Goal: Entertainment & Leisure: Consume media (video, audio)

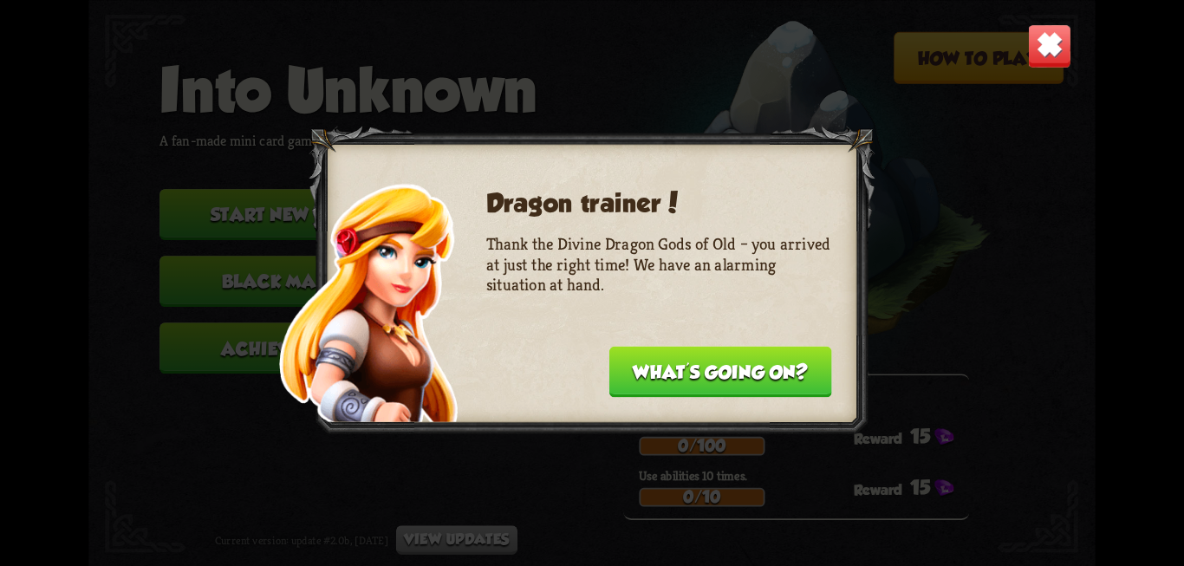
click at [697, 382] on button "What's going on?" at bounding box center [720, 371] width 223 height 51
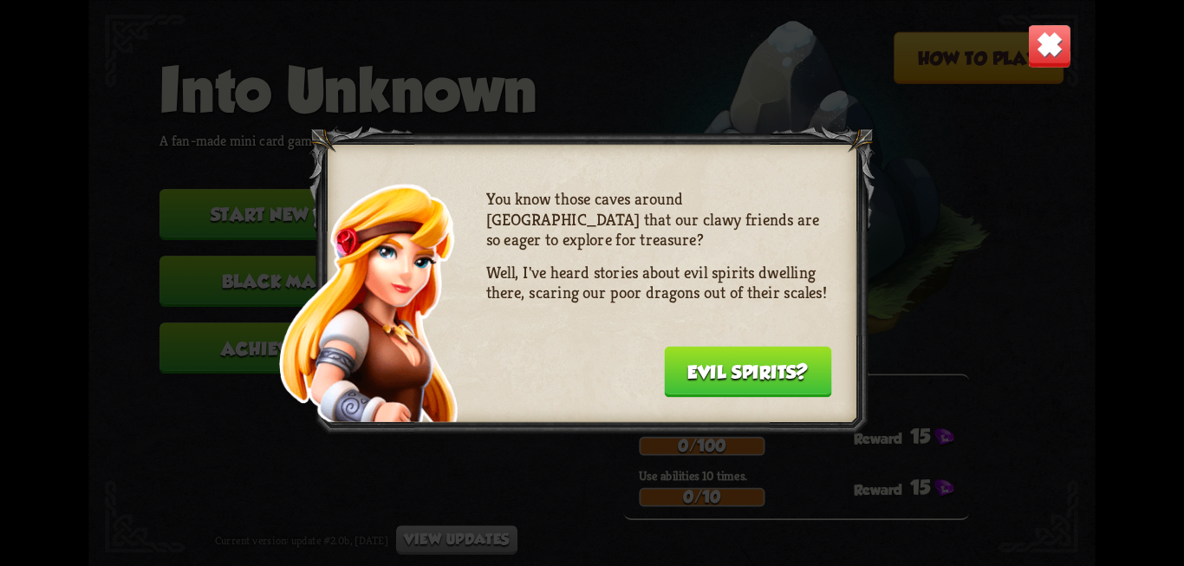
click at [697, 382] on button "Evil spirits?" at bounding box center [748, 371] width 168 height 51
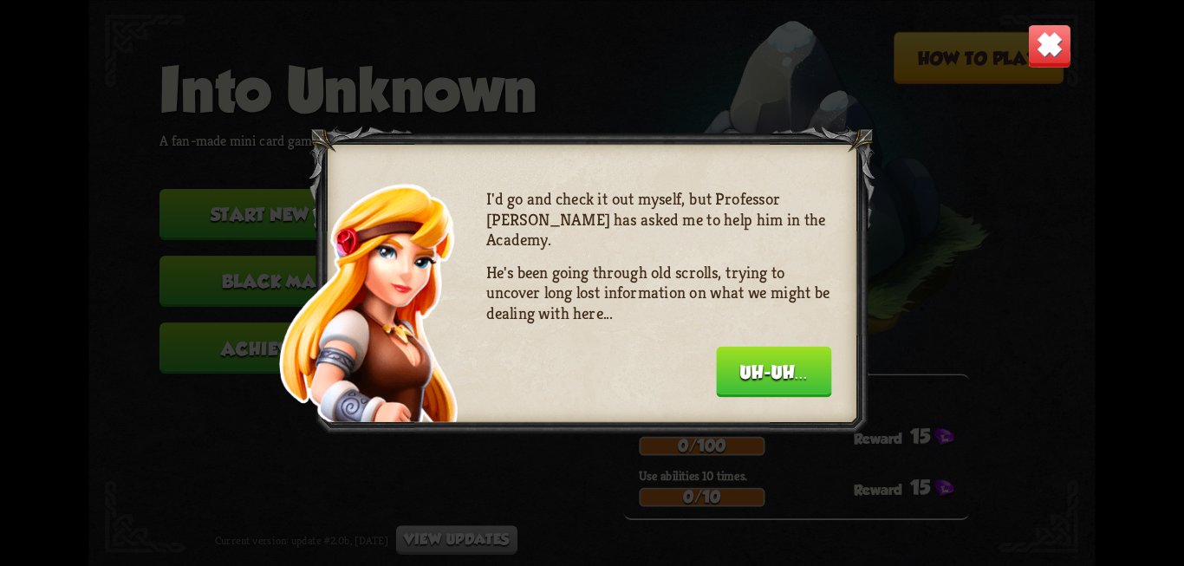
click at [783, 373] on button "Uh-uh..." at bounding box center [773, 371] width 115 height 51
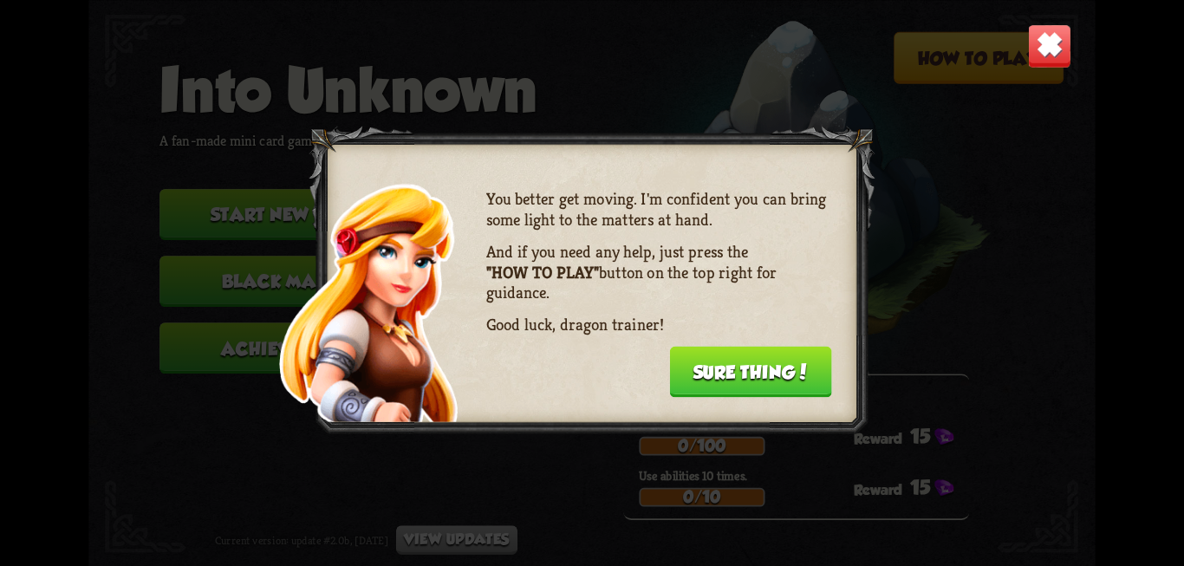
click at [783, 373] on button "Sure thing!" at bounding box center [750, 371] width 162 height 51
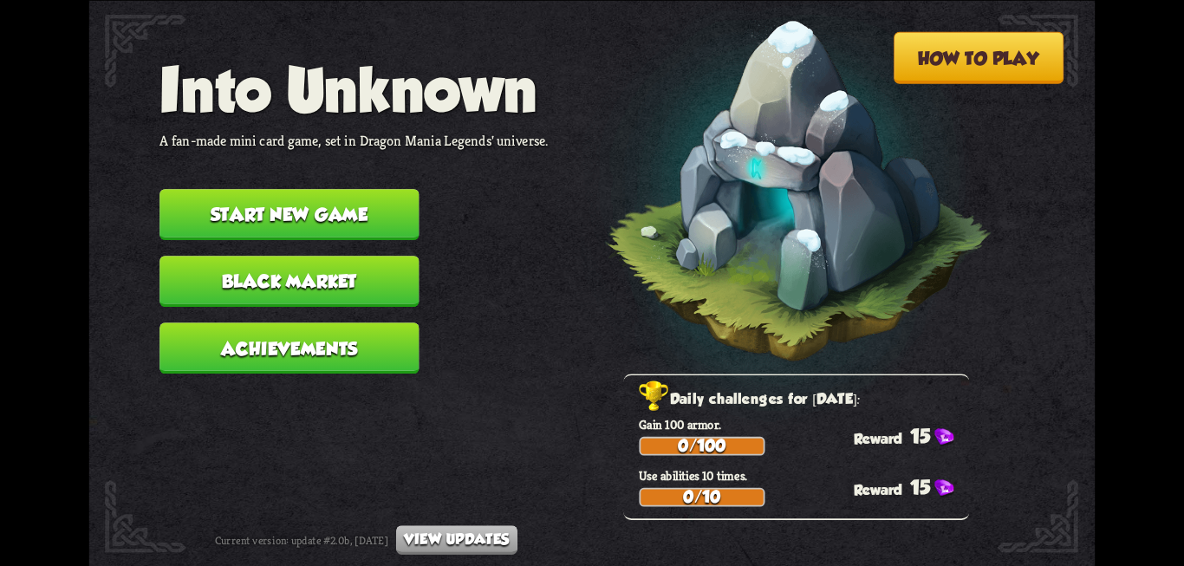
click at [977, 52] on button "How to play" at bounding box center [978, 57] width 170 height 52
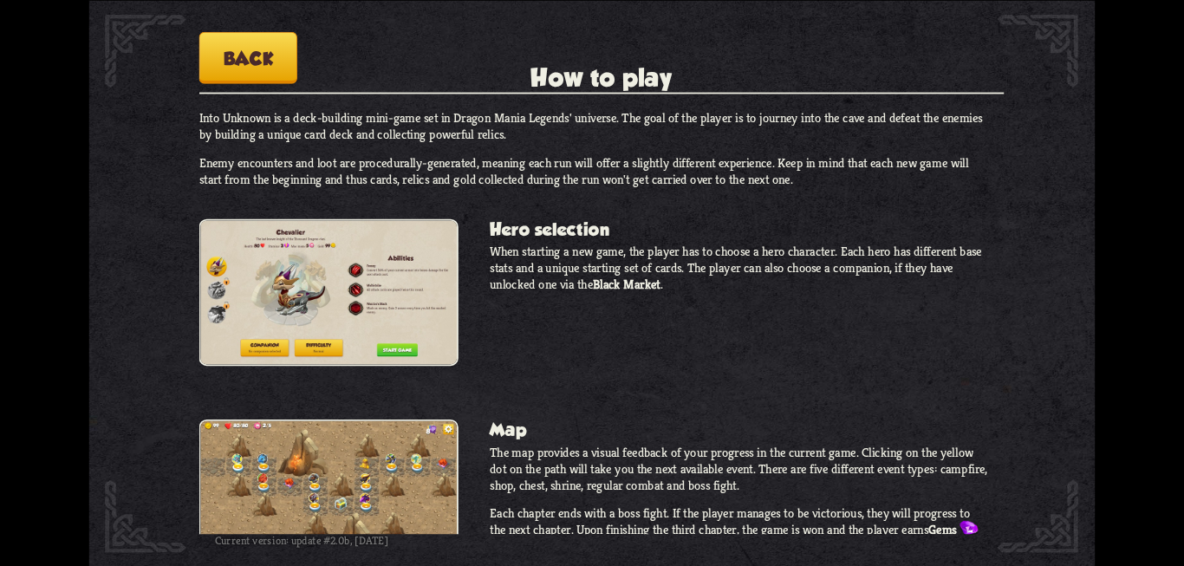
click at [1101, 109] on div "How to play Into Unknown A fan-made mini card game, set in Dragon Mania Legends…" at bounding box center [592, 283] width 1184 height 566
click at [283, 83] on h2 "How to play" at bounding box center [601, 78] width 805 height 30
click at [263, 63] on button "Back" at bounding box center [248, 57] width 98 height 52
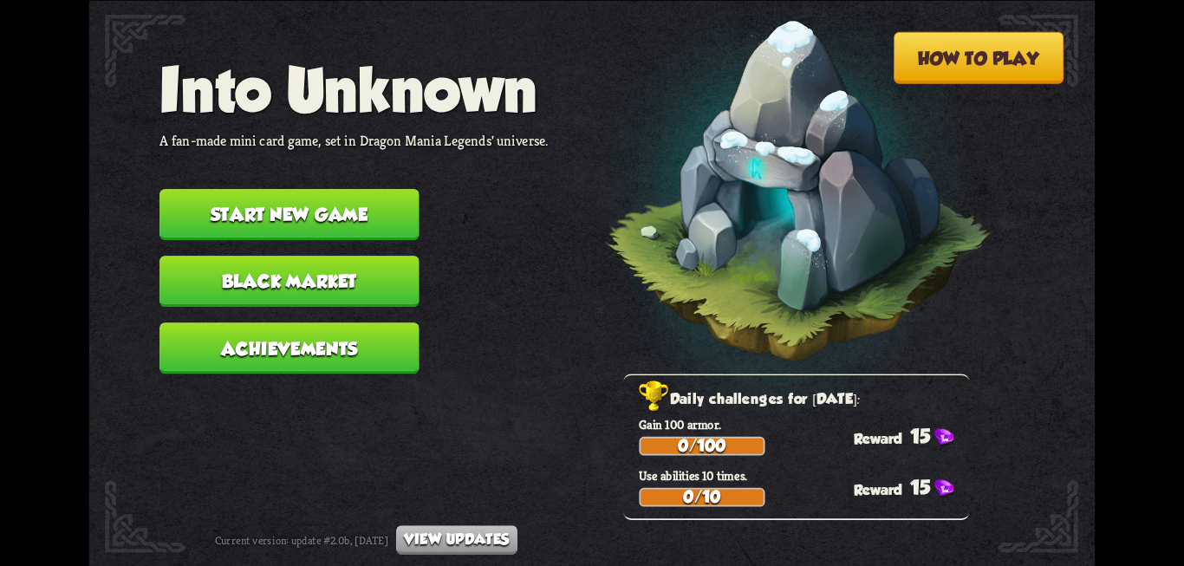
click at [322, 217] on button "Start new game" at bounding box center [288, 214] width 259 height 51
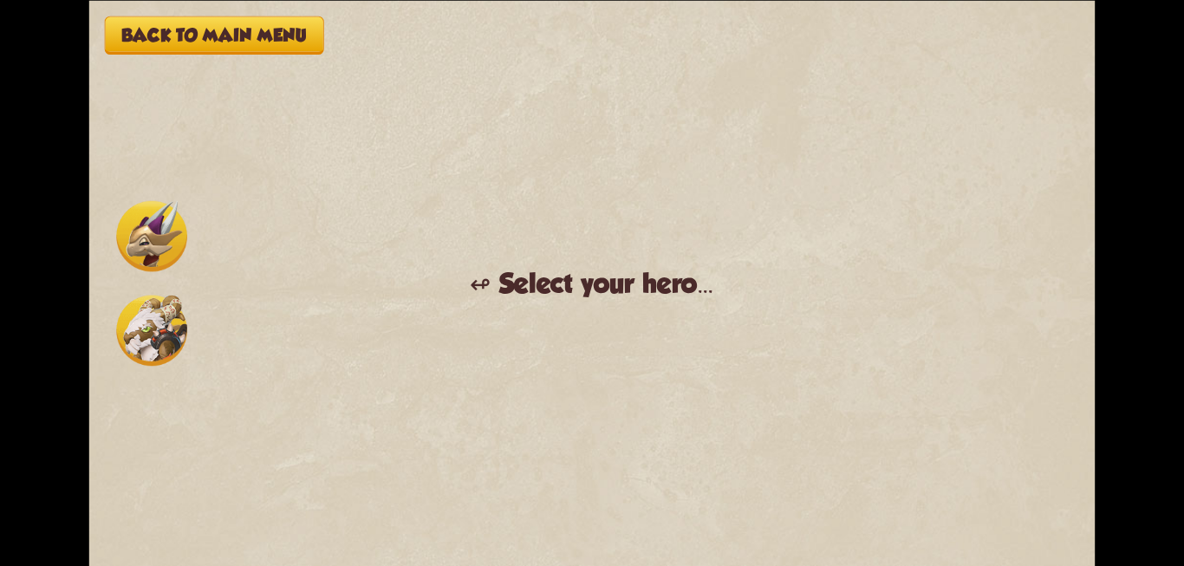
click at [146, 243] on img at bounding box center [151, 235] width 71 height 71
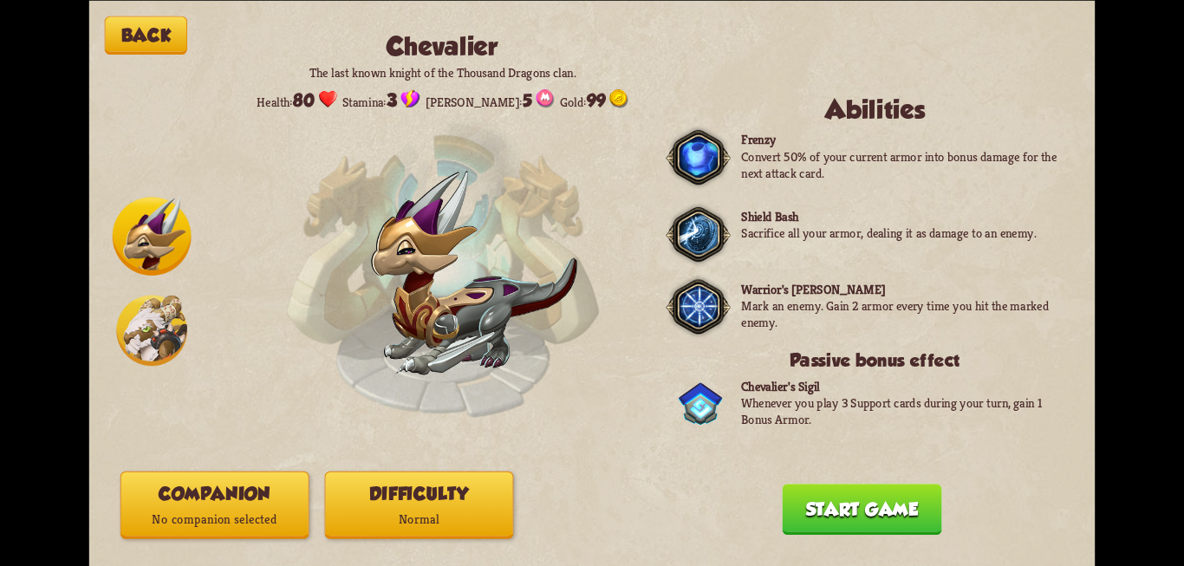
click at [146, 322] on img at bounding box center [151, 330] width 71 height 71
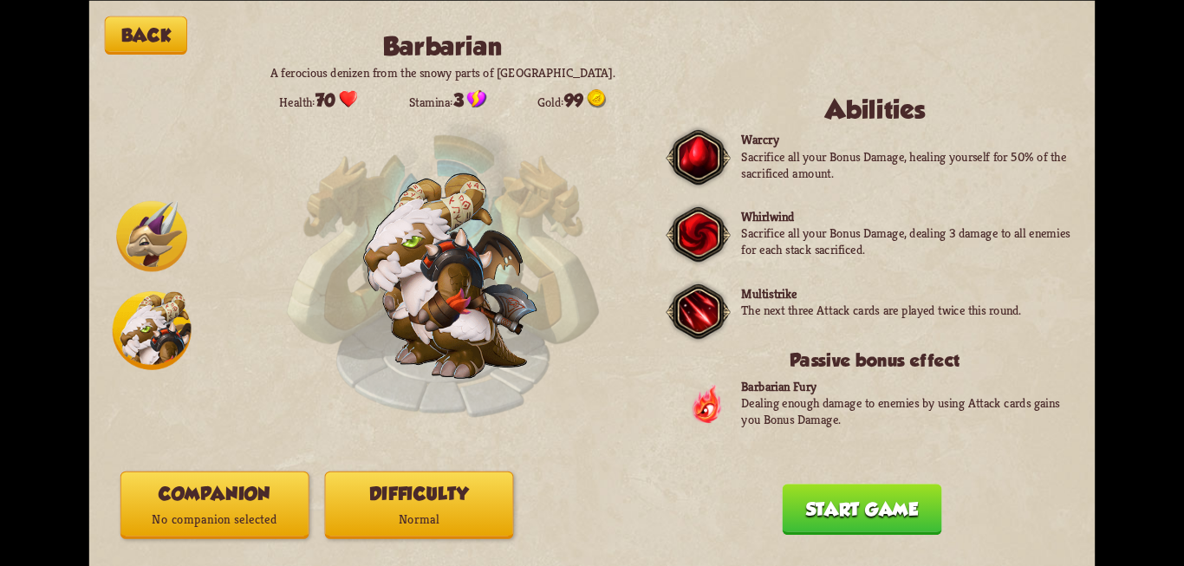
click at [160, 263] on img at bounding box center [151, 235] width 71 height 71
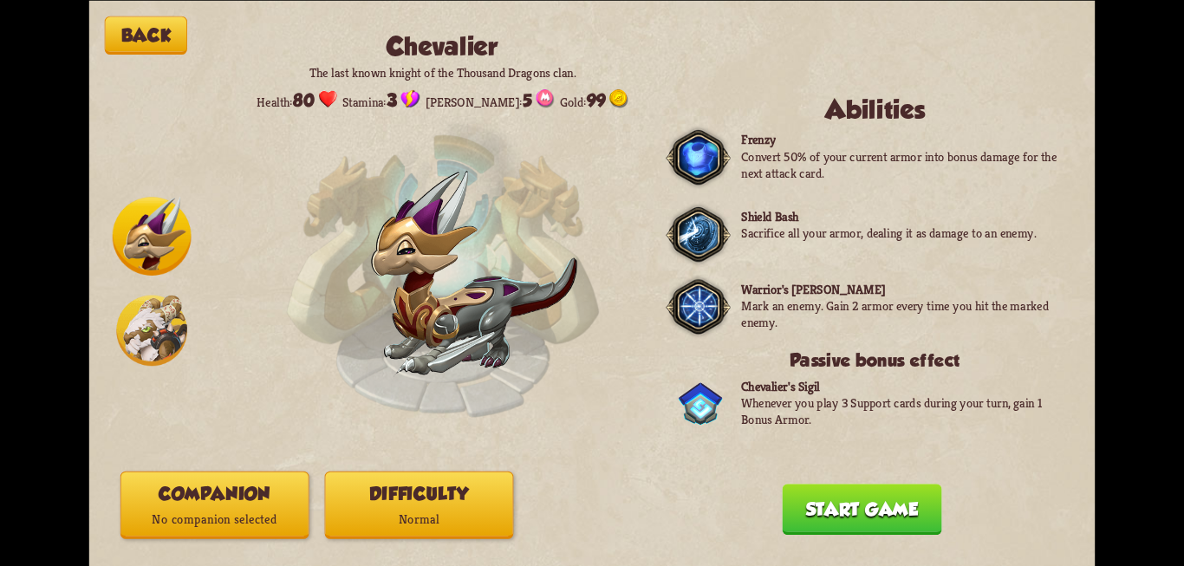
click at [843, 502] on button "Start game" at bounding box center [861, 509] width 159 height 51
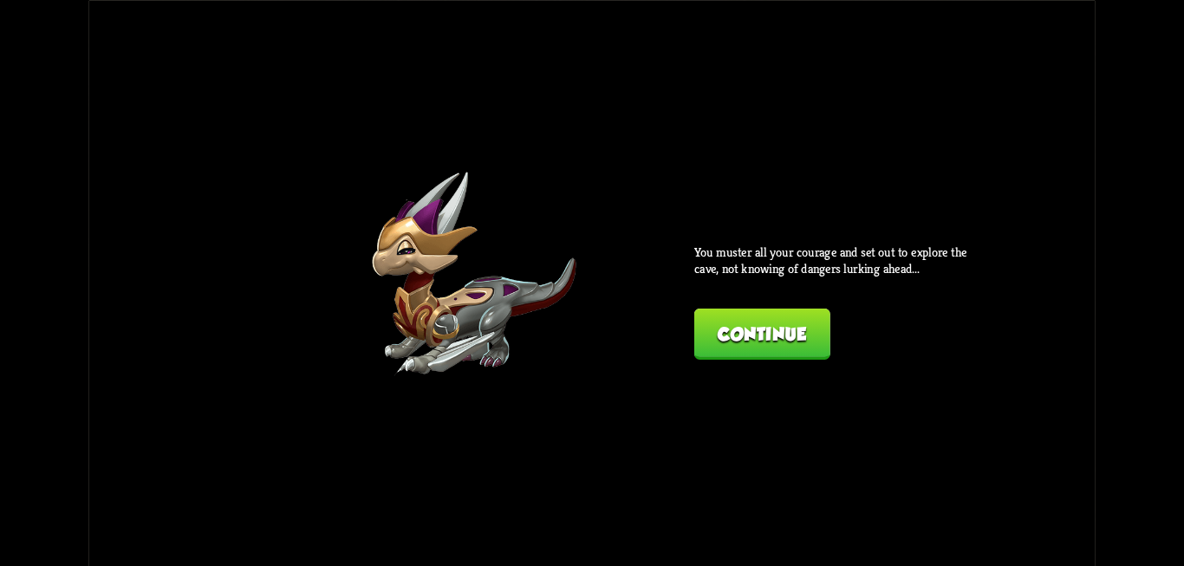
click at [738, 352] on button "Continue" at bounding box center [762, 333] width 136 height 51
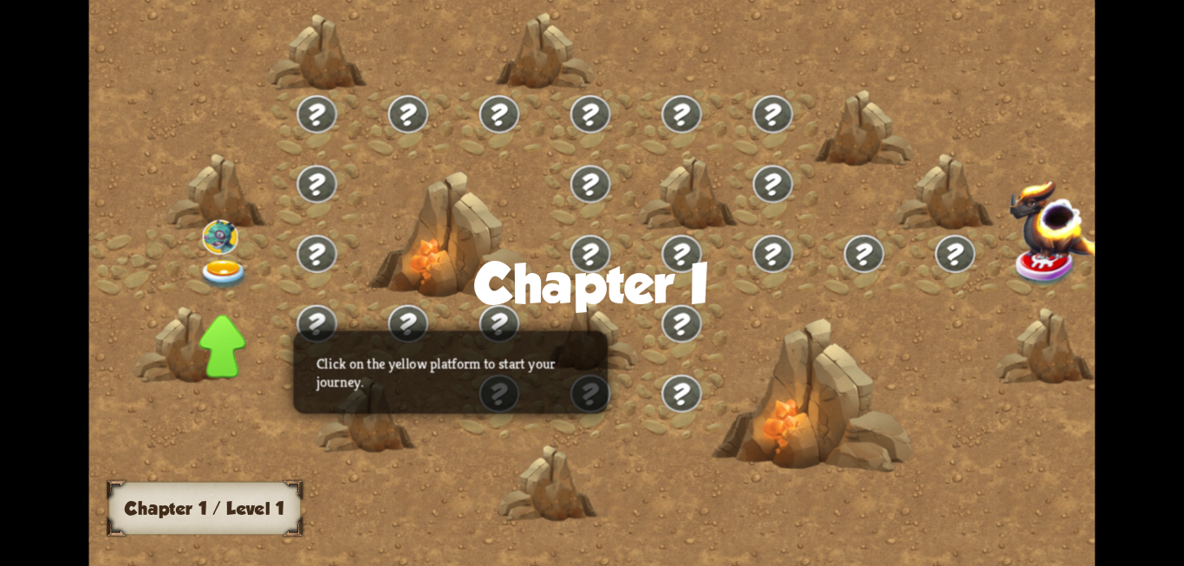
click at [218, 269] on img at bounding box center [224, 274] width 50 height 30
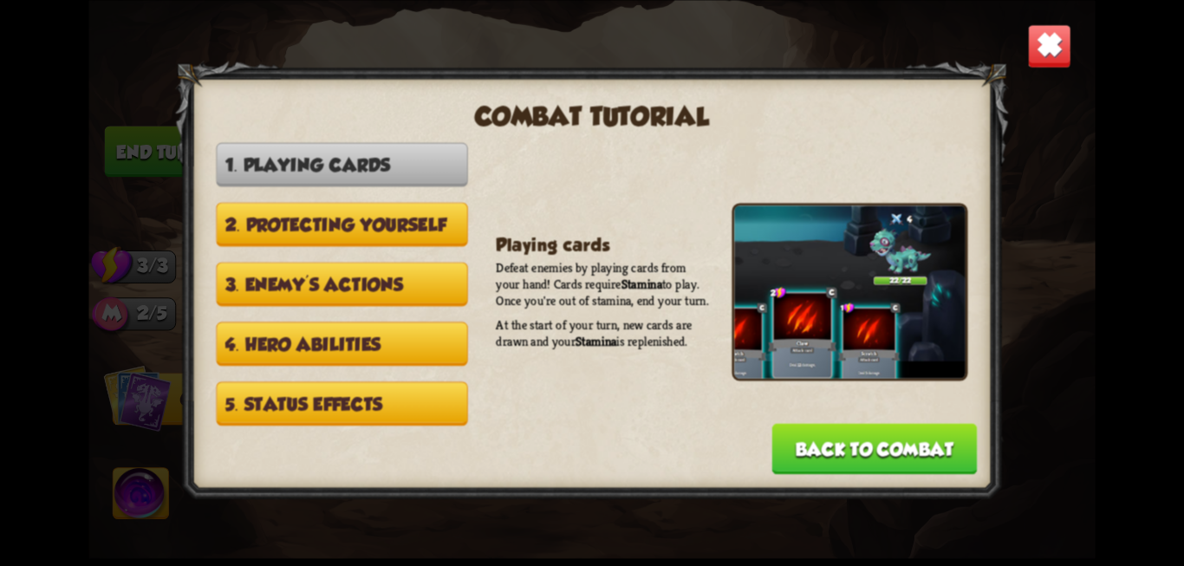
click at [385, 225] on button "2. Protecting yourself" at bounding box center [341, 224] width 251 height 44
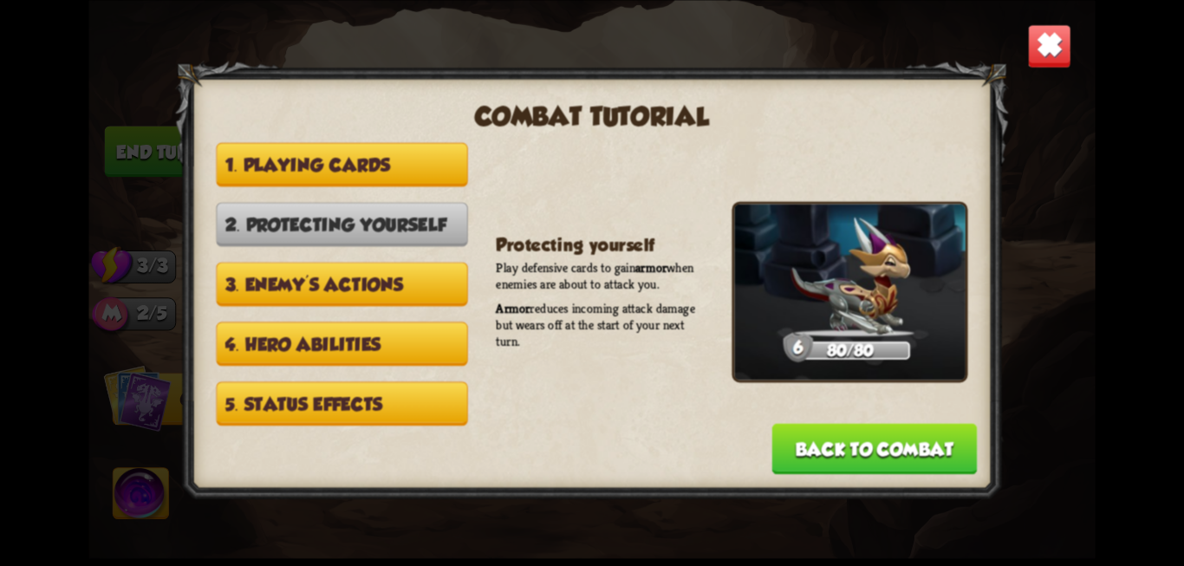
click at [396, 293] on button "3. Enemy's actions" at bounding box center [341, 284] width 251 height 44
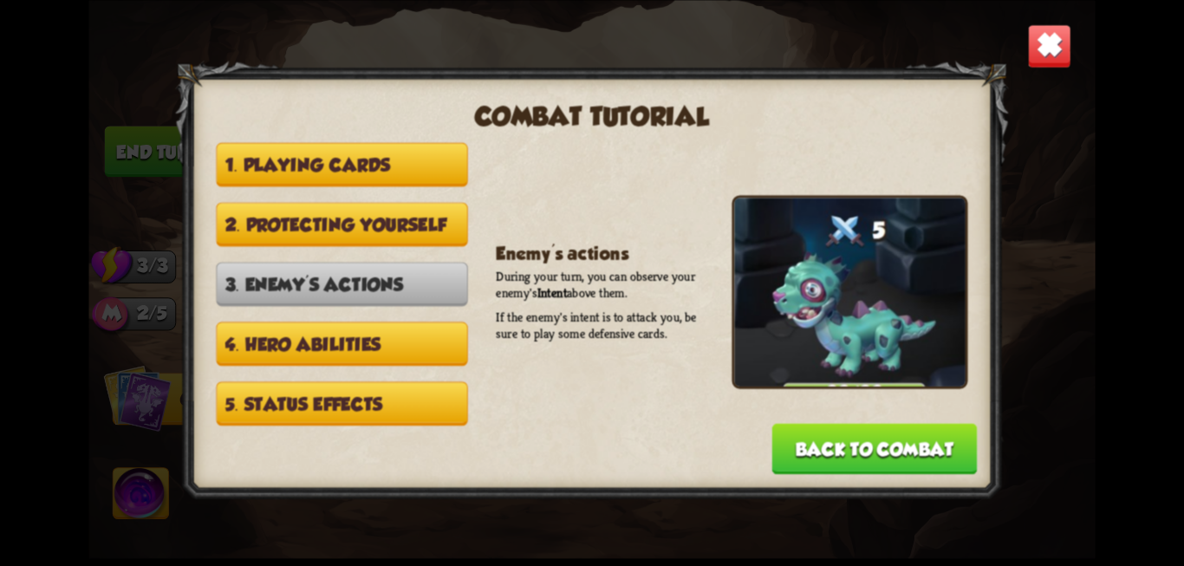
click at [388, 343] on button "4. Hero abilities" at bounding box center [341, 343] width 251 height 44
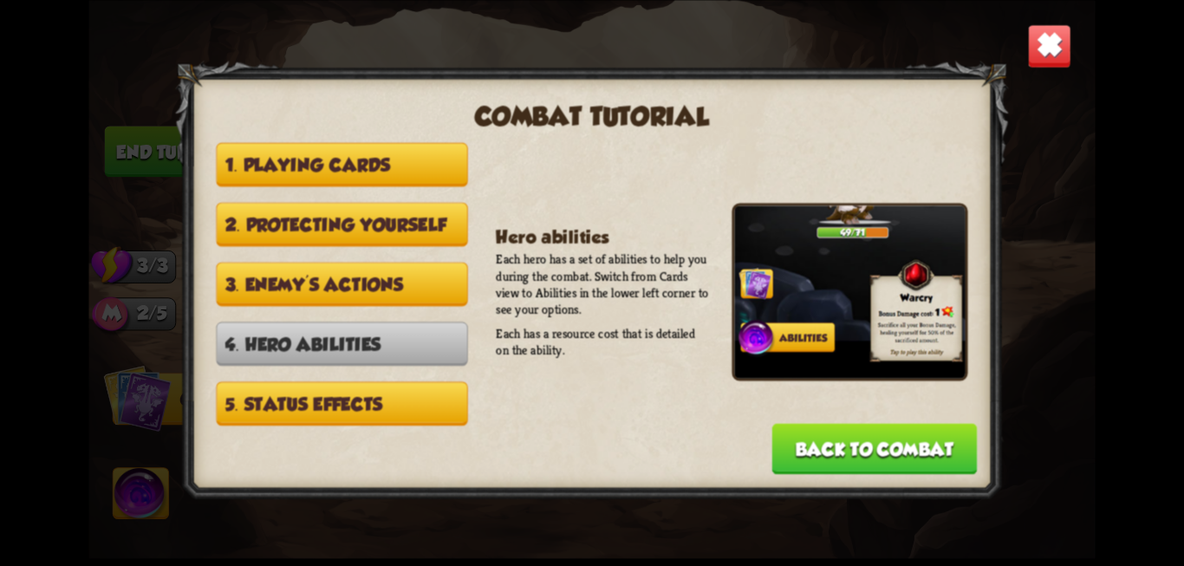
click at [401, 398] on button "5. Status effects" at bounding box center [341, 403] width 251 height 44
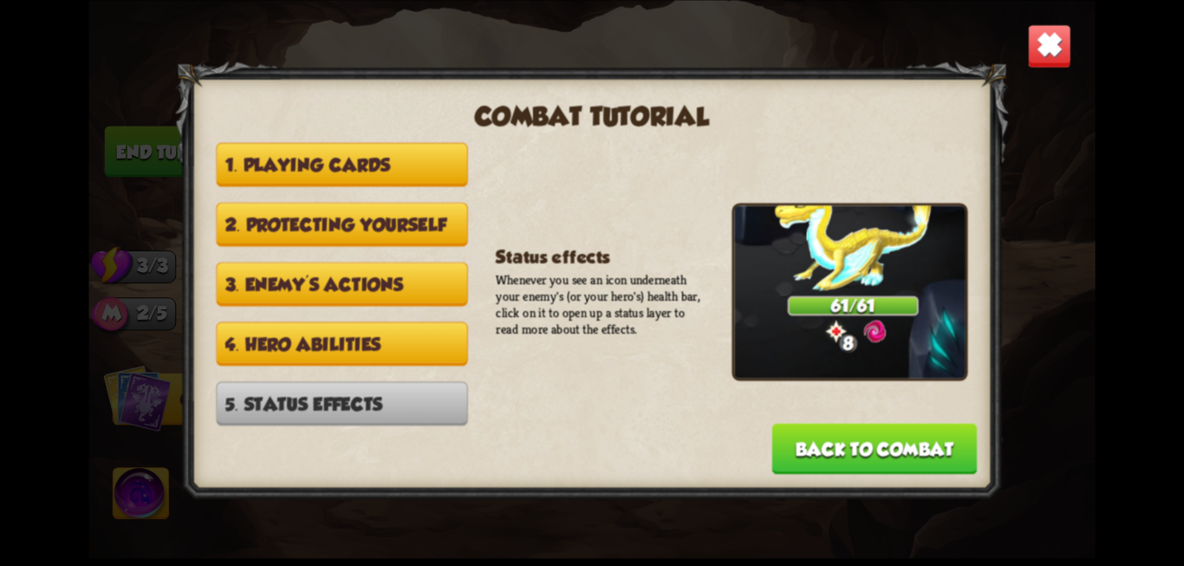
click at [1038, 57] on img at bounding box center [1049, 45] width 44 height 44
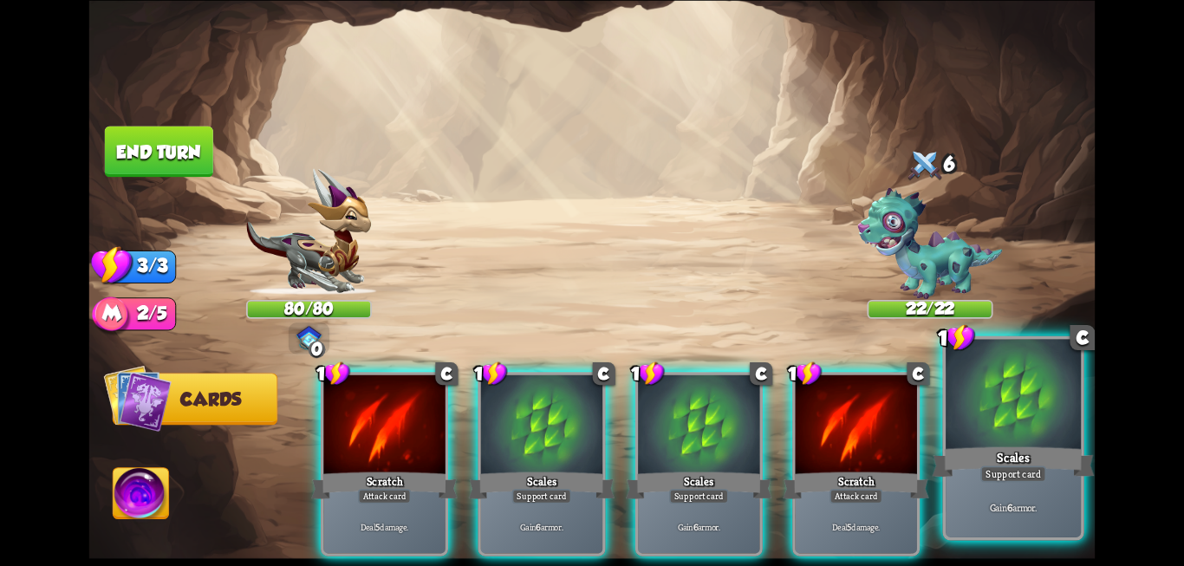
click at [976, 442] on div at bounding box center [1012, 396] width 135 height 114
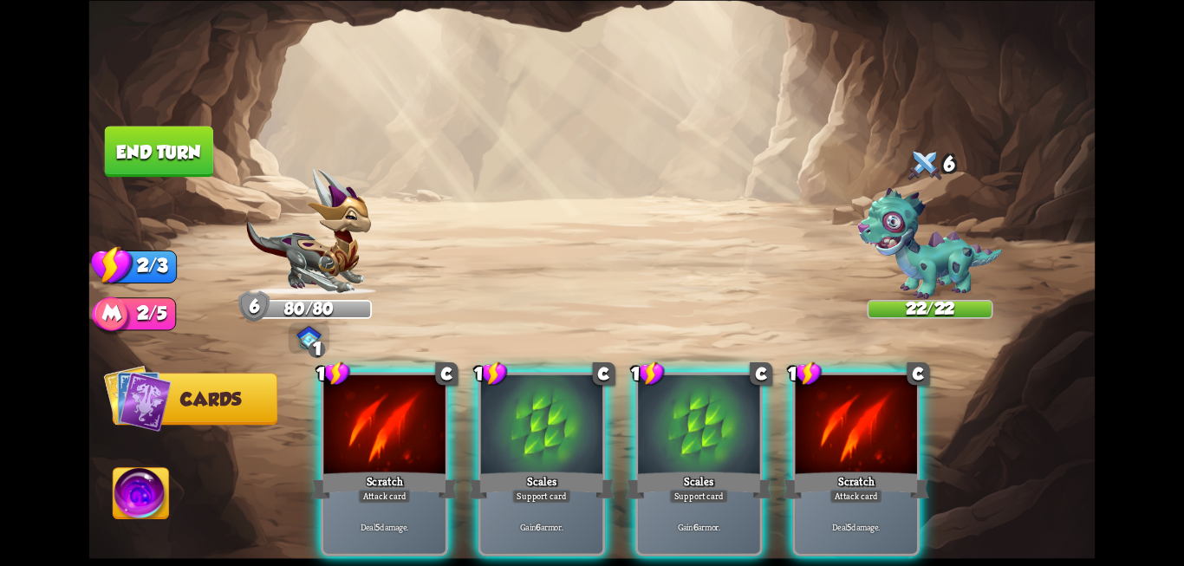
click at [187, 160] on button "End turn" at bounding box center [159, 151] width 108 height 51
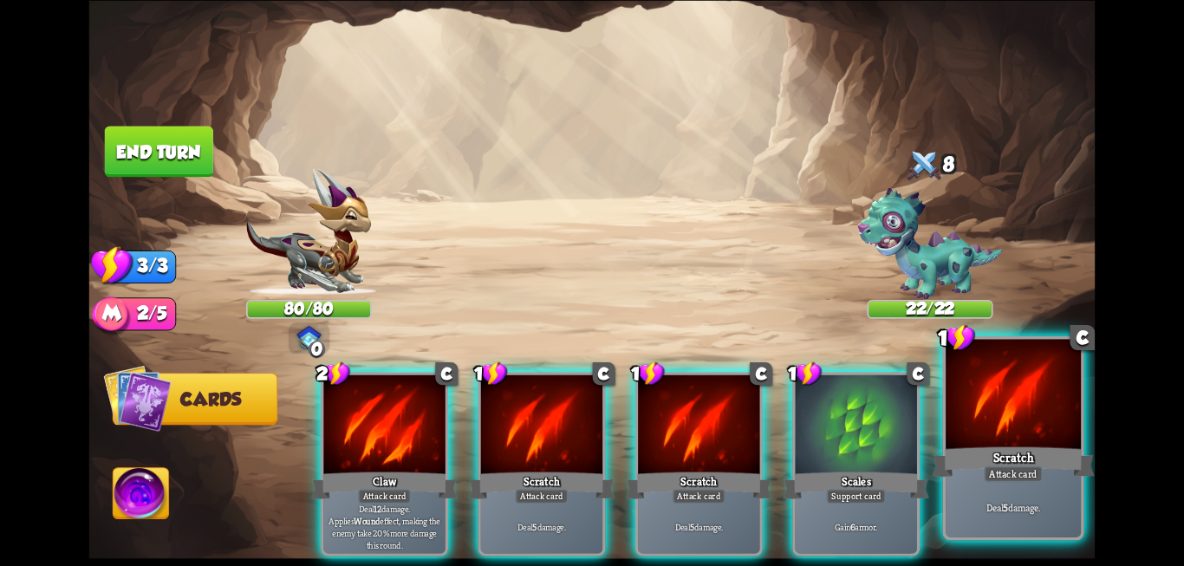
click at [1021, 471] on div "Attack card" at bounding box center [1013, 473] width 59 height 16
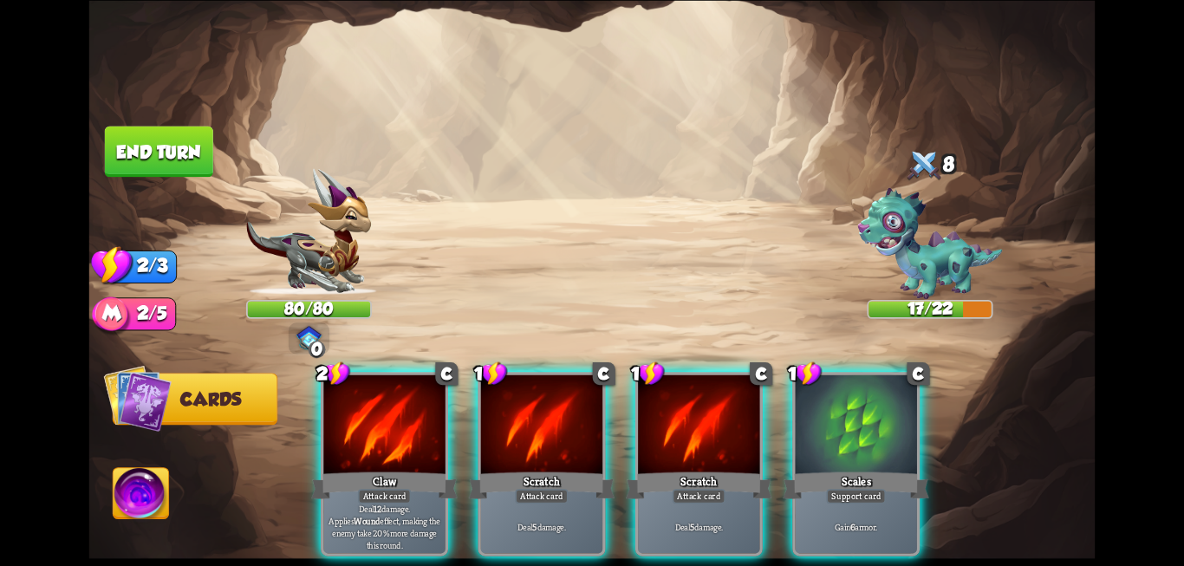
click at [198, 400] on span "Cards" at bounding box center [210, 399] width 61 height 21
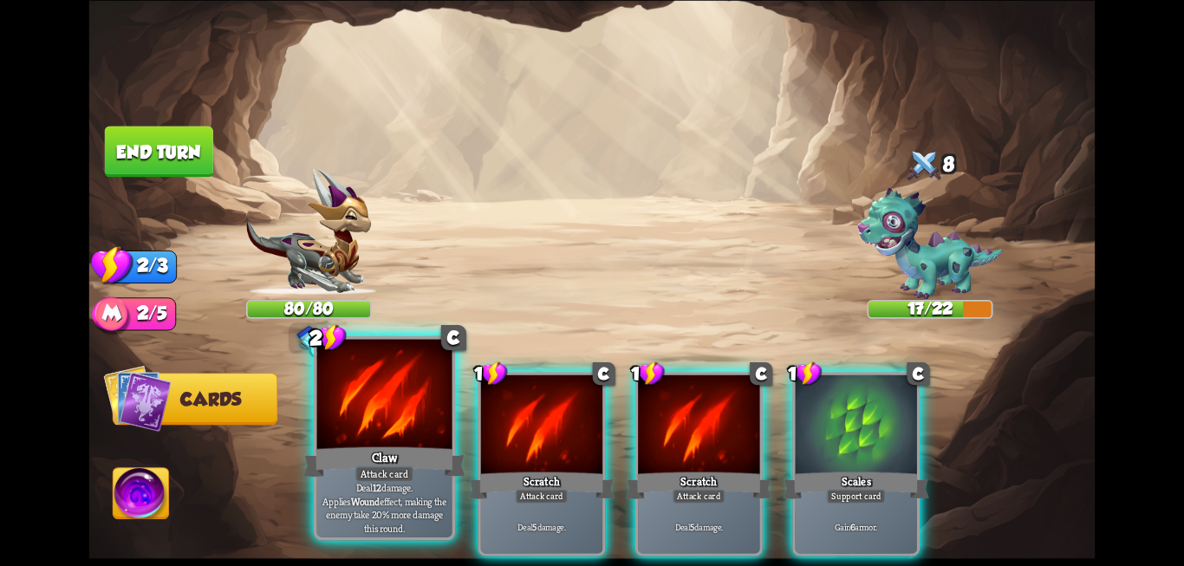
click at [384, 477] on div "Attack card" at bounding box center [384, 473] width 59 height 16
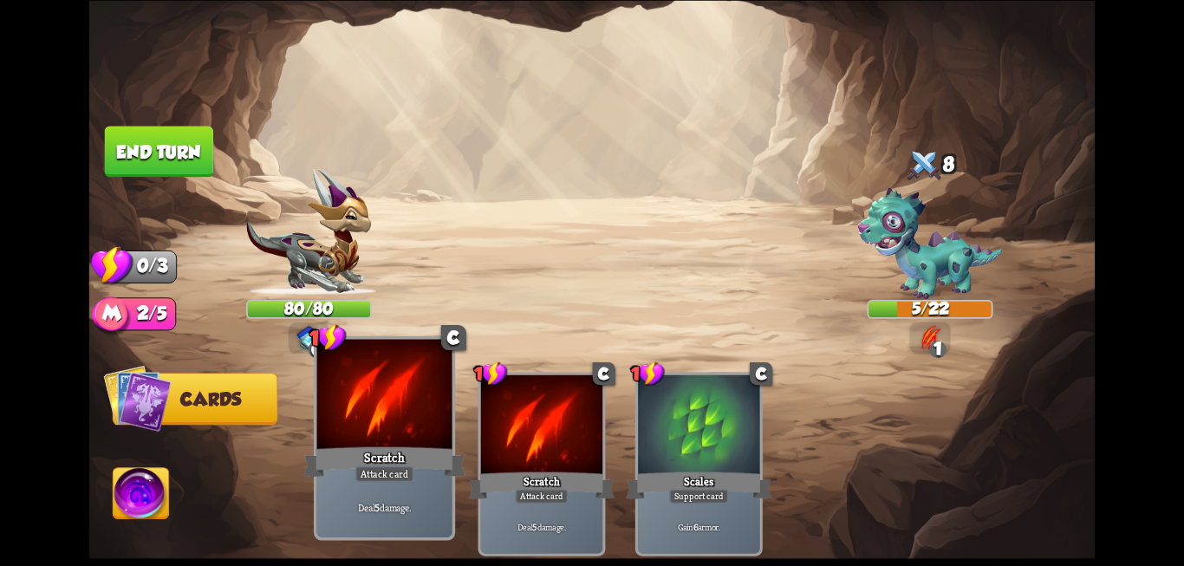
click at [394, 482] on div "Attack card" at bounding box center [384, 473] width 59 height 16
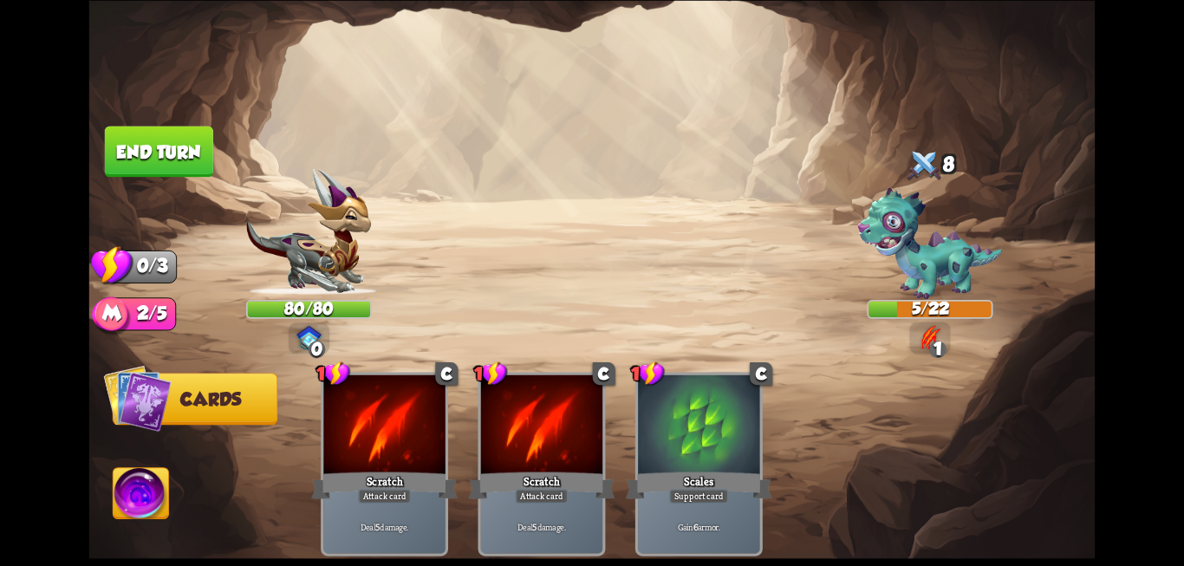
click at [117, 165] on button "End turn" at bounding box center [159, 151] width 108 height 51
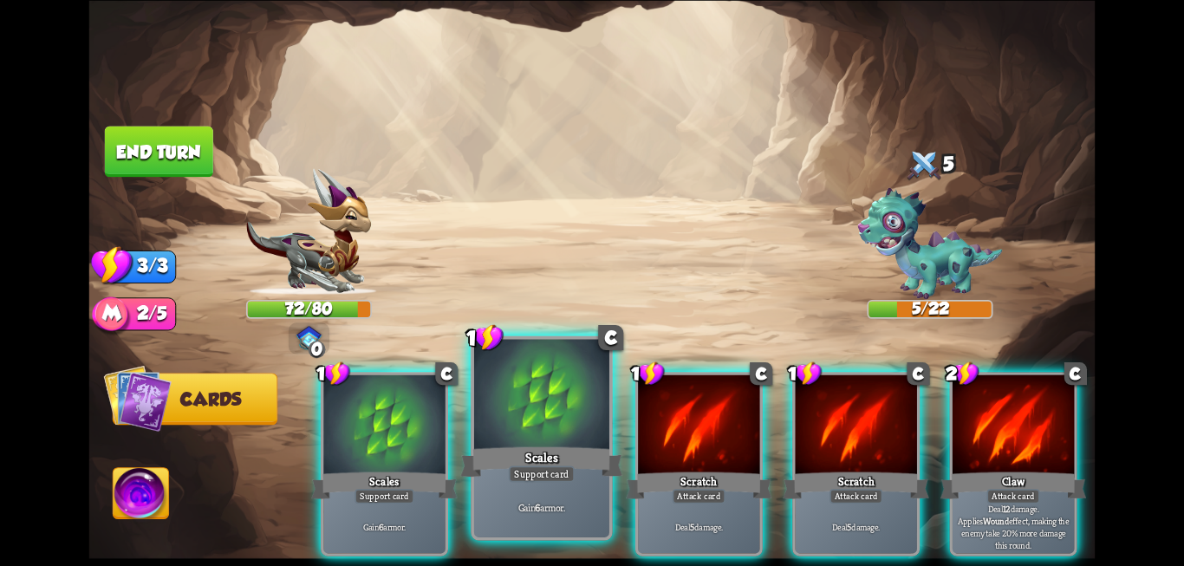
click at [531, 445] on div "Scales" at bounding box center [541, 462] width 162 height 36
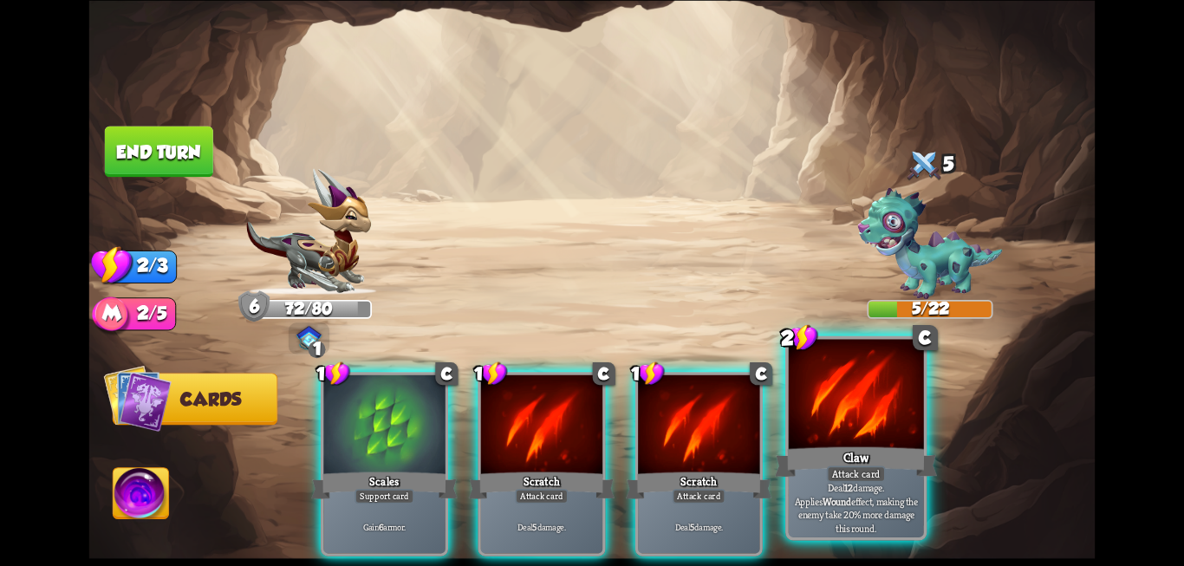
click at [841, 487] on p "Deal 12 damage. Applies Wound effect, making the enemy take 20% more damage thi…" at bounding box center [856, 508] width 128 height 54
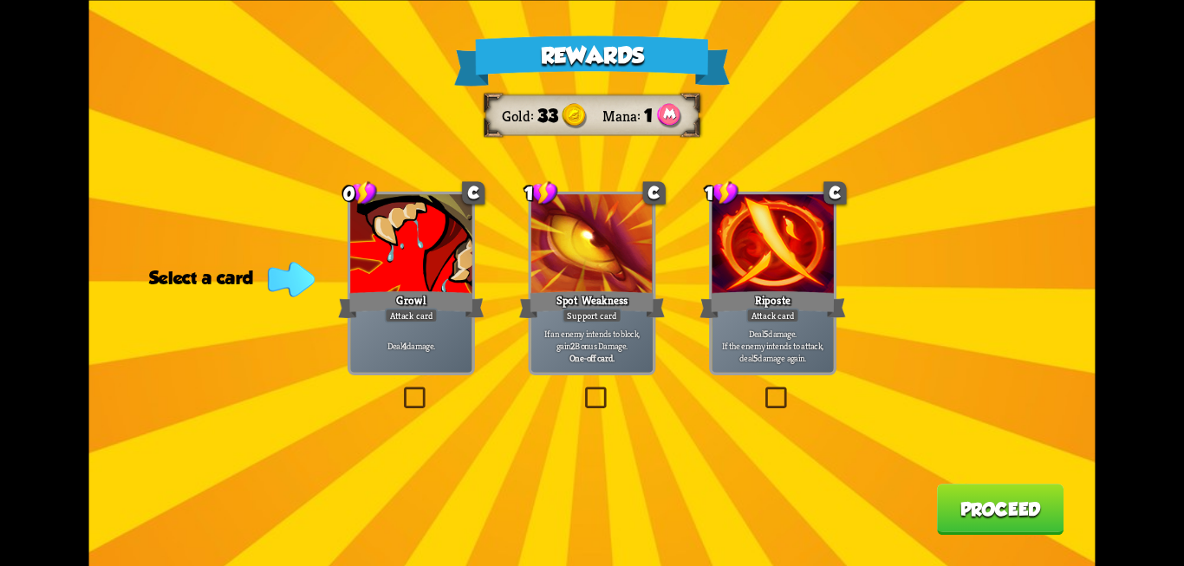
click at [772, 320] on div "Attack card" at bounding box center [772, 315] width 53 height 15
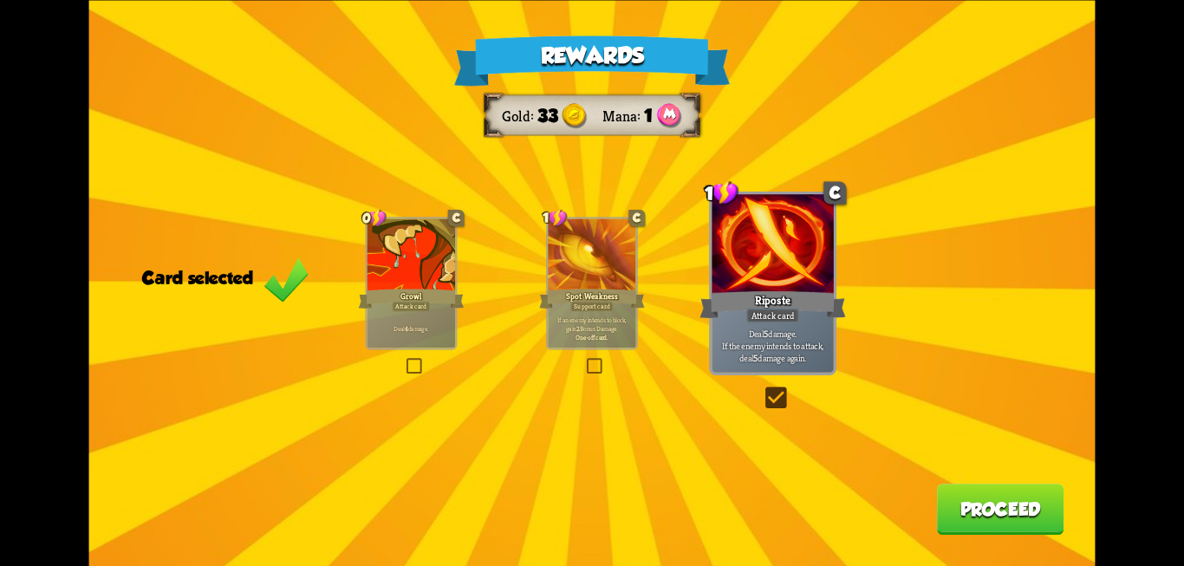
click at [1012, 518] on button "Proceed" at bounding box center [1000, 509] width 127 height 51
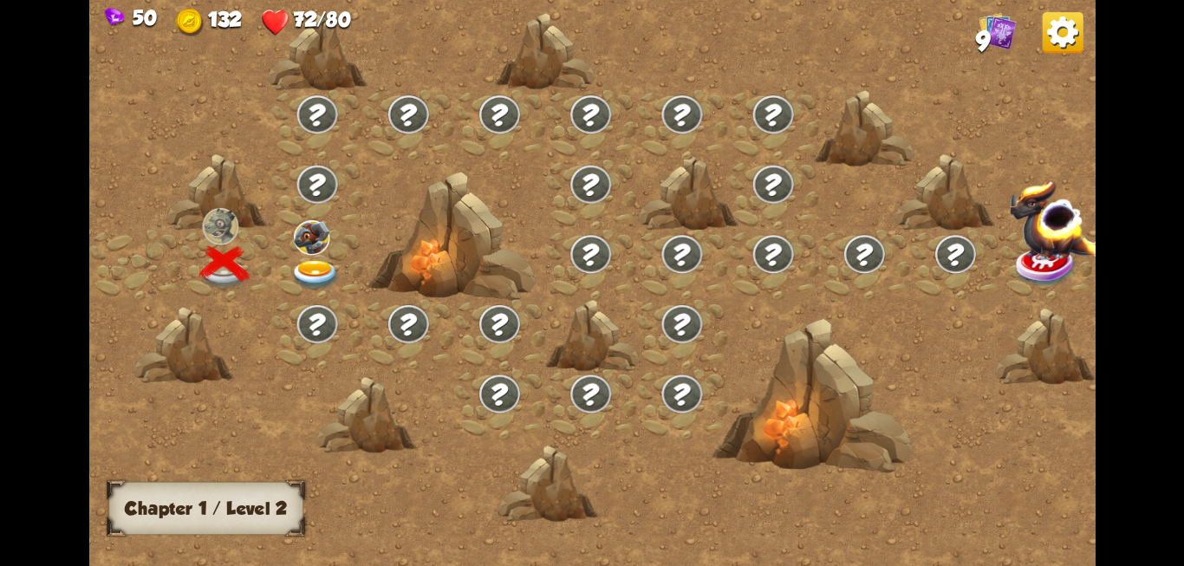
click at [315, 257] on div at bounding box center [316, 264] width 91 height 70
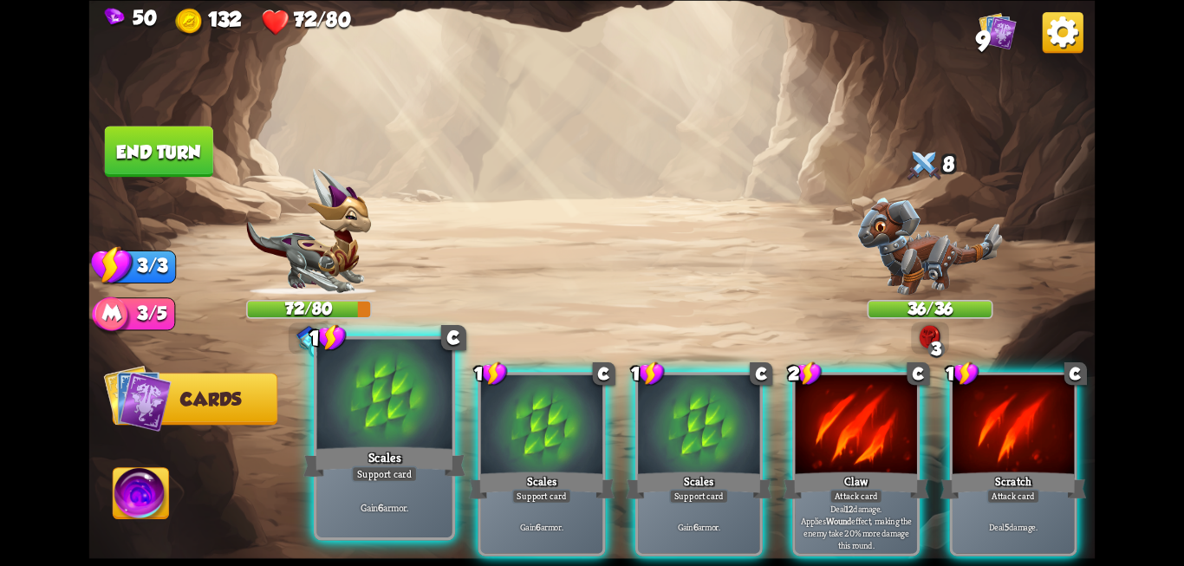
click at [372, 477] on div "Support card" at bounding box center [384, 473] width 66 height 16
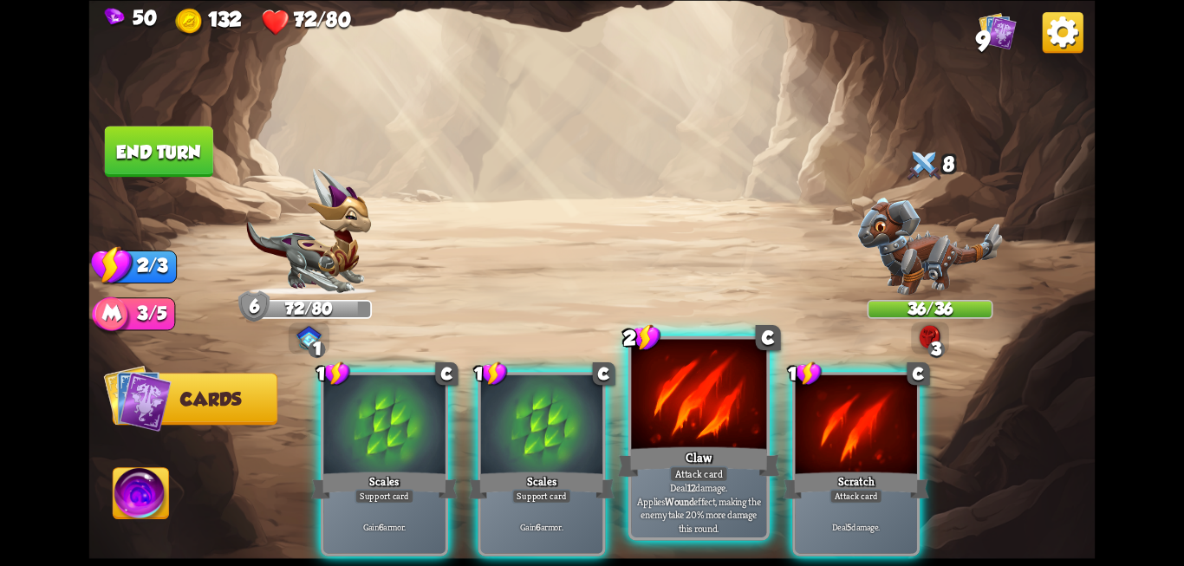
click at [711, 430] on div at bounding box center [698, 396] width 135 height 114
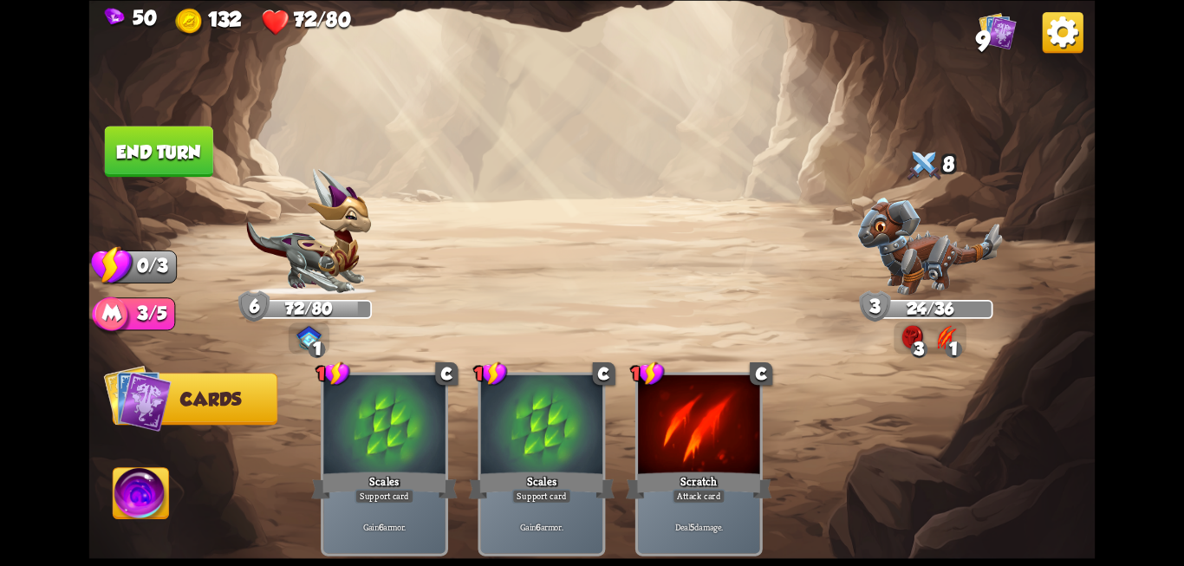
click at [179, 152] on button "End turn" at bounding box center [159, 151] width 108 height 51
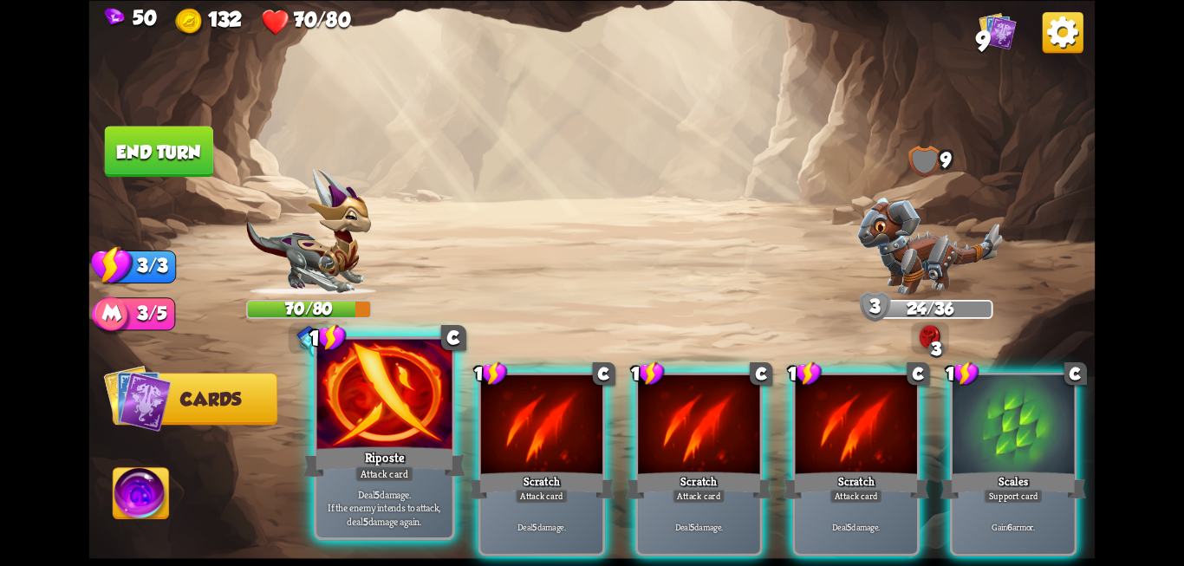
click at [382, 434] on div at bounding box center [384, 396] width 135 height 114
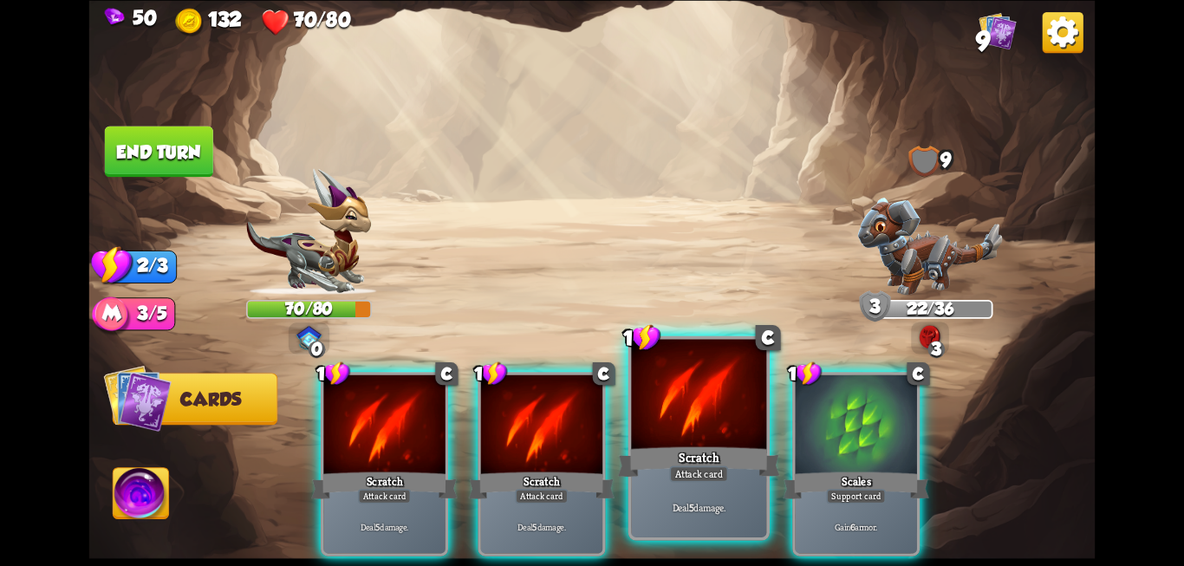
click at [710, 451] on div "Scratch" at bounding box center [699, 462] width 162 height 36
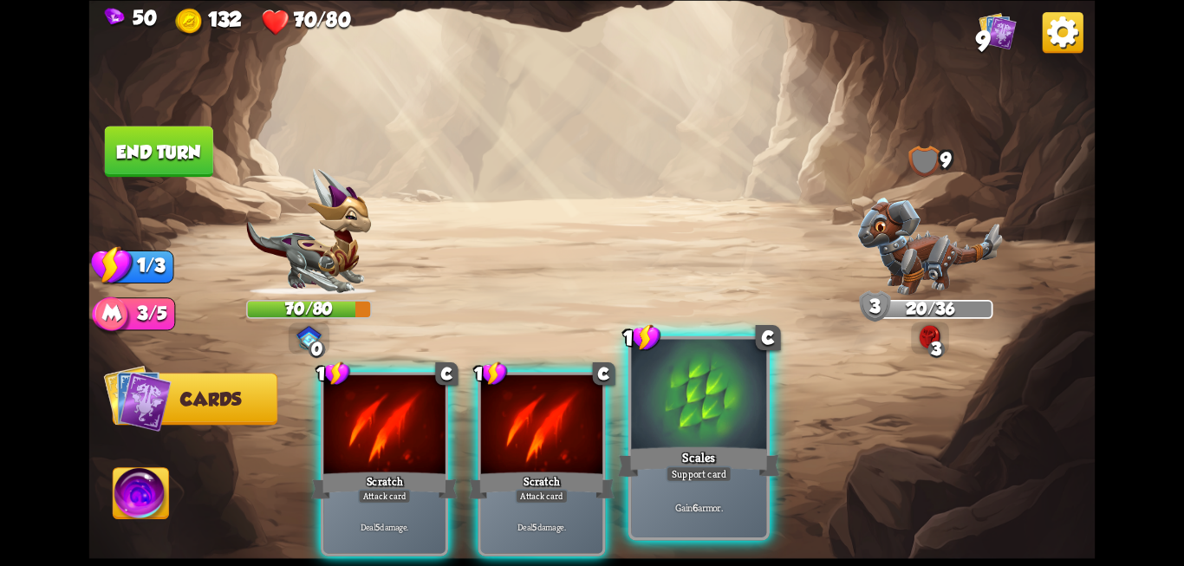
click at [688, 465] on div "Support card" at bounding box center [699, 473] width 66 height 16
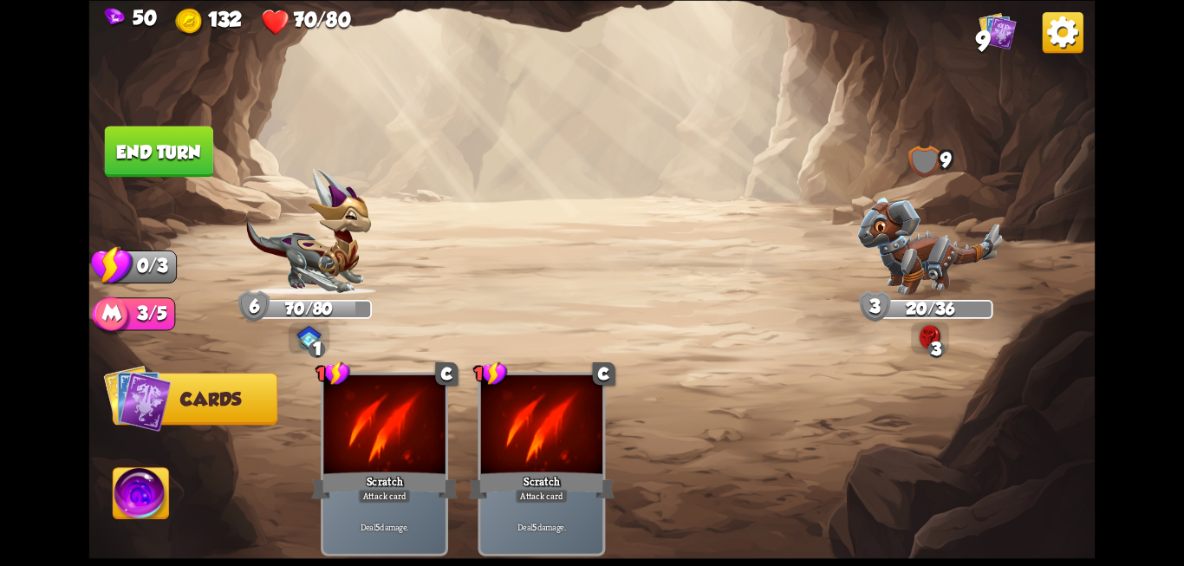
click at [169, 140] on button "End turn" at bounding box center [159, 151] width 108 height 51
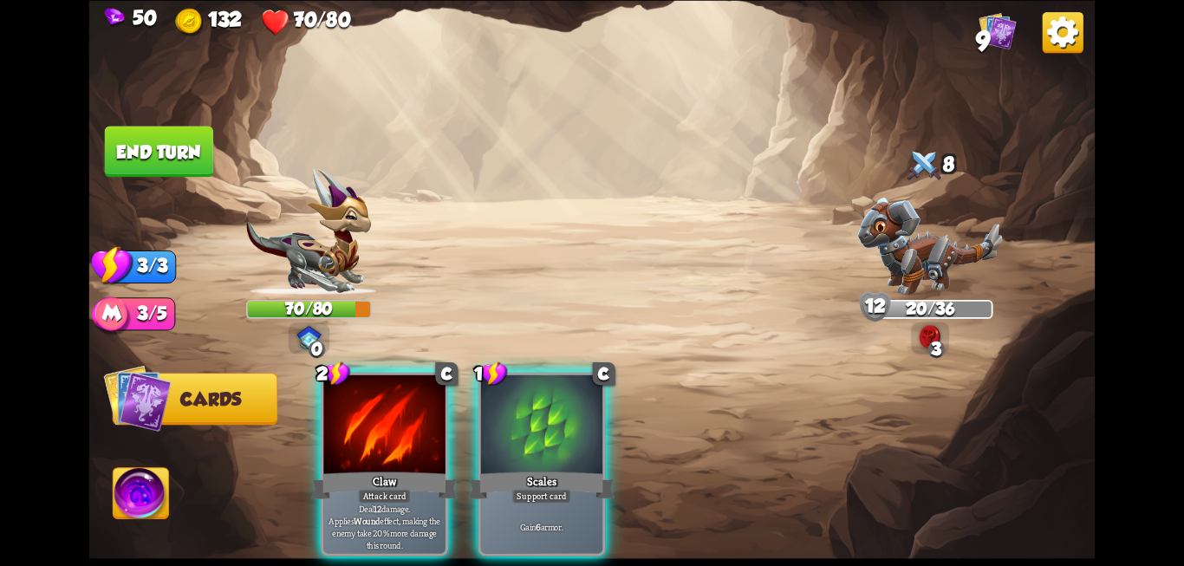
click at [458, 255] on div "Select an enemy to attack... You don't have enough stamina to play that card...…" at bounding box center [592, 283] width 1006 height 566
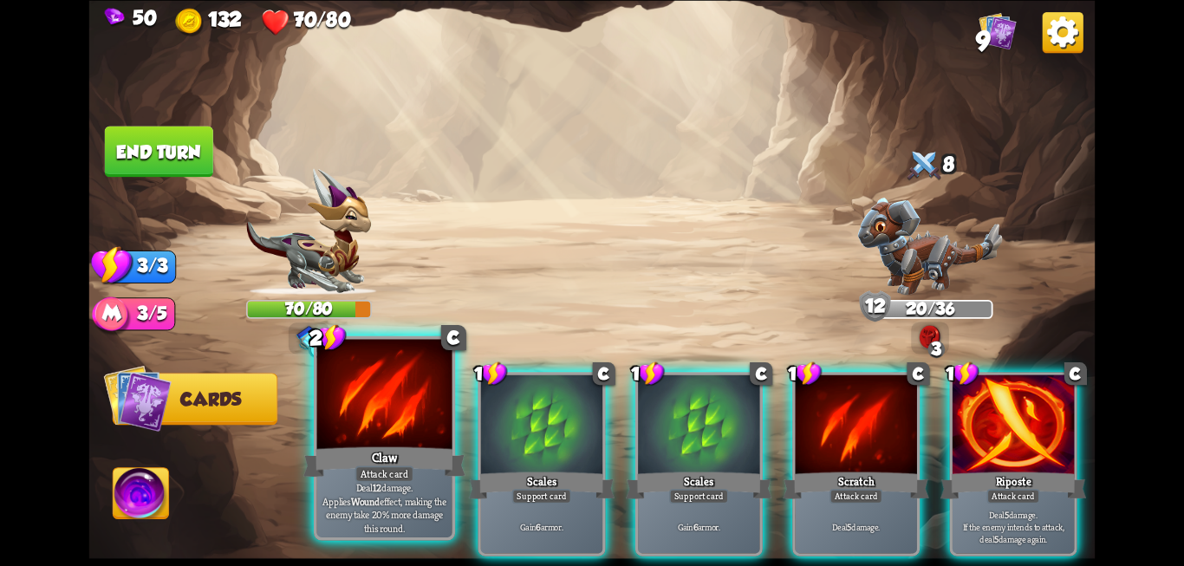
click at [380, 494] on b "Wound" at bounding box center [365, 500] width 29 height 13
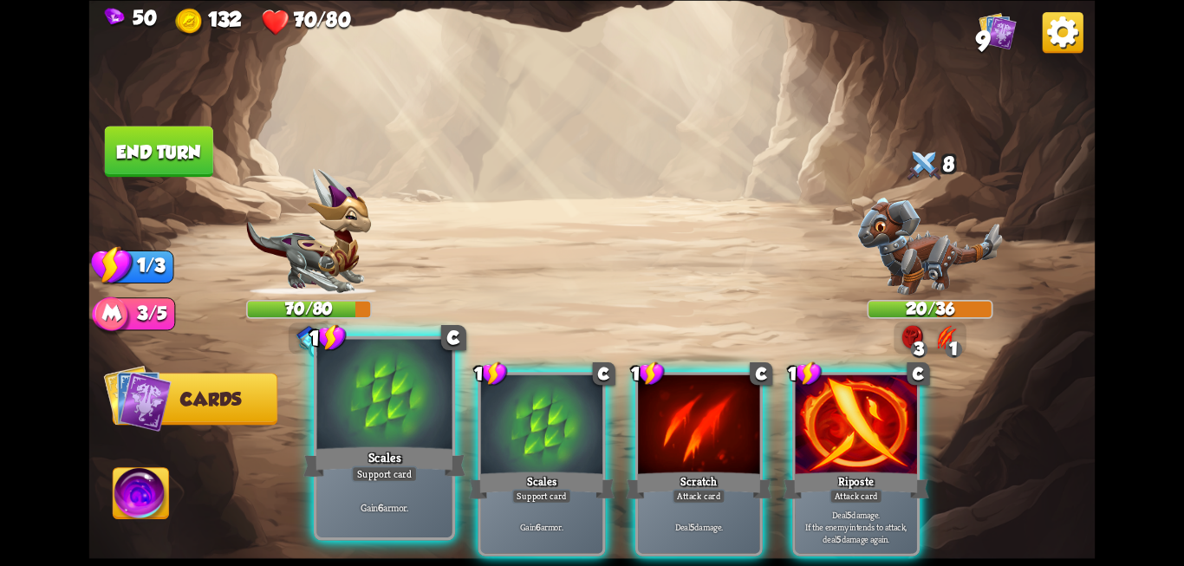
click at [401, 458] on div "Scales" at bounding box center [384, 462] width 162 height 36
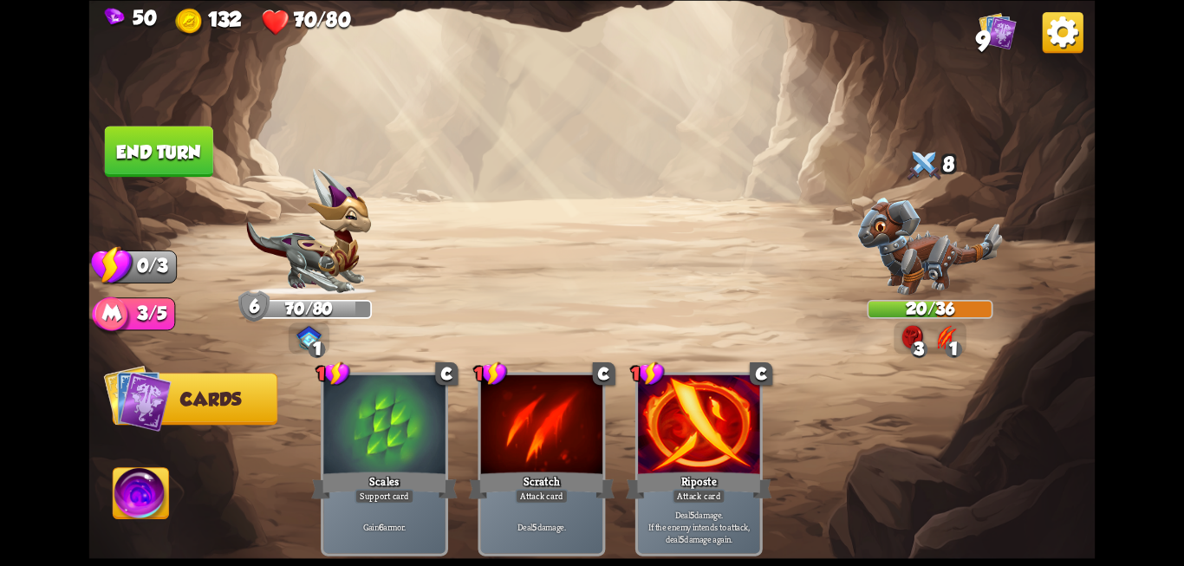
click at [157, 147] on button "End turn" at bounding box center [159, 151] width 108 height 51
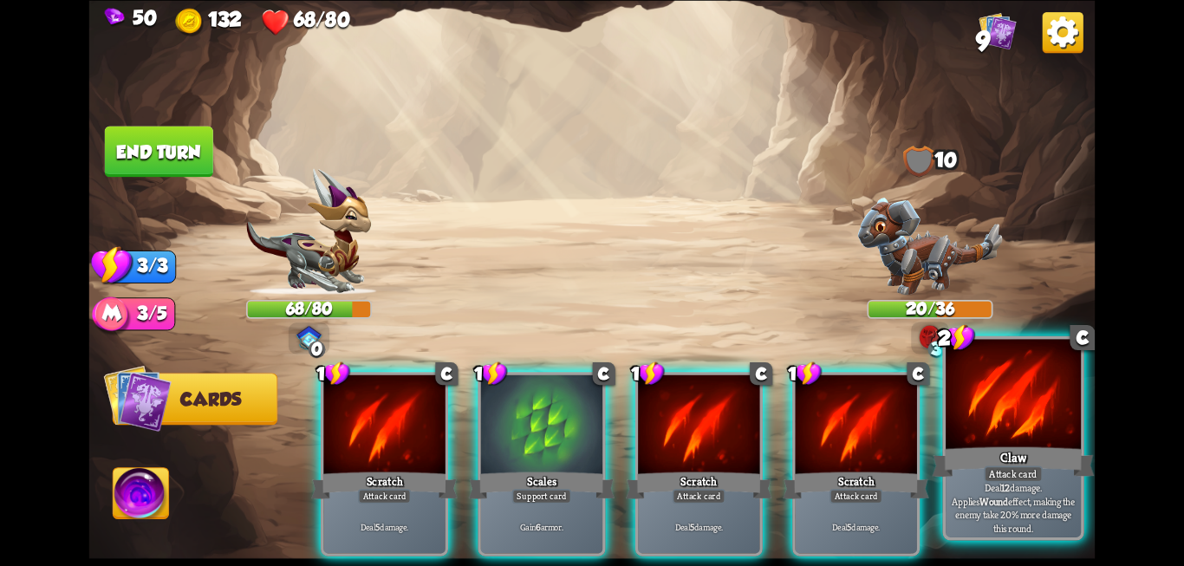
click at [1034, 465] on div "Attack card" at bounding box center [1013, 473] width 59 height 16
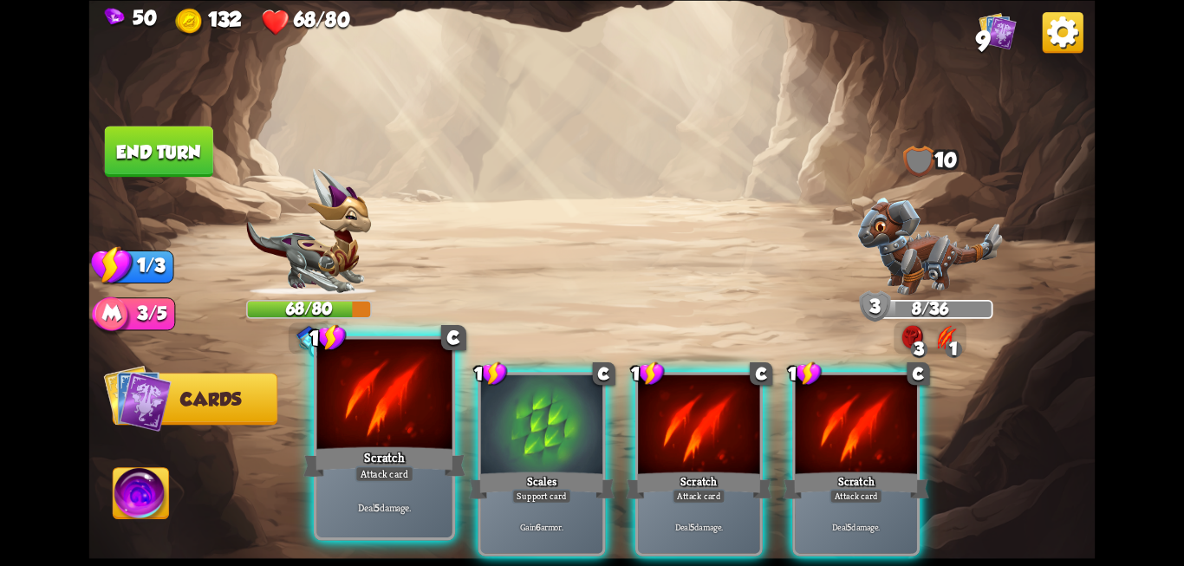
click at [366, 449] on div "Scratch" at bounding box center [384, 462] width 162 height 36
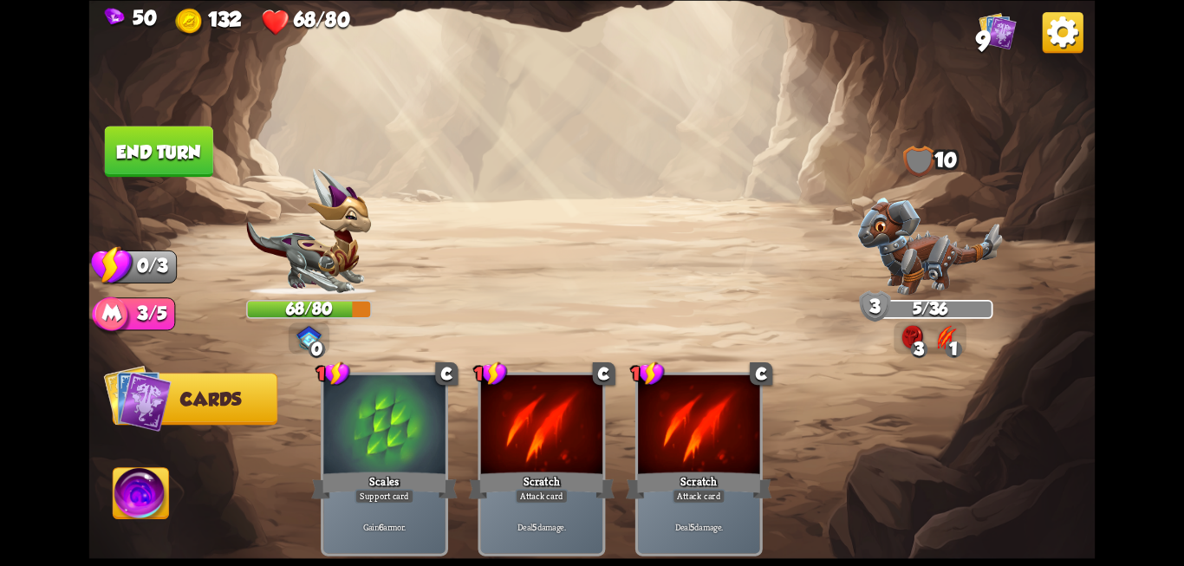
click at [167, 172] on button "End turn" at bounding box center [159, 151] width 108 height 51
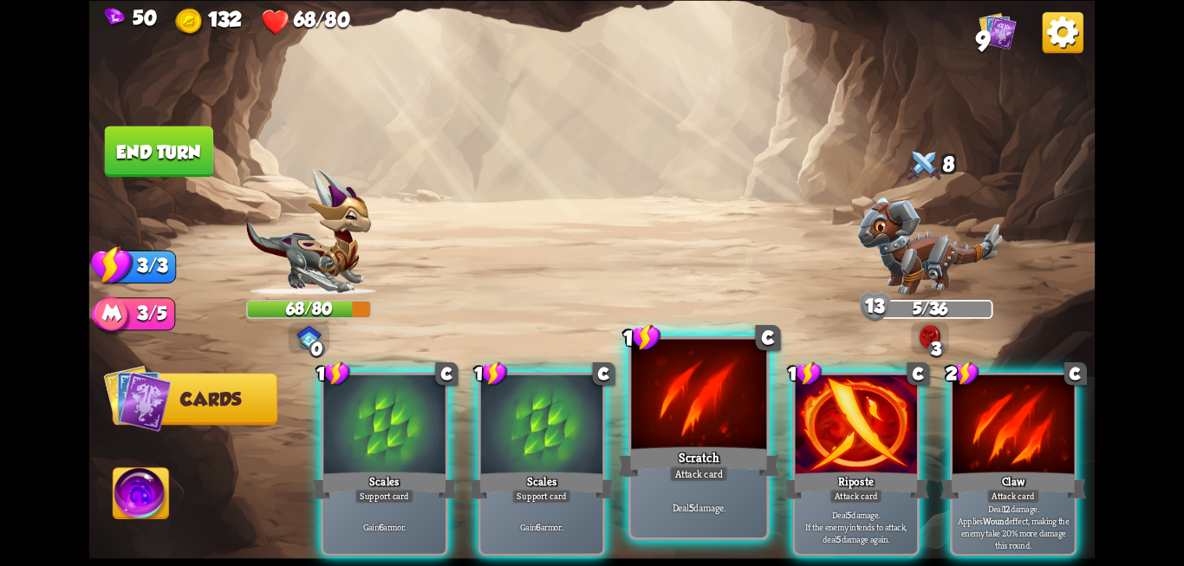
click at [692, 422] on div at bounding box center [698, 396] width 135 height 114
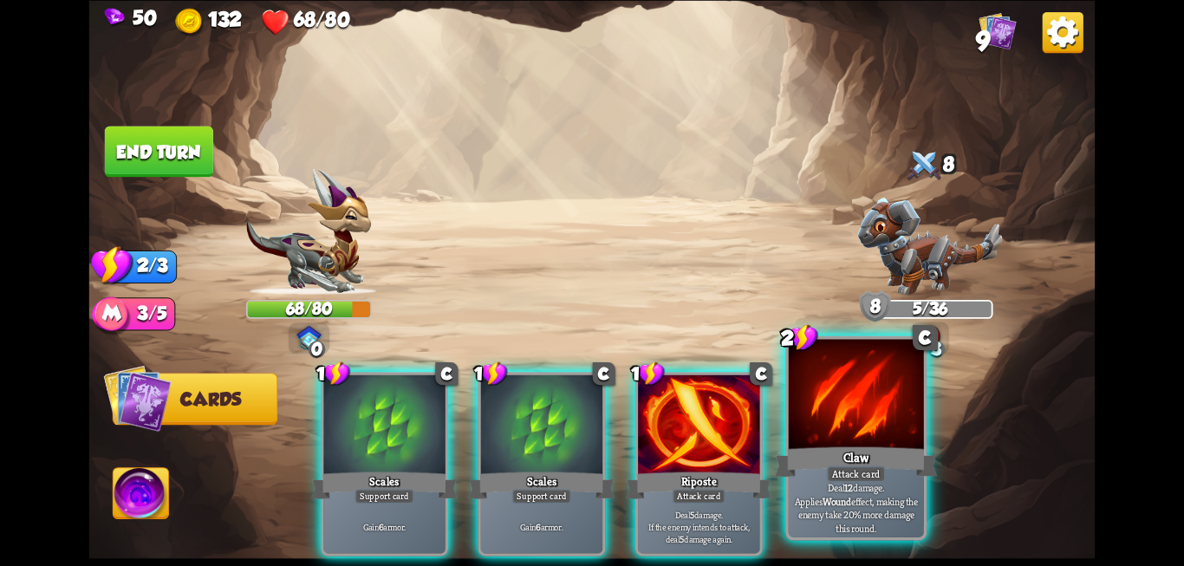
click at [830, 451] on div "Claw" at bounding box center [856, 462] width 162 height 36
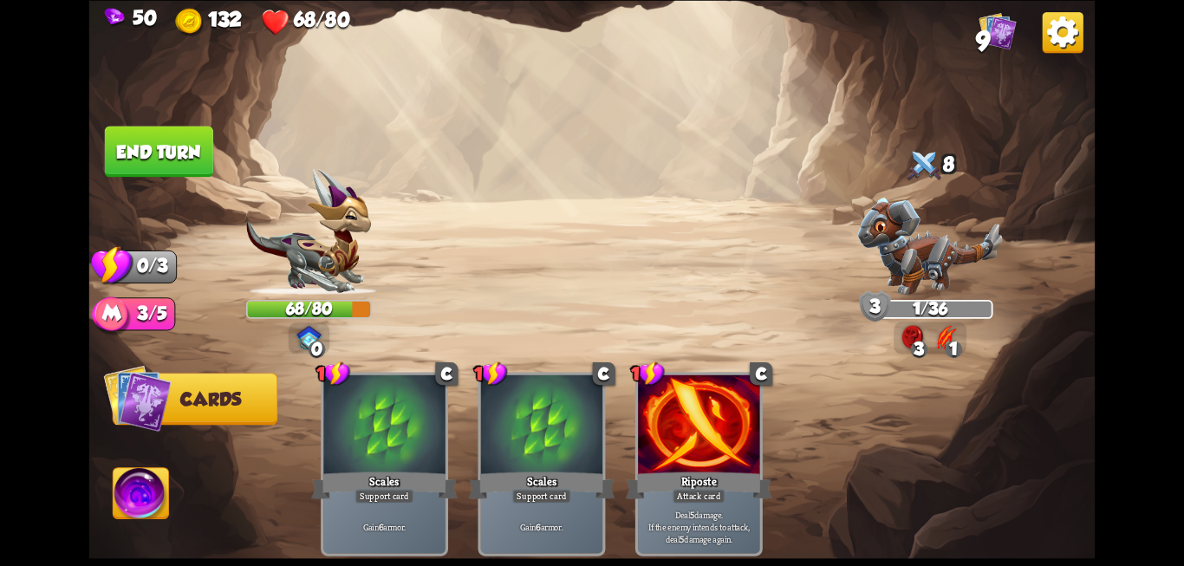
click at [165, 146] on button "End turn" at bounding box center [159, 151] width 108 height 51
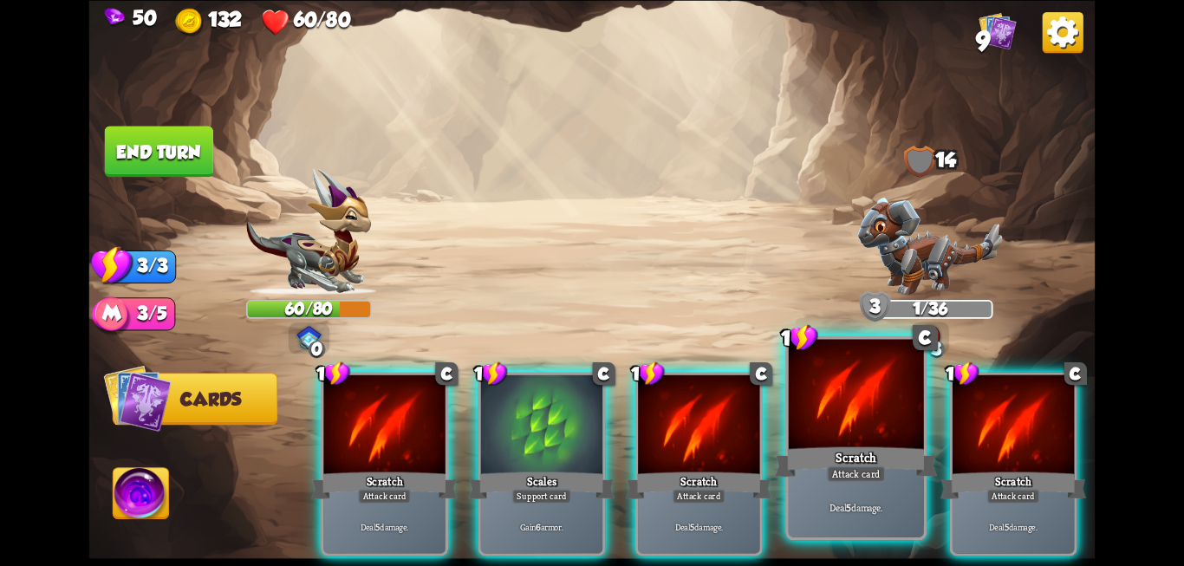
click at [848, 429] on div at bounding box center [856, 396] width 135 height 114
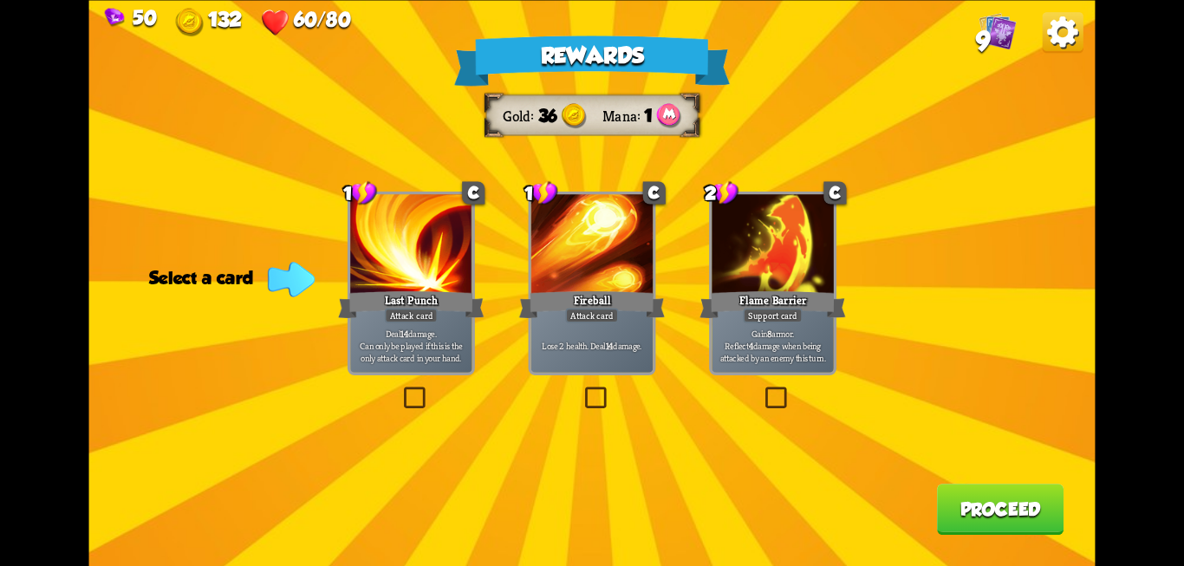
click at [581, 389] on label at bounding box center [581, 389] width 0 height 0
click at [0, 0] on input "checkbox" at bounding box center [0, 0] width 0 height 0
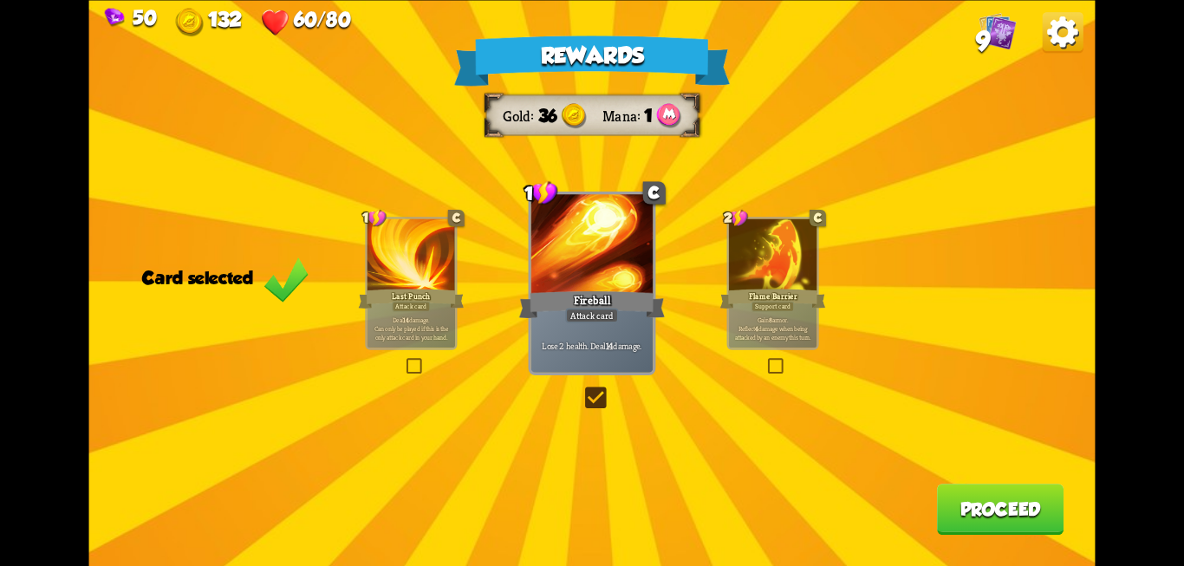
click at [1003, 510] on button "Proceed" at bounding box center [1000, 509] width 127 height 51
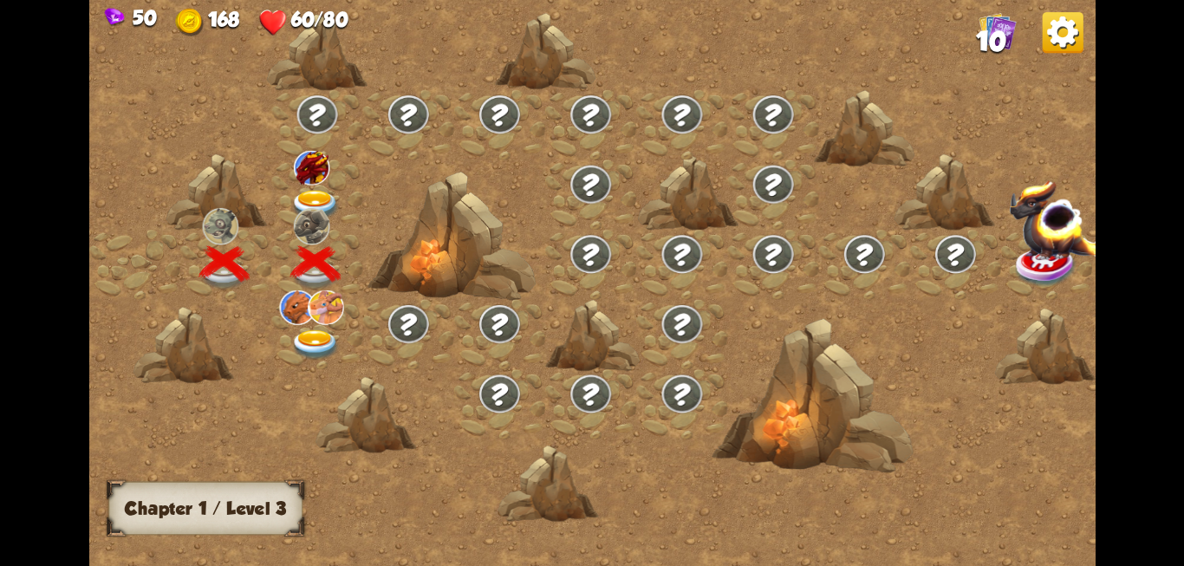
click at [316, 191] on img at bounding box center [315, 205] width 50 height 30
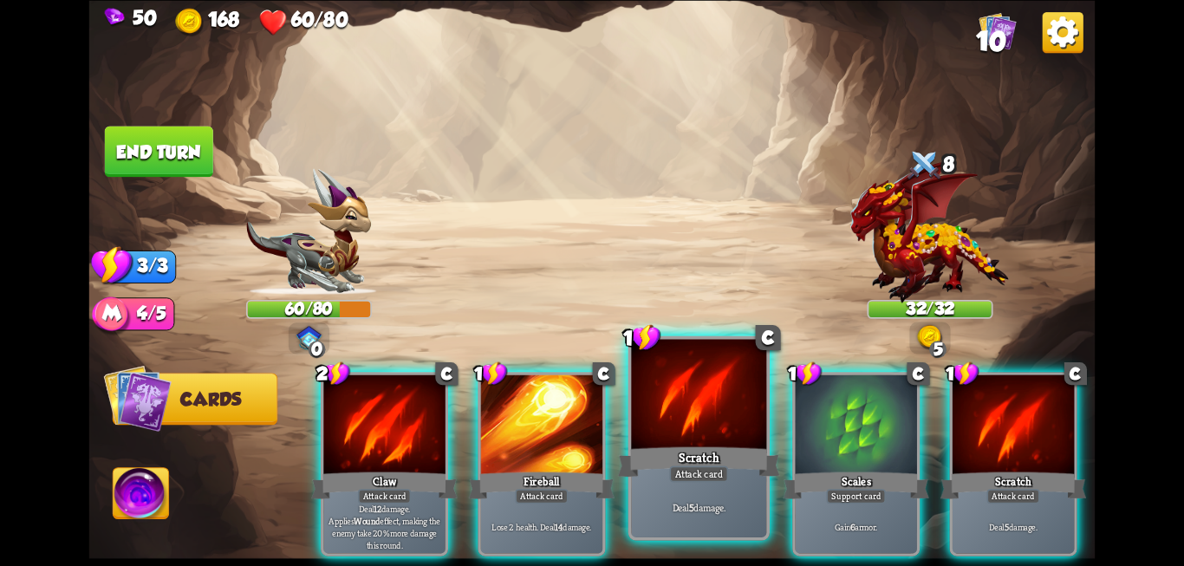
click at [692, 451] on div "Scratch" at bounding box center [699, 462] width 162 height 36
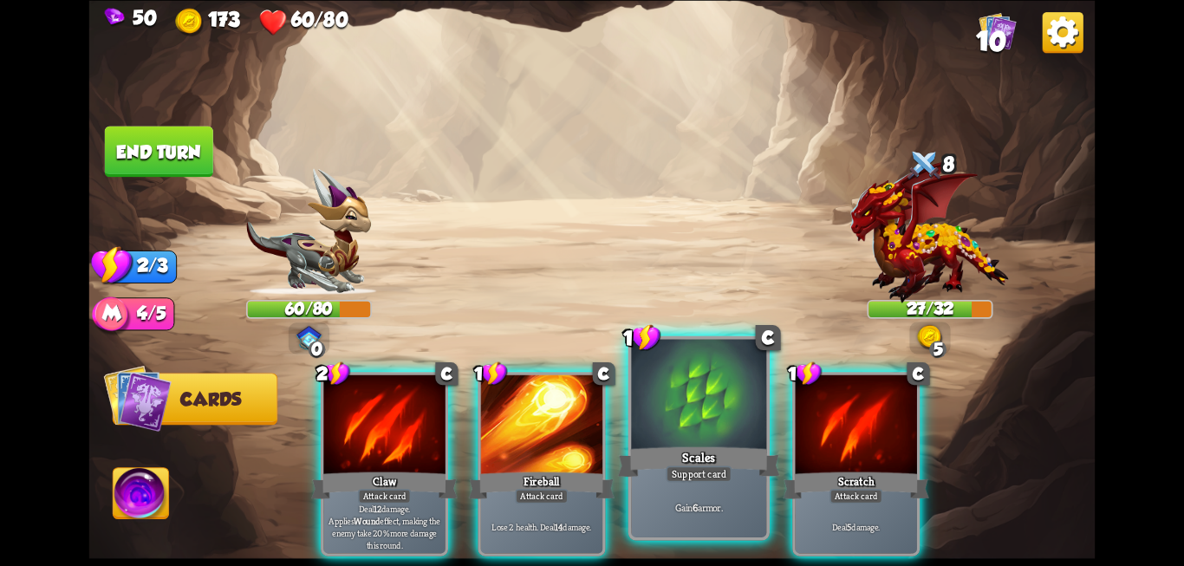
click at [715, 437] on div at bounding box center [698, 396] width 135 height 114
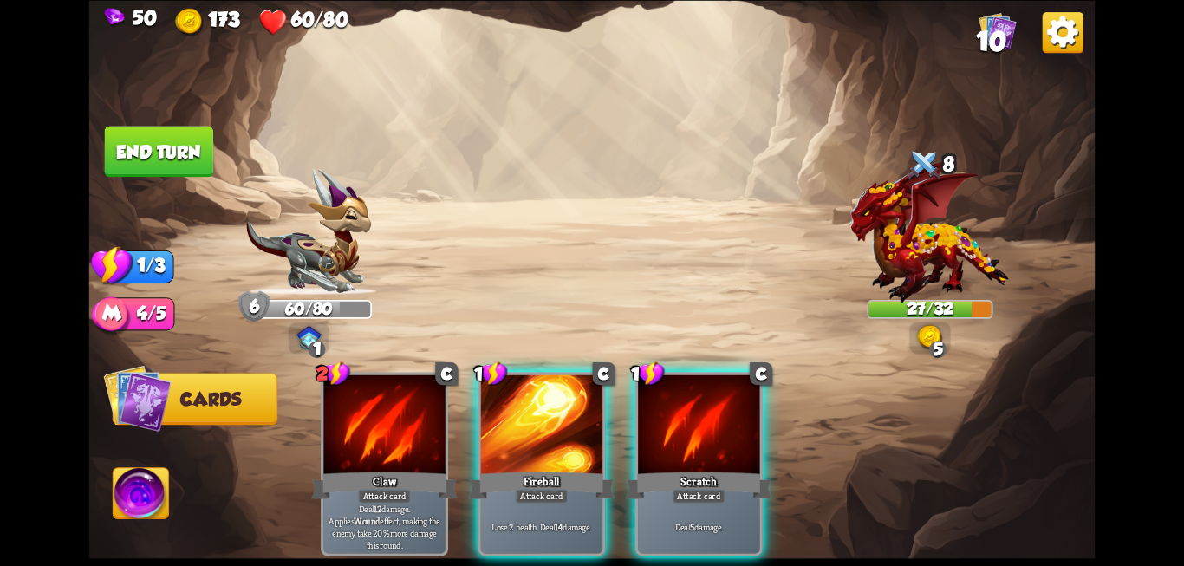
click at [138, 138] on button "End turn" at bounding box center [159, 151] width 108 height 51
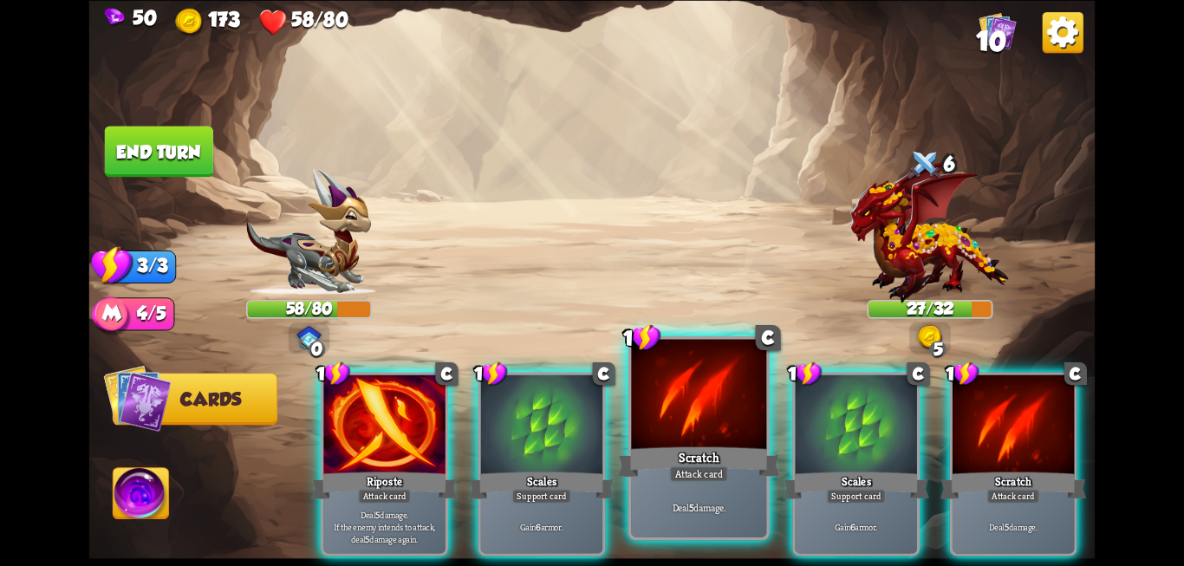
click at [732, 427] on div at bounding box center [698, 396] width 135 height 114
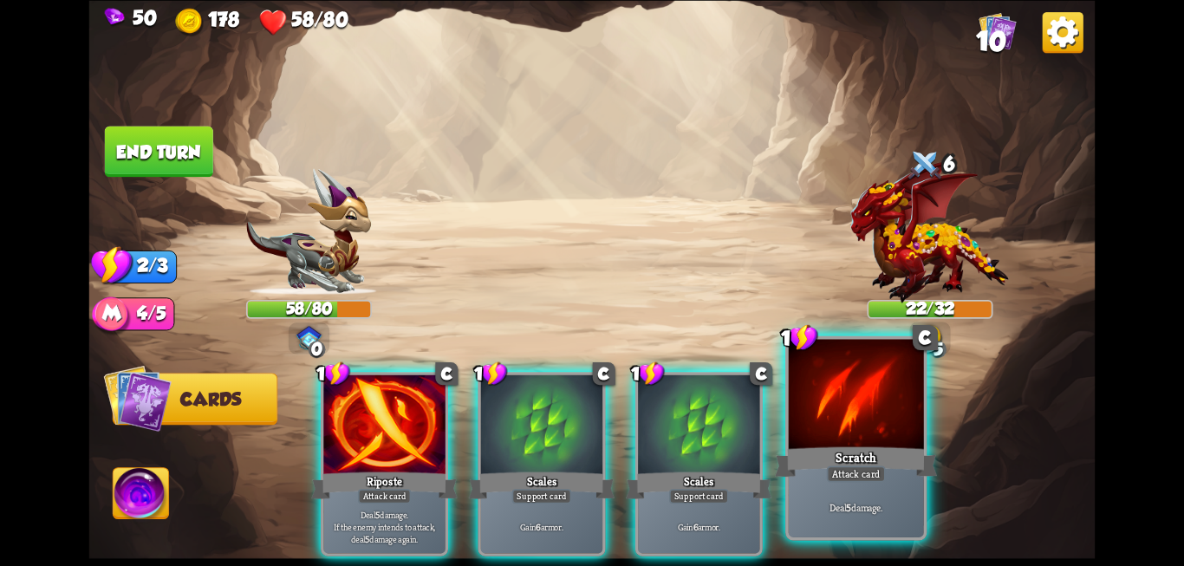
click at [831, 443] on div at bounding box center [856, 396] width 135 height 114
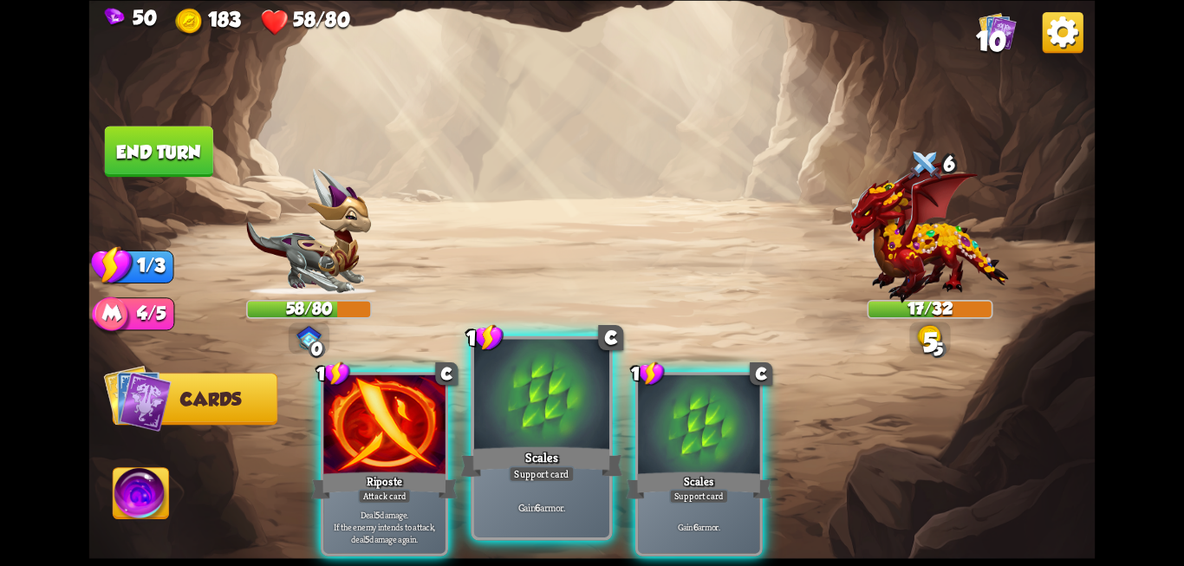
click at [555, 452] on div "Scales" at bounding box center [541, 462] width 162 height 36
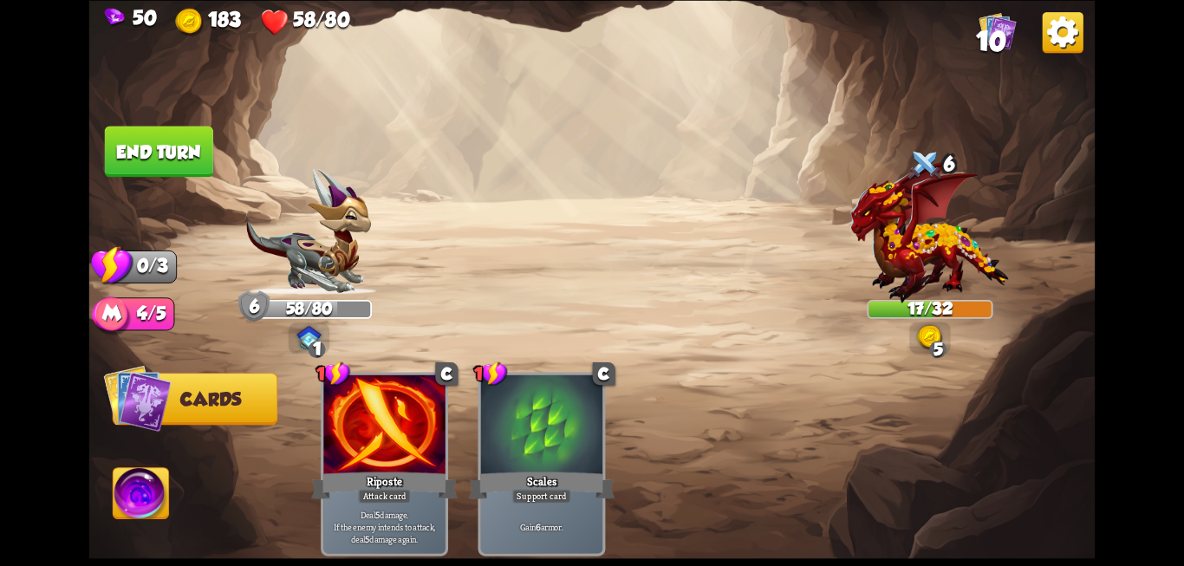
click at [140, 165] on button "End turn" at bounding box center [159, 151] width 108 height 51
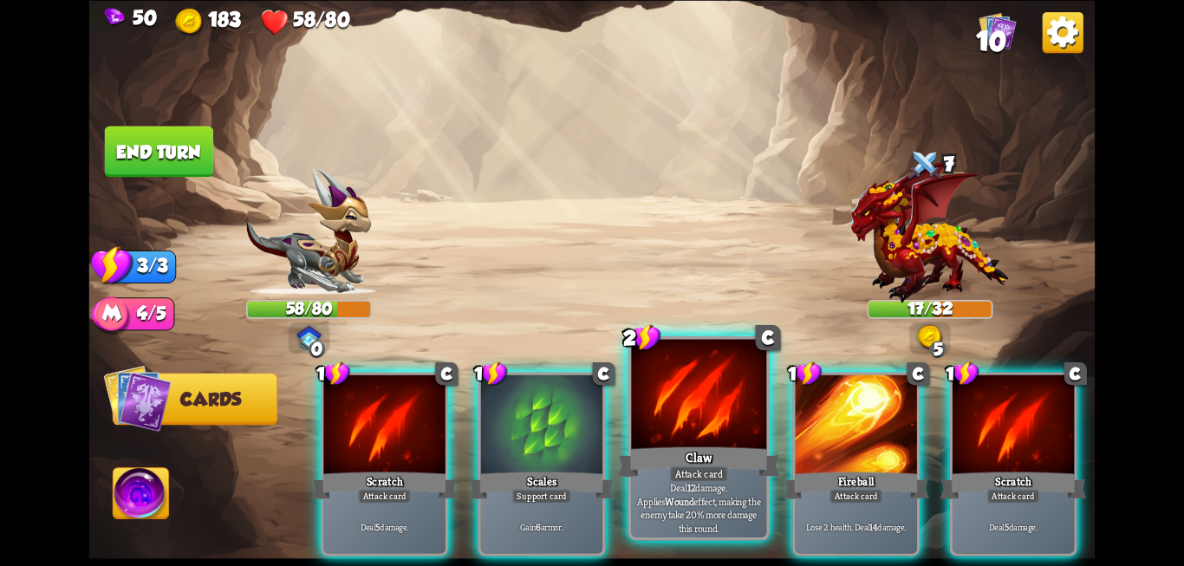
click at [703, 420] on div at bounding box center [698, 396] width 135 height 114
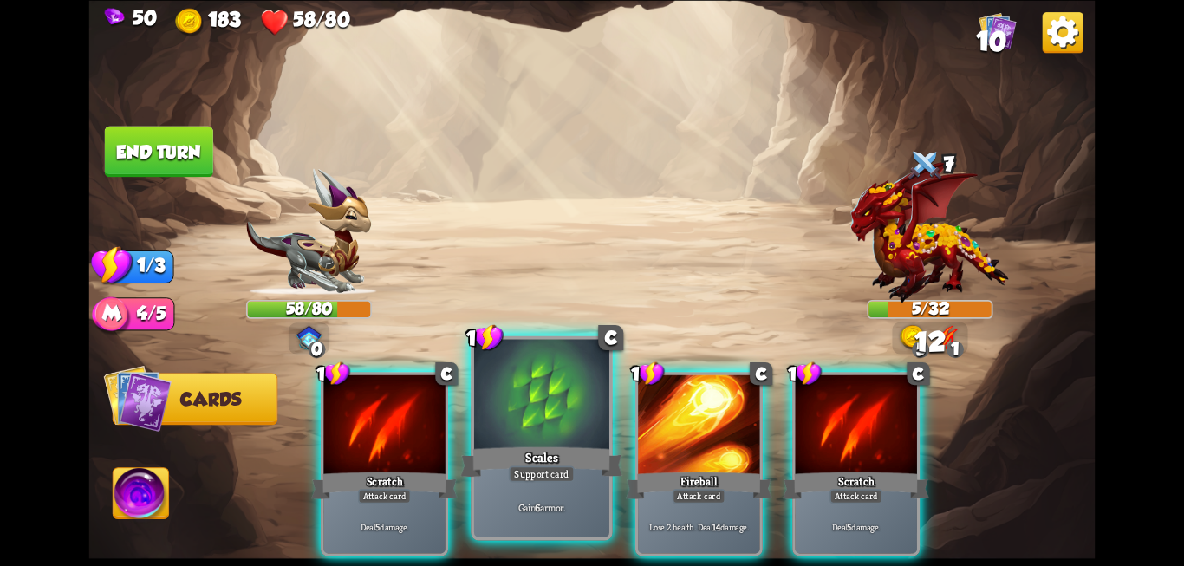
click at [546, 452] on div "Scales" at bounding box center [541, 462] width 162 height 36
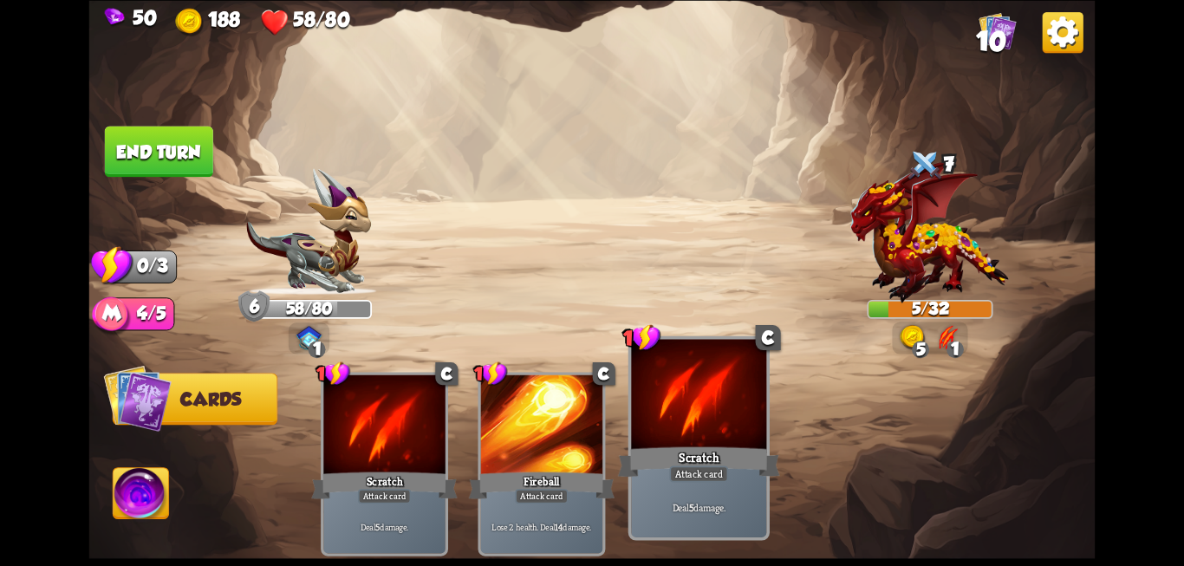
click at [667, 476] on div "Scratch" at bounding box center [699, 462] width 162 height 36
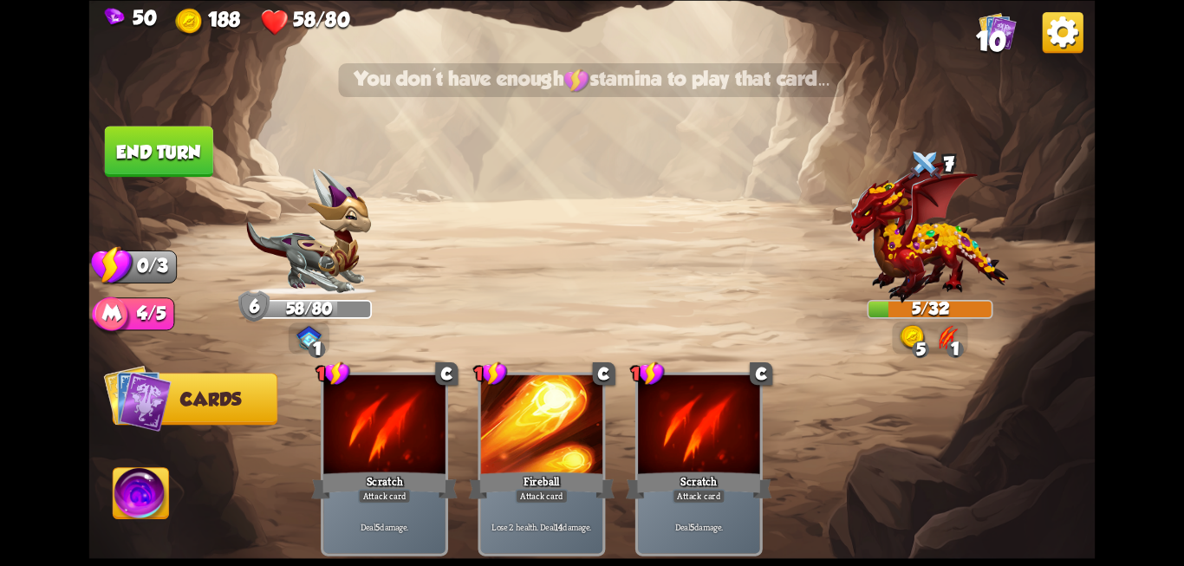
click at [166, 145] on button "End turn" at bounding box center [159, 151] width 108 height 51
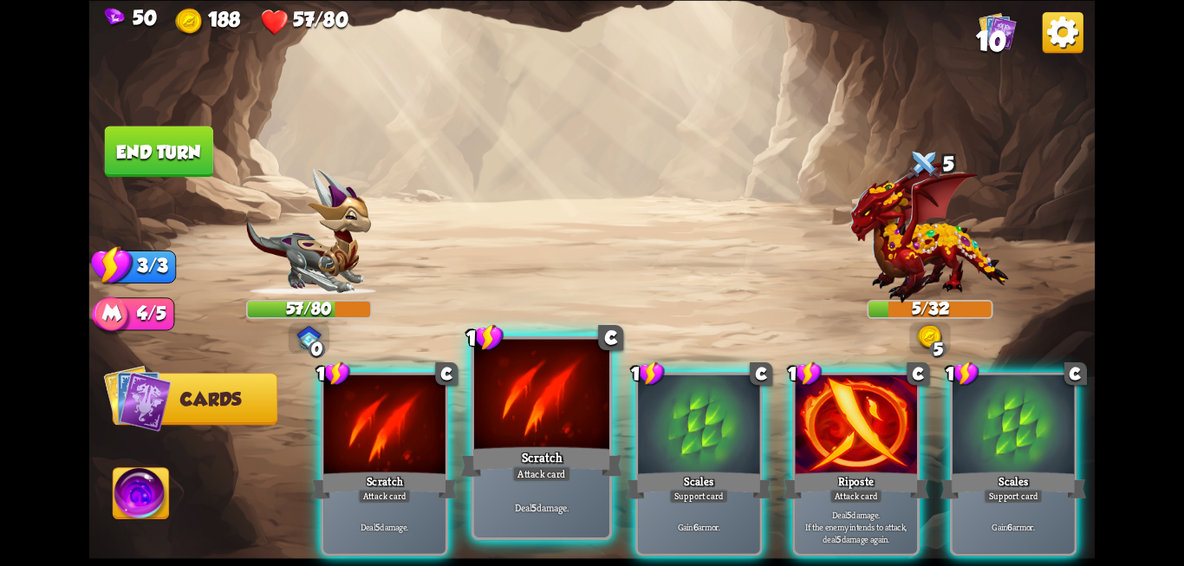
click at [561, 449] on div "Scratch" at bounding box center [541, 462] width 162 height 36
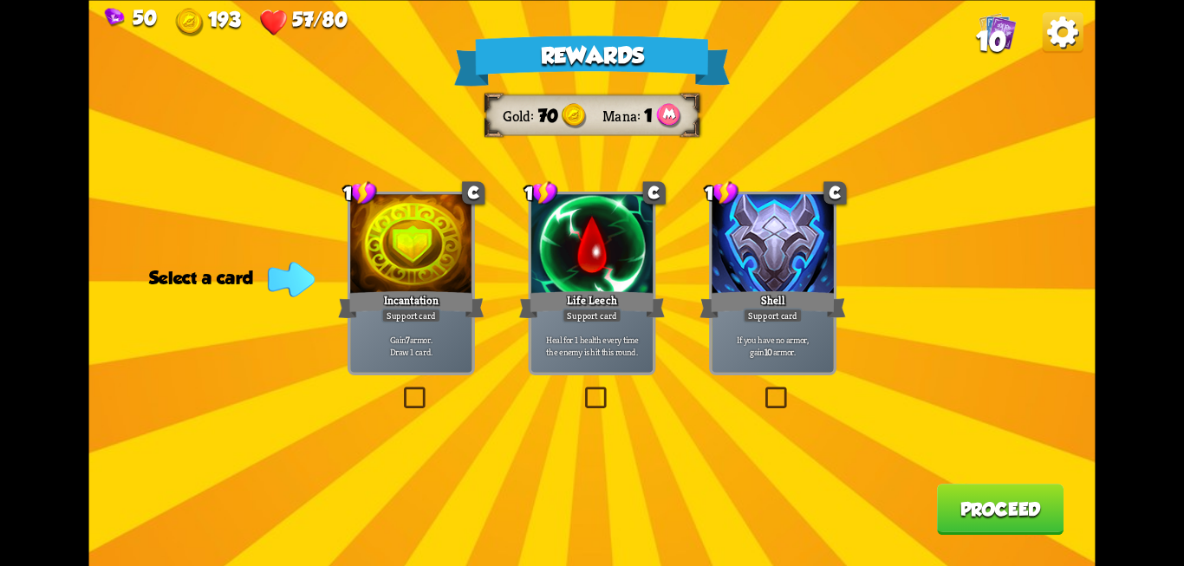
click at [762, 389] on label at bounding box center [762, 389] width 0 height 0
click at [0, 0] on input "checkbox" at bounding box center [0, 0] width 0 height 0
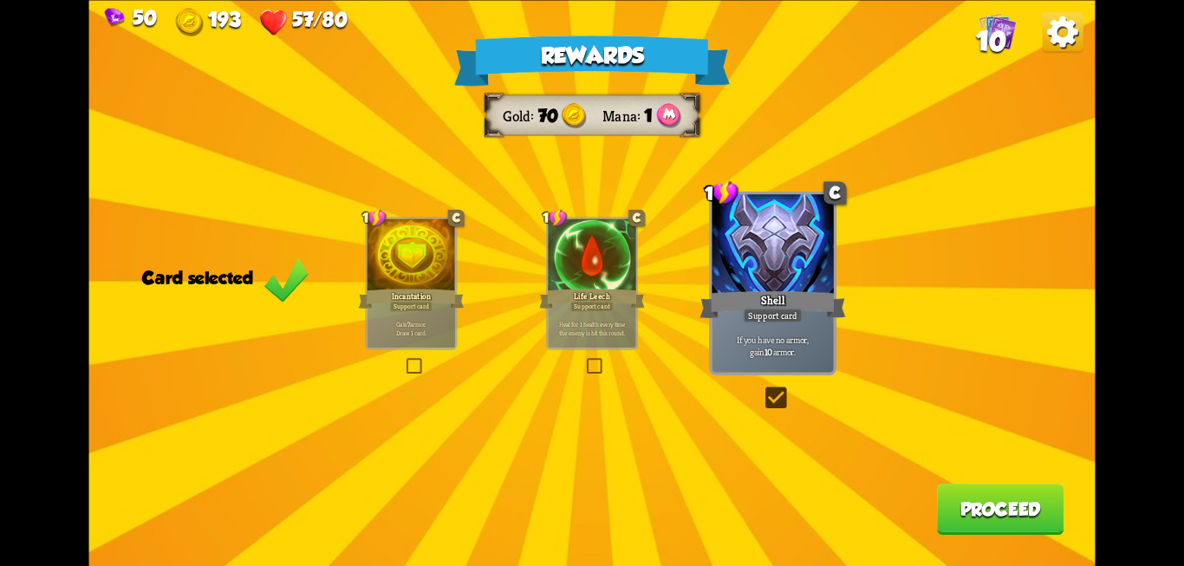
click at [1002, 510] on button "Proceed" at bounding box center [1000, 509] width 127 height 51
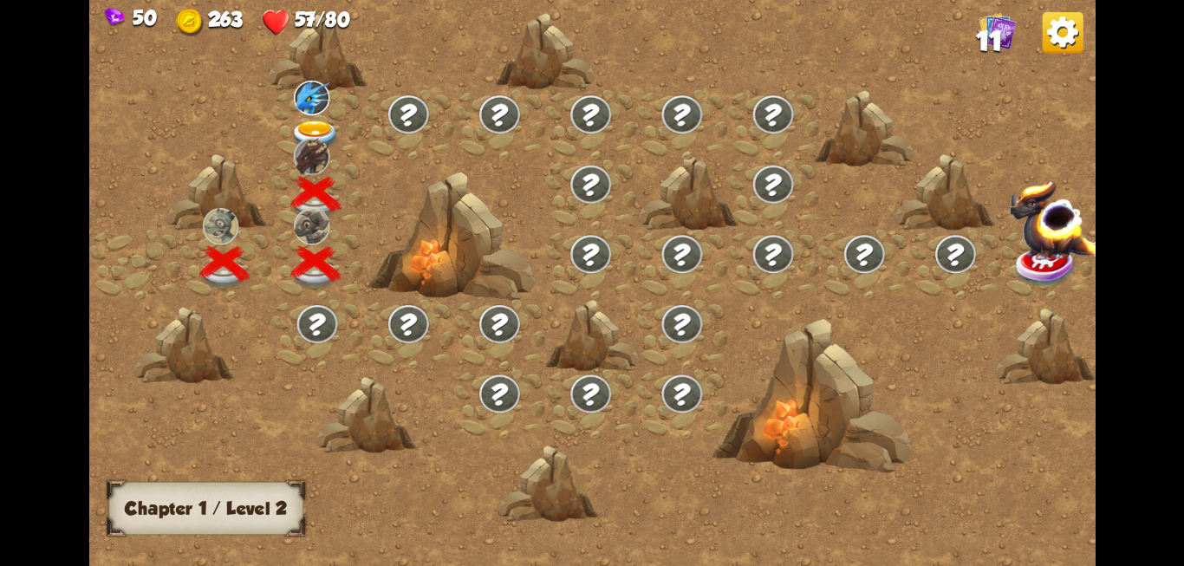
click at [312, 128] on img at bounding box center [315, 135] width 50 height 30
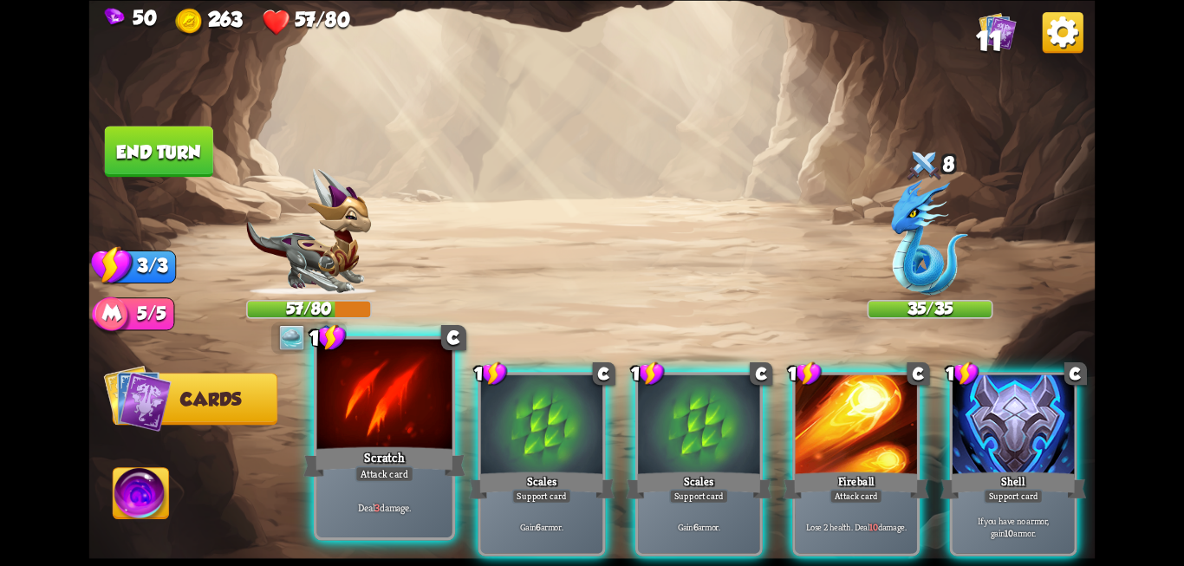
click at [426, 505] on p "Deal 3 damage." at bounding box center [384, 507] width 128 height 13
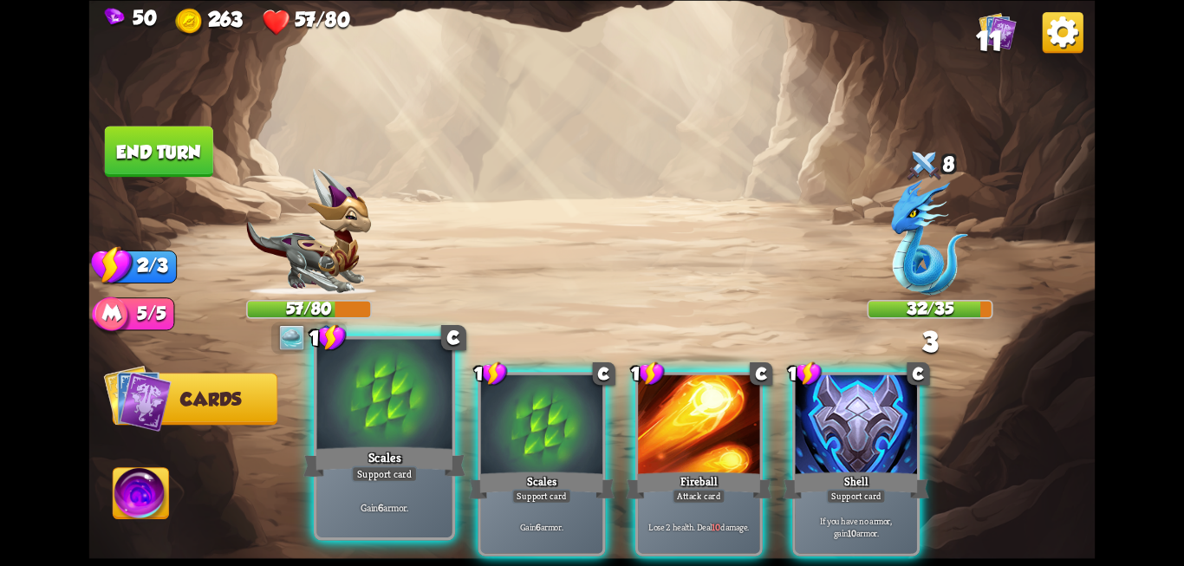
click at [397, 484] on div "Gain 6 armor." at bounding box center [384, 506] width 135 height 59
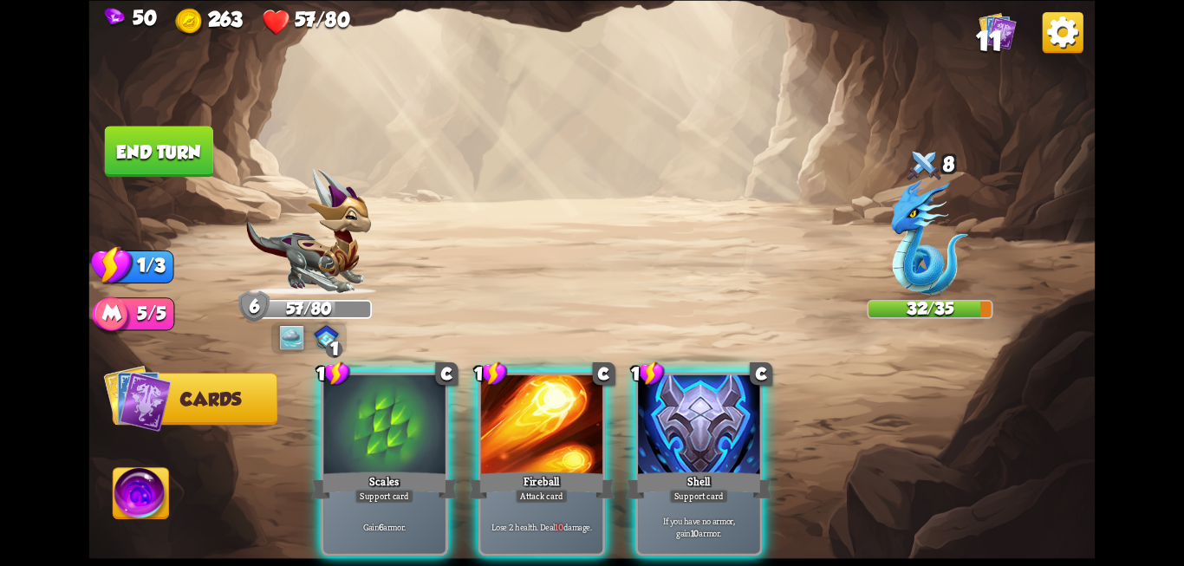
click at [141, 162] on button "End turn" at bounding box center [159, 151] width 108 height 51
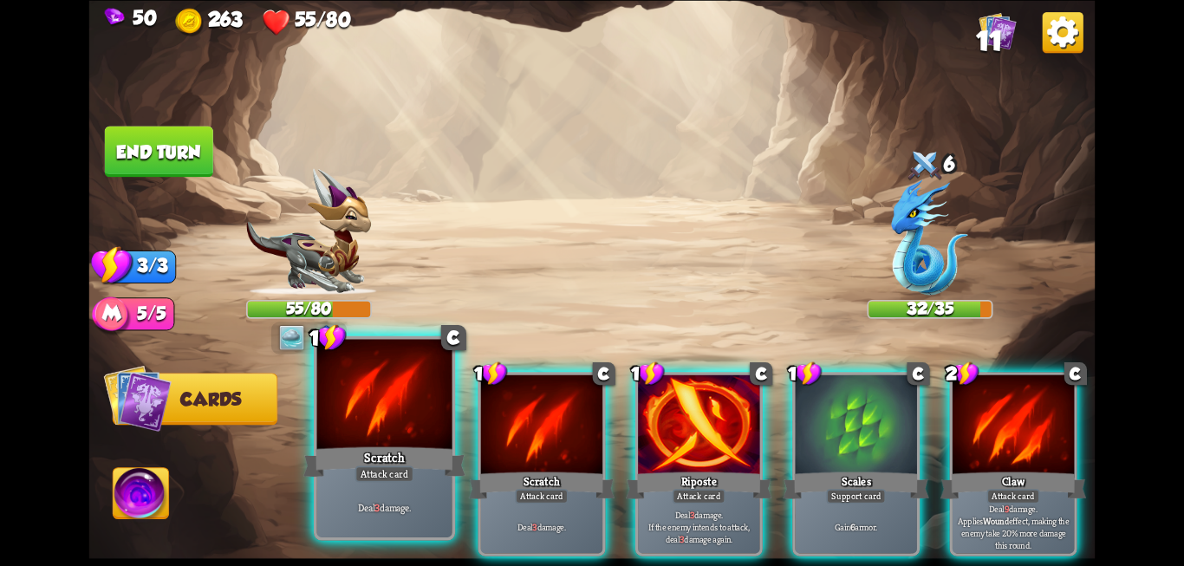
click at [352, 427] on div at bounding box center [384, 396] width 135 height 114
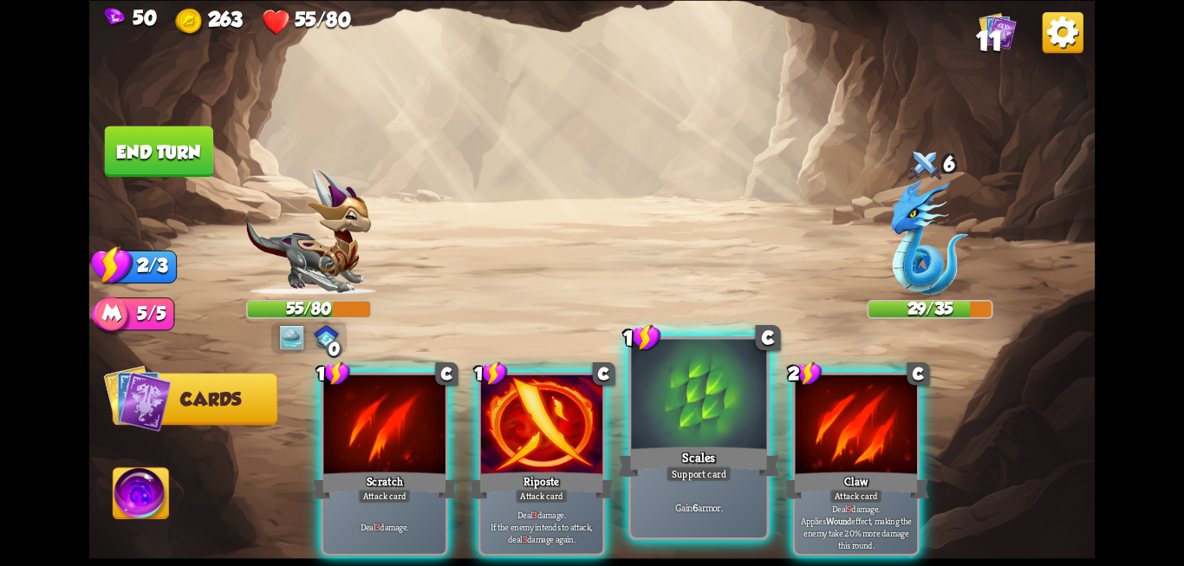
click at [728, 472] on div "Support card" at bounding box center [699, 473] width 66 height 16
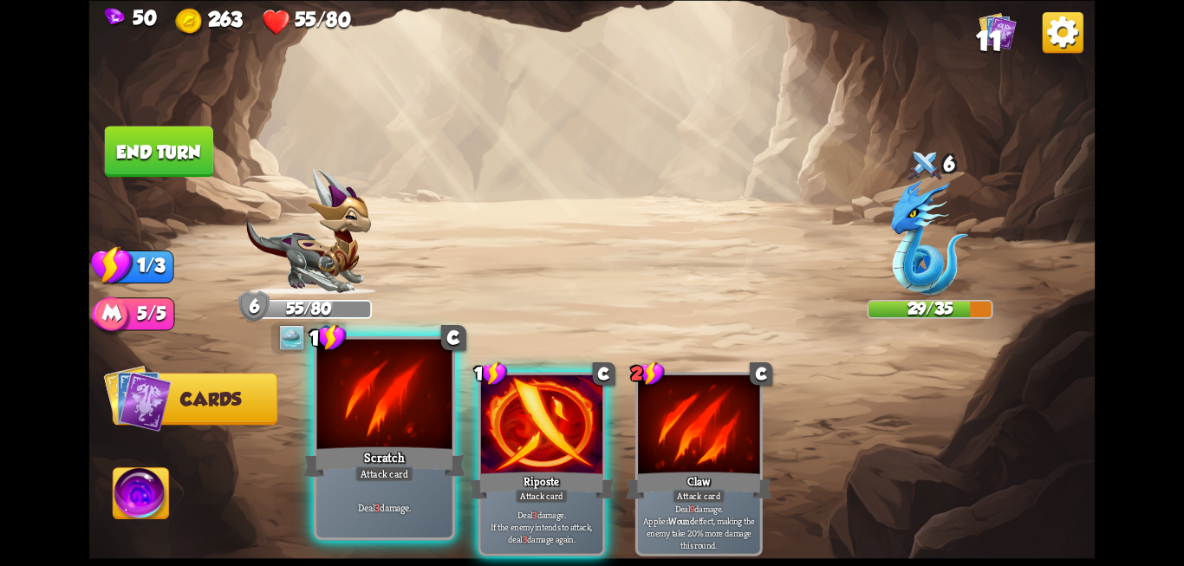
click at [388, 393] on div at bounding box center [384, 396] width 135 height 114
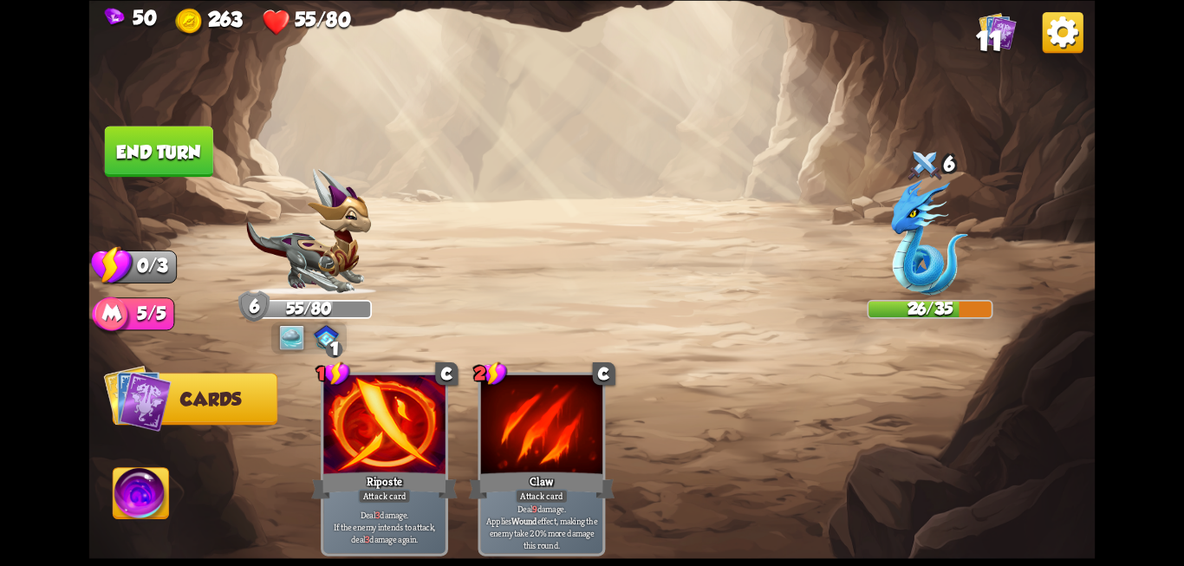
click at [120, 146] on button "End turn" at bounding box center [159, 151] width 108 height 51
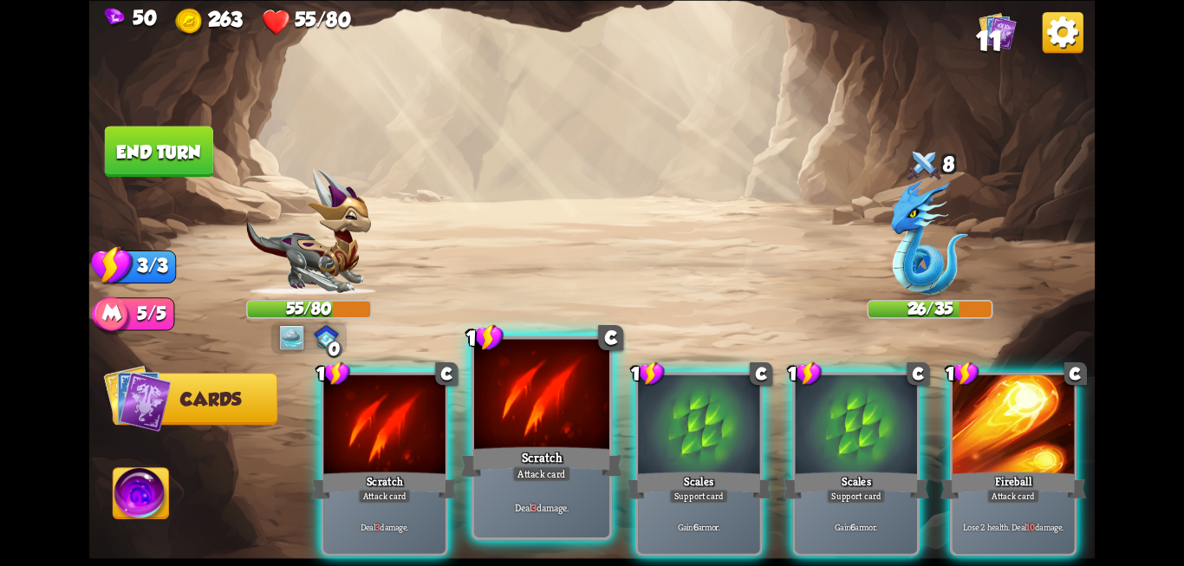
click at [531, 445] on div "Scratch" at bounding box center [541, 462] width 162 height 36
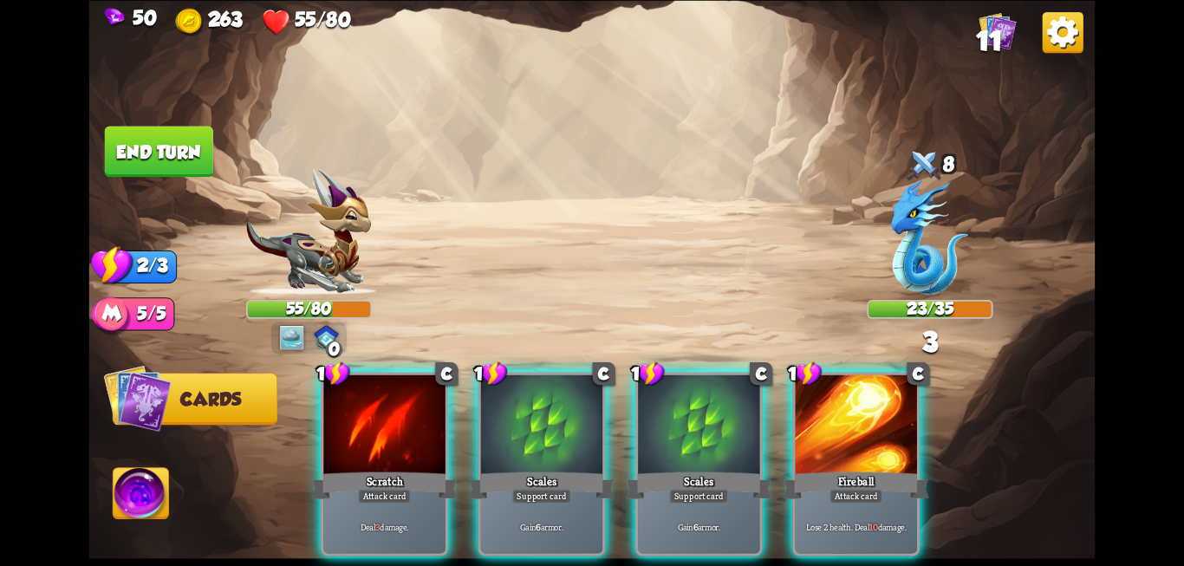
click at [399, 489] on div "Attack card" at bounding box center [384, 496] width 53 height 15
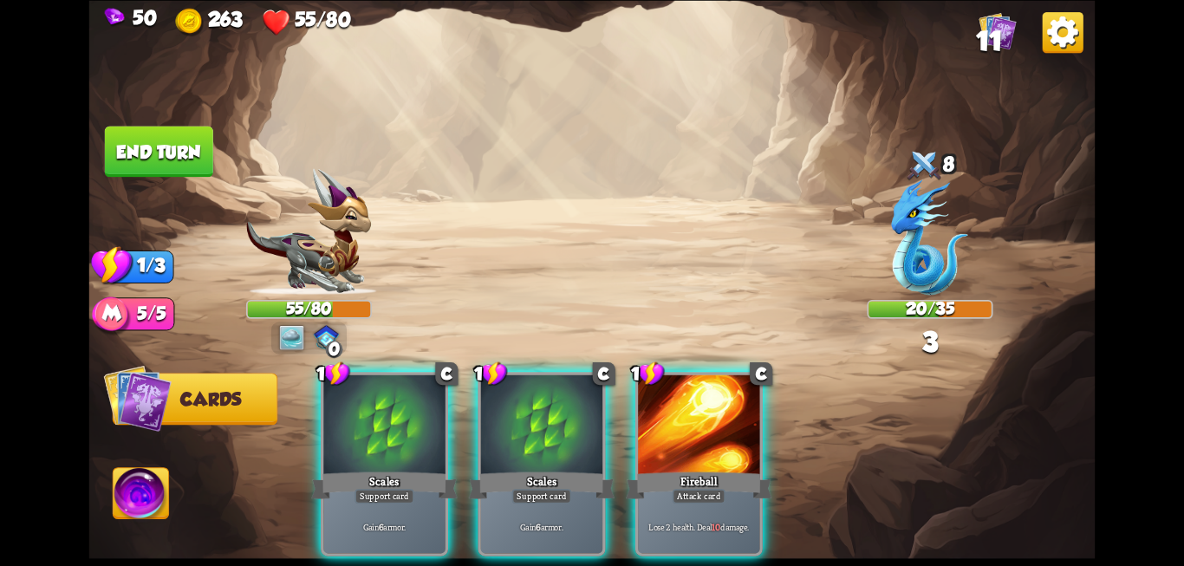
click at [399, 489] on div "Support card" at bounding box center [384, 496] width 60 height 15
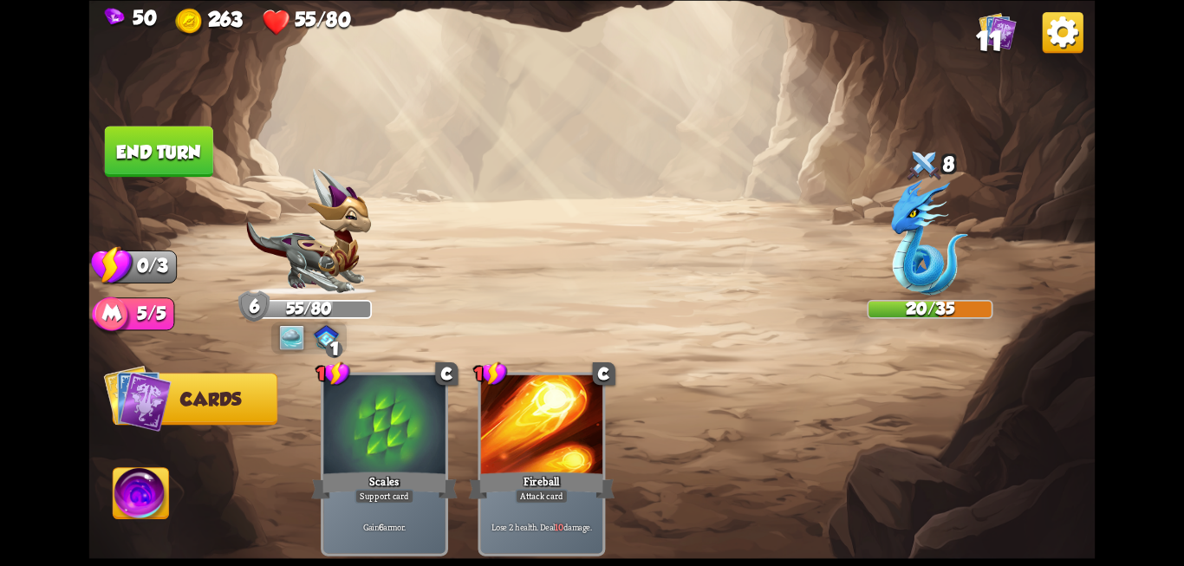
click at [168, 153] on button "End turn" at bounding box center [159, 151] width 108 height 51
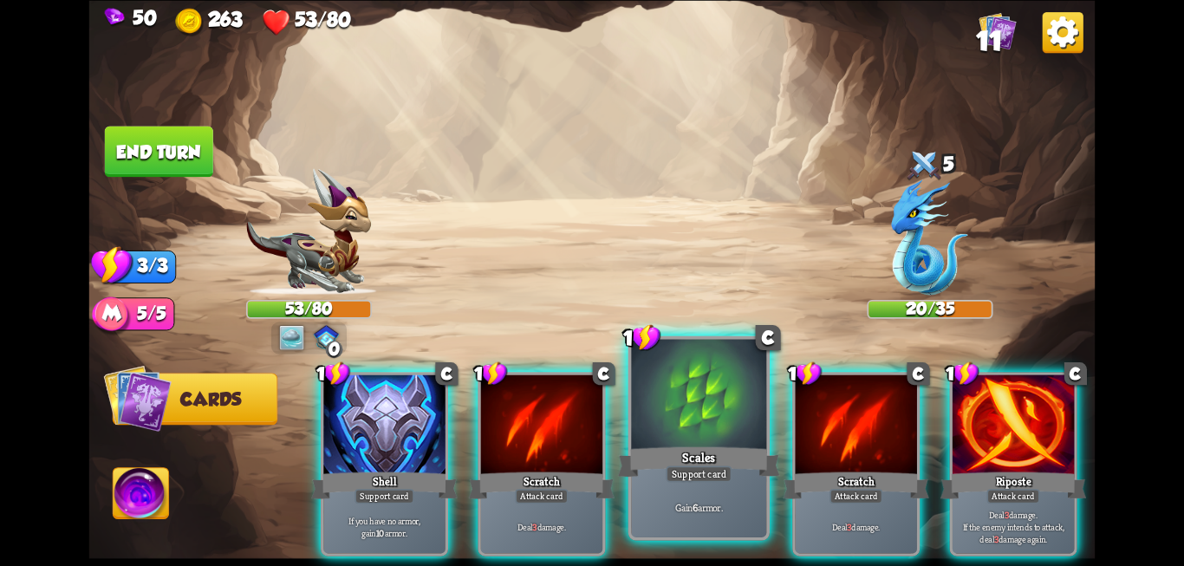
click at [666, 420] on div at bounding box center [698, 396] width 135 height 114
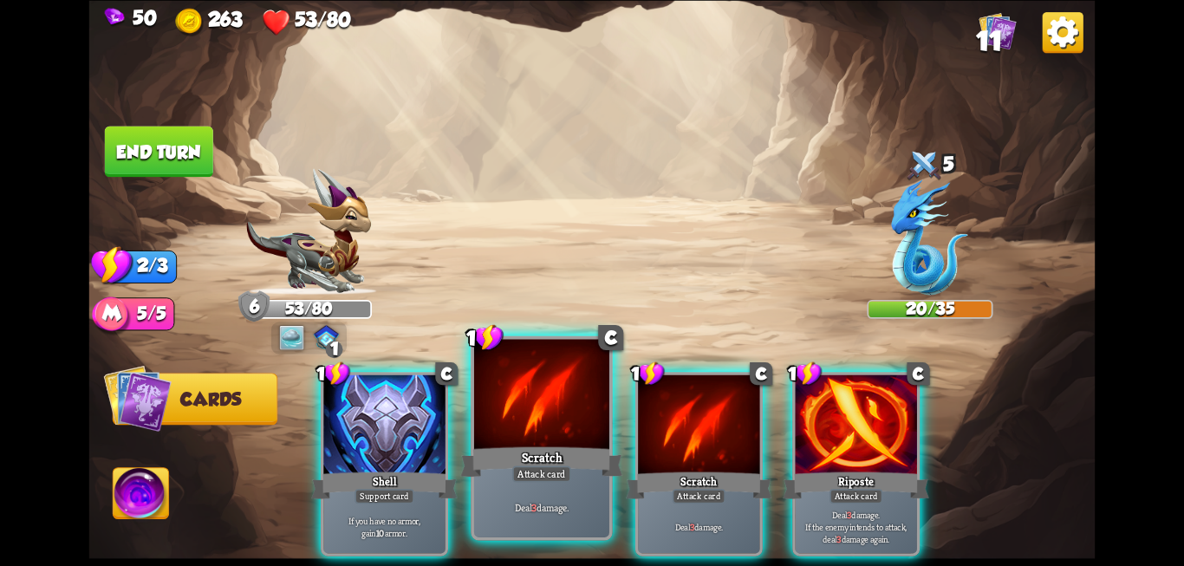
click at [513, 454] on div "Scratch" at bounding box center [541, 462] width 162 height 36
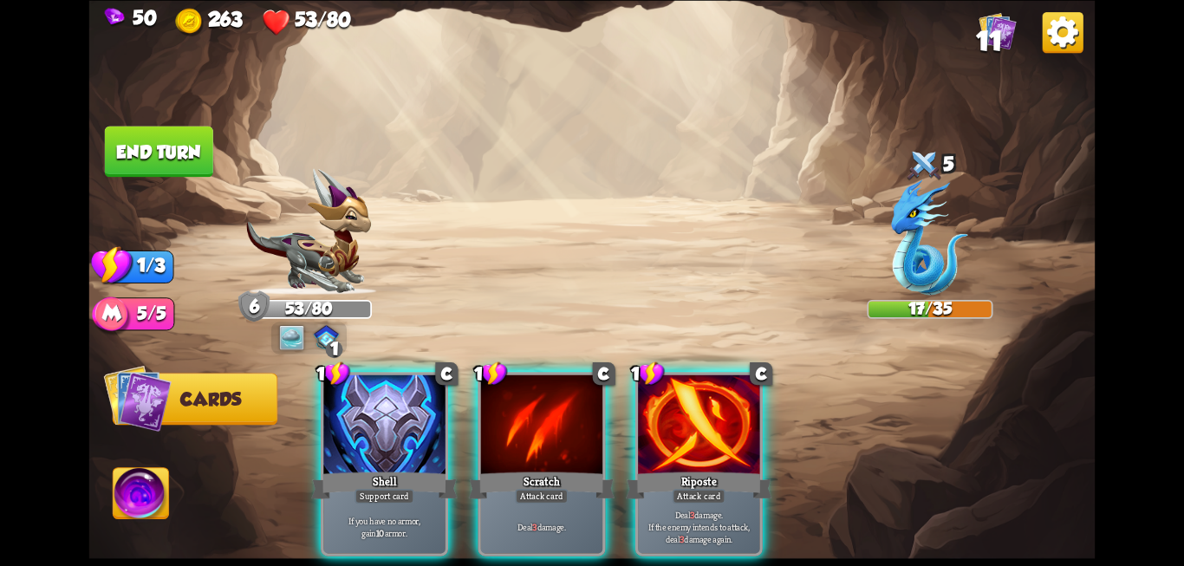
click at [513, 469] on div "Scratch" at bounding box center [542, 485] width 146 height 33
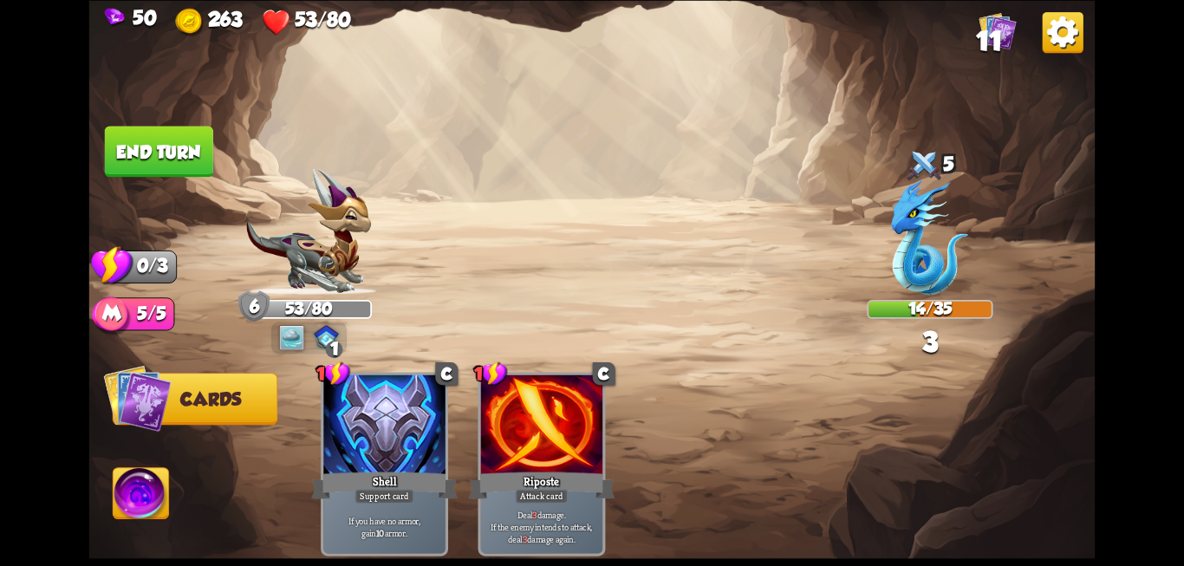
click at [127, 156] on button "End turn" at bounding box center [159, 151] width 108 height 51
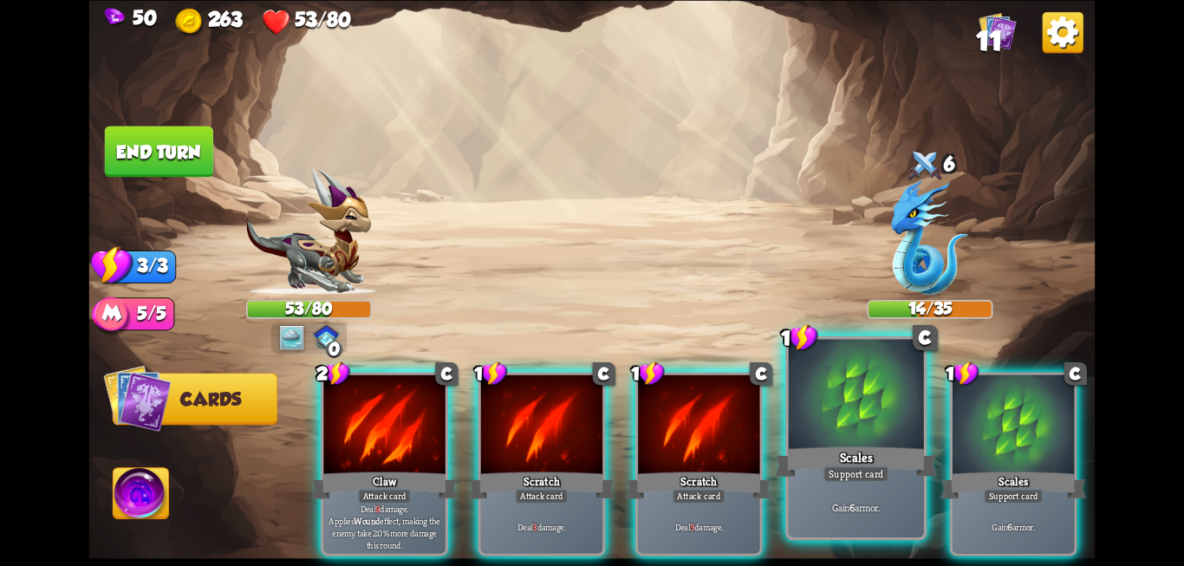
click at [843, 410] on div at bounding box center [856, 396] width 135 height 114
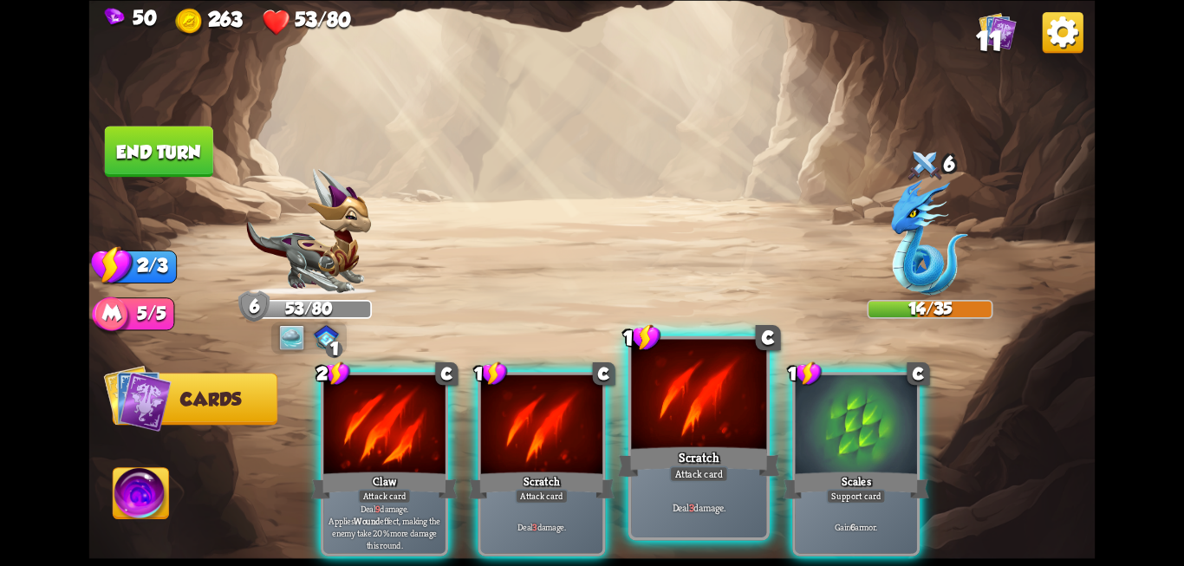
click at [672, 457] on div "Scratch" at bounding box center [699, 462] width 162 height 36
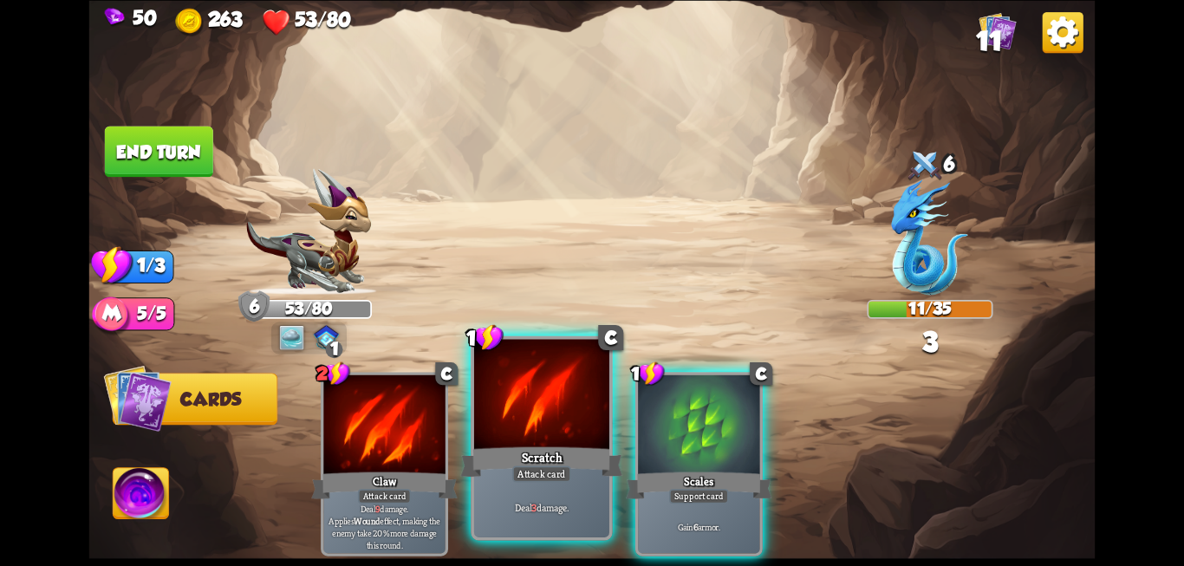
click at [545, 461] on div "Scratch" at bounding box center [541, 462] width 162 height 36
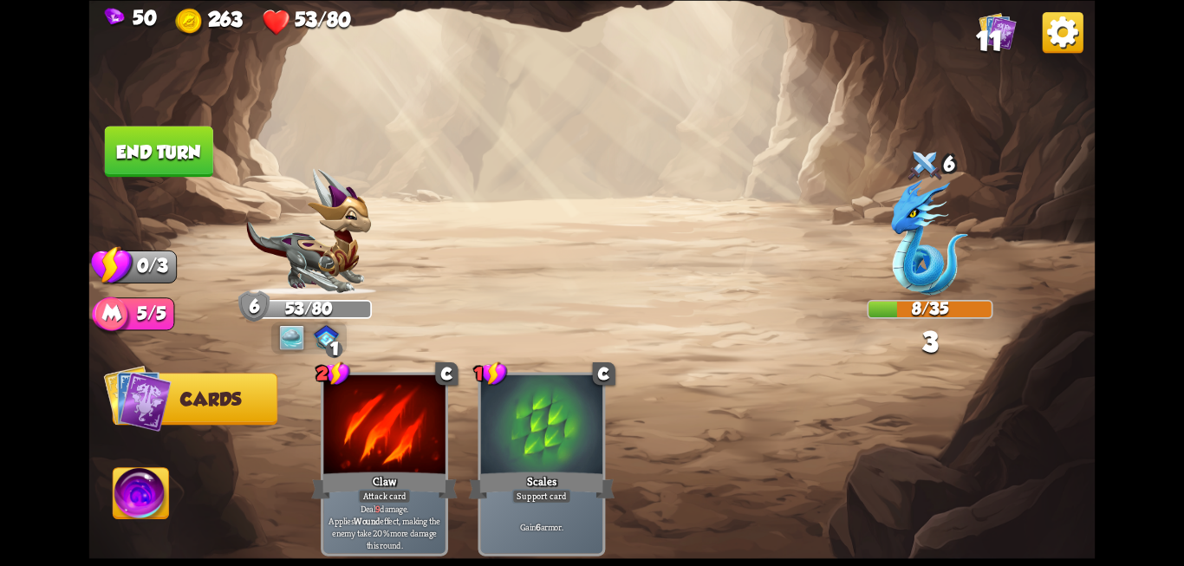
click at [126, 143] on button "End turn" at bounding box center [159, 151] width 108 height 51
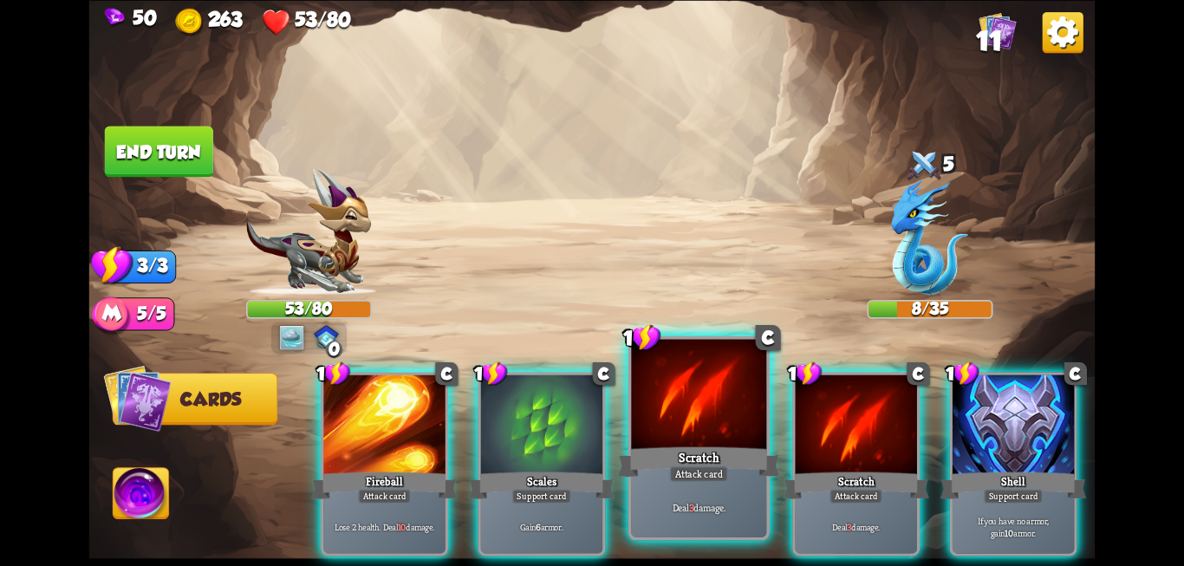
click at [690, 432] on div at bounding box center [698, 396] width 135 height 114
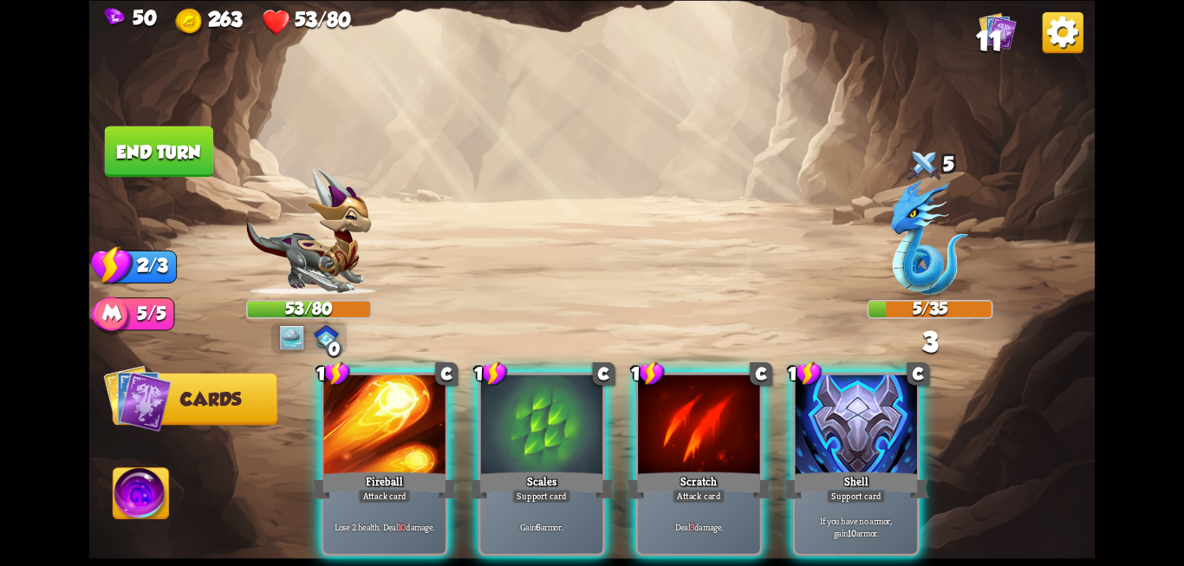
click at [690, 432] on div at bounding box center [698, 425] width 121 height 102
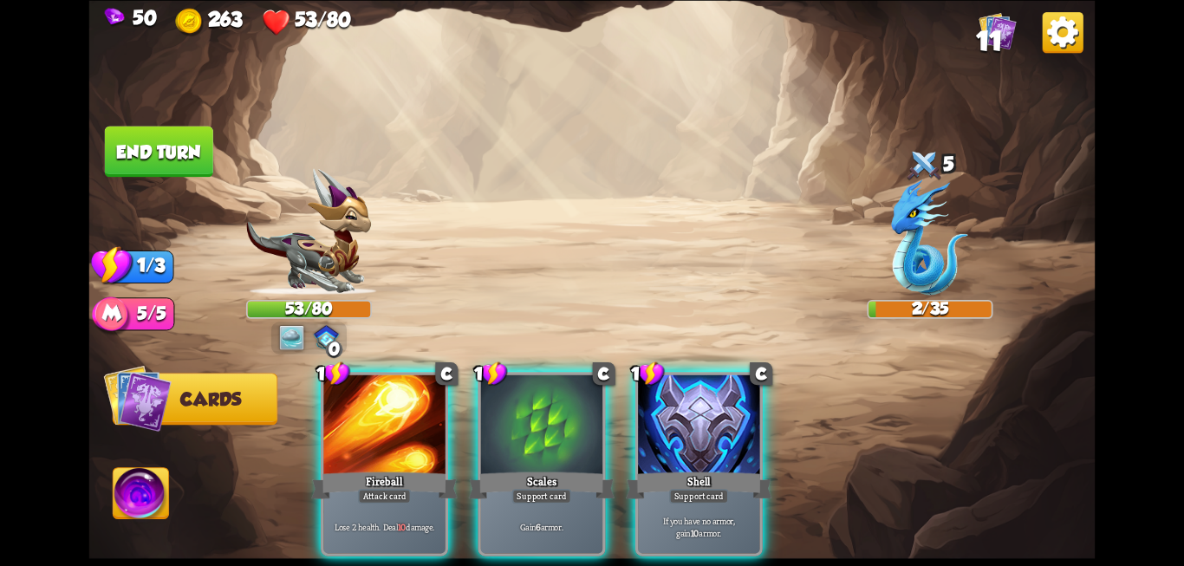
click at [175, 155] on button "End turn" at bounding box center [159, 151] width 108 height 51
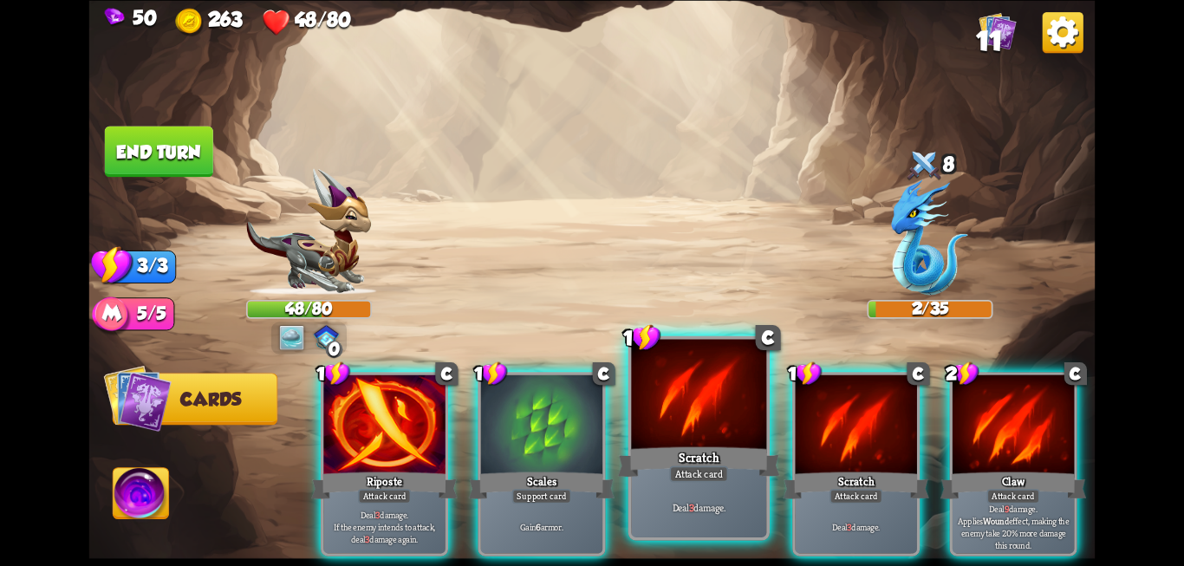
click at [698, 394] on div at bounding box center [698, 396] width 135 height 114
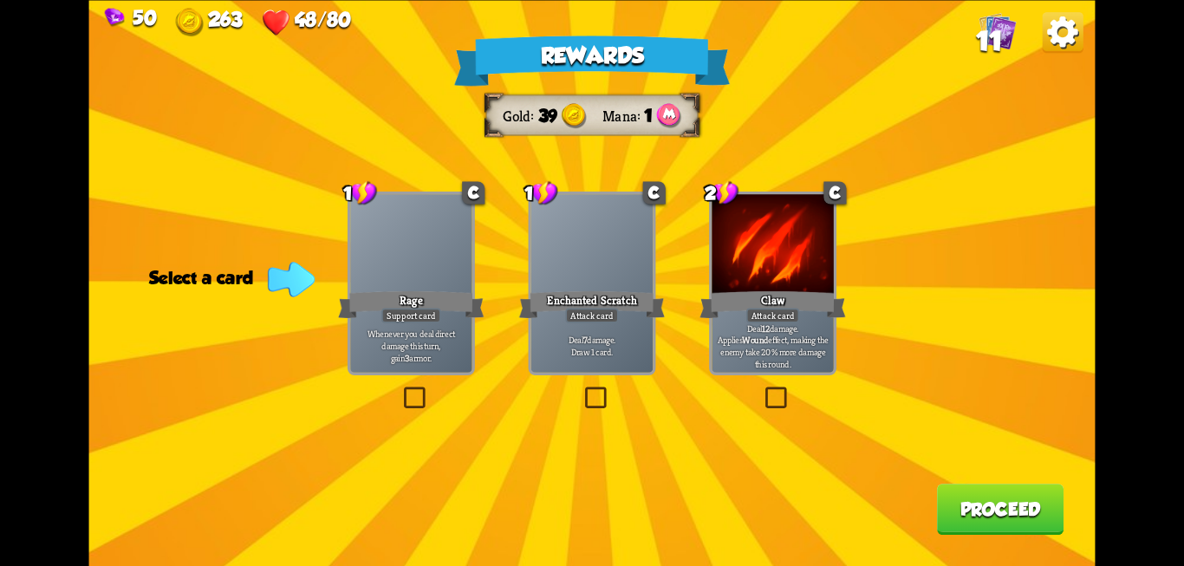
click at [581, 389] on label at bounding box center [581, 389] width 0 height 0
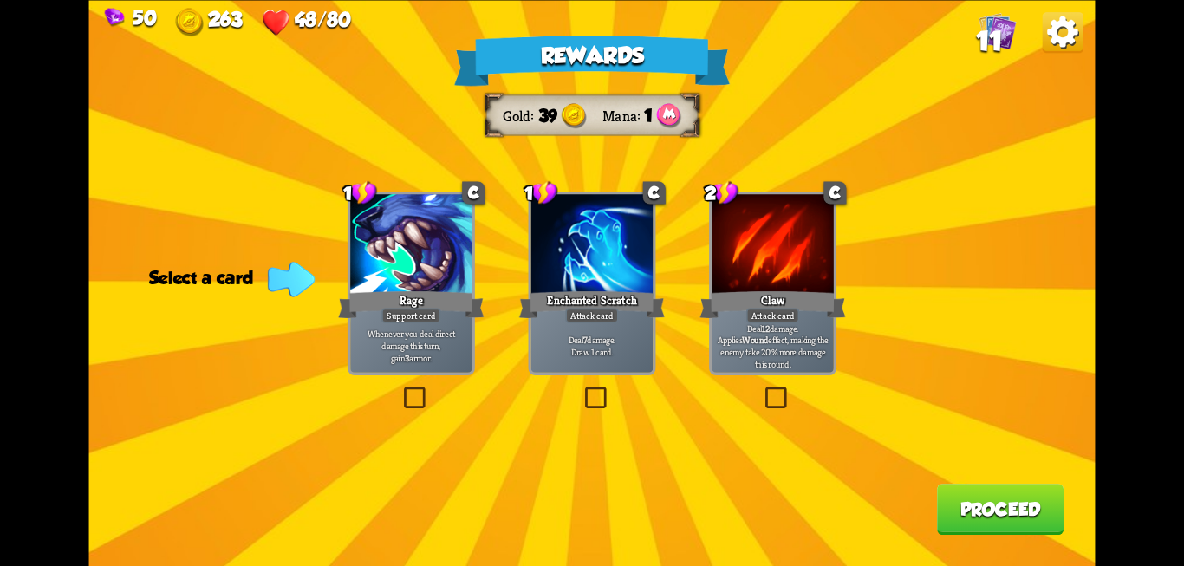
click at [0, 0] on input "checkbox" at bounding box center [0, 0] width 0 height 0
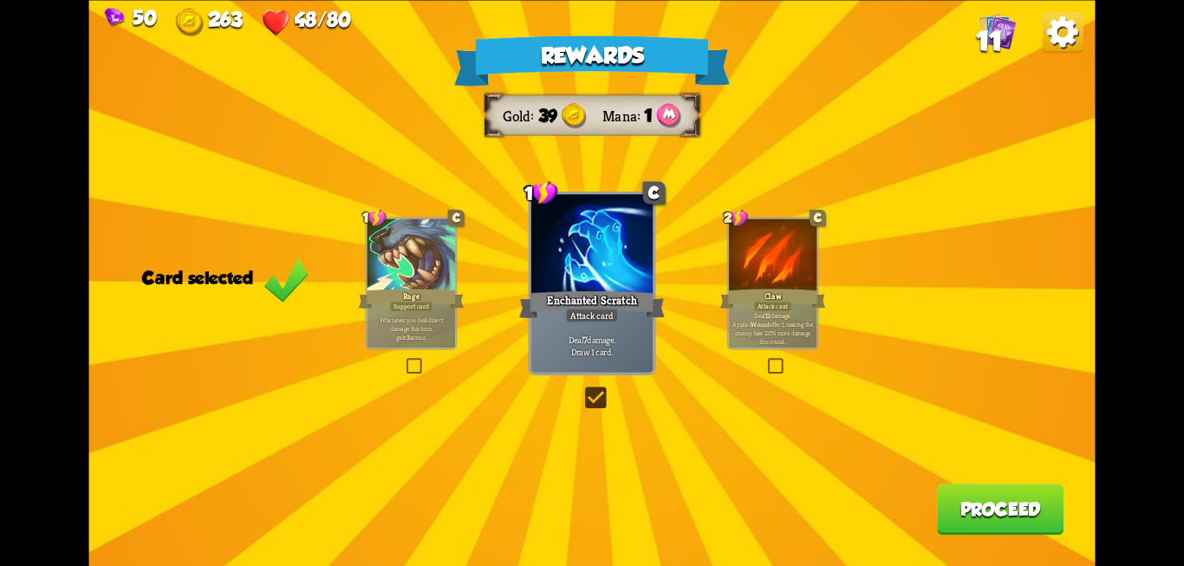
click at [1023, 526] on button "Proceed" at bounding box center [1000, 509] width 127 height 51
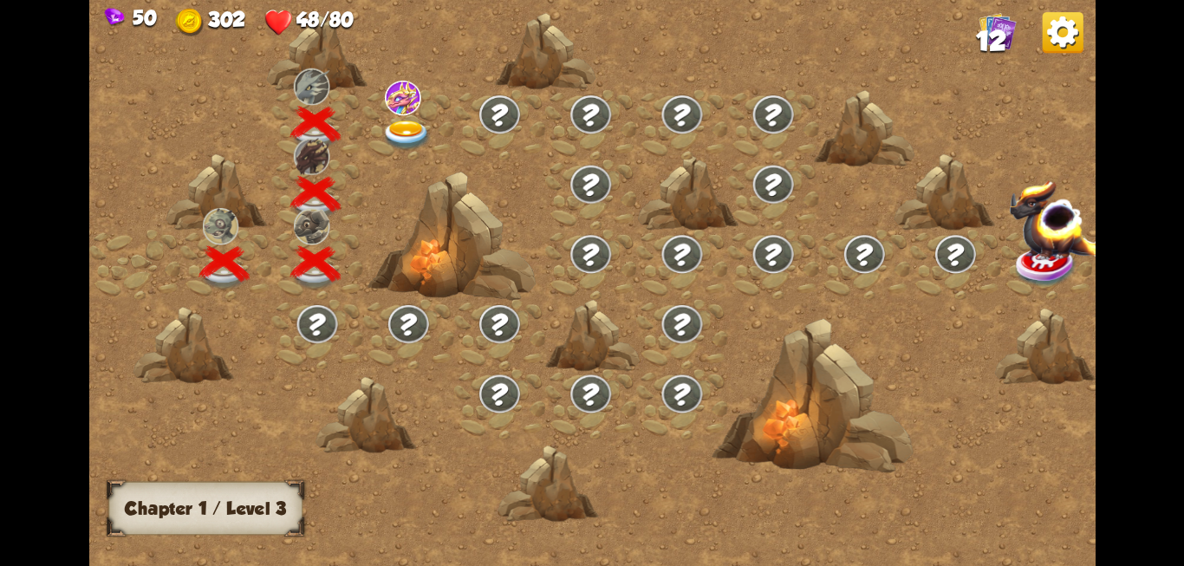
click at [996, 34] on span "12" at bounding box center [991, 41] width 30 height 30
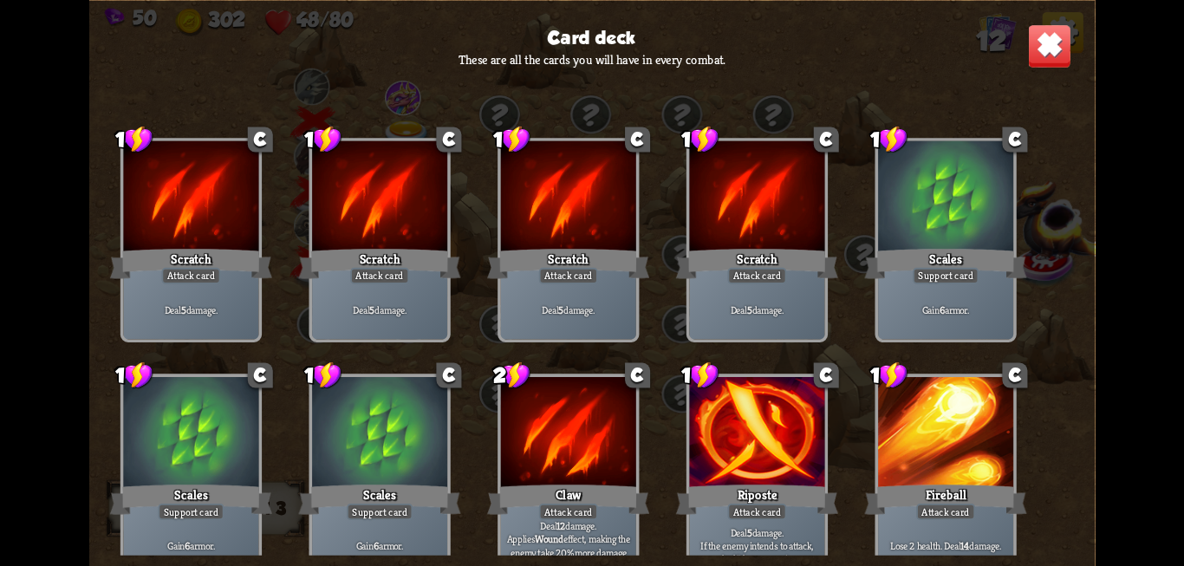
drag, startPoint x: 852, startPoint y: 388, endPoint x: 869, endPoint y: 391, distance: 17.5
click at [859, 371] on div "1 C Scratch Attack card Deal 5 damage. 1 C Scratch Attack card Deal 5 damage. 1…" at bounding box center [592, 322] width 1006 height 464
click at [1050, 45] on img at bounding box center [1049, 45] width 44 height 44
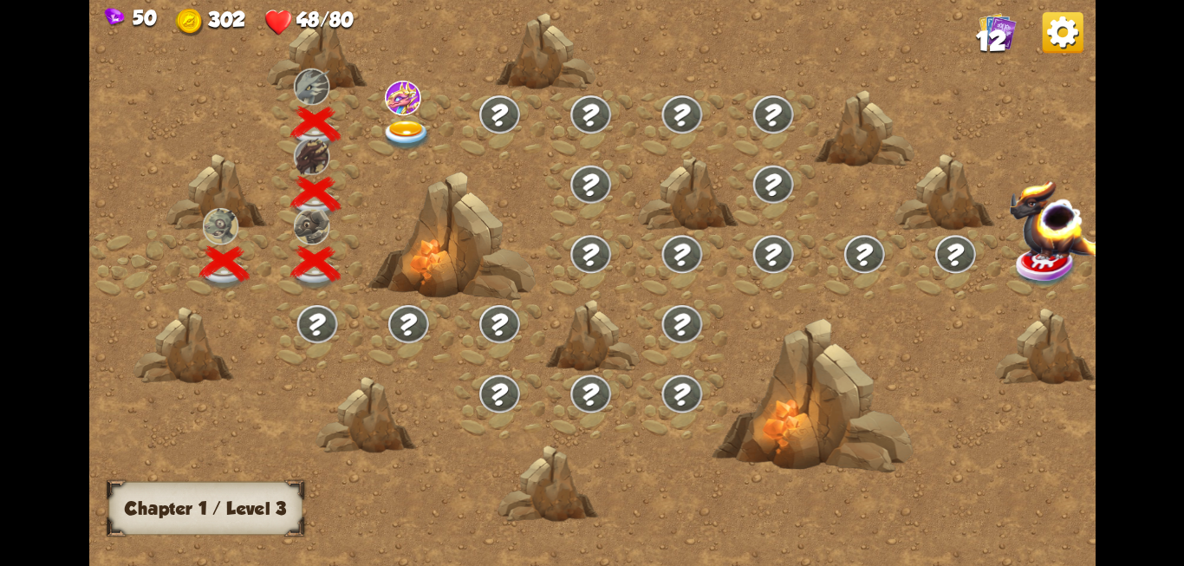
click at [400, 131] on img at bounding box center [406, 135] width 50 height 30
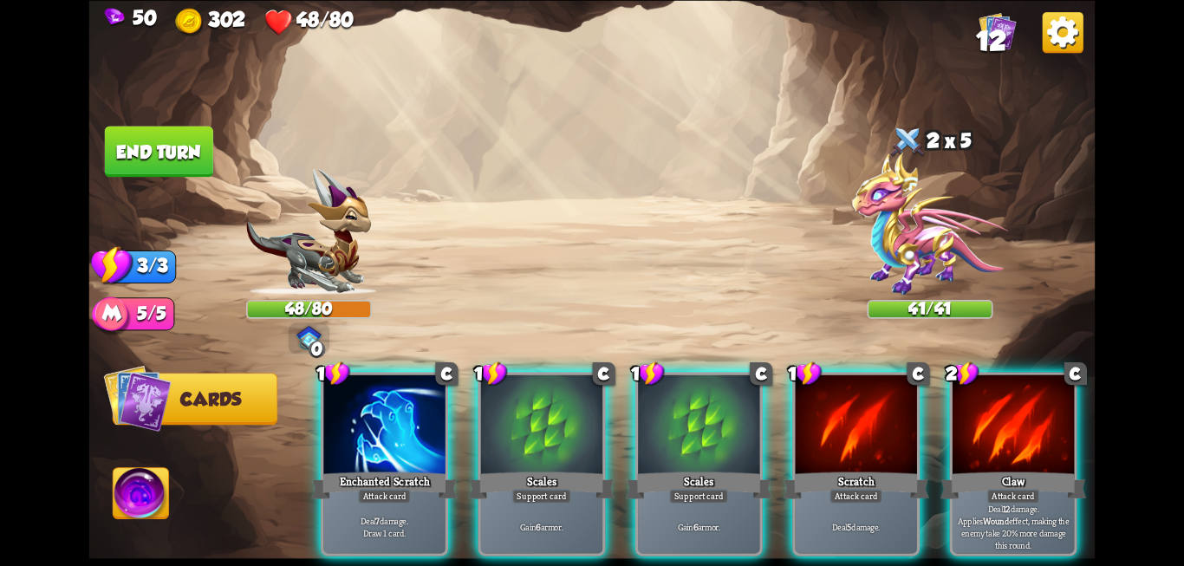
click at [133, 504] on img at bounding box center [141, 496] width 55 height 56
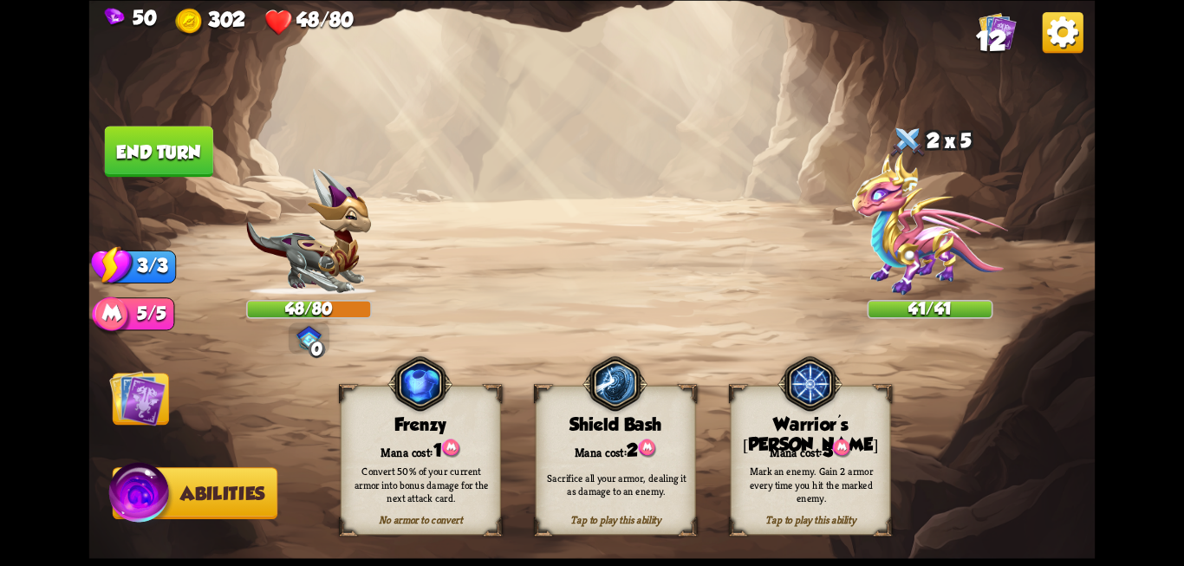
click at [133, 504] on img at bounding box center [140, 496] width 67 height 68
click at [142, 400] on img at bounding box center [137, 397] width 56 height 56
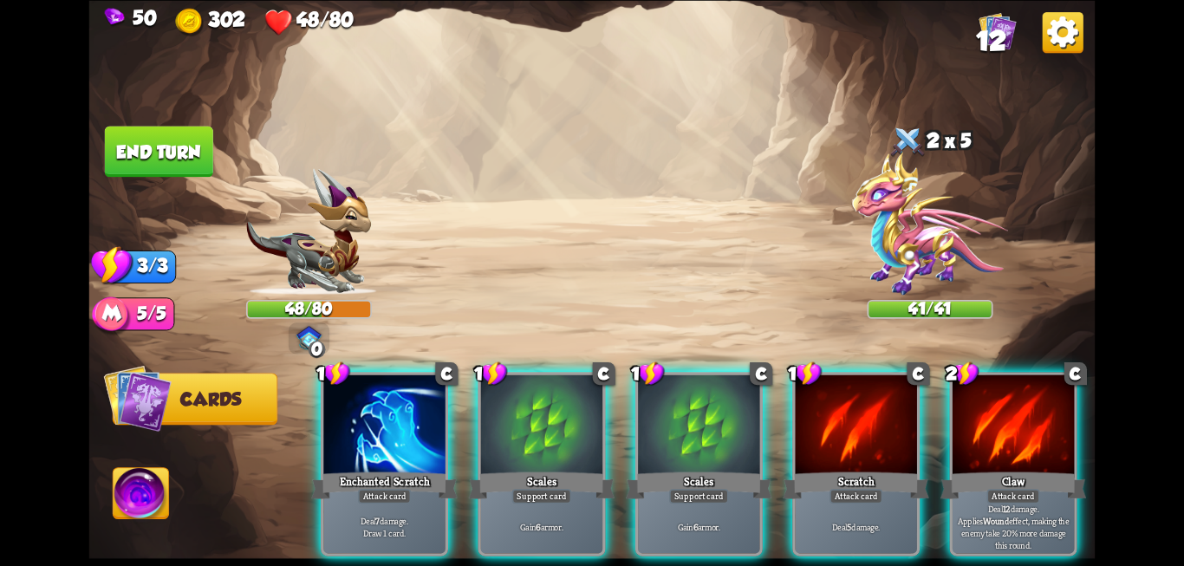
click at [135, 478] on img at bounding box center [141, 496] width 55 height 56
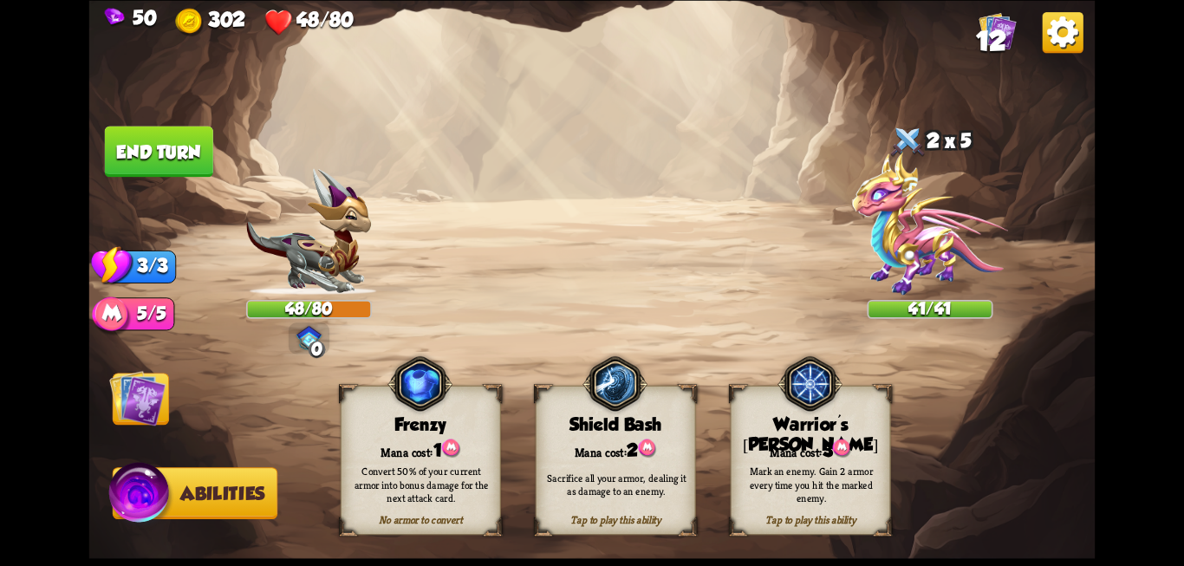
click at [135, 398] on img at bounding box center [137, 397] width 56 height 56
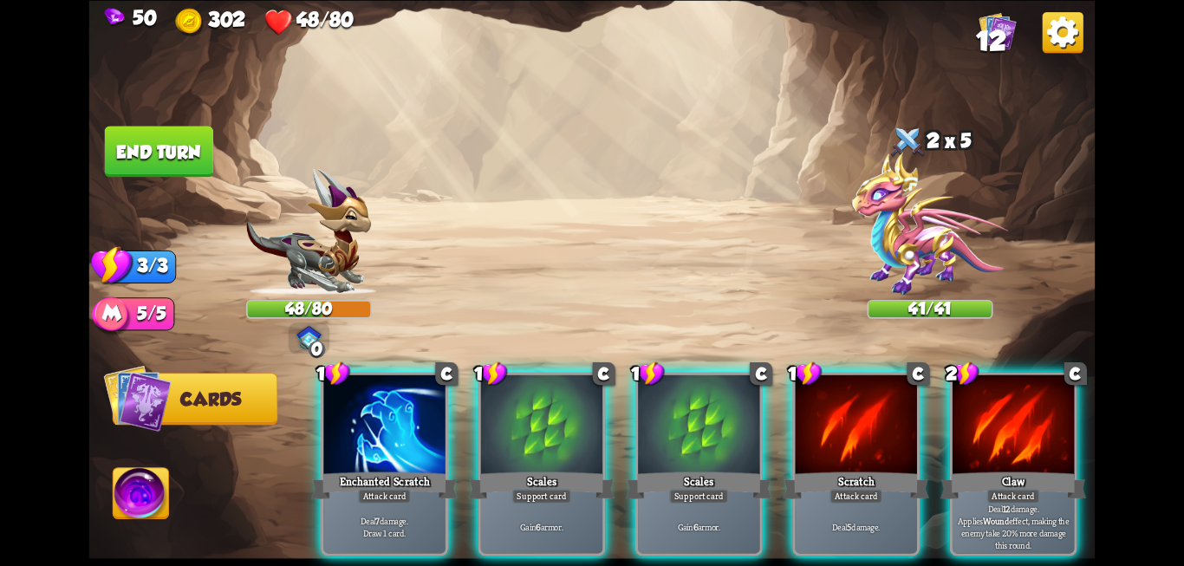
click at [135, 398] on img at bounding box center [138, 398] width 68 height 68
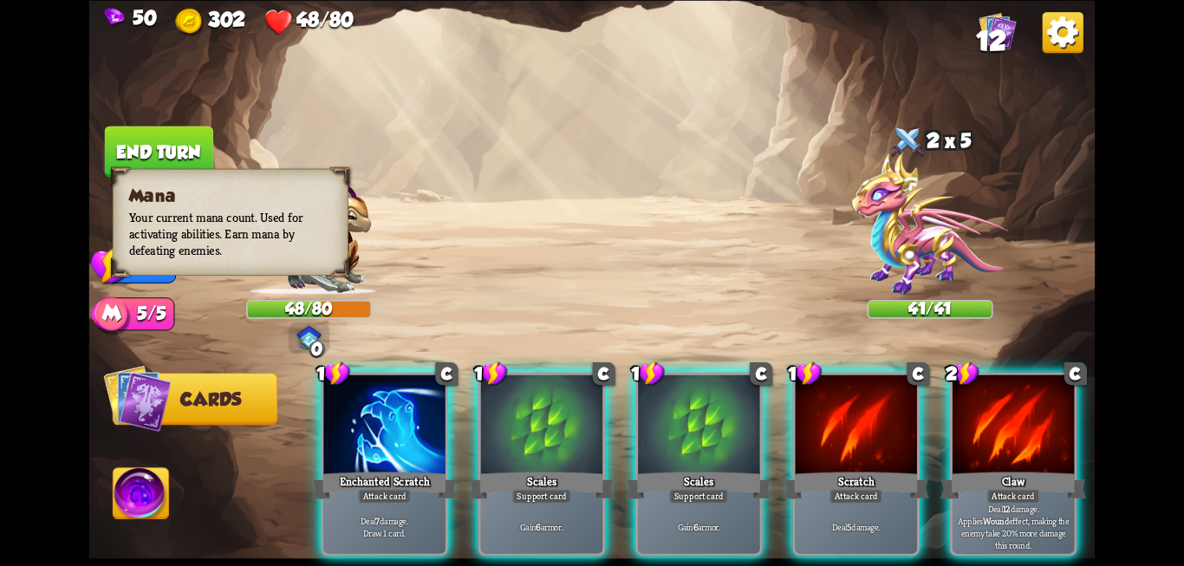
click at [139, 312] on div "5/5" at bounding box center [144, 313] width 62 height 33
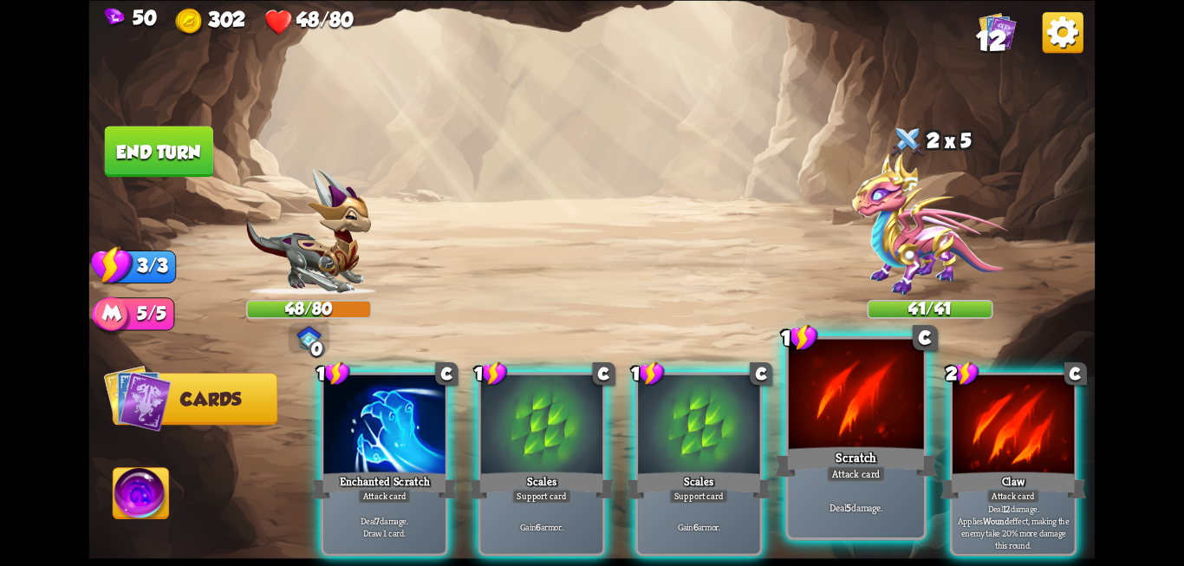
click at [818, 453] on div "Scratch" at bounding box center [856, 462] width 162 height 36
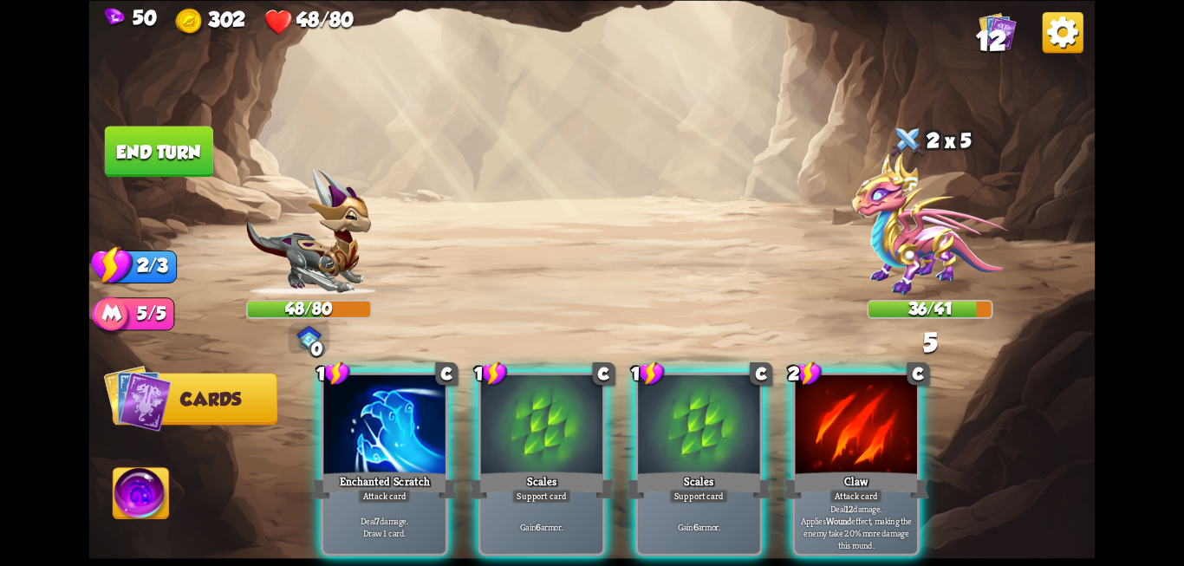
click at [818, 469] on div "Claw" at bounding box center [856, 485] width 146 height 33
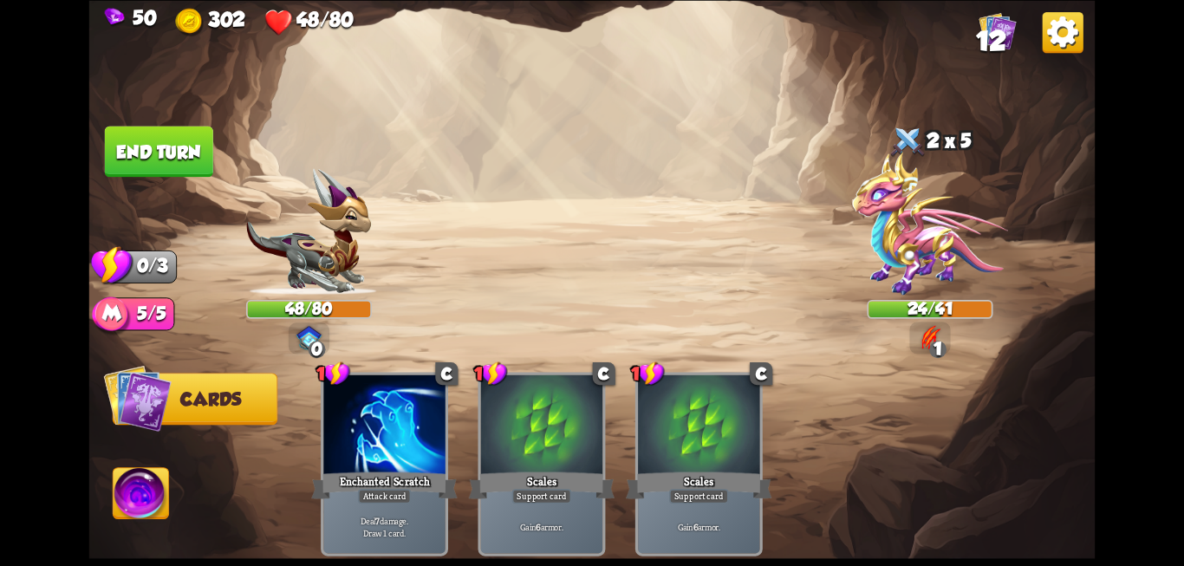
click at [146, 150] on button "End turn" at bounding box center [159, 151] width 108 height 51
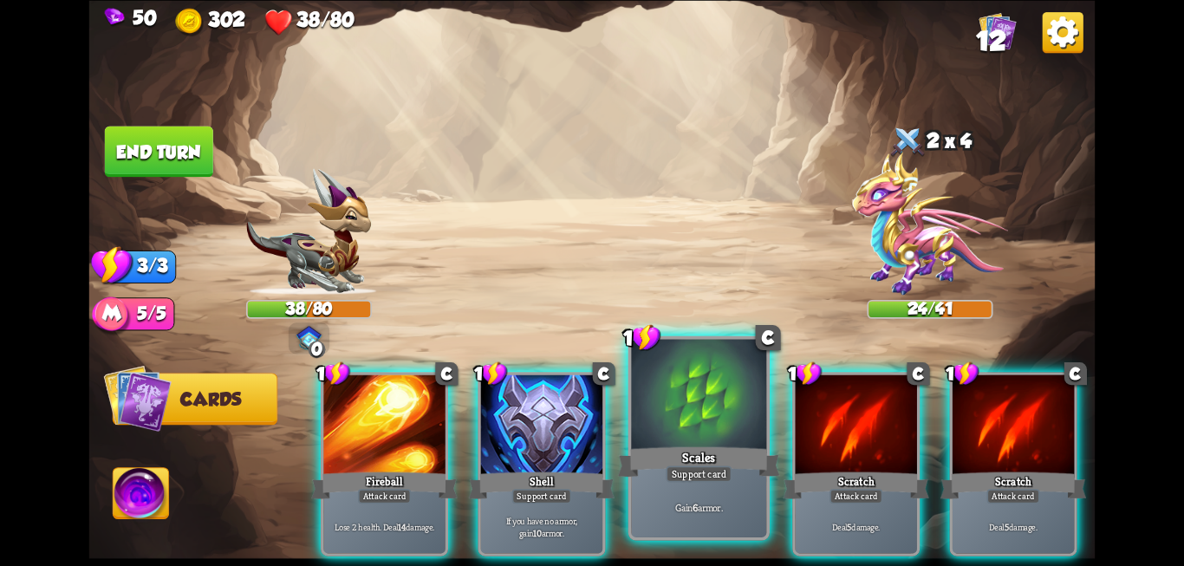
click at [709, 427] on div at bounding box center [698, 396] width 135 height 114
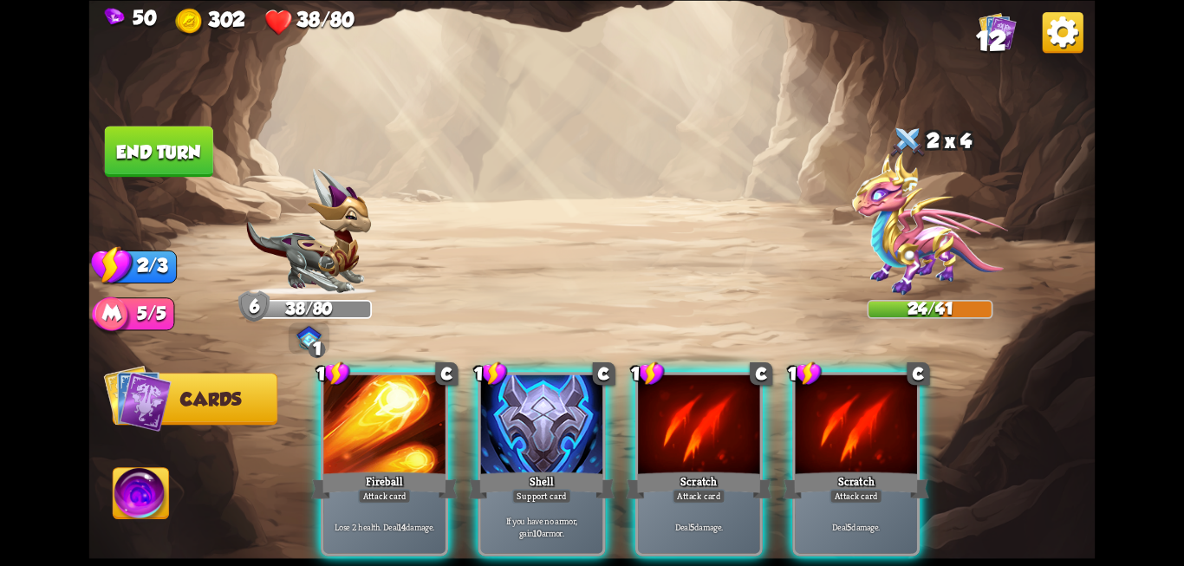
click at [709, 427] on div at bounding box center [698, 425] width 121 height 102
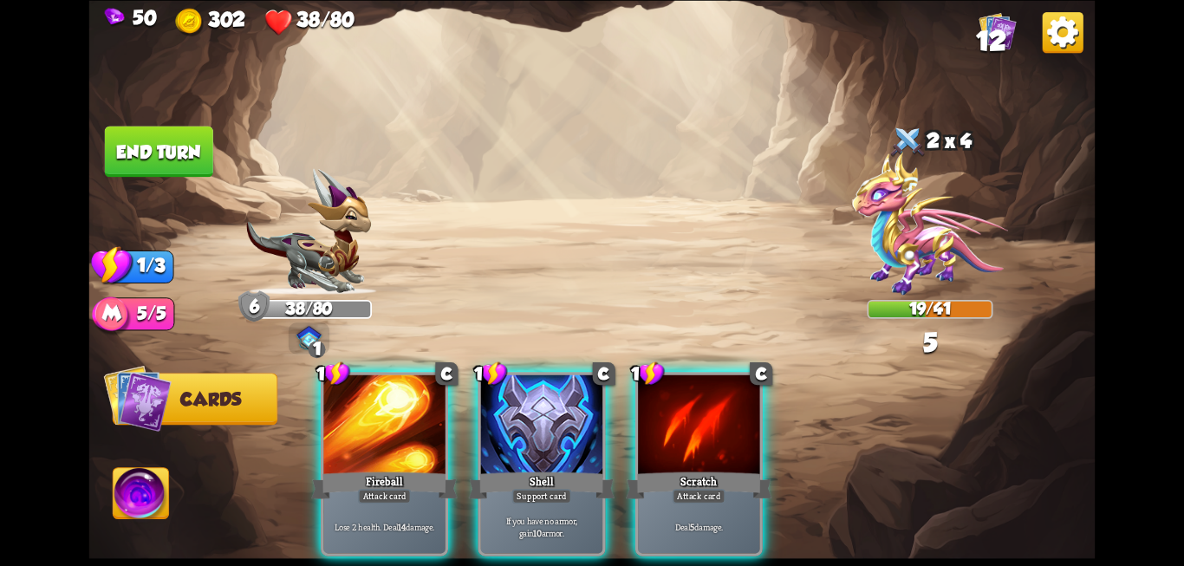
click at [709, 427] on div at bounding box center [698, 425] width 121 height 102
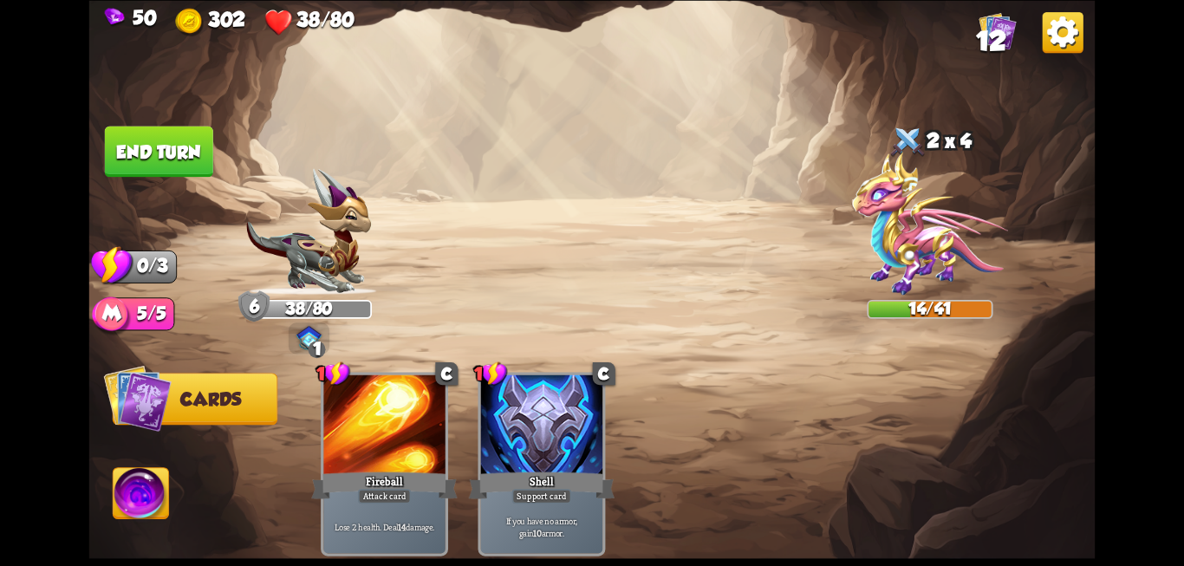
click at [144, 170] on button "End turn" at bounding box center [159, 151] width 108 height 51
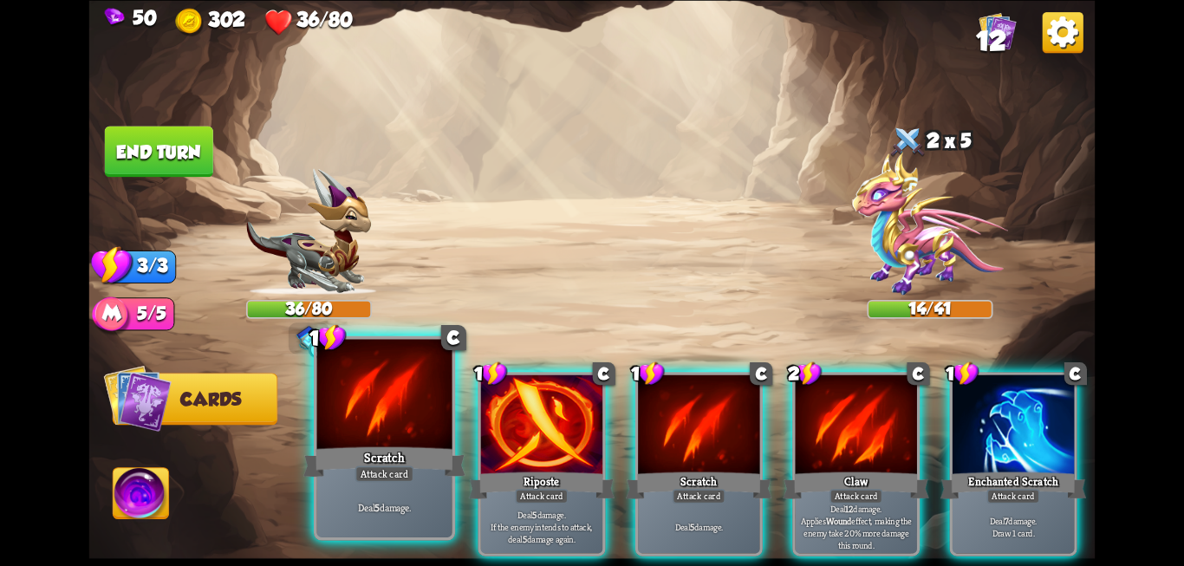
click at [376, 411] on div at bounding box center [384, 396] width 135 height 114
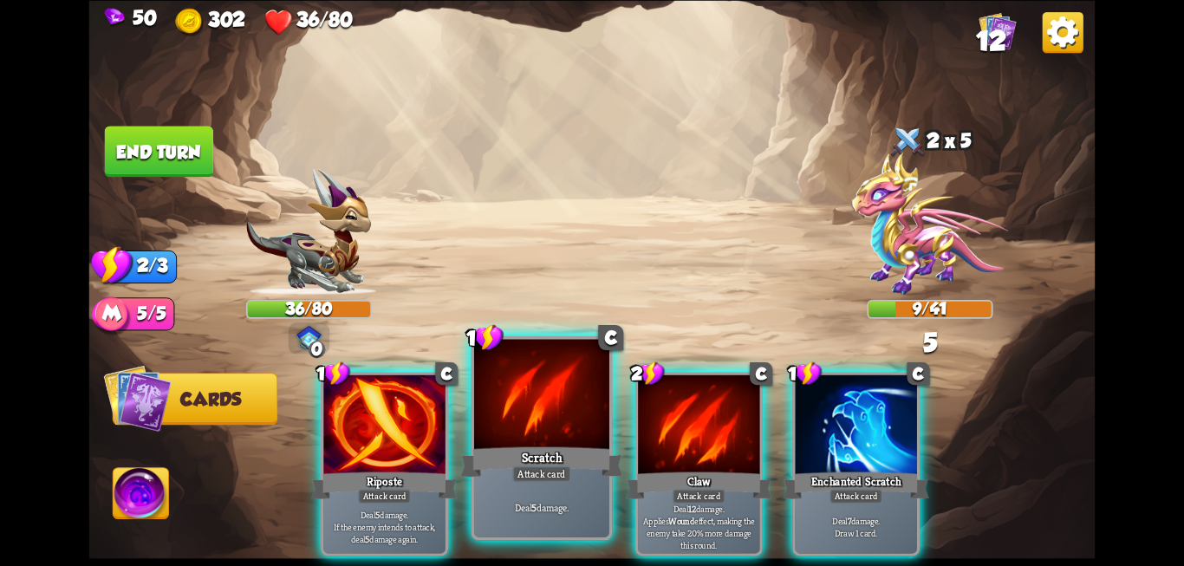
click at [571, 438] on div at bounding box center [541, 396] width 135 height 114
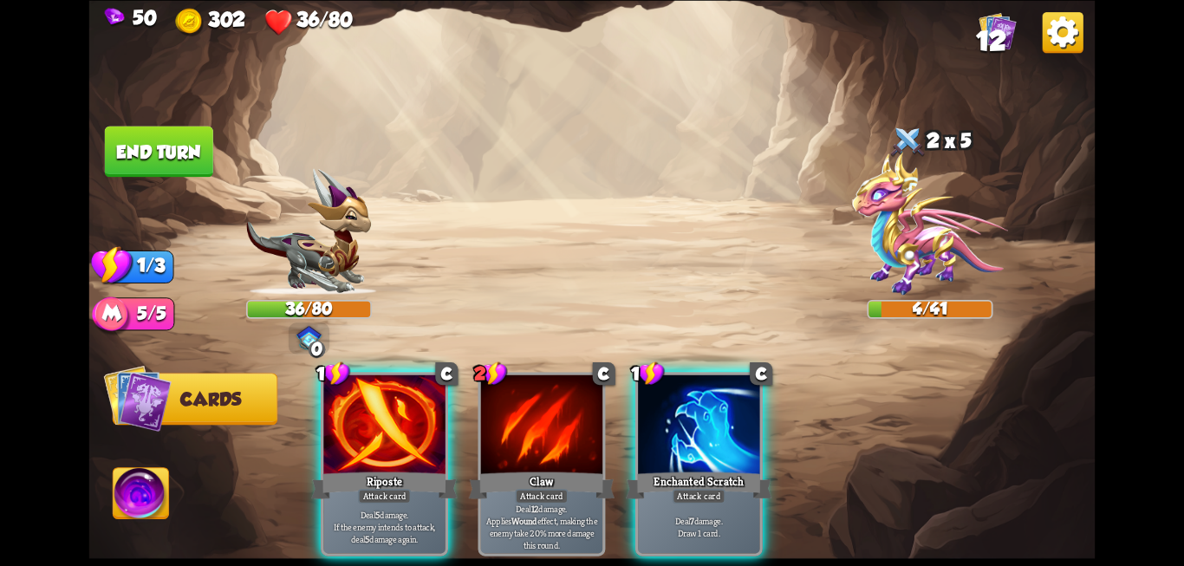
click at [140, 166] on button "End turn" at bounding box center [159, 151] width 108 height 51
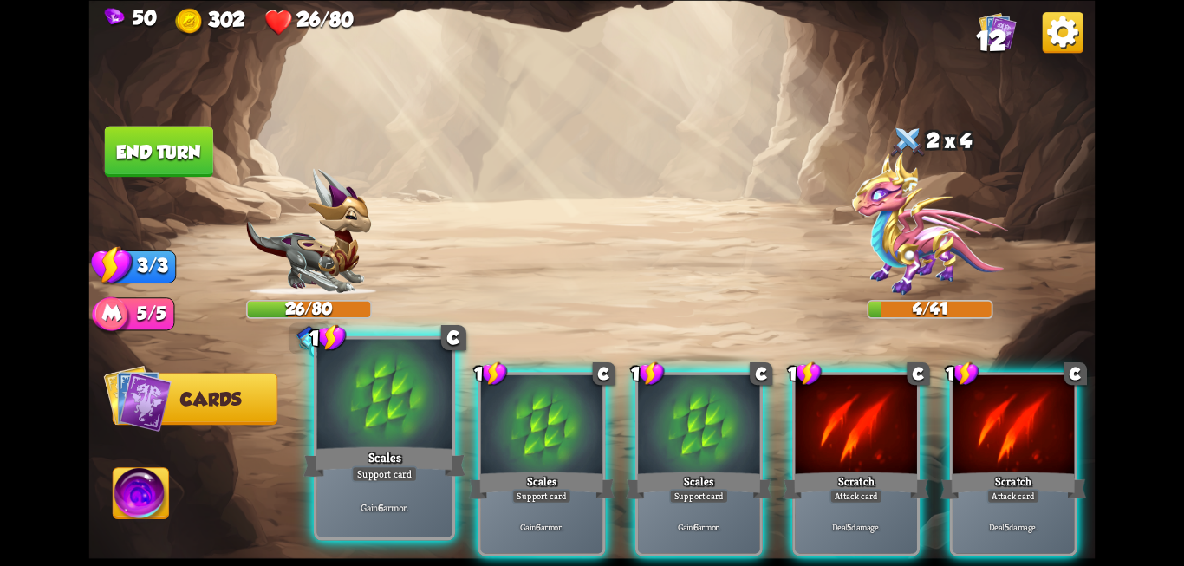
click at [414, 433] on div at bounding box center [384, 396] width 135 height 114
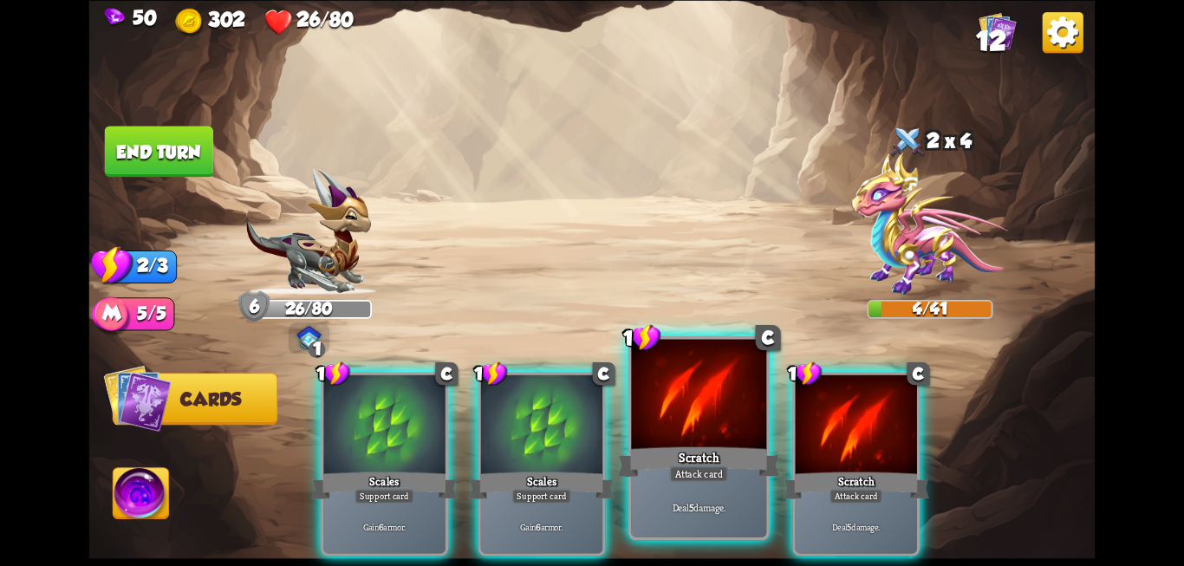
click at [678, 443] on div at bounding box center [698, 396] width 135 height 114
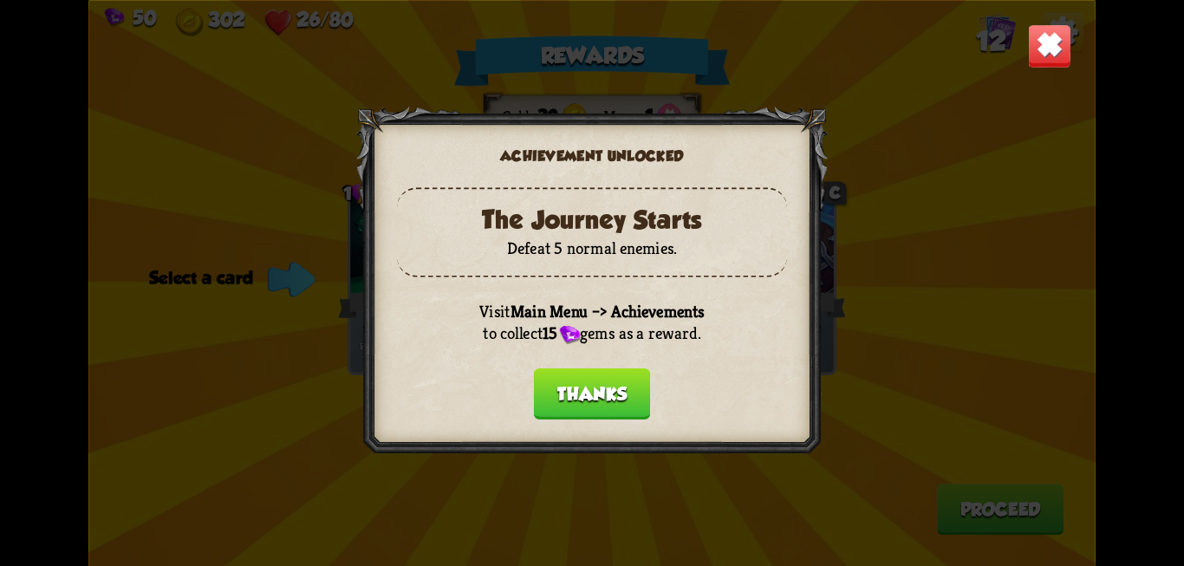
click at [608, 393] on button "Thanks" at bounding box center [592, 392] width 116 height 51
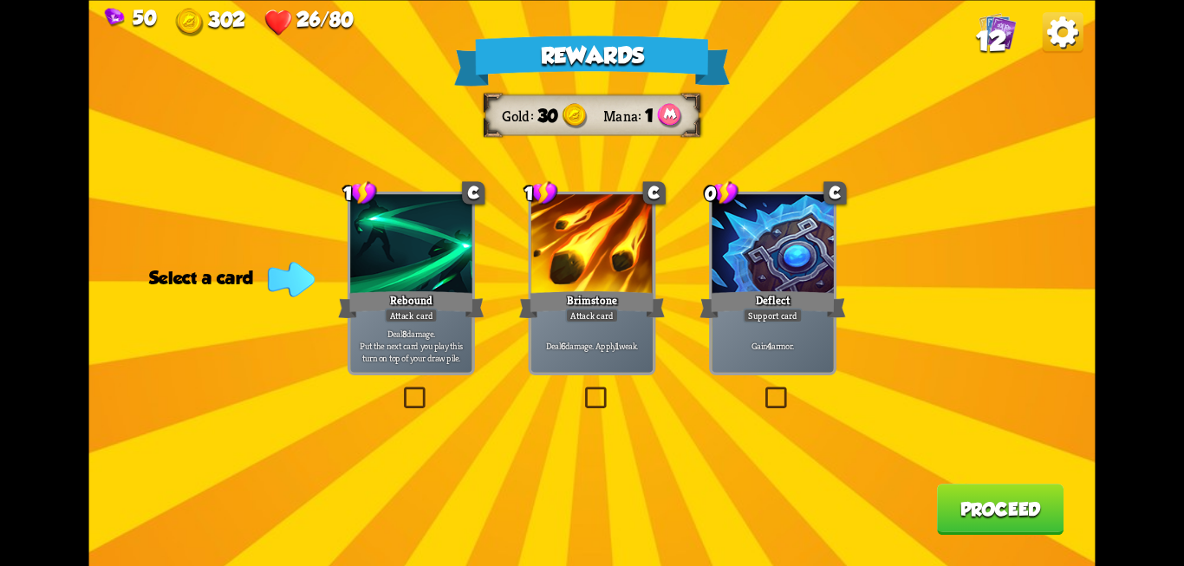
click at [400, 389] on label at bounding box center [400, 389] width 0 height 0
click at [0, 0] on input "checkbox" at bounding box center [0, 0] width 0 height 0
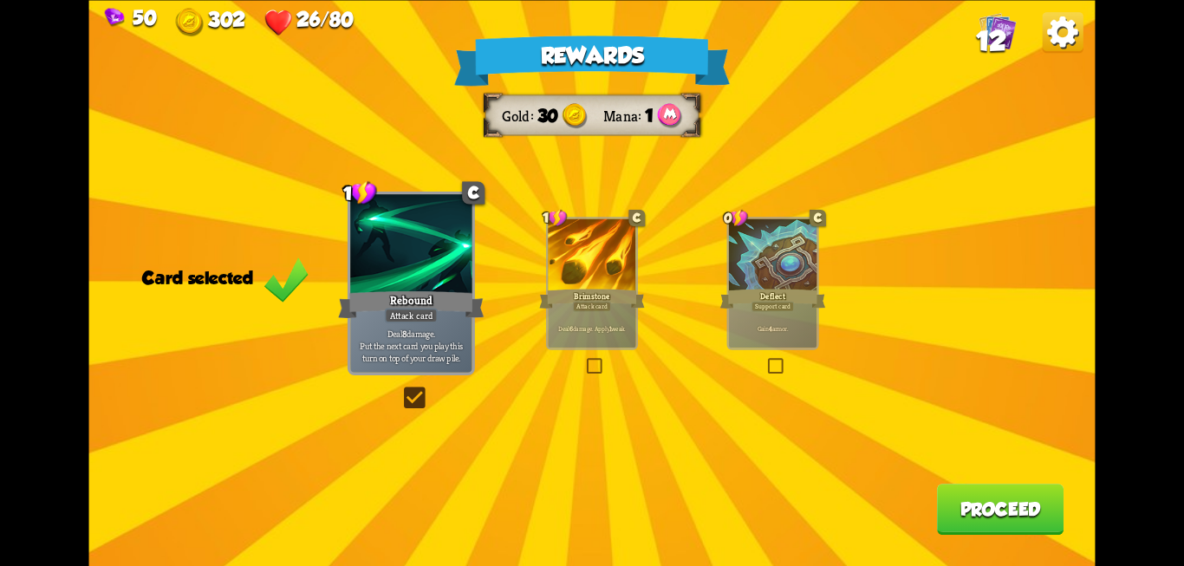
click at [584, 360] on label at bounding box center [584, 360] width 0 height 0
click at [0, 0] on input "checkbox" at bounding box center [0, 0] width 0 height 0
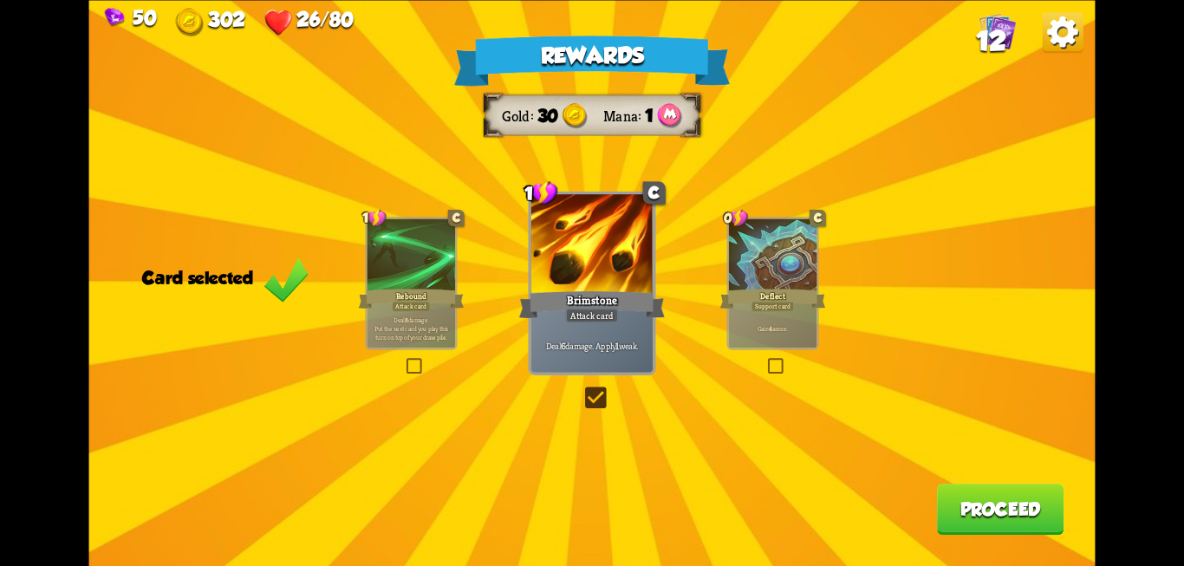
click at [404, 360] on label at bounding box center [404, 360] width 0 height 0
click at [0, 0] on input "checkbox" at bounding box center [0, 0] width 0 height 0
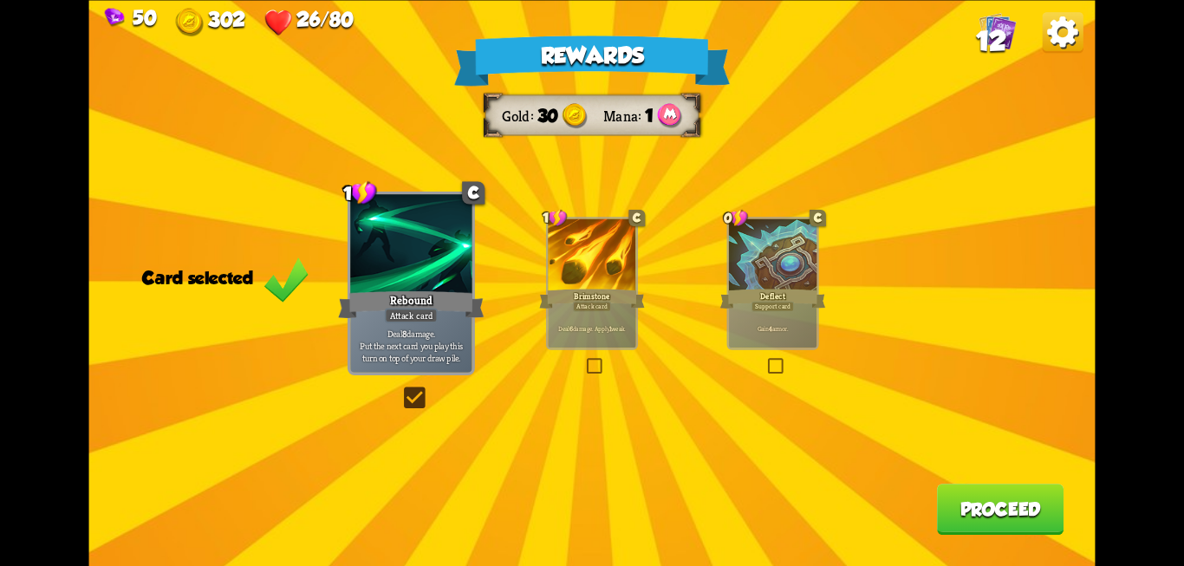
click at [971, 522] on button "Proceed" at bounding box center [1000, 509] width 127 height 51
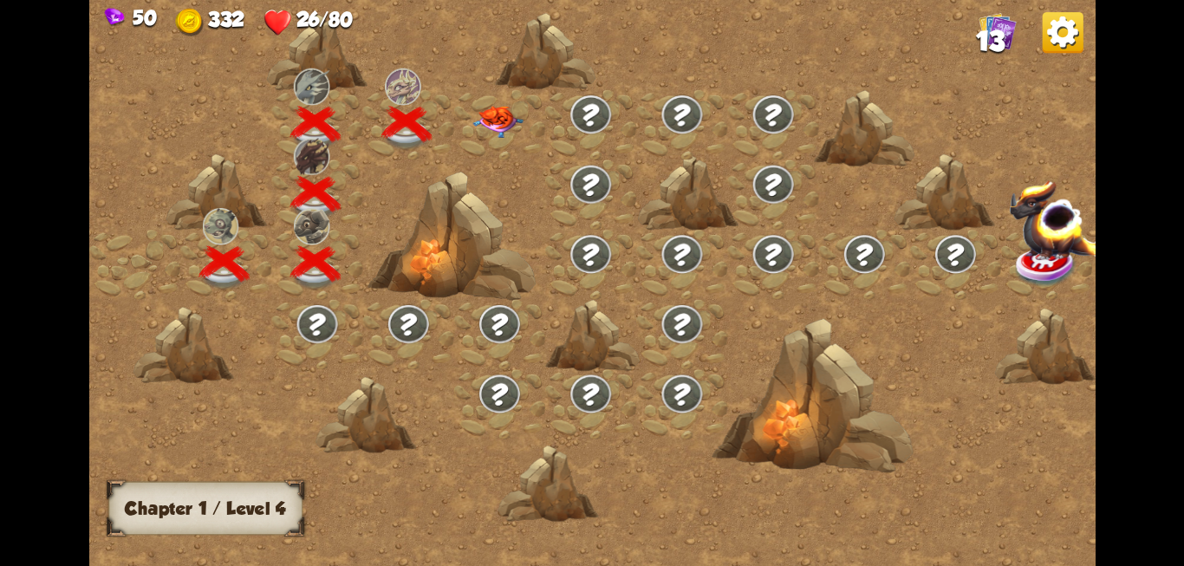
click at [500, 125] on img at bounding box center [497, 121] width 50 height 32
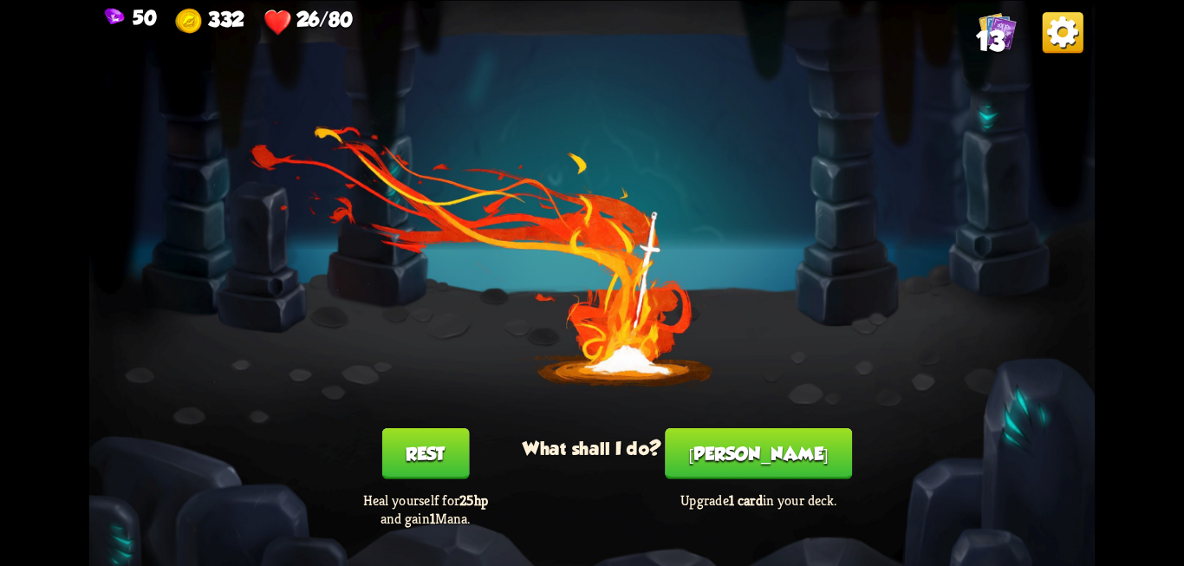
click at [422, 457] on button "Rest" at bounding box center [425, 452] width 88 height 51
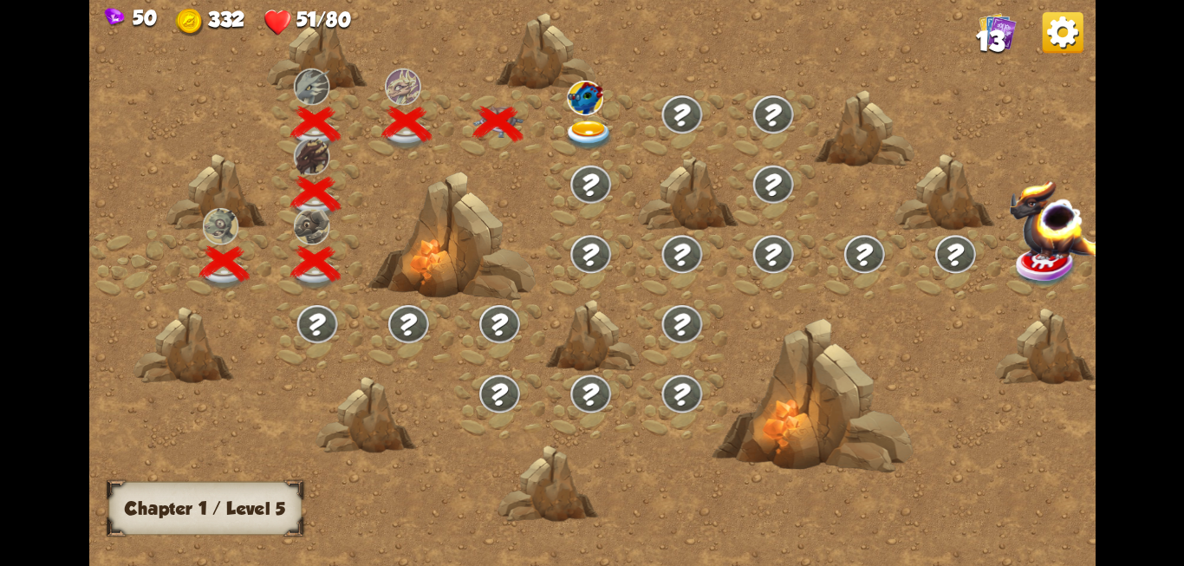
click at [584, 124] on img at bounding box center [588, 135] width 50 height 30
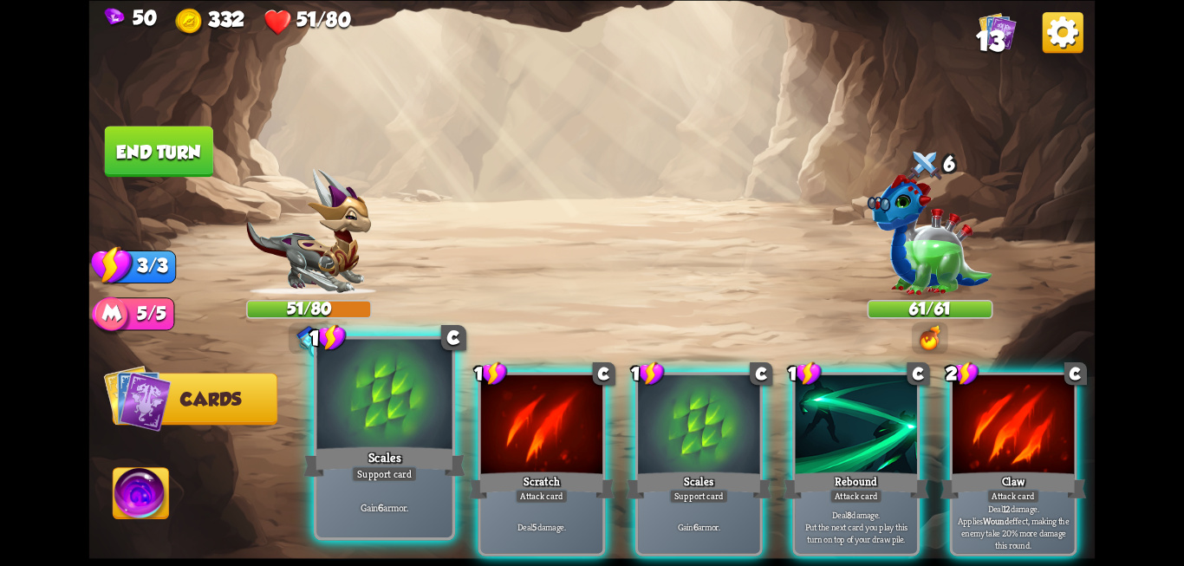
click at [427, 430] on div at bounding box center [384, 396] width 135 height 114
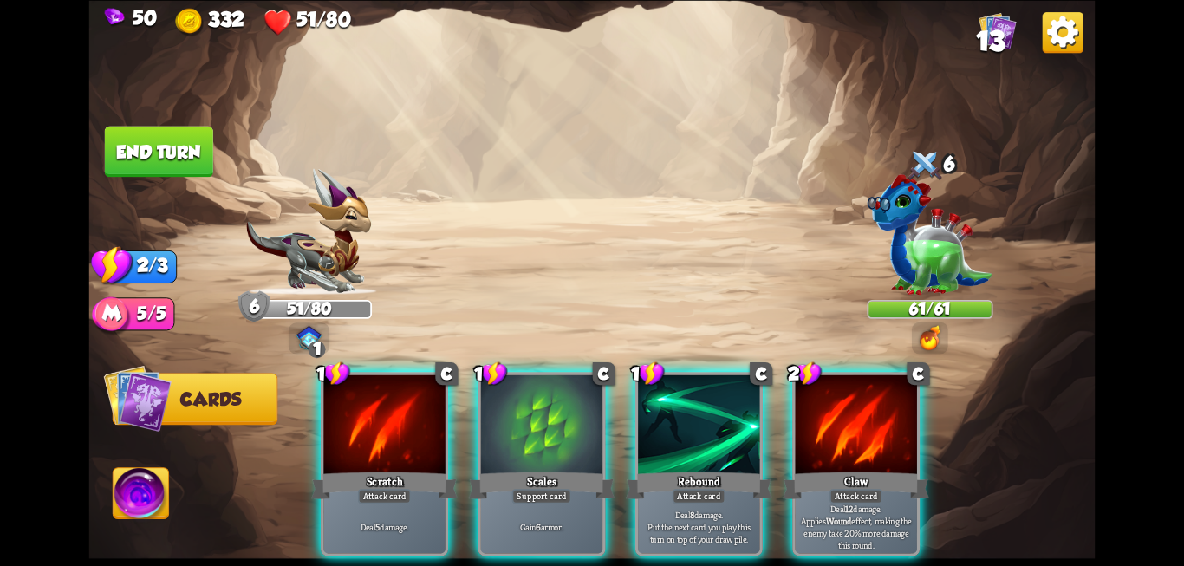
click at [427, 430] on div at bounding box center [383, 425] width 121 height 102
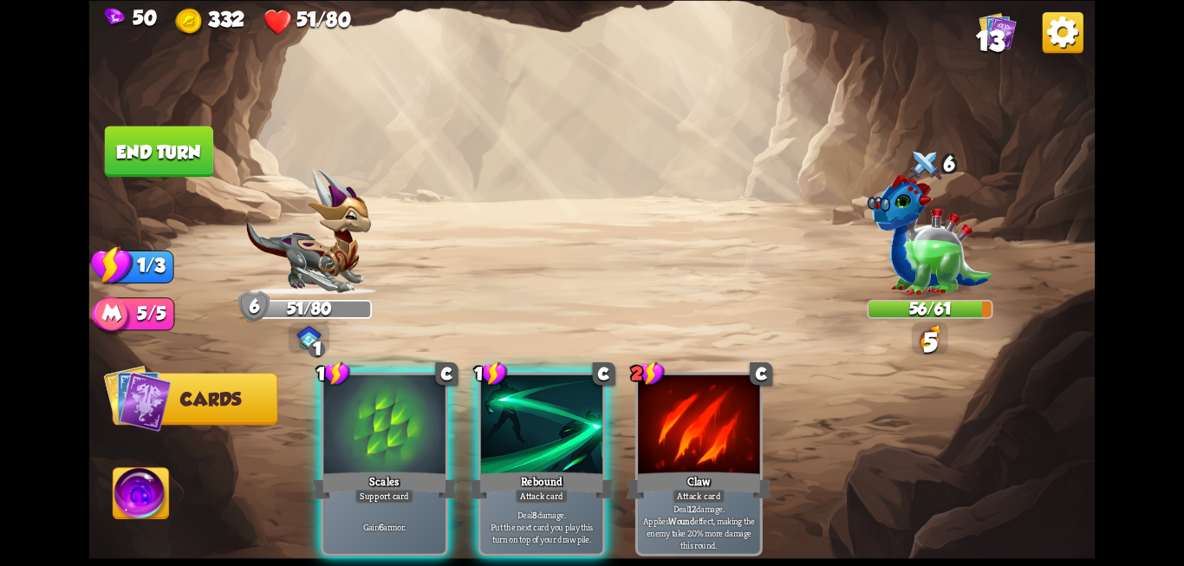
click at [427, 430] on div at bounding box center [383, 425] width 121 height 102
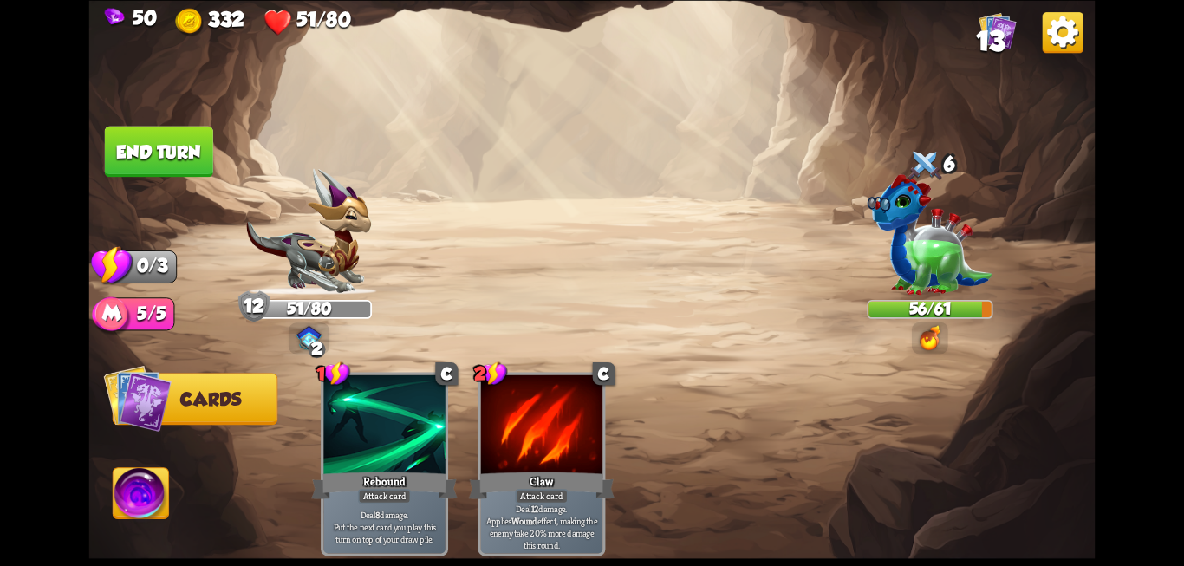
click at [150, 160] on button "End turn" at bounding box center [159, 151] width 108 height 51
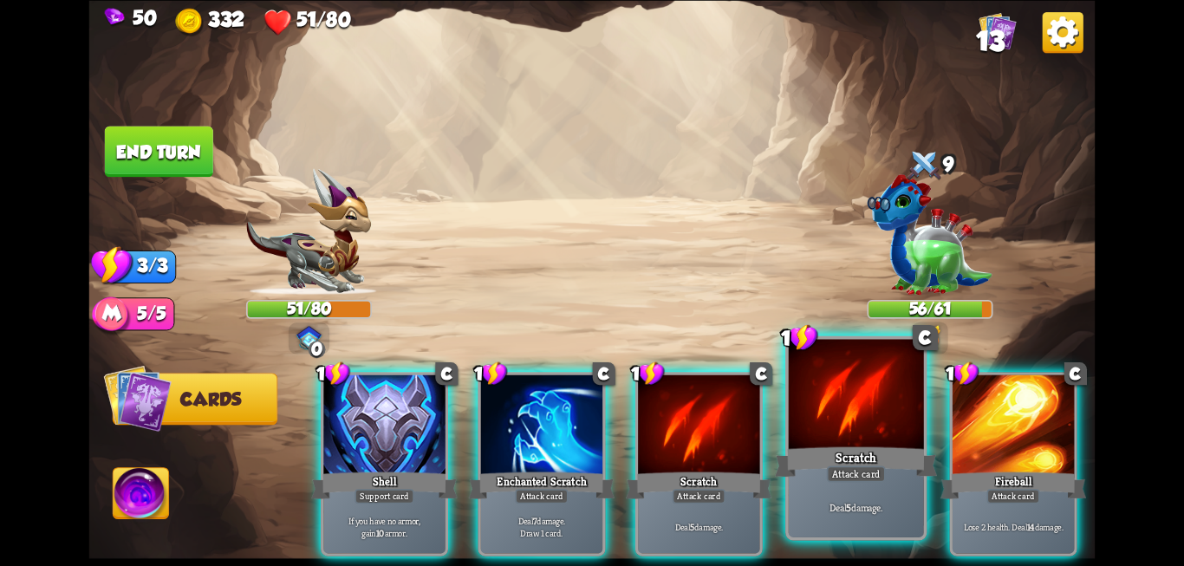
click at [838, 418] on div at bounding box center [856, 396] width 135 height 114
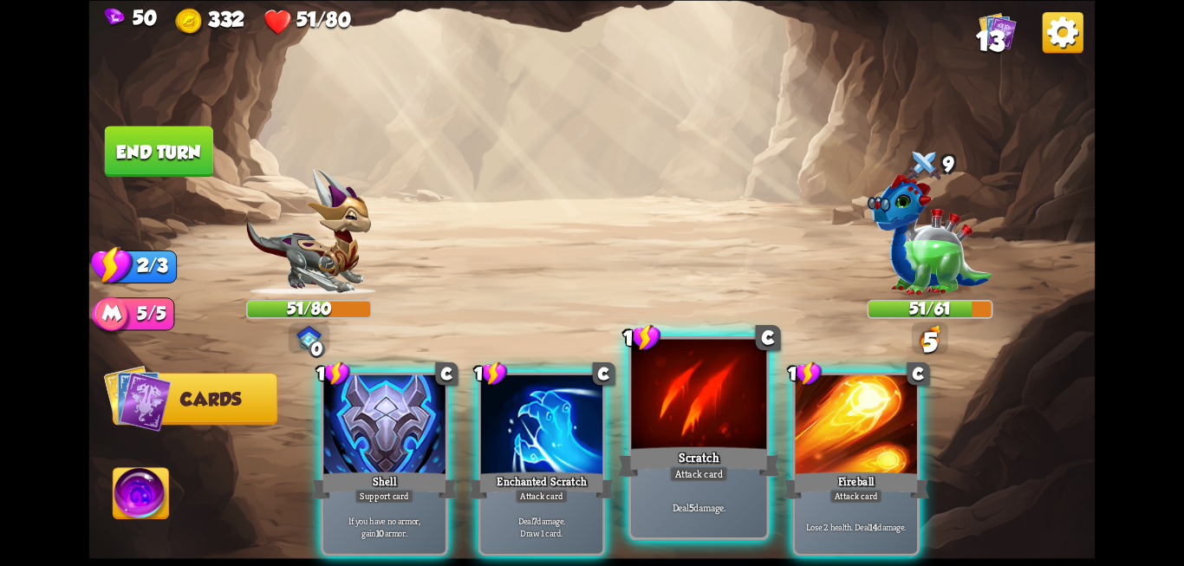
click at [671, 453] on div "Scratch" at bounding box center [699, 462] width 162 height 36
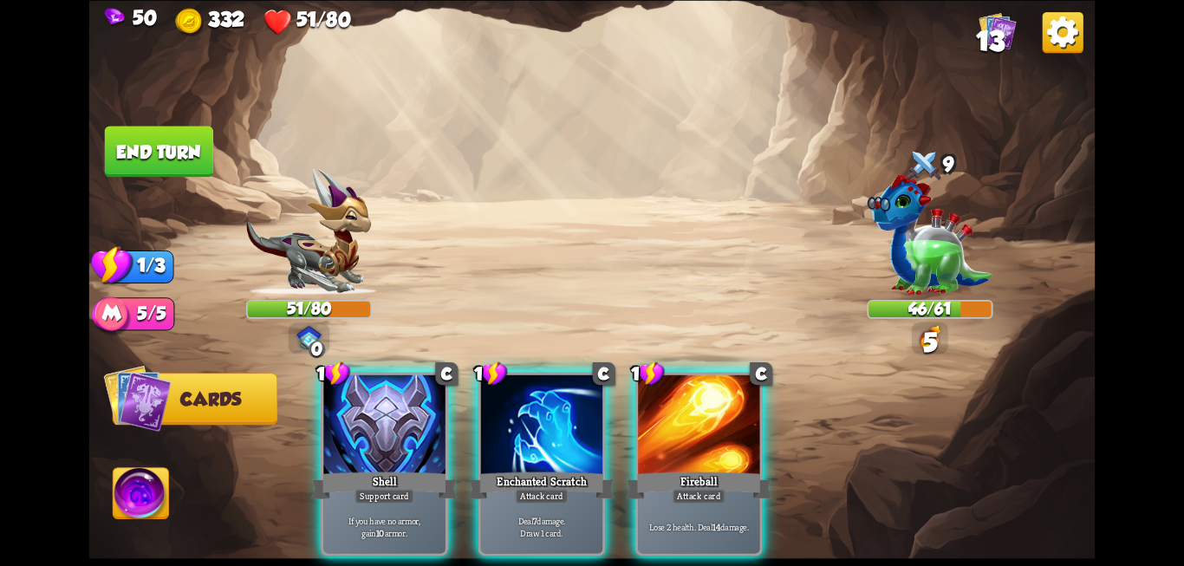
click at [167, 174] on button "End turn" at bounding box center [159, 151] width 108 height 51
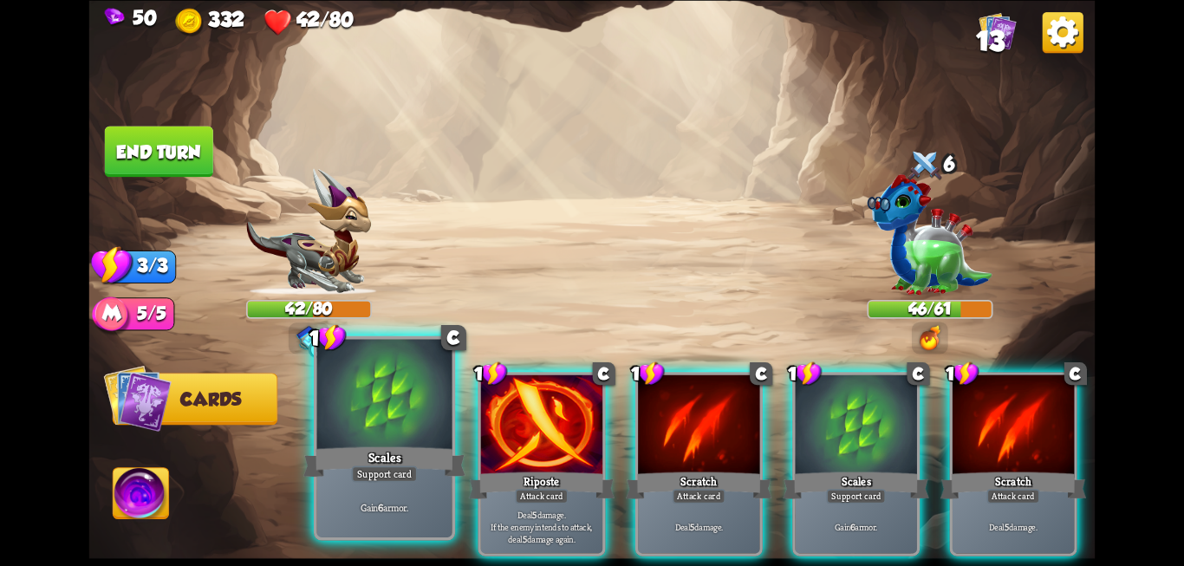
click at [359, 478] on div "Support card" at bounding box center [384, 473] width 66 height 16
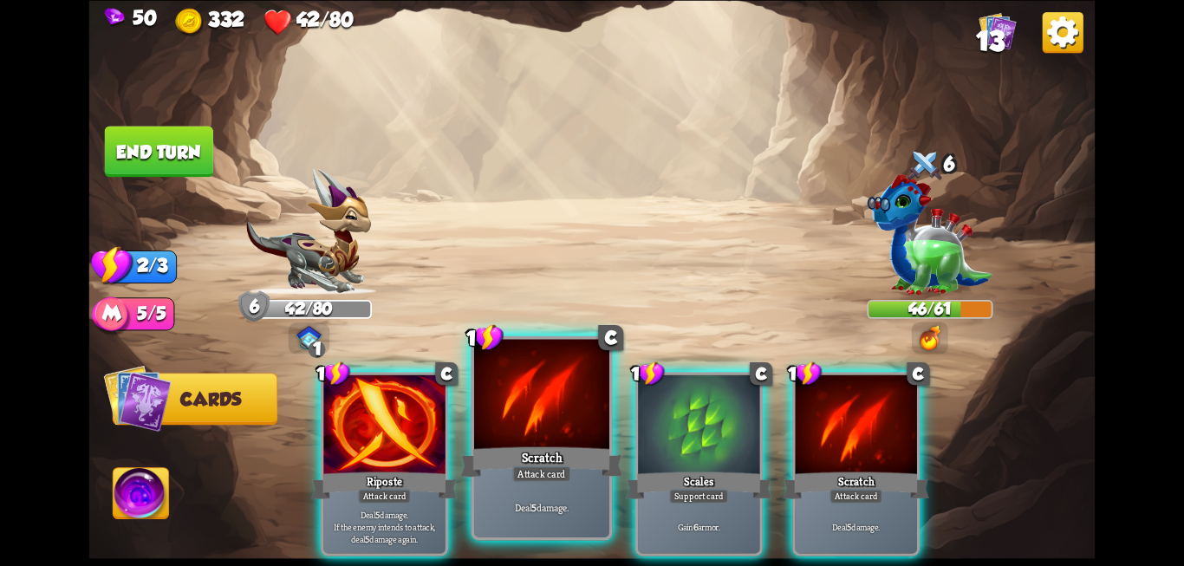
click at [592, 484] on div "Deal 5 damage." at bounding box center [541, 506] width 135 height 59
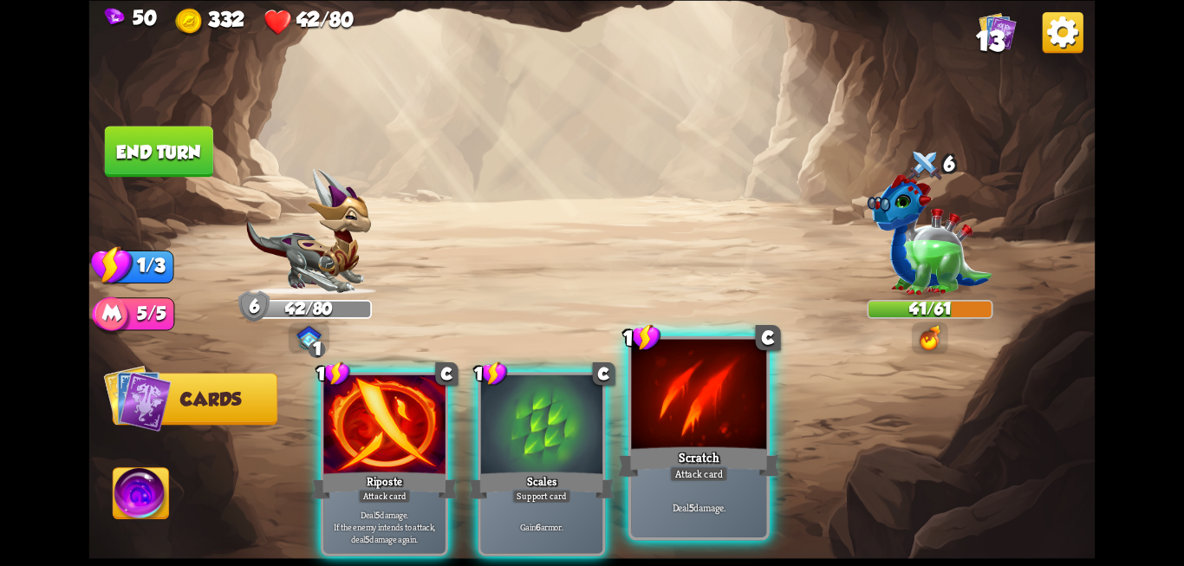
click at [686, 444] on div "Scratch" at bounding box center [699, 462] width 162 height 36
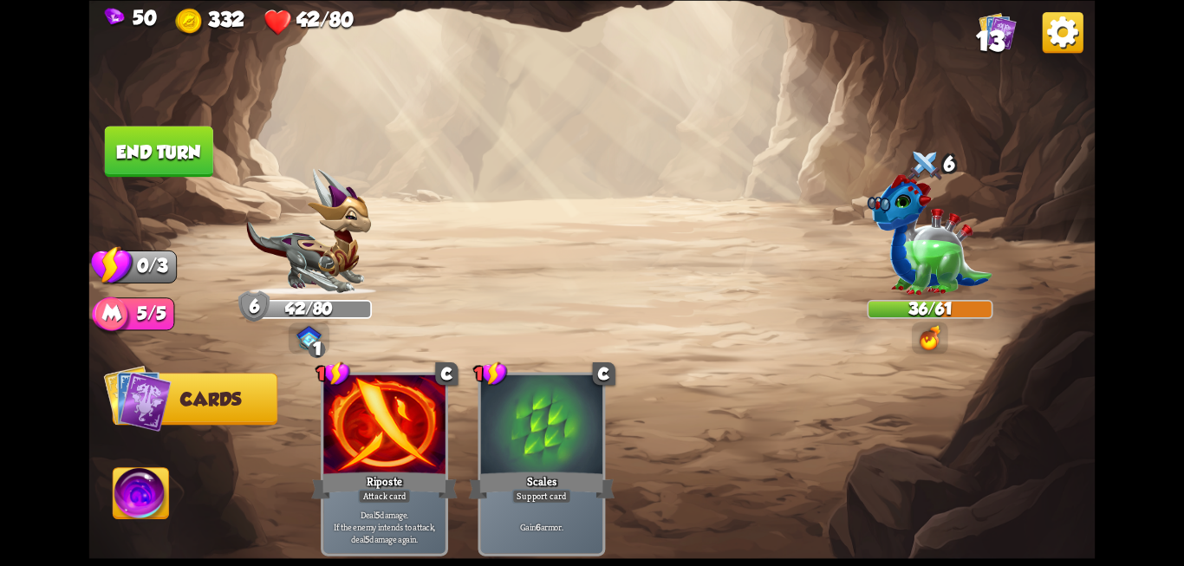
click at [131, 153] on button "End turn" at bounding box center [159, 151] width 108 height 51
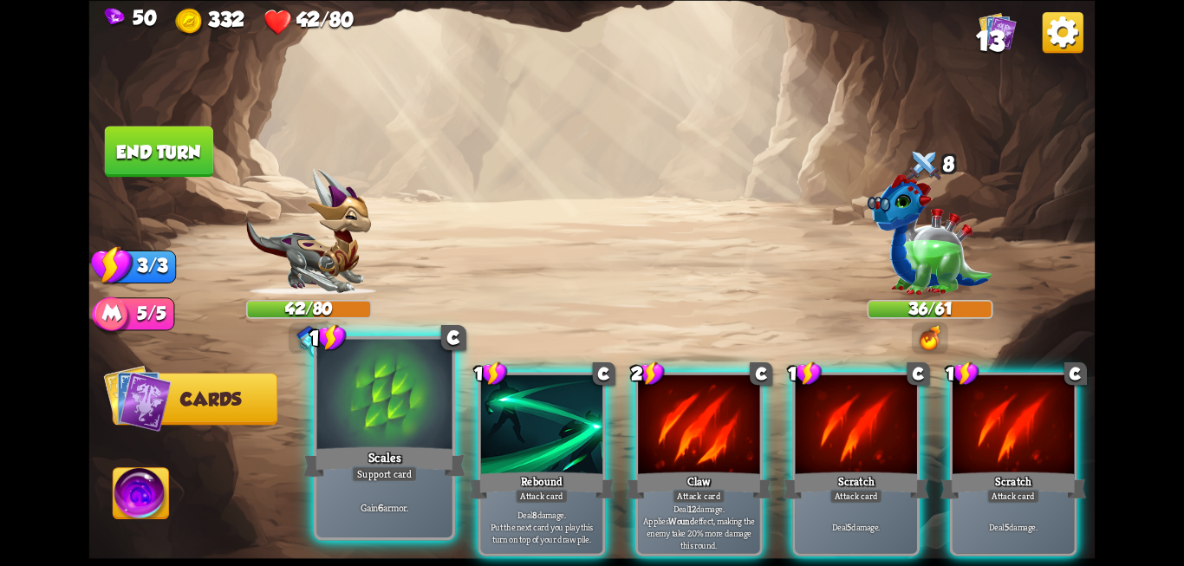
click at [393, 451] on div "Scales" at bounding box center [384, 462] width 162 height 36
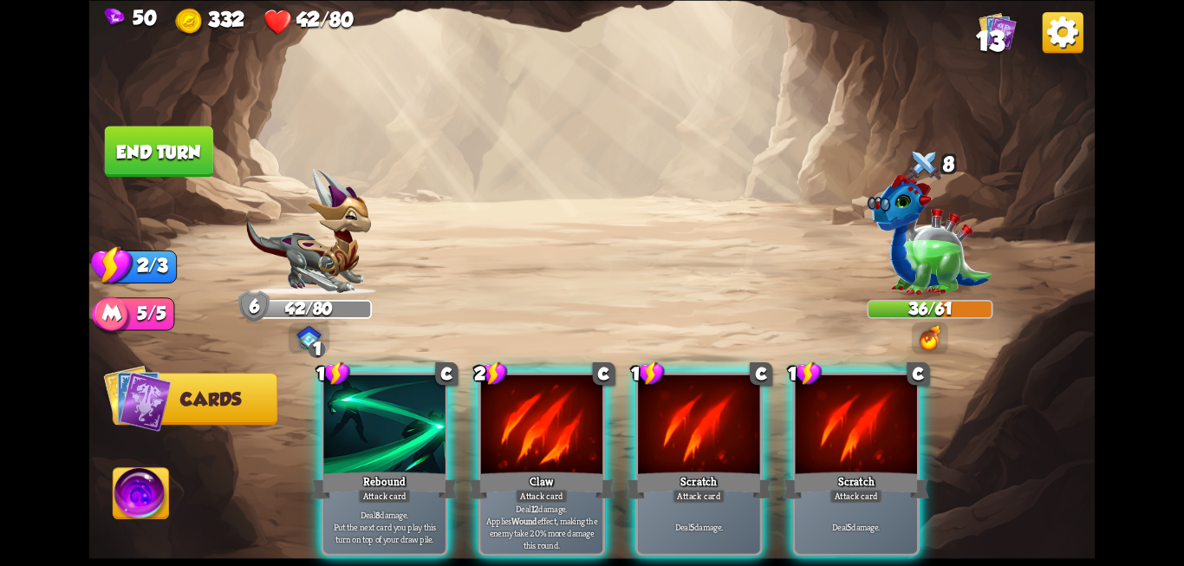
click at [529, 489] on div "Attack card" at bounding box center [541, 496] width 53 height 15
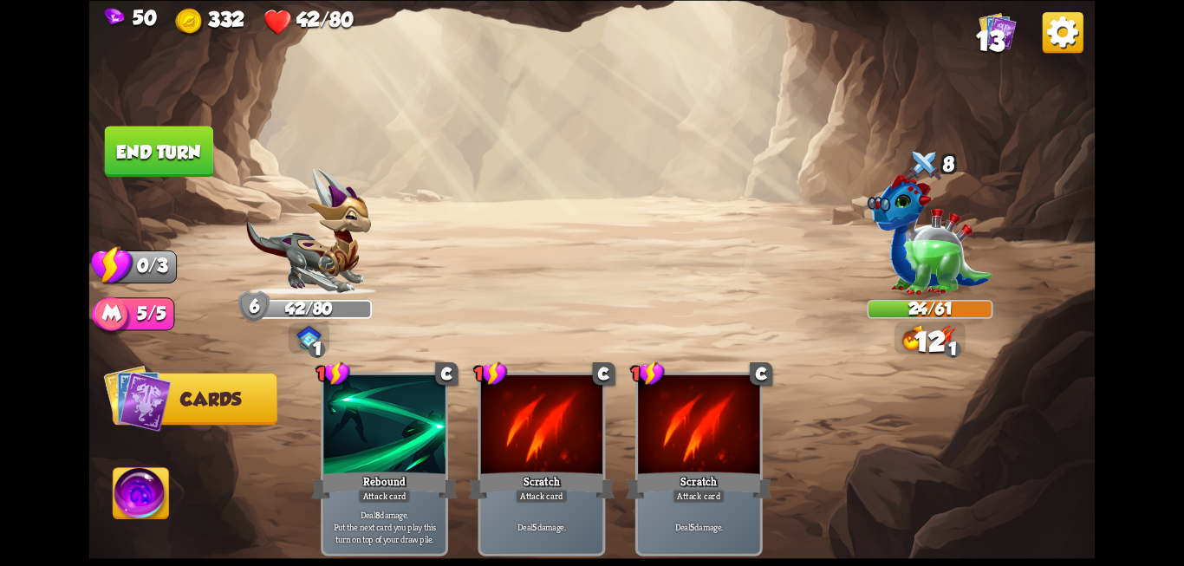
click at [143, 159] on button "End turn" at bounding box center [159, 151] width 108 height 51
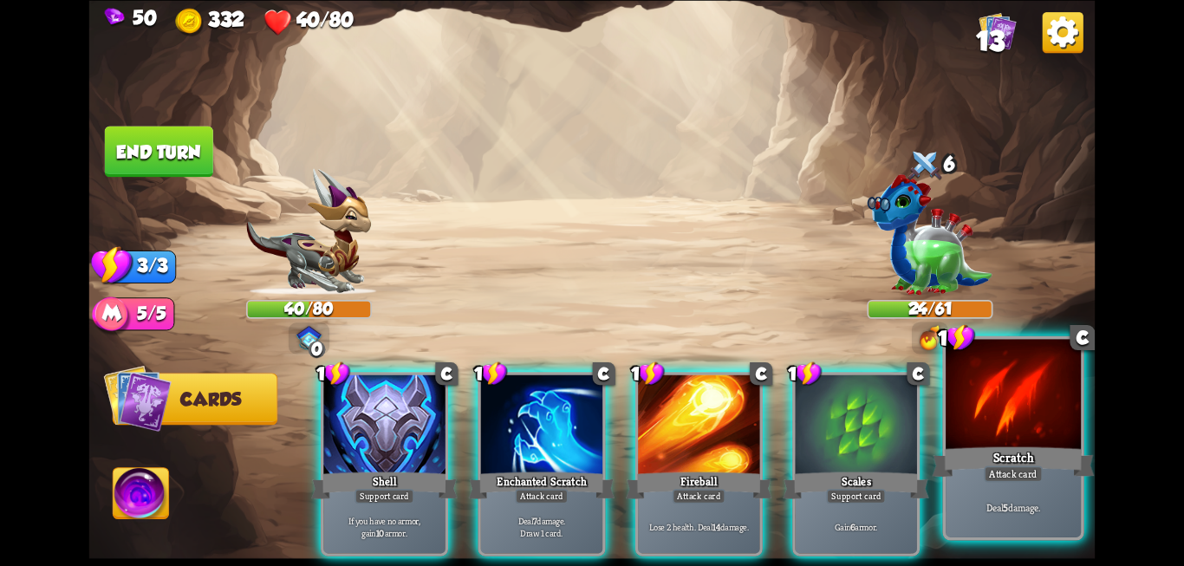
click at [1032, 438] on div at bounding box center [1012, 396] width 135 height 114
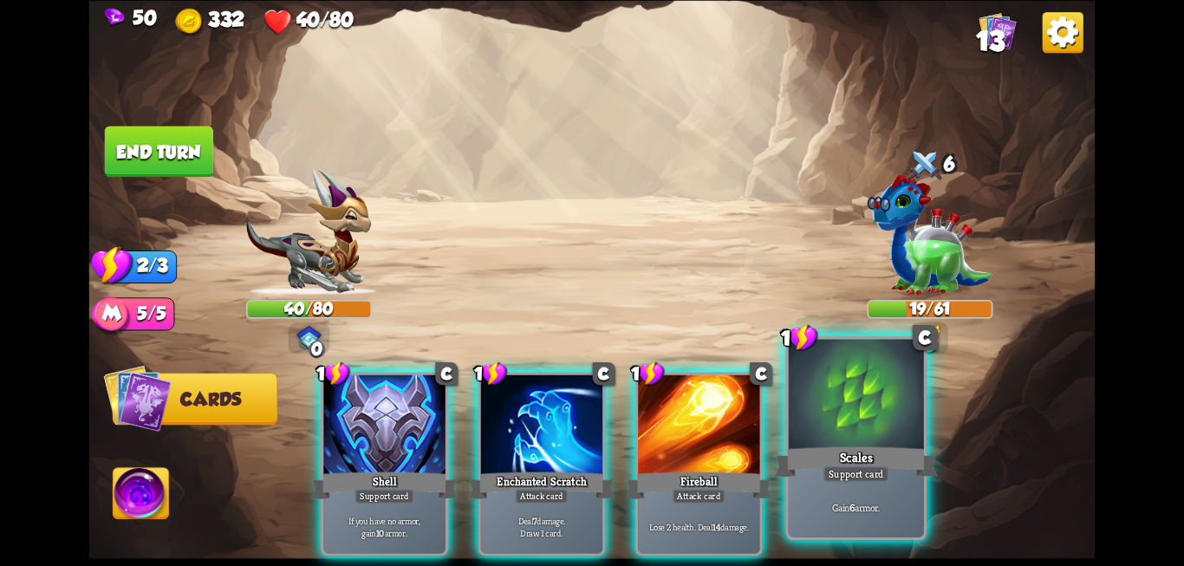
click at [848, 446] on div "Scales" at bounding box center [856, 462] width 162 height 36
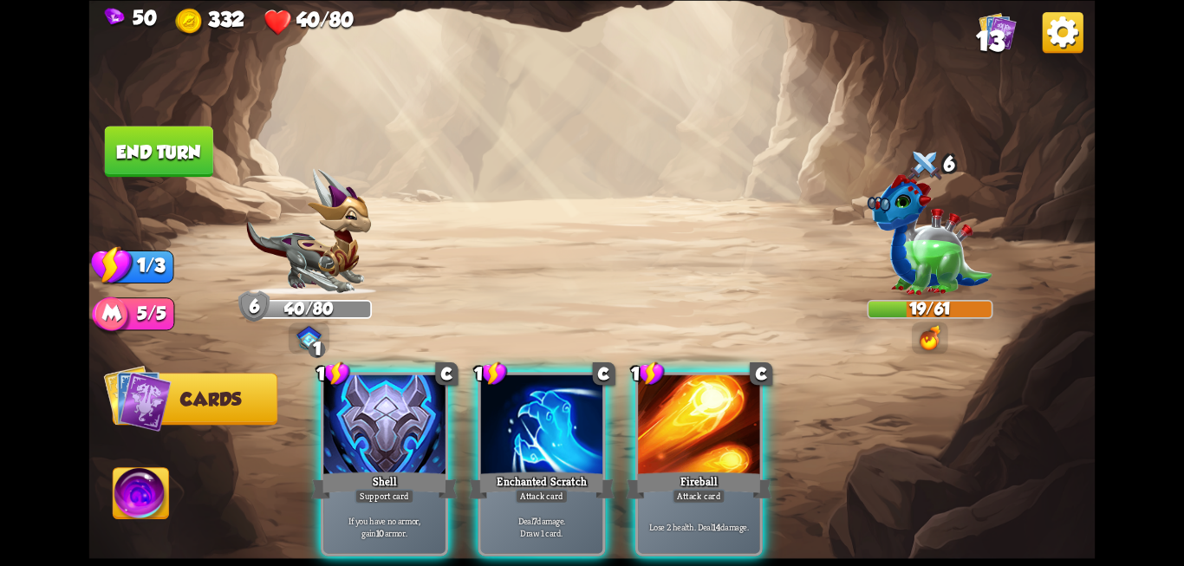
click at [112, 166] on button "End turn" at bounding box center [159, 151] width 108 height 51
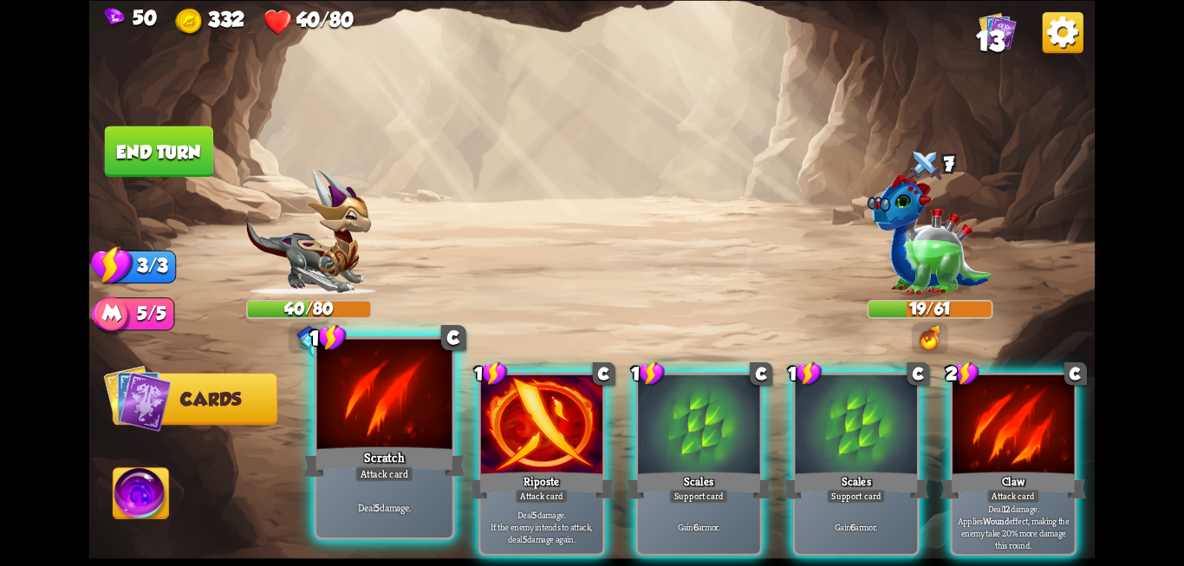
click at [364, 400] on div at bounding box center [384, 396] width 135 height 114
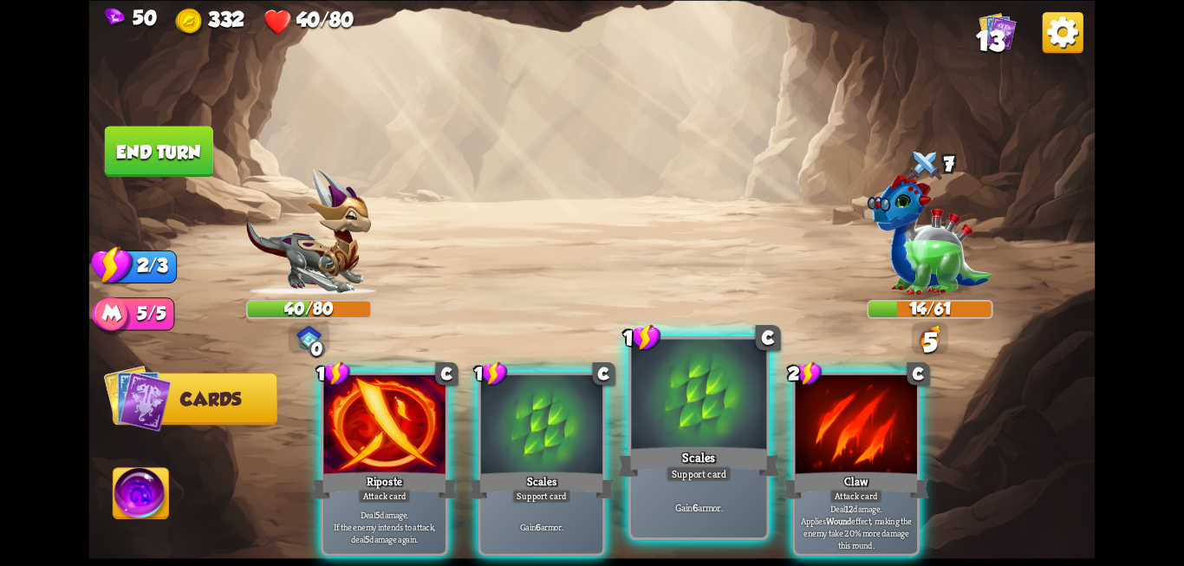
click at [716, 453] on div "Scales" at bounding box center [699, 462] width 162 height 36
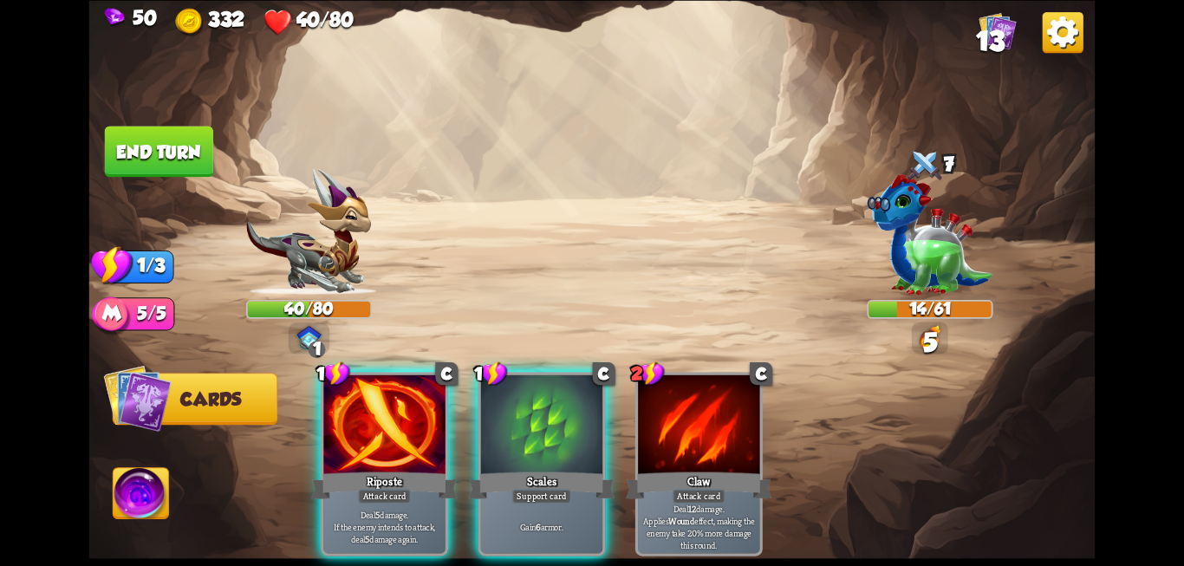
click at [716, 469] on div "Claw" at bounding box center [699, 485] width 146 height 33
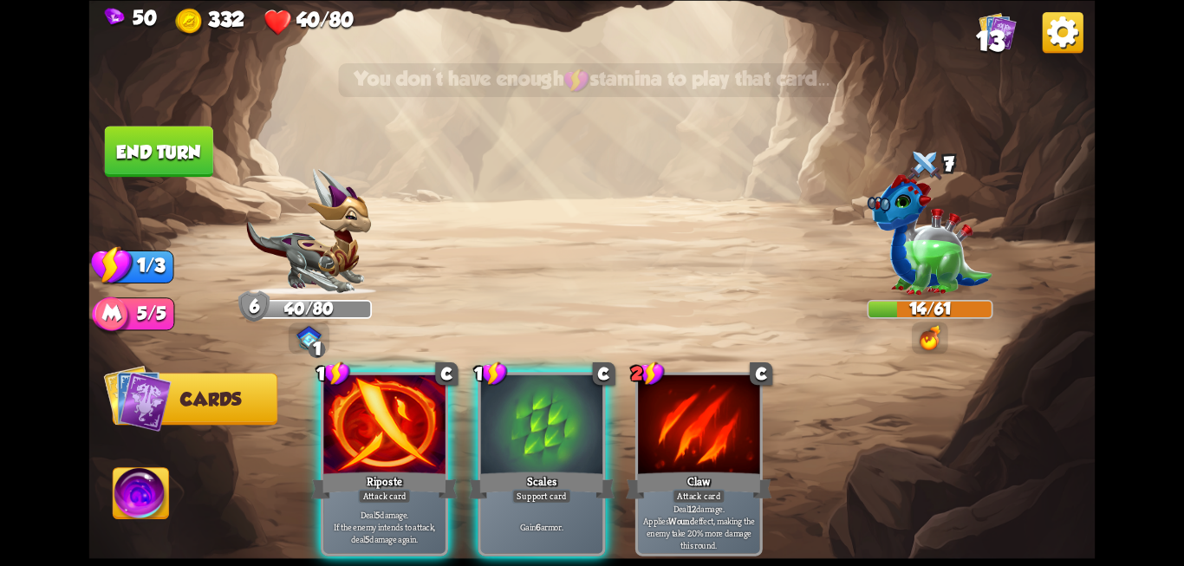
click at [139, 145] on button "End turn" at bounding box center [159, 151] width 108 height 51
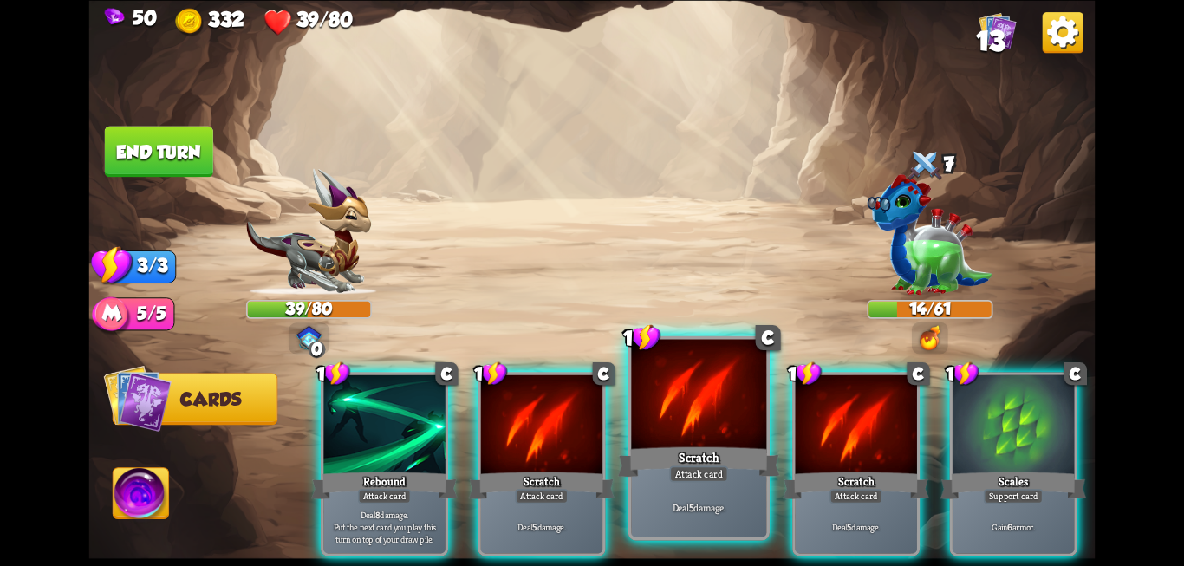
click at [680, 411] on div at bounding box center [698, 396] width 135 height 114
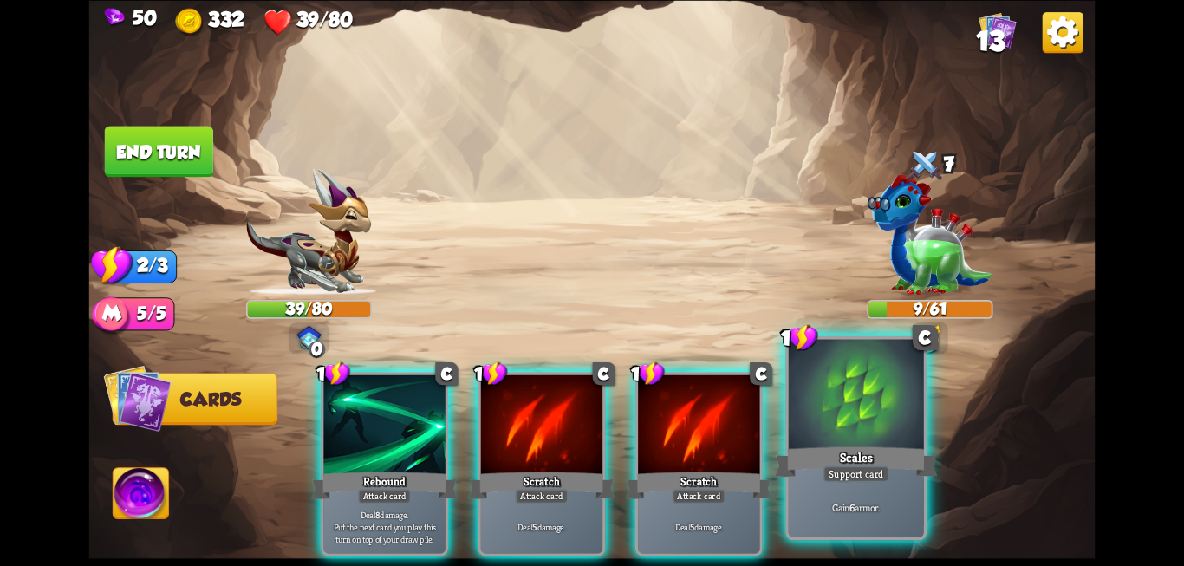
click at [851, 443] on div at bounding box center [856, 396] width 135 height 114
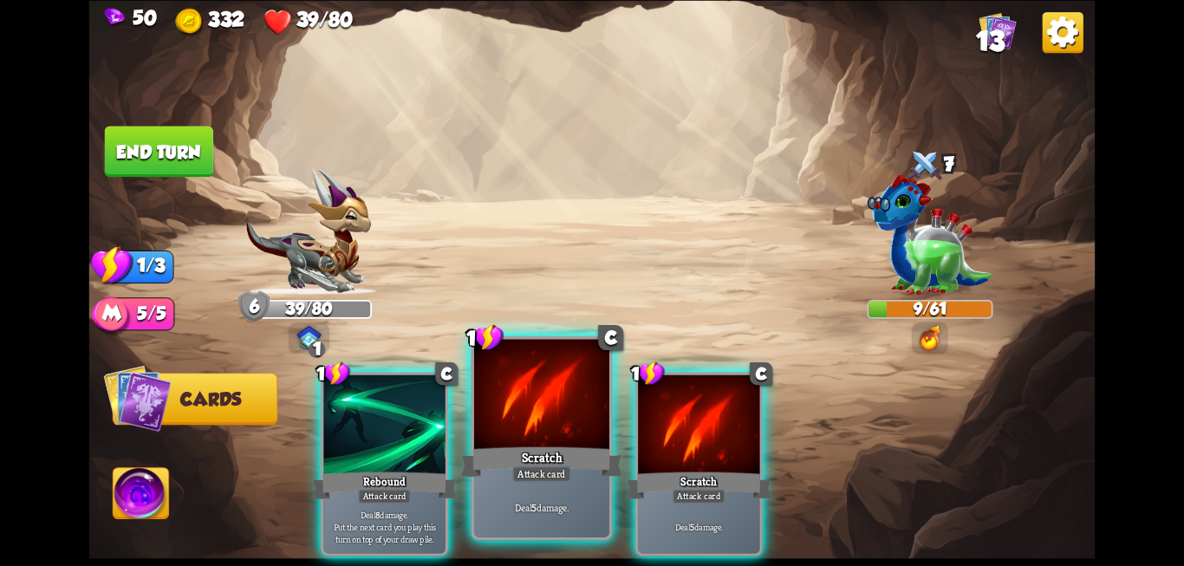
click at [547, 400] on div at bounding box center [541, 396] width 135 height 114
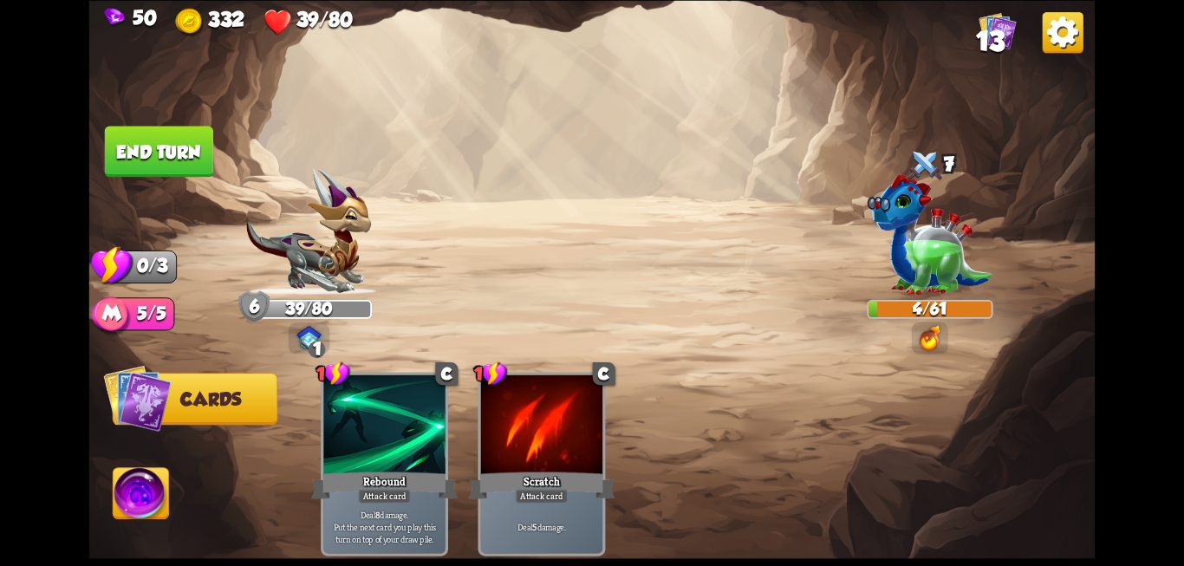
click at [161, 150] on button "End turn" at bounding box center [159, 151] width 108 height 51
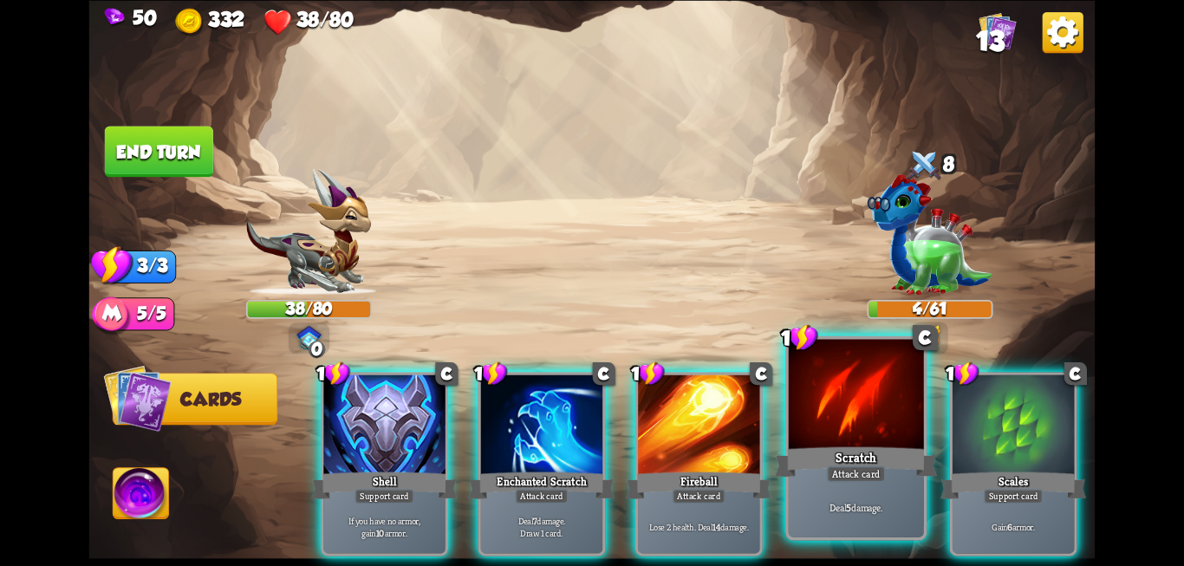
click at [864, 456] on div "Scratch" at bounding box center [856, 462] width 162 height 36
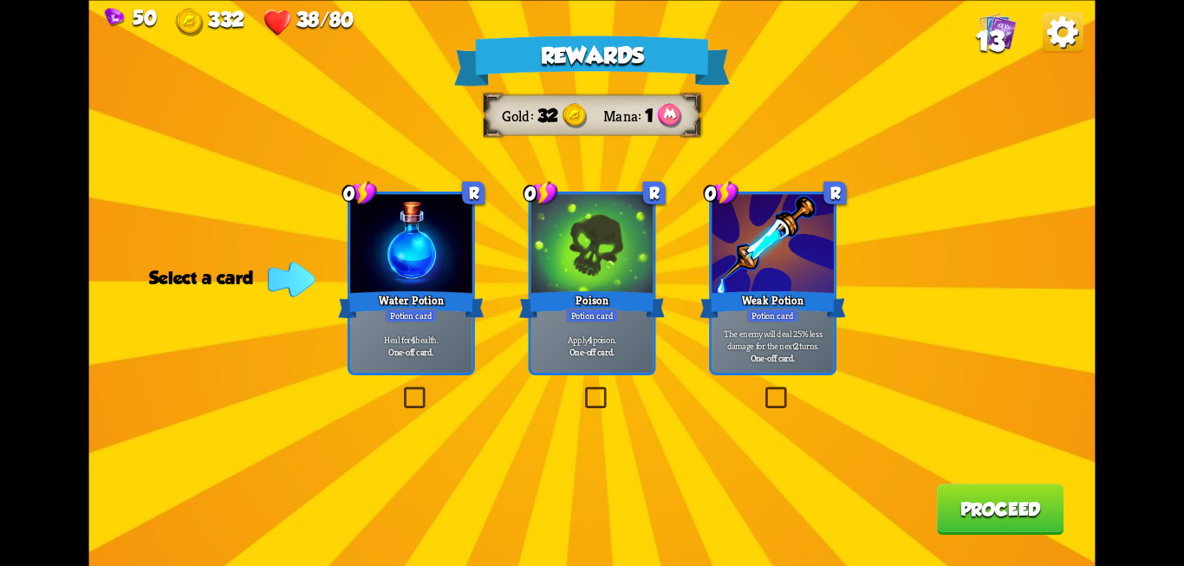
click at [400, 389] on label at bounding box center [400, 389] width 0 height 0
click at [0, 0] on input "checkbox" at bounding box center [0, 0] width 0 height 0
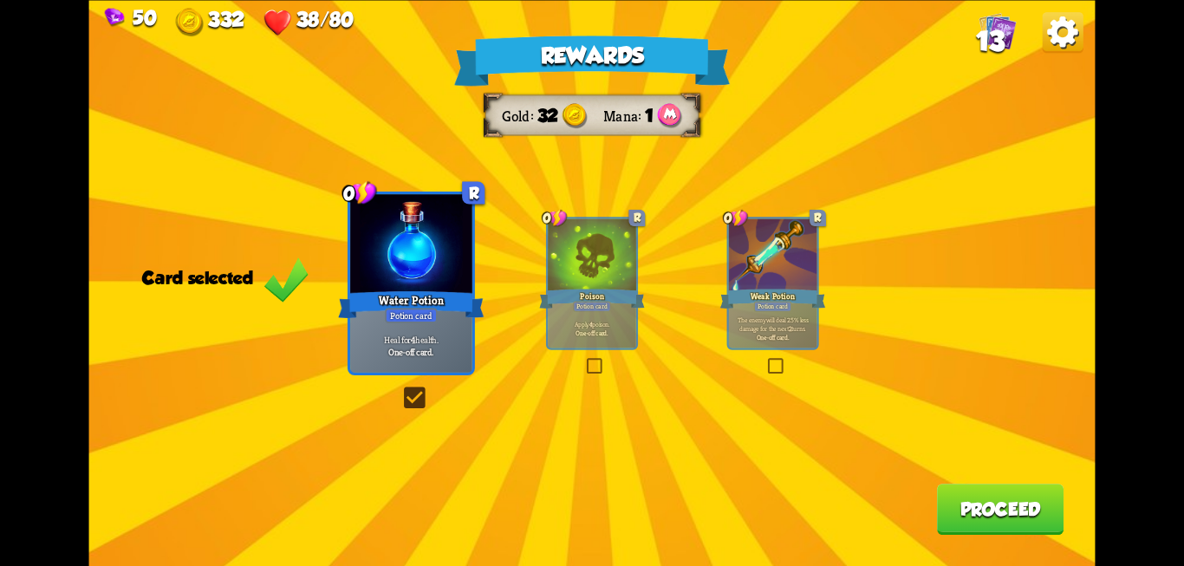
click at [1002, 501] on button "Proceed" at bounding box center [1000, 509] width 127 height 51
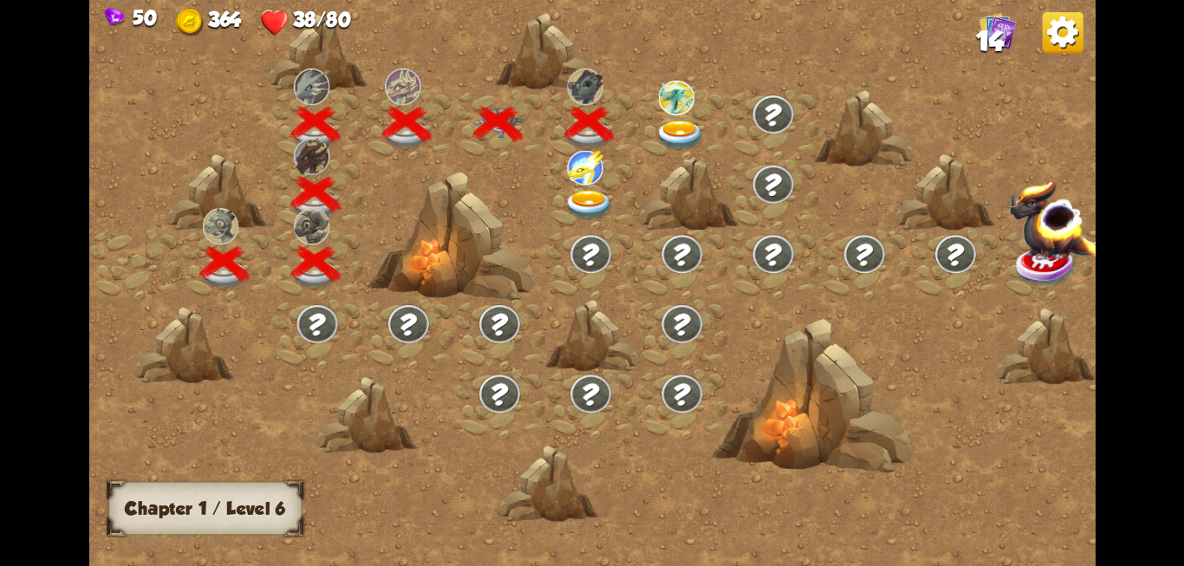
click at [679, 127] on img at bounding box center [680, 135] width 50 height 30
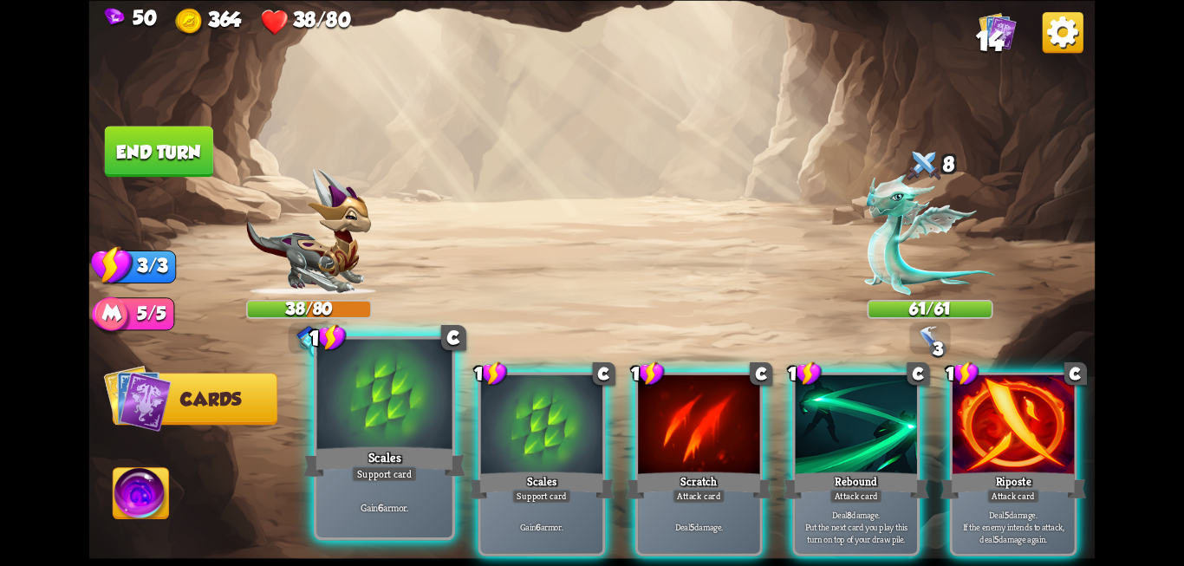
click at [365, 428] on div at bounding box center [384, 396] width 135 height 114
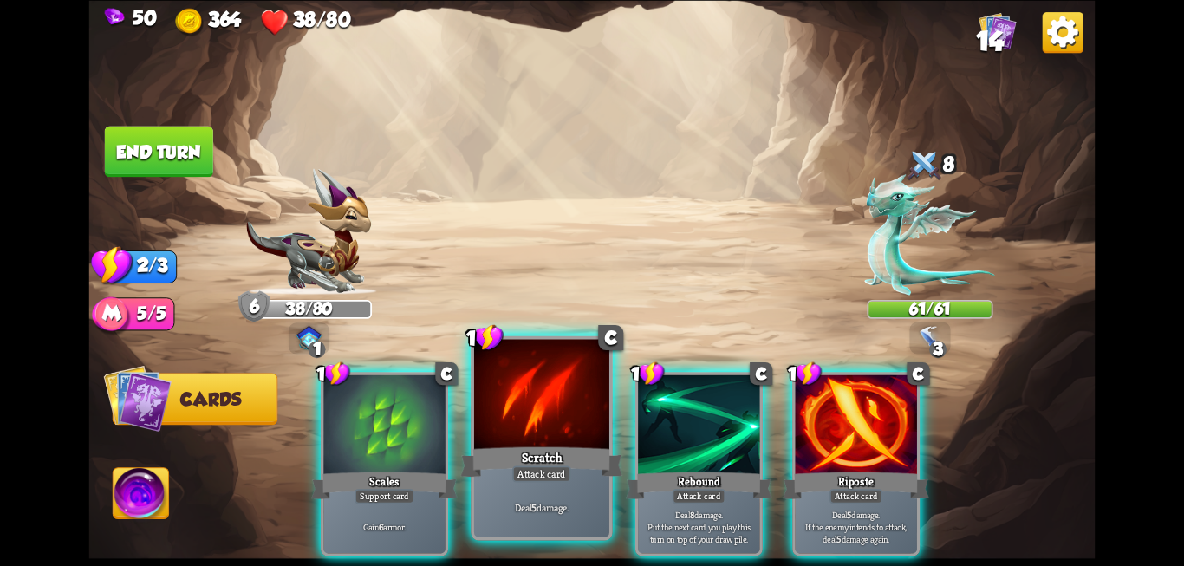
click at [521, 442] on div at bounding box center [541, 396] width 135 height 114
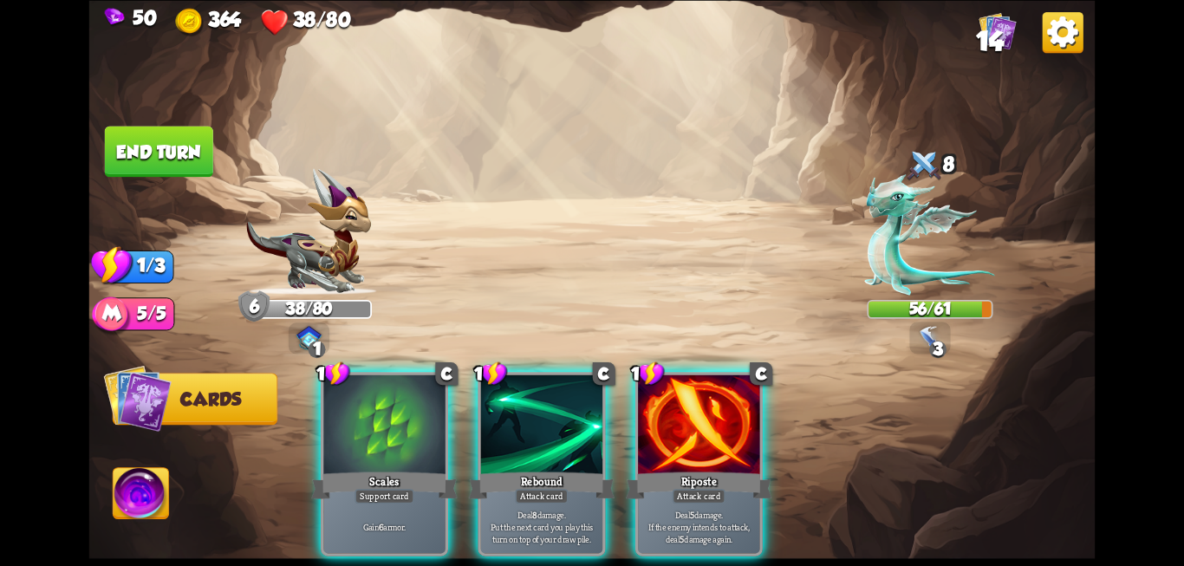
click at [149, 140] on button "End turn" at bounding box center [159, 151] width 108 height 51
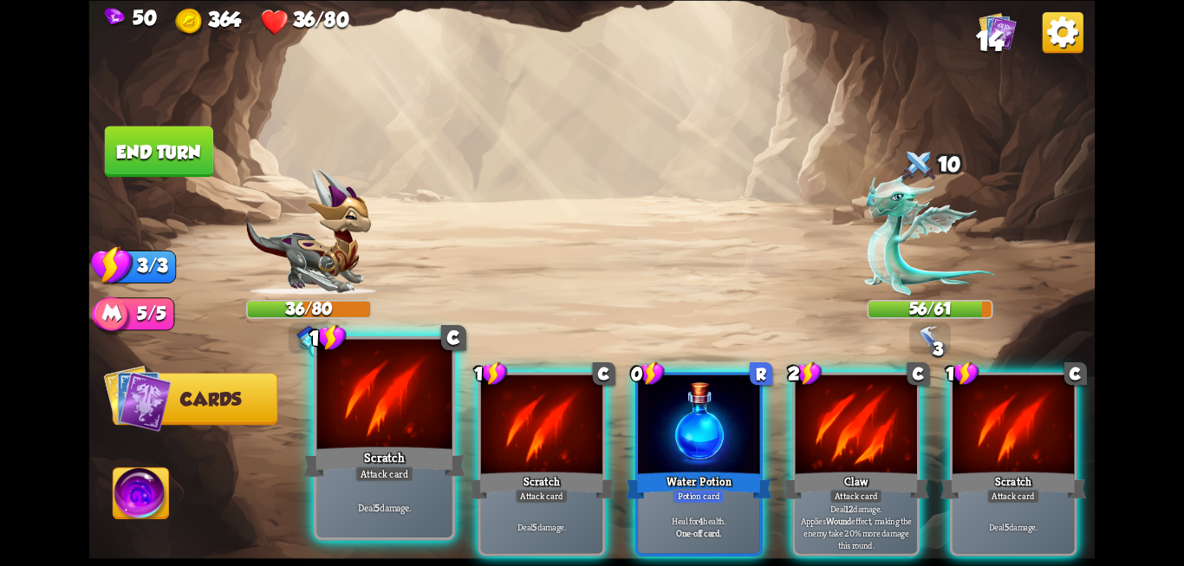
click at [367, 451] on div "Scratch" at bounding box center [384, 462] width 162 height 36
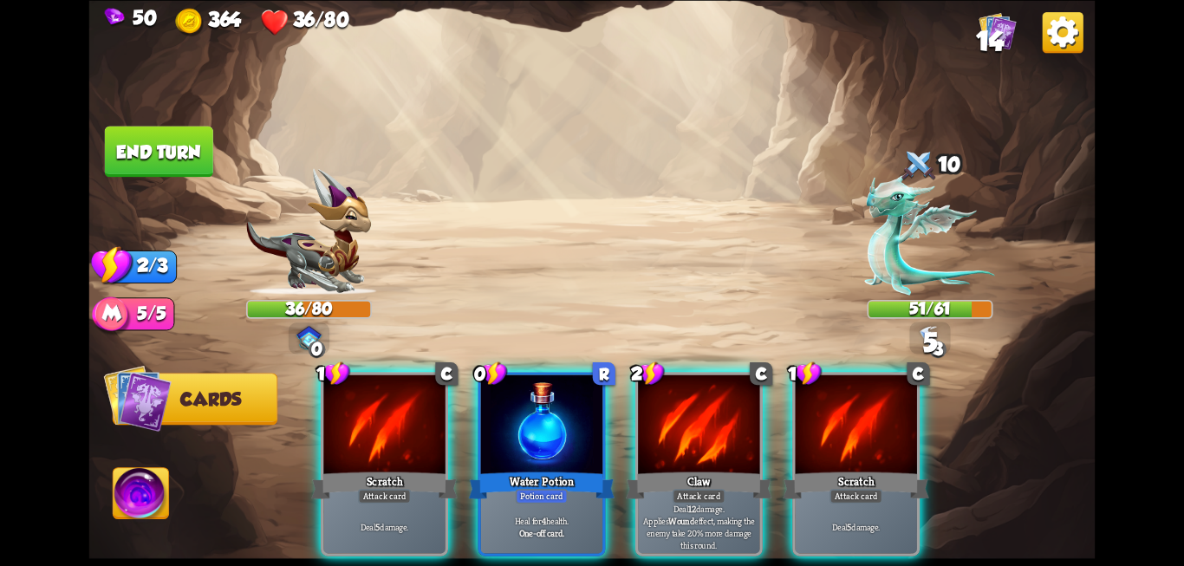
click at [367, 469] on div "Scratch" at bounding box center [384, 485] width 146 height 33
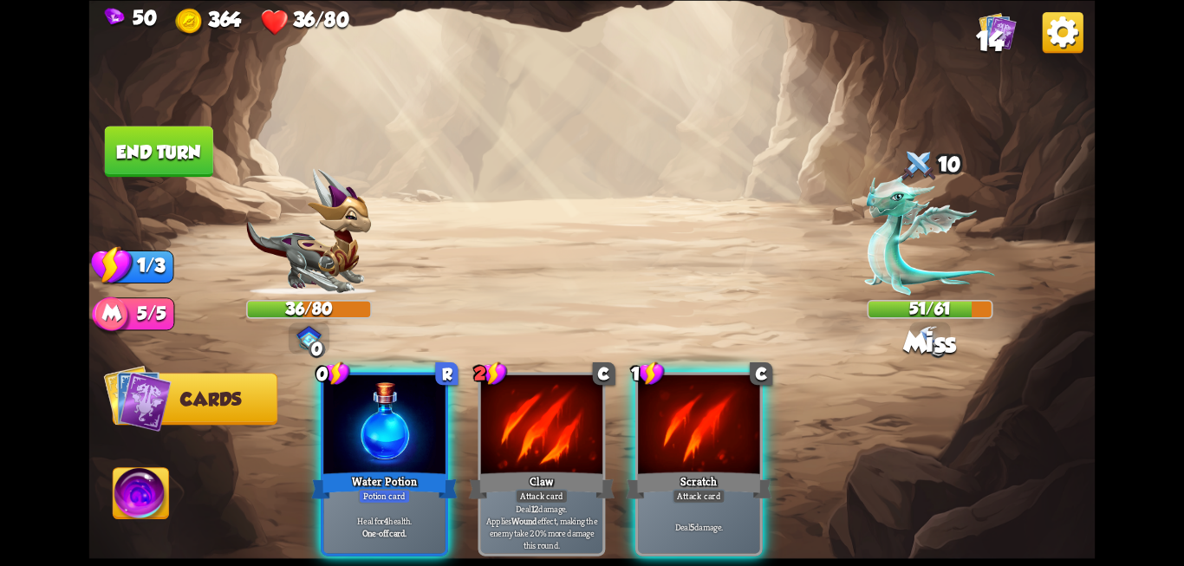
click at [185, 159] on button "End turn" at bounding box center [159, 151] width 108 height 51
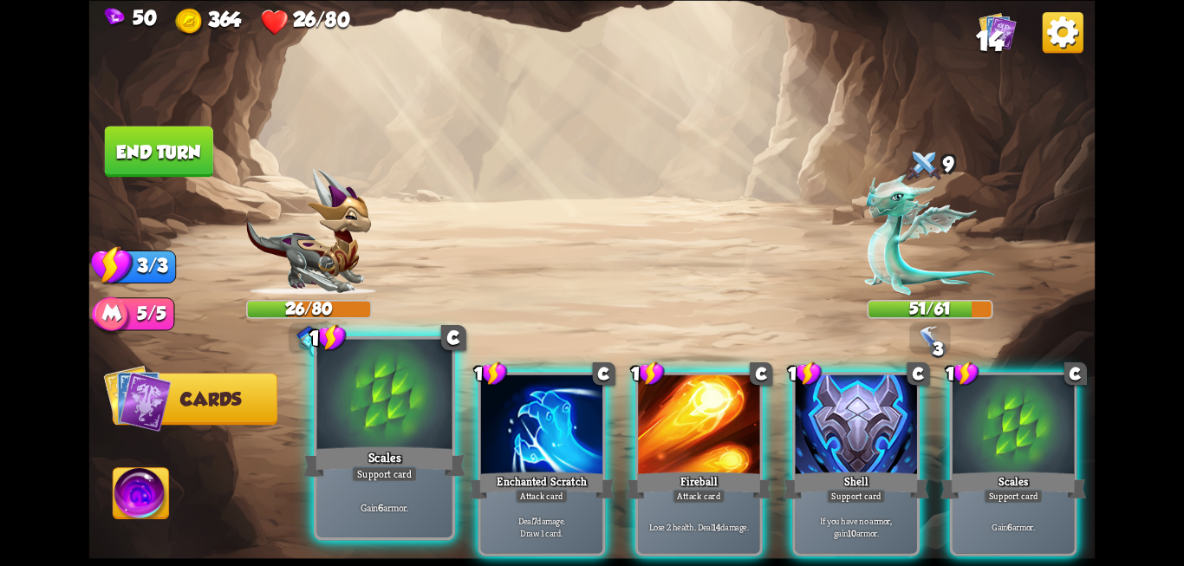
click at [361, 441] on div at bounding box center [384, 396] width 135 height 114
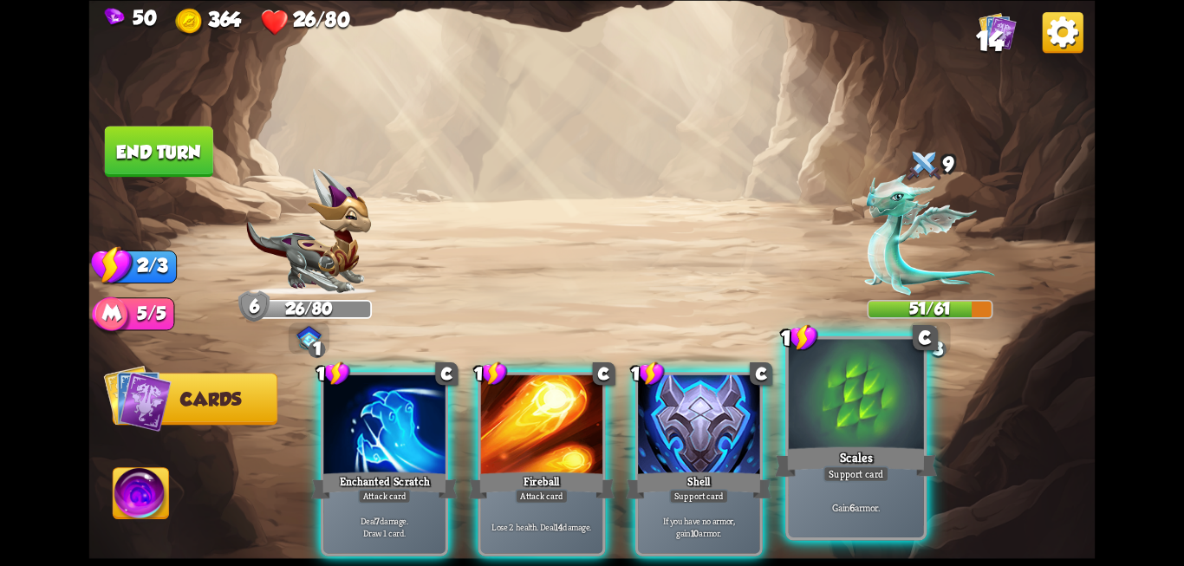
click at [855, 475] on div "Support card" at bounding box center [856, 473] width 66 height 16
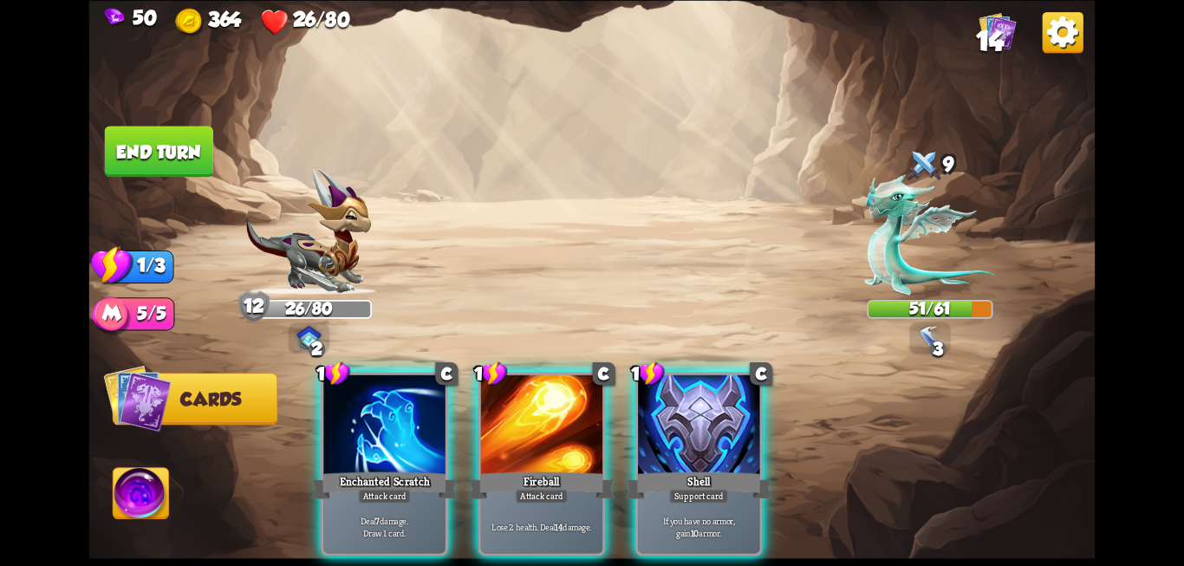
click at [159, 159] on button "End turn" at bounding box center [159, 151] width 108 height 51
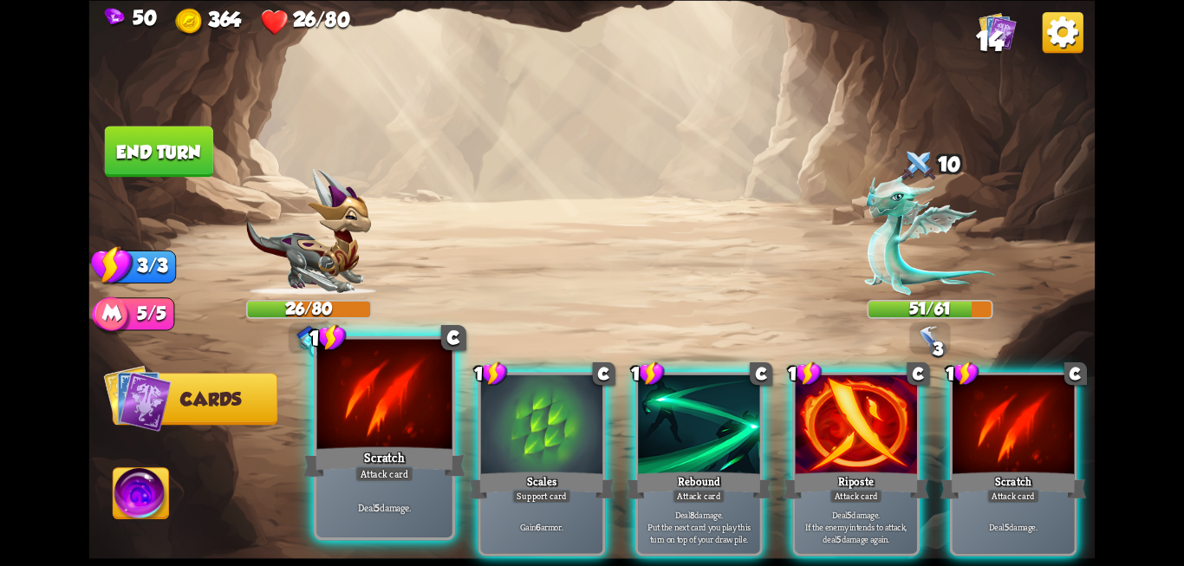
click at [400, 439] on div at bounding box center [384, 396] width 135 height 114
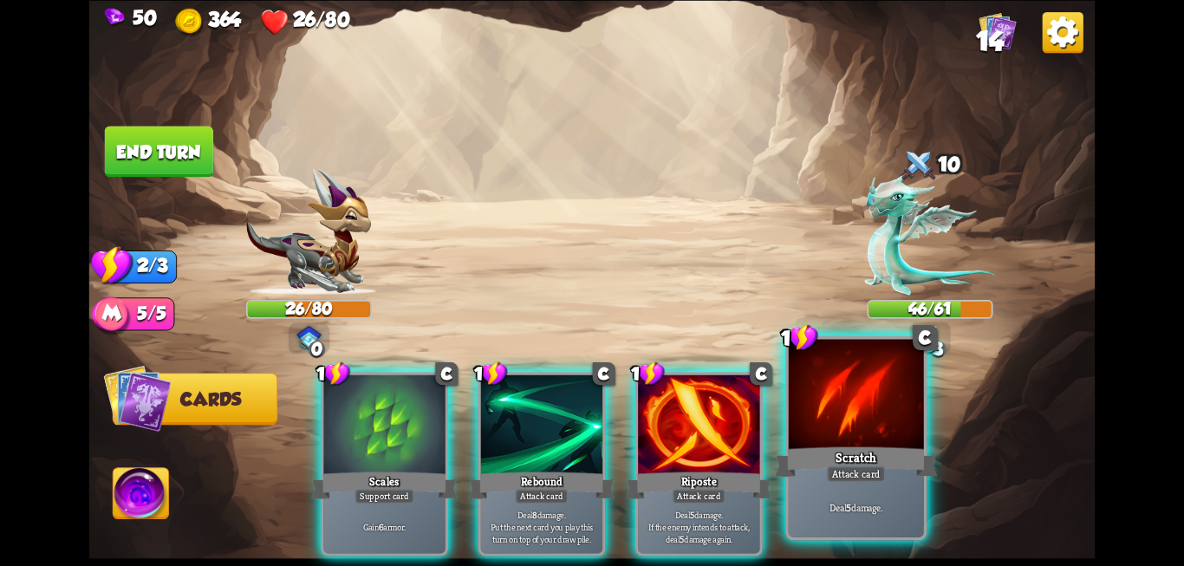
click at [869, 457] on div "Scratch" at bounding box center [856, 462] width 162 height 36
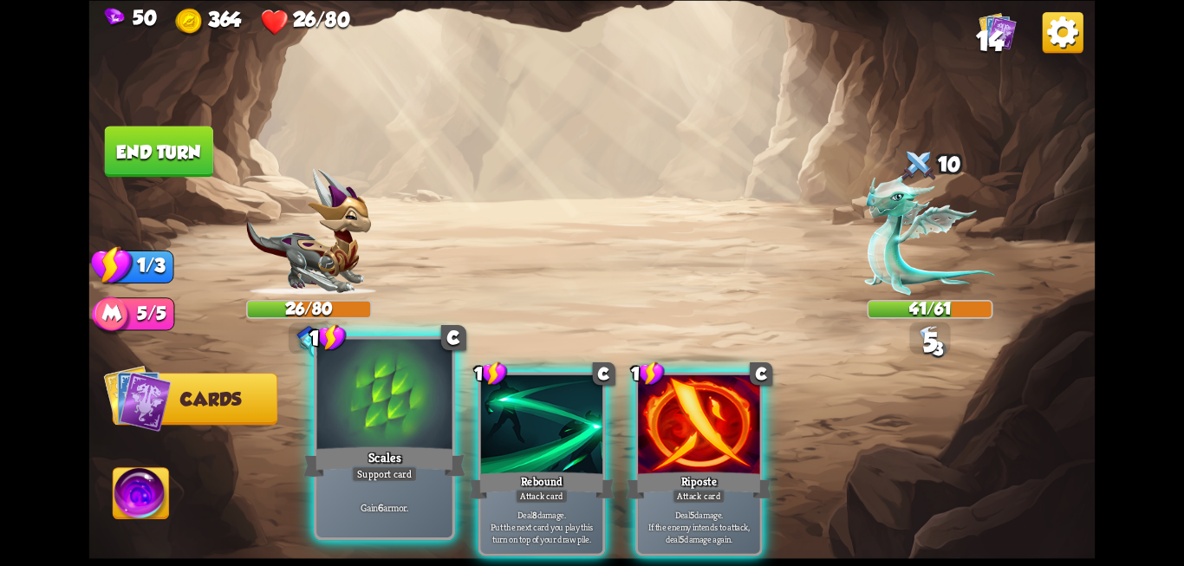
click at [380, 423] on div at bounding box center [384, 396] width 135 height 114
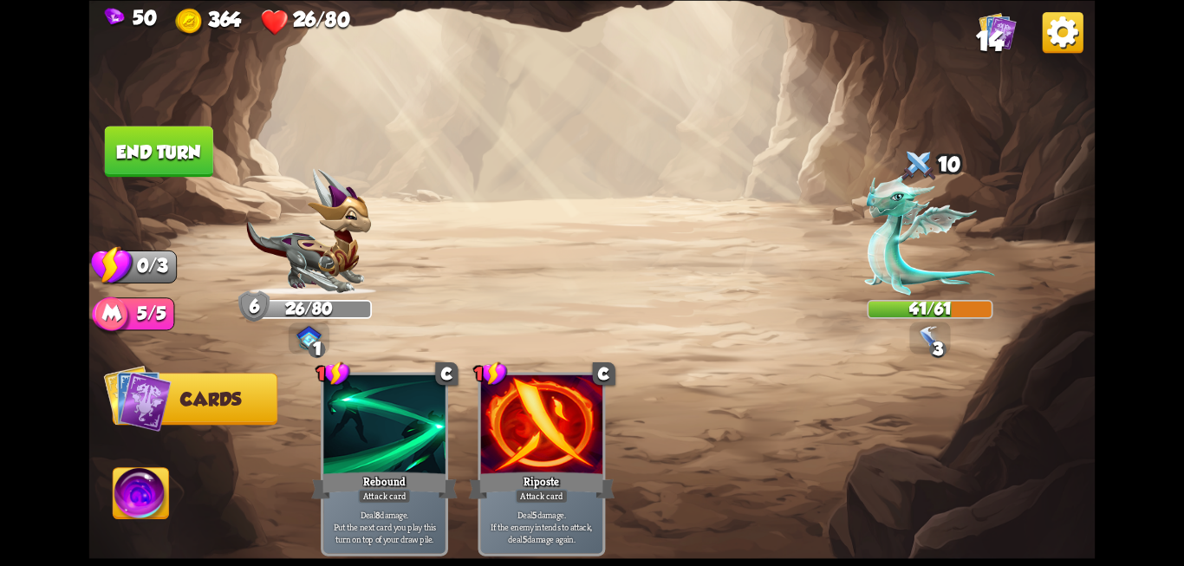
click at [134, 137] on button "End turn" at bounding box center [159, 151] width 108 height 51
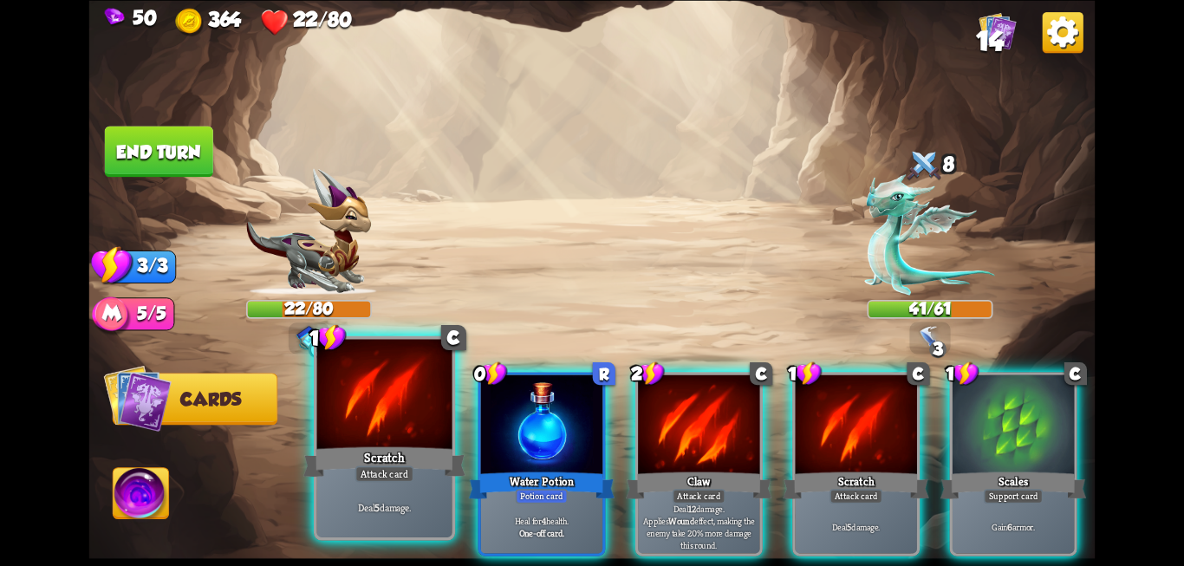
click at [355, 428] on div at bounding box center [384, 396] width 135 height 114
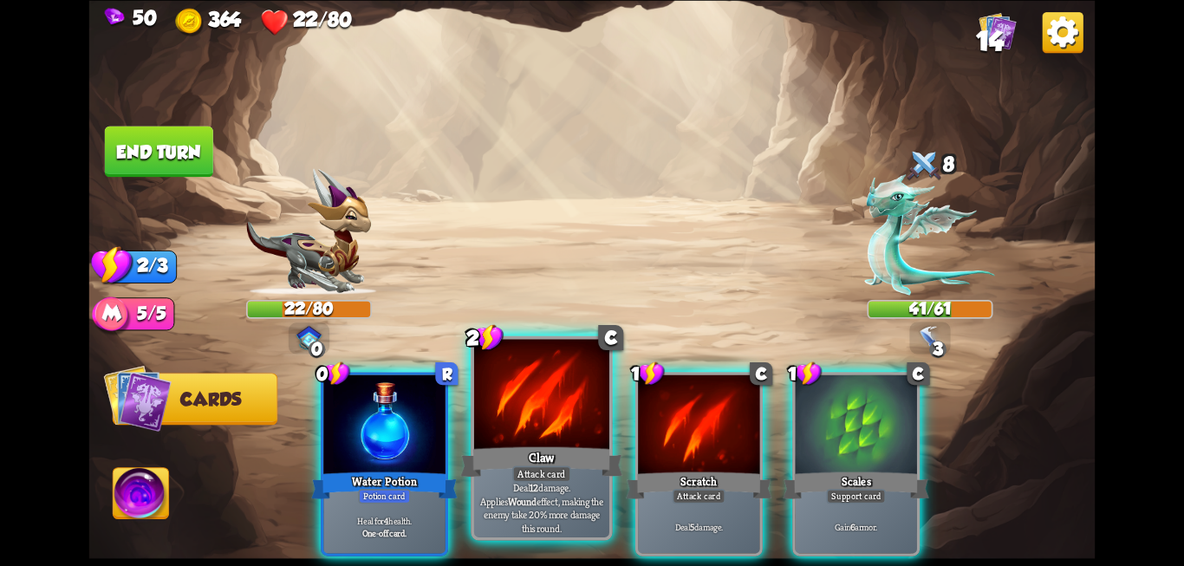
click at [575, 445] on div "Claw" at bounding box center [541, 462] width 162 height 36
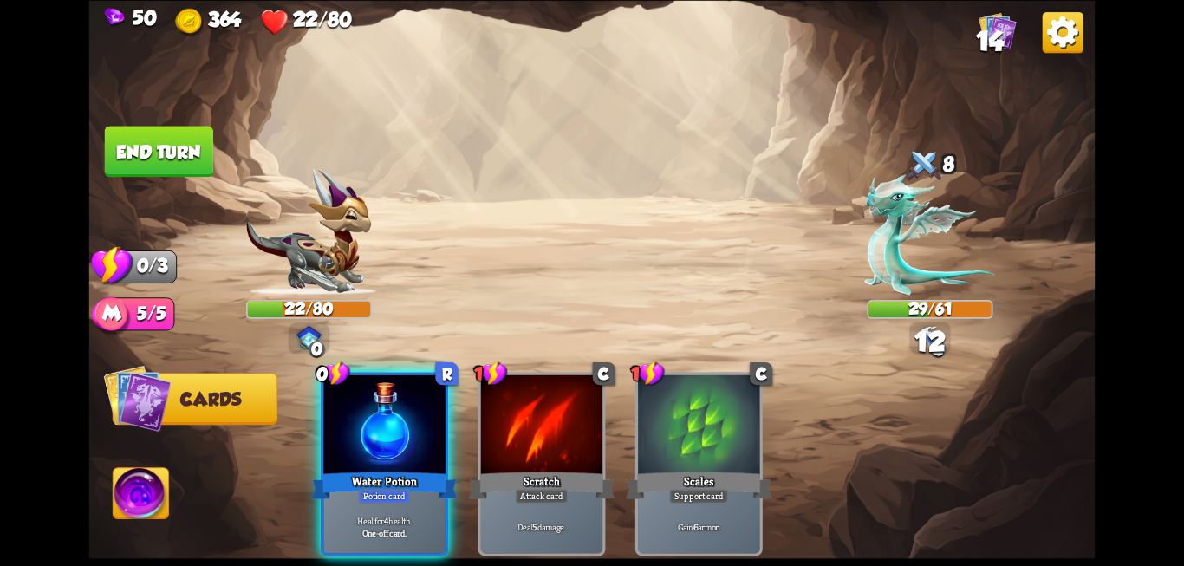
click at [575, 469] on div "Scratch" at bounding box center [542, 485] width 146 height 33
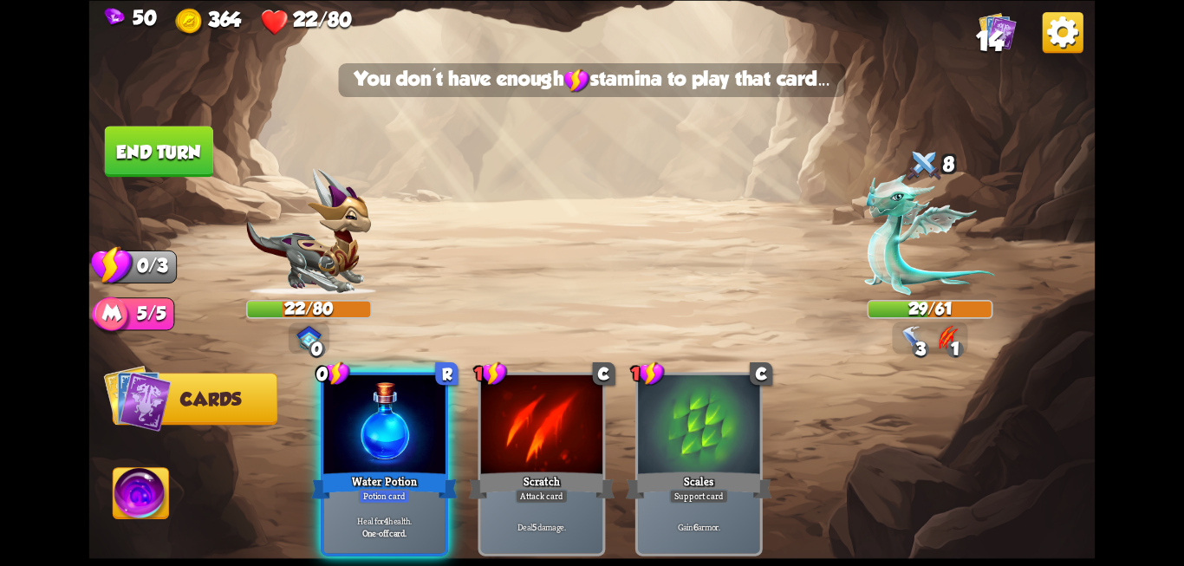
click at [180, 133] on button "End turn" at bounding box center [159, 151] width 108 height 51
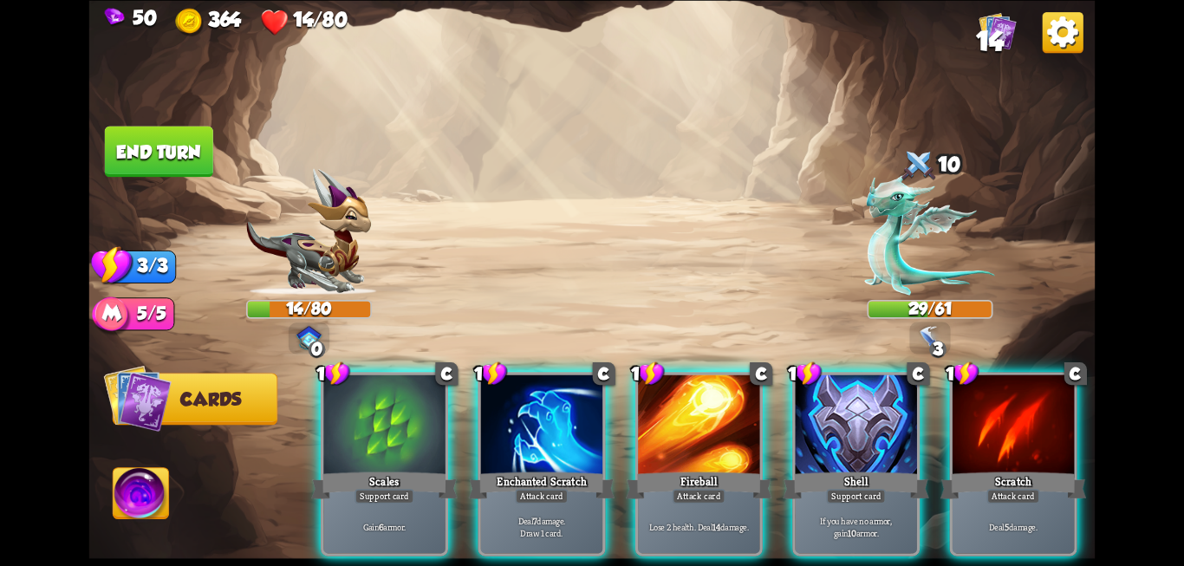
click at [1069, 39] on img at bounding box center [1062, 32] width 41 height 41
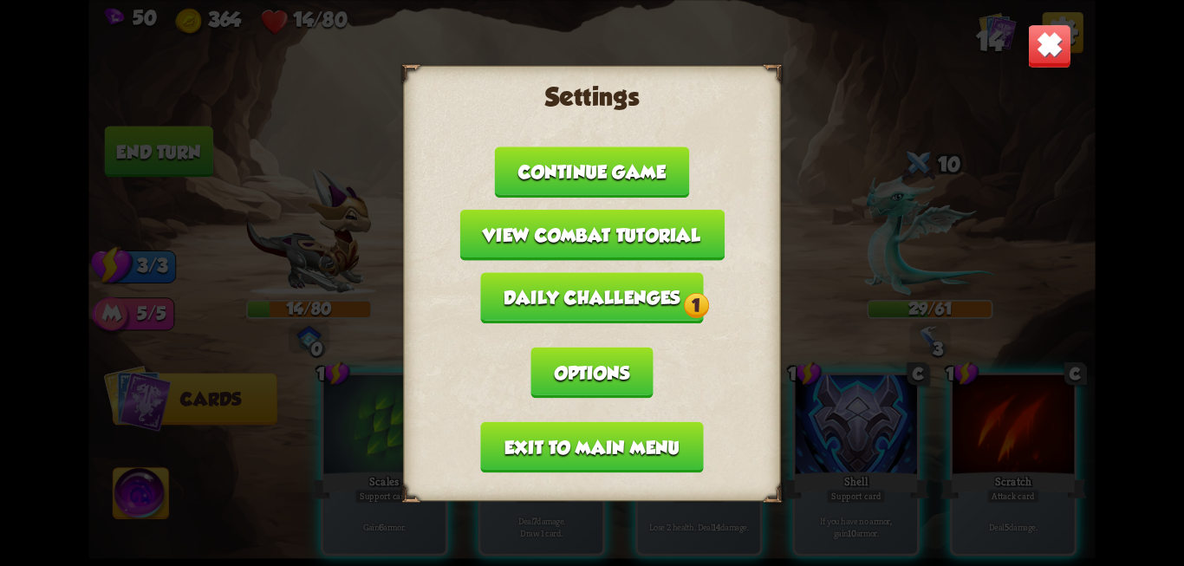
click at [857, 97] on div "Settings Continue game View combat tutorial Daily challenges 1 Options Exit to …" at bounding box center [592, 283] width 1006 height 566
click at [625, 178] on button "Continue game" at bounding box center [592, 171] width 194 height 51
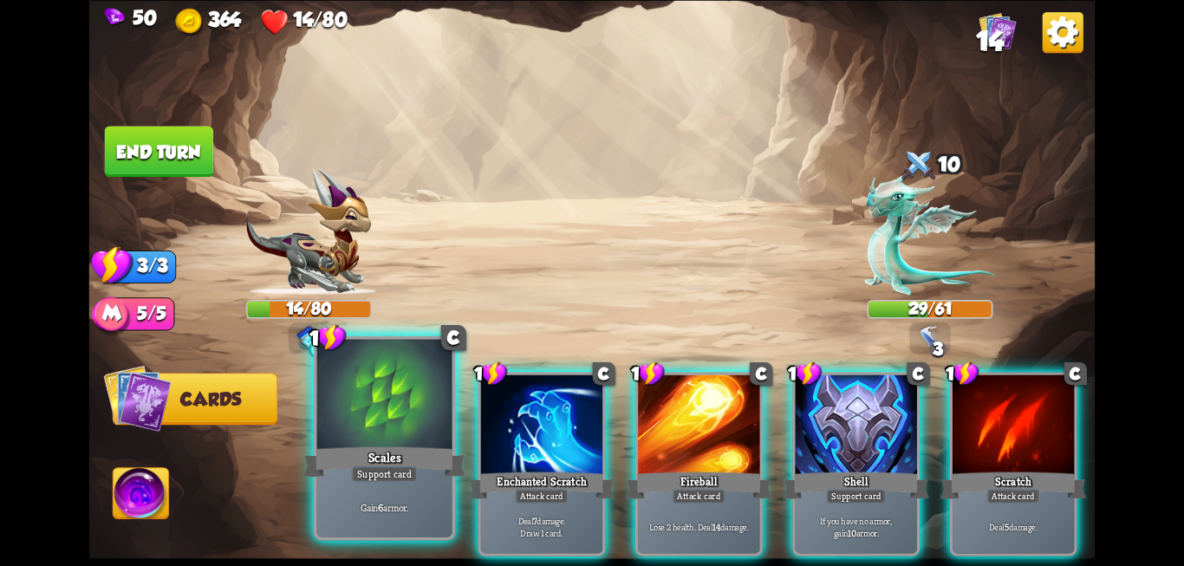
click at [367, 497] on div "Gain 6 armor." at bounding box center [384, 506] width 135 height 59
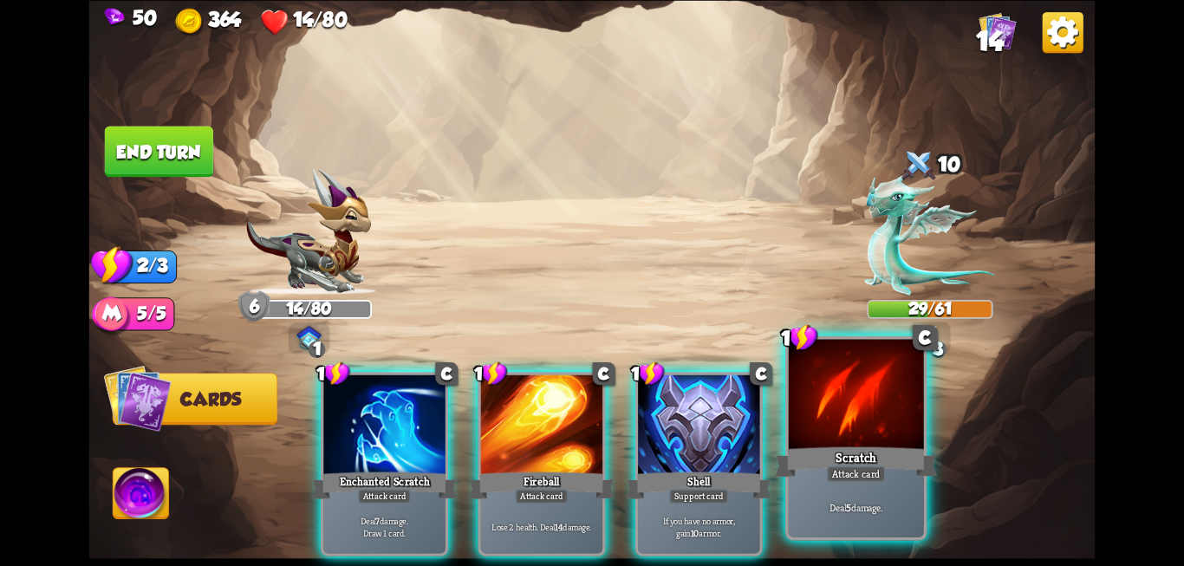
click at [862, 458] on div "Scratch" at bounding box center [856, 462] width 162 height 36
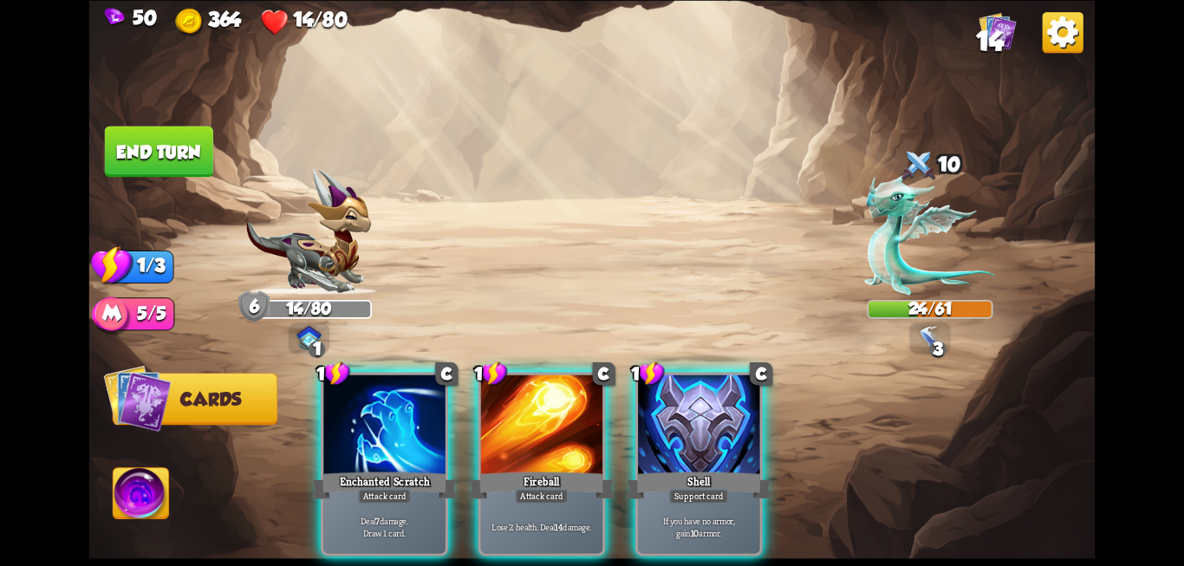
click at [151, 156] on button "End turn" at bounding box center [159, 151] width 108 height 51
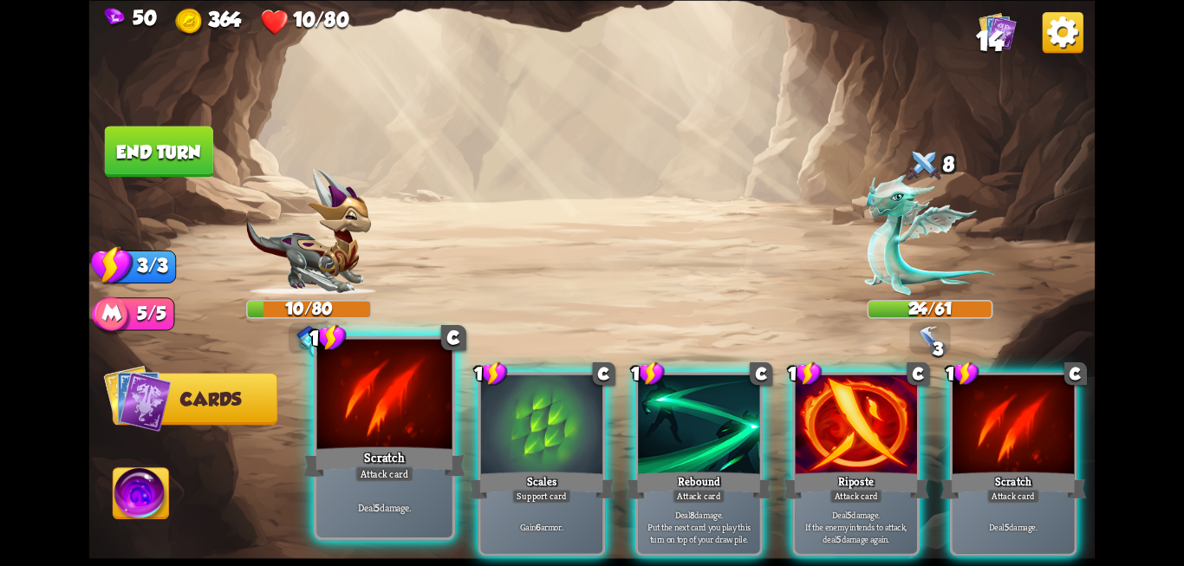
click at [385, 453] on div "Scratch" at bounding box center [384, 462] width 162 height 36
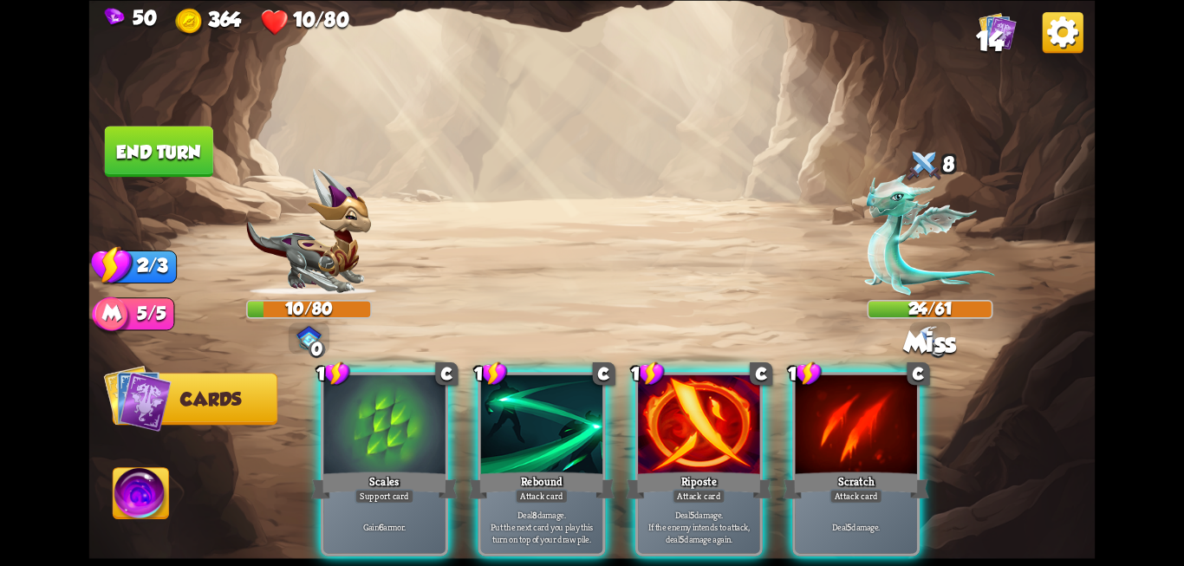
click at [385, 469] on div "Scales" at bounding box center [384, 485] width 146 height 33
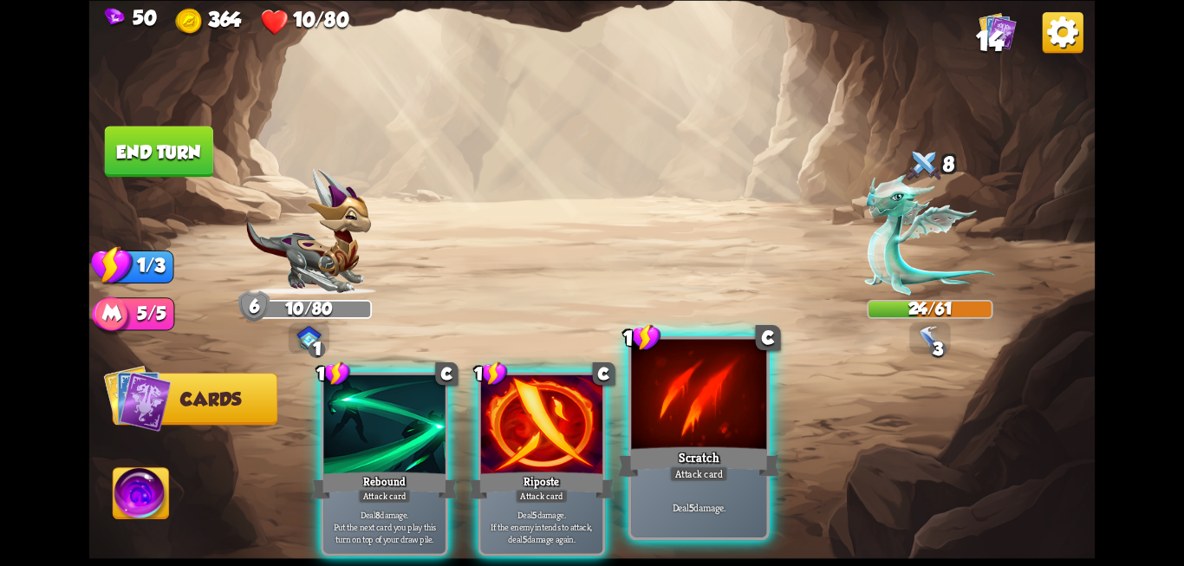
click at [672, 463] on div "Scratch" at bounding box center [699, 462] width 162 height 36
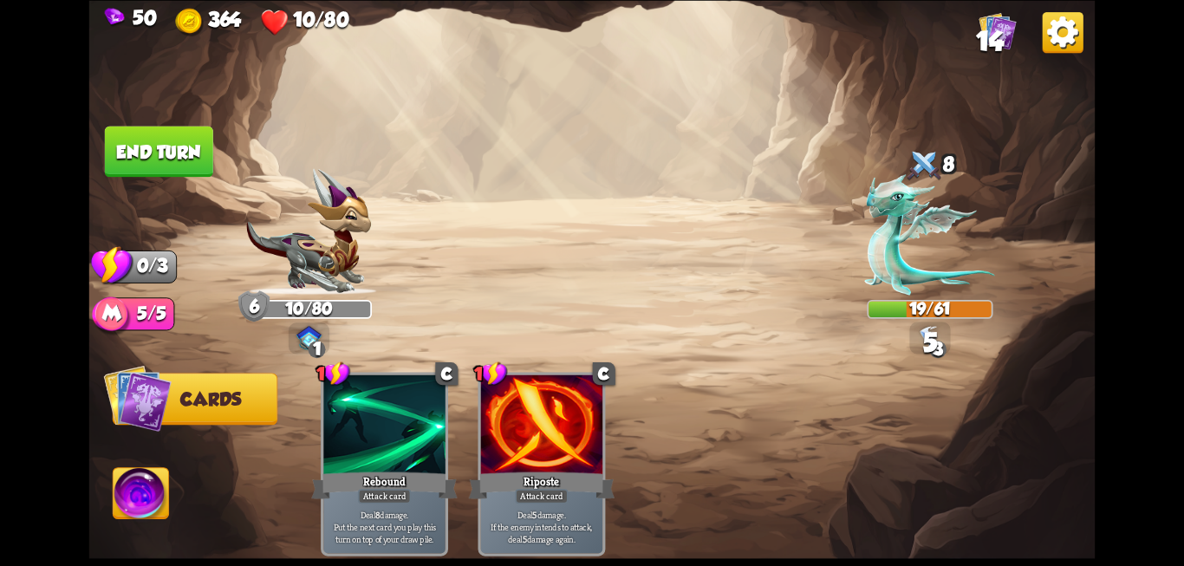
click at [143, 147] on button "End turn" at bounding box center [159, 151] width 108 height 51
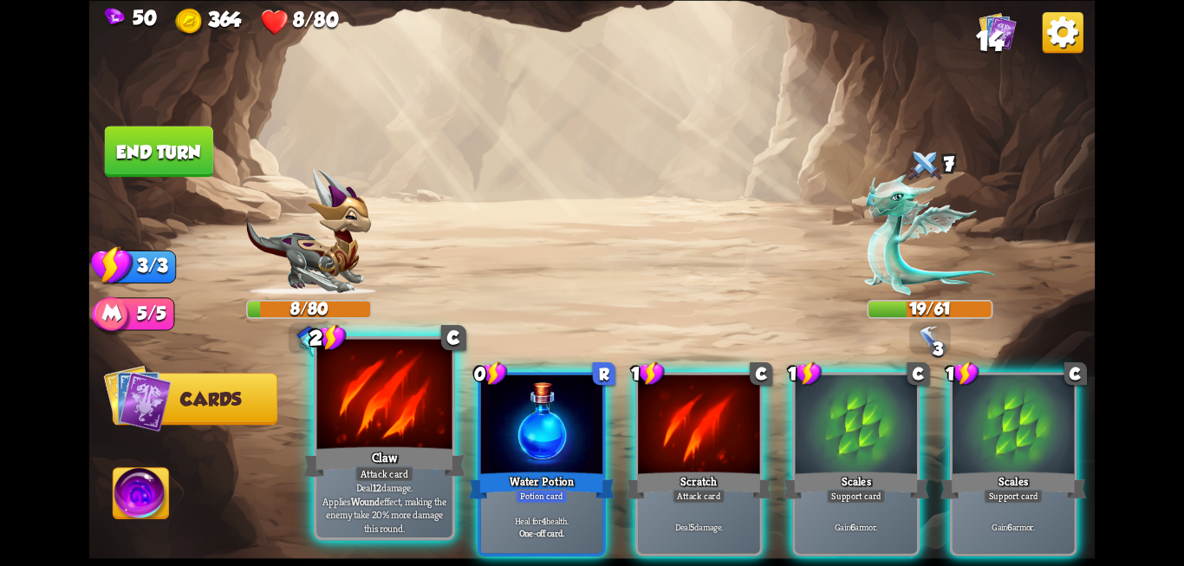
click at [386, 473] on div "Attack card" at bounding box center [384, 473] width 59 height 16
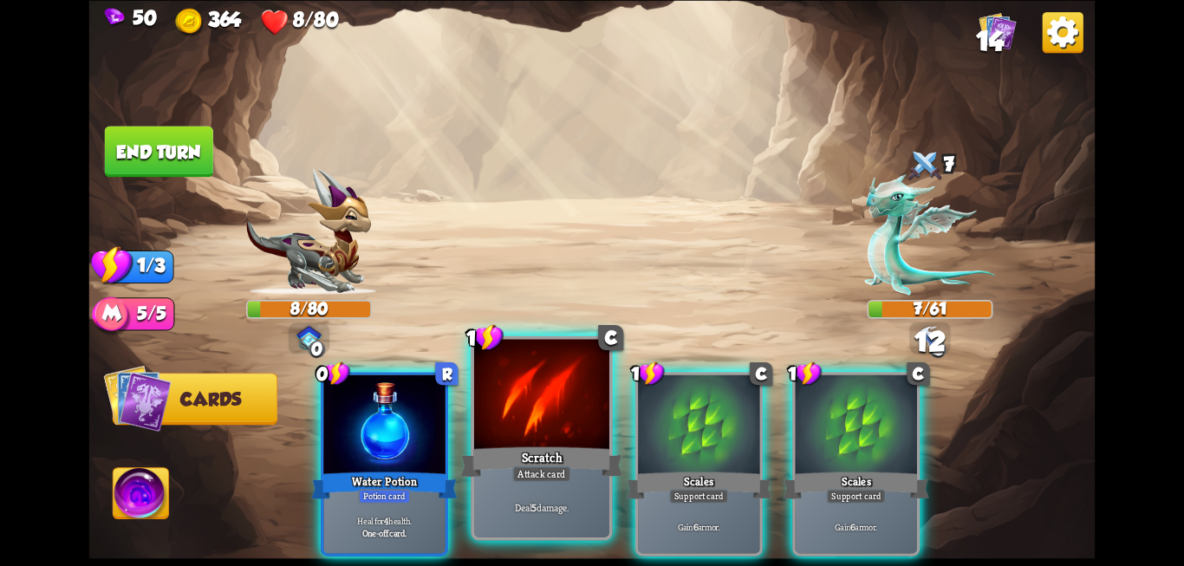
click at [531, 474] on div "Attack card" at bounding box center [541, 473] width 59 height 16
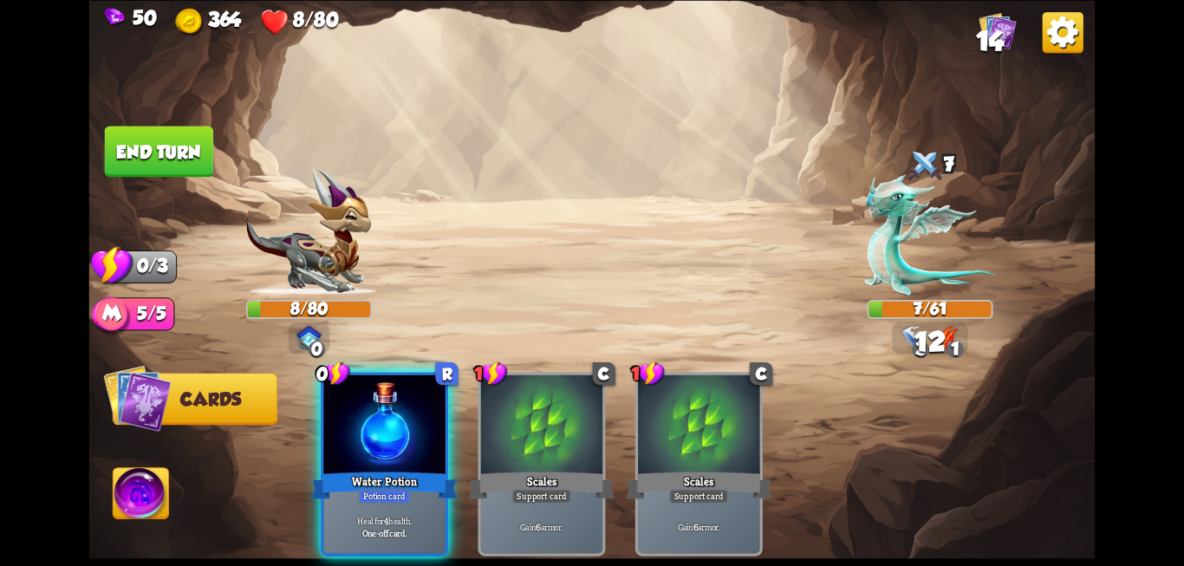
click at [531, 489] on div "Support card" at bounding box center [542, 496] width 60 height 15
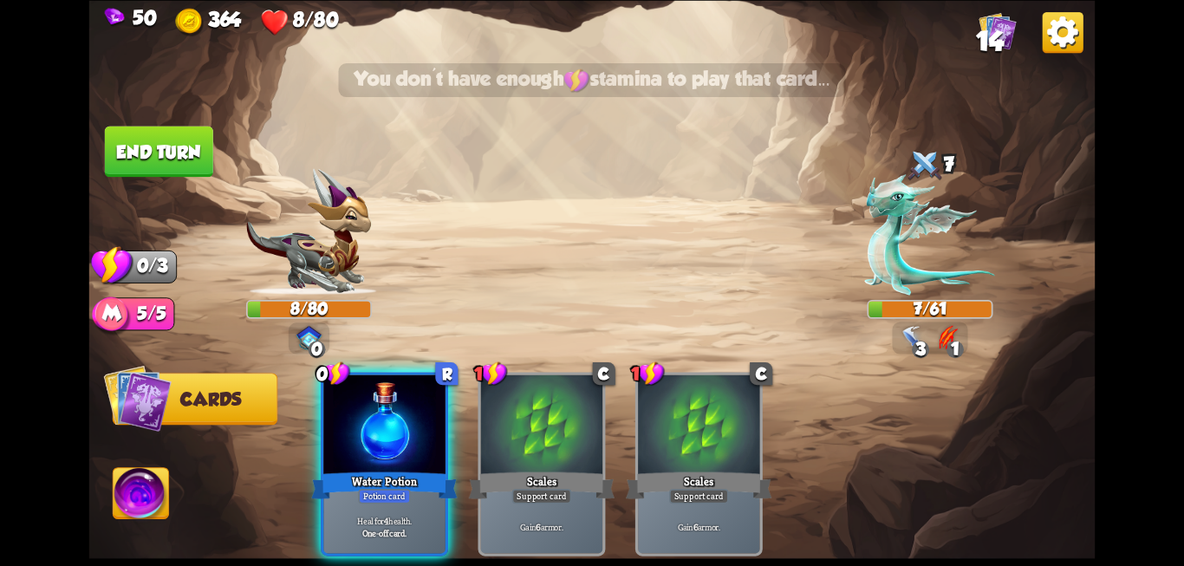
click at [143, 158] on button "End turn" at bounding box center [159, 151] width 108 height 51
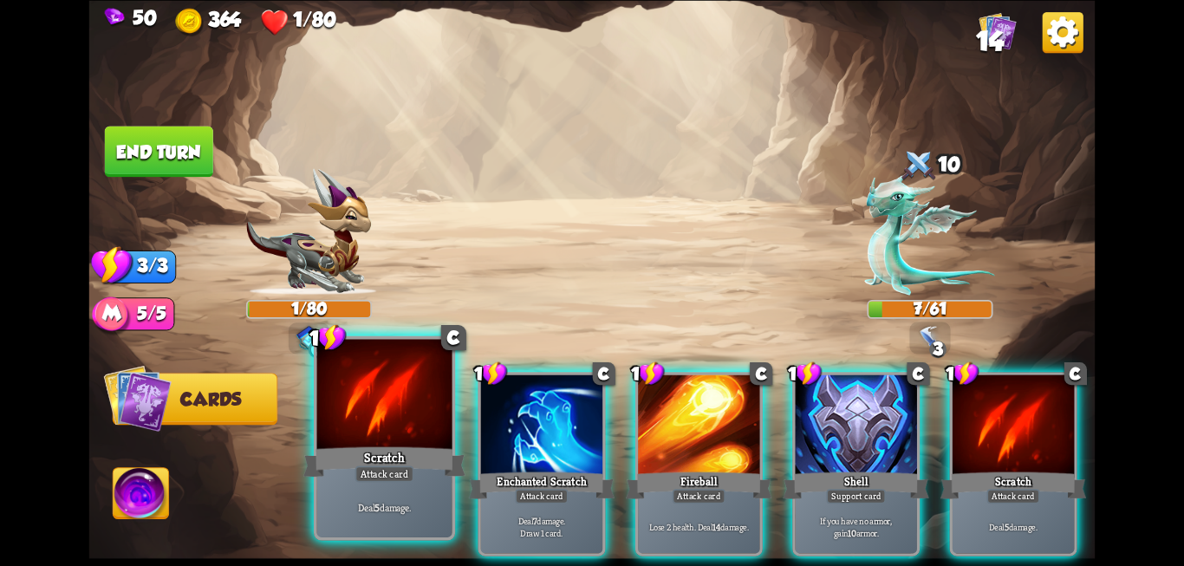
click at [365, 453] on div "Scratch" at bounding box center [384, 462] width 162 height 36
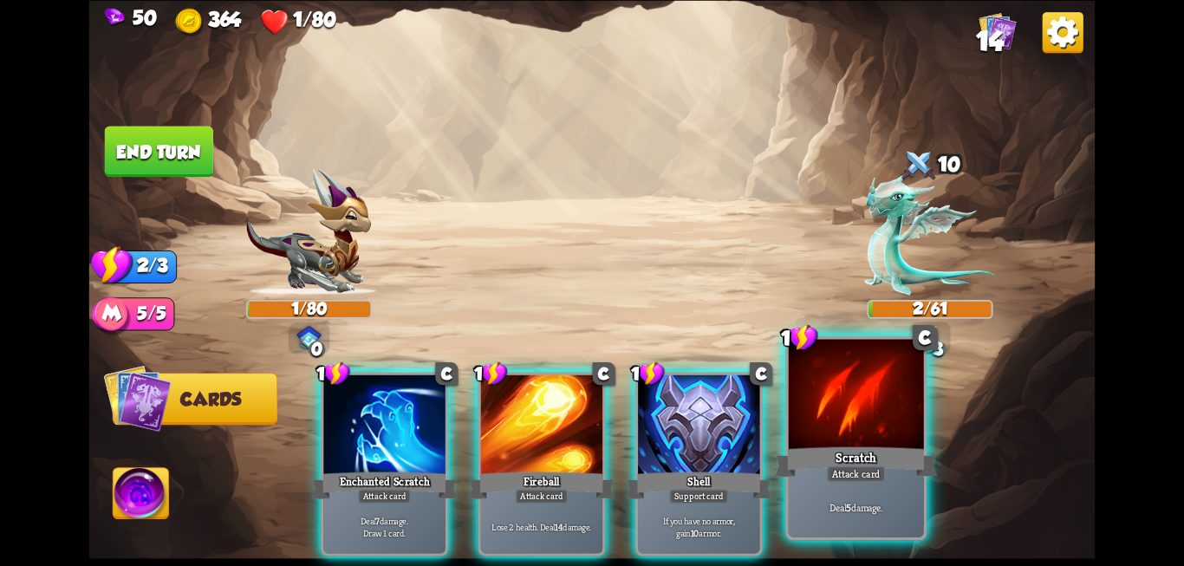
click at [861, 426] on div at bounding box center [856, 396] width 135 height 114
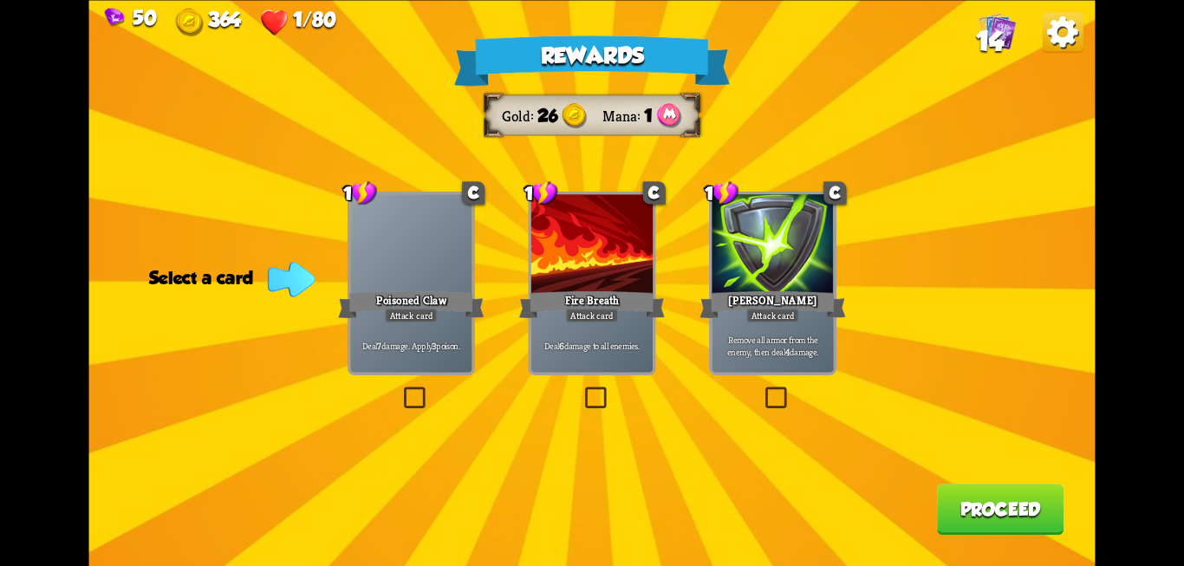
click at [762, 389] on label at bounding box center [762, 389] width 0 height 0
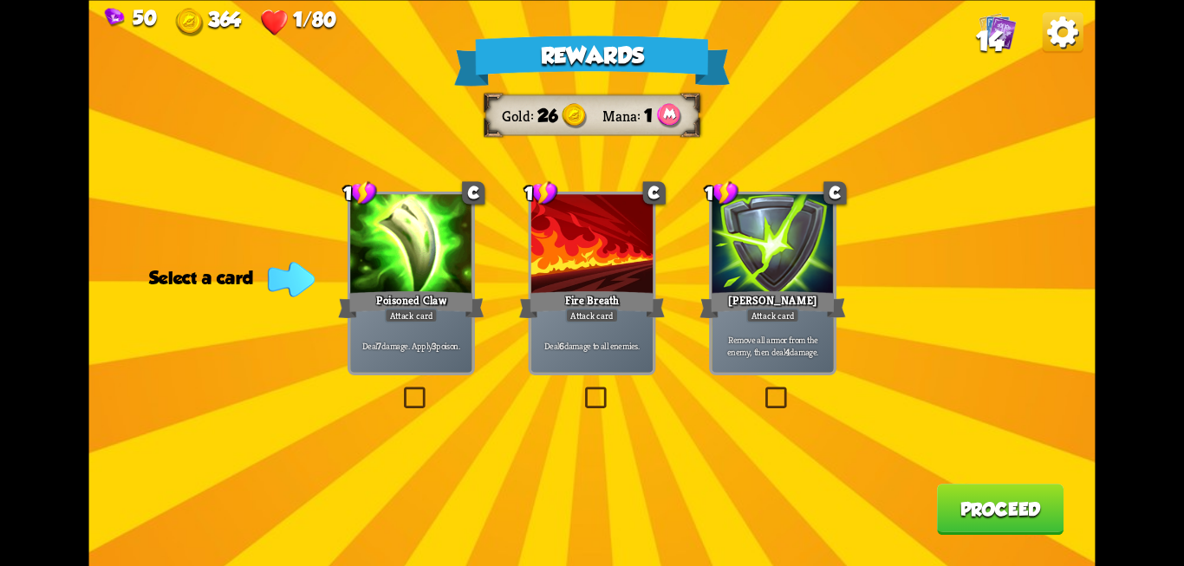
click at [0, 0] on input "checkbox" at bounding box center [0, 0] width 0 height 0
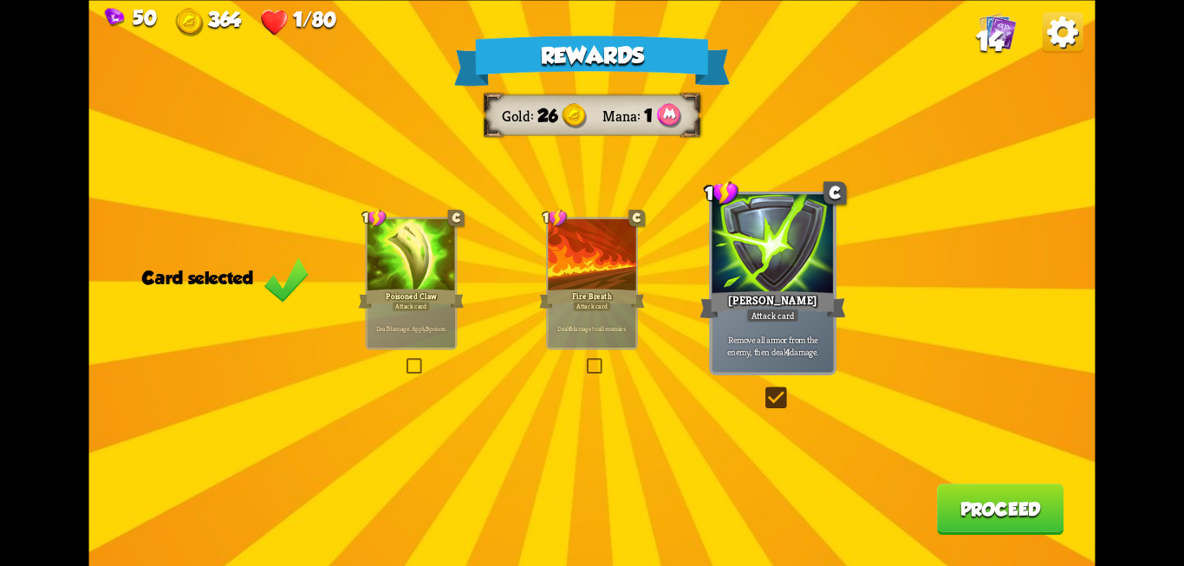
click at [977, 514] on button "Proceed" at bounding box center [1000, 509] width 127 height 51
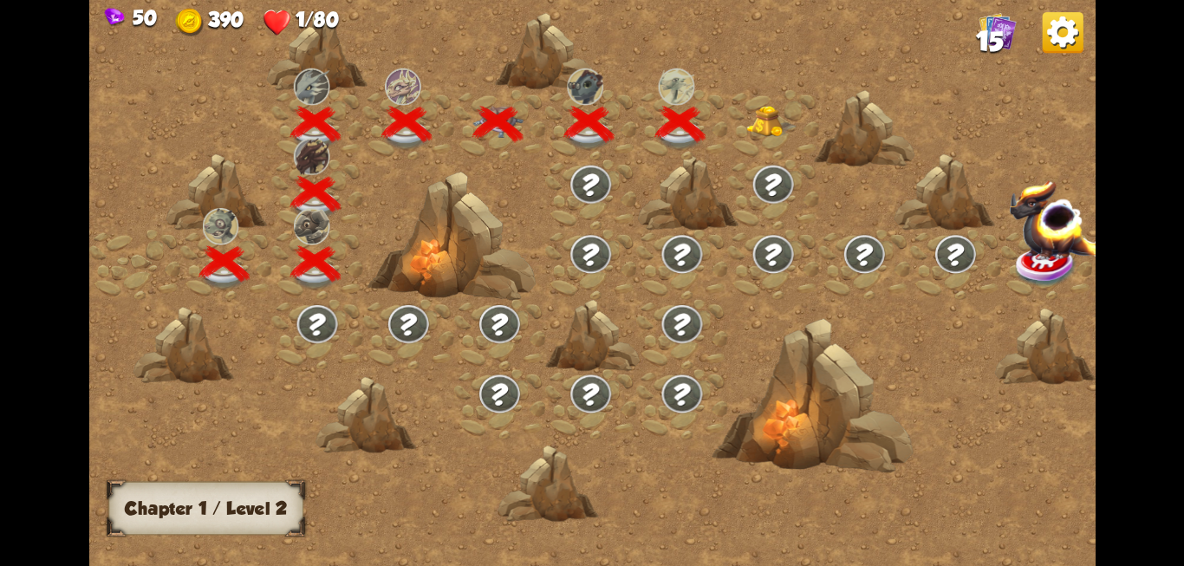
click at [756, 124] on img at bounding box center [771, 120] width 50 height 31
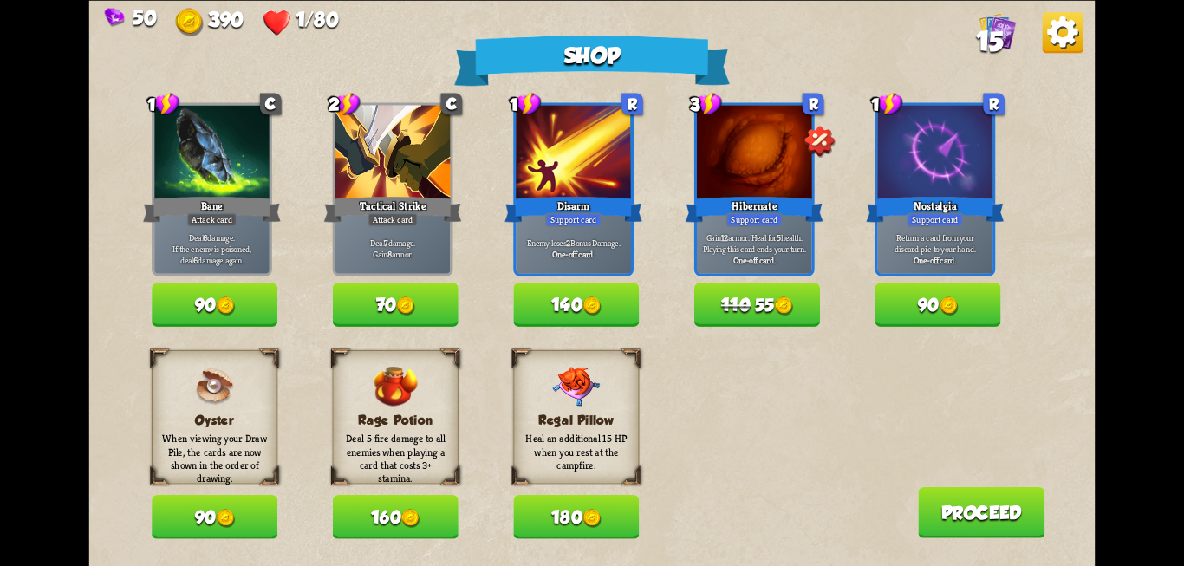
click at [978, 542] on div "Shop 1 C Bane Attack card Deal 6 damage. If the enemy is poisoned, deal 6 damag…" at bounding box center [592, 283] width 1006 height 566
click at [963, 495] on button "Proceed" at bounding box center [981, 511] width 127 height 51
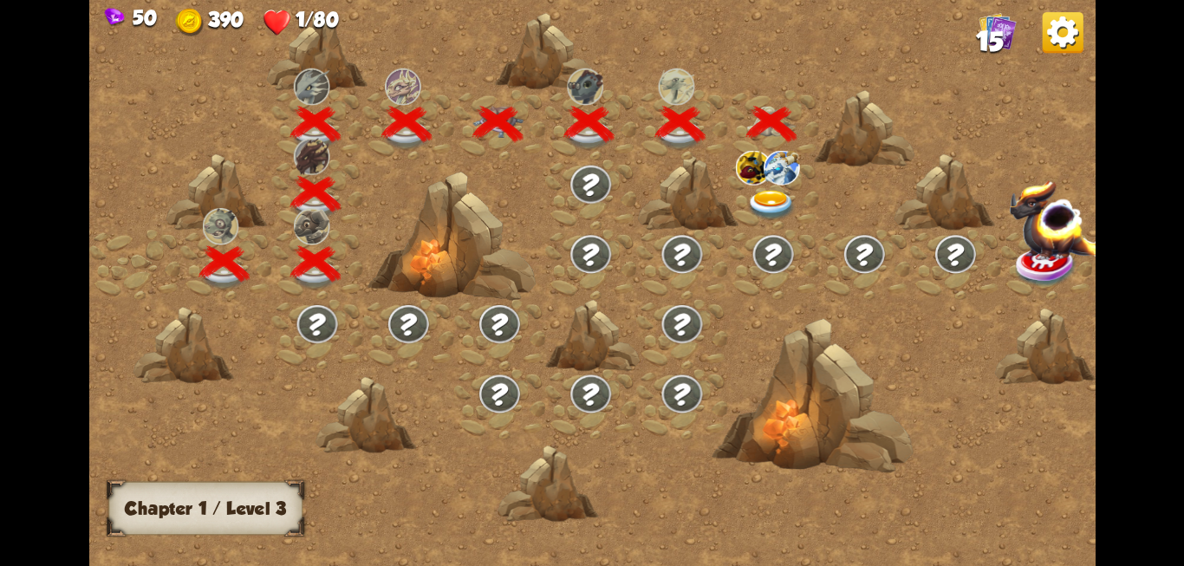
click at [759, 89] on div at bounding box center [772, 89] width 91 height 0
click at [577, 177] on img at bounding box center [590, 184] width 44 height 42
click at [1054, 40] on img at bounding box center [1062, 32] width 41 height 41
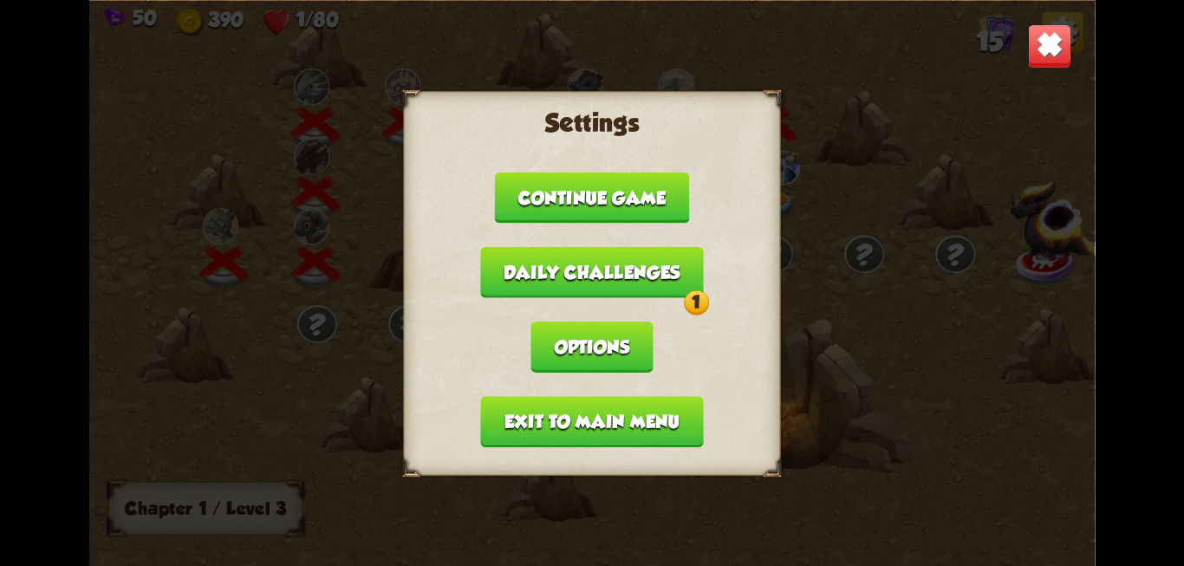
click at [1047, 55] on img at bounding box center [1049, 45] width 44 height 44
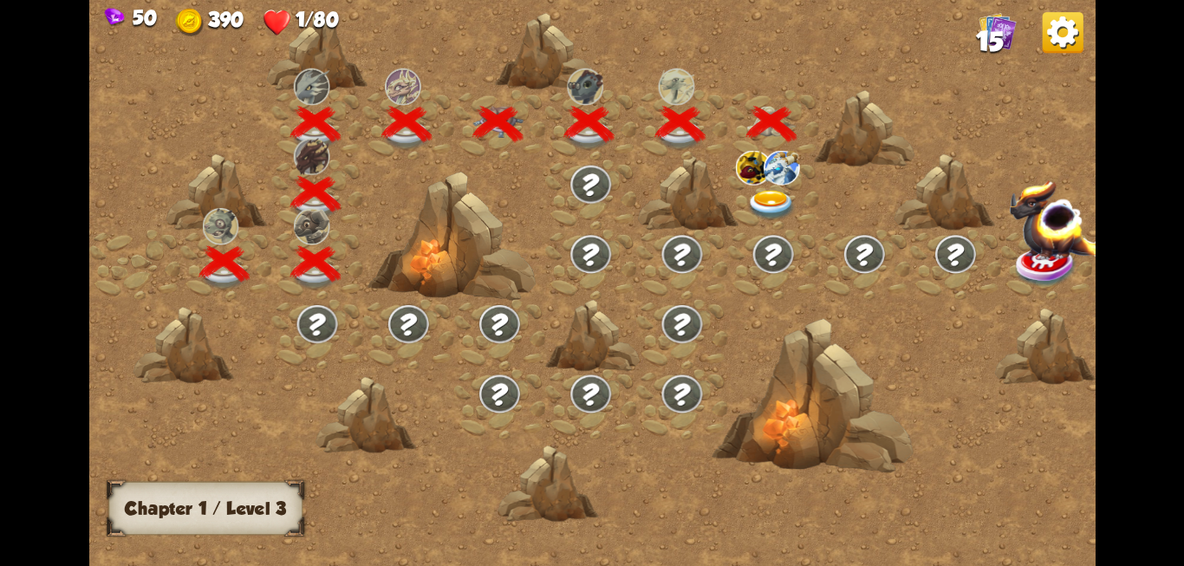
click at [990, 39] on span "15" at bounding box center [990, 41] width 28 height 30
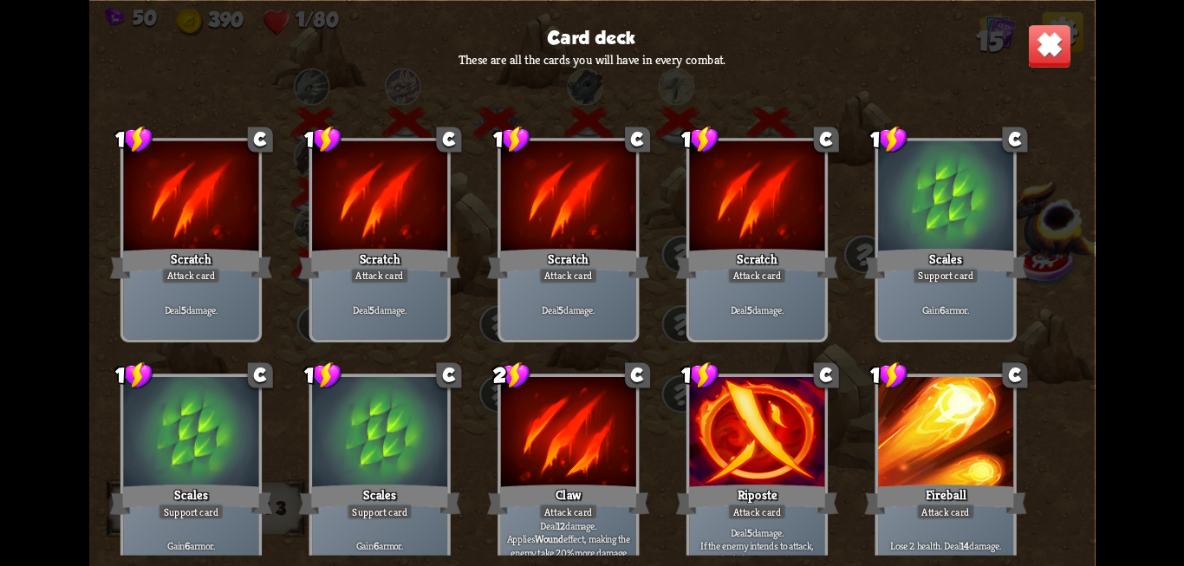
drag, startPoint x: 1101, startPoint y: 146, endPoint x: 1082, endPoint y: 244, distance: 99.6
click at [1082, 244] on div "50 390 1/80 15 Card deck These are all the cards you will have in every combat.…" at bounding box center [592, 283] width 1184 height 566
click at [1044, 40] on img at bounding box center [1049, 45] width 44 height 44
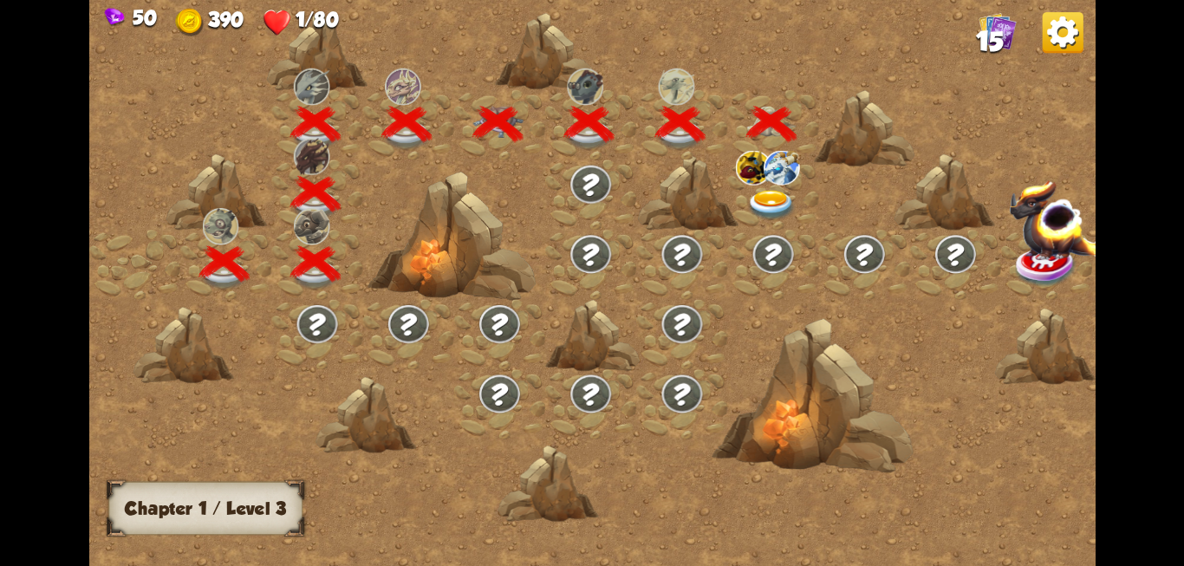
click at [753, 198] on img at bounding box center [771, 205] width 50 height 30
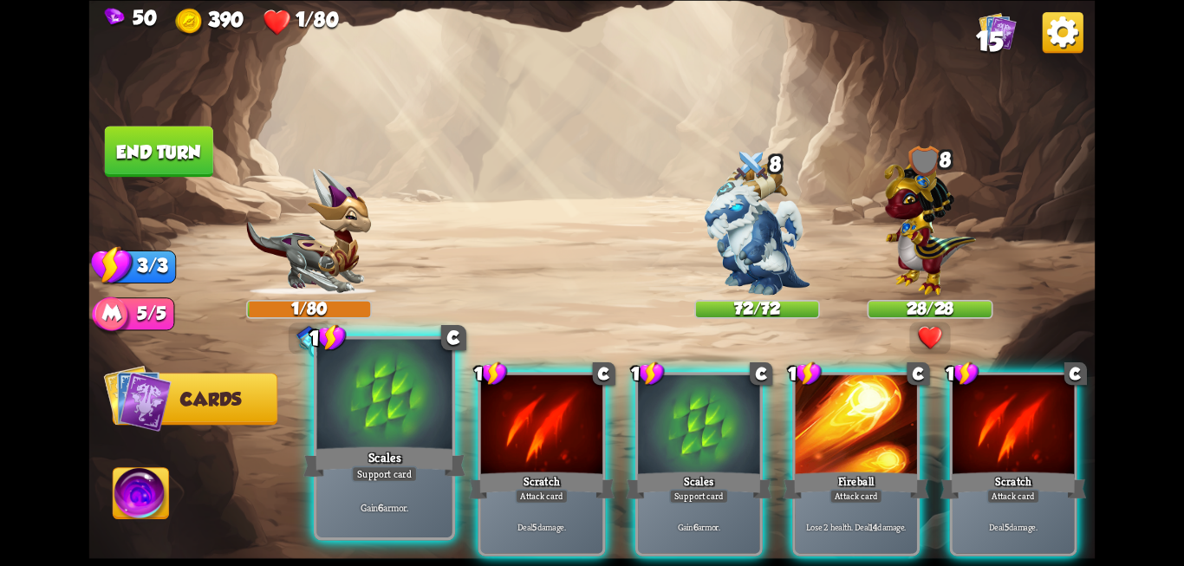
click at [337, 451] on div "Scales" at bounding box center [384, 462] width 162 height 36
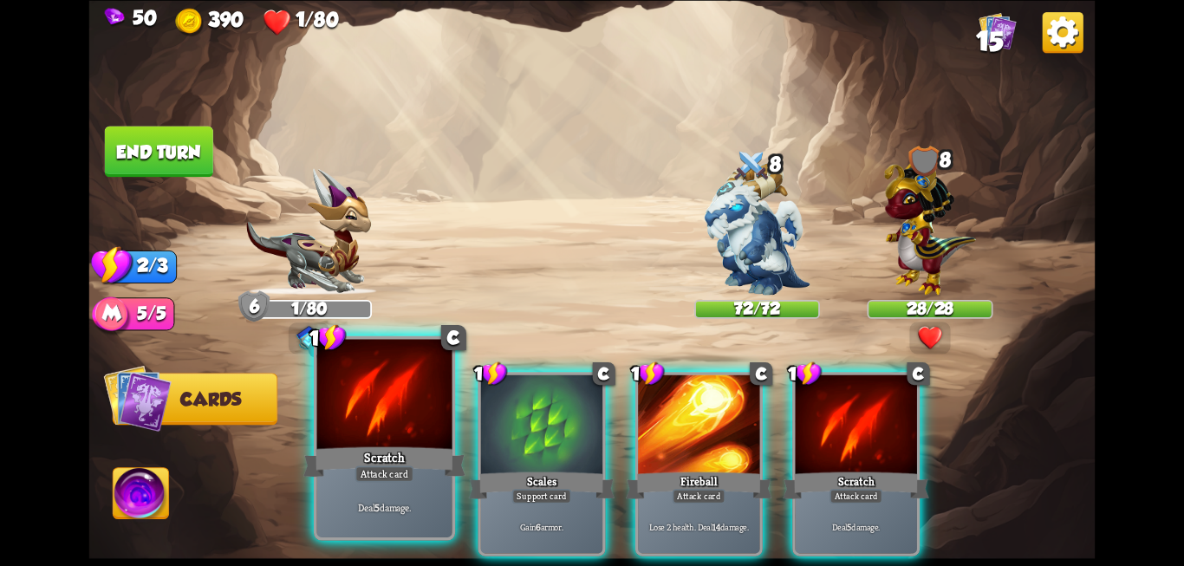
click at [373, 438] on div at bounding box center [384, 396] width 135 height 114
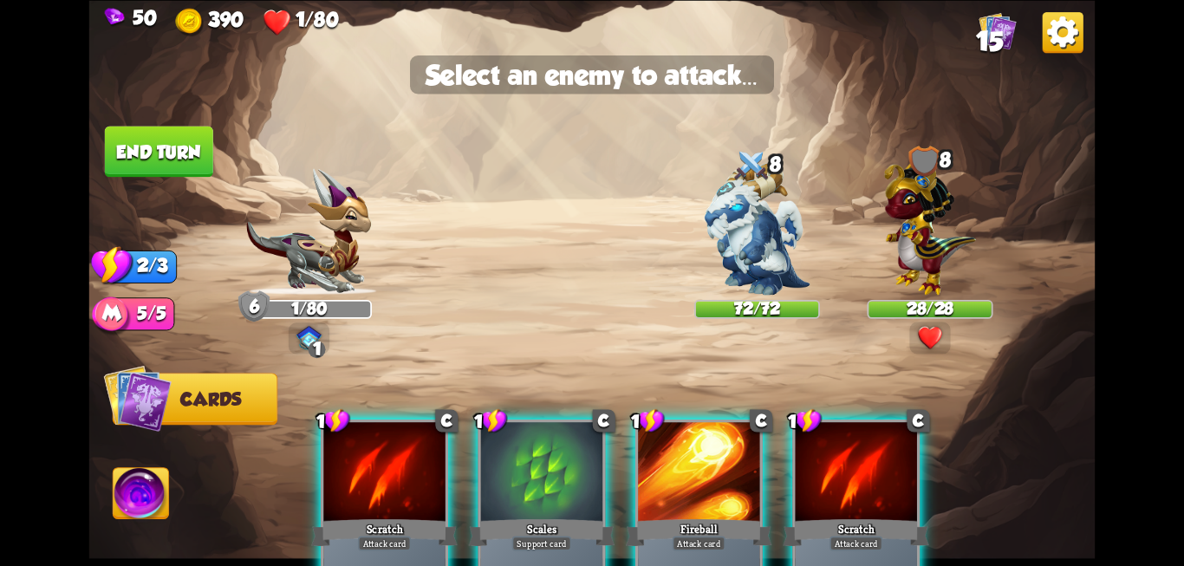
click at [179, 145] on button "End turn" at bounding box center [159, 151] width 108 height 51
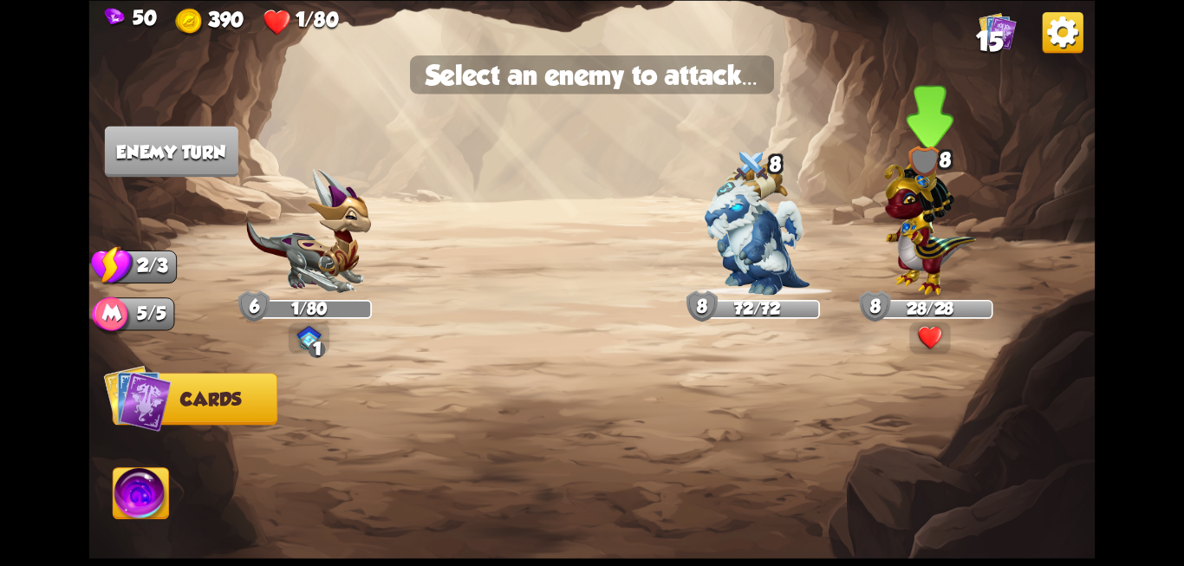
click at [926, 219] on img at bounding box center [930, 223] width 92 height 143
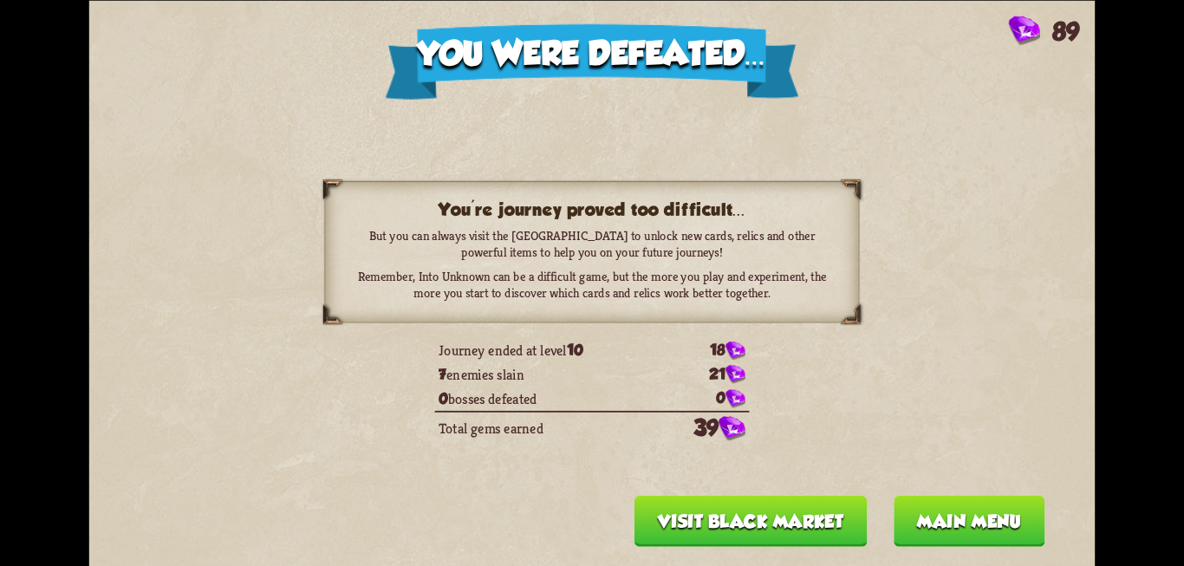
click at [978, 527] on button "Main menu" at bounding box center [969, 520] width 152 height 51
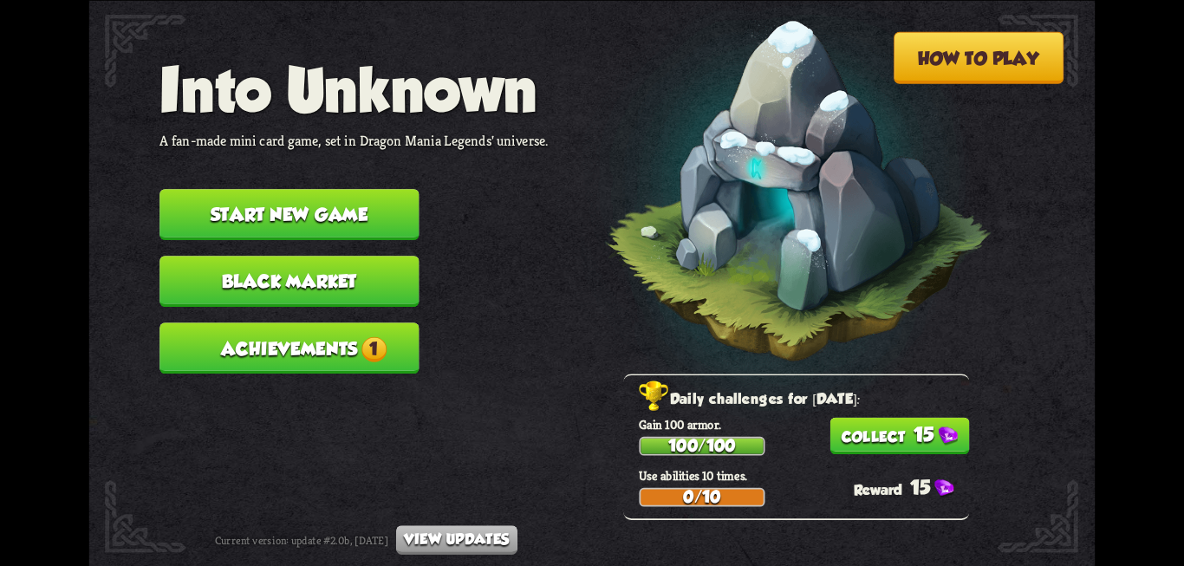
click at [317, 347] on button "Achievements 1" at bounding box center [288, 347] width 259 height 51
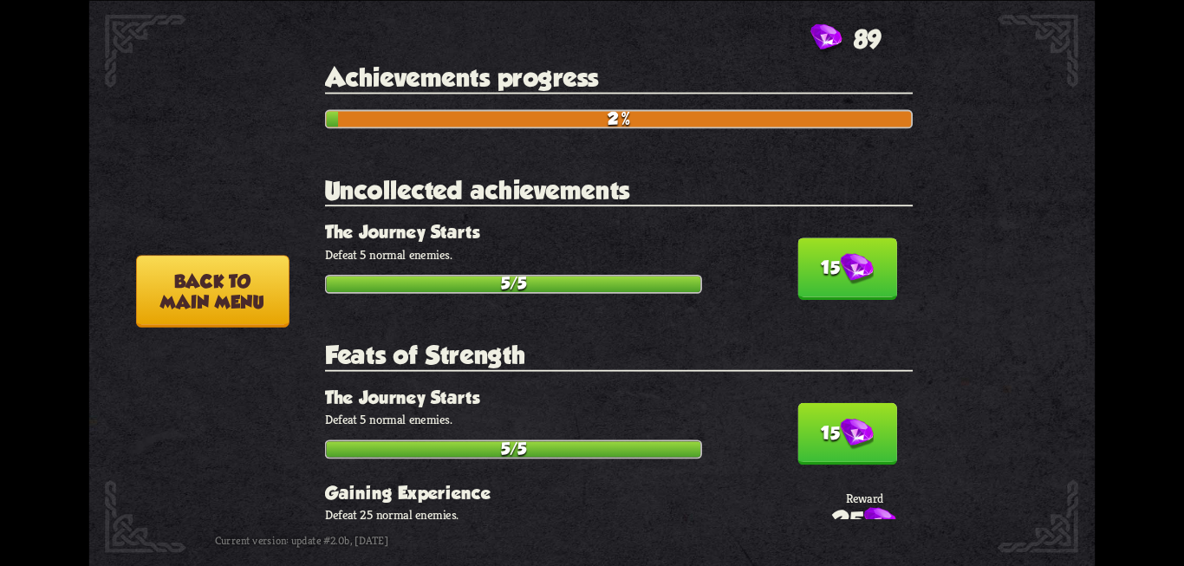
drag, startPoint x: 562, startPoint y: 433, endPoint x: 627, endPoint y: 426, distance: 66.2
click at [627, 426] on div "15 The Journey Starts Defeat 5 normal enemies. 5/5" at bounding box center [619, 422] width 588 height 72
click at [225, 252] on img at bounding box center [328, 291] width 259 height 147
click at [224, 294] on button "Back to main menu" at bounding box center [212, 291] width 153 height 72
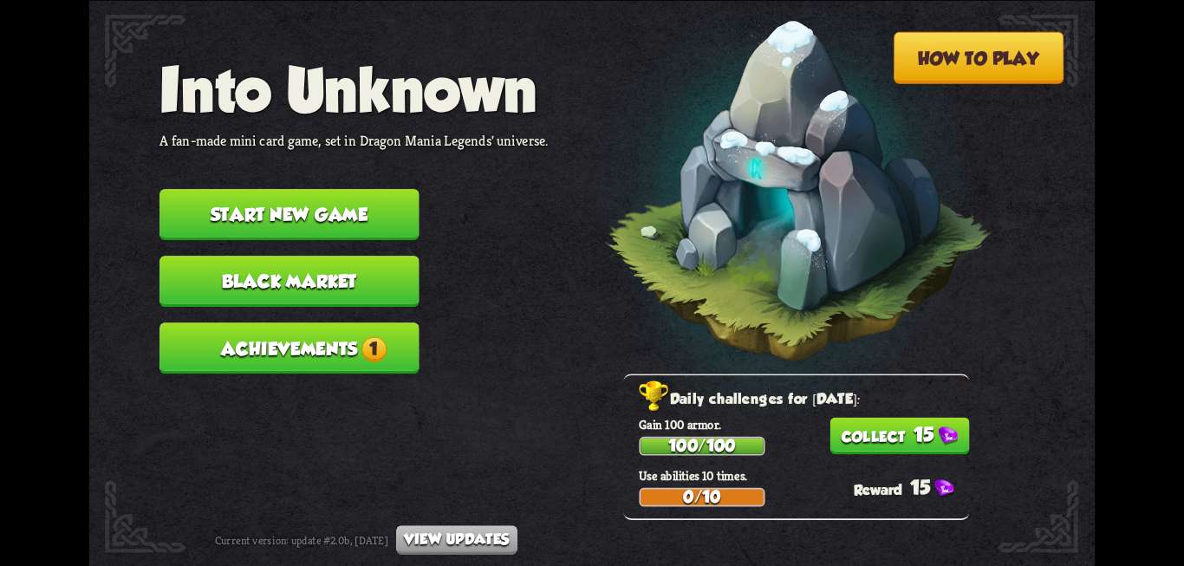
click at [891, 438] on button "15" at bounding box center [899, 435] width 140 height 37
click at [902, 483] on div "15" at bounding box center [911, 486] width 115 height 23
click at [336, 284] on button "Black Market" at bounding box center [288, 281] width 259 height 51
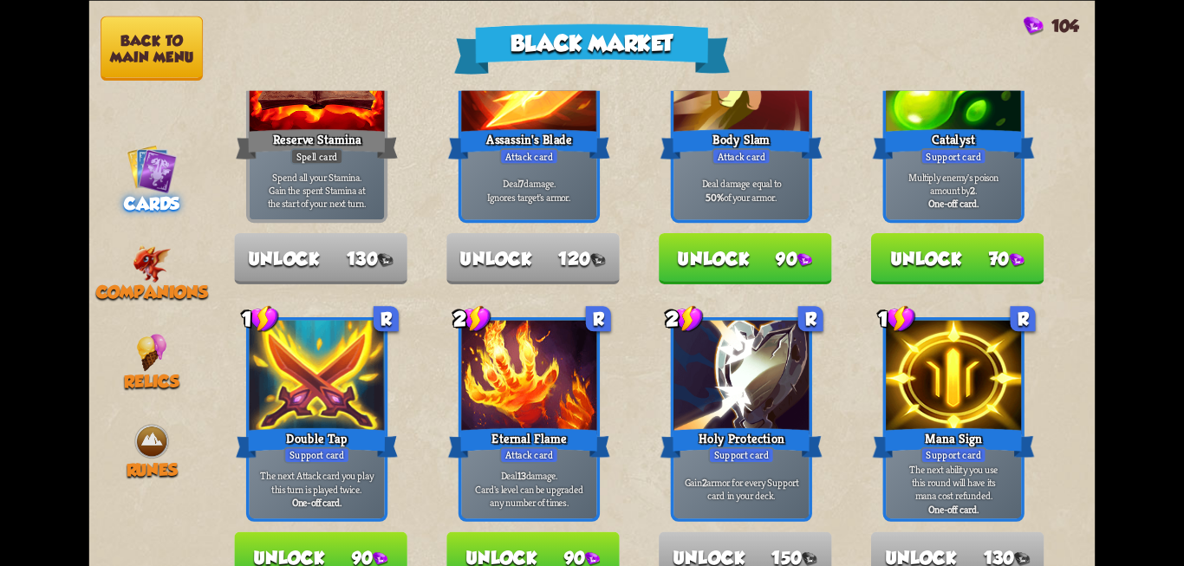
scroll to position [88, 0]
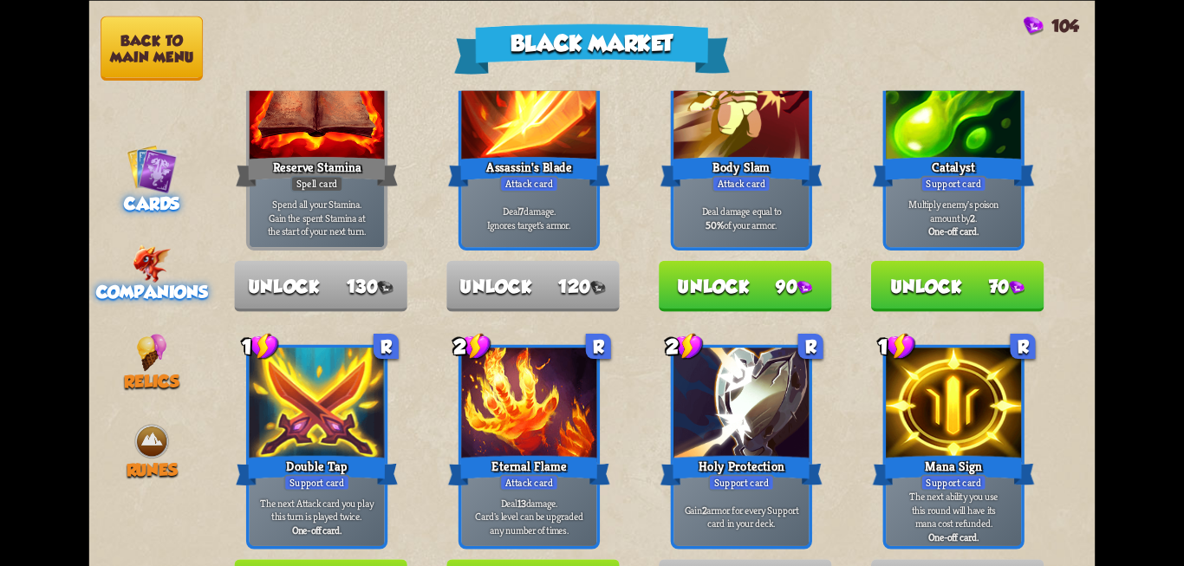
click at [139, 268] on img at bounding box center [152, 263] width 38 height 38
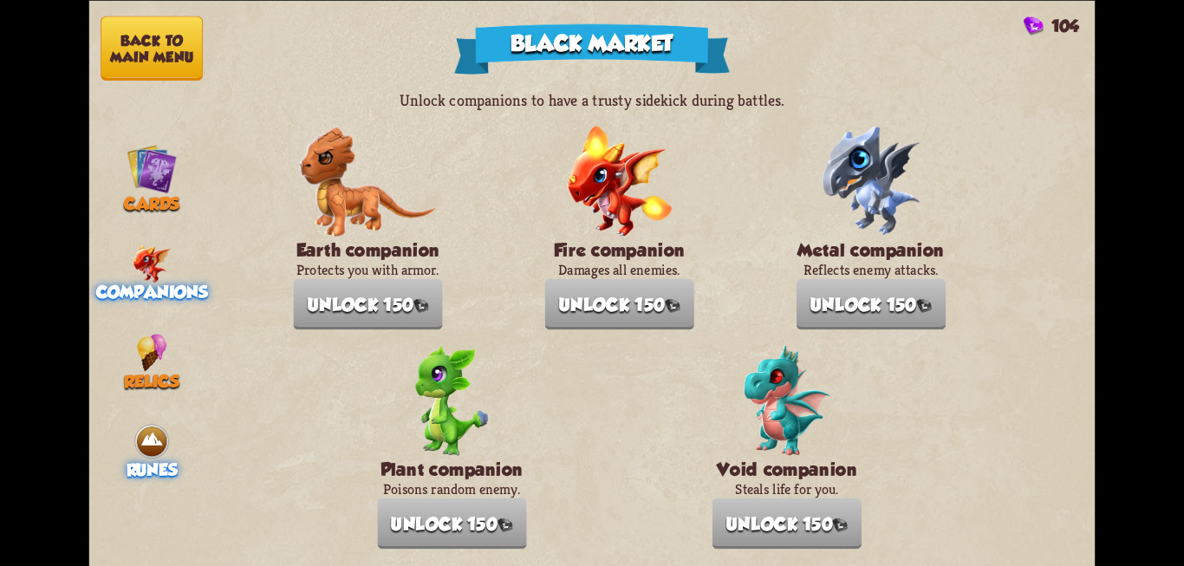
click at [138, 437] on img at bounding box center [152, 441] width 38 height 38
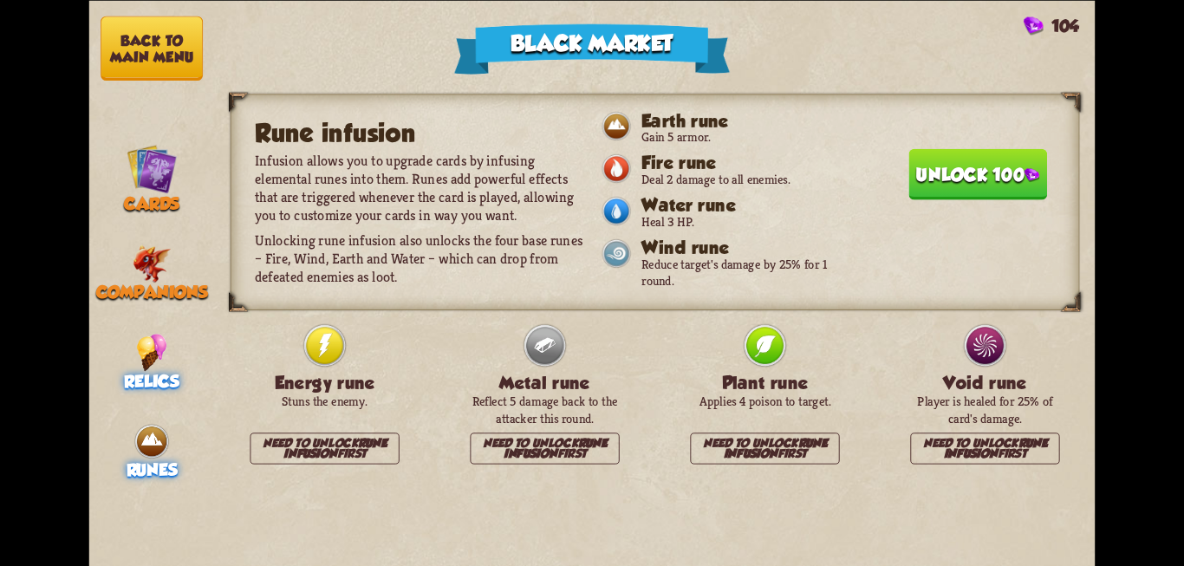
click at [167, 358] on div "Relics" at bounding box center [152, 362] width 126 height 57
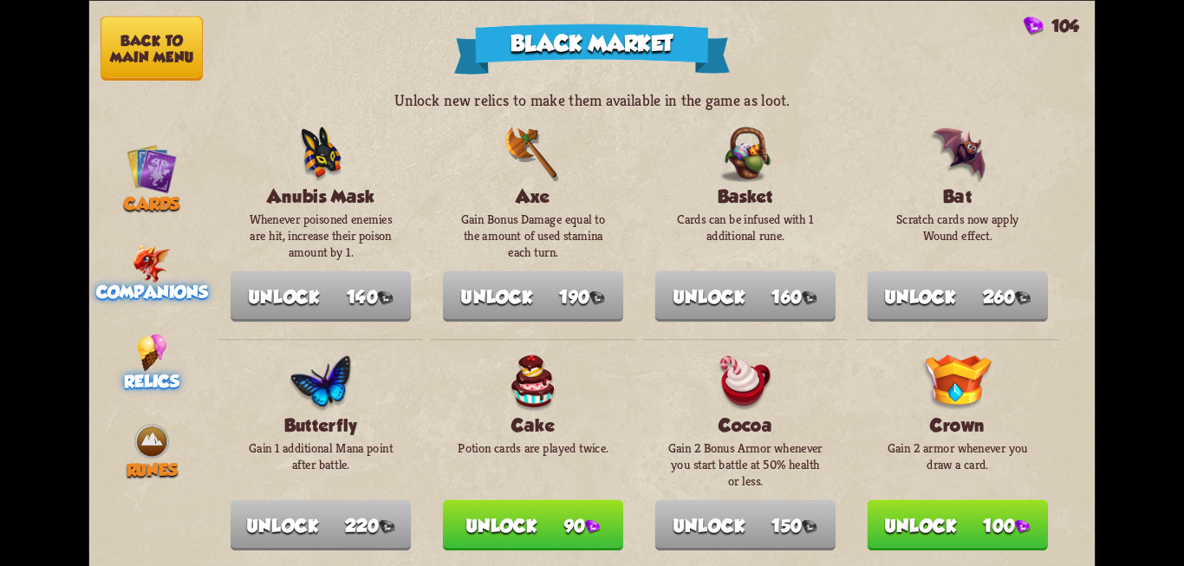
click at [146, 263] on img at bounding box center [152, 263] width 38 height 38
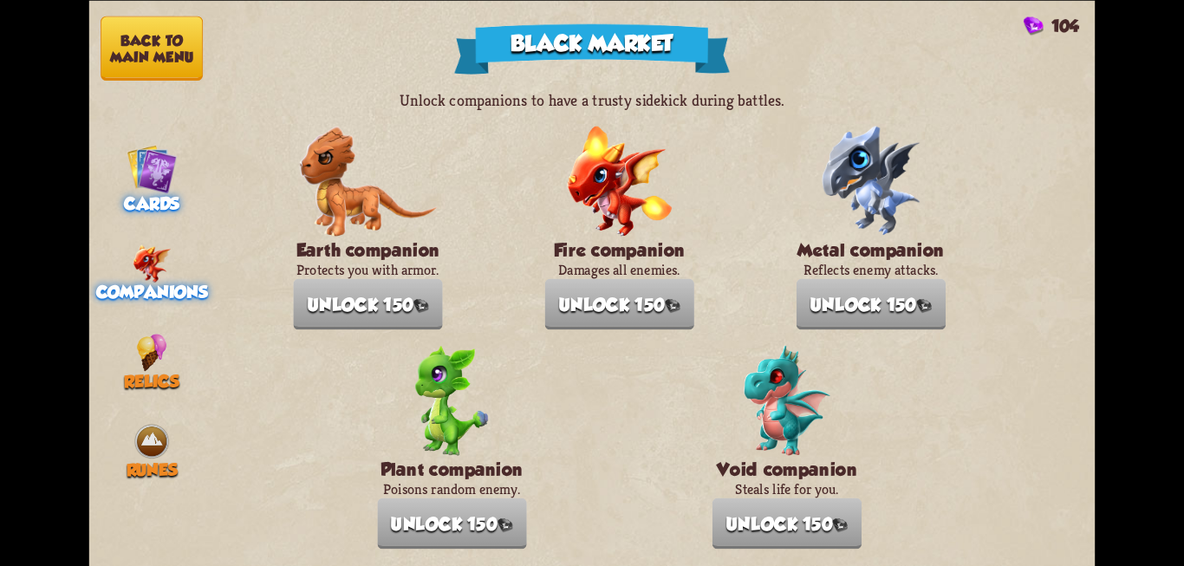
click at [141, 169] on img at bounding box center [152, 168] width 50 height 50
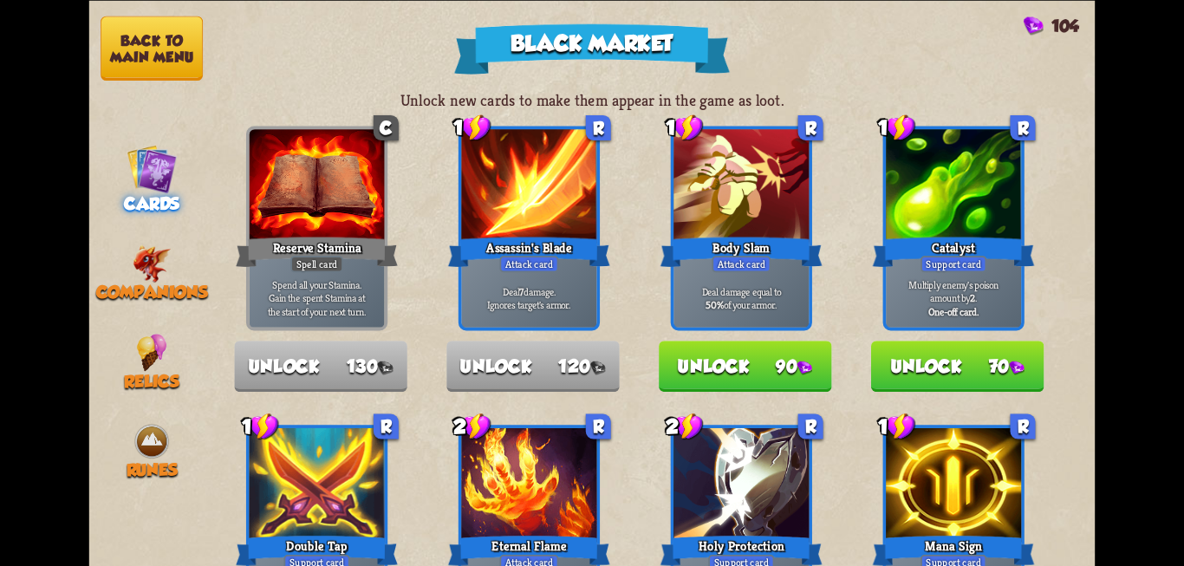
click at [159, 48] on button "Back to main menu" at bounding box center [152, 48] width 102 height 64
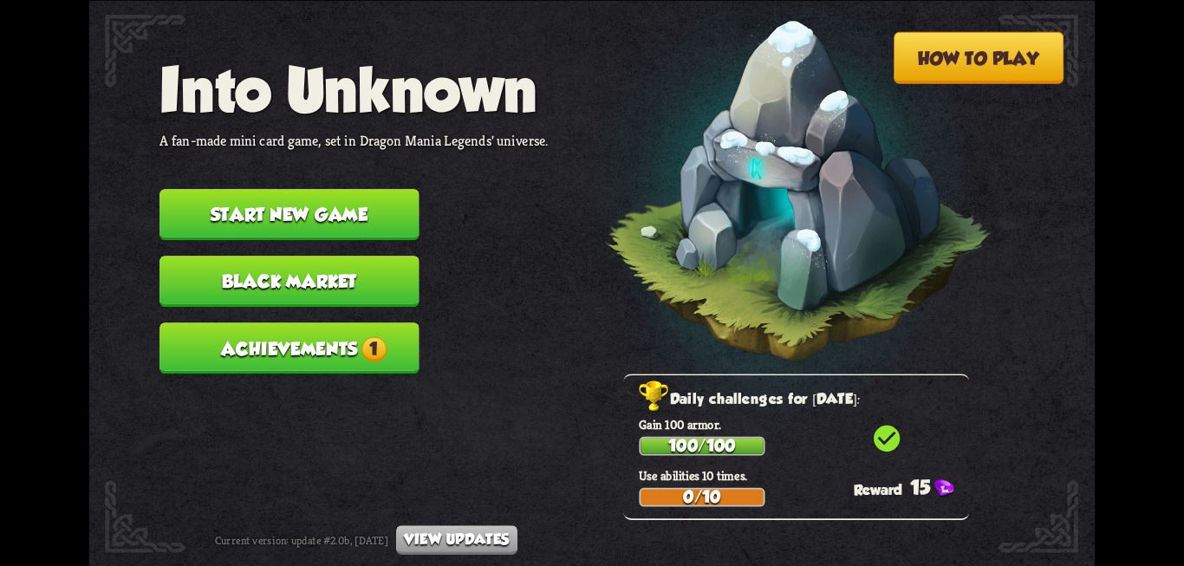
click at [314, 211] on button "Start new game" at bounding box center [288, 214] width 259 height 51
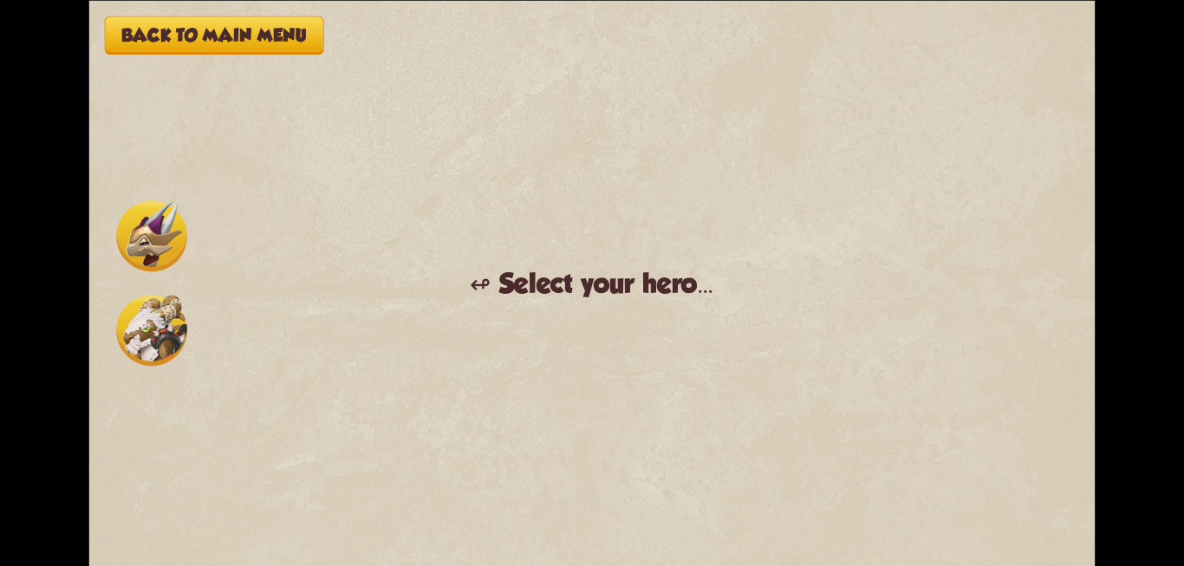
click at [147, 240] on img at bounding box center [151, 235] width 71 height 71
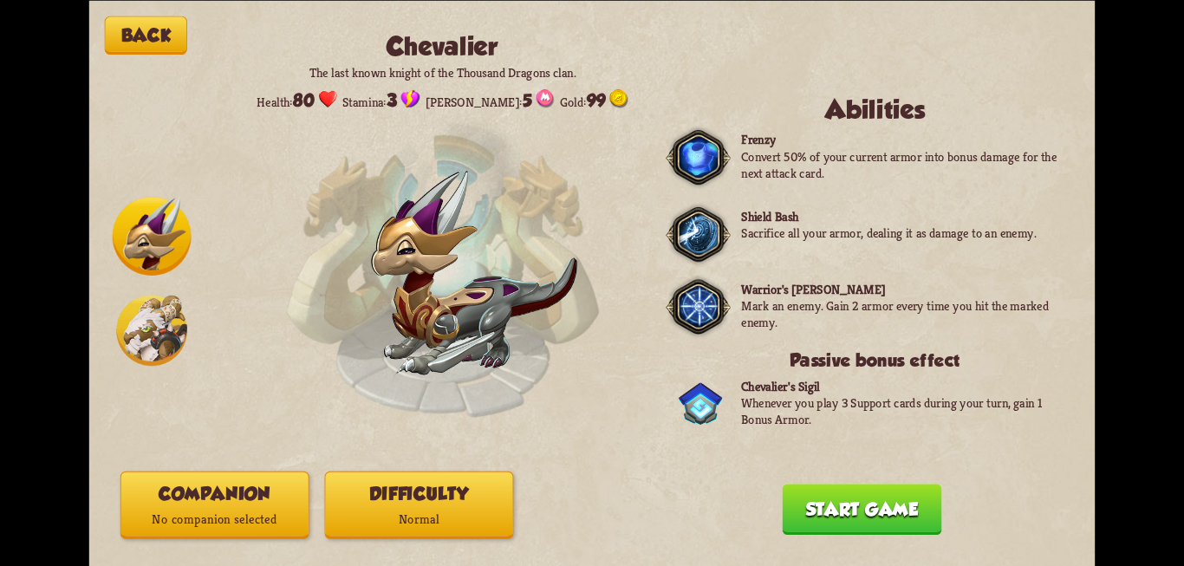
click at [151, 318] on img at bounding box center [151, 330] width 71 height 71
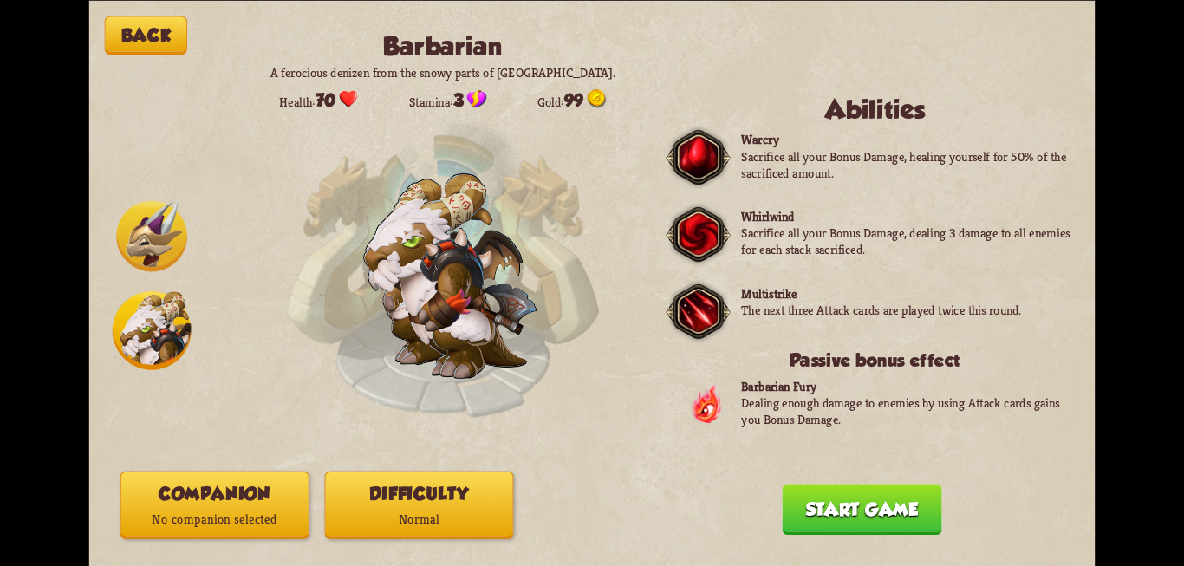
click at [123, 231] on img at bounding box center [151, 235] width 71 height 71
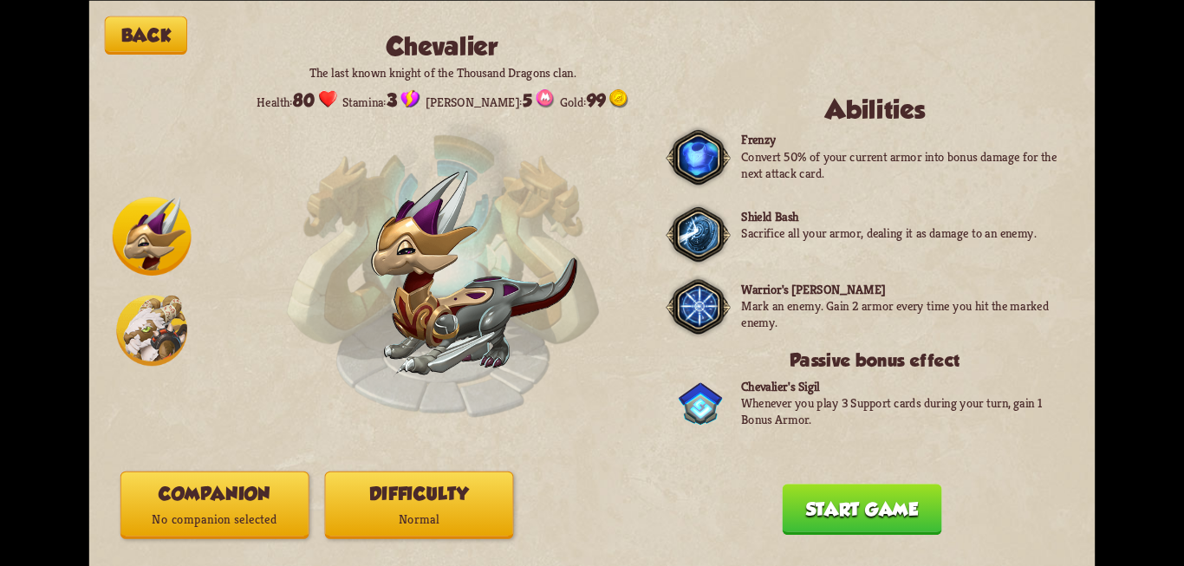
click at [120, 262] on img at bounding box center [152, 236] width 79 height 79
click at [141, 309] on img at bounding box center [151, 330] width 71 height 71
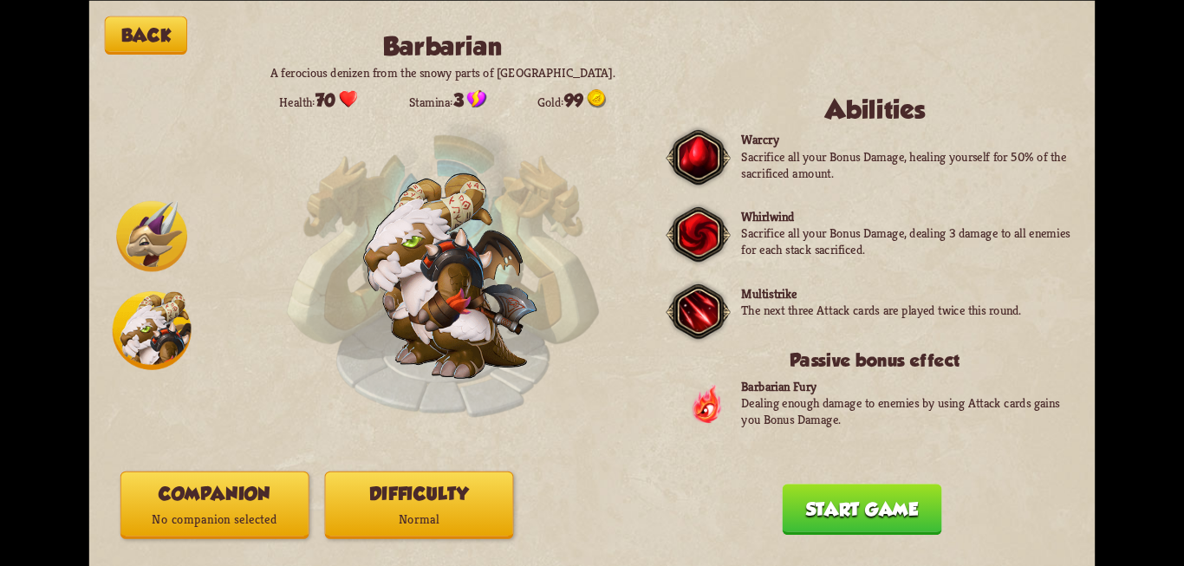
click at [134, 246] on img at bounding box center [151, 235] width 71 height 71
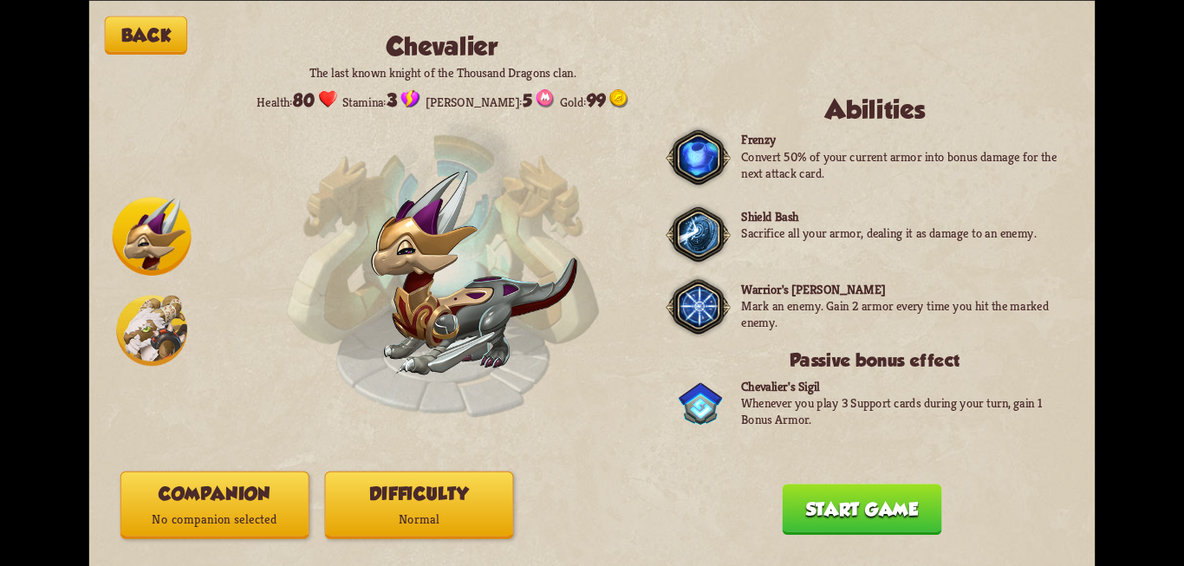
click at [113, 328] on div at bounding box center [152, 283] width 79 height 173
click at [150, 332] on img at bounding box center [151, 330] width 71 height 71
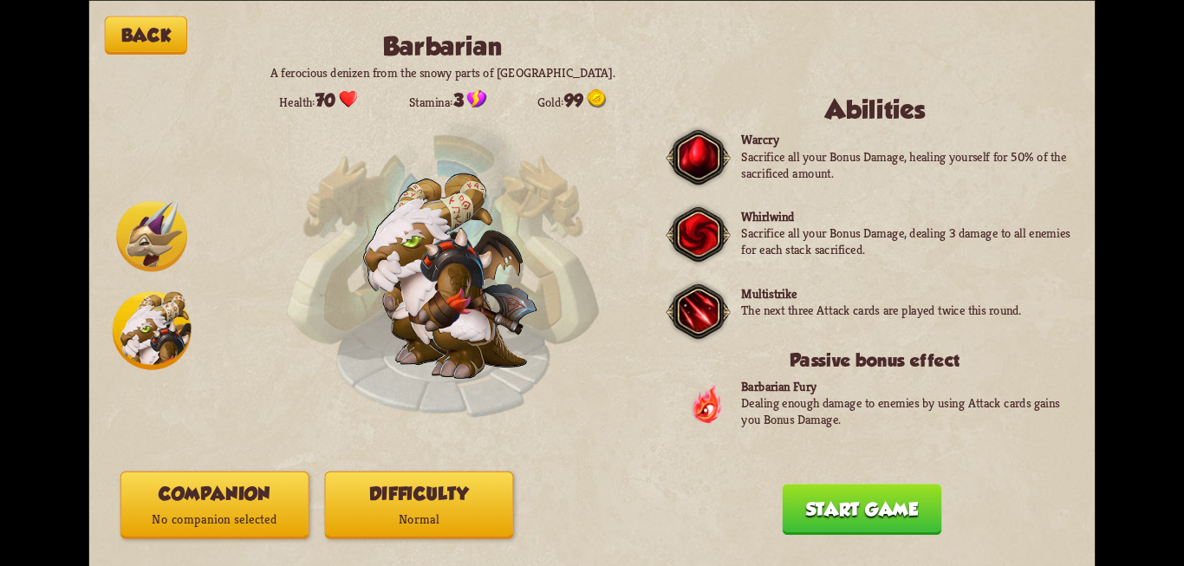
click at [115, 253] on div at bounding box center [152, 283] width 79 height 173
click at [133, 257] on img at bounding box center [151, 235] width 71 height 71
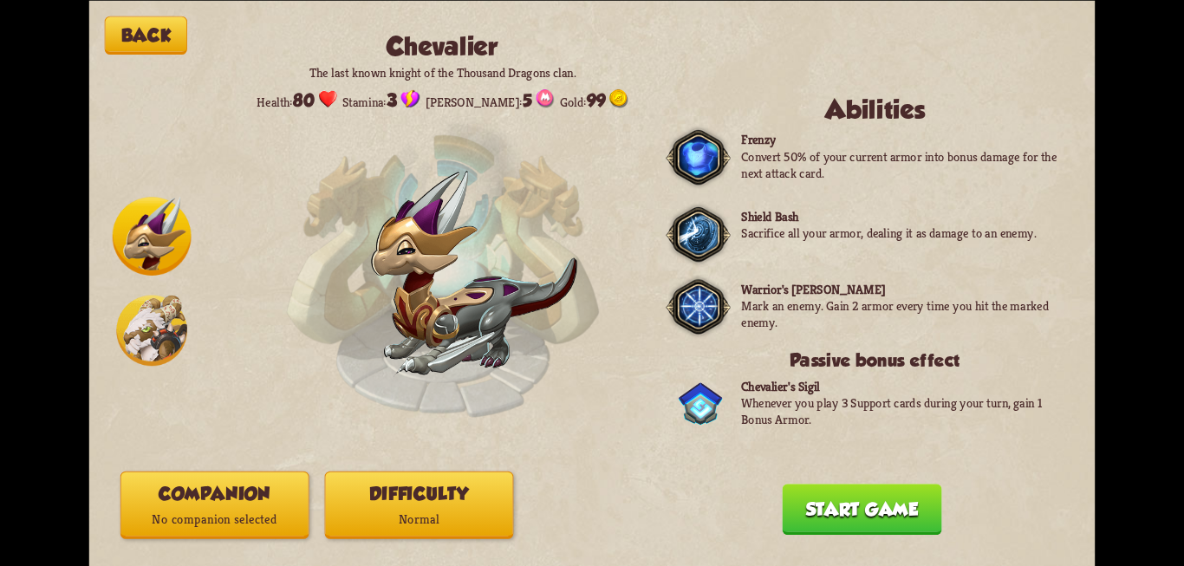
click at [816, 520] on button "Start game" at bounding box center [861, 509] width 159 height 51
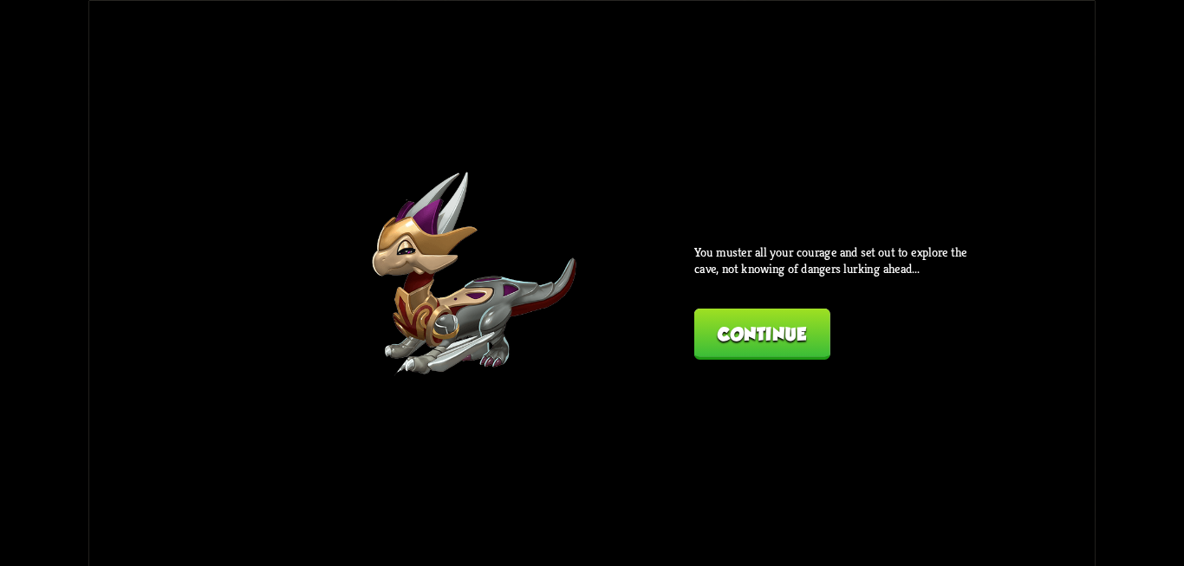
click at [732, 330] on button "Continue" at bounding box center [762, 333] width 136 height 51
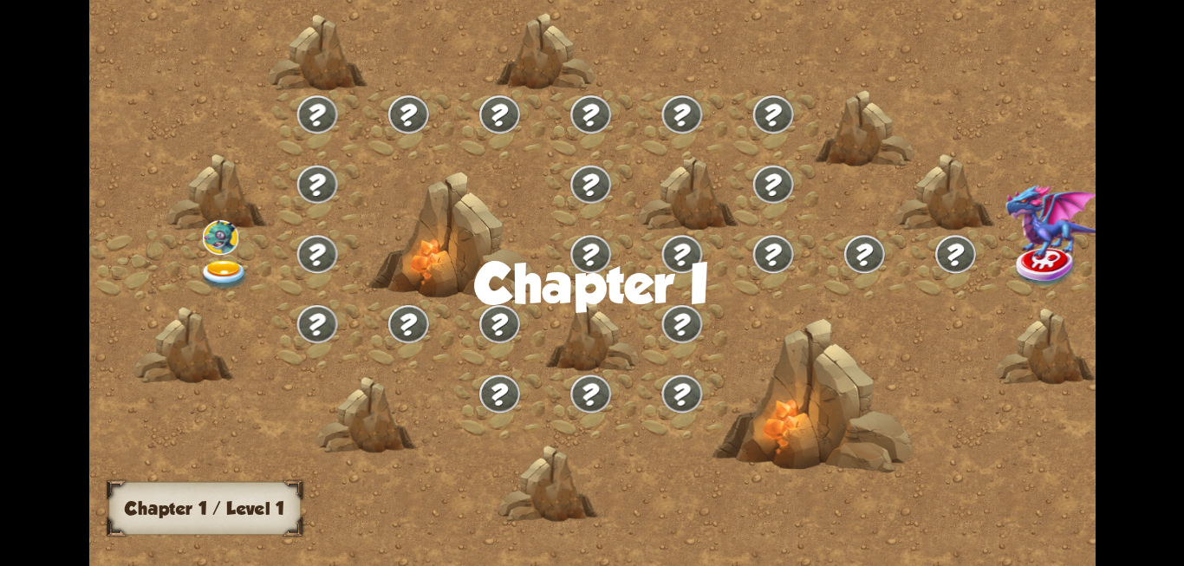
click at [224, 265] on img at bounding box center [224, 274] width 50 height 30
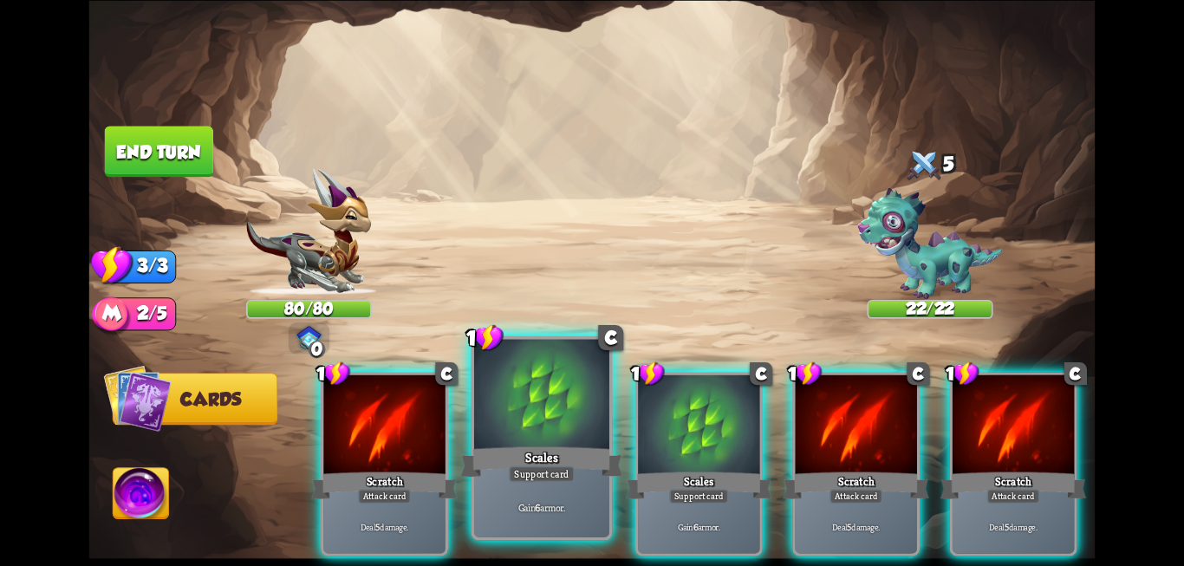
click at [537, 419] on div at bounding box center [541, 396] width 135 height 114
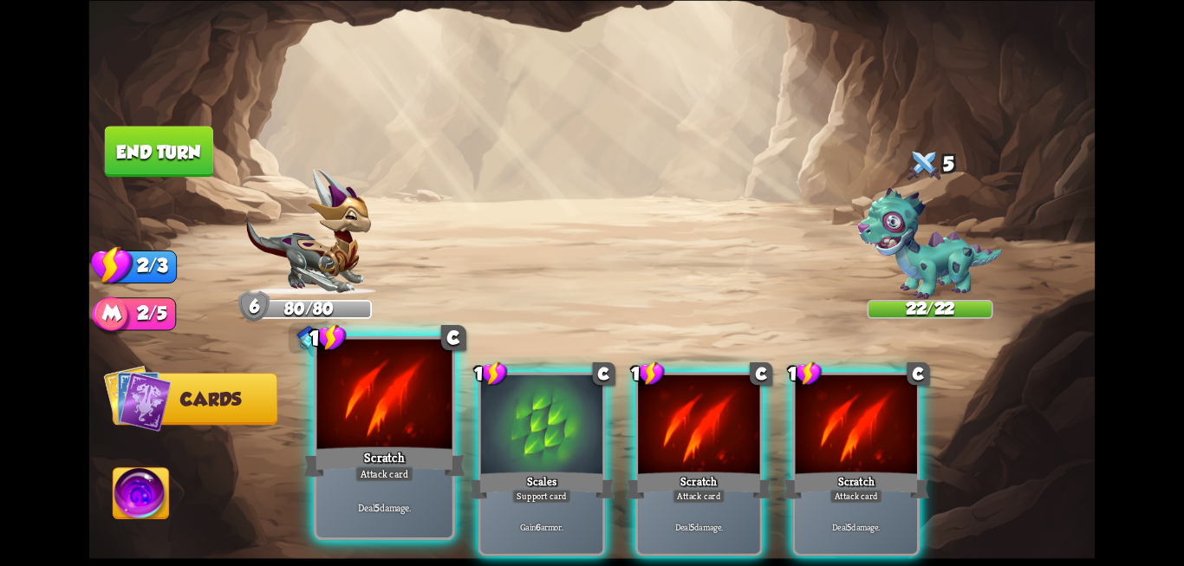
click at [386, 447] on div "Scratch" at bounding box center [384, 462] width 162 height 36
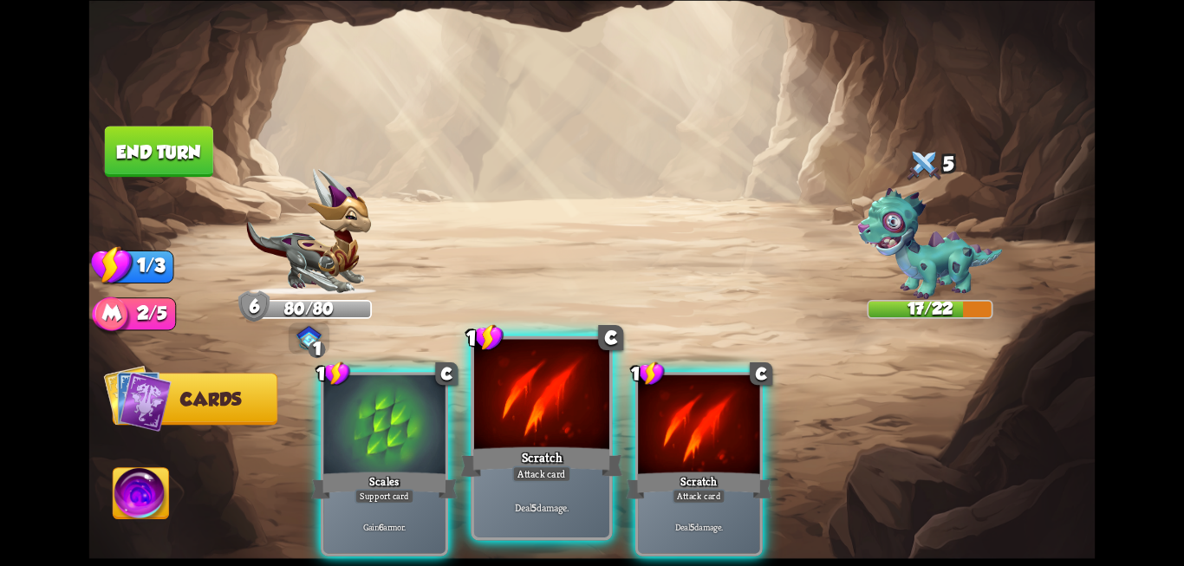
click at [485, 453] on div "Scratch" at bounding box center [541, 462] width 162 height 36
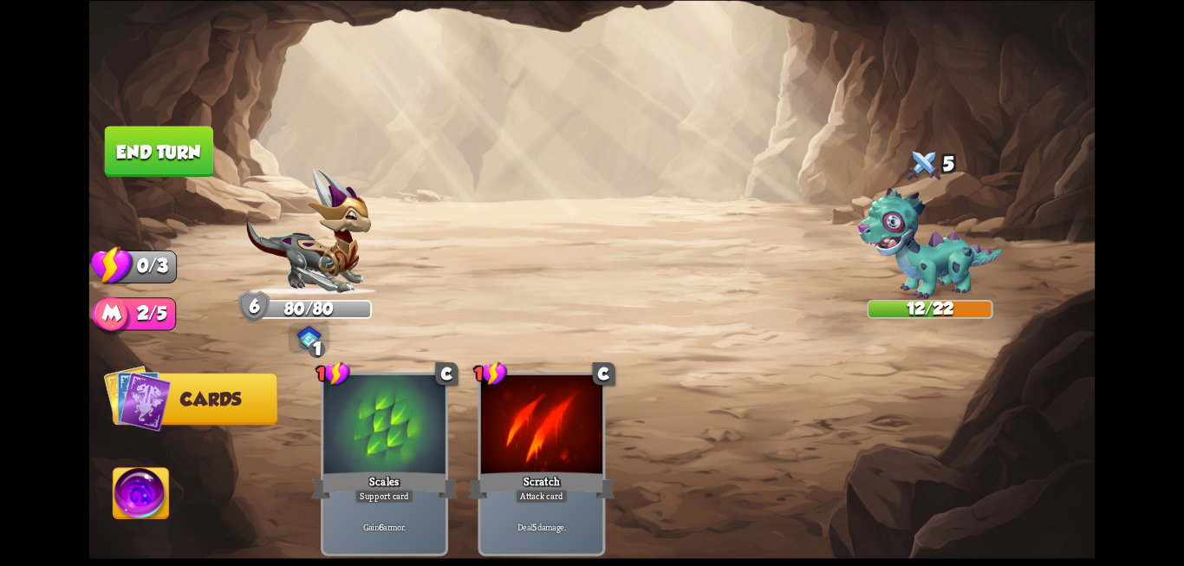
click at [170, 159] on button "End turn" at bounding box center [159, 151] width 108 height 51
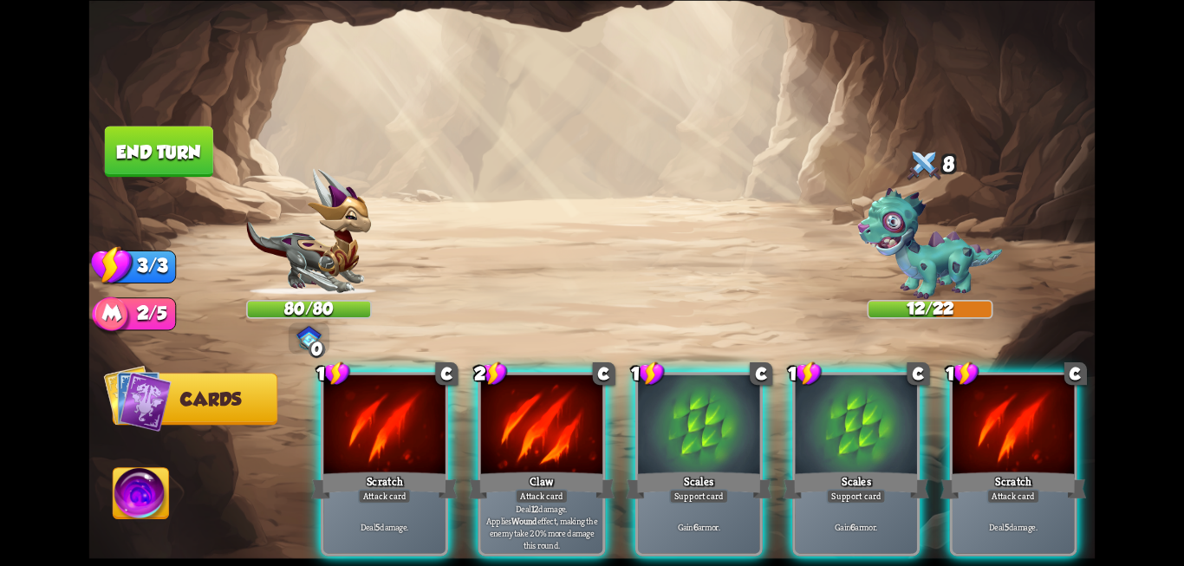
click at [222, 401] on span "Cards" at bounding box center [210, 399] width 61 height 21
click at [135, 418] on img at bounding box center [138, 398] width 68 height 68
click at [216, 398] on span "Cards" at bounding box center [210, 399] width 61 height 21
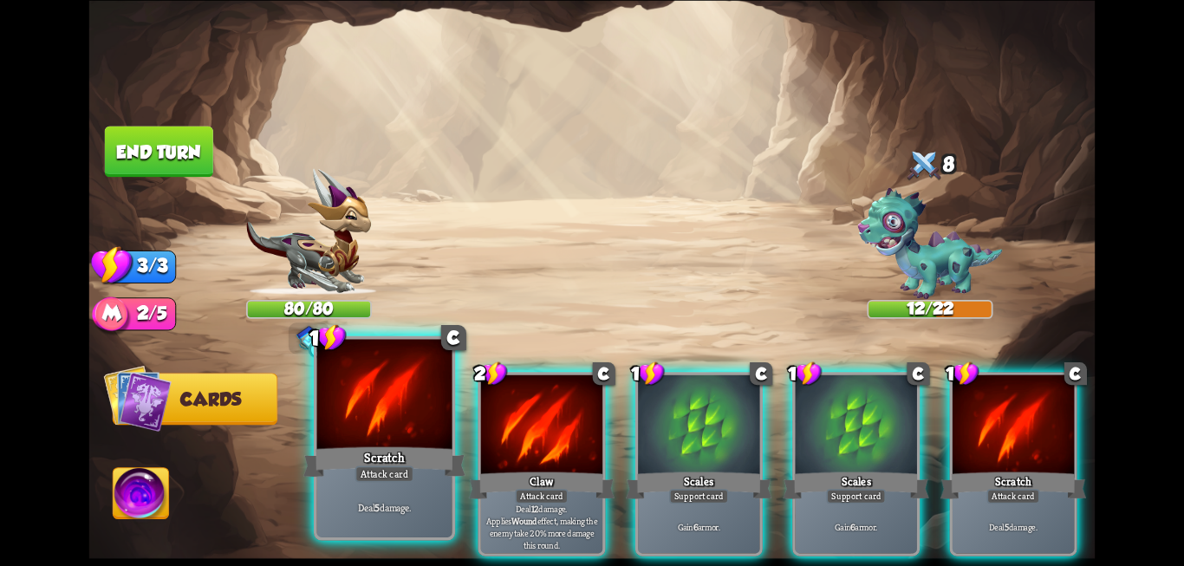
click at [354, 452] on div "Scratch" at bounding box center [384, 462] width 162 height 36
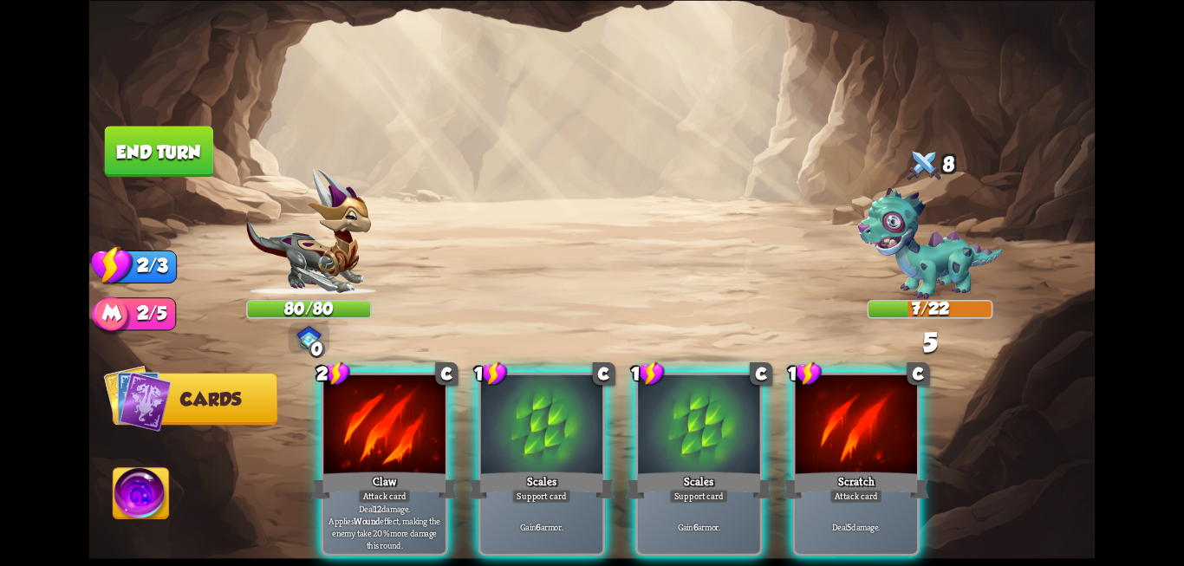
click at [354, 469] on div "Claw" at bounding box center [384, 485] width 146 height 33
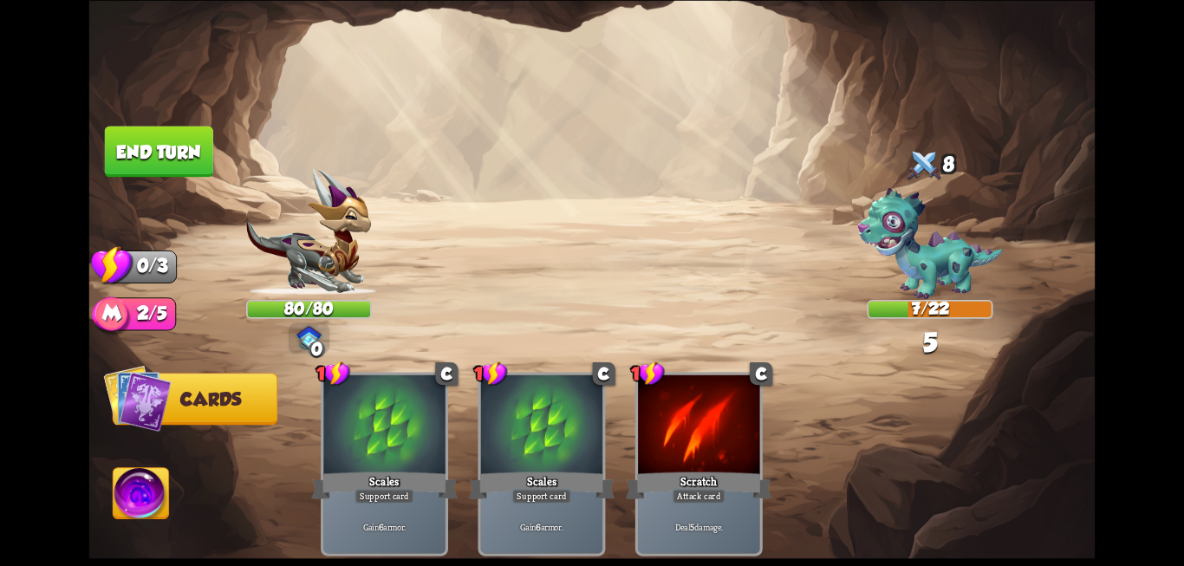
click at [354, 469] on div "Scales" at bounding box center [384, 485] width 146 height 33
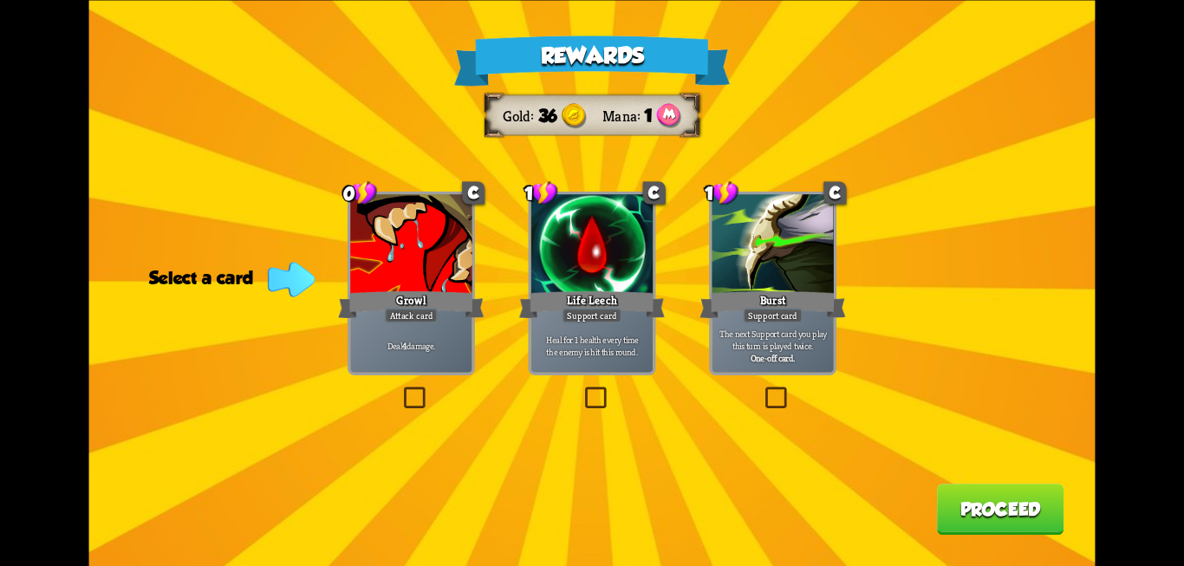
click at [762, 389] on label at bounding box center [762, 389] width 0 height 0
click at [0, 0] on input "checkbox" at bounding box center [0, 0] width 0 height 0
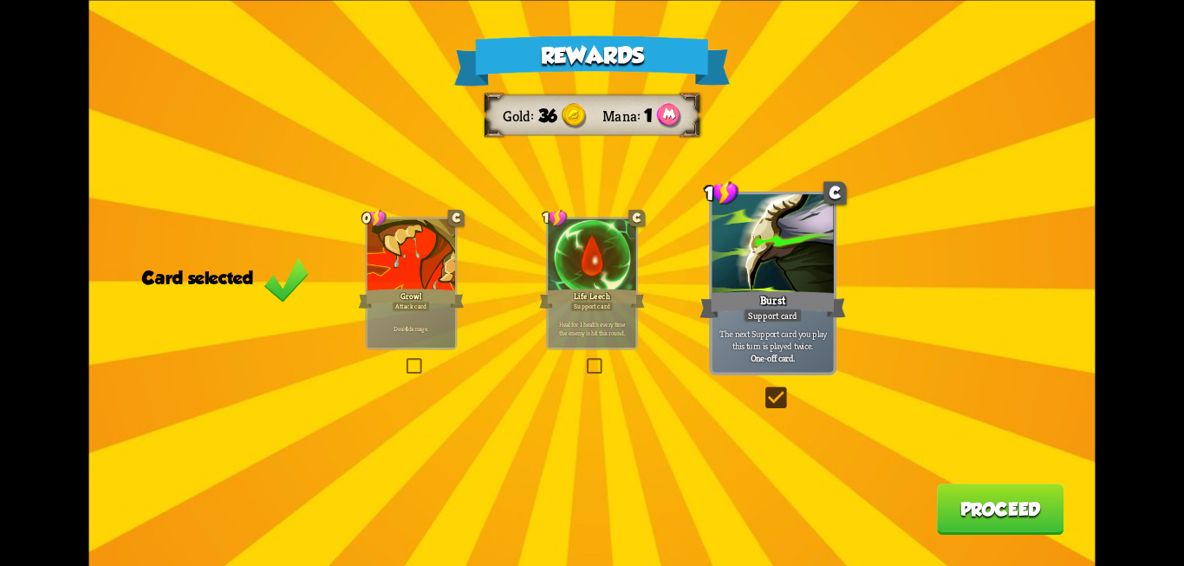
click at [977, 498] on button "Proceed" at bounding box center [1000, 509] width 127 height 51
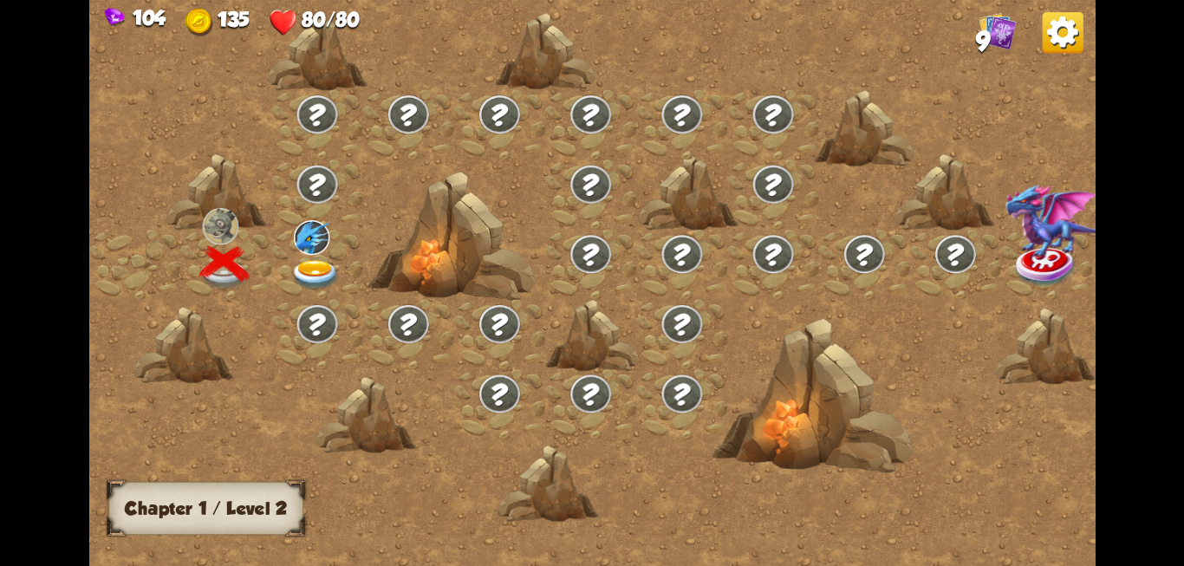
click at [984, 42] on span "9" at bounding box center [983, 41] width 14 height 30
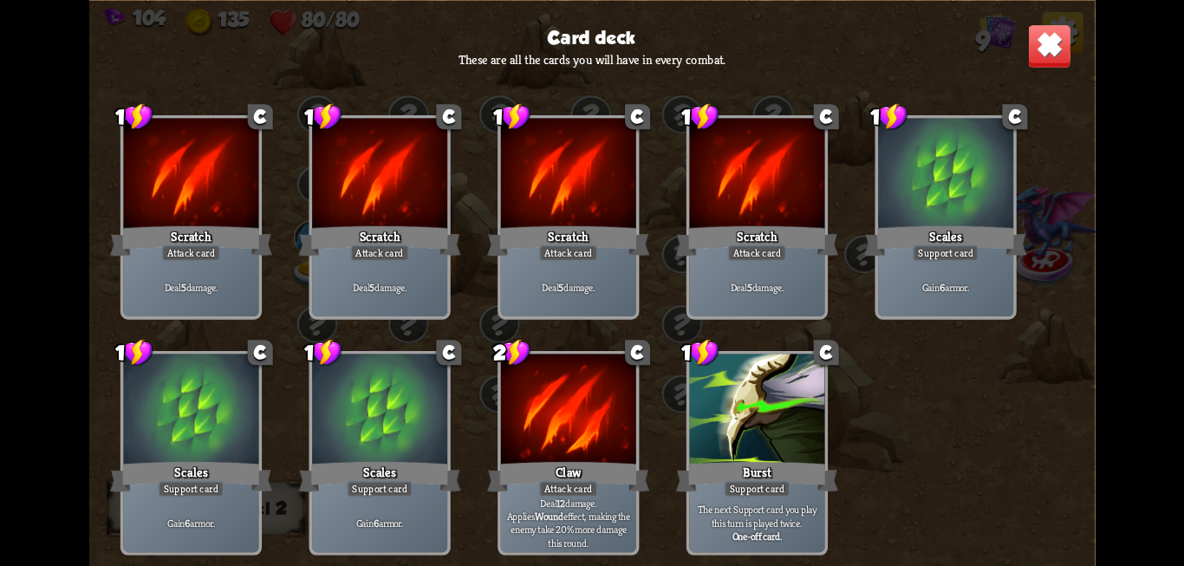
scroll to position [1, 0]
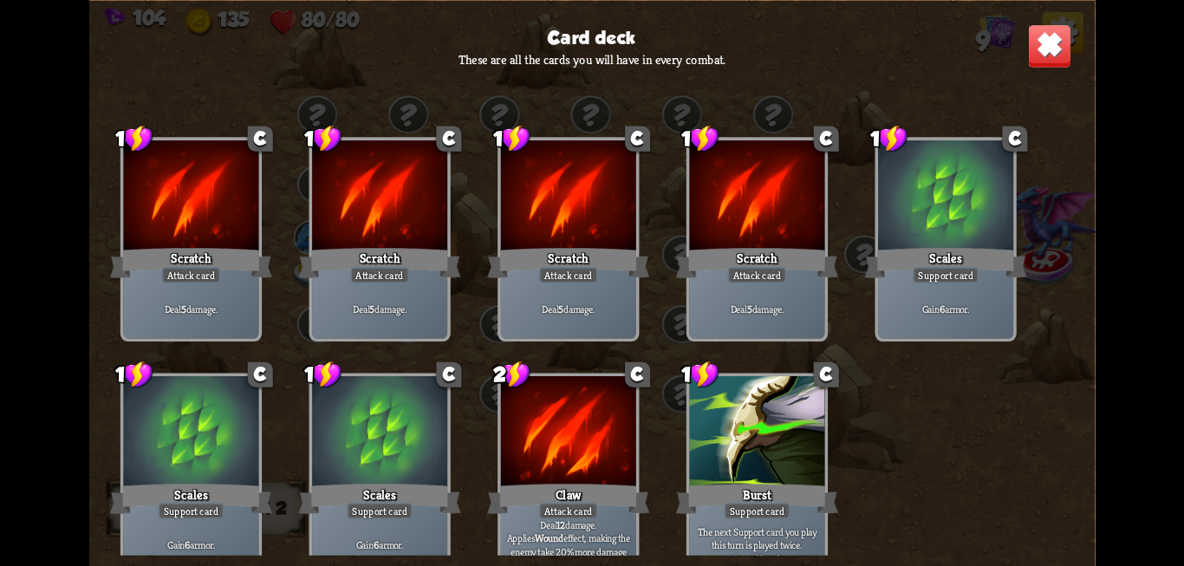
click at [1049, 49] on img at bounding box center [1049, 45] width 44 height 44
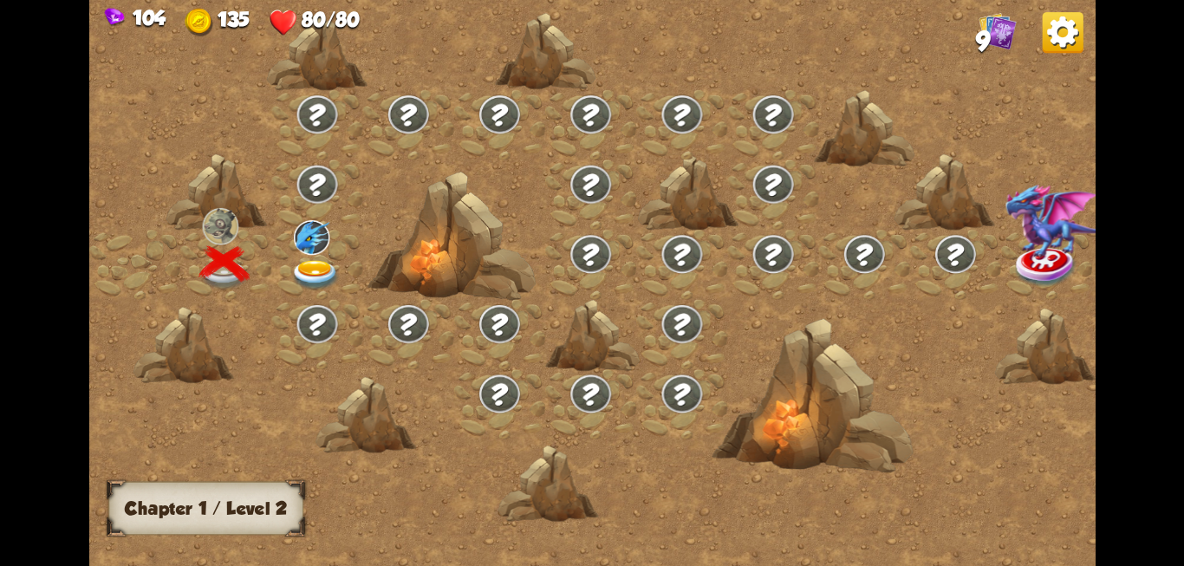
click at [302, 263] on img at bounding box center [315, 274] width 50 height 30
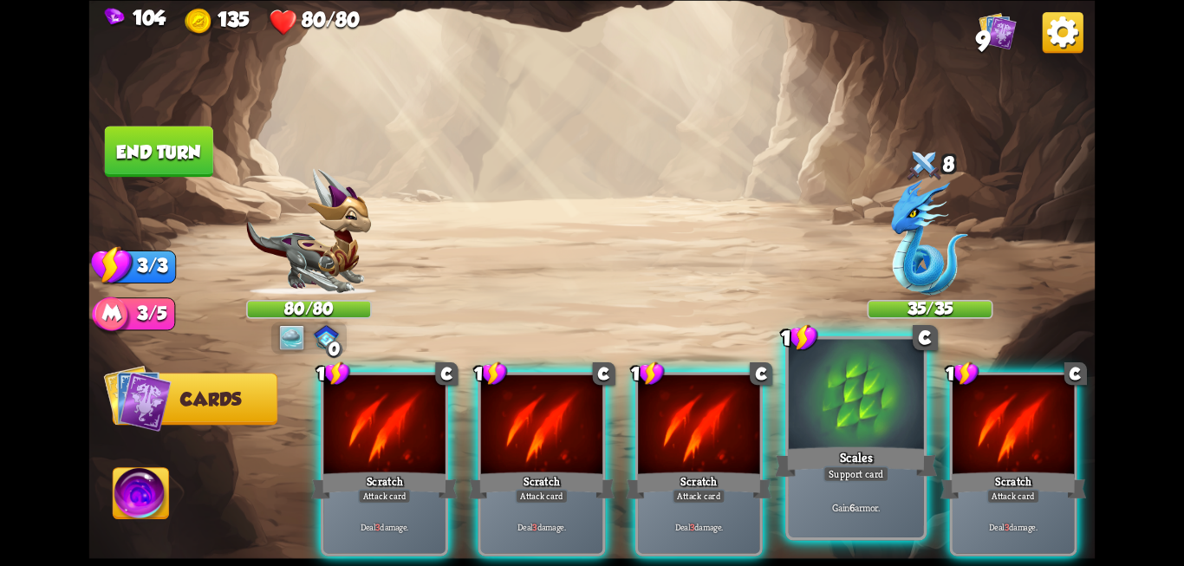
click at [837, 407] on div at bounding box center [856, 396] width 135 height 114
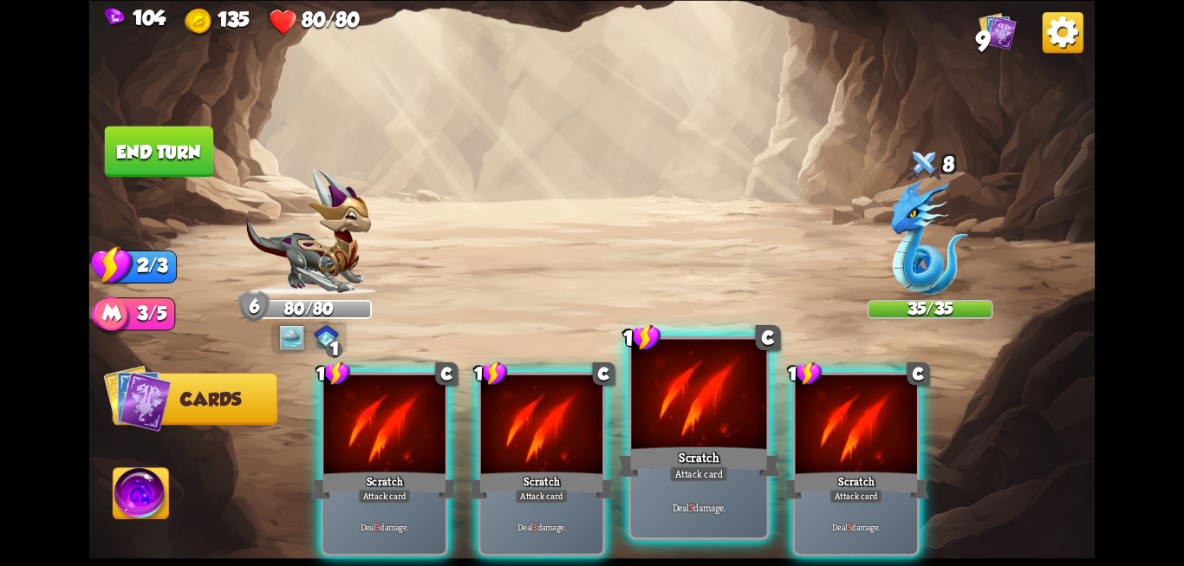
click at [731, 418] on div at bounding box center [698, 396] width 135 height 114
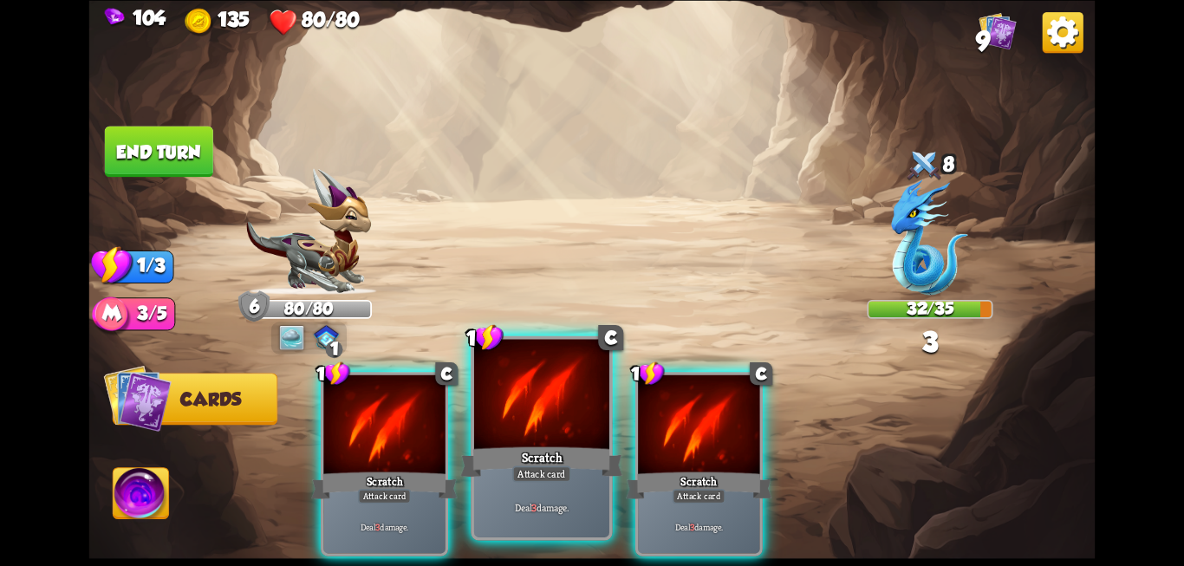
click at [529, 423] on div at bounding box center [541, 396] width 135 height 114
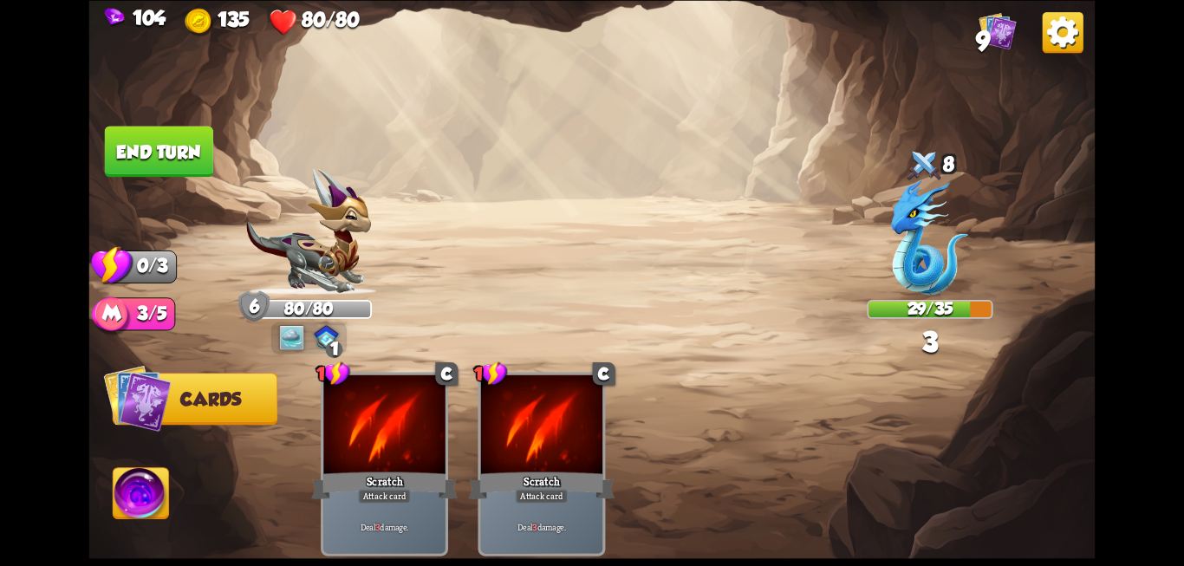
click at [168, 162] on button "End turn" at bounding box center [159, 151] width 108 height 51
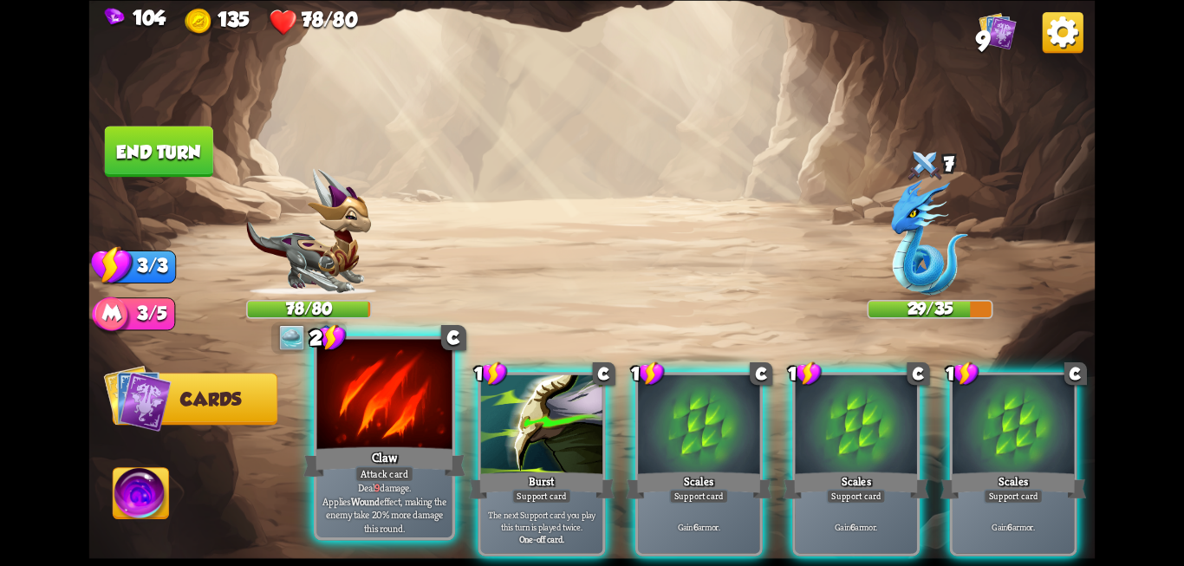
click at [389, 436] on div at bounding box center [384, 396] width 135 height 114
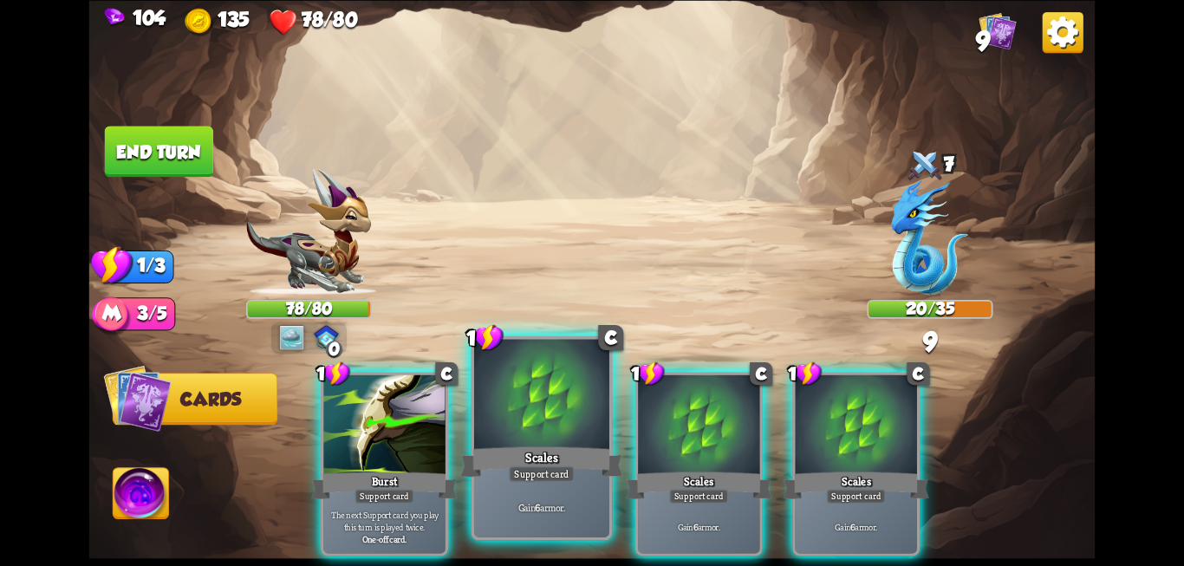
click at [534, 450] on div "Scales" at bounding box center [541, 462] width 162 height 36
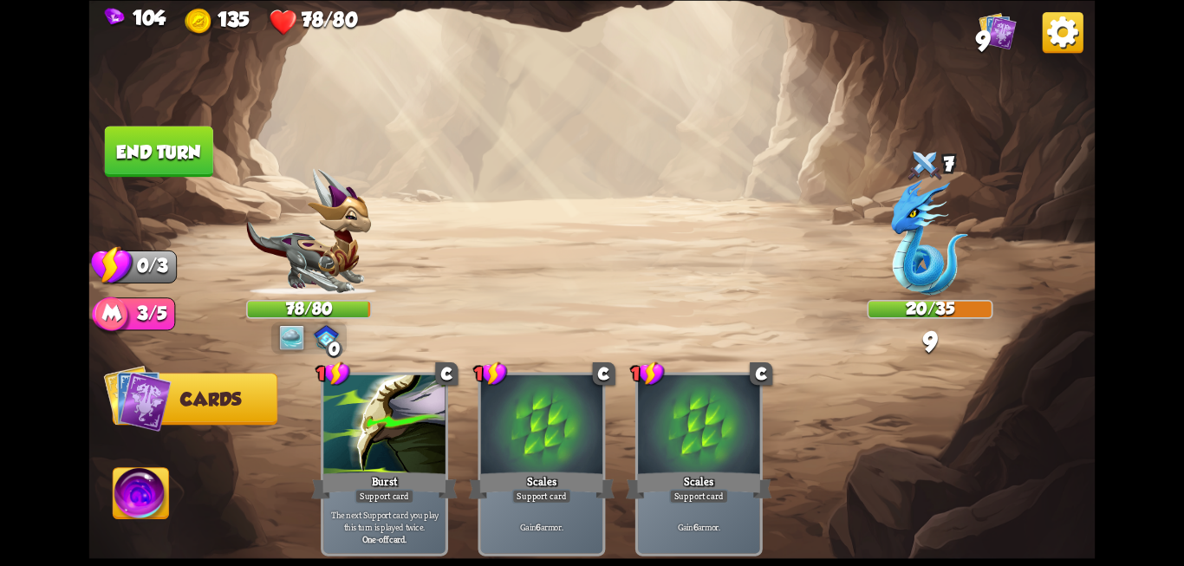
click at [534, 469] on div "Scales" at bounding box center [542, 485] width 146 height 33
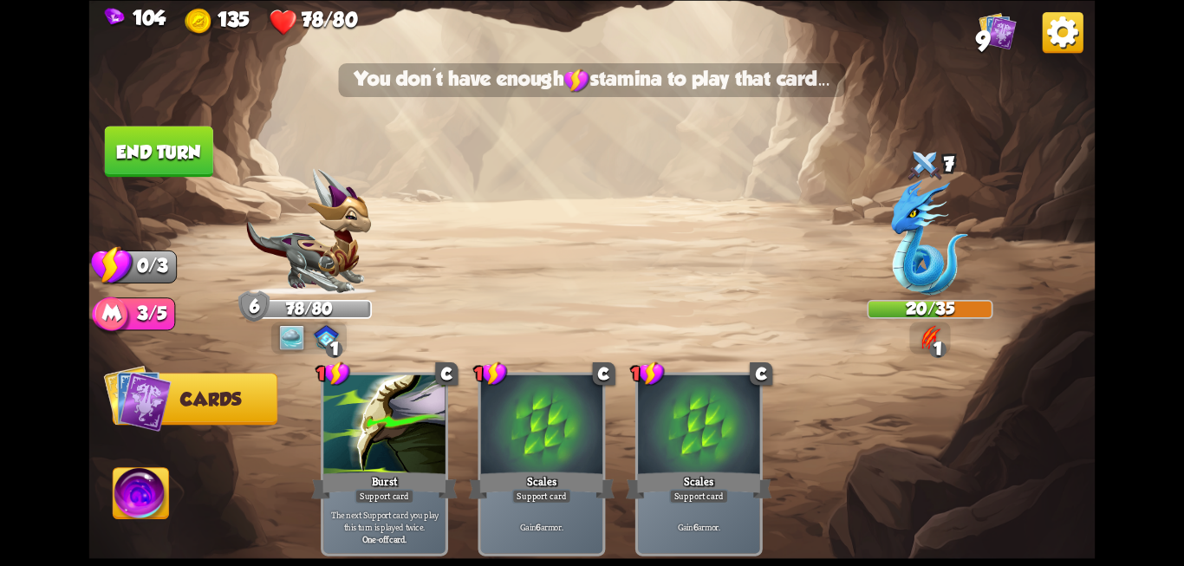
click at [149, 156] on button "End turn" at bounding box center [159, 151] width 108 height 51
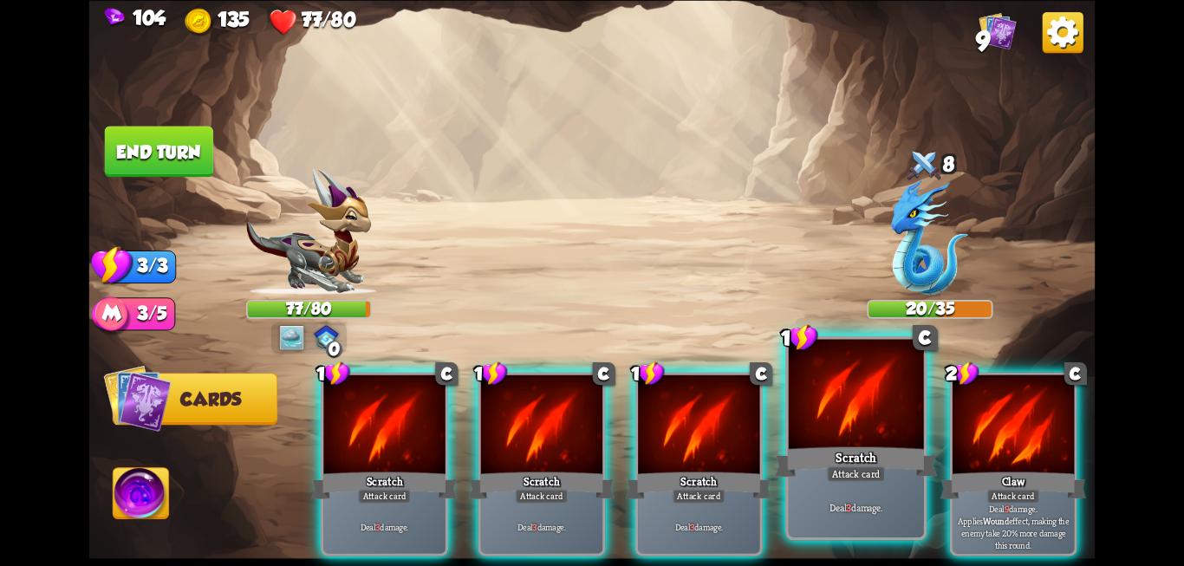
click at [847, 419] on div at bounding box center [856, 396] width 135 height 114
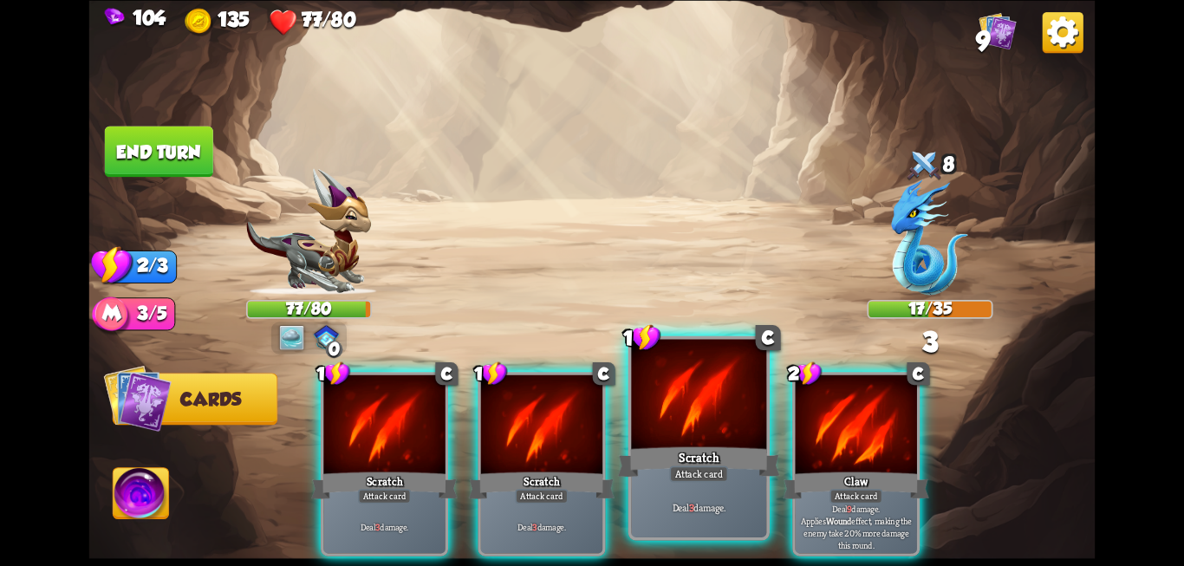
click at [714, 428] on div at bounding box center [698, 396] width 135 height 114
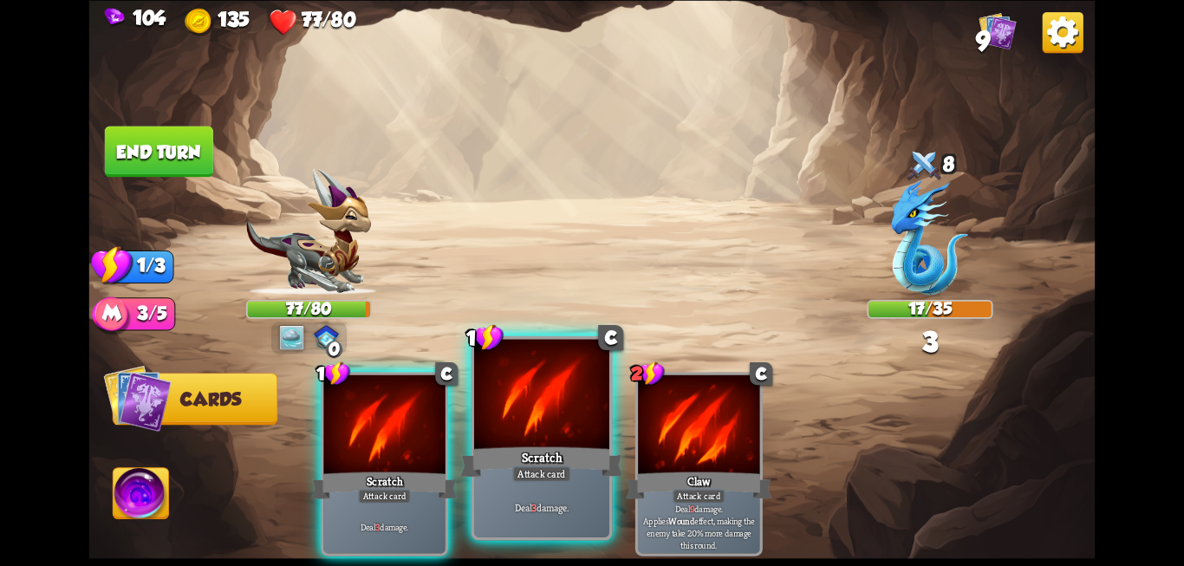
click at [506, 425] on div at bounding box center [541, 396] width 135 height 114
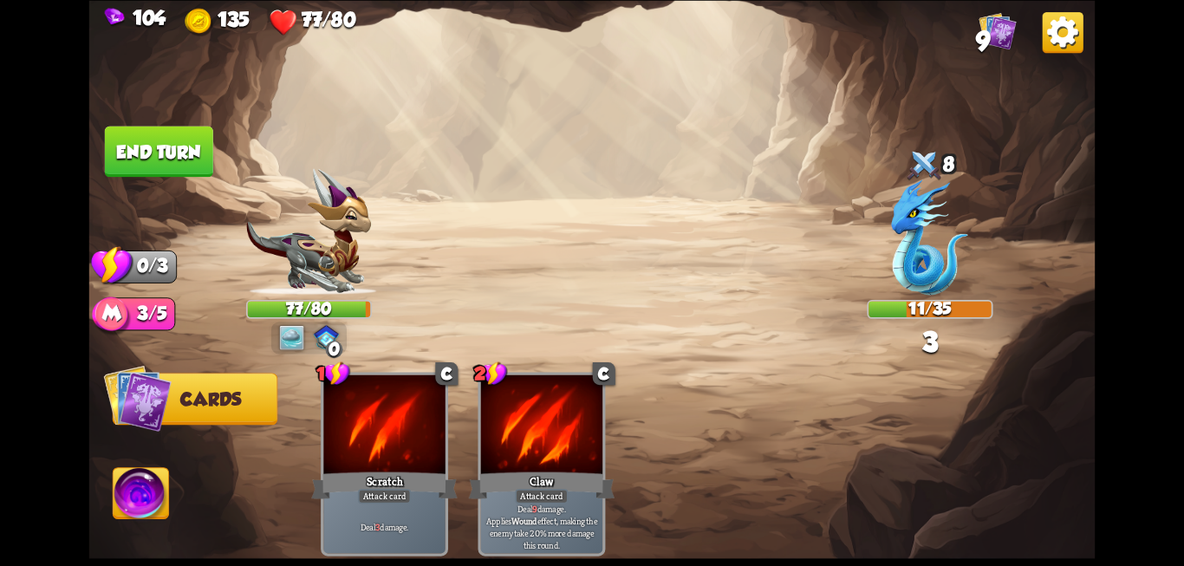
click at [124, 150] on button "End turn" at bounding box center [159, 151] width 108 height 51
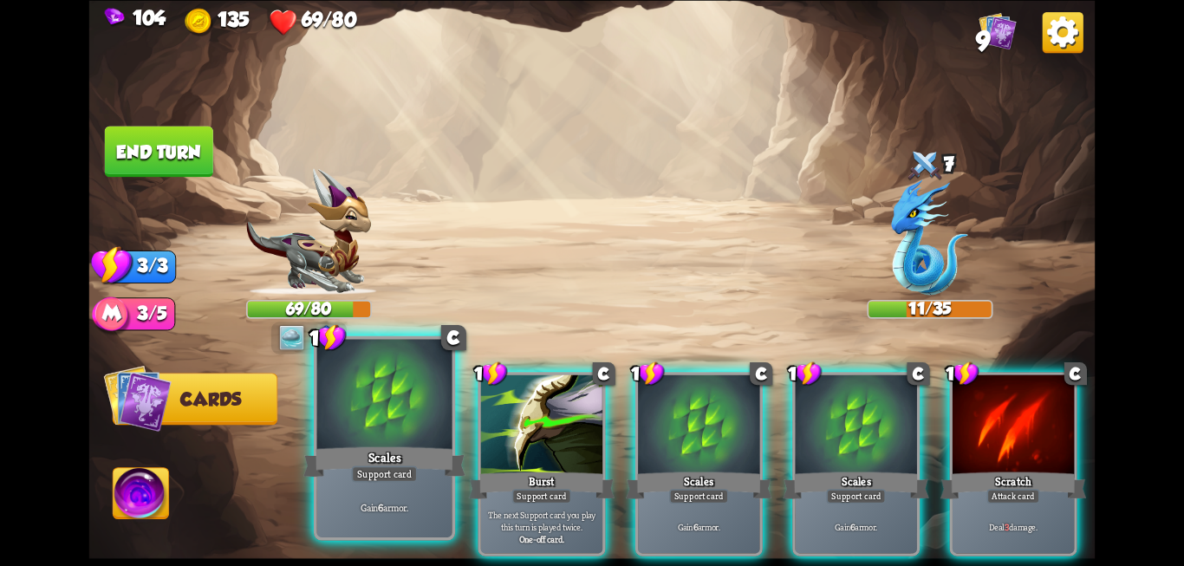
click at [362, 451] on div "Scales" at bounding box center [384, 462] width 162 height 36
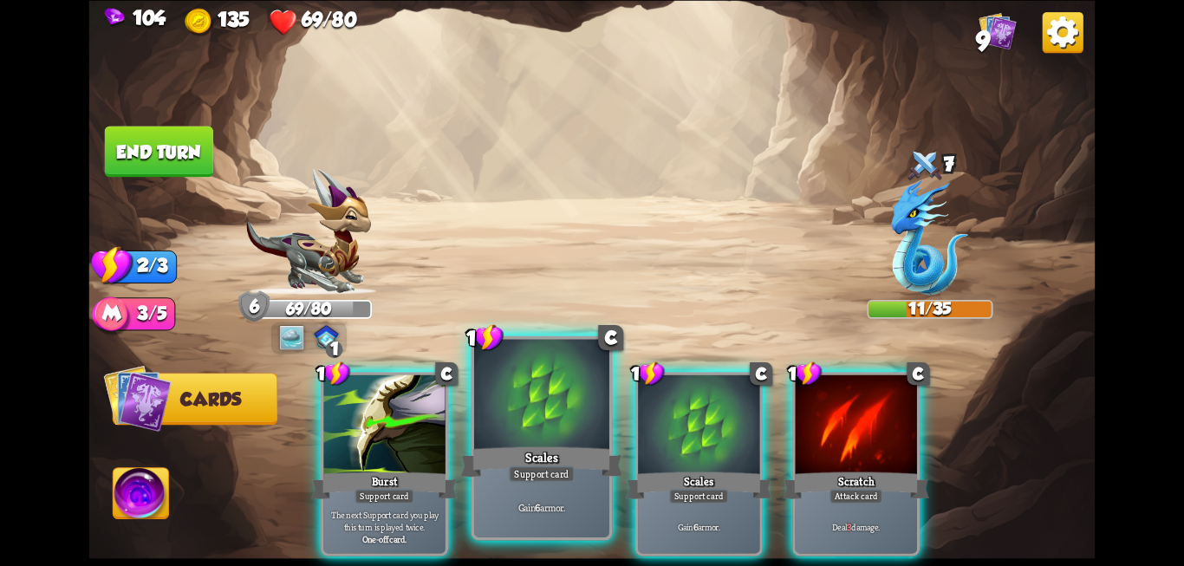
click at [522, 453] on div "Scales" at bounding box center [541, 462] width 162 height 36
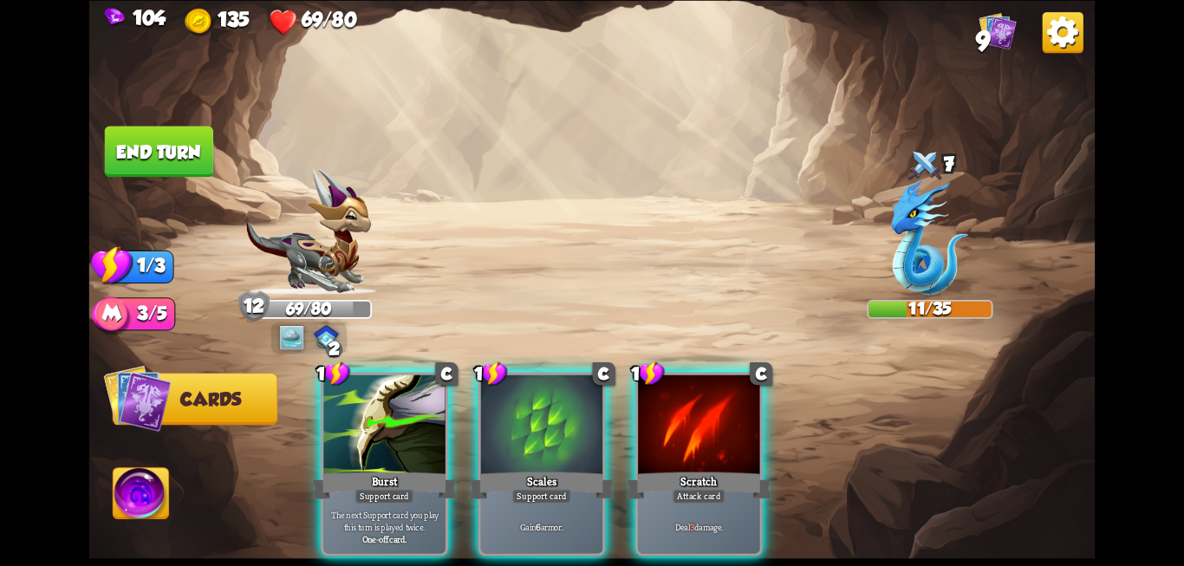
click at [522, 469] on div "Scales" at bounding box center [542, 485] width 146 height 33
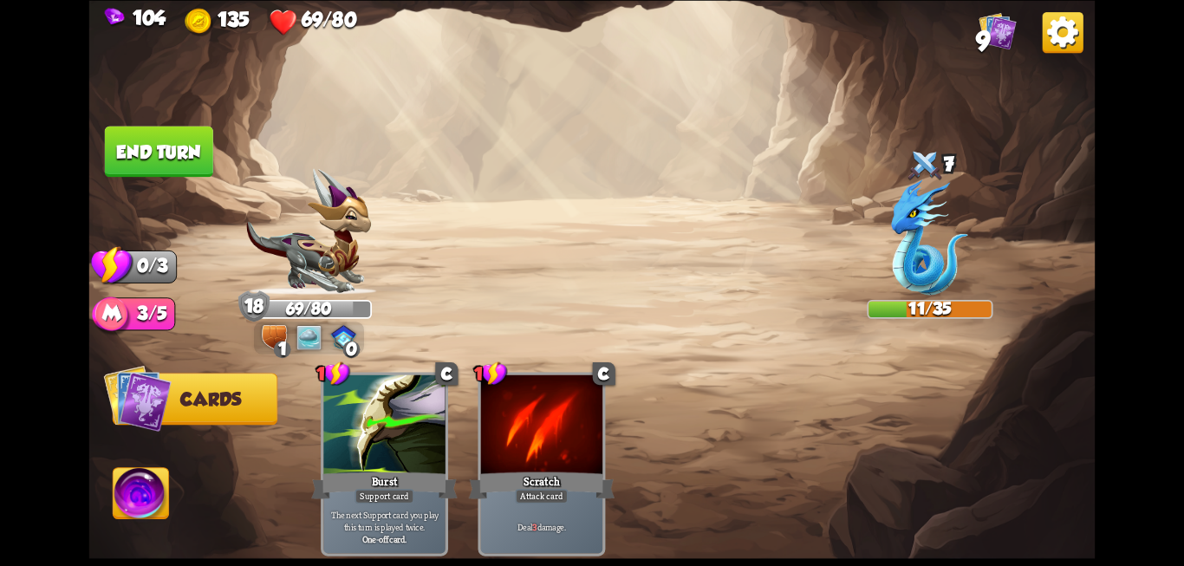
click at [522, 469] on div "Scratch" at bounding box center [542, 485] width 146 height 33
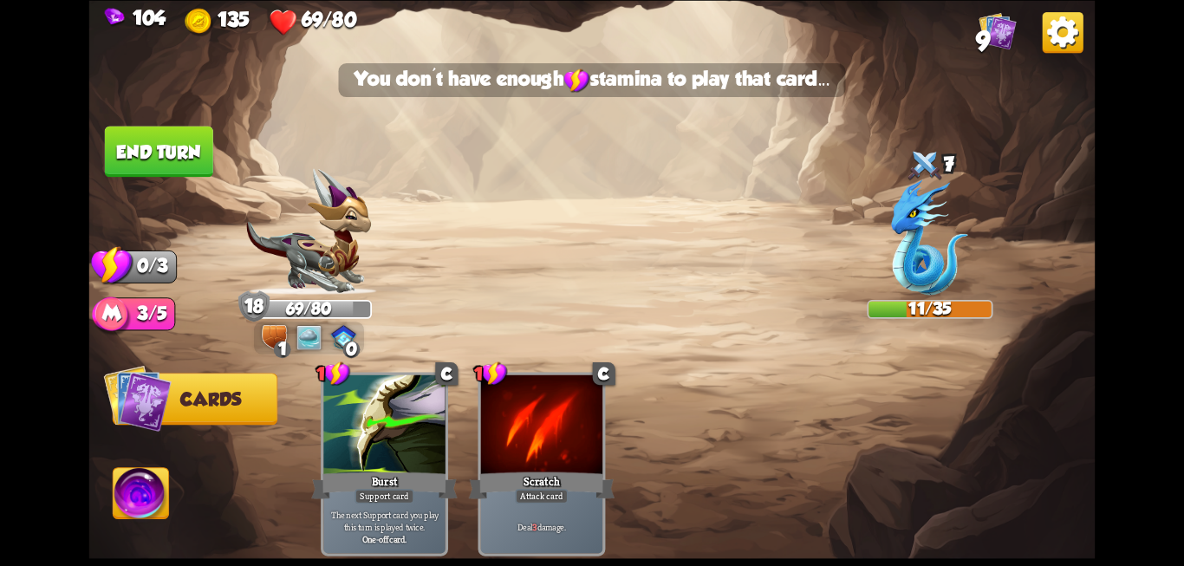
click at [138, 147] on button "End turn" at bounding box center [159, 151] width 108 height 51
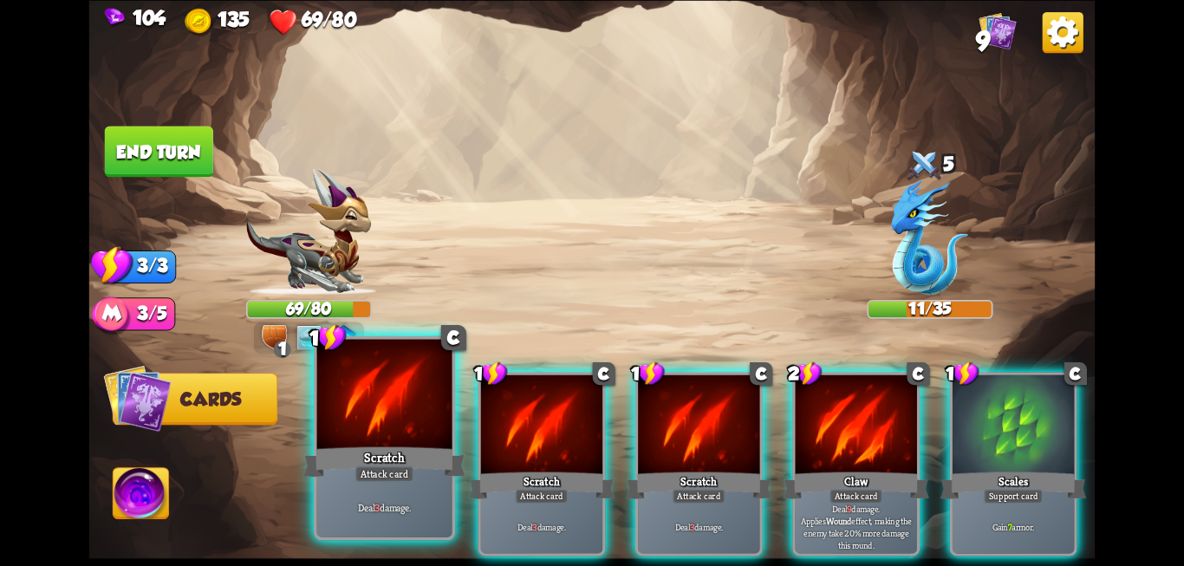
click at [399, 404] on div at bounding box center [384, 396] width 135 height 114
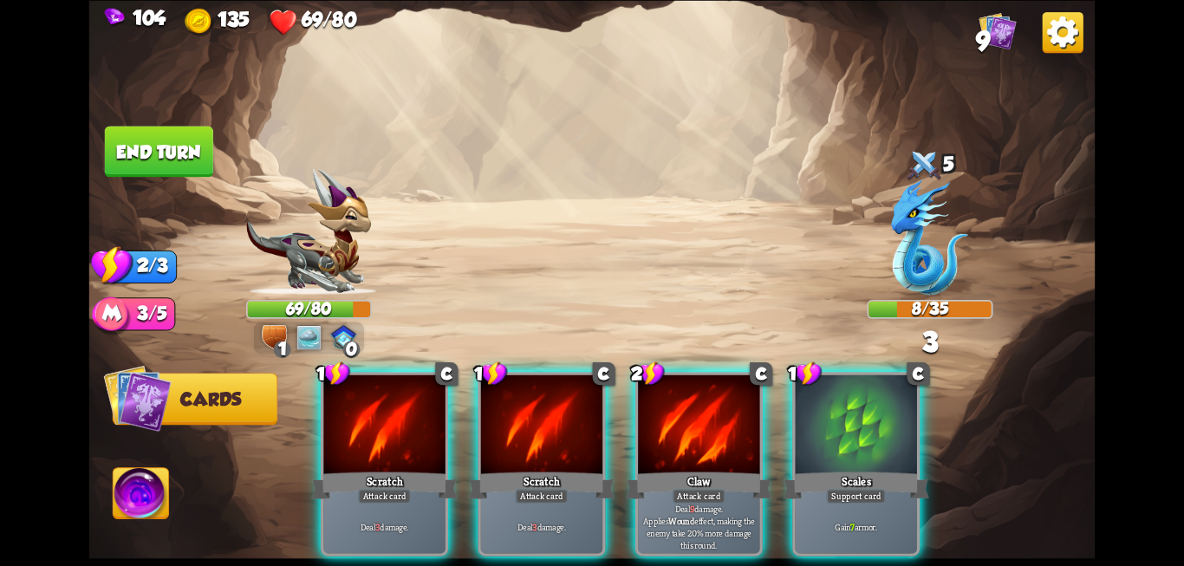
click at [870, 442] on div at bounding box center [855, 425] width 121 height 102
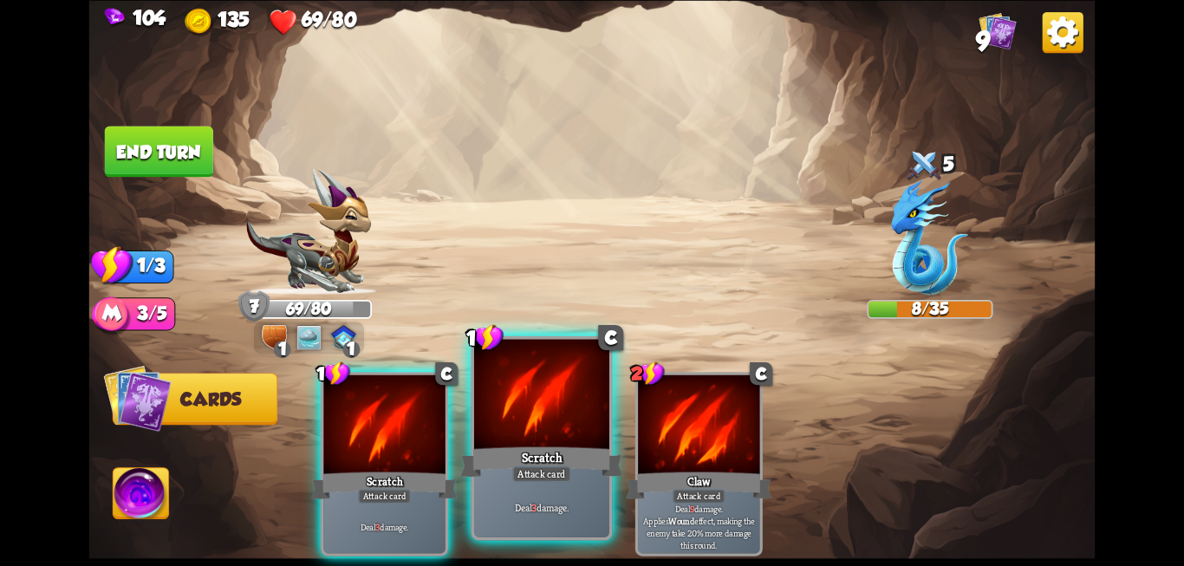
click at [582, 435] on div at bounding box center [541, 396] width 135 height 114
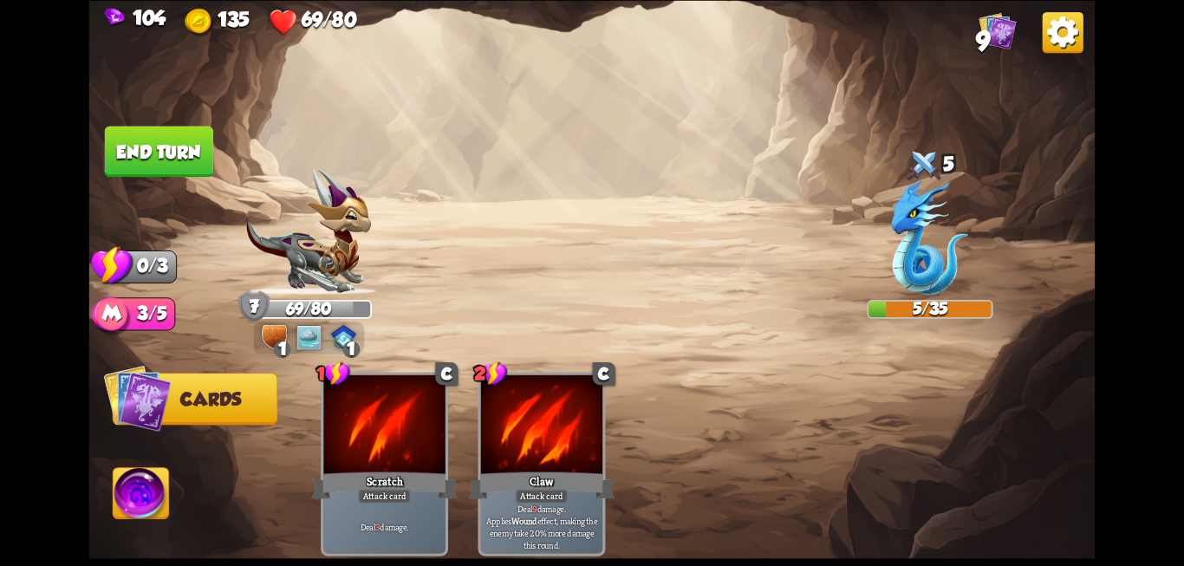
click at [156, 153] on button "End turn" at bounding box center [159, 151] width 108 height 51
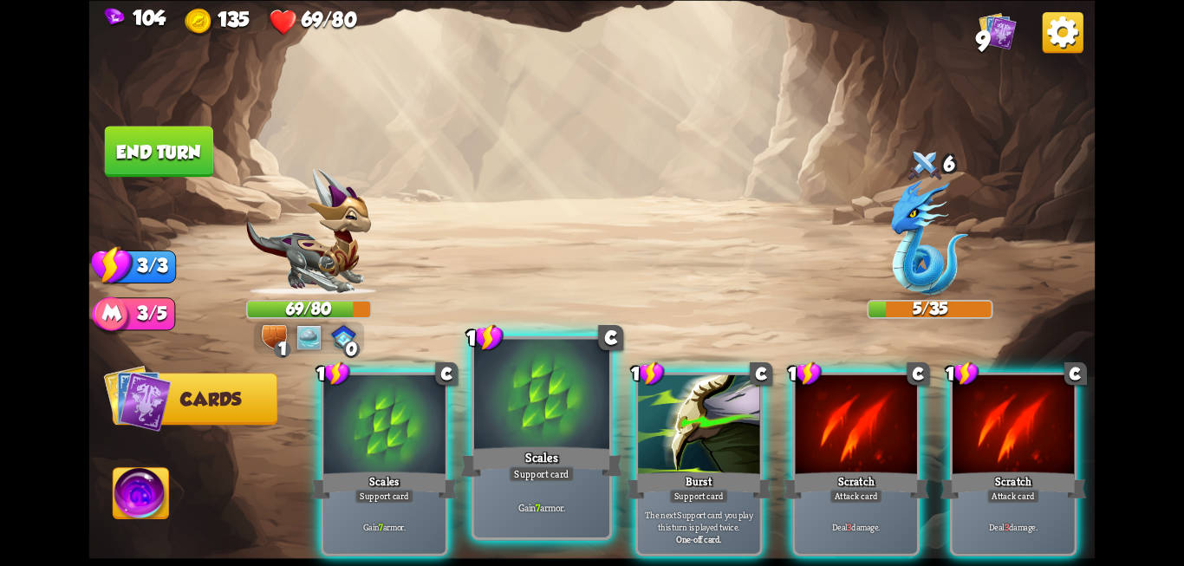
click at [530, 431] on div at bounding box center [541, 396] width 135 height 114
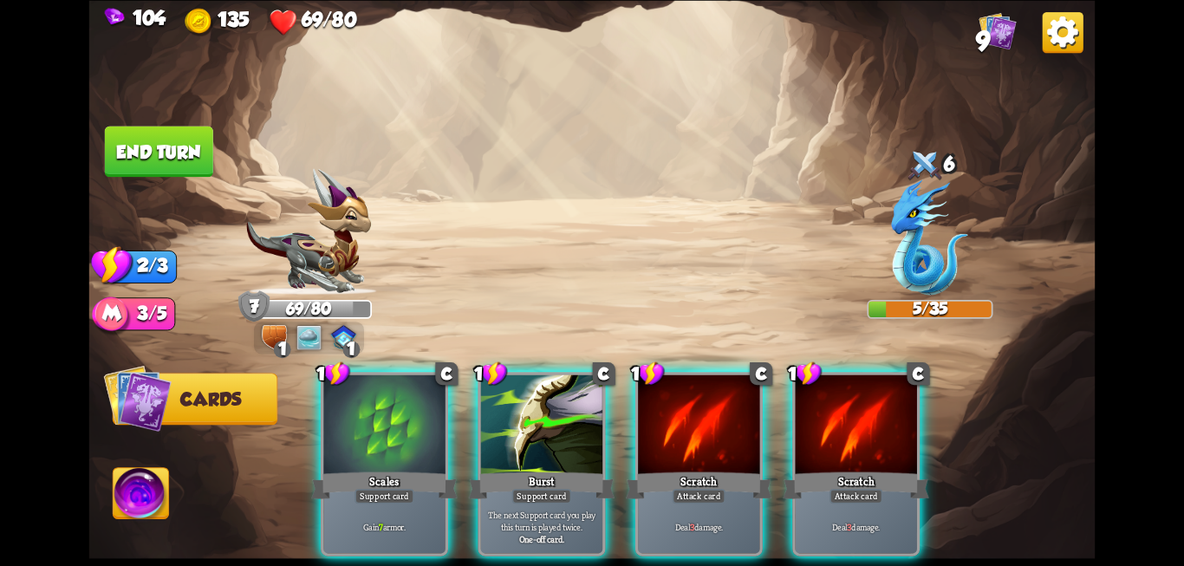
click at [696, 436] on div at bounding box center [698, 425] width 121 height 102
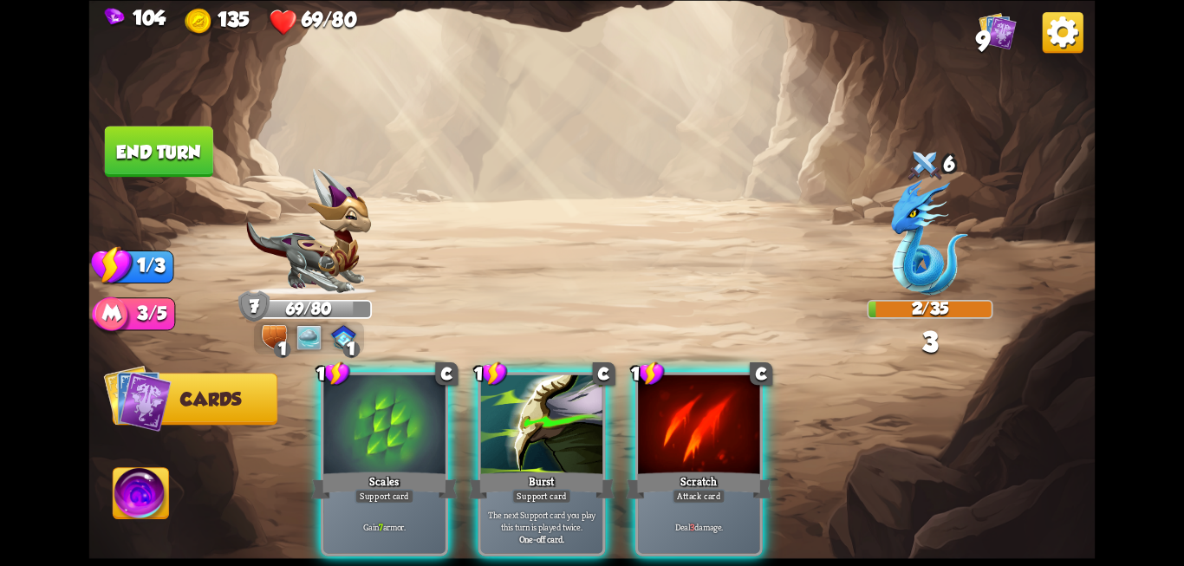
click at [696, 436] on div at bounding box center [698, 425] width 121 height 102
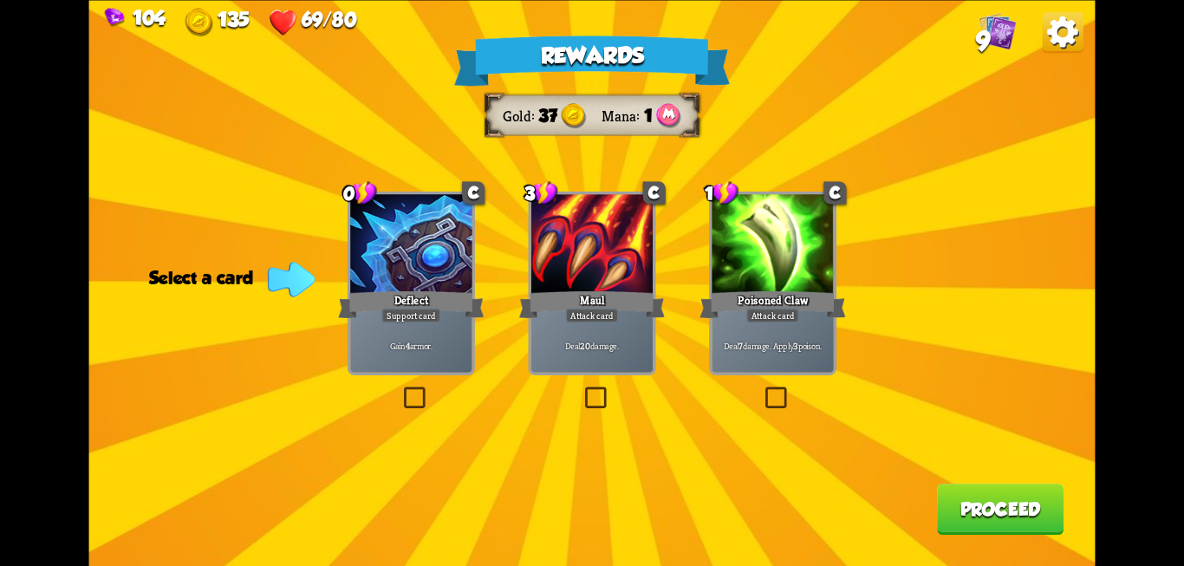
click at [400, 389] on label at bounding box center [400, 389] width 0 height 0
click at [0, 0] on input "checkbox" at bounding box center [0, 0] width 0 height 0
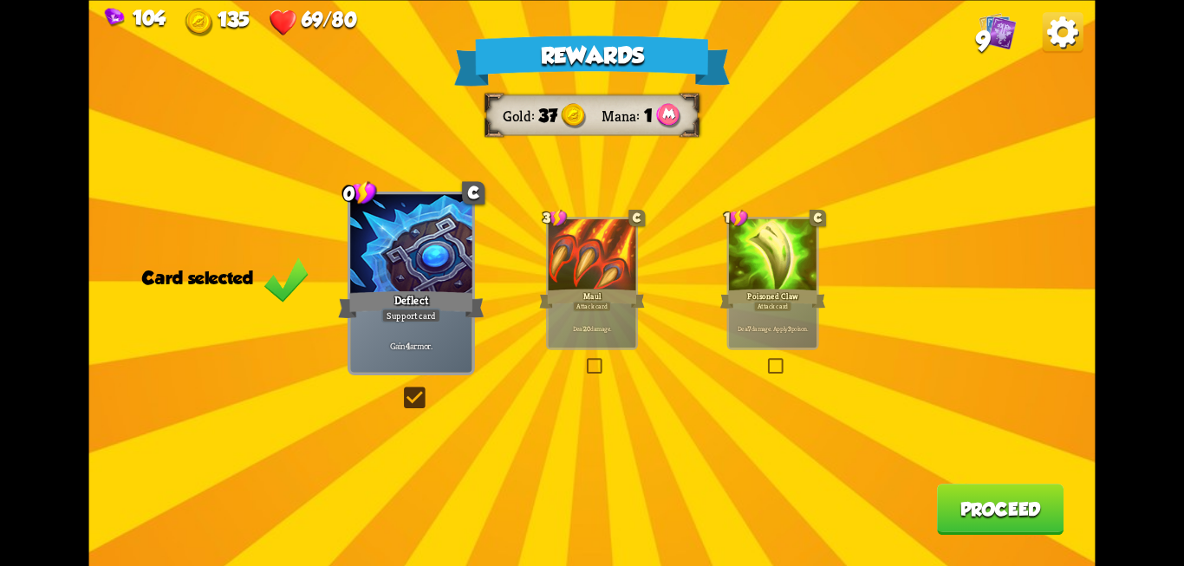
click at [977, 508] on button "Proceed" at bounding box center [1000, 509] width 127 height 51
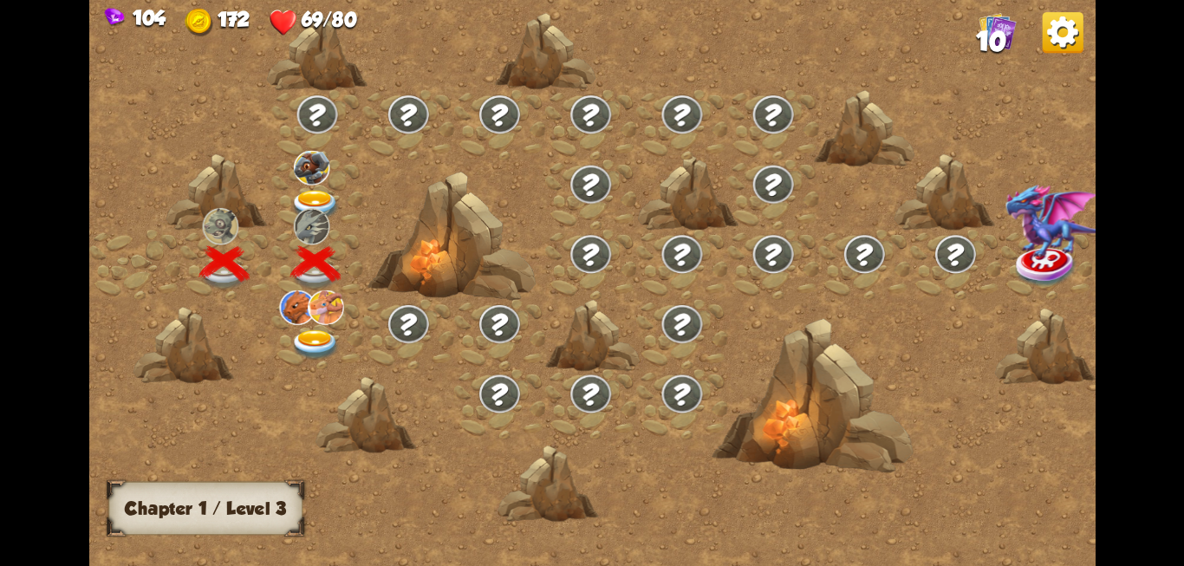
click at [315, 191] on img at bounding box center [315, 205] width 50 height 30
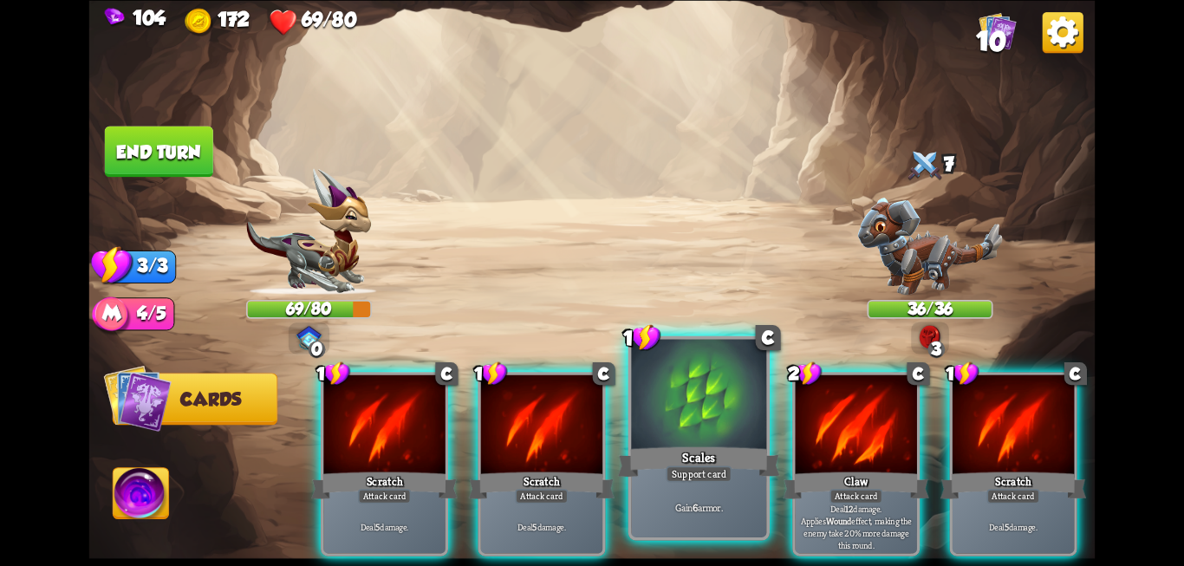
click at [690, 445] on div "Scales" at bounding box center [699, 462] width 162 height 36
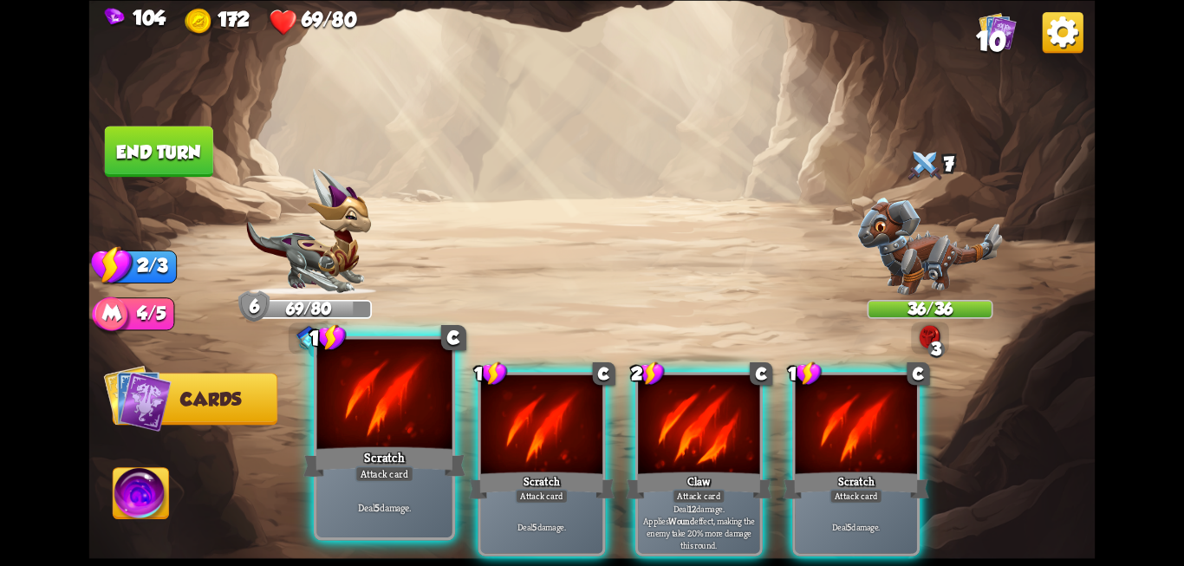
click at [406, 477] on div "Attack card" at bounding box center [384, 473] width 59 height 16
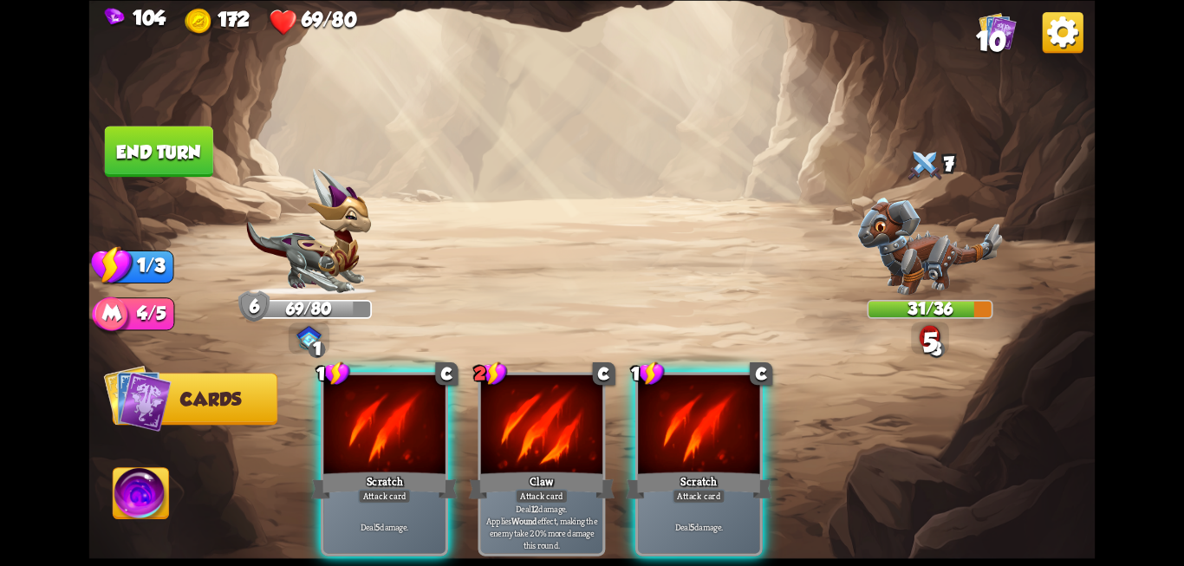
click at [406, 489] on div "Attack card" at bounding box center [384, 496] width 53 height 15
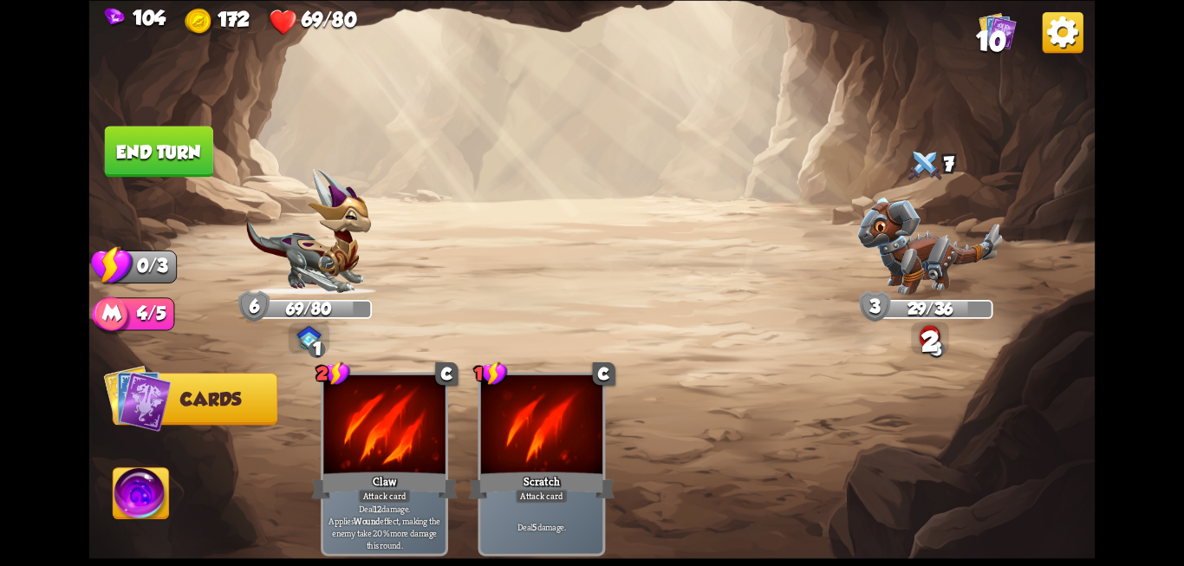
click at [134, 153] on button "End turn" at bounding box center [159, 151] width 108 height 51
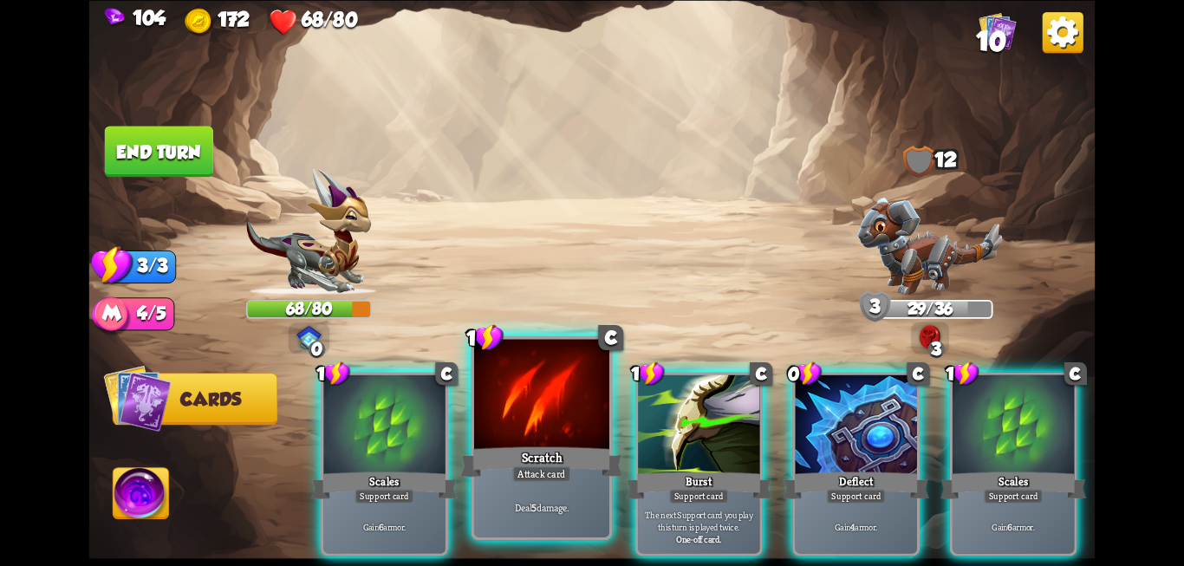
click at [539, 413] on div at bounding box center [541, 396] width 135 height 114
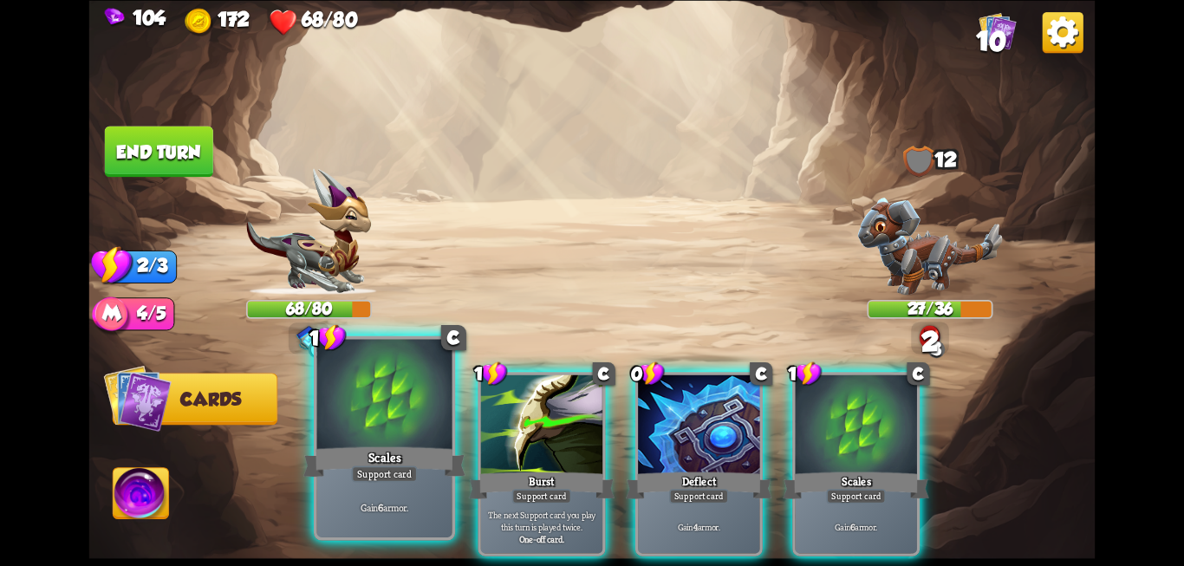
click at [359, 412] on div at bounding box center [384, 396] width 135 height 114
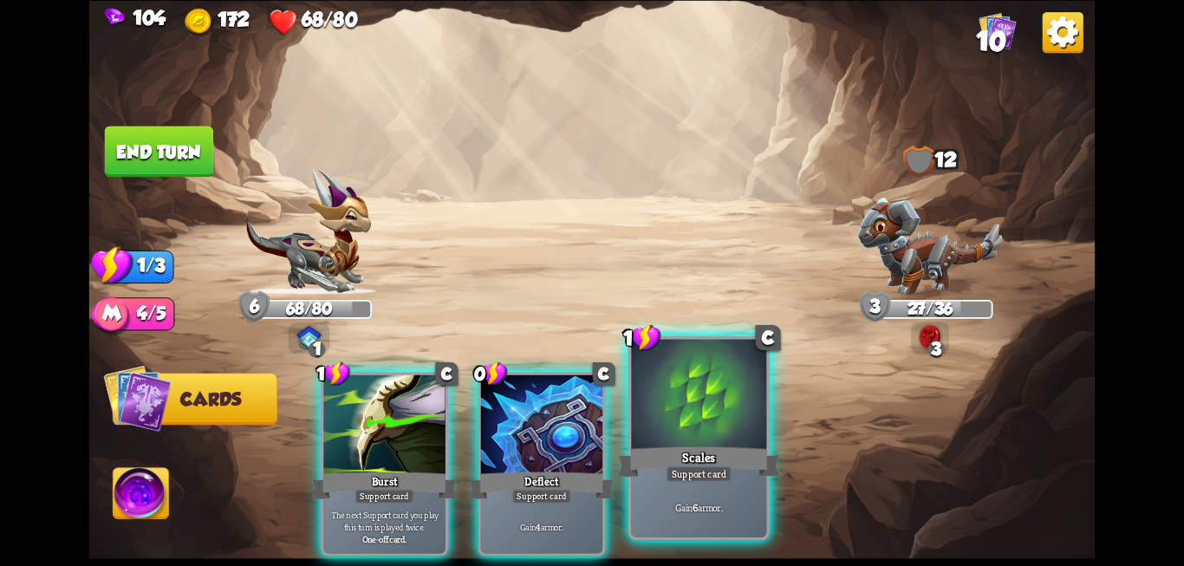
click at [739, 444] on div "Scales" at bounding box center [699, 462] width 162 height 36
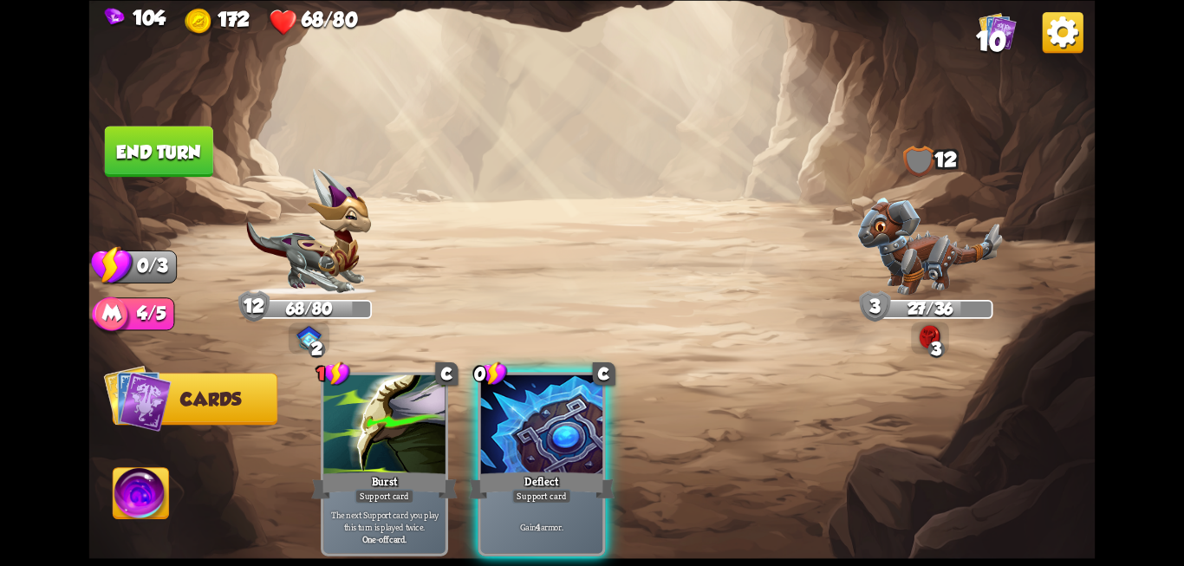
click at [126, 152] on button "End turn" at bounding box center [159, 151] width 108 height 51
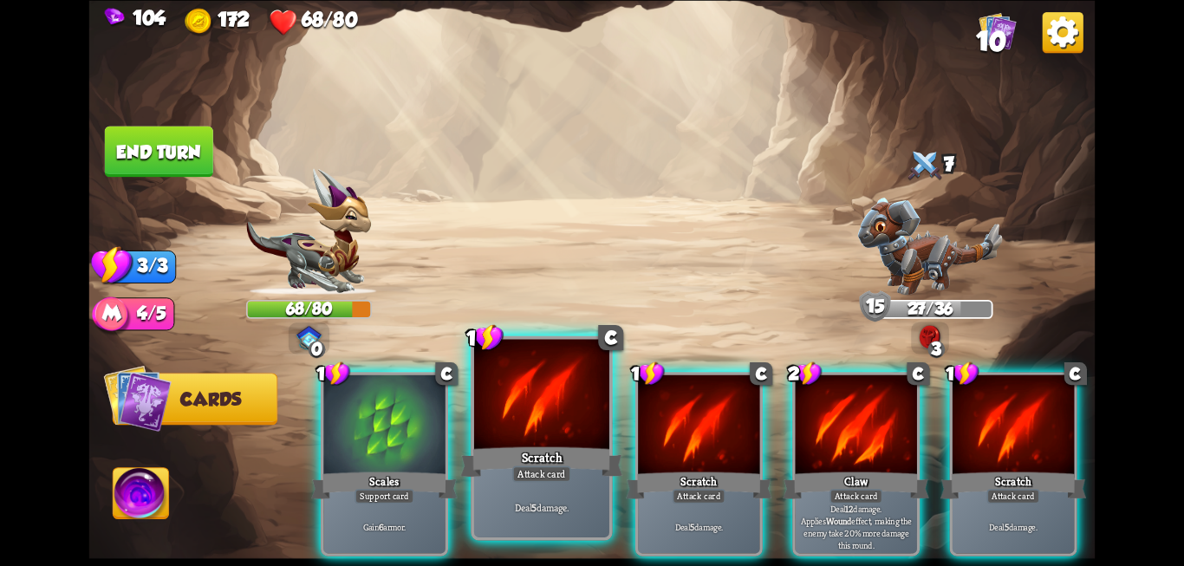
click at [567, 394] on div at bounding box center [541, 396] width 135 height 114
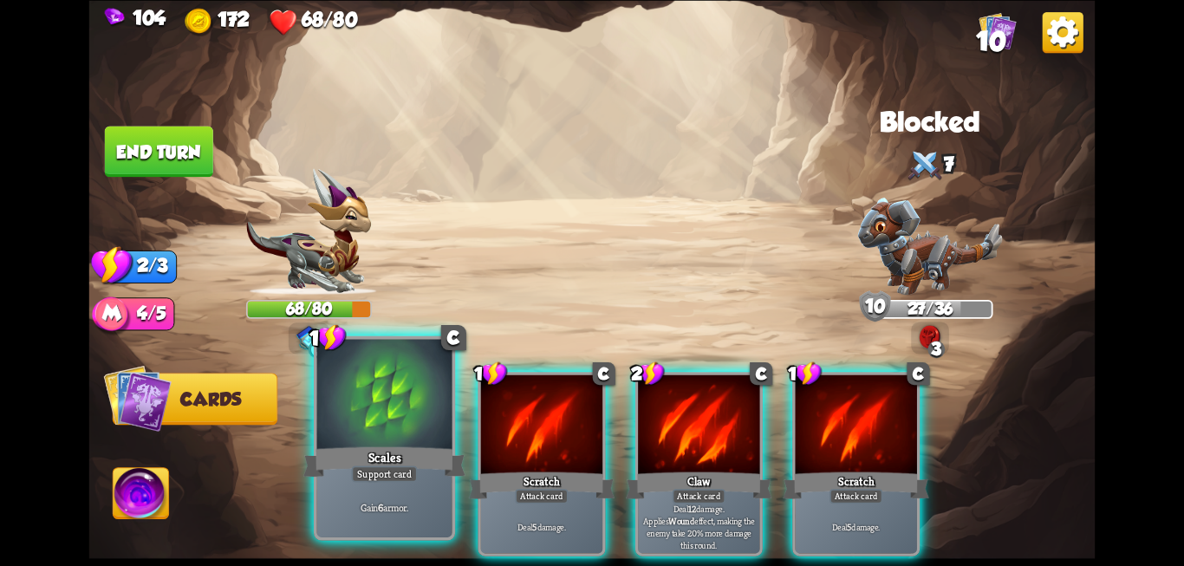
click at [422, 406] on div at bounding box center [384, 396] width 135 height 114
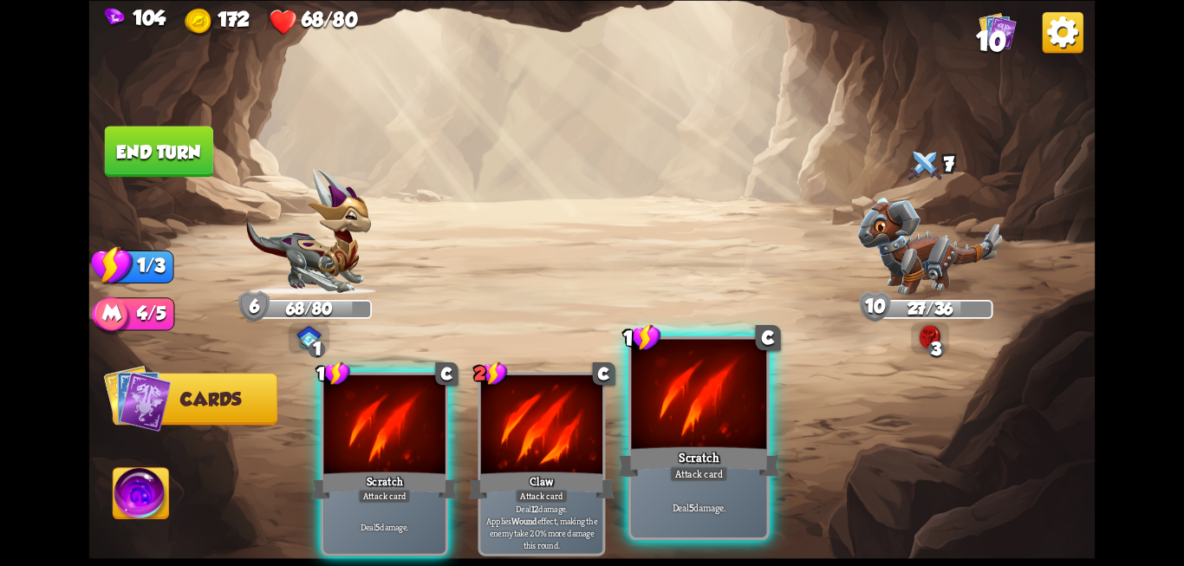
click at [687, 466] on div "Attack card" at bounding box center [698, 473] width 59 height 16
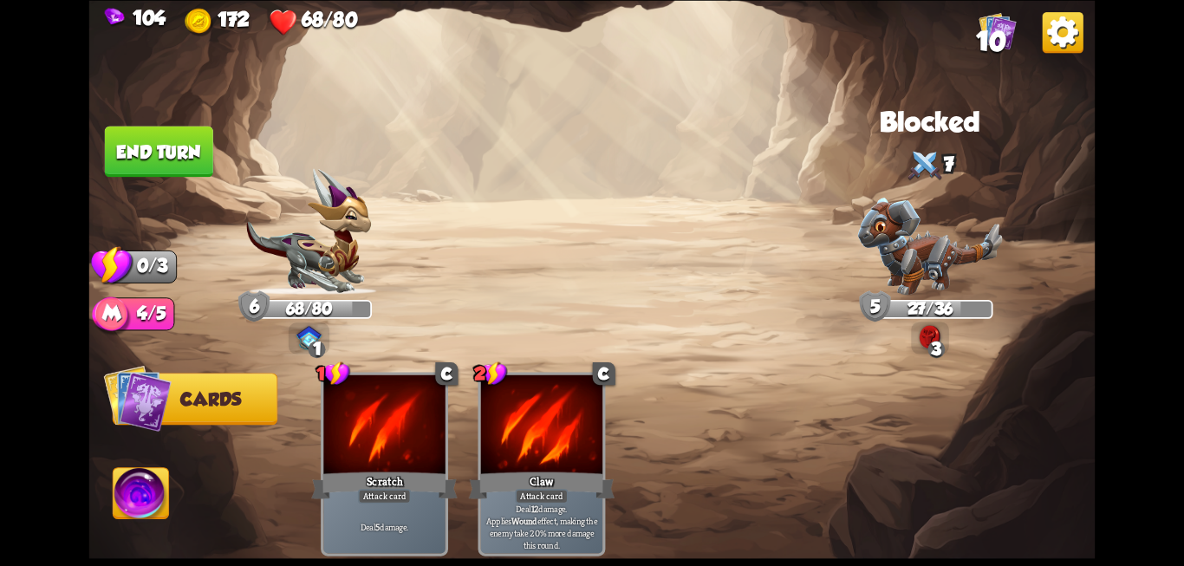
click at [150, 157] on button "End turn" at bounding box center [159, 151] width 108 height 51
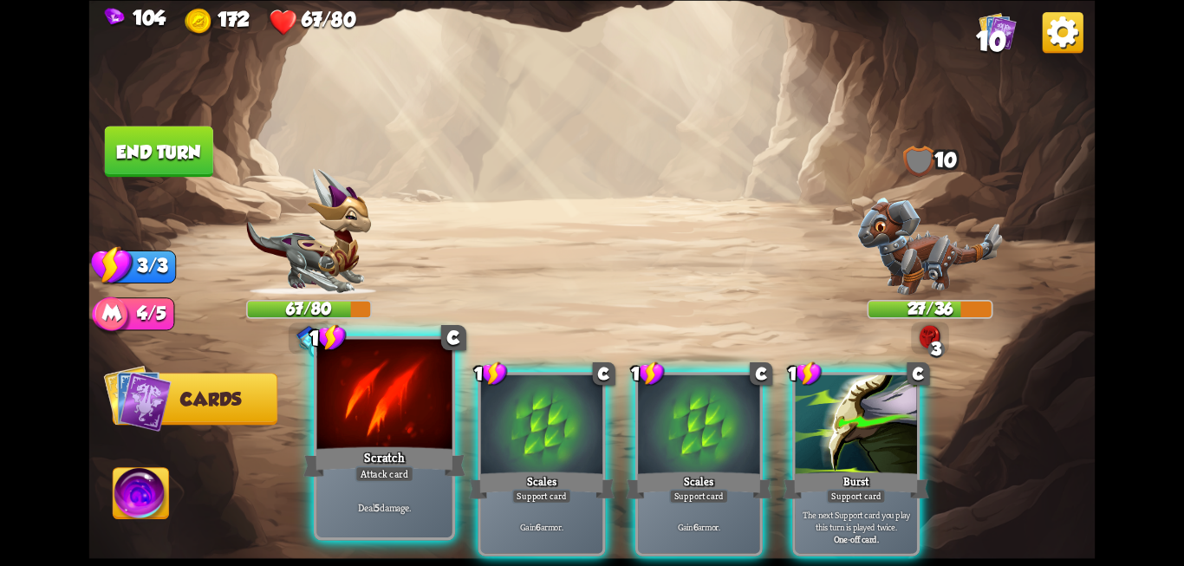
click at [357, 458] on div "Scratch" at bounding box center [384, 462] width 162 height 36
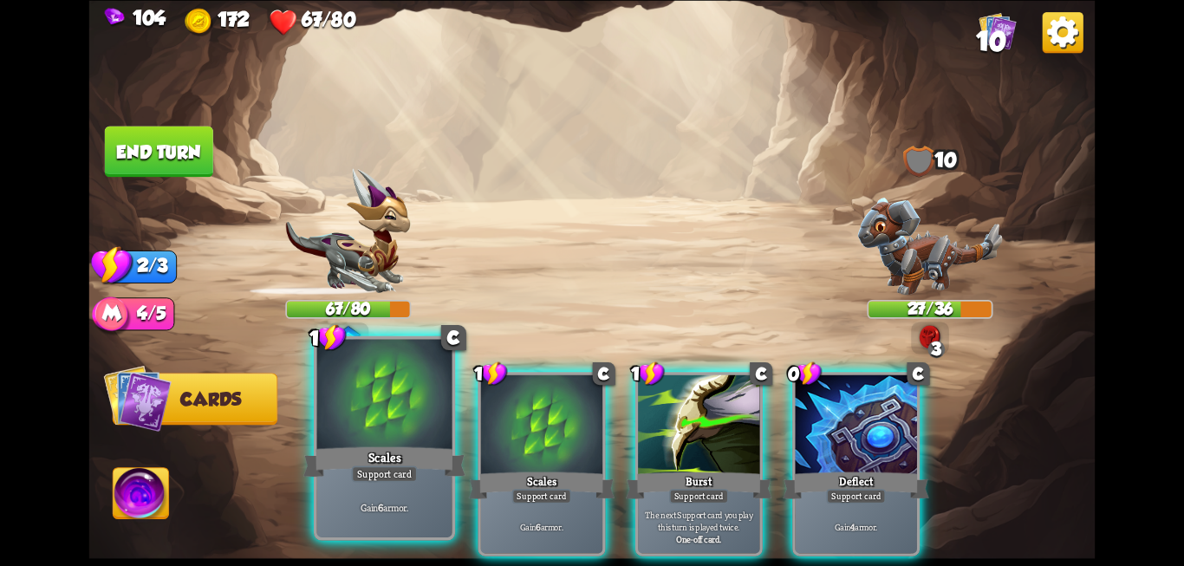
click at [366, 458] on div "Scales" at bounding box center [384, 462] width 162 height 36
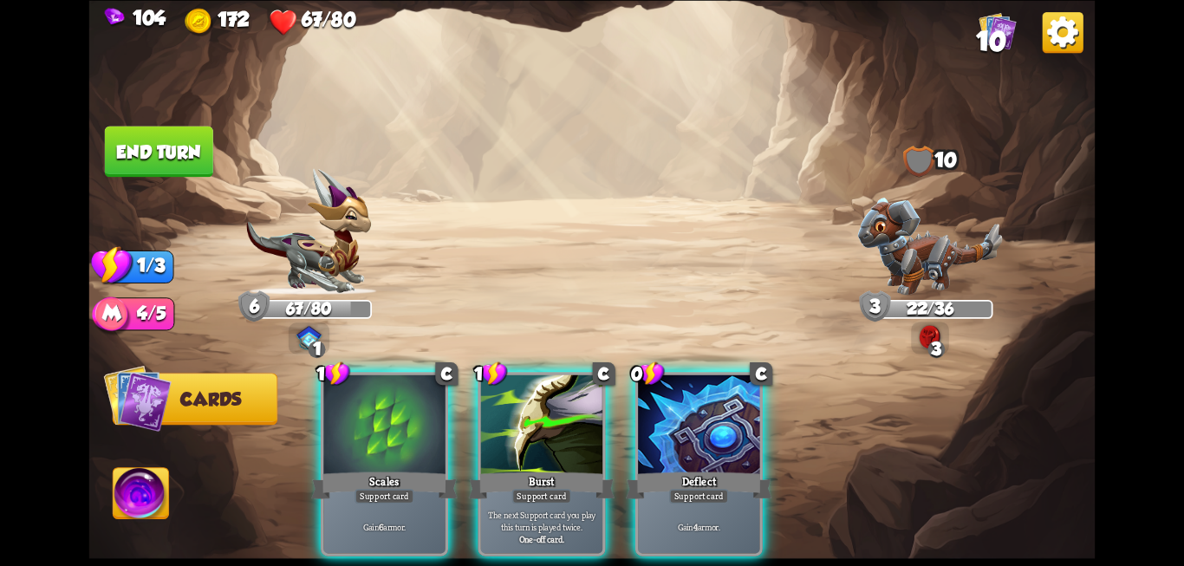
click at [185, 168] on button "End turn" at bounding box center [159, 151] width 108 height 51
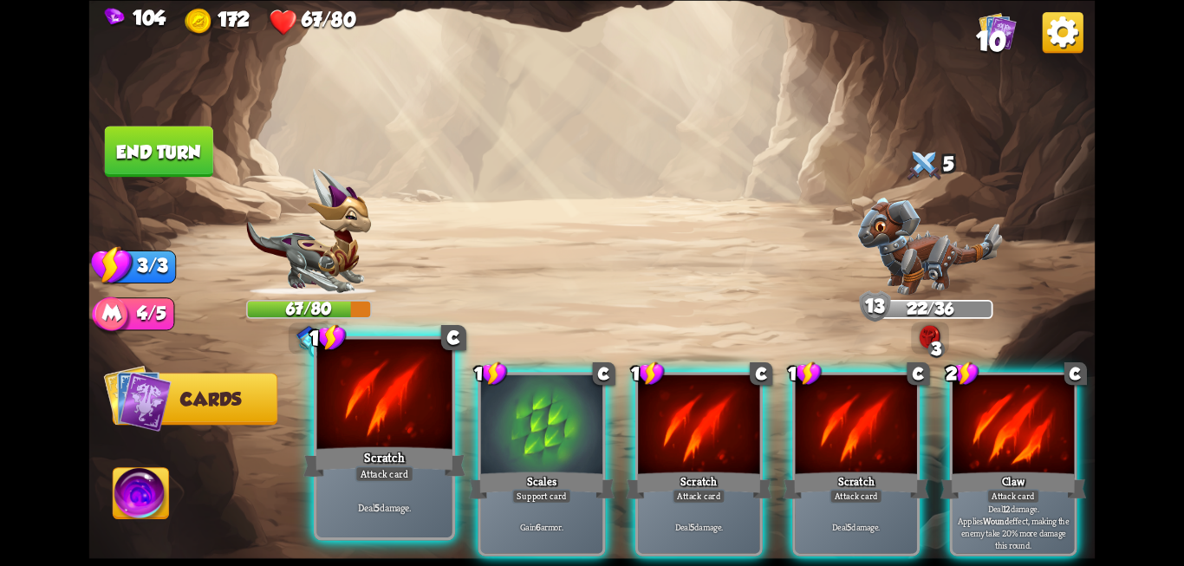
click at [442, 432] on div at bounding box center [384, 396] width 135 height 114
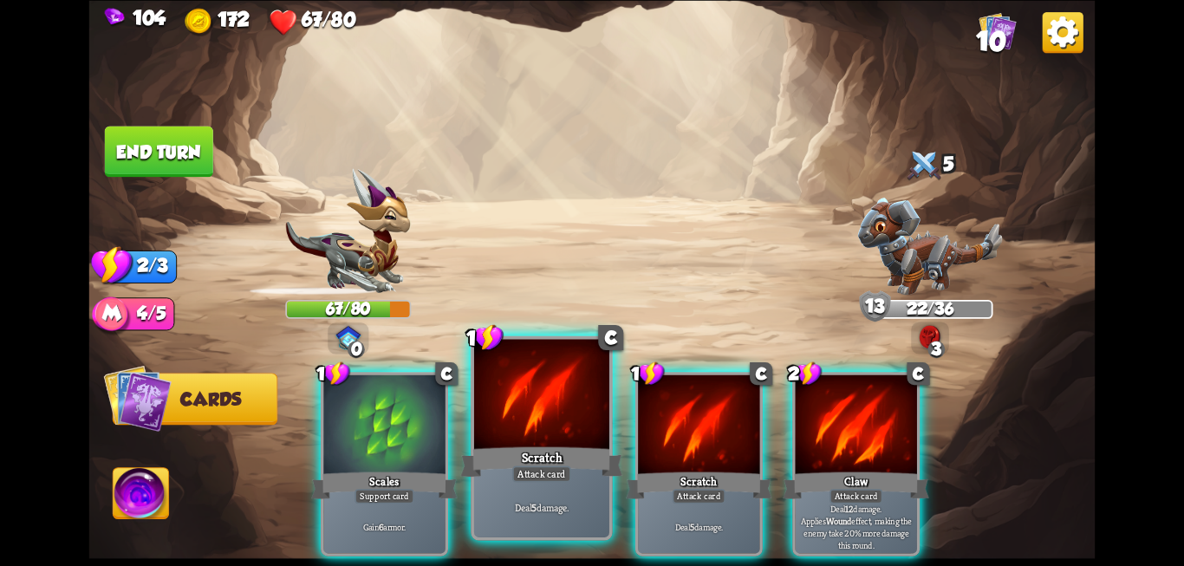
click at [482, 430] on div at bounding box center [541, 396] width 135 height 114
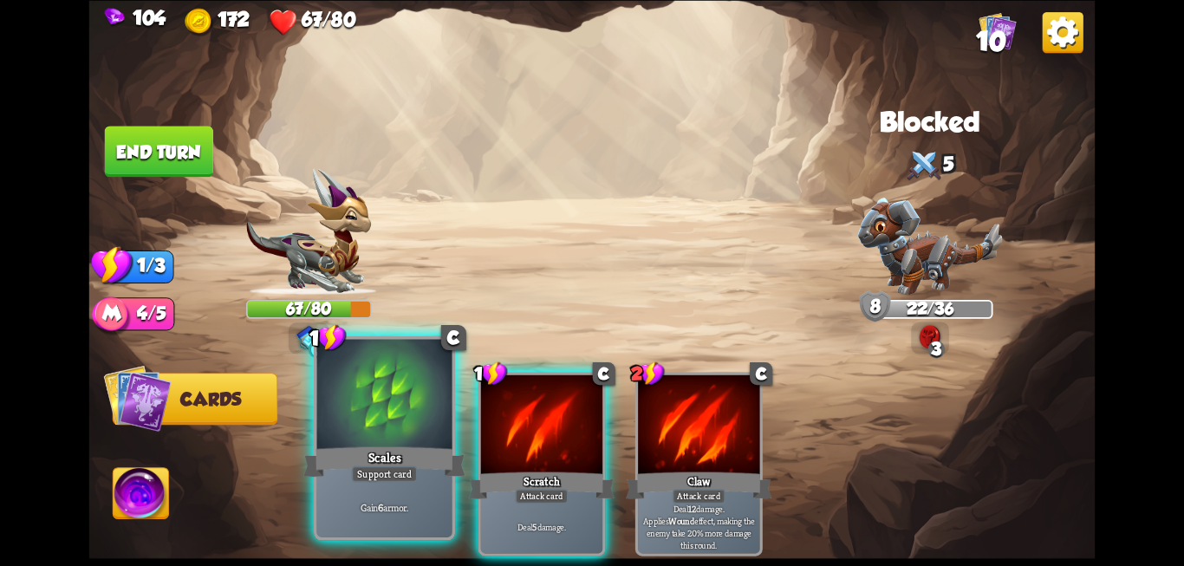
click at [420, 432] on div at bounding box center [384, 396] width 135 height 114
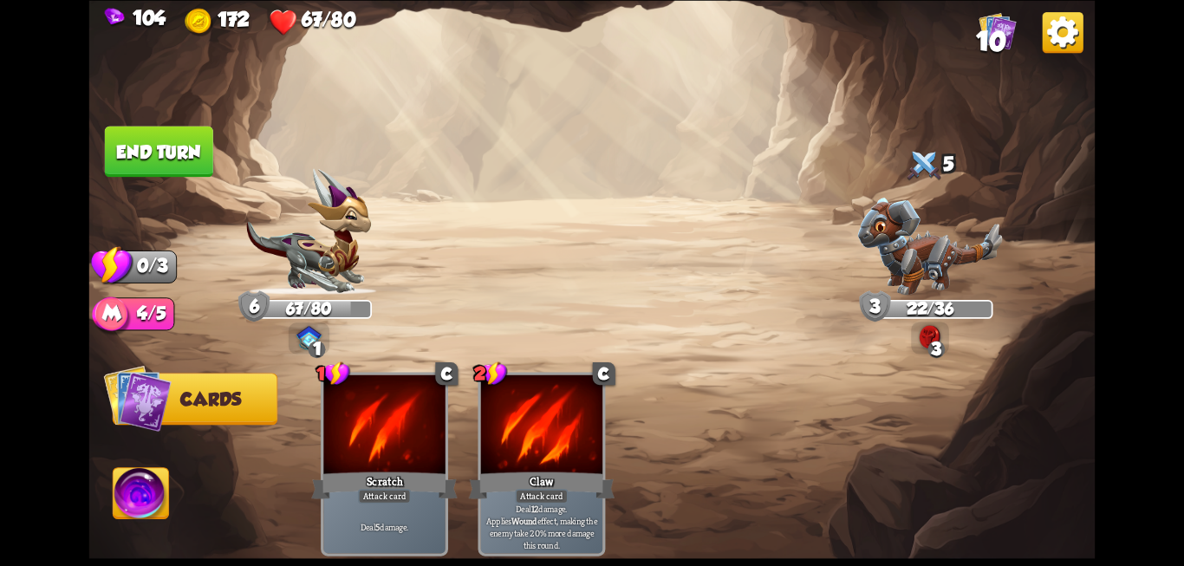
click at [154, 158] on button "End turn" at bounding box center [159, 151] width 108 height 51
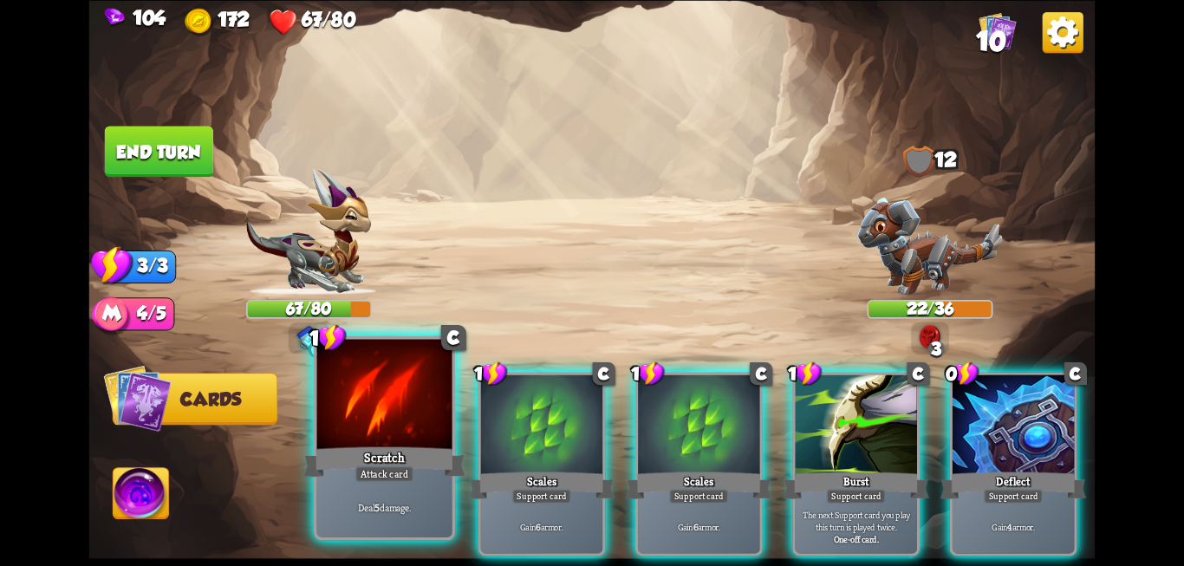
click at [395, 423] on div at bounding box center [384, 396] width 135 height 114
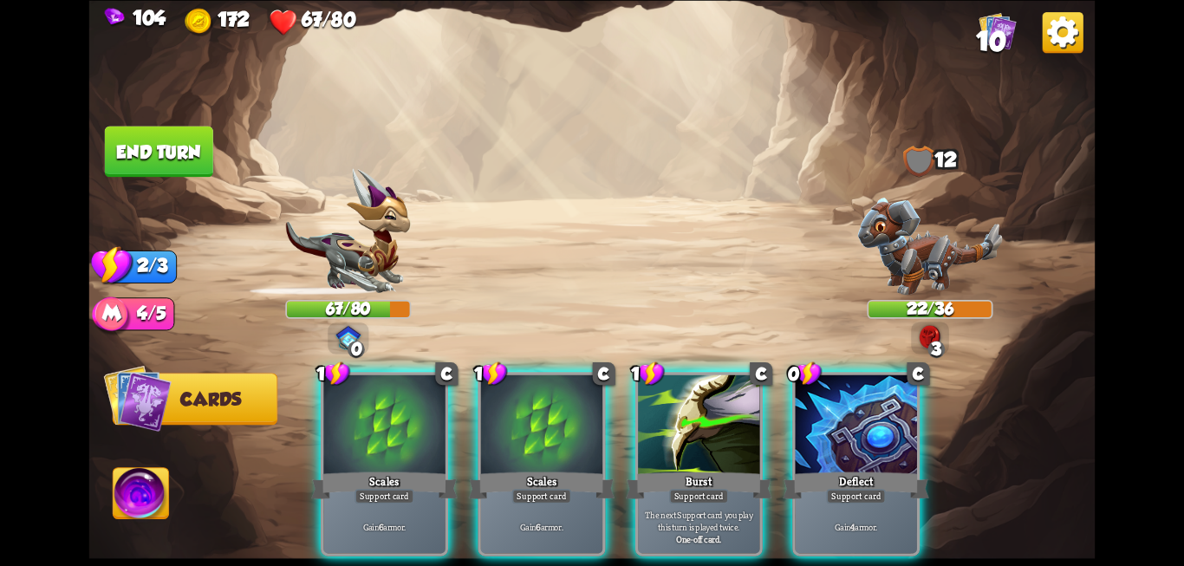
click at [395, 423] on div at bounding box center [383, 425] width 121 height 102
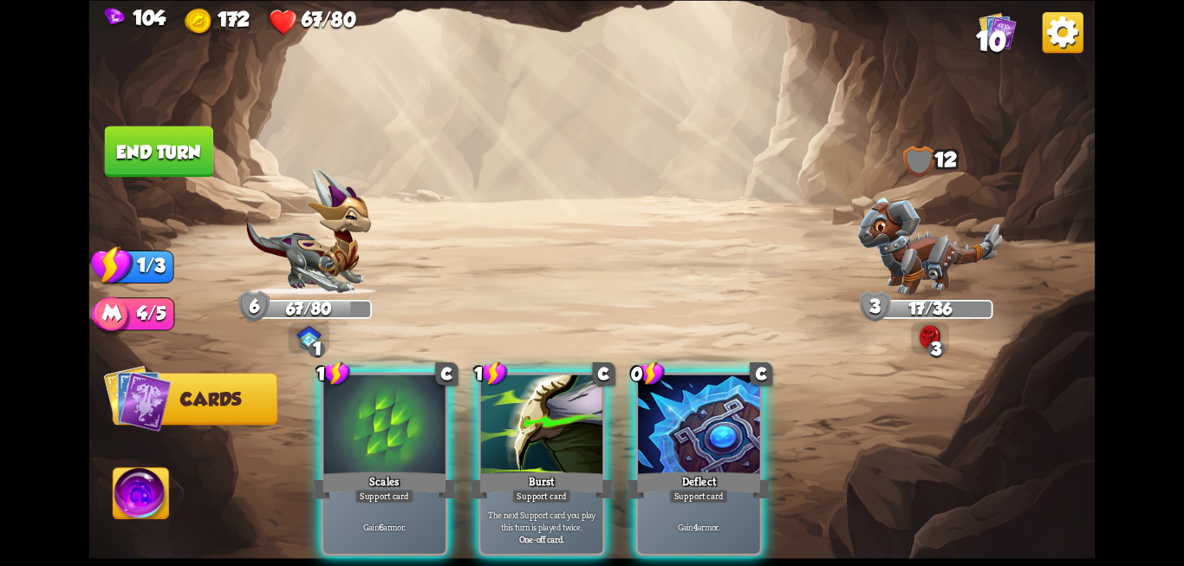
click at [138, 146] on button "End turn" at bounding box center [159, 151] width 108 height 51
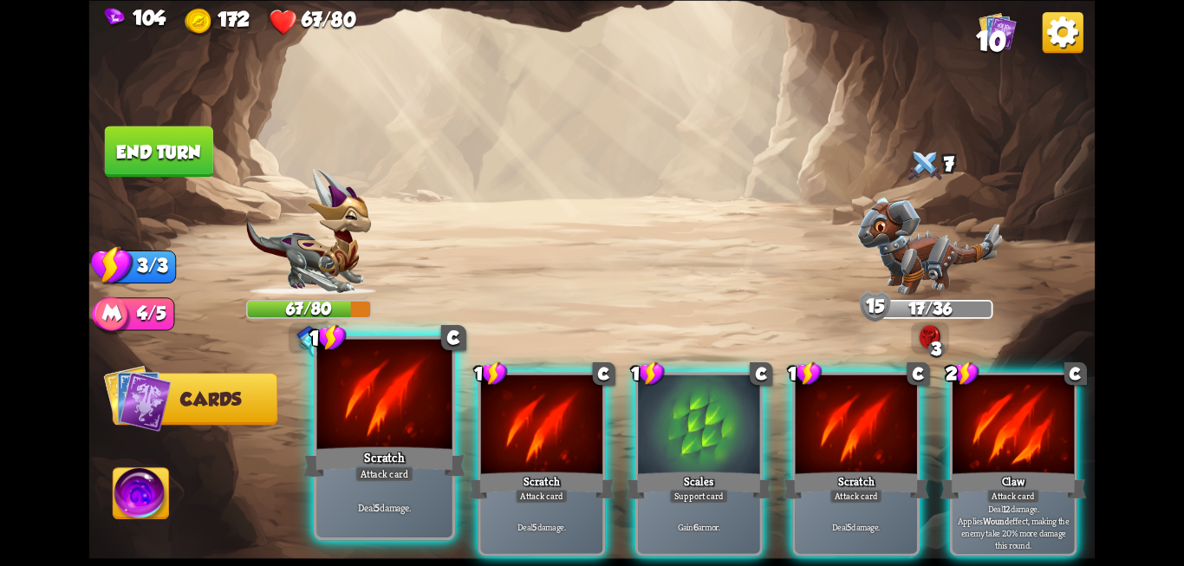
click at [331, 462] on div "Scratch" at bounding box center [384, 462] width 162 height 36
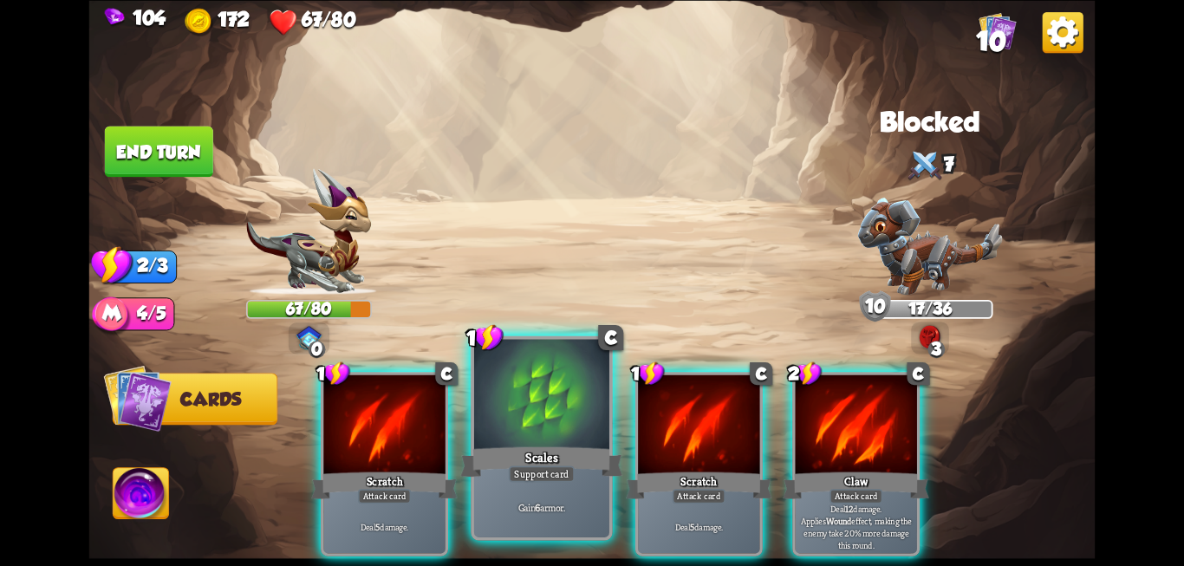
click at [519, 476] on div "Support card" at bounding box center [542, 473] width 66 height 16
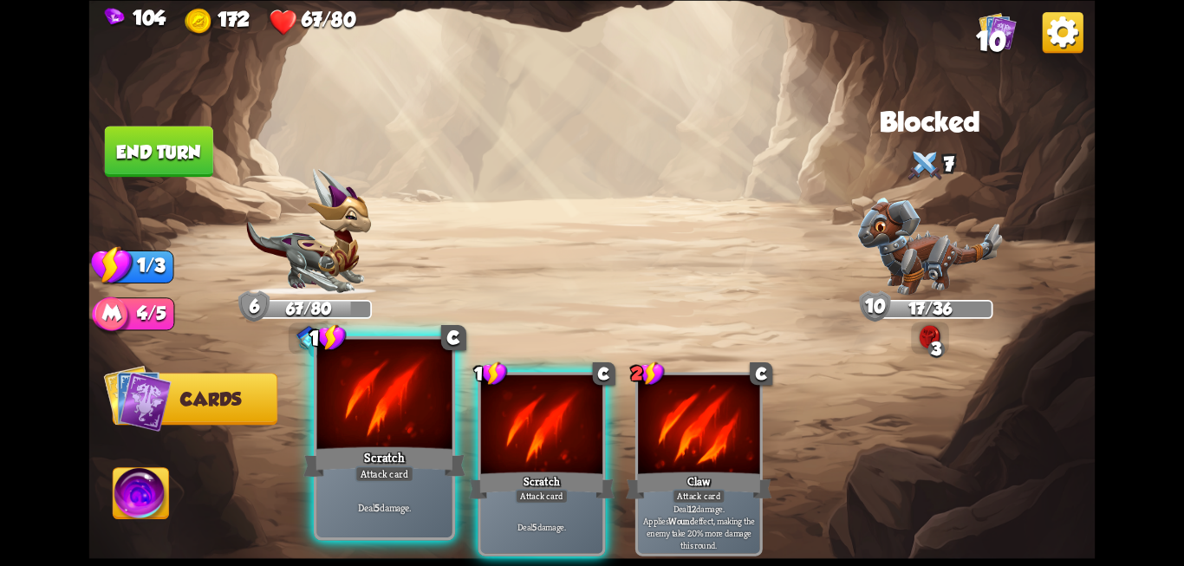
click at [380, 490] on div "Deal 5 damage." at bounding box center [384, 506] width 135 height 59
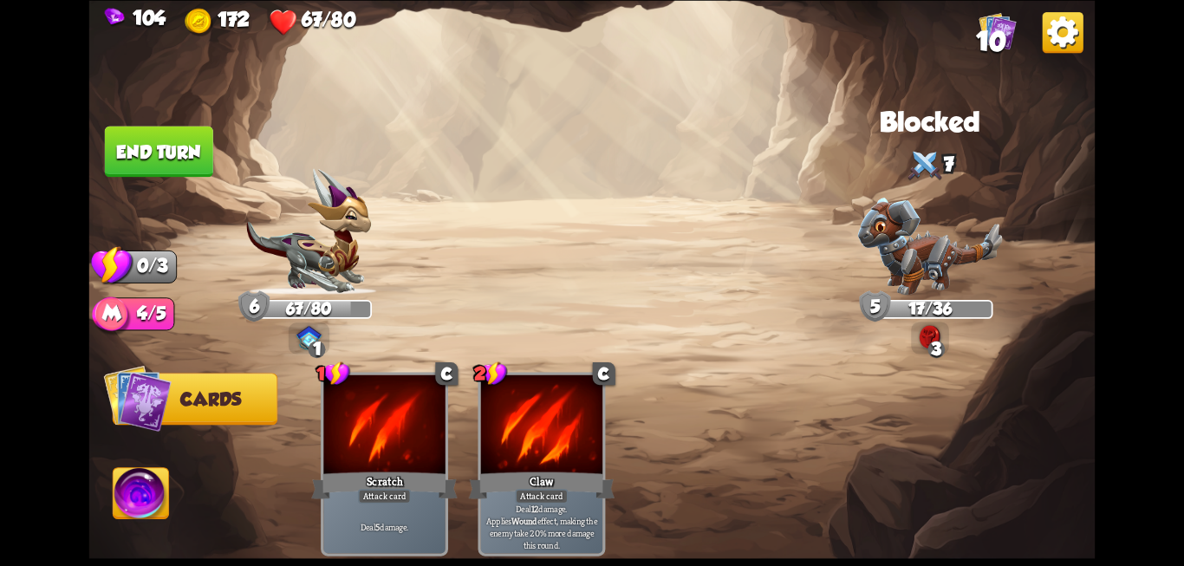
click at [121, 159] on button "End turn" at bounding box center [159, 151] width 108 height 51
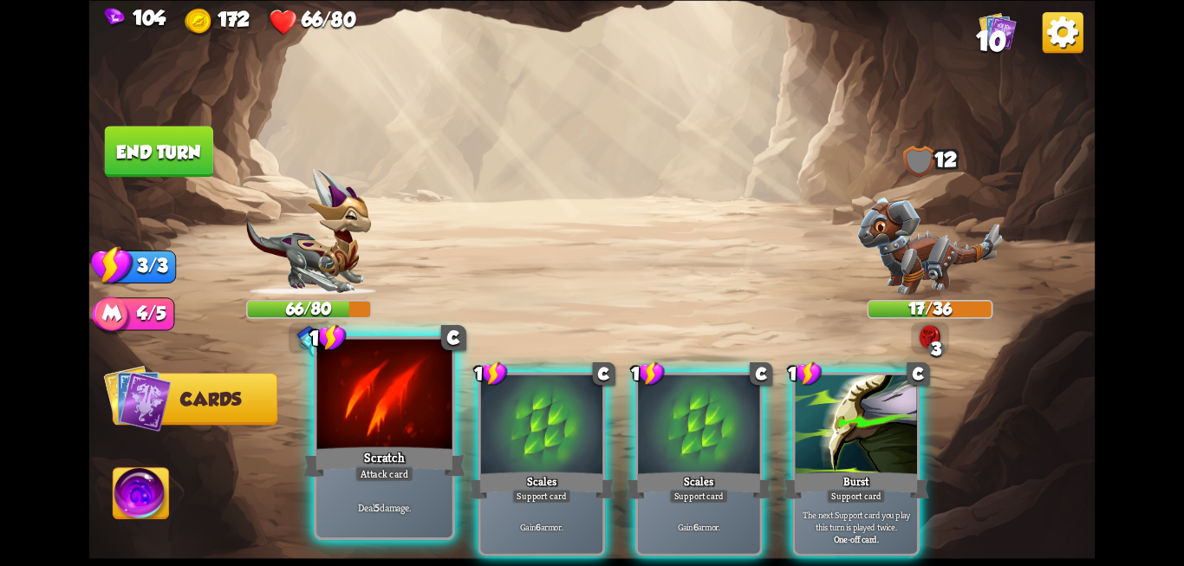
click at [410, 483] on div "Deal 5 damage." at bounding box center [384, 506] width 135 height 59
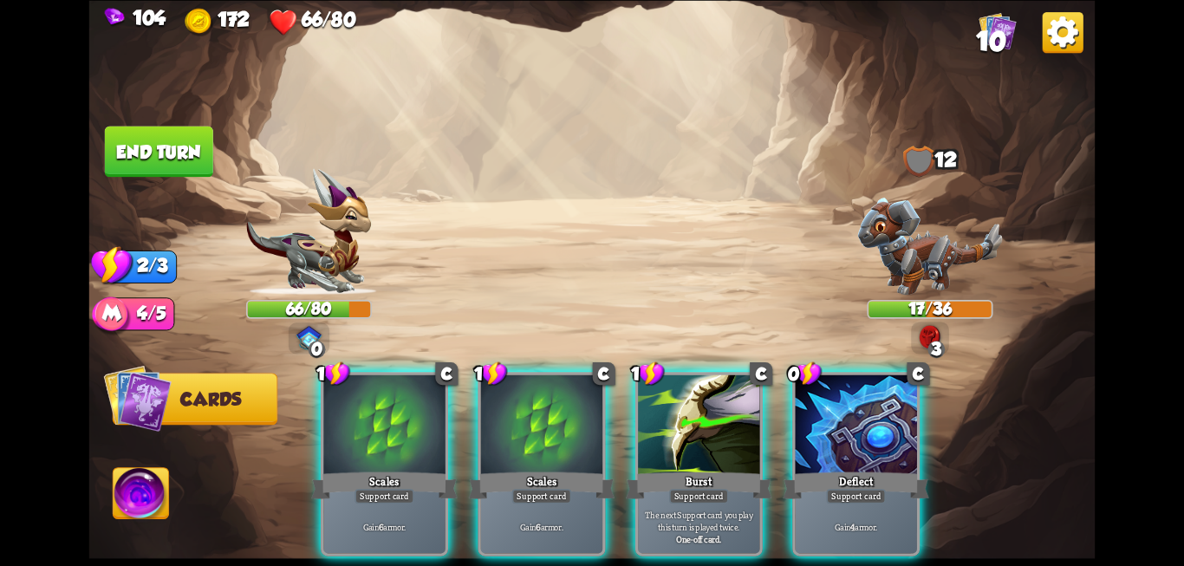
click at [410, 500] on div "Gain 6 armor." at bounding box center [383, 526] width 121 height 53
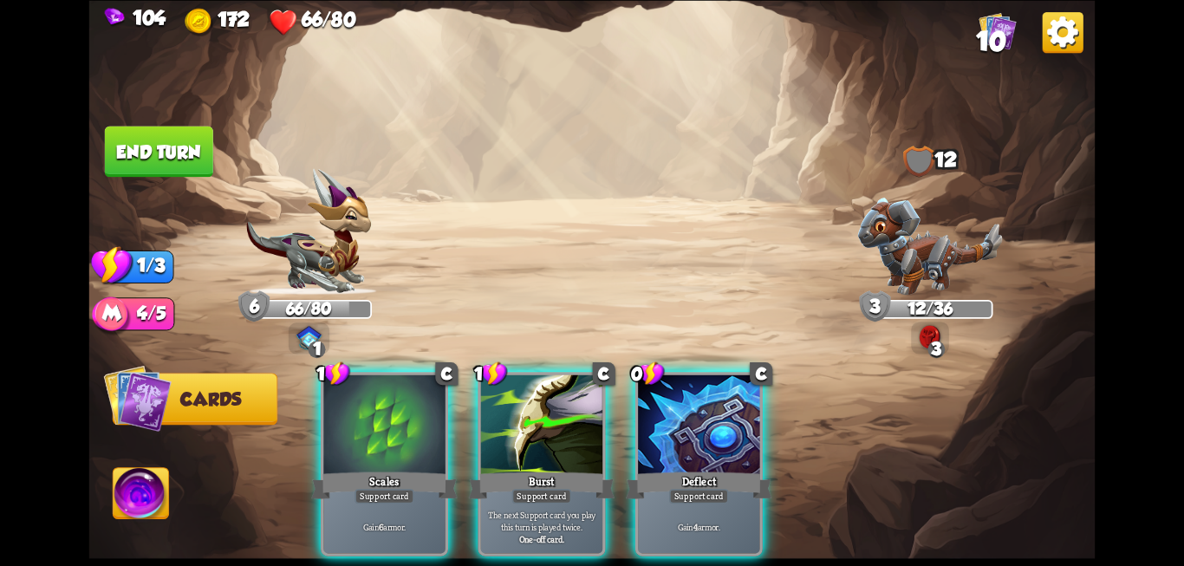
click at [158, 155] on button "End turn" at bounding box center [159, 151] width 108 height 51
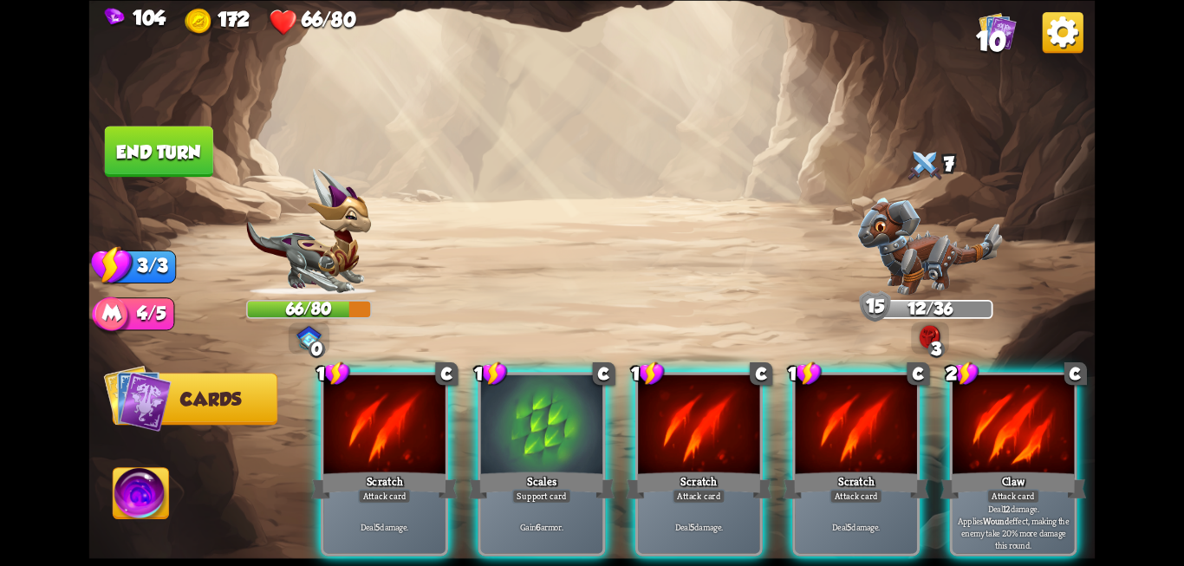
click at [392, 500] on div "Deal 5 damage." at bounding box center [383, 526] width 121 height 53
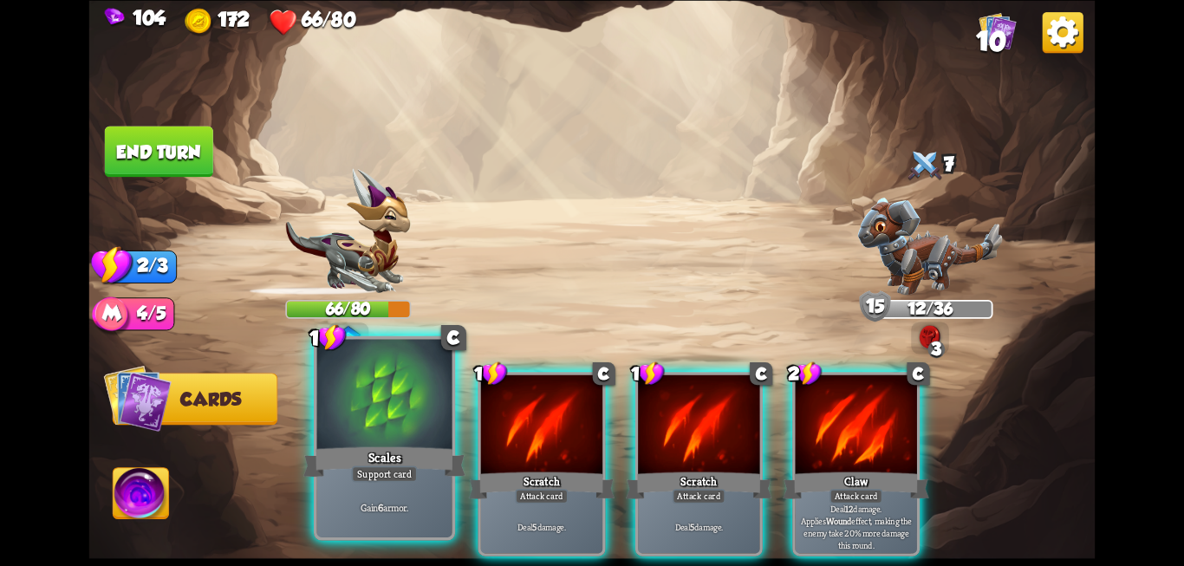
click at [413, 477] on div "Support card" at bounding box center [384, 473] width 66 height 16
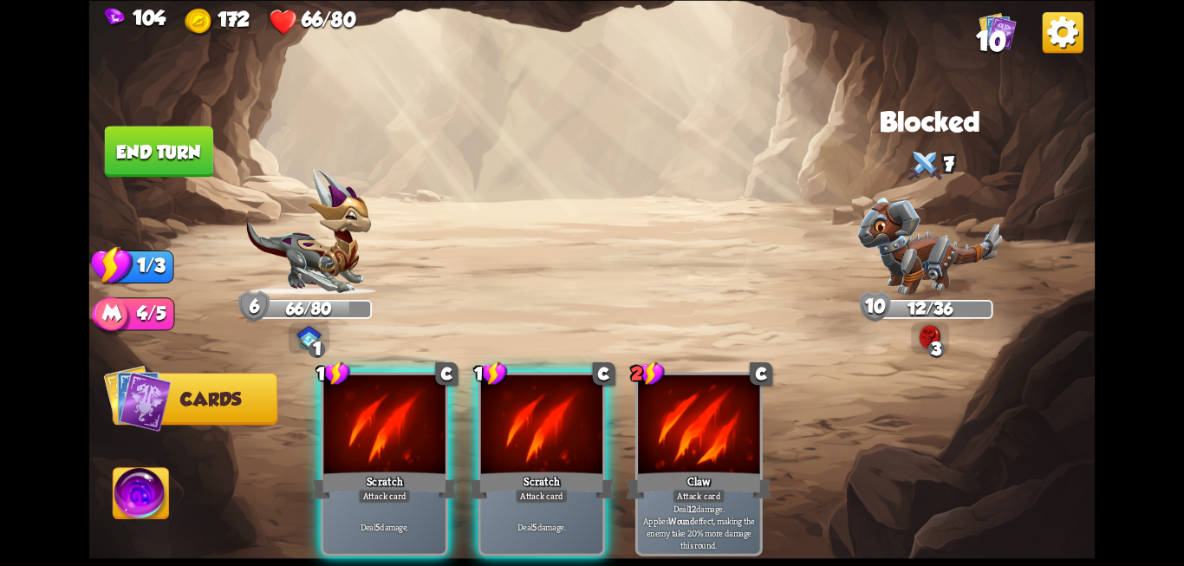
click at [413, 477] on div "Scratch" at bounding box center [384, 485] width 146 height 33
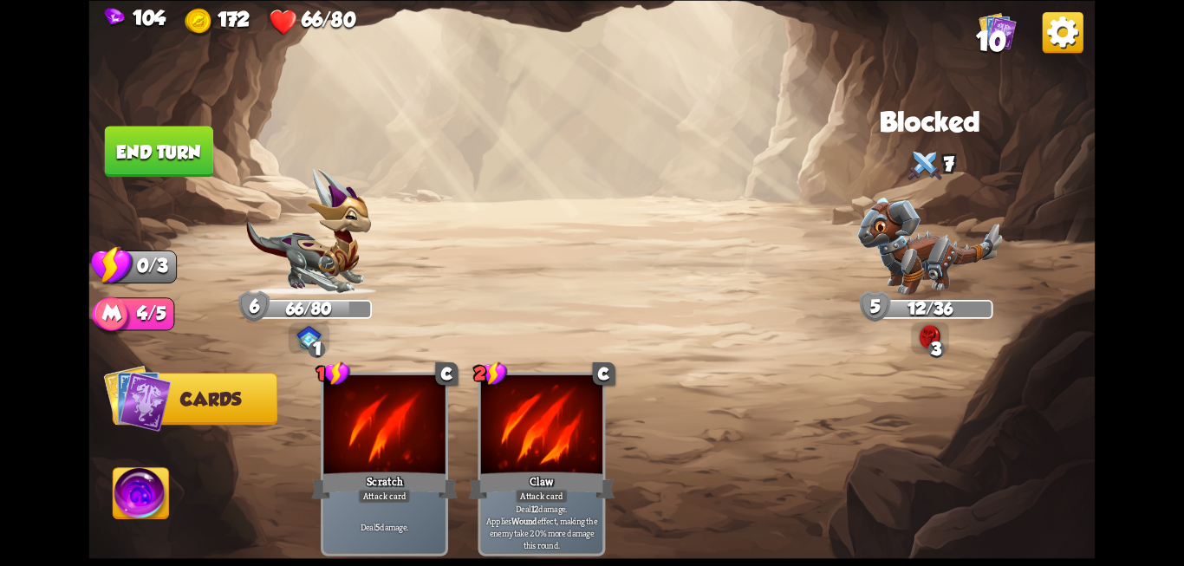
click at [143, 154] on button "End turn" at bounding box center [159, 151] width 108 height 51
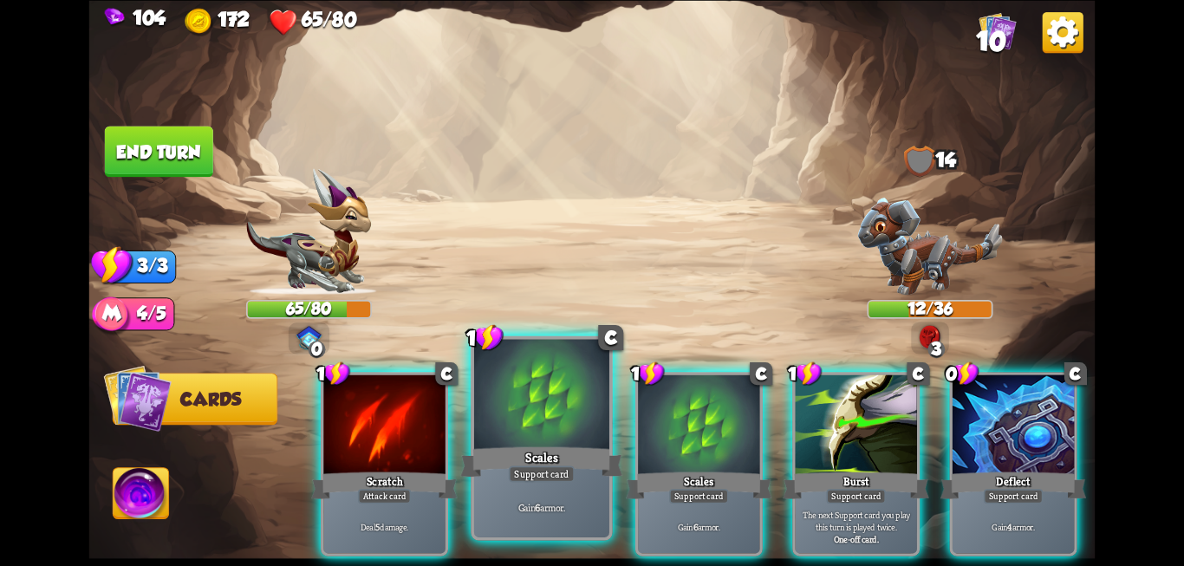
click at [505, 451] on div "Scales" at bounding box center [541, 462] width 162 height 36
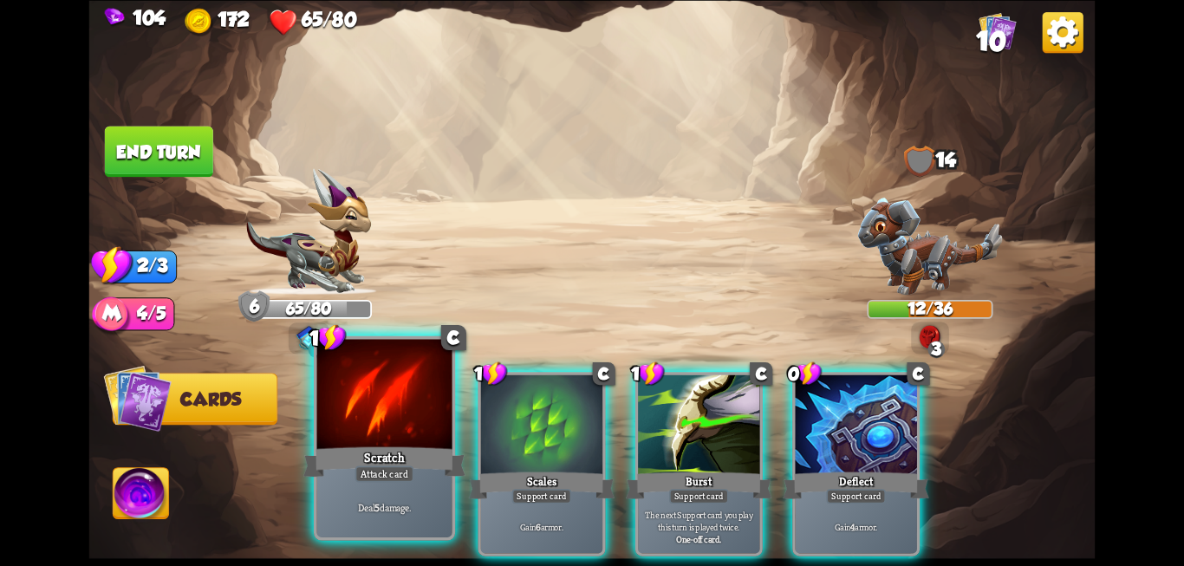
click at [381, 455] on div "Scratch" at bounding box center [384, 462] width 162 height 36
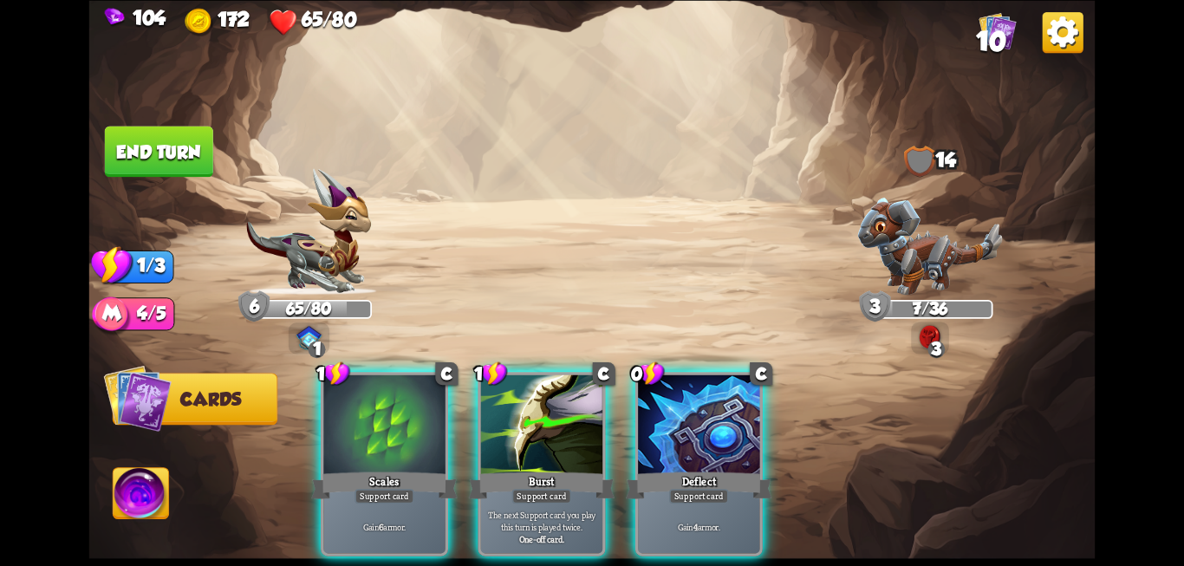
click at [381, 469] on div "Scales" at bounding box center [384, 485] width 146 height 33
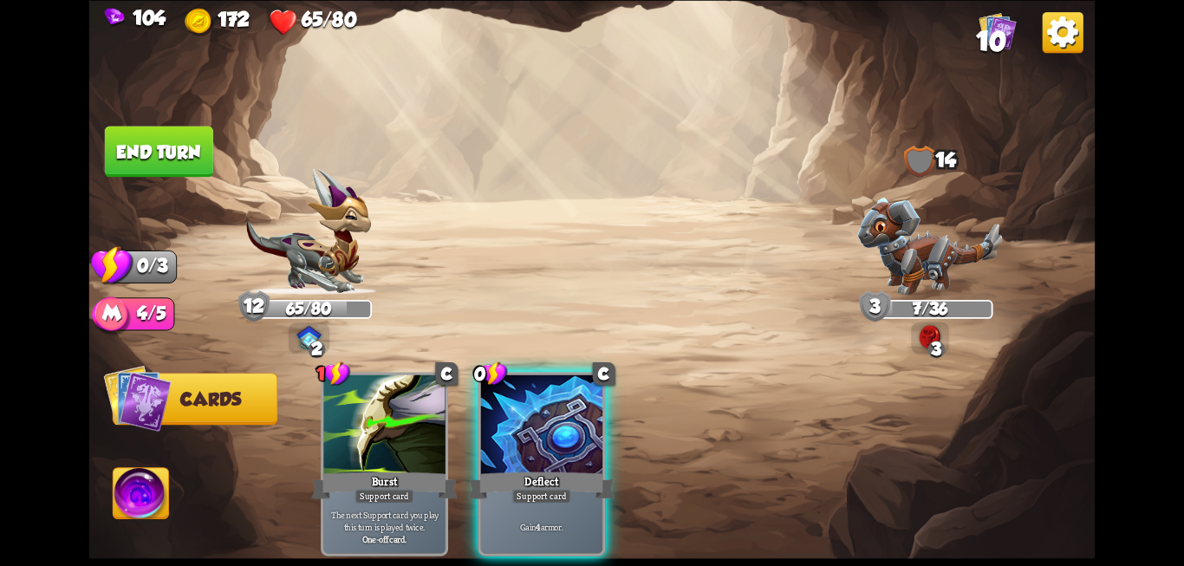
click at [154, 143] on button "End turn" at bounding box center [158, 151] width 111 height 52
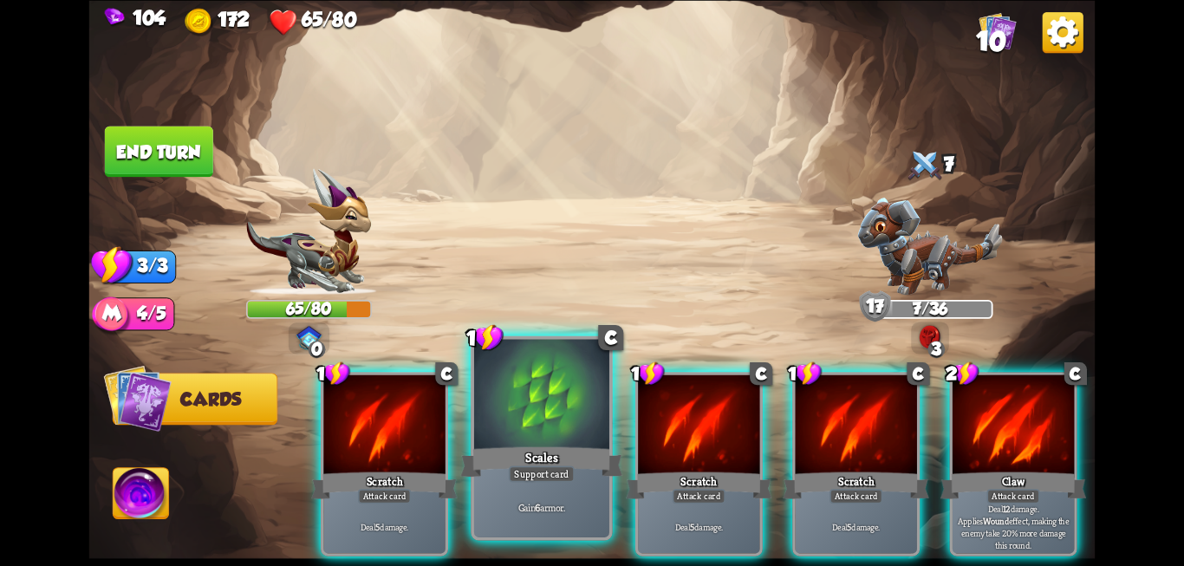
click at [543, 433] on div at bounding box center [541, 396] width 135 height 114
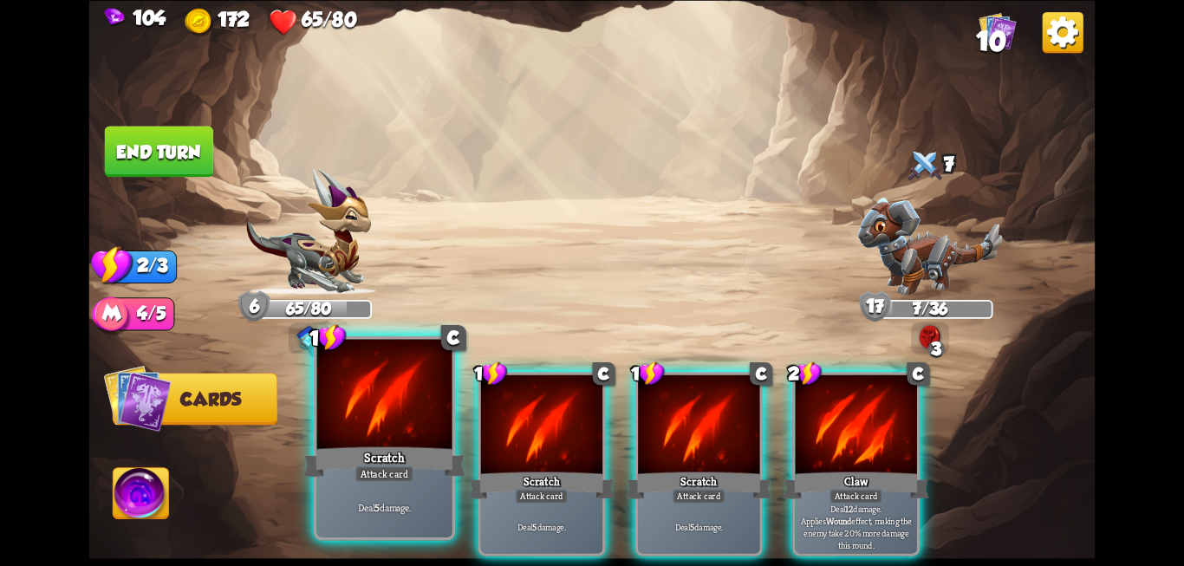
click at [360, 452] on div "Scratch" at bounding box center [384, 462] width 162 height 36
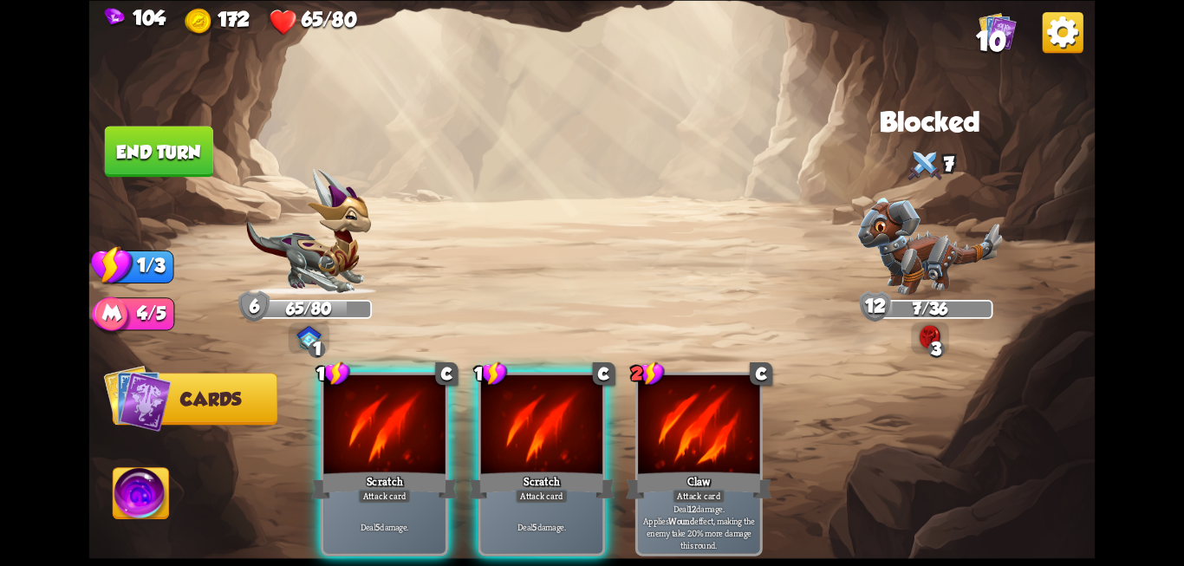
click at [360, 469] on div "Scratch" at bounding box center [384, 485] width 146 height 33
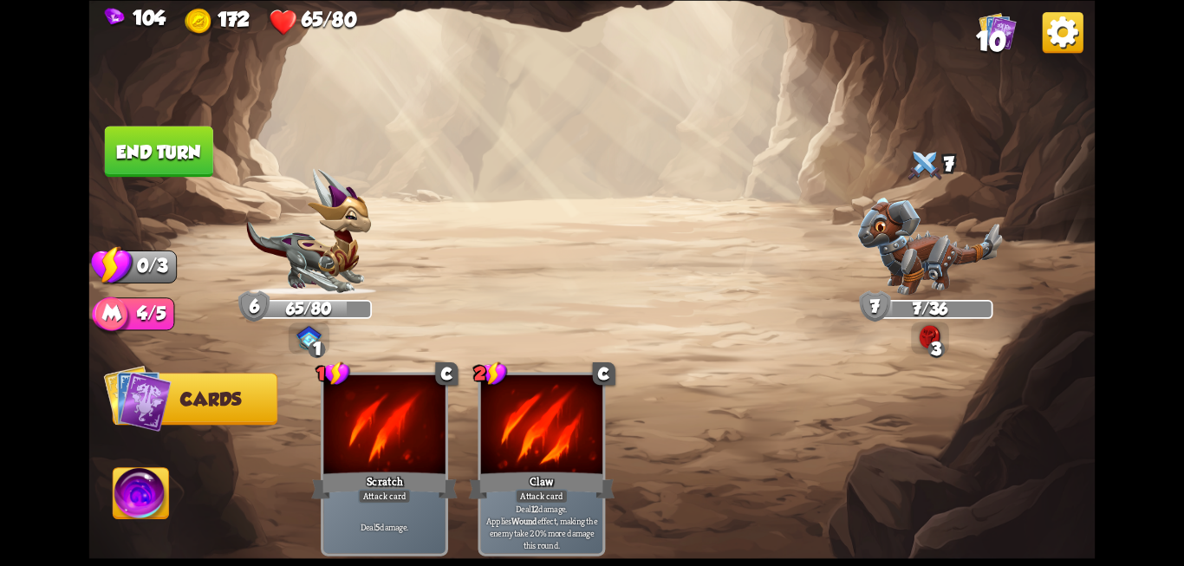
click at [147, 155] on button "End turn" at bounding box center [159, 151] width 108 height 51
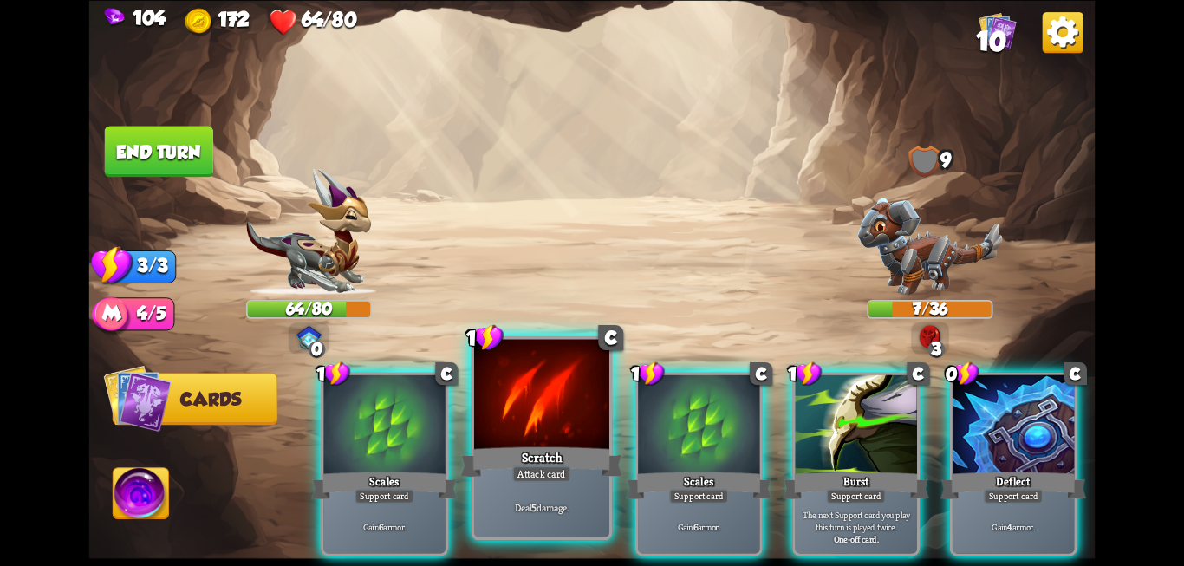
click at [517, 444] on div "Scratch" at bounding box center [541, 462] width 162 height 36
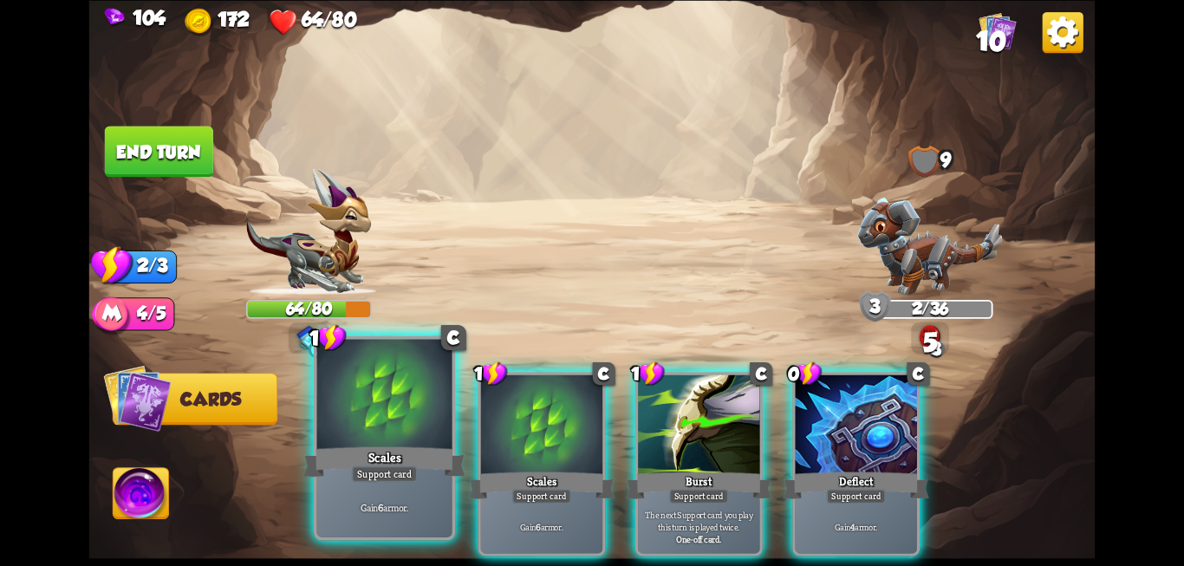
click at [385, 475] on div "Support card" at bounding box center [384, 473] width 66 height 16
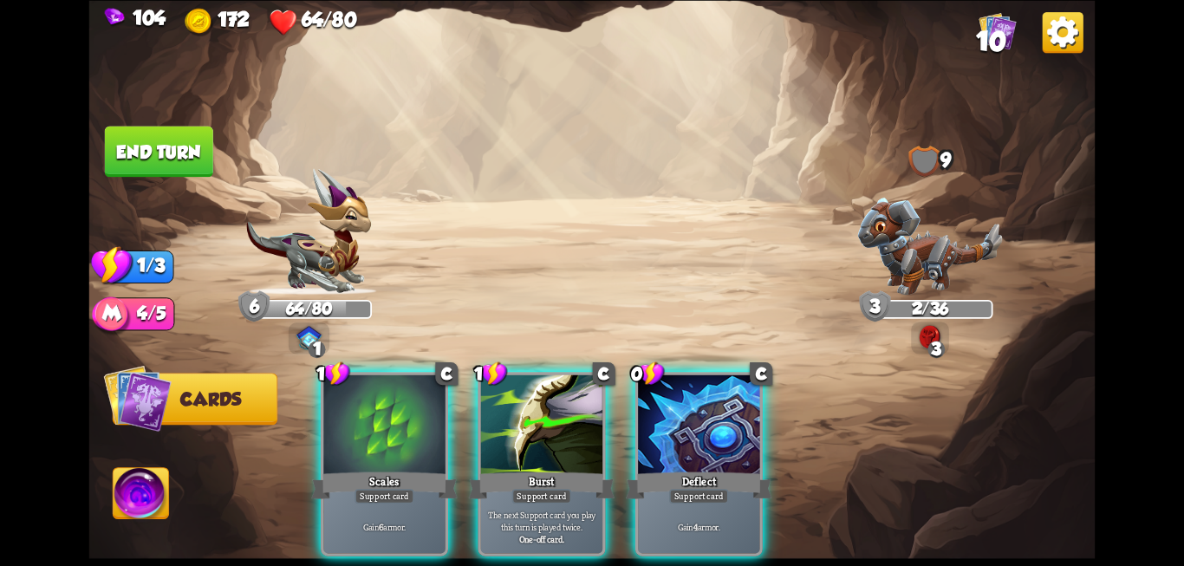
click at [177, 131] on button "End turn" at bounding box center [159, 151] width 108 height 51
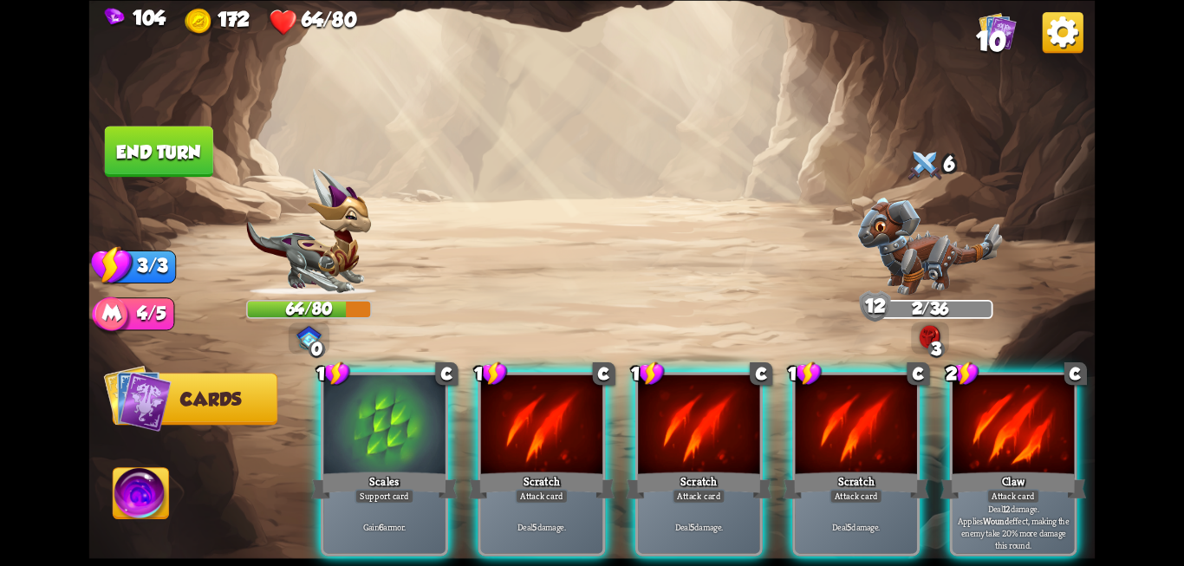
click at [526, 469] on div "Scratch" at bounding box center [542, 485] width 146 height 33
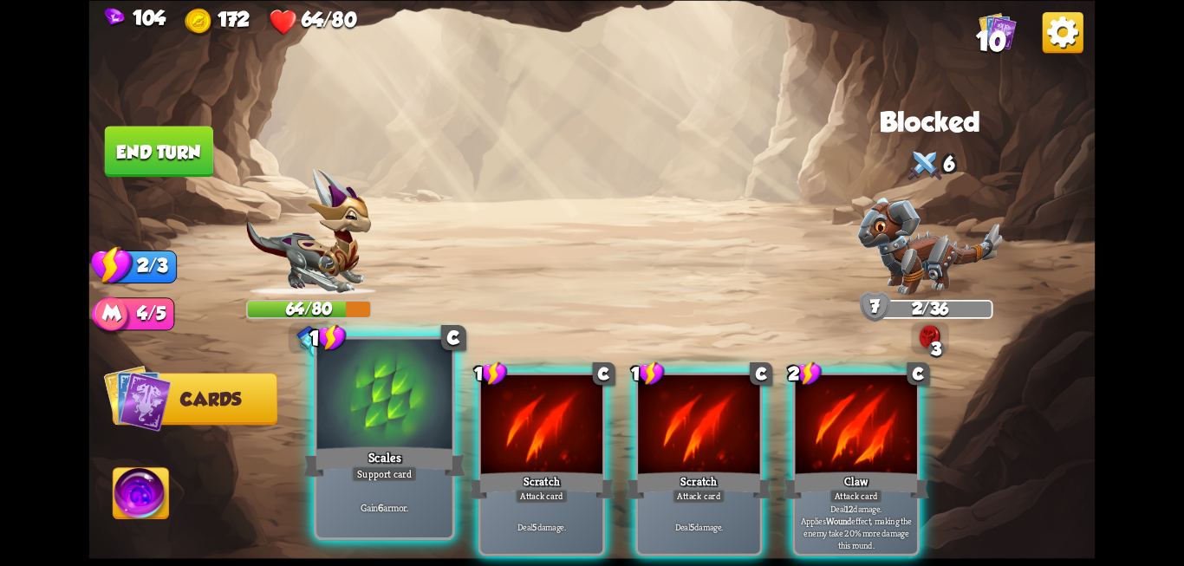
click at [308, 469] on div "Scales" at bounding box center [384, 462] width 162 height 36
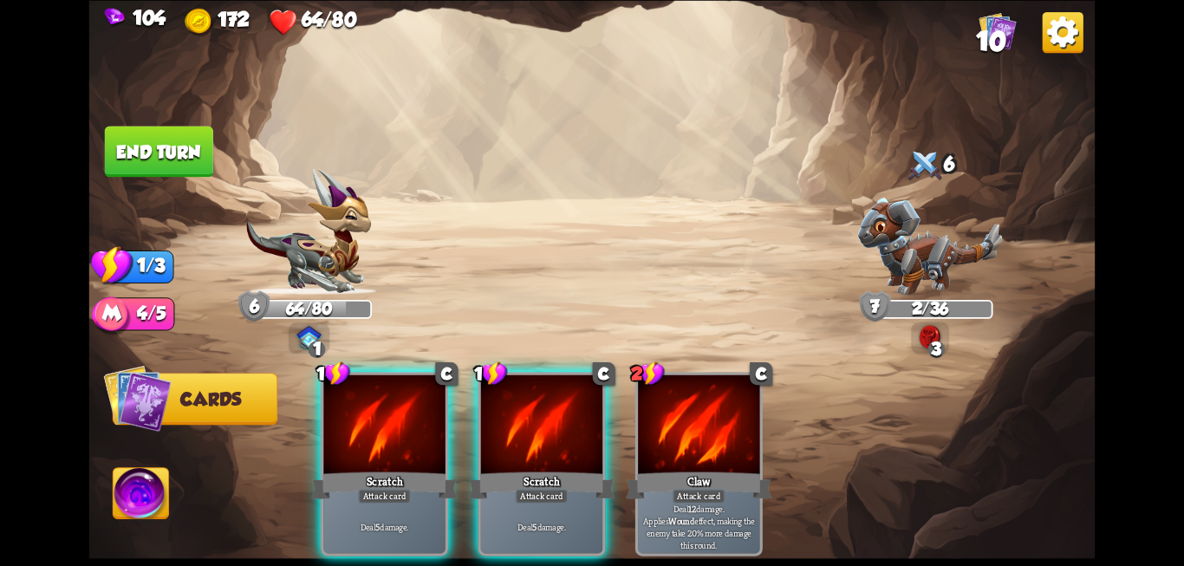
click at [136, 163] on button "End turn" at bounding box center [159, 151] width 108 height 51
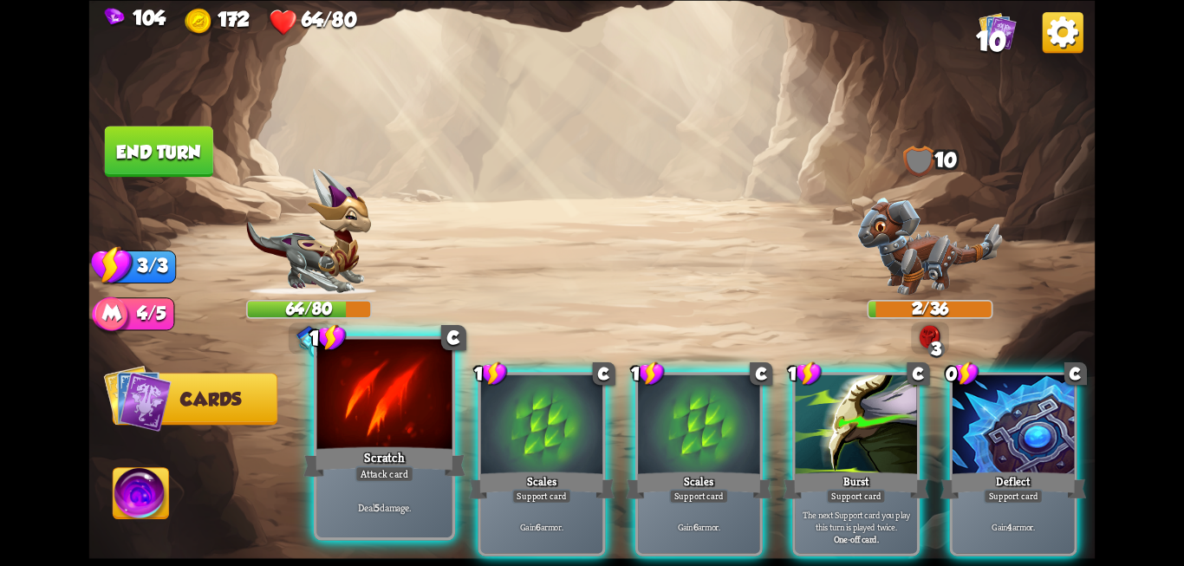
click at [403, 464] on div "Scratch" at bounding box center [384, 462] width 162 height 36
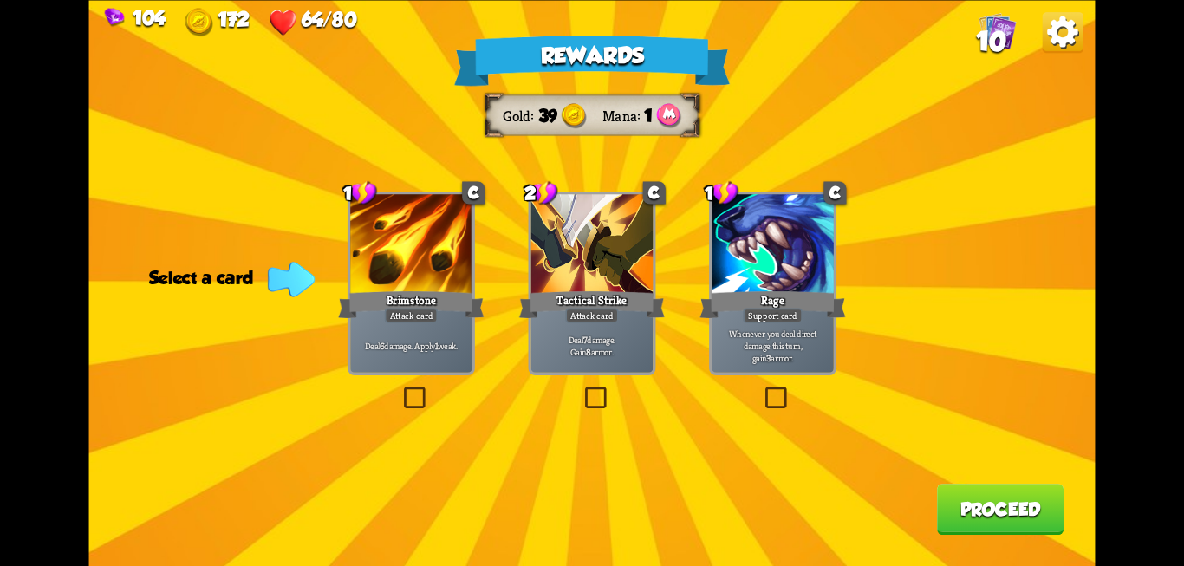
click at [400, 389] on label at bounding box center [400, 389] width 0 height 0
click at [0, 0] on input "checkbox" at bounding box center [0, 0] width 0 height 0
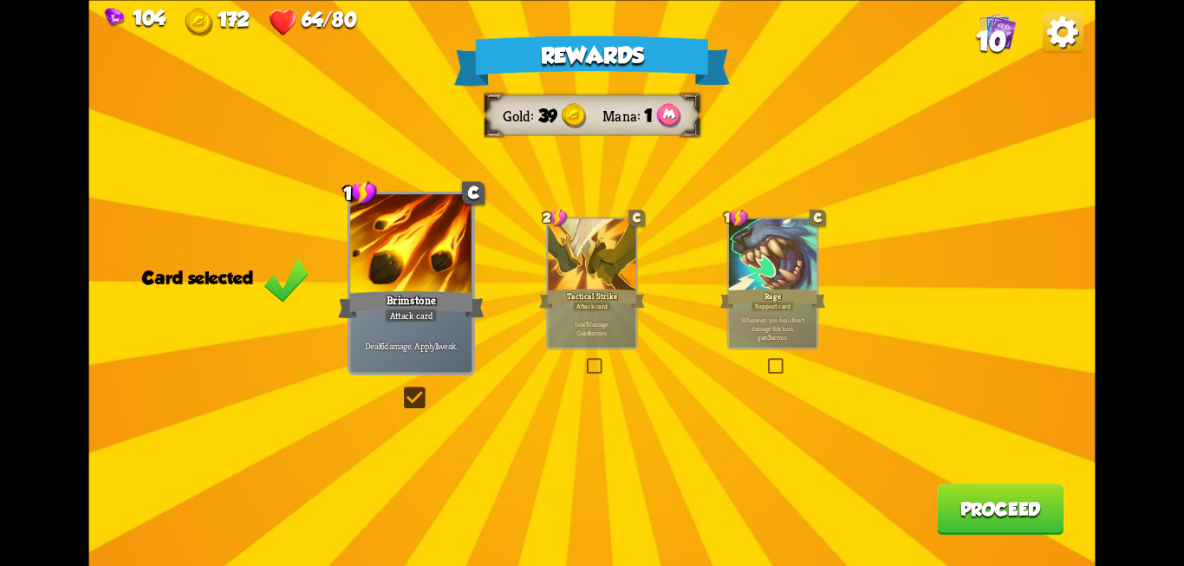
click at [964, 501] on button "Proceed" at bounding box center [1000, 509] width 127 height 51
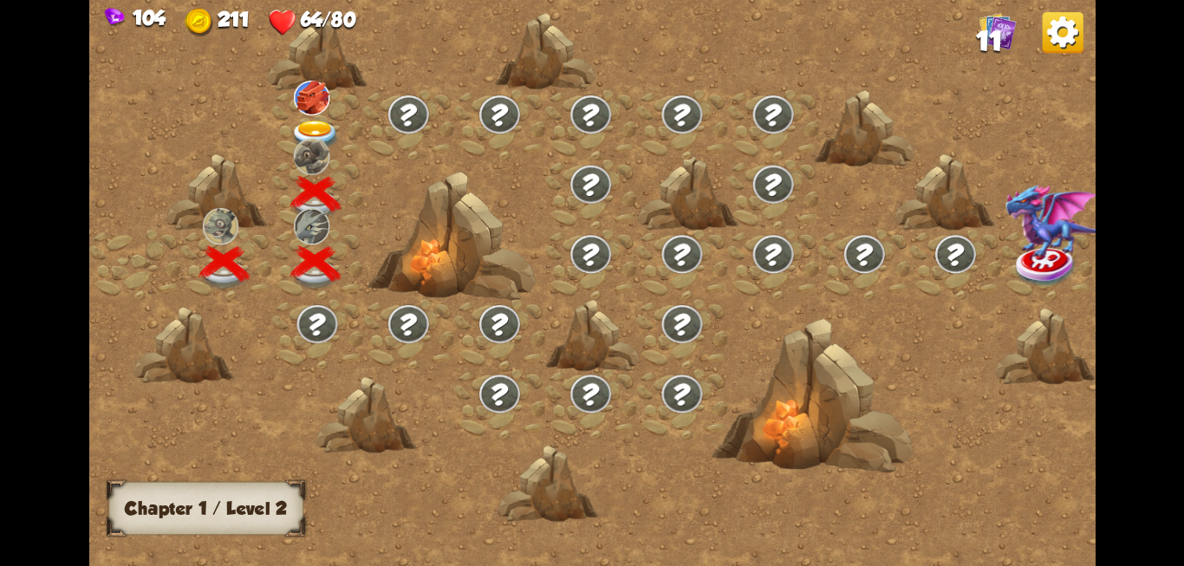
click at [254, 498] on h3 "Chapter 1 / Level 2" at bounding box center [205, 507] width 161 height 21
click at [997, 30] on span "11" at bounding box center [989, 41] width 27 height 30
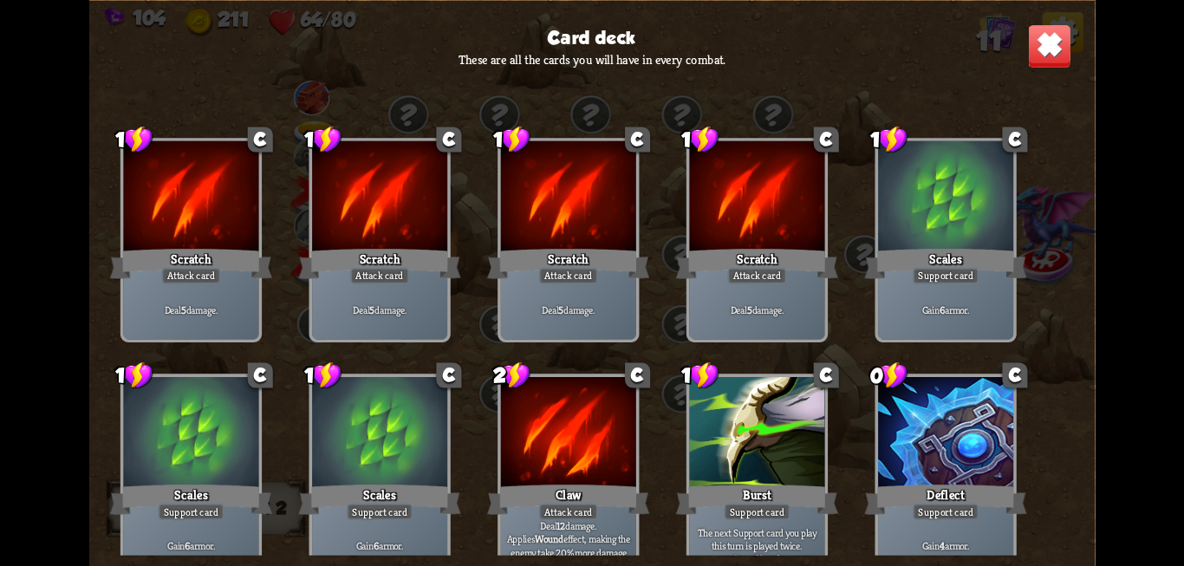
click at [1055, 44] on img at bounding box center [1049, 45] width 44 height 44
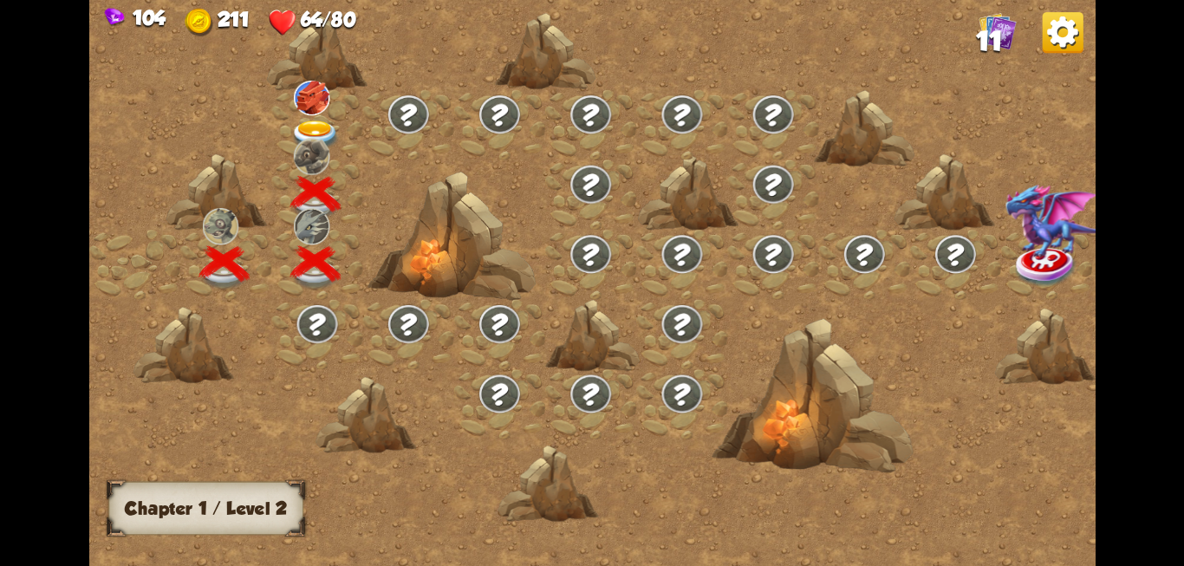
click at [304, 124] on img at bounding box center [315, 135] width 50 height 30
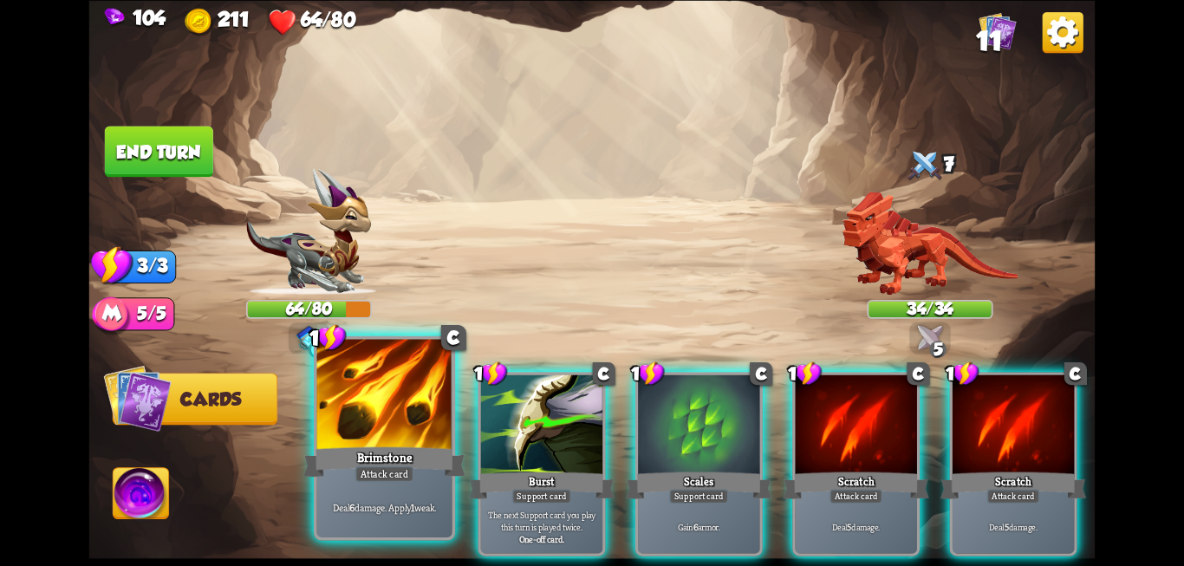
click at [386, 445] on div "Brimstone" at bounding box center [384, 462] width 162 height 36
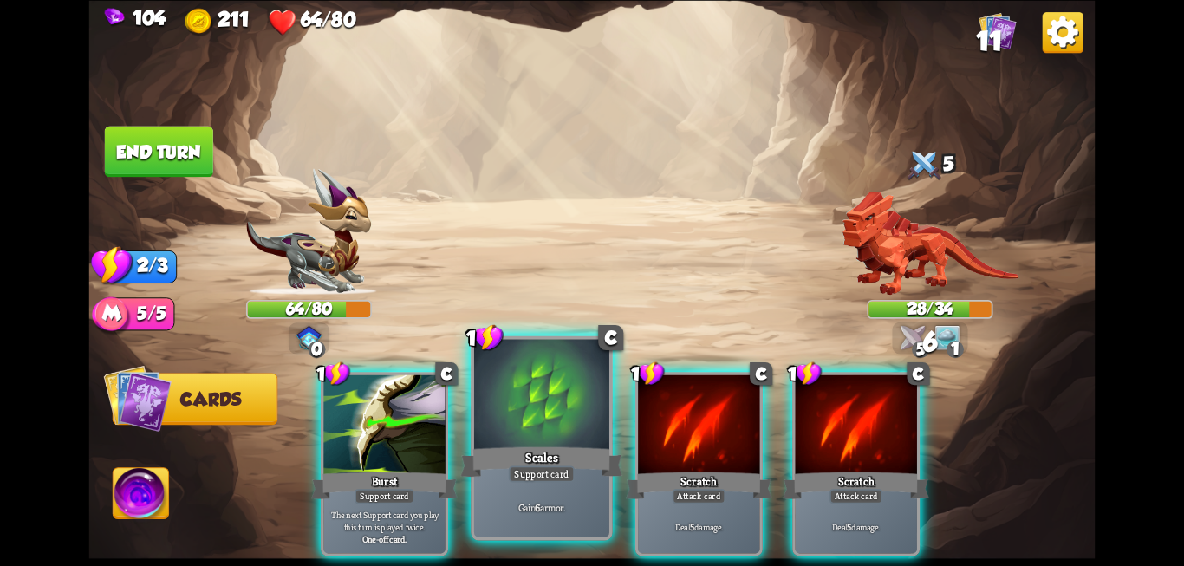
click at [547, 445] on div "Scales" at bounding box center [541, 462] width 162 height 36
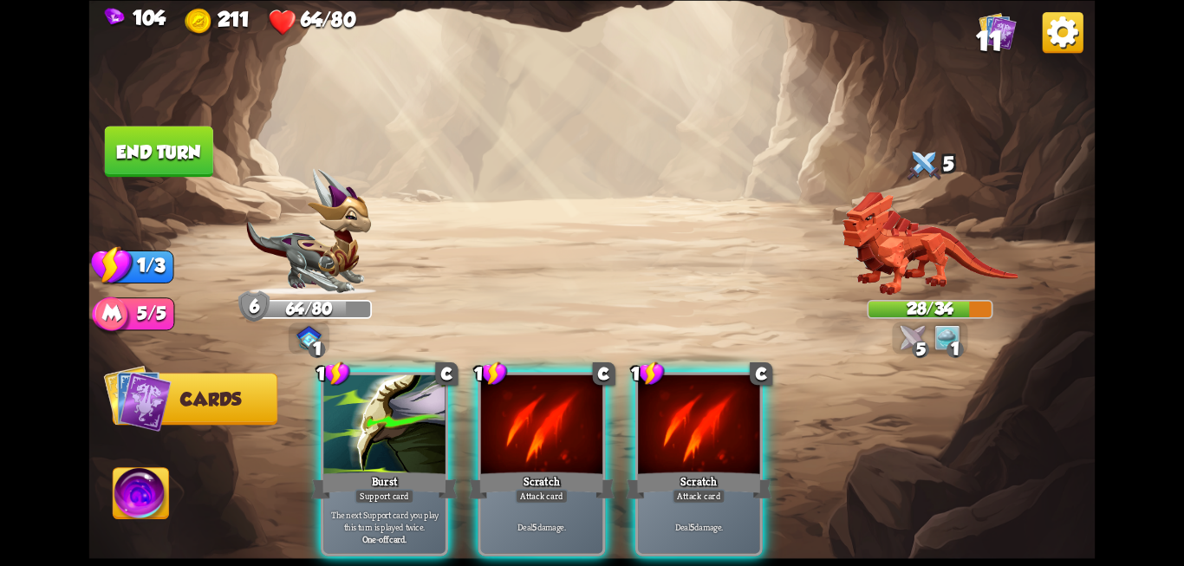
click at [547, 469] on div "Scratch" at bounding box center [542, 485] width 146 height 33
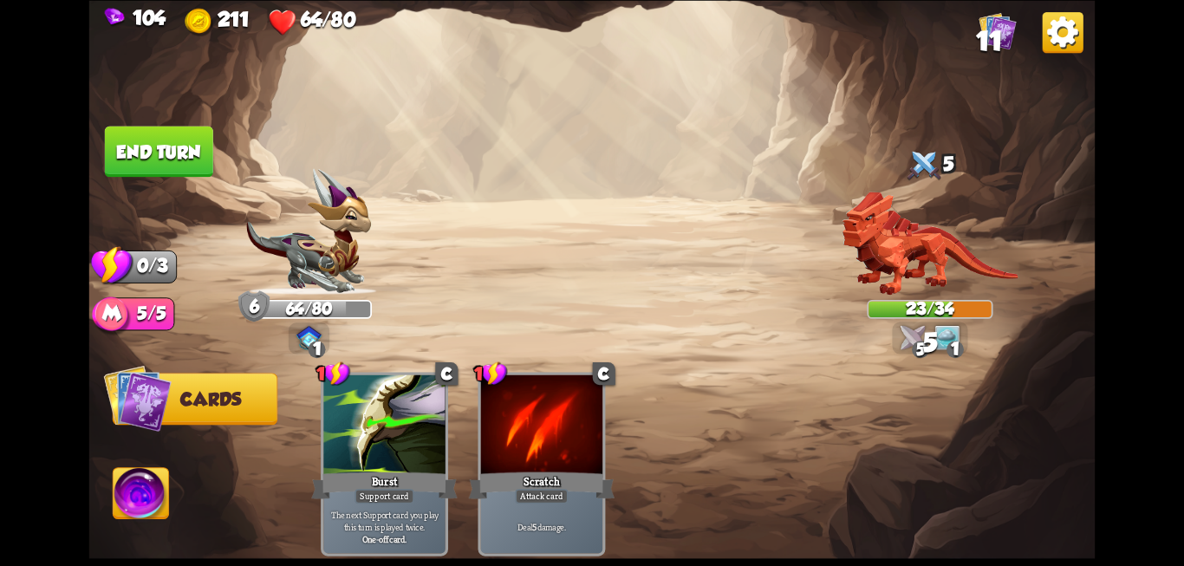
click at [203, 159] on button "End turn" at bounding box center [159, 151] width 108 height 51
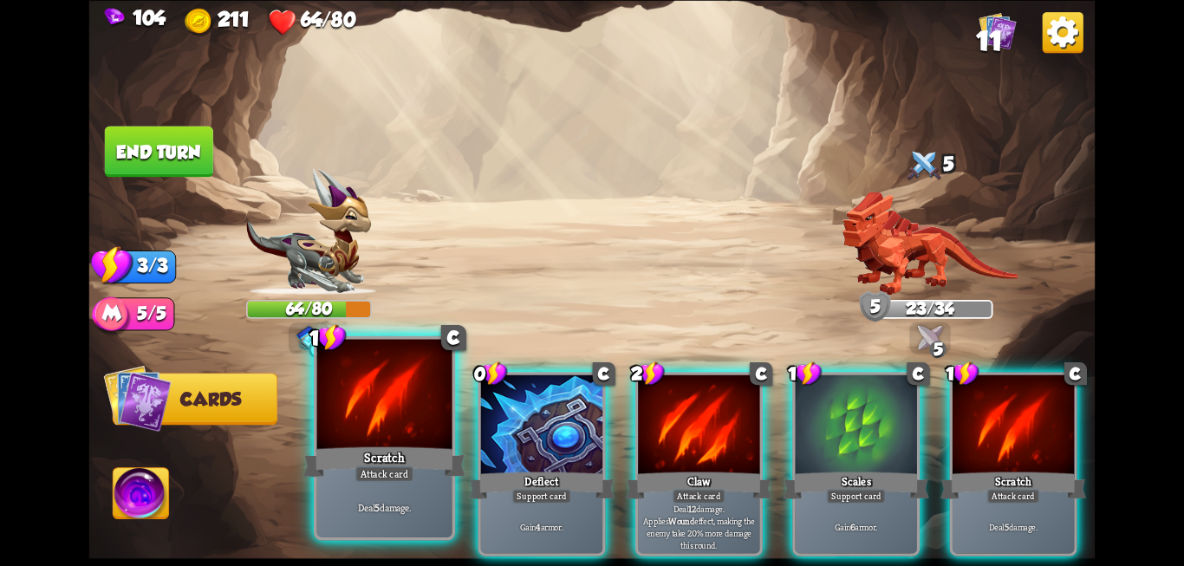
click at [346, 419] on div at bounding box center [384, 396] width 135 height 114
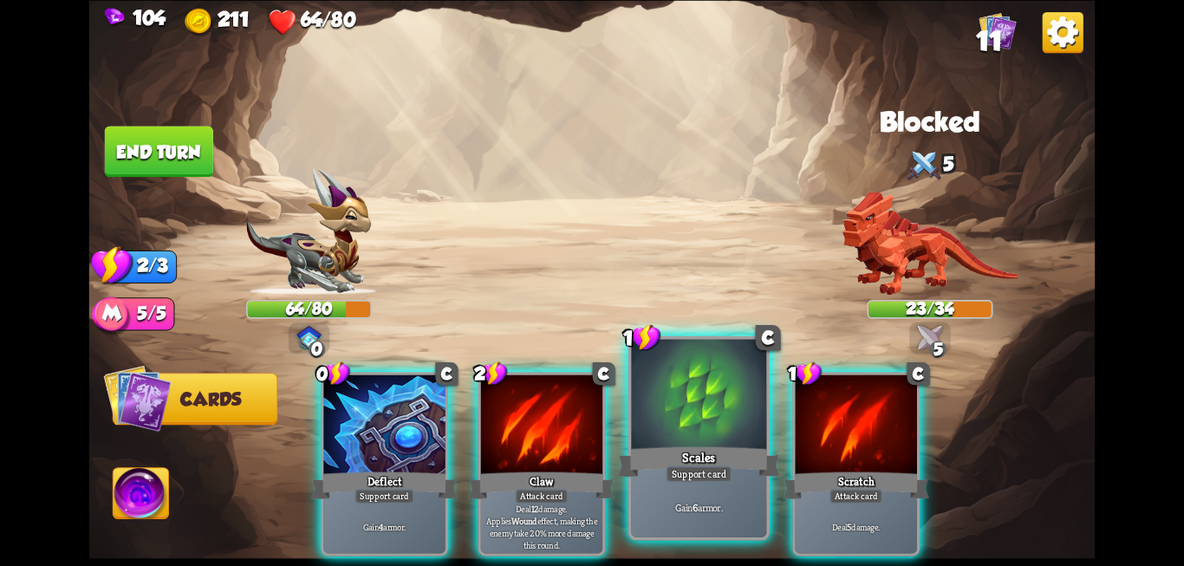
click at [679, 453] on div "Scales" at bounding box center [699, 462] width 162 height 36
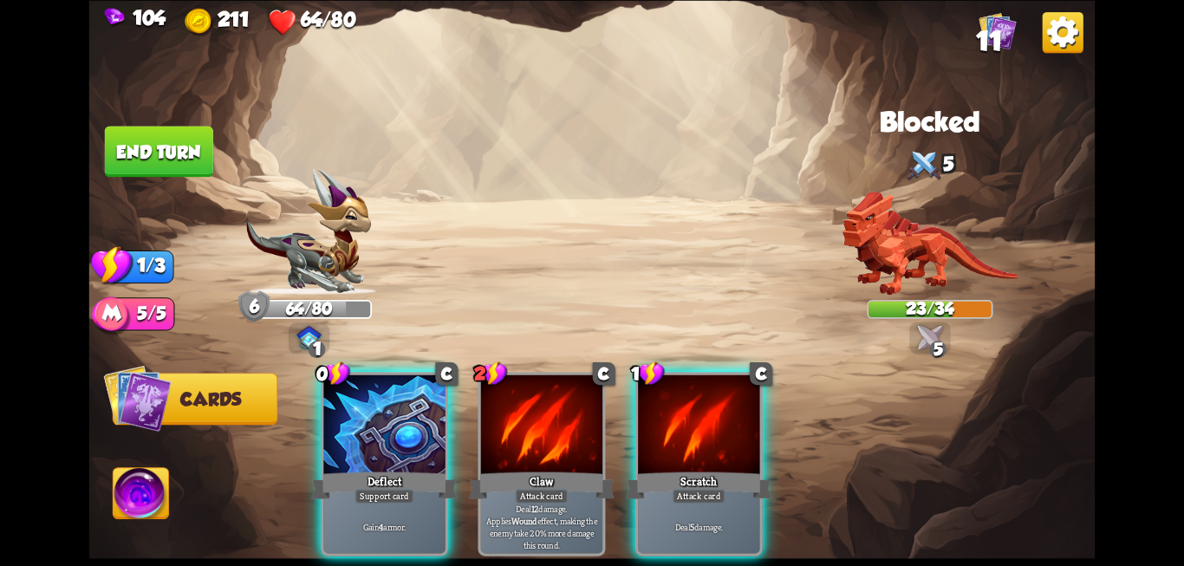
click at [679, 469] on div "Scratch" at bounding box center [699, 485] width 146 height 33
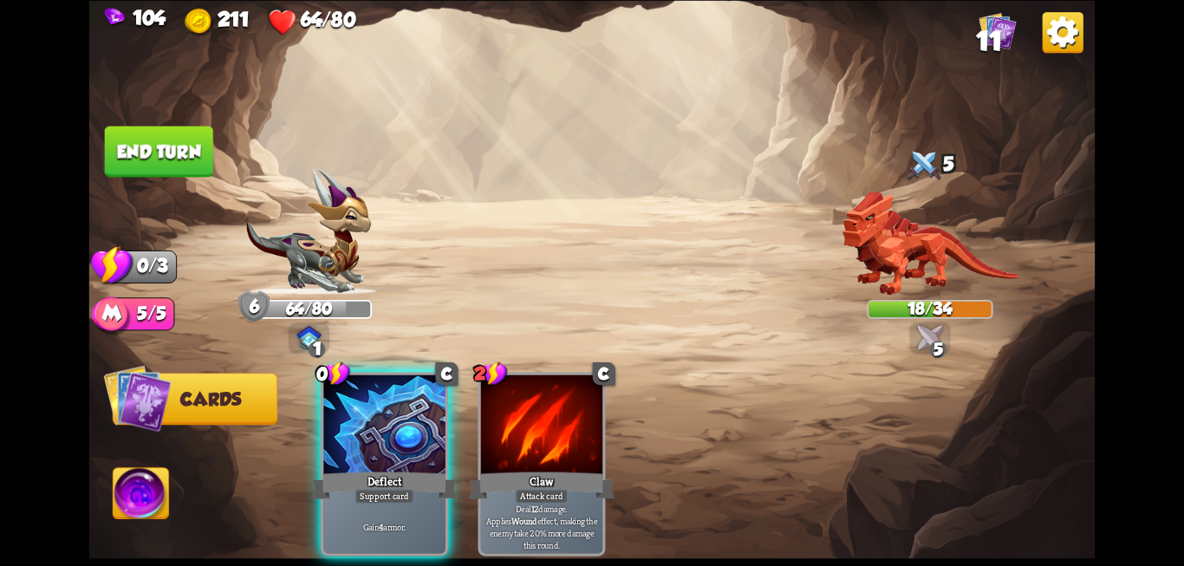
click at [148, 152] on button "End turn" at bounding box center [159, 151] width 108 height 51
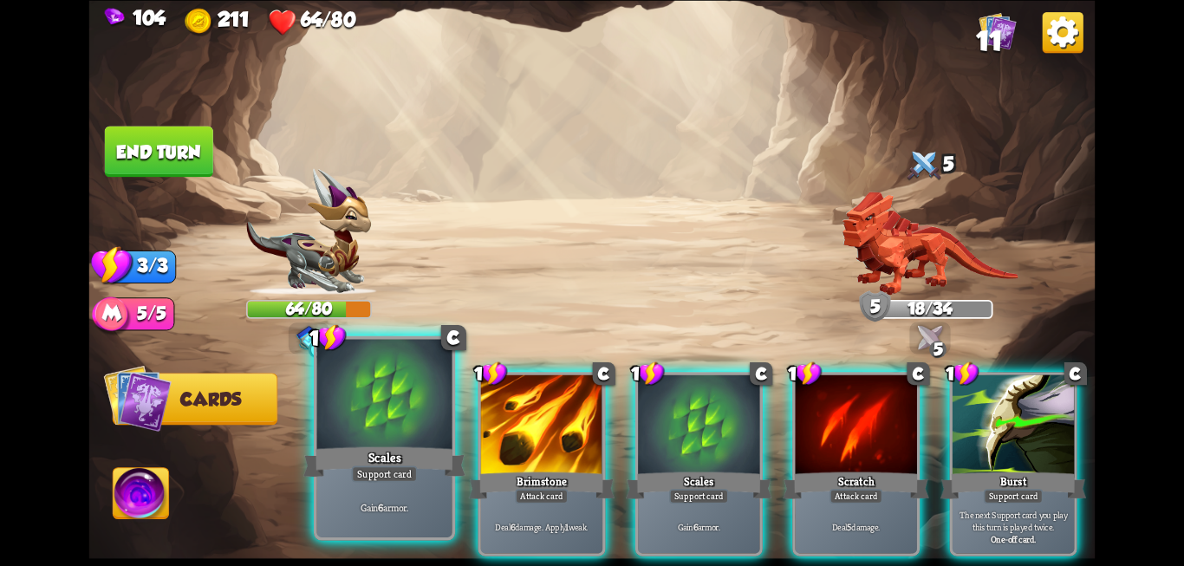
click at [375, 415] on div at bounding box center [384, 396] width 135 height 114
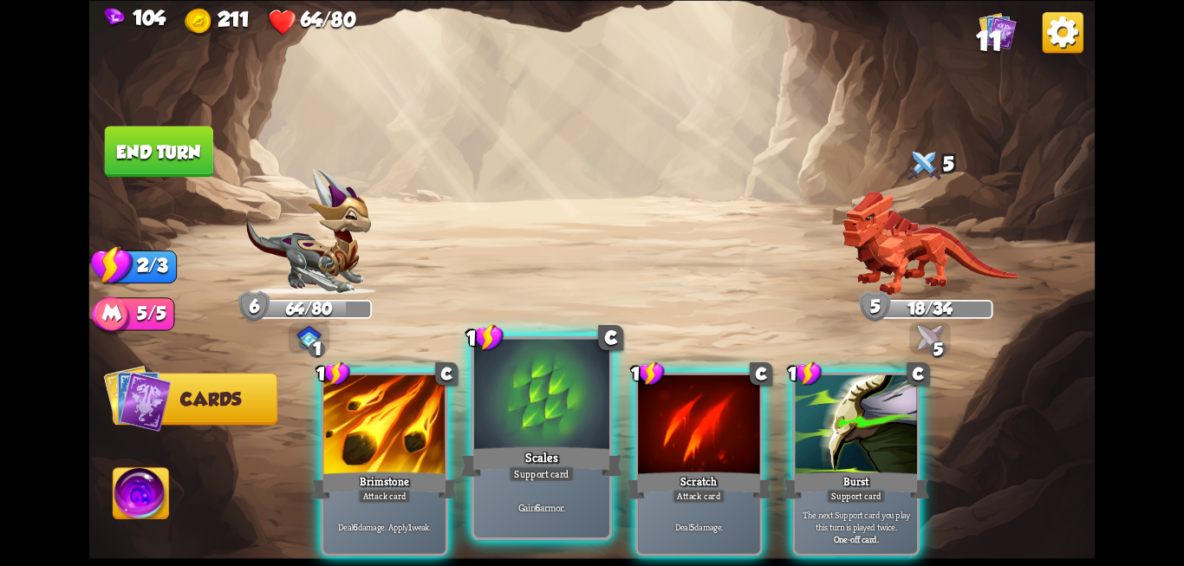
click at [511, 451] on div "Scales" at bounding box center [541, 462] width 162 height 36
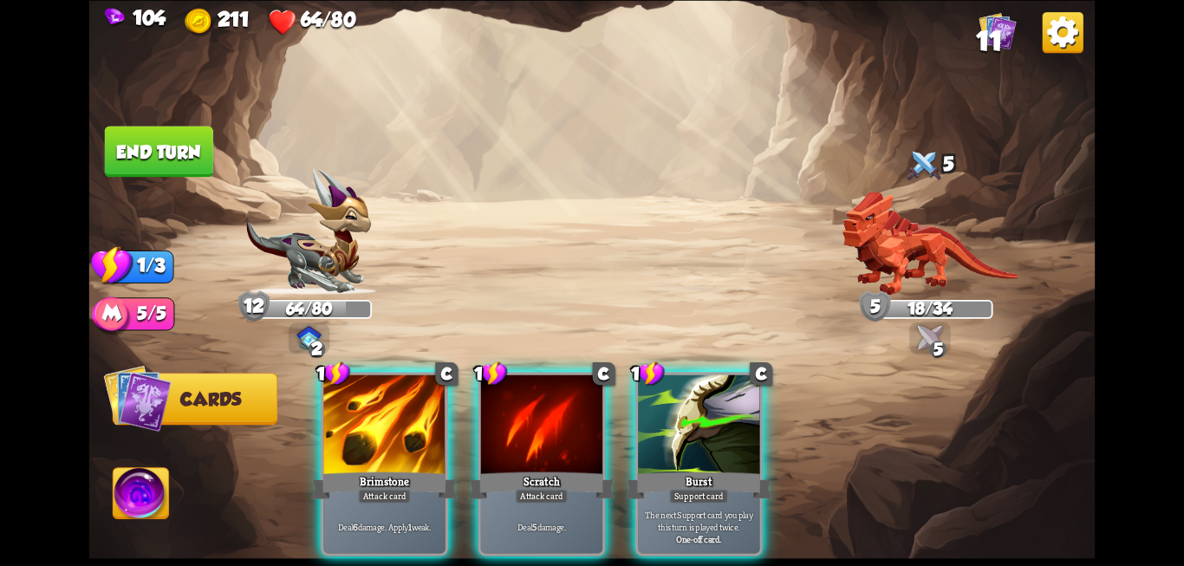
click at [511, 469] on div "Scratch" at bounding box center [542, 485] width 146 height 33
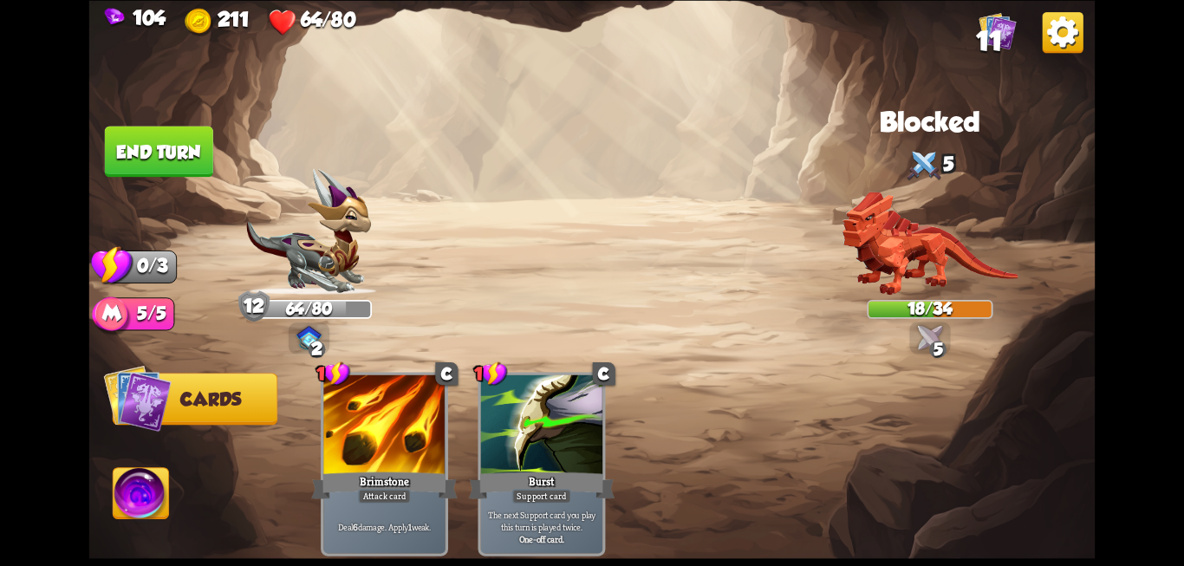
click at [183, 140] on button "End turn" at bounding box center [159, 151] width 108 height 51
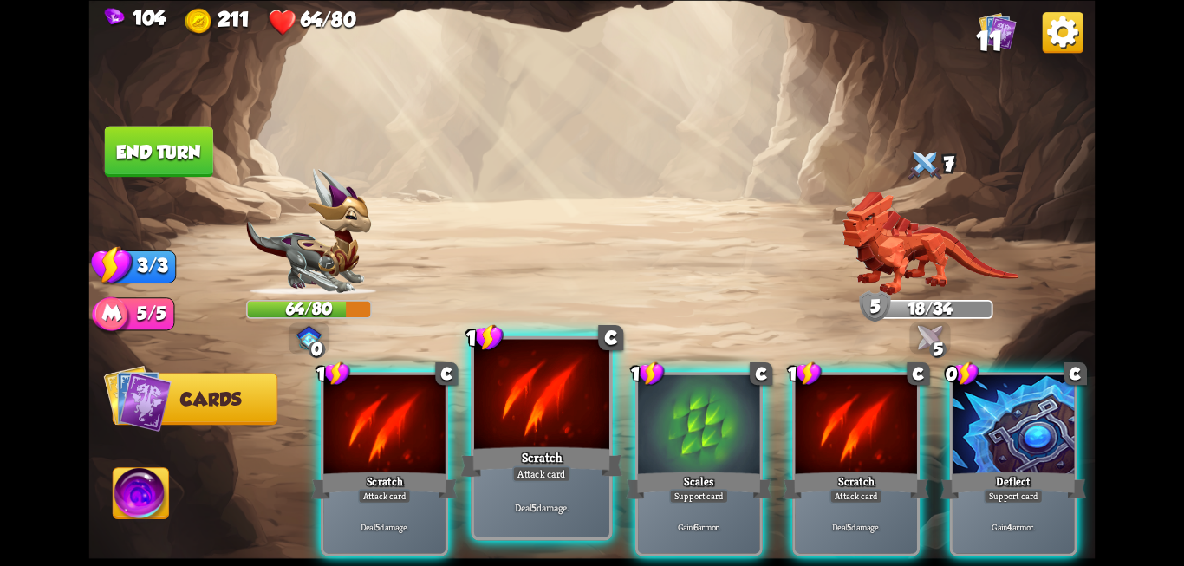
click at [515, 420] on div at bounding box center [541, 396] width 135 height 114
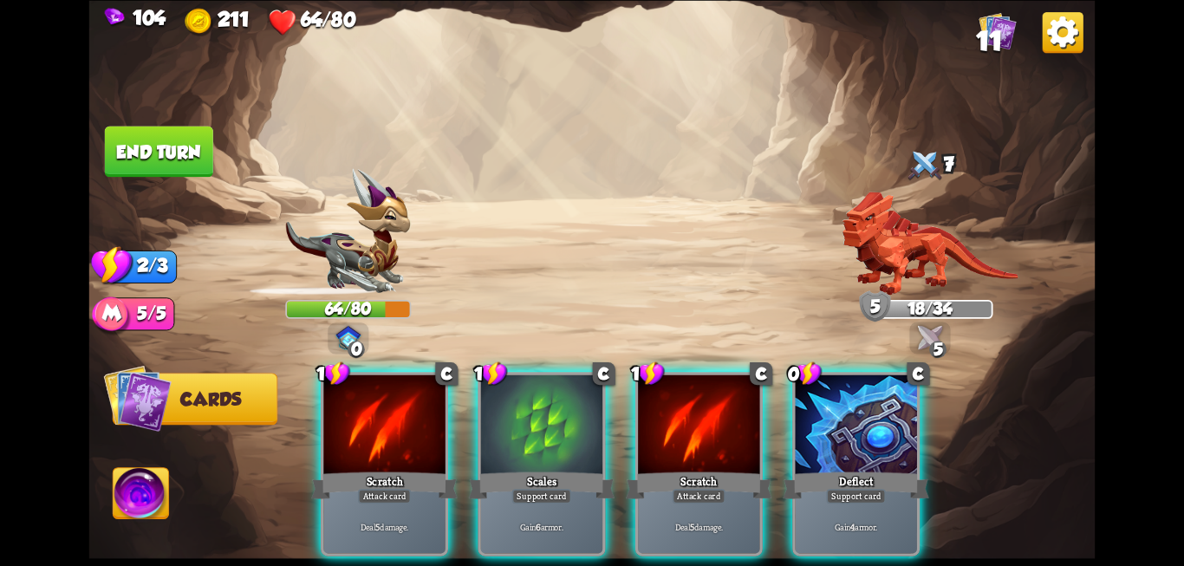
click at [515, 420] on div at bounding box center [541, 425] width 121 height 102
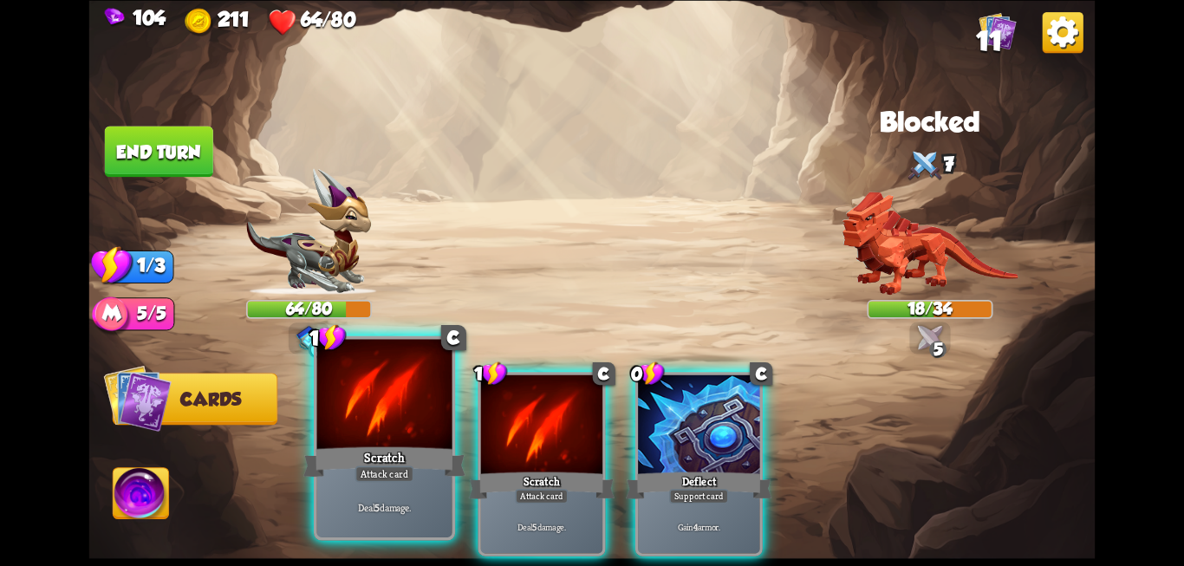
click at [360, 448] on div "Scratch" at bounding box center [384, 462] width 162 height 36
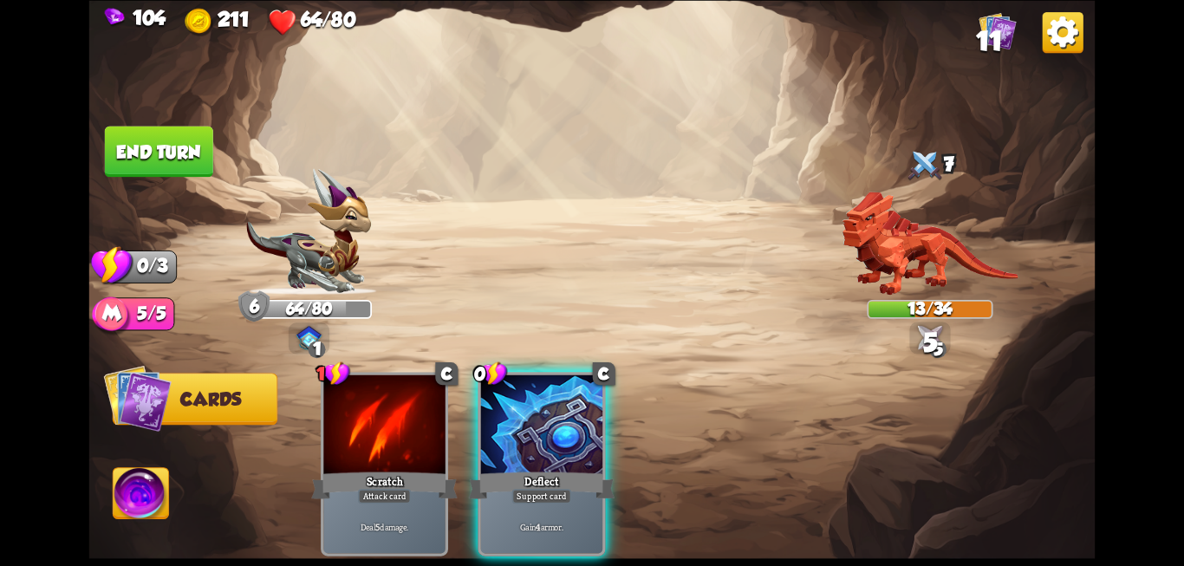
click at [142, 172] on button "End turn" at bounding box center [159, 151] width 108 height 51
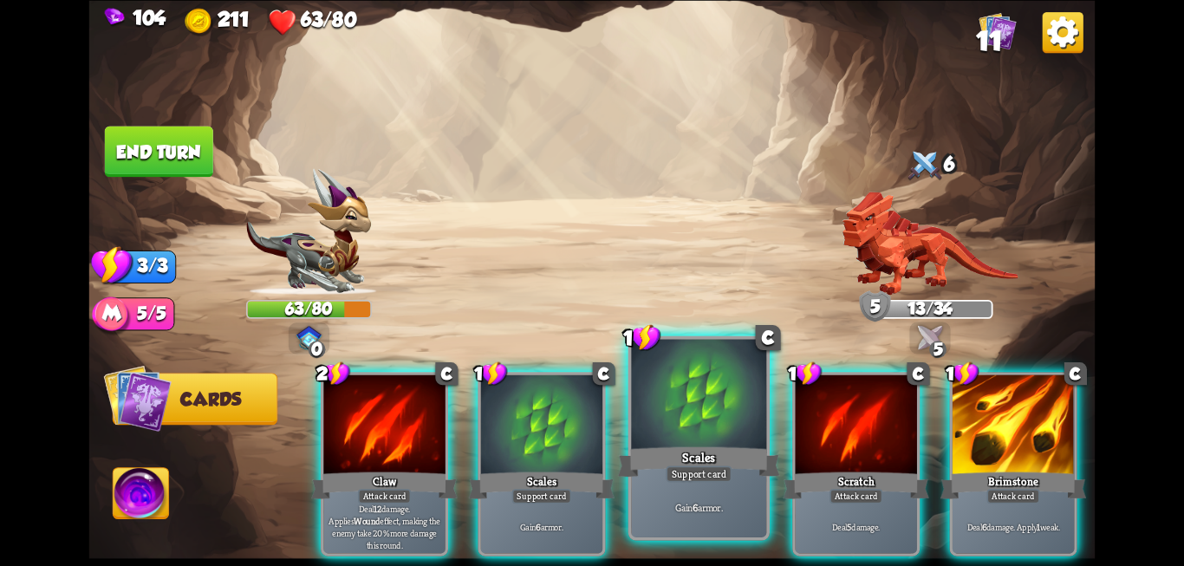
click at [703, 458] on div "Scales" at bounding box center [699, 462] width 162 height 36
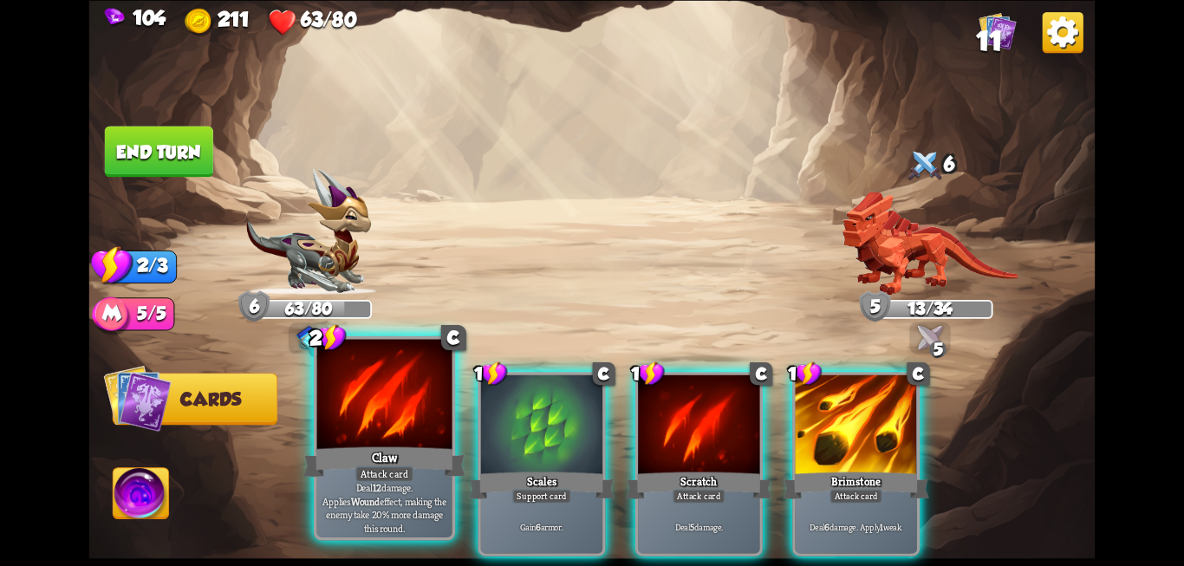
click at [341, 446] on div "Claw" at bounding box center [384, 462] width 162 height 36
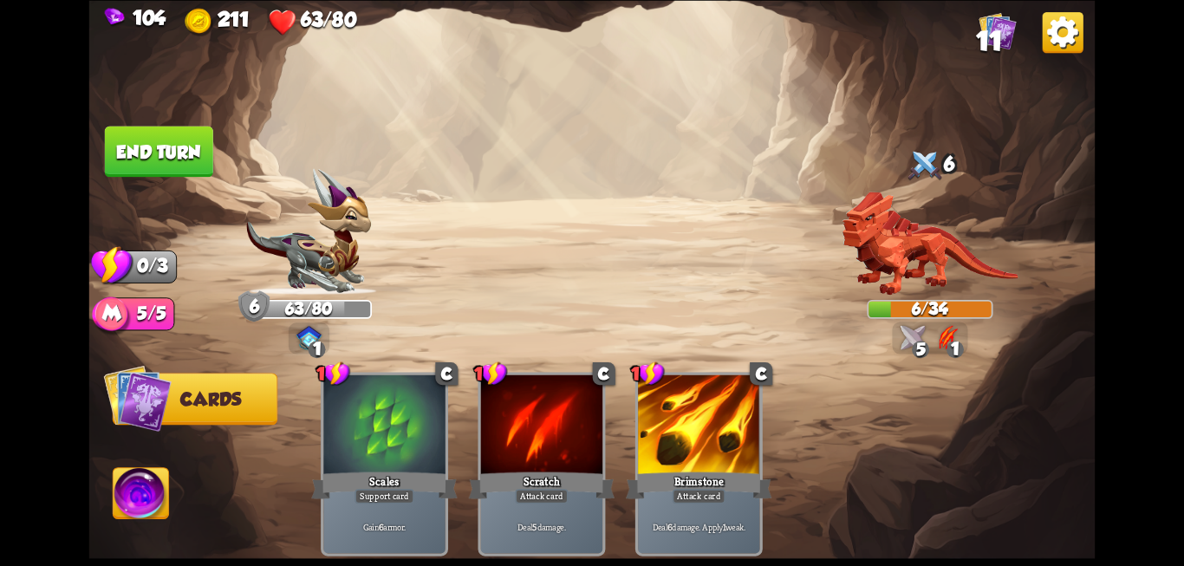
click at [153, 146] on button "End turn" at bounding box center [159, 151] width 108 height 51
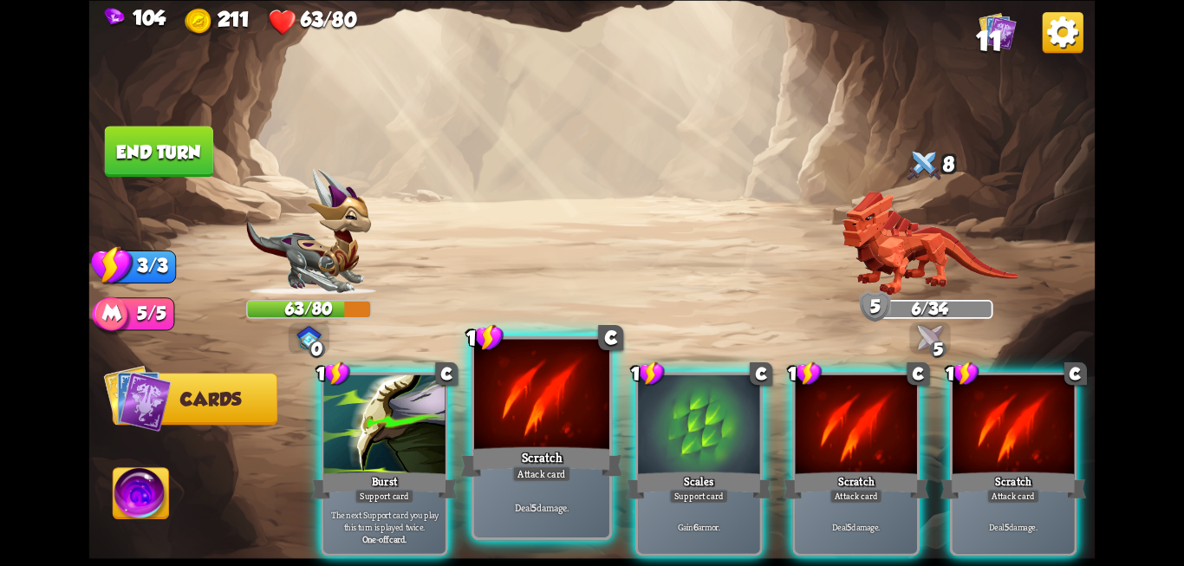
click at [516, 437] on div at bounding box center [541, 396] width 135 height 114
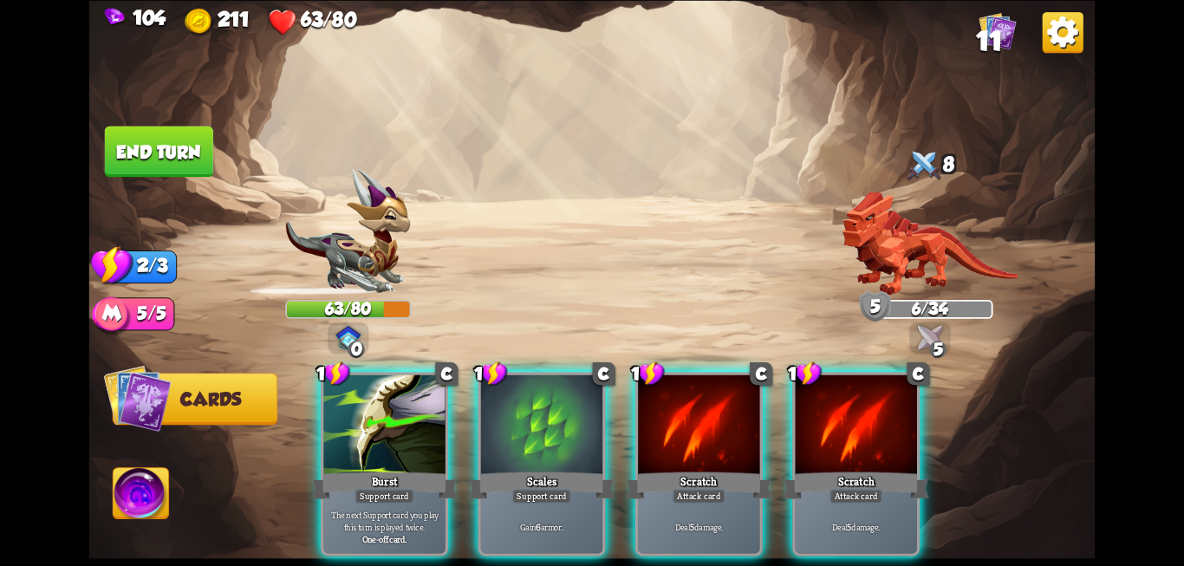
click at [516, 437] on div at bounding box center [541, 425] width 121 height 102
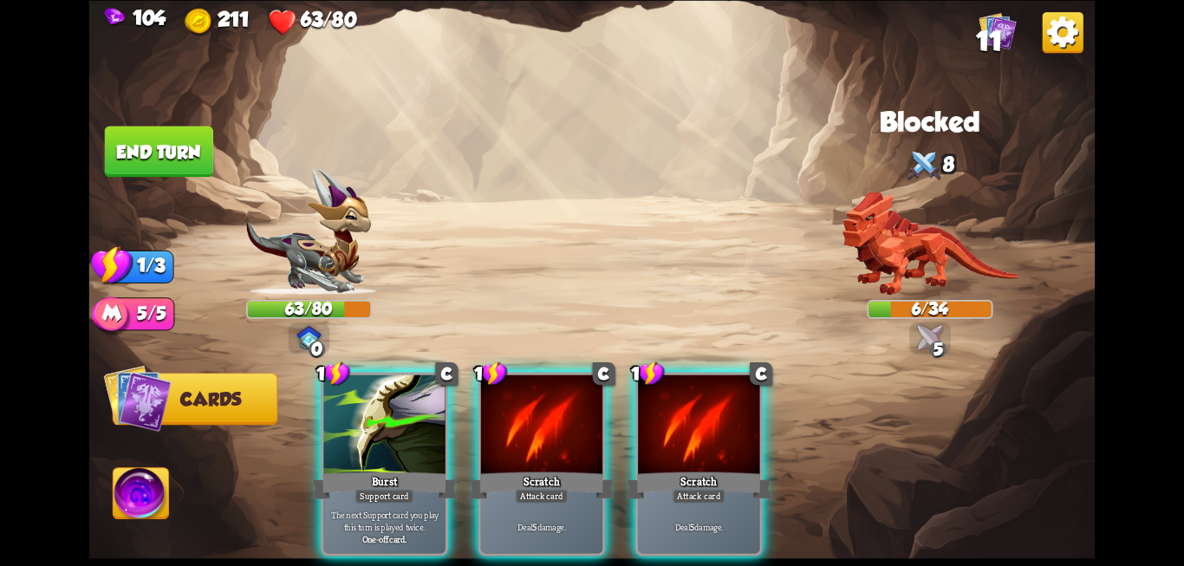
click at [516, 437] on div at bounding box center [541, 425] width 121 height 102
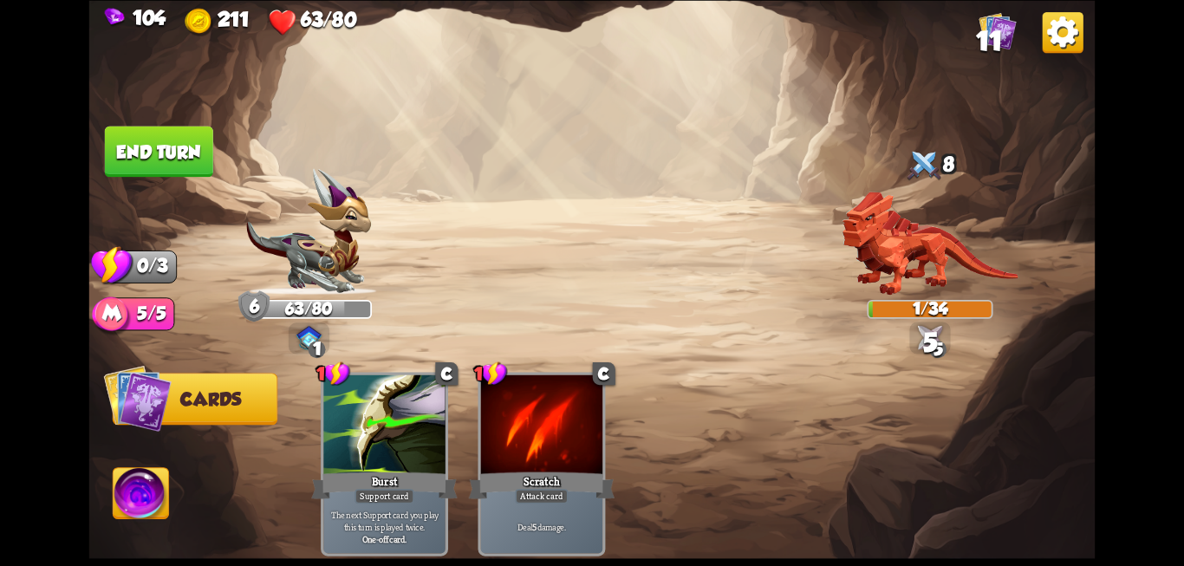
click at [176, 144] on button "End turn" at bounding box center [159, 151] width 108 height 51
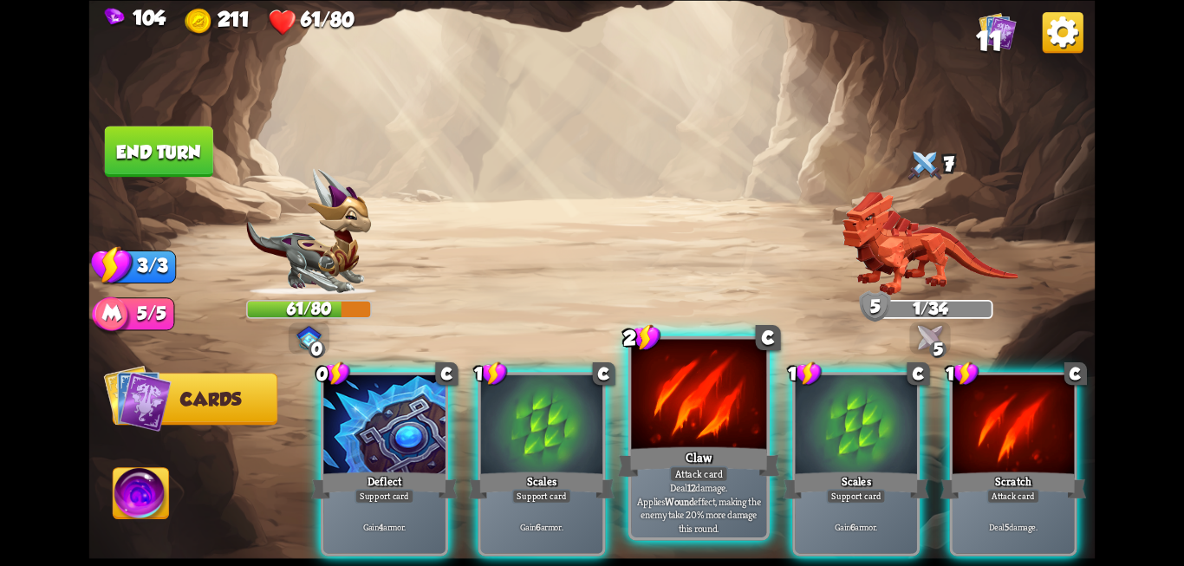
click at [655, 446] on div "Claw" at bounding box center [699, 462] width 162 height 36
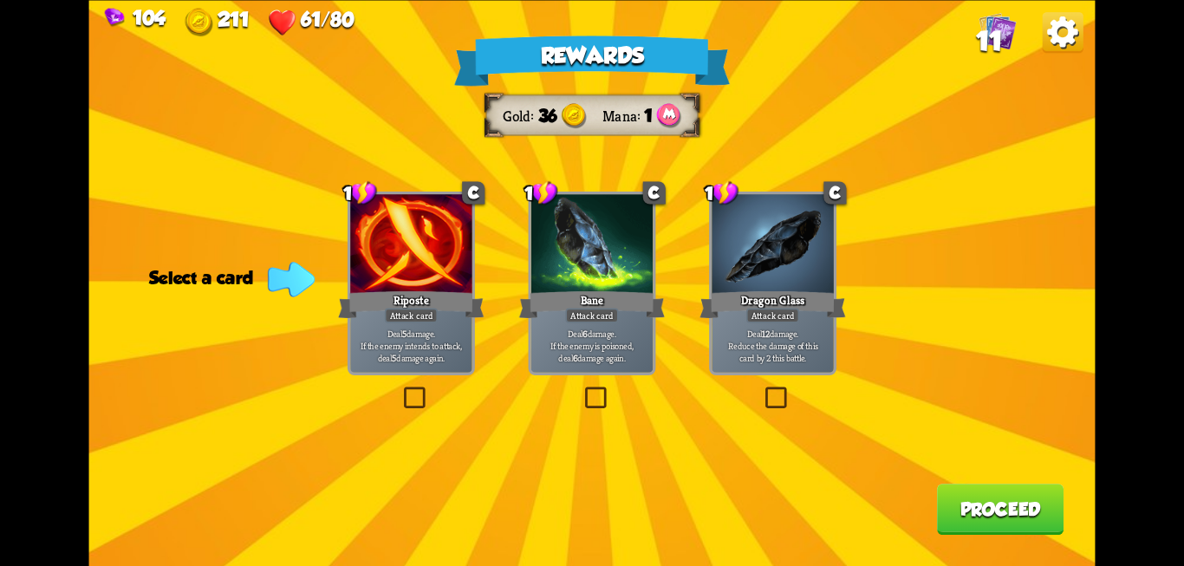
click at [762, 389] on label at bounding box center [762, 389] width 0 height 0
click at [0, 0] on input "checkbox" at bounding box center [0, 0] width 0 height 0
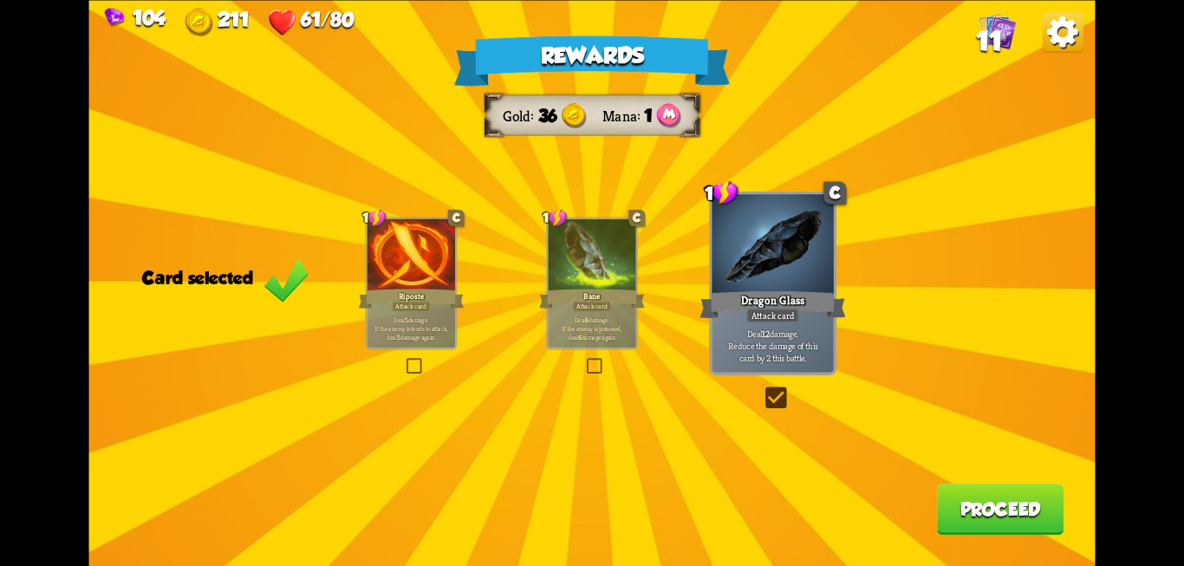
click at [971, 508] on button "Proceed" at bounding box center [1000, 509] width 127 height 51
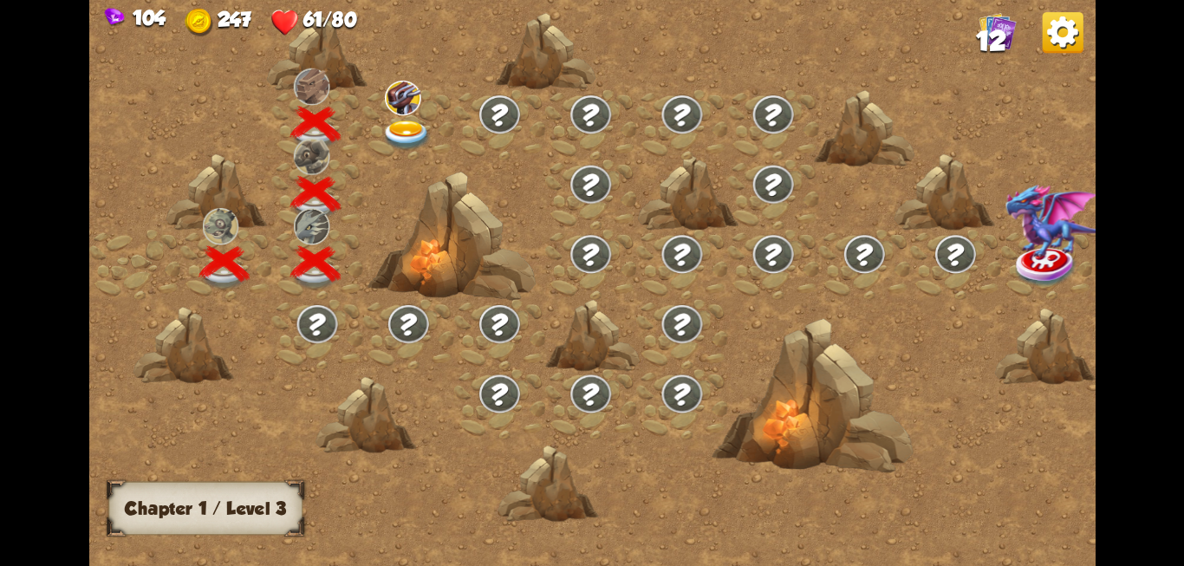
click at [406, 127] on img at bounding box center [406, 135] width 50 height 30
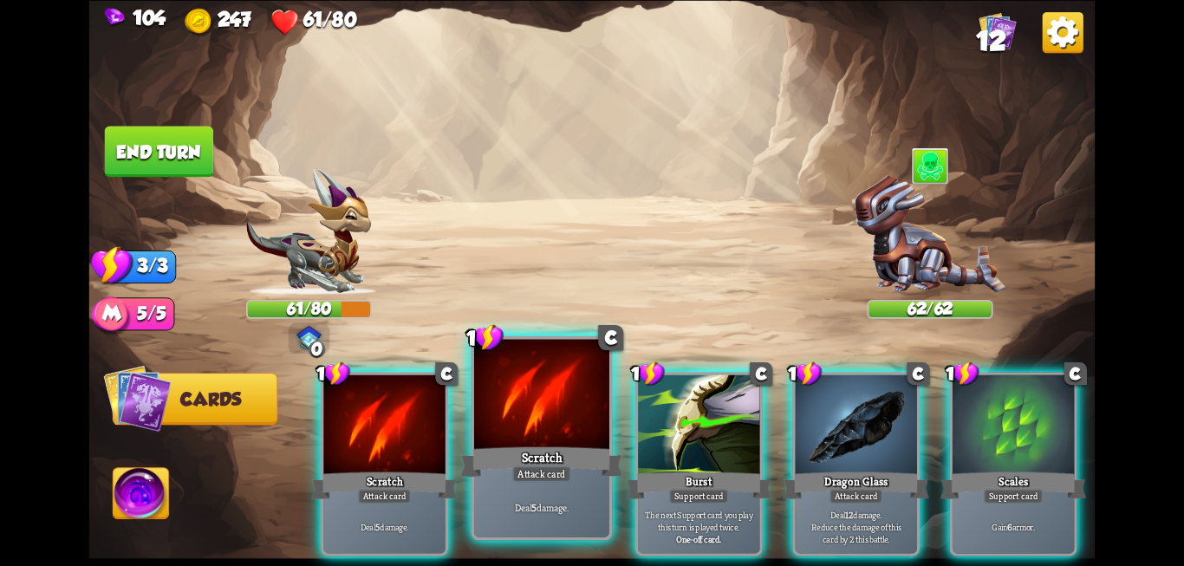
click at [548, 417] on div at bounding box center [541, 396] width 135 height 114
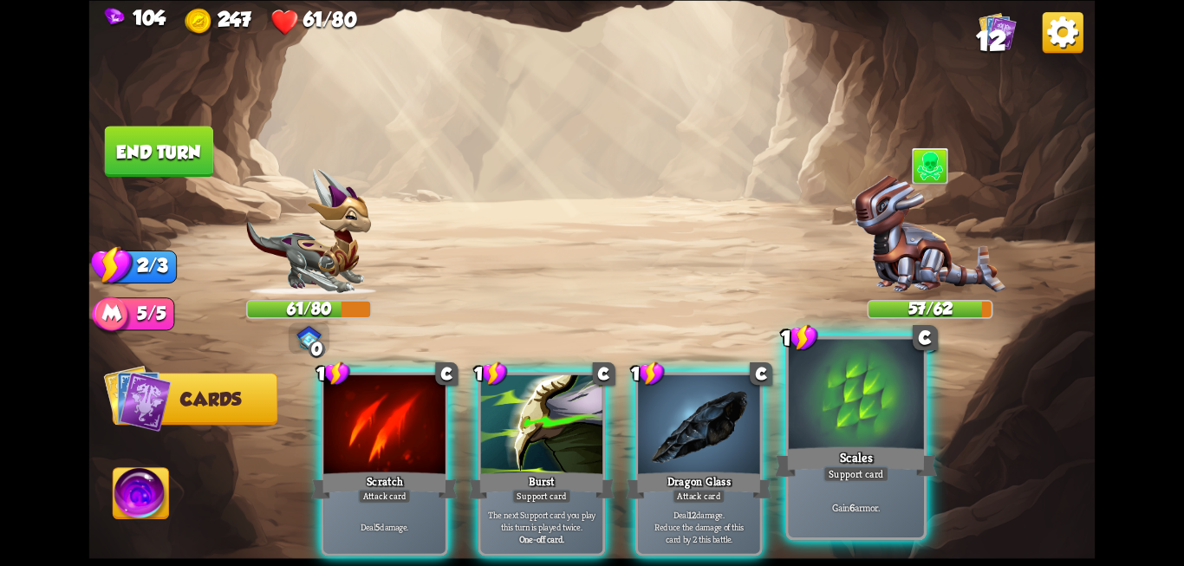
click at [844, 458] on div "Scales" at bounding box center [856, 462] width 162 height 36
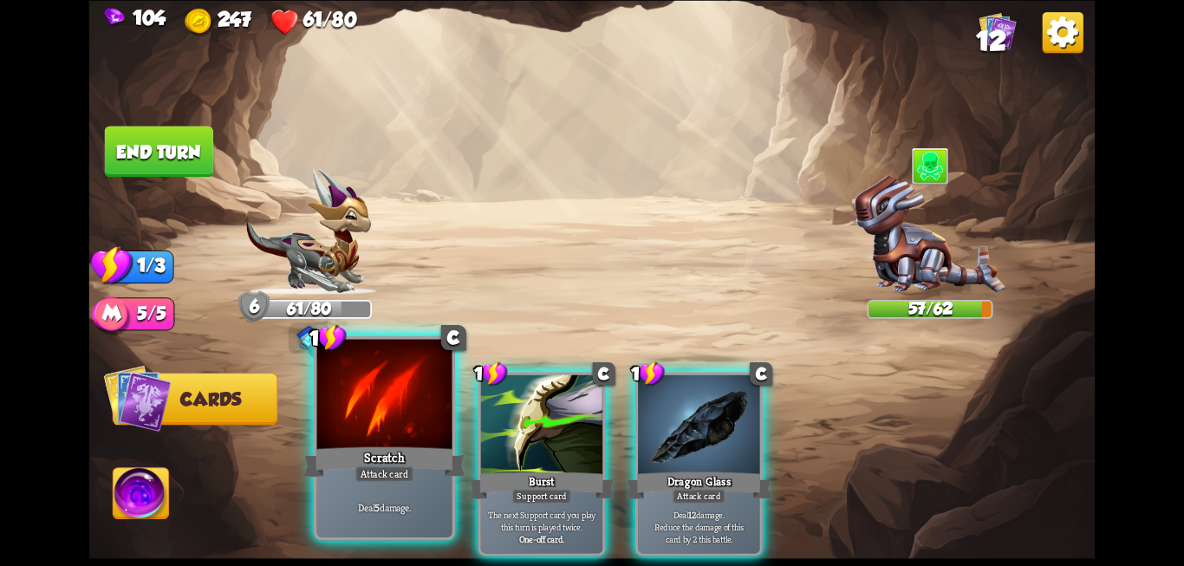
click at [386, 510] on p "Deal 5 damage." at bounding box center [384, 507] width 128 height 13
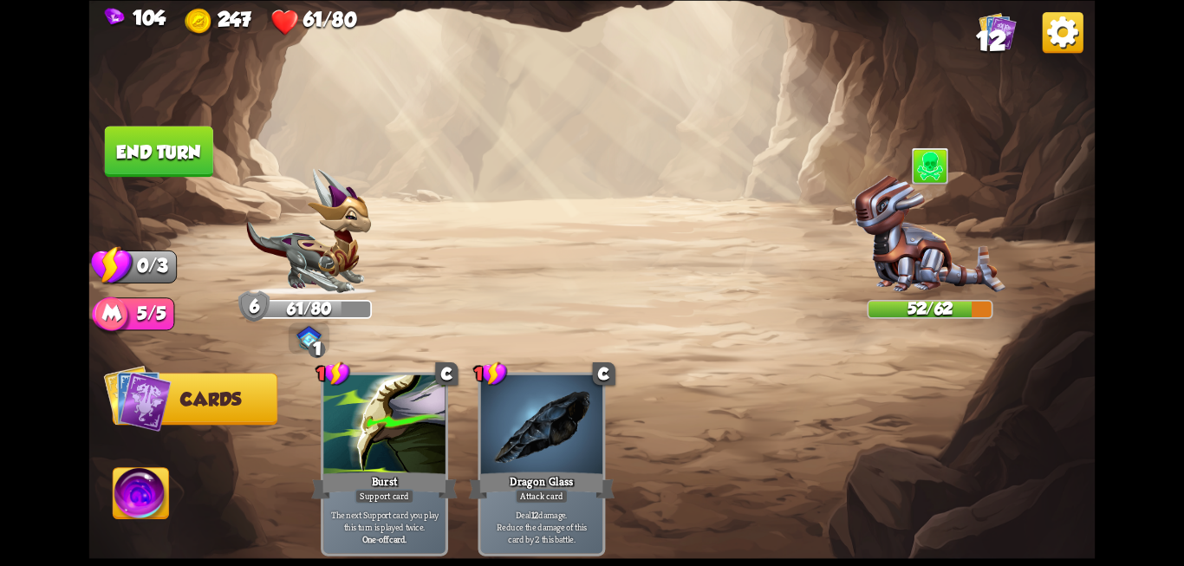
click at [175, 153] on button "End turn" at bounding box center [159, 151] width 108 height 51
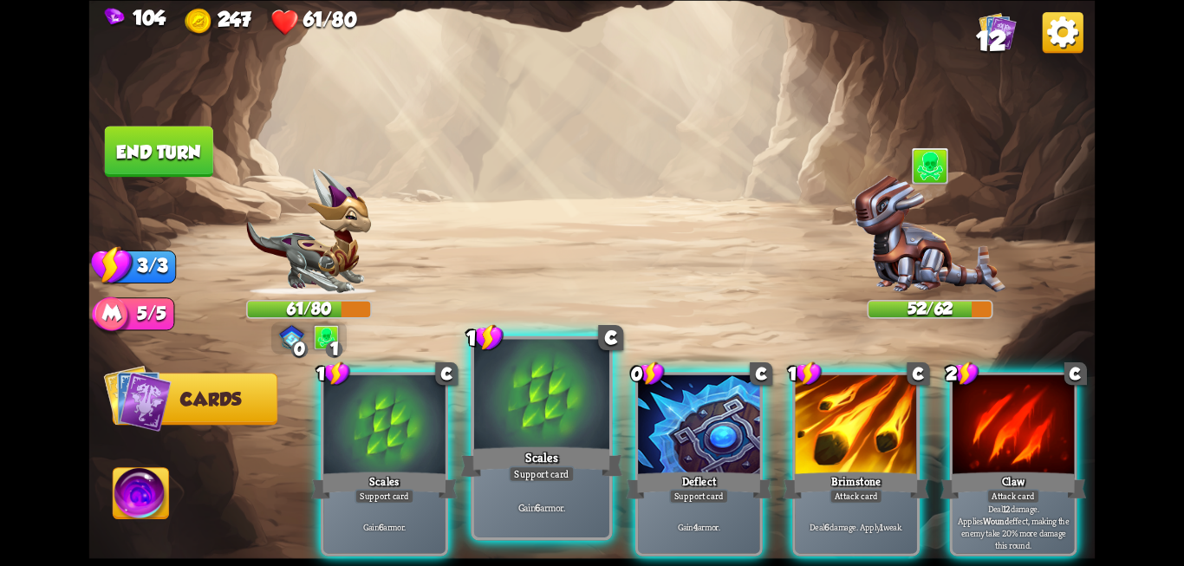
click at [542, 490] on div "Gain 6 armor." at bounding box center [541, 506] width 135 height 59
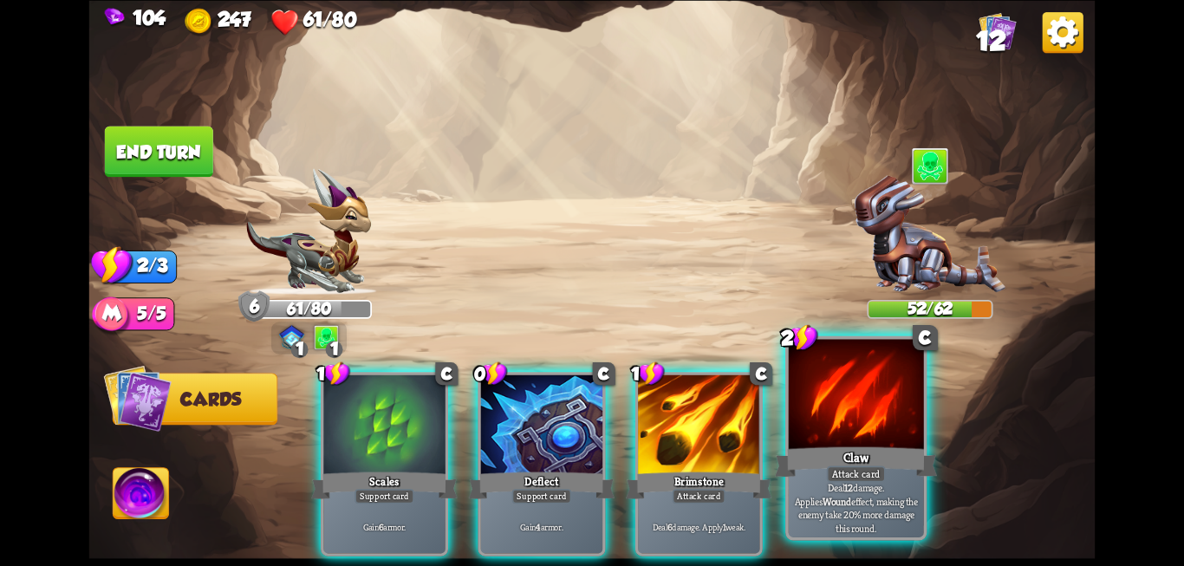
click at [888, 478] on div "Claw" at bounding box center [856, 462] width 162 height 36
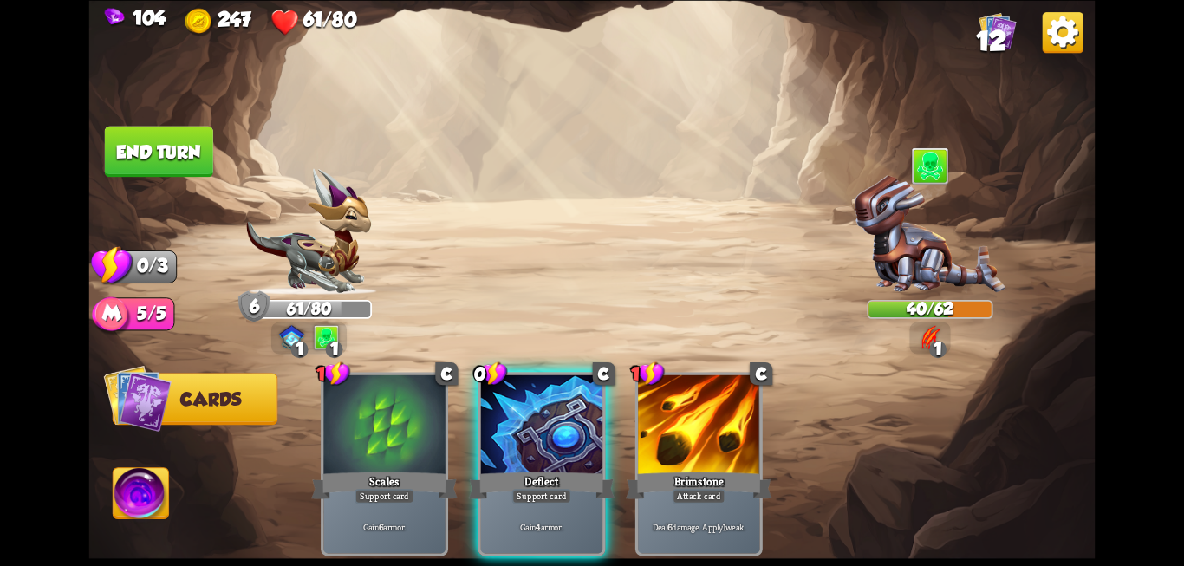
click at [151, 155] on button "End turn" at bounding box center [159, 151] width 108 height 51
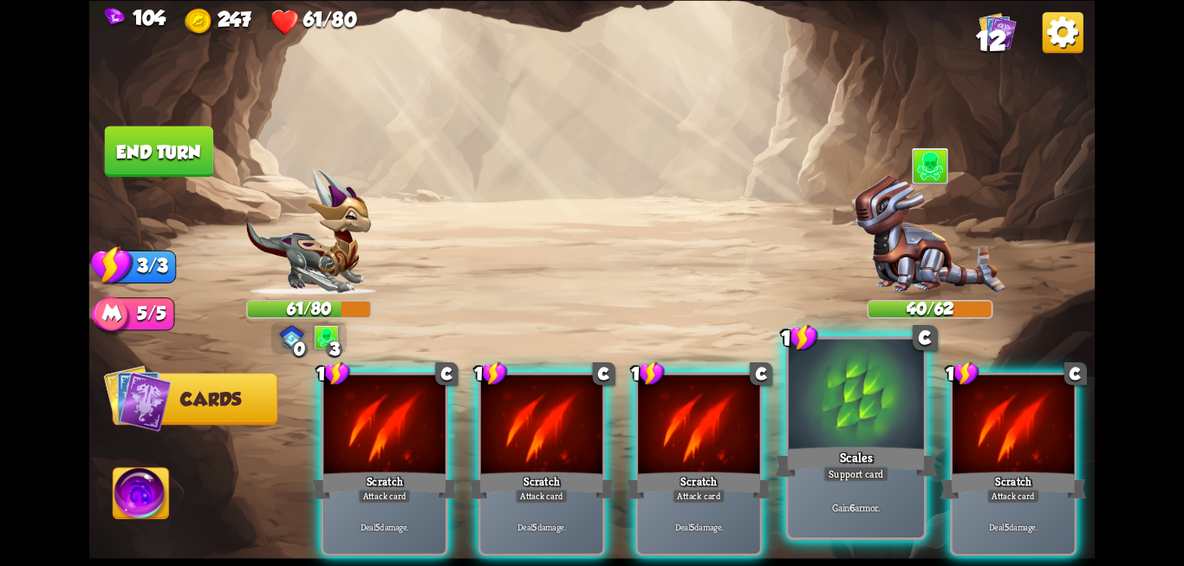
click at [838, 480] on div "Support card" at bounding box center [856, 473] width 66 height 16
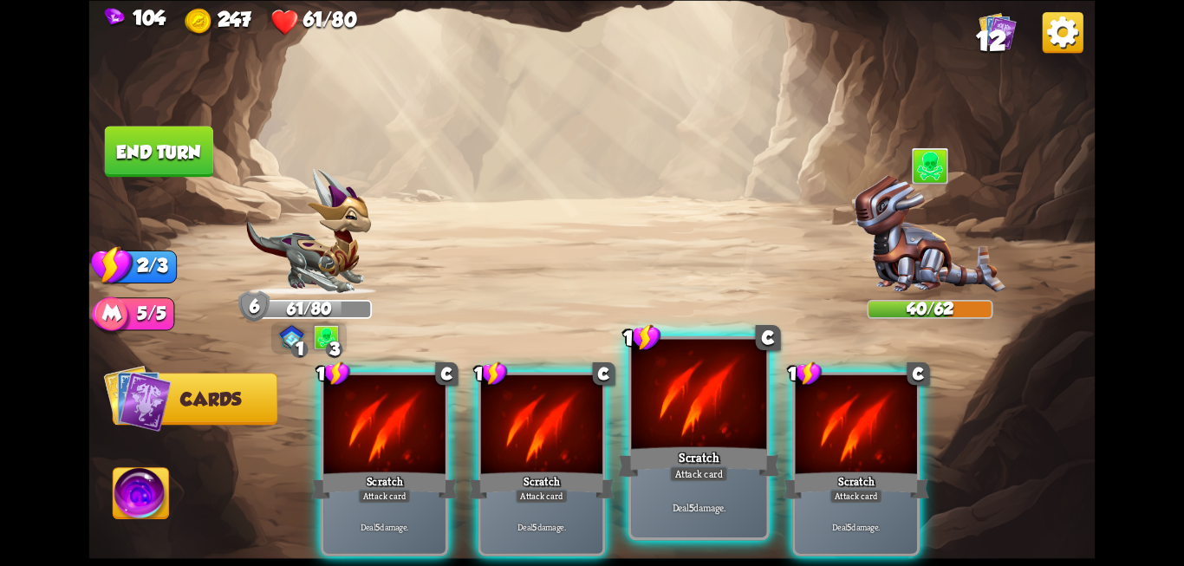
click at [658, 464] on div "Scratch" at bounding box center [699, 462] width 162 height 36
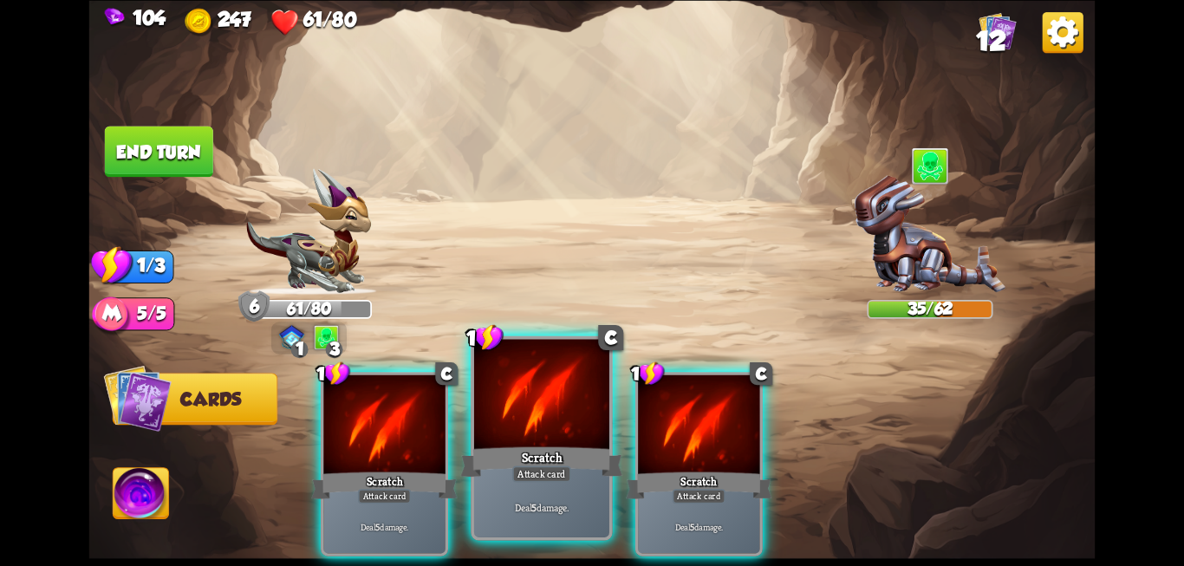
click at [512, 446] on div "Scratch" at bounding box center [541, 462] width 162 height 36
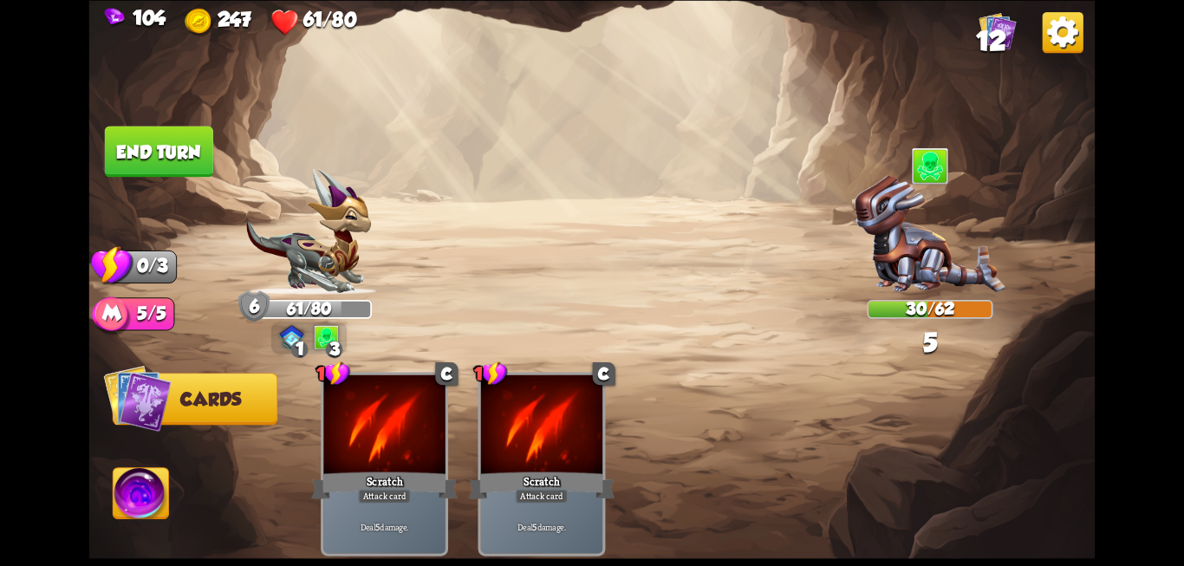
click at [168, 160] on button "End turn" at bounding box center [159, 151] width 108 height 51
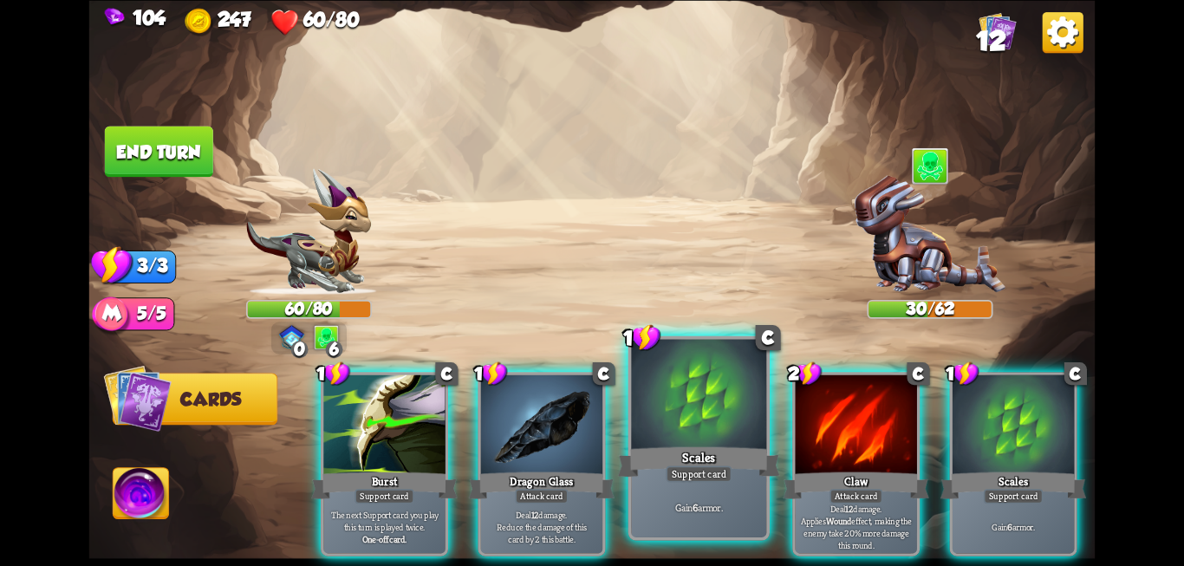
click at [723, 417] on div at bounding box center [698, 396] width 135 height 114
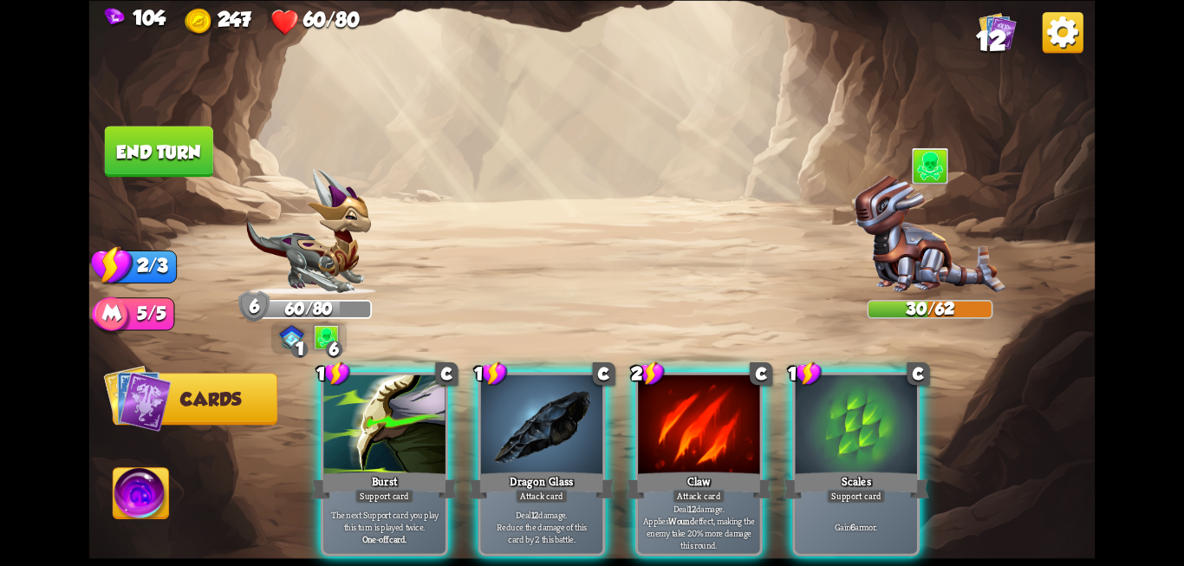
click at [723, 417] on div at bounding box center [698, 425] width 121 height 102
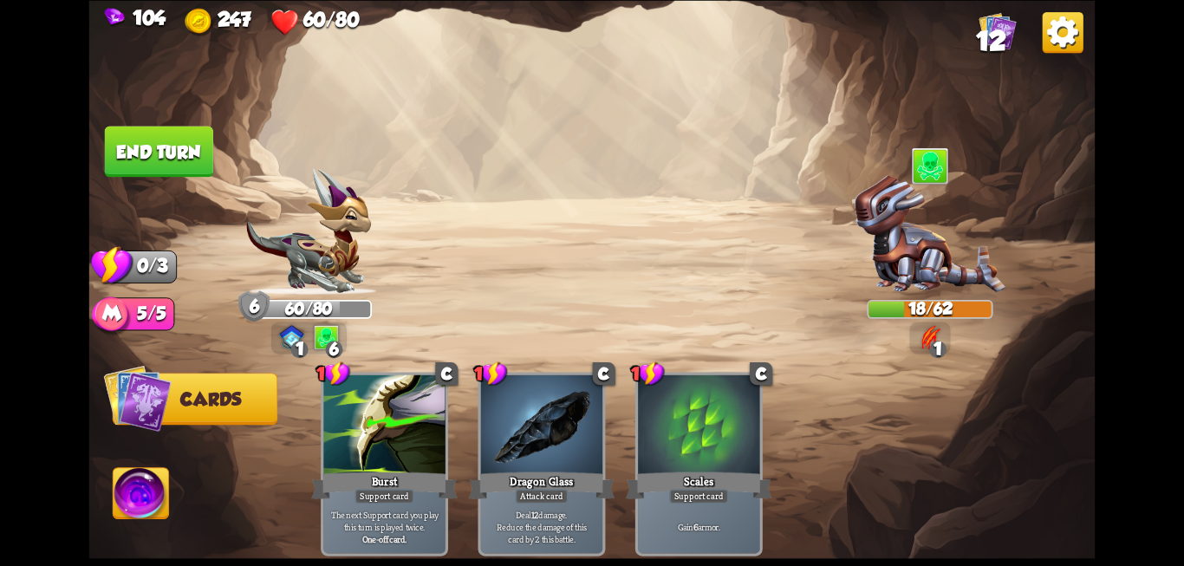
click at [142, 175] on button "End turn" at bounding box center [159, 151] width 108 height 51
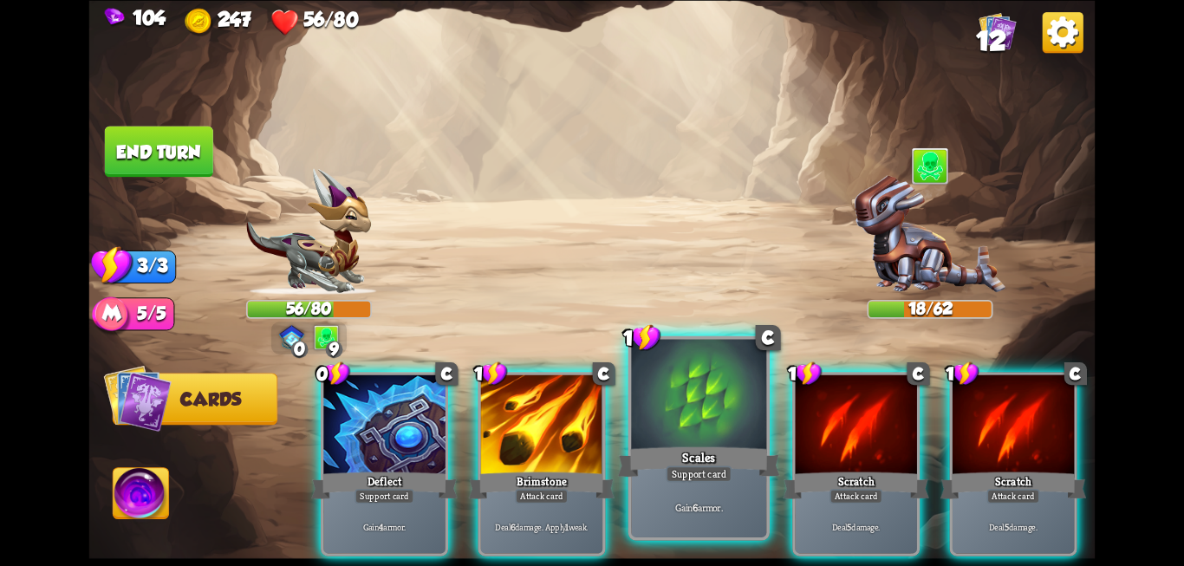
click at [720, 464] on div "Scales" at bounding box center [699, 462] width 162 height 36
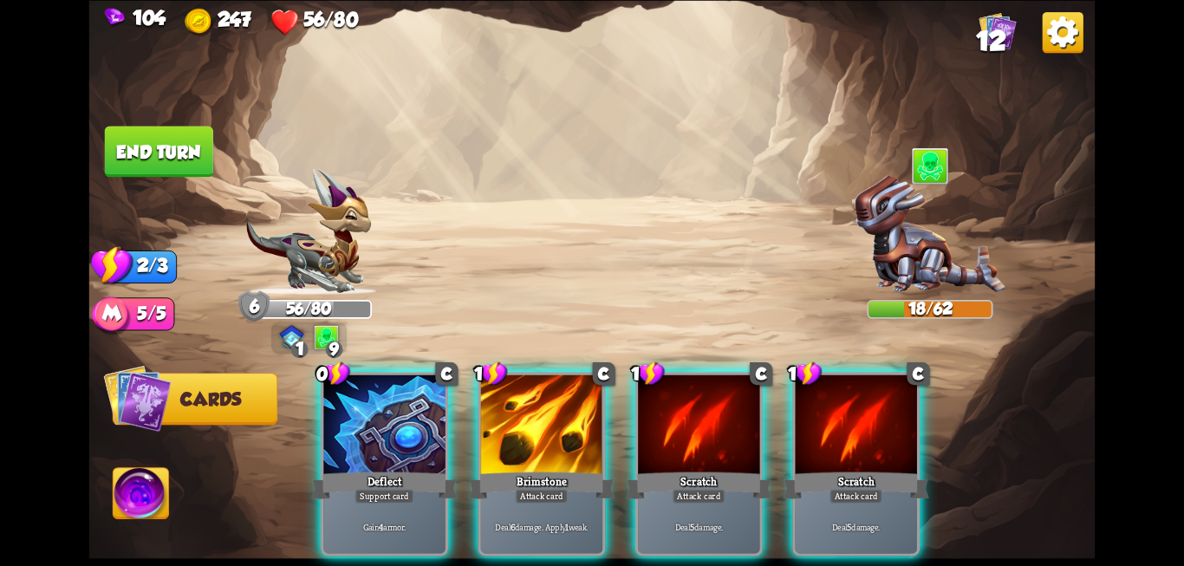
click at [720, 469] on div "Scratch" at bounding box center [699, 485] width 146 height 33
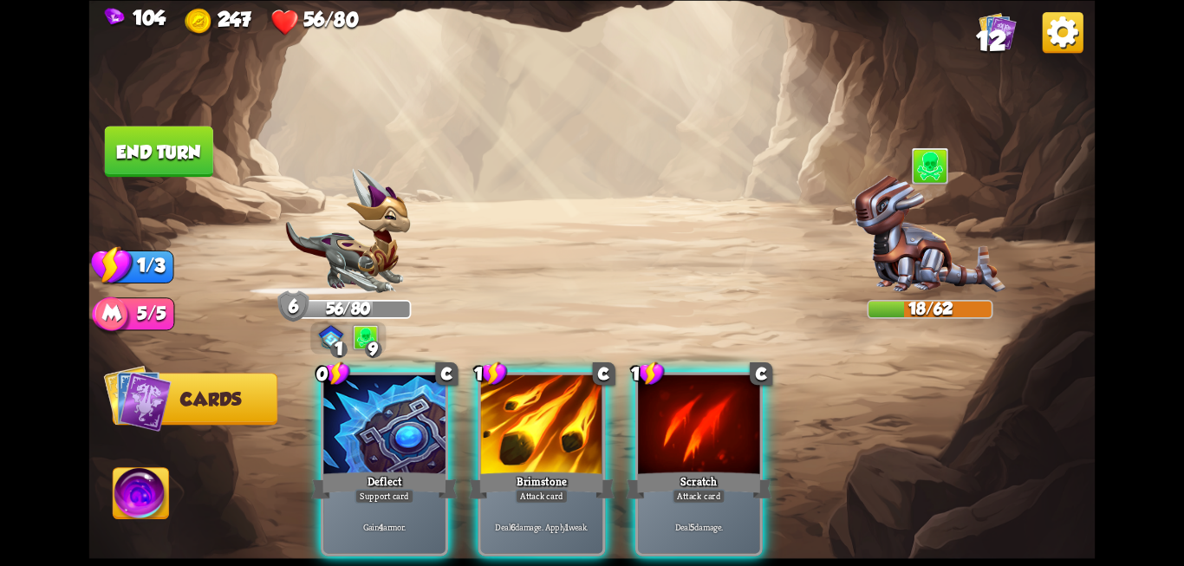
click at [720, 469] on div "Scratch" at bounding box center [699, 485] width 146 height 33
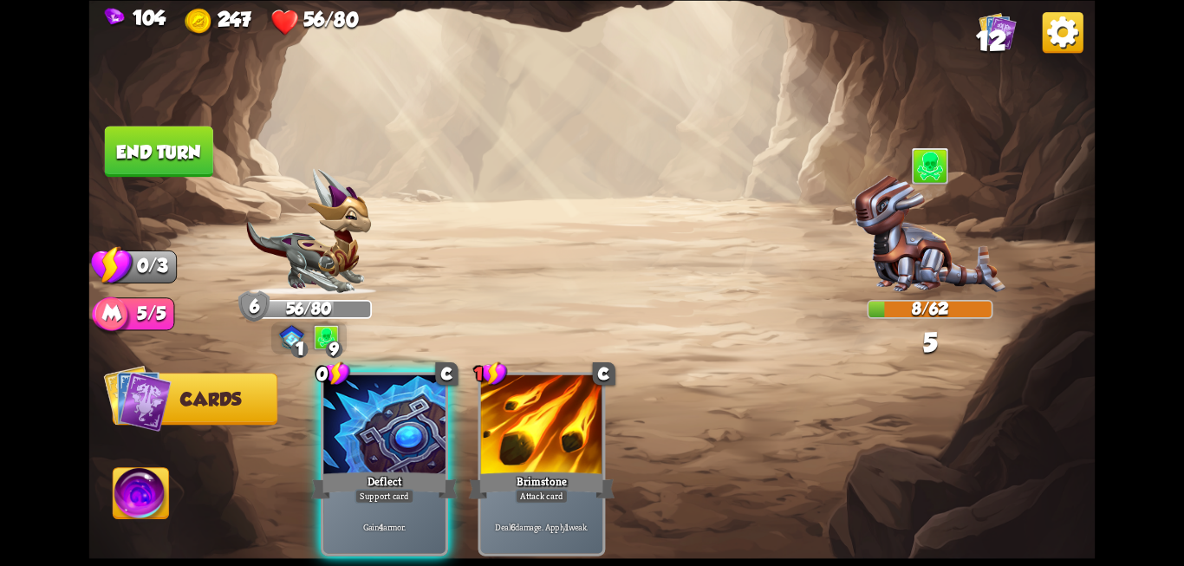
click at [164, 160] on button "End turn" at bounding box center [159, 151] width 108 height 51
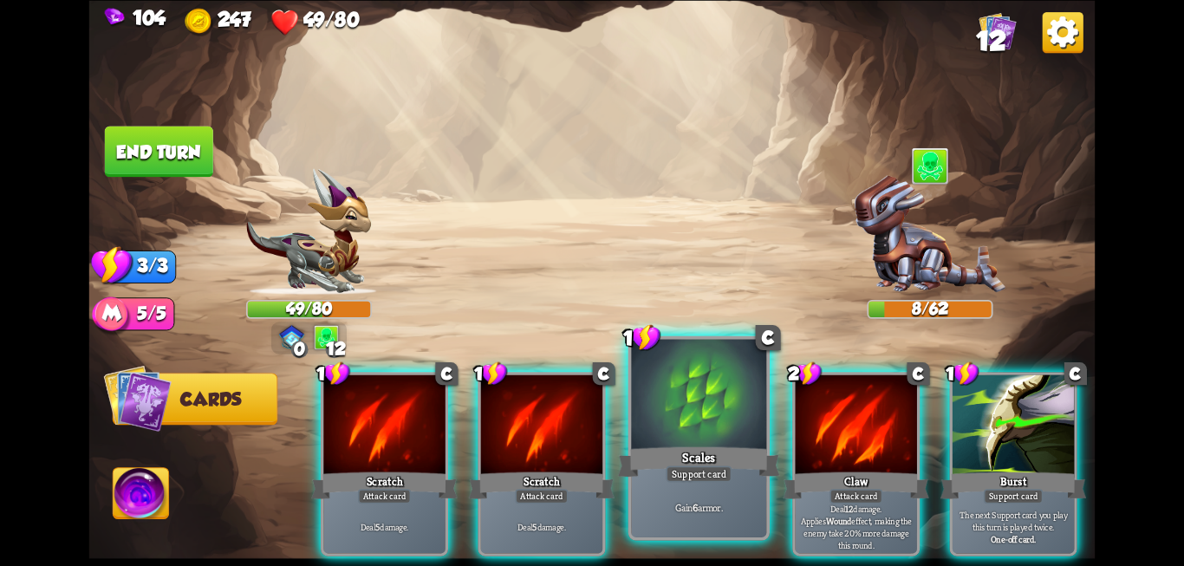
click at [663, 427] on div at bounding box center [698, 396] width 135 height 114
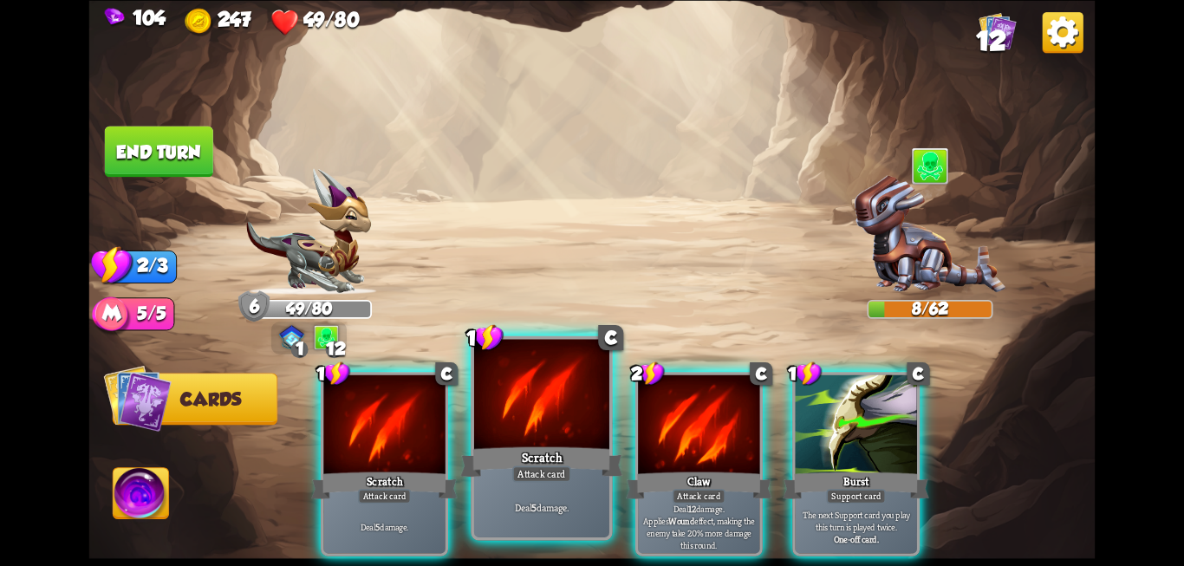
click at [547, 444] on div "Scratch" at bounding box center [541, 462] width 162 height 36
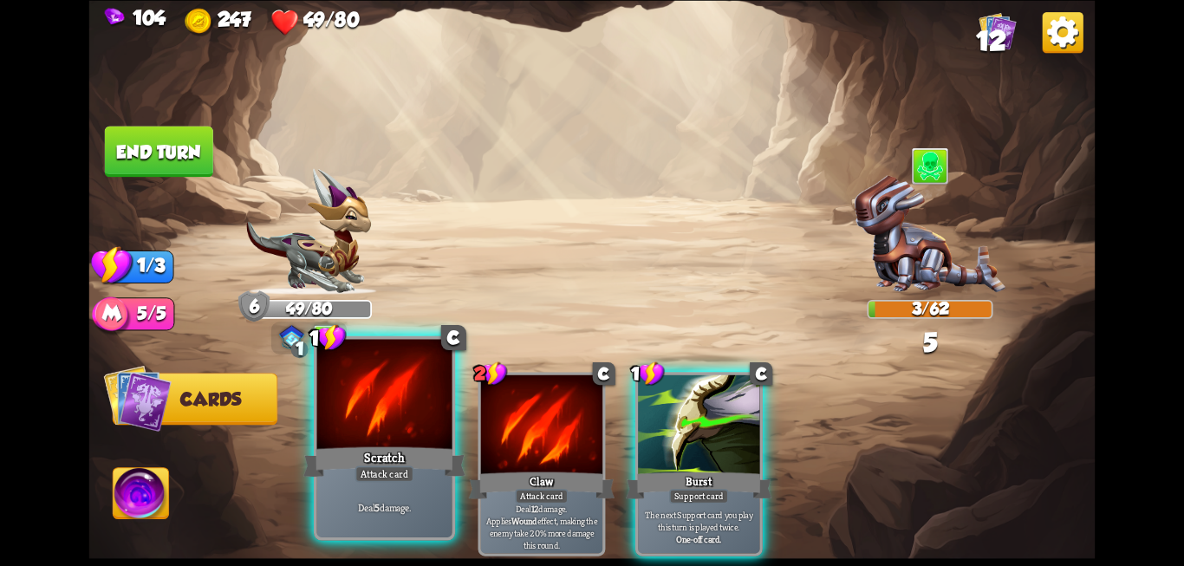
click at [367, 453] on div "Scratch" at bounding box center [384, 462] width 162 height 36
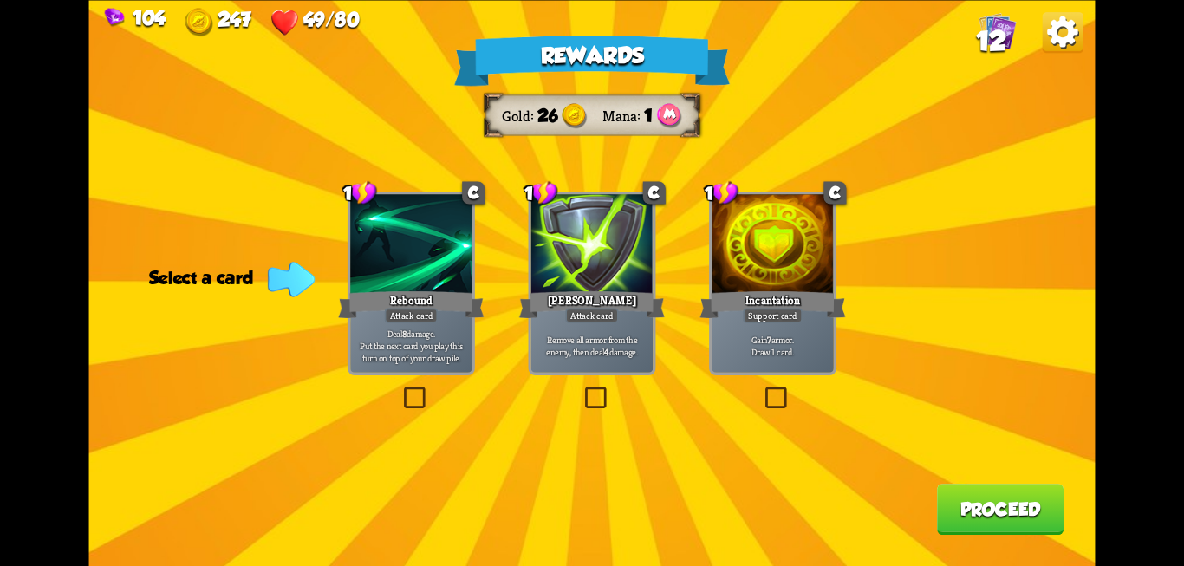
click at [581, 389] on label at bounding box center [581, 389] width 0 height 0
click at [0, 0] on input "checkbox" at bounding box center [0, 0] width 0 height 0
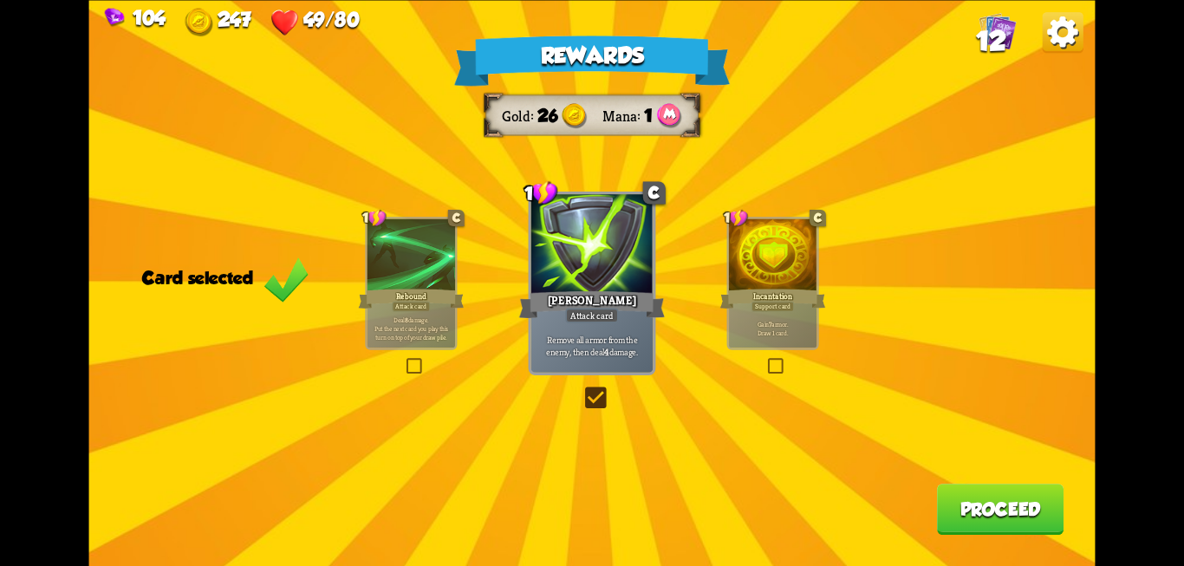
click at [1039, 512] on button "Proceed" at bounding box center [1000, 509] width 127 height 51
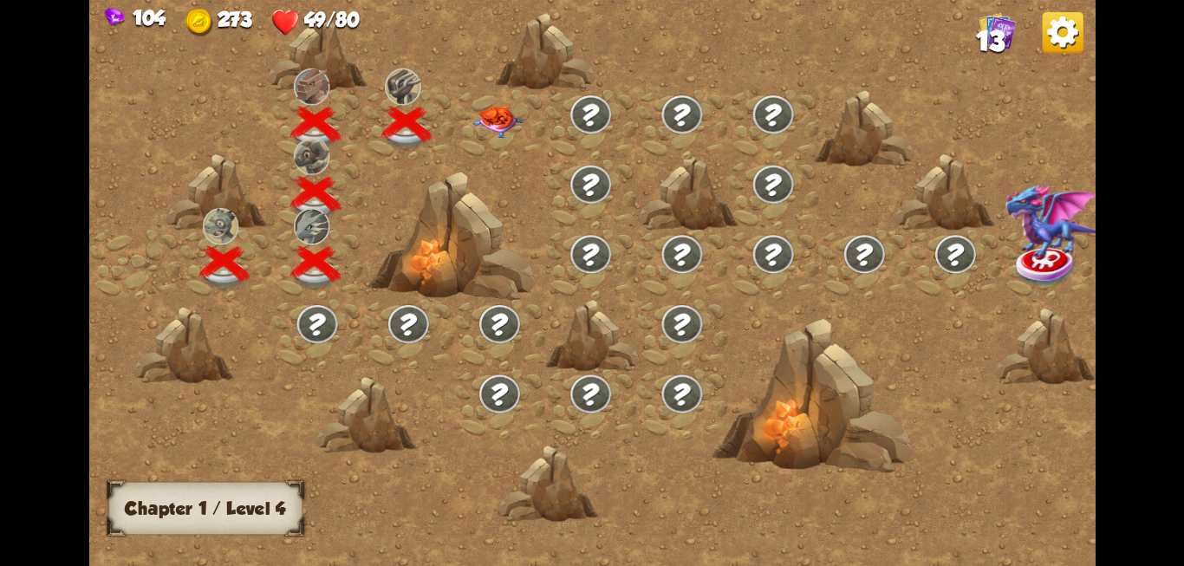
click at [510, 117] on img at bounding box center [497, 121] width 50 height 32
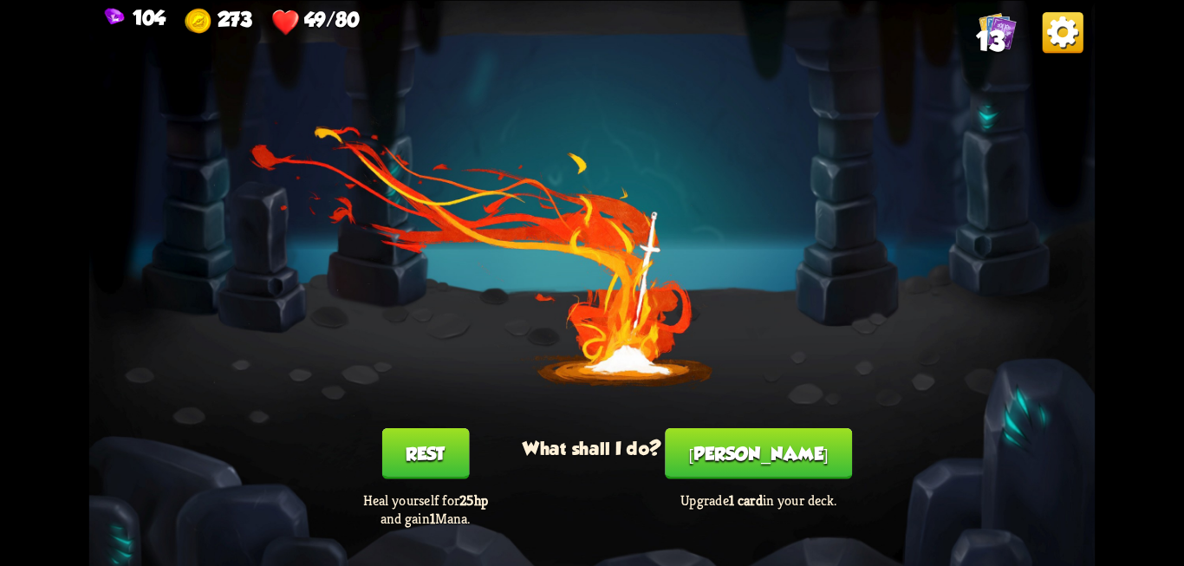
click at [413, 453] on button "Rest" at bounding box center [425, 452] width 88 height 51
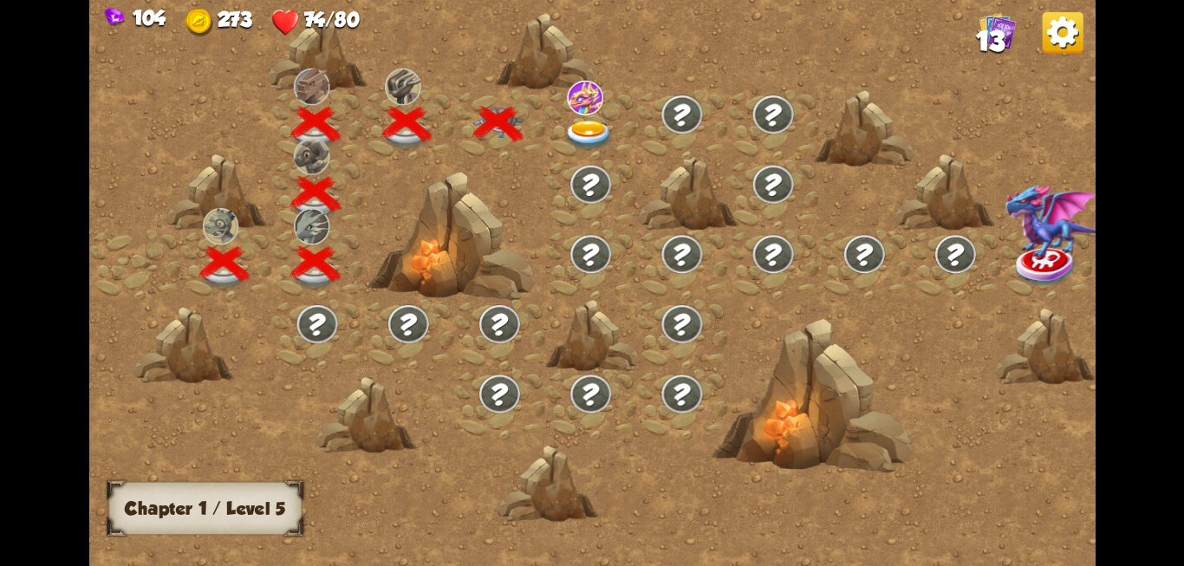
click at [586, 131] on img at bounding box center [588, 135] width 50 height 30
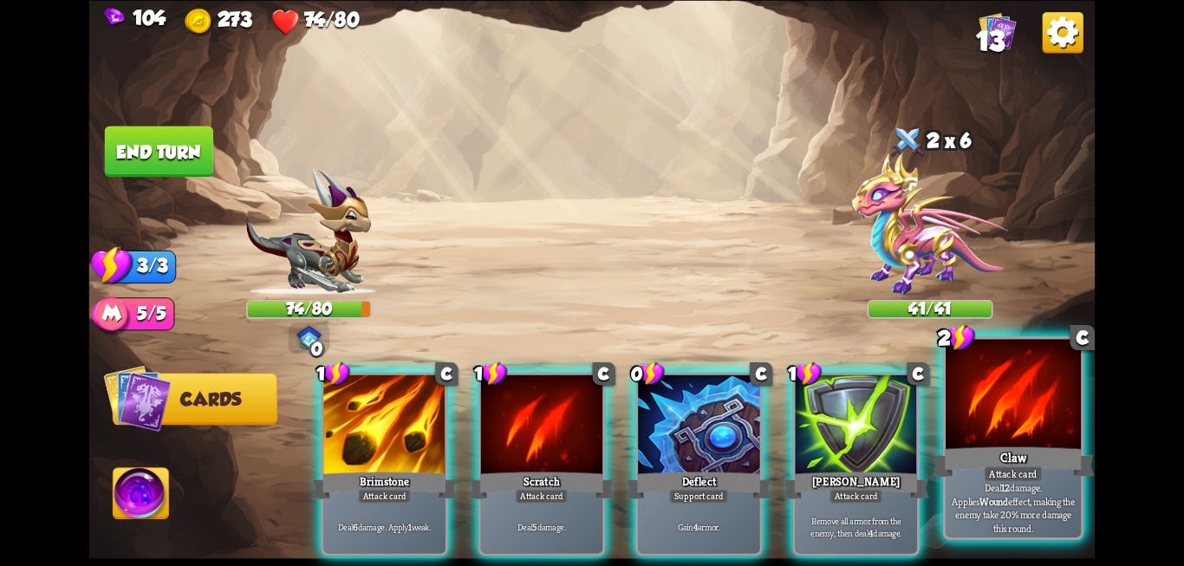
click at [1017, 421] on div at bounding box center [1012, 396] width 135 height 114
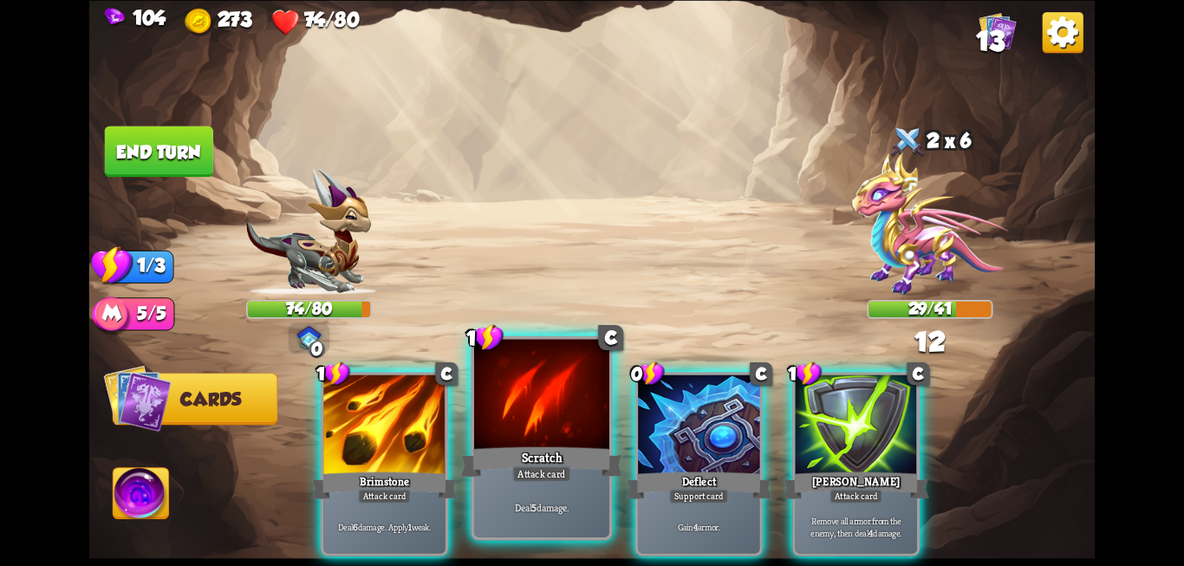
click at [523, 477] on div "Attack card" at bounding box center [541, 473] width 59 height 16
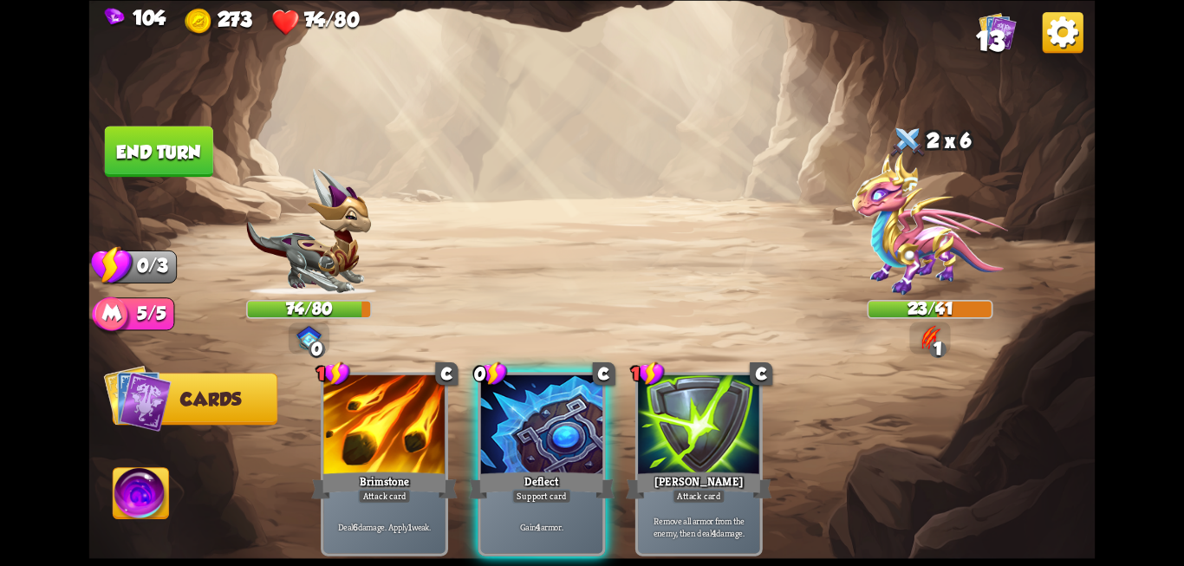
click at [165, 166] on button "End turn" at bounding box center [159, 151] width 108 height 51
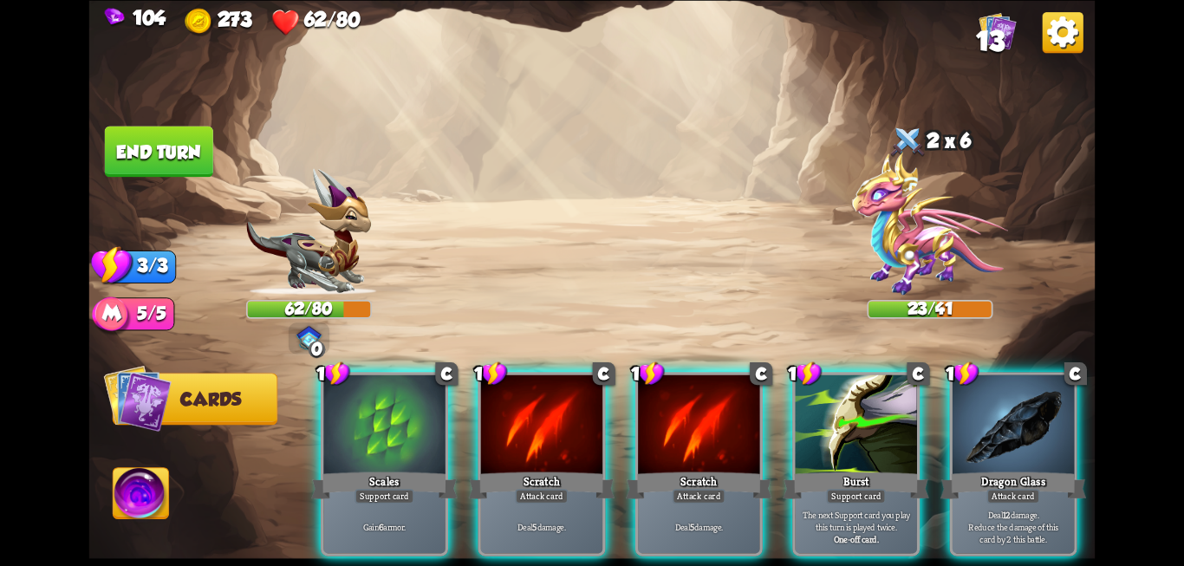
click at [354, 402] on div at bounding box center [383, 425] width 121 height 102
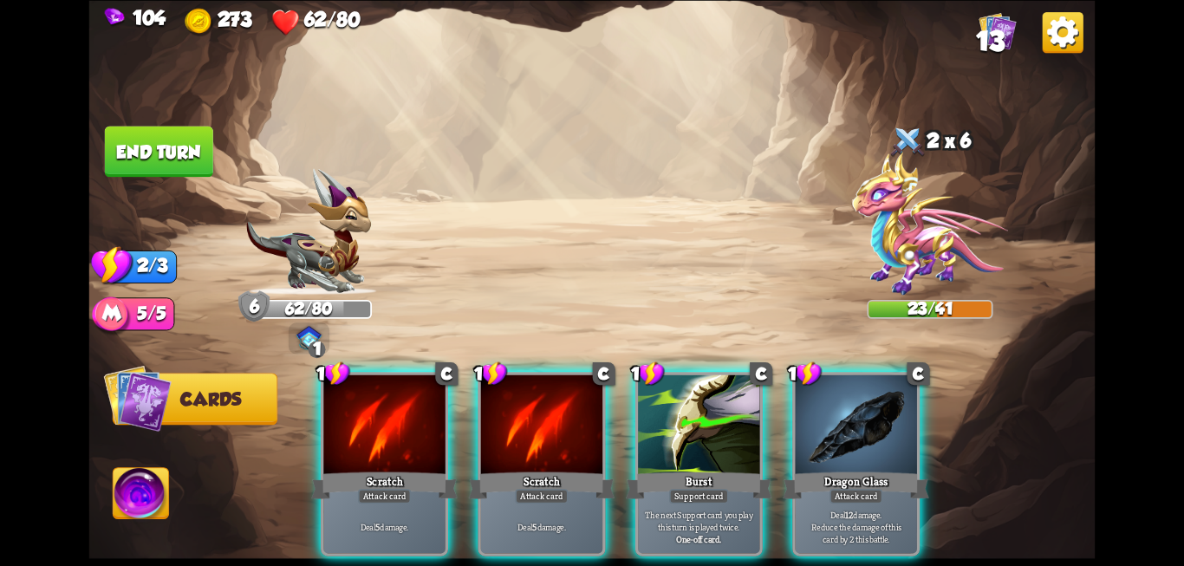
click at [411, 406] on div at bounding box center [383, 425] width 121 height 102
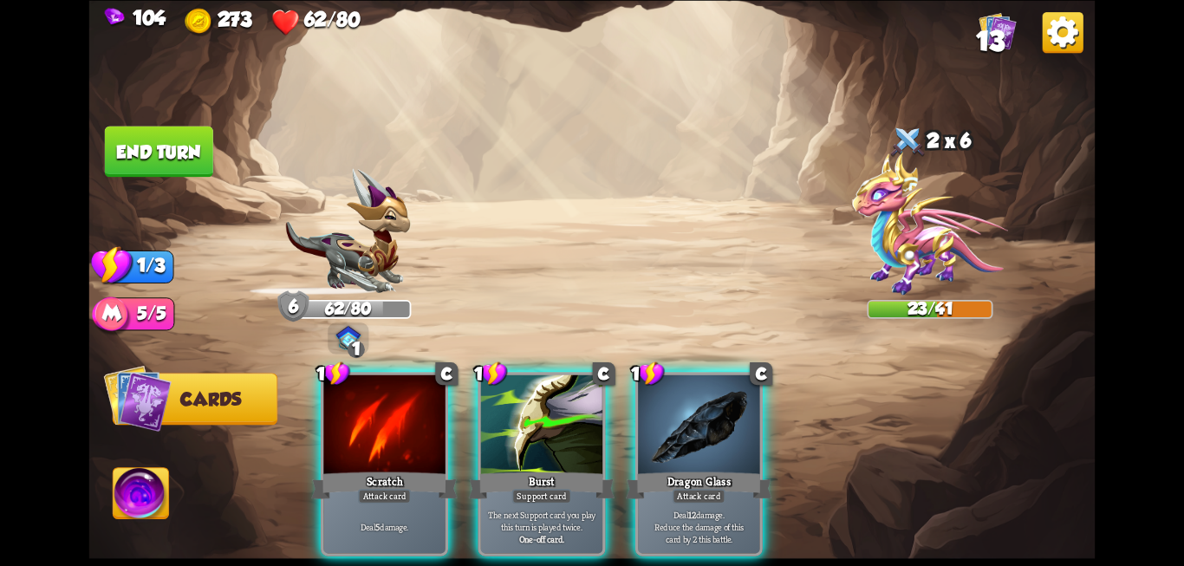
click at [411, 406] on div at bounding box center [383, 425] width 121 height 102
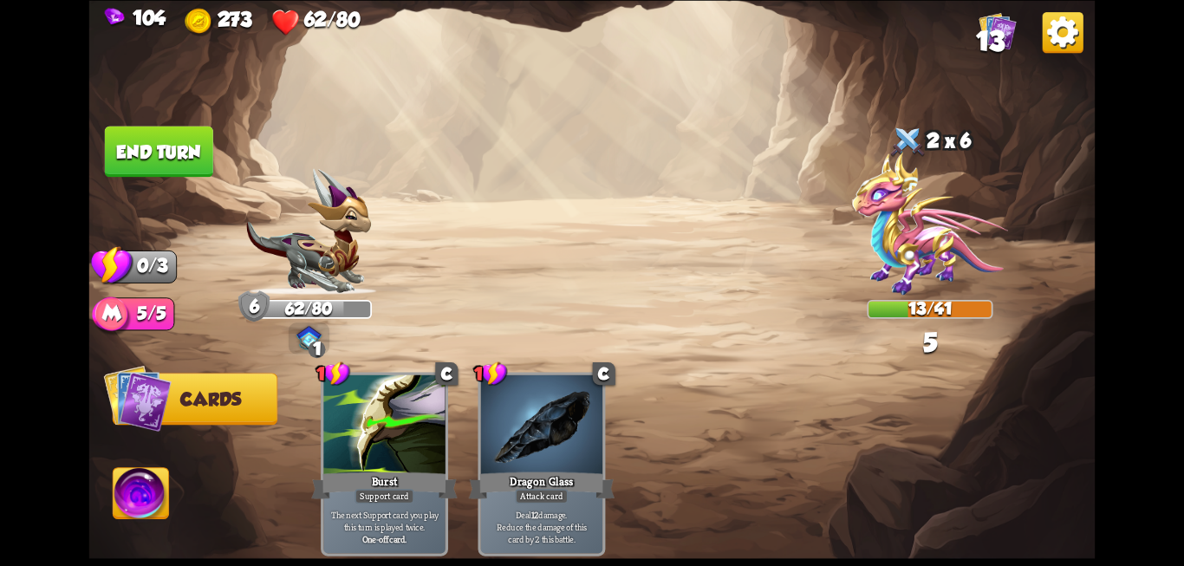
click at [175, 146] on button "End turn" at bounding box center [159, 151] width 108 height 51
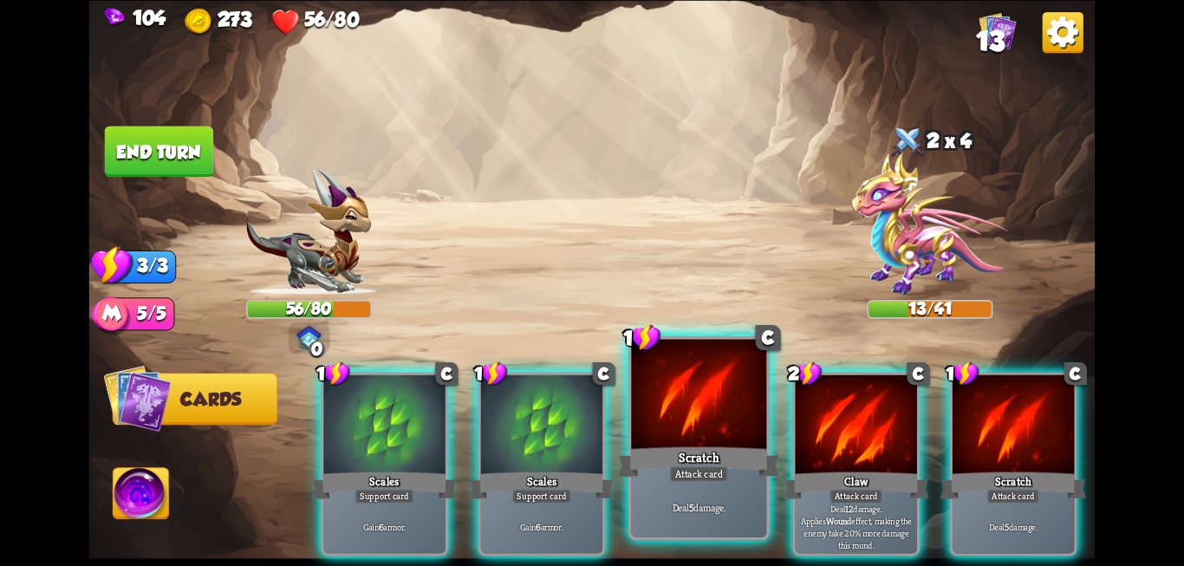
click at [695, 438] on div at bounding box center [698, 396] width 135 height 114
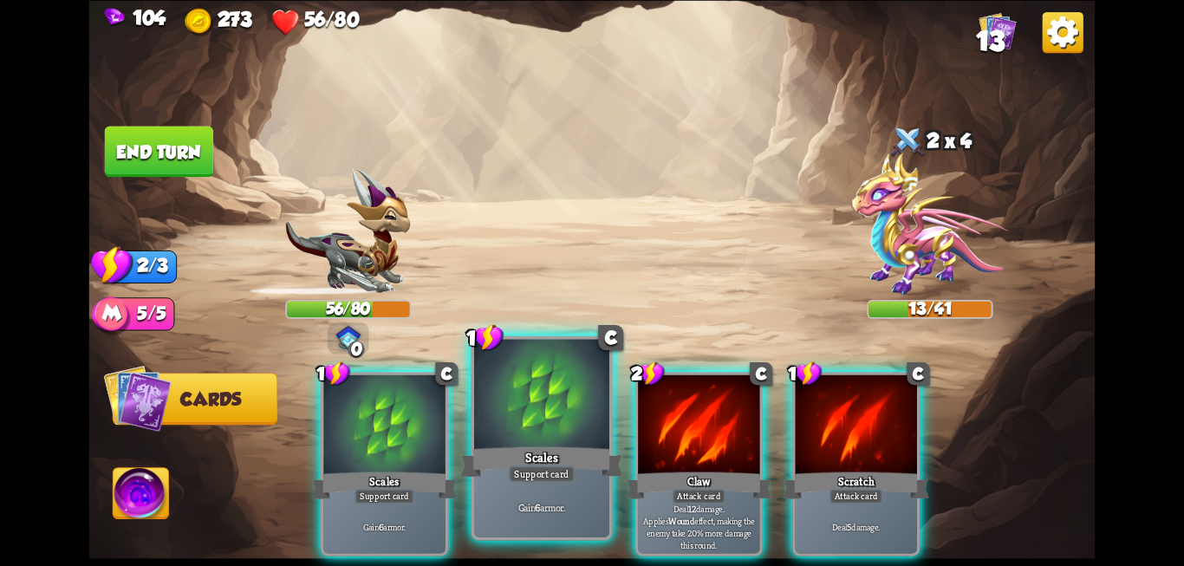
click at [523, 439] on div at bounding box center [541, 396] width 135 height 114
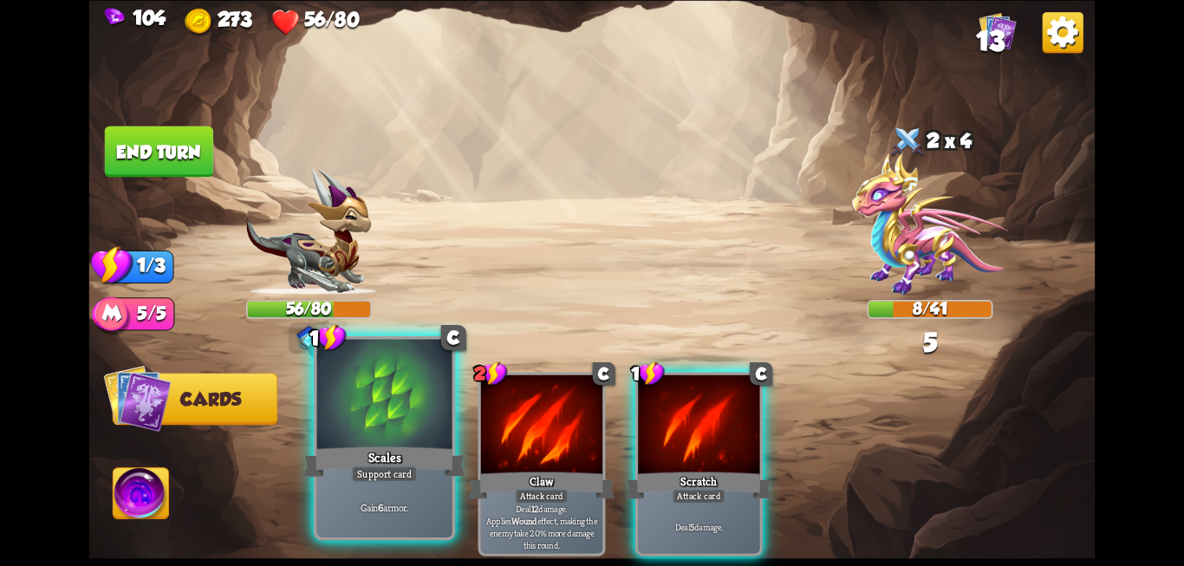
click at [392, 448] on div "Scales" at bounding box center [384, 462] width 162 height 36
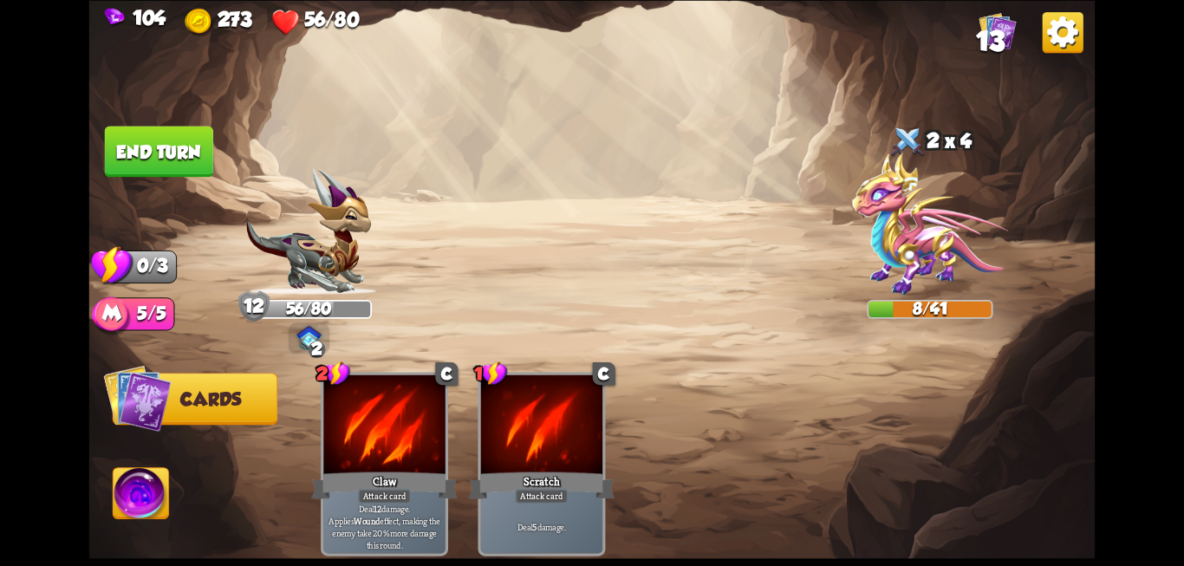
click at [142, 159] on button "End turn" at bounding box center [159, 151] width 108 height 51
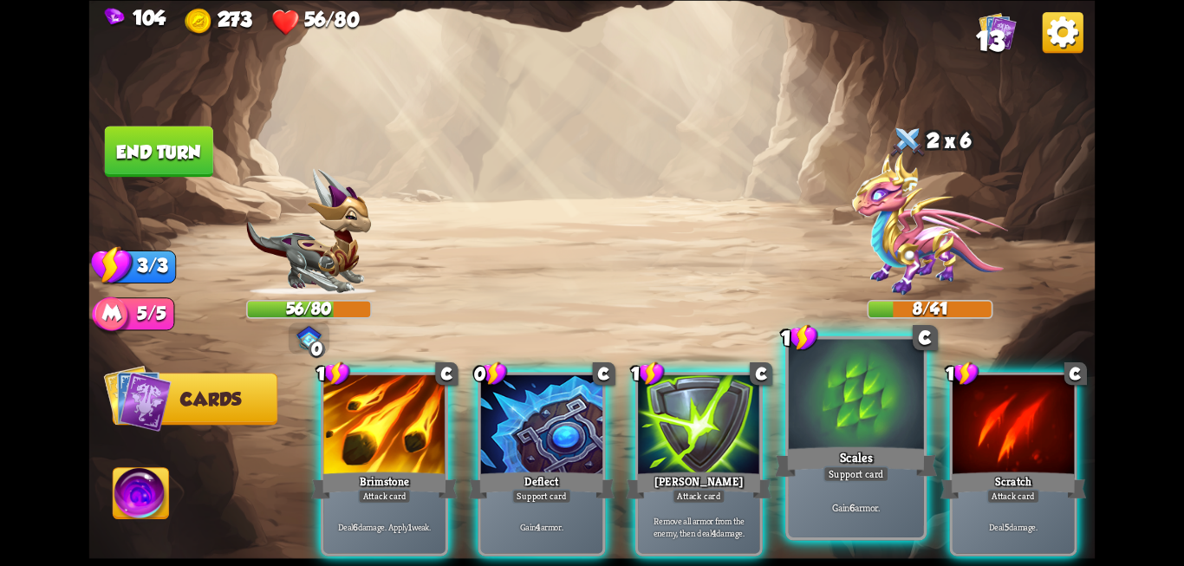
click at [870, 425] on div at bounding box center [856, 396] width 135 height 114
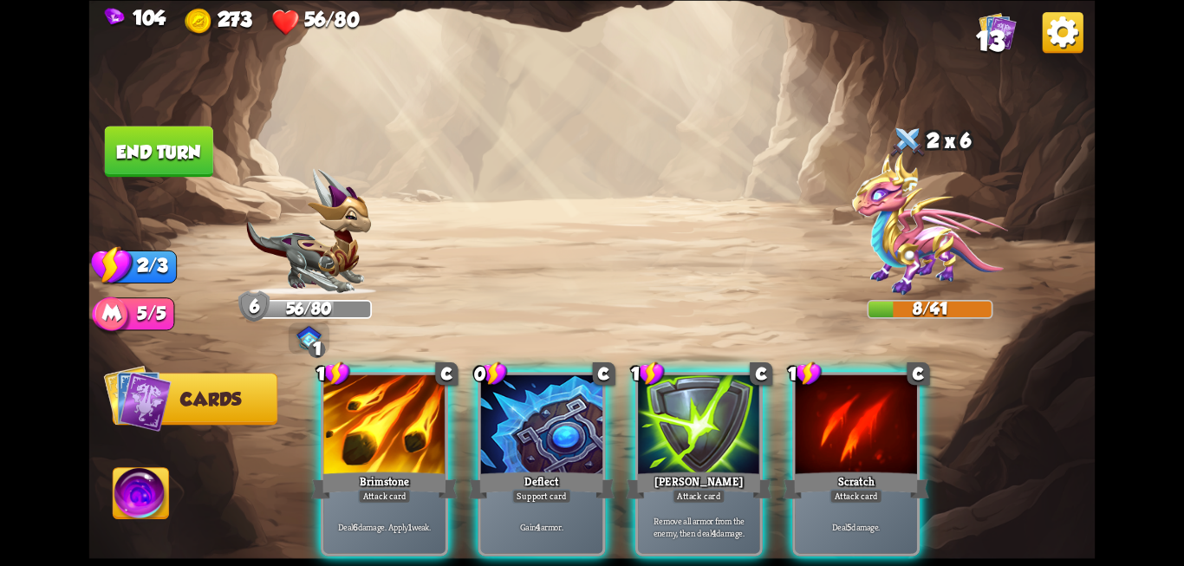
click at [870, 425] on div at bounding box center [855, 425] width 121 height 102
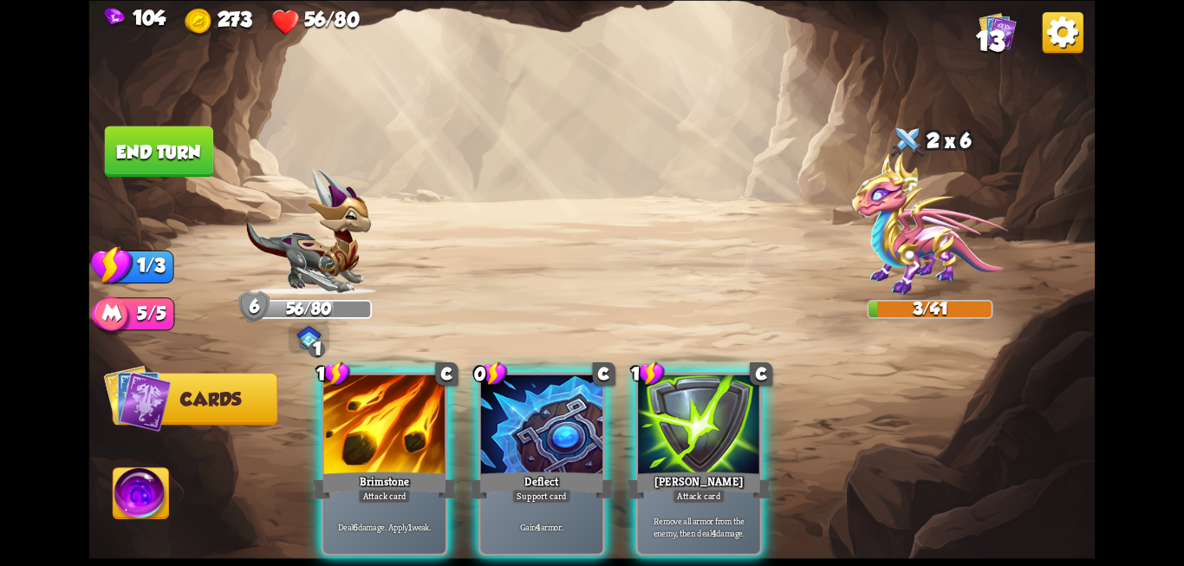
click at [184, 157] on button "End turn" at bounding box center [159, 151] width 108 height 51
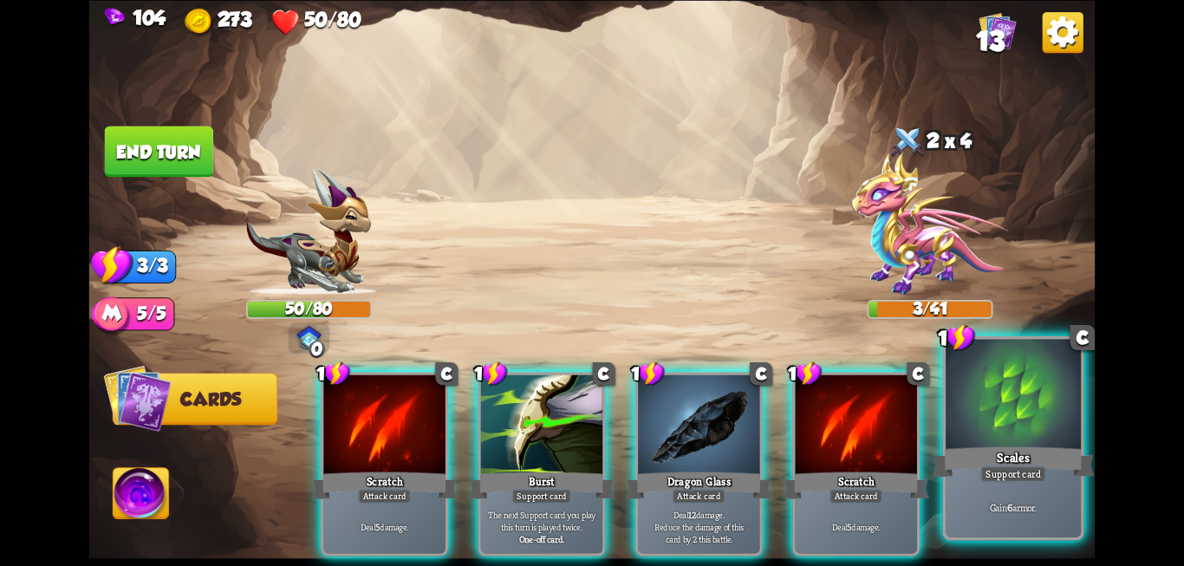
click at [975, 396] on div at bounding box center [1012, 396] width 135 height 114
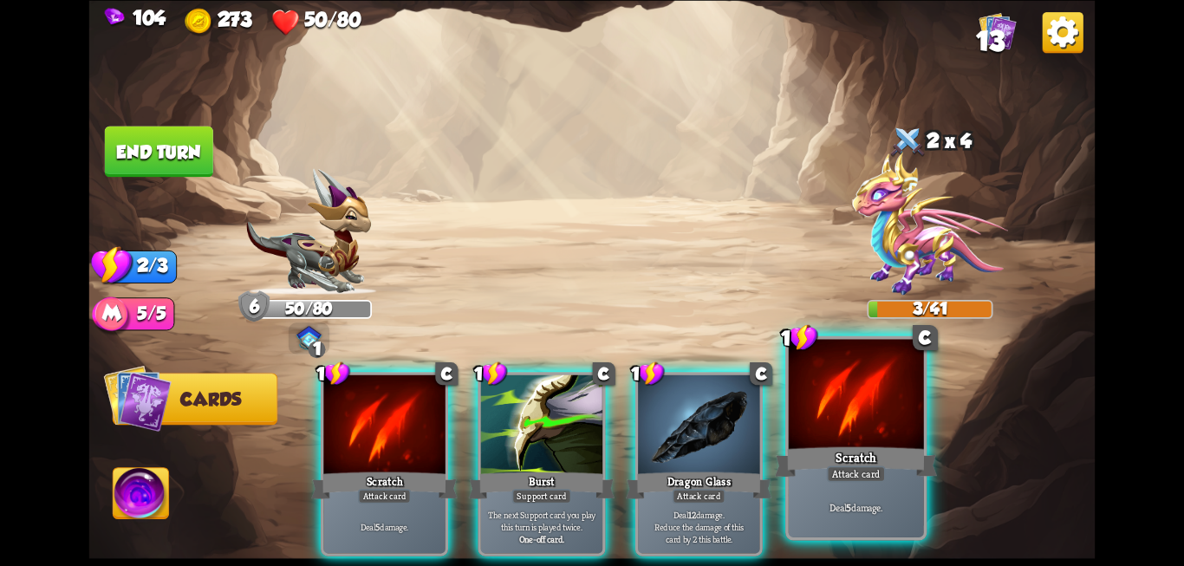
click at [818, 432] on div at bounding box center [856, 396] width 135 height 114
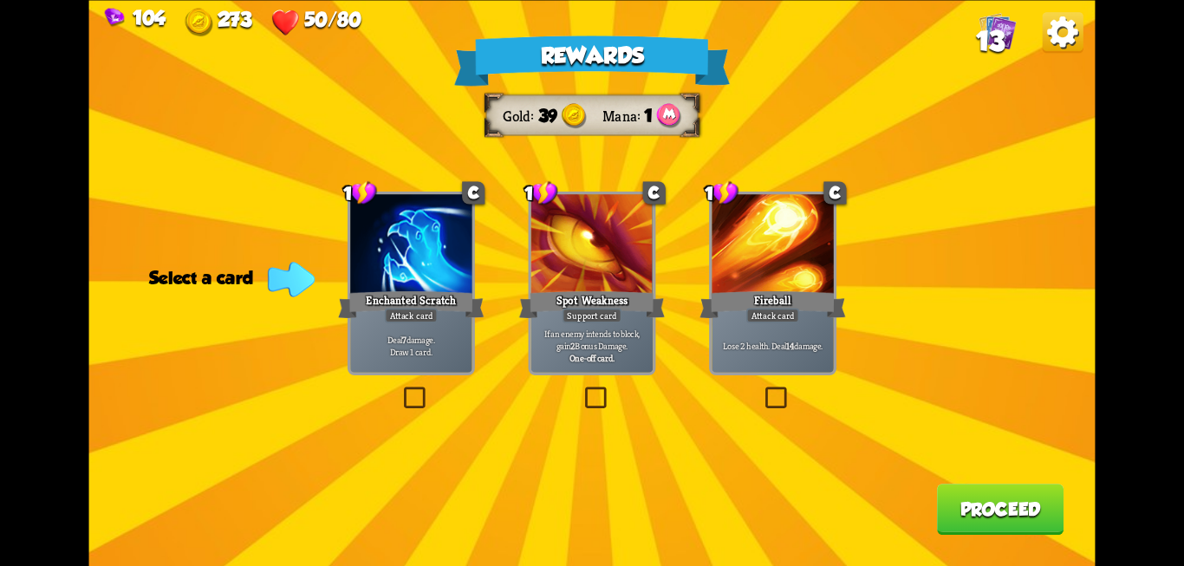
click at [762, 389] on label at bounding box center [762, 389] width 0 height 0
click at [0, 0] on input "checkbox" at bounding box center [0, 0] width 0 height 0
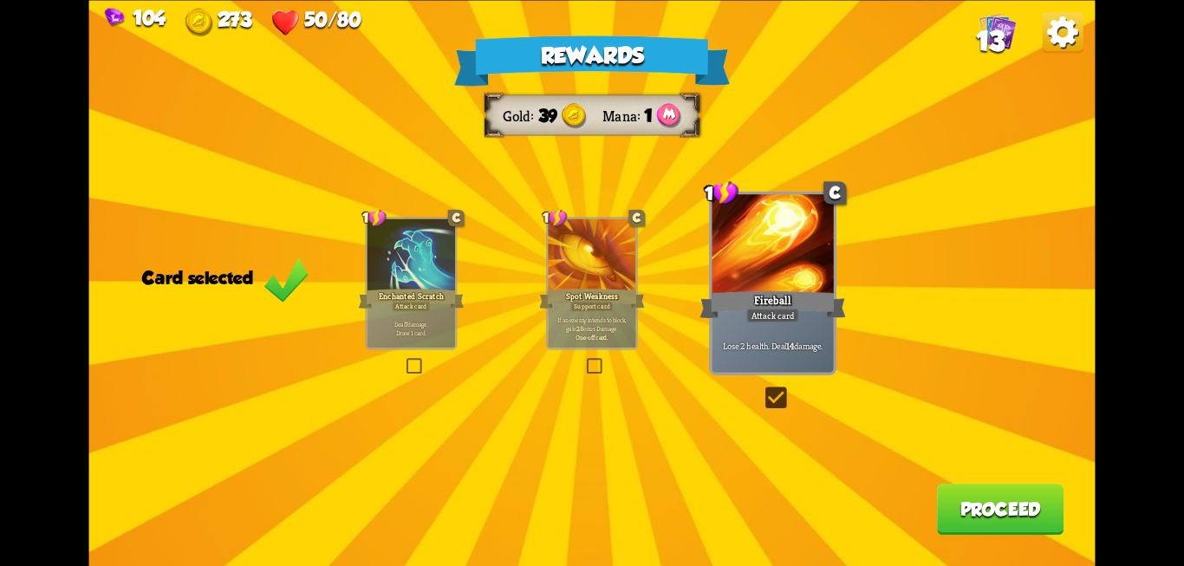
click at [1009, 504] on button "Proceed" at bounding box center [1000, 509] width 127 height 51
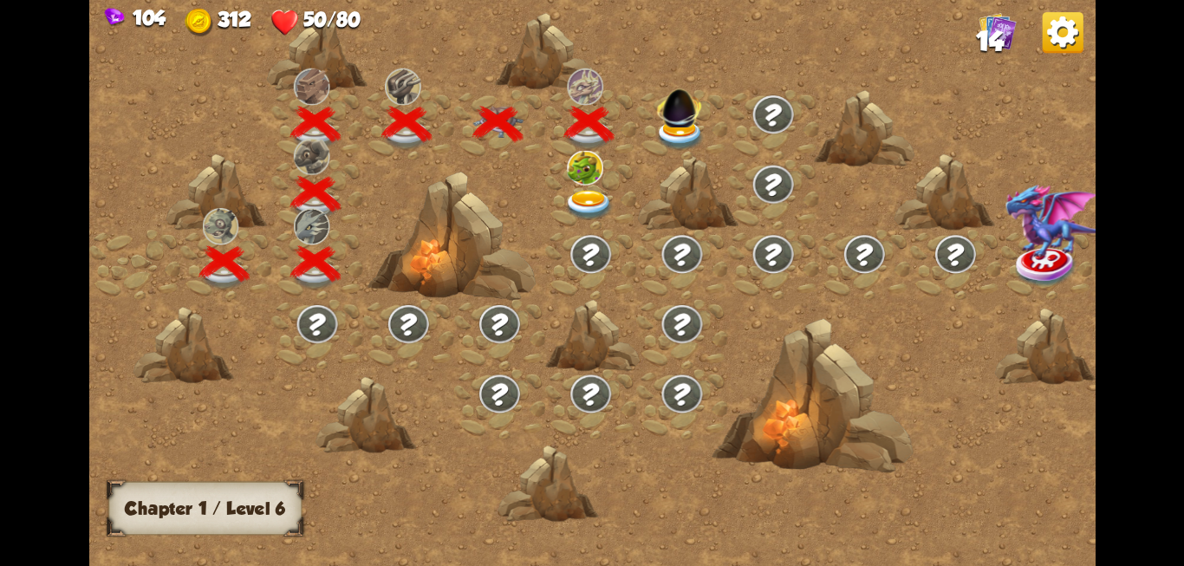
click at [679, 114] on img at bounding box center [680, 105] width 54 height 50
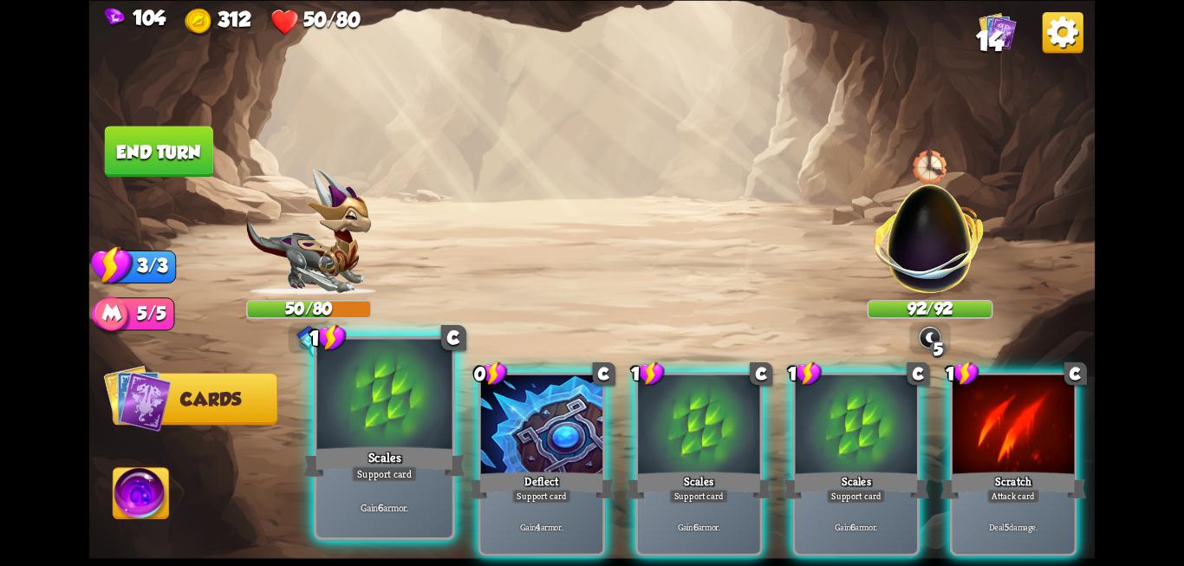
click at [379, 475] on div "Support card" at bounding box center [384, 473] width 66 height 16
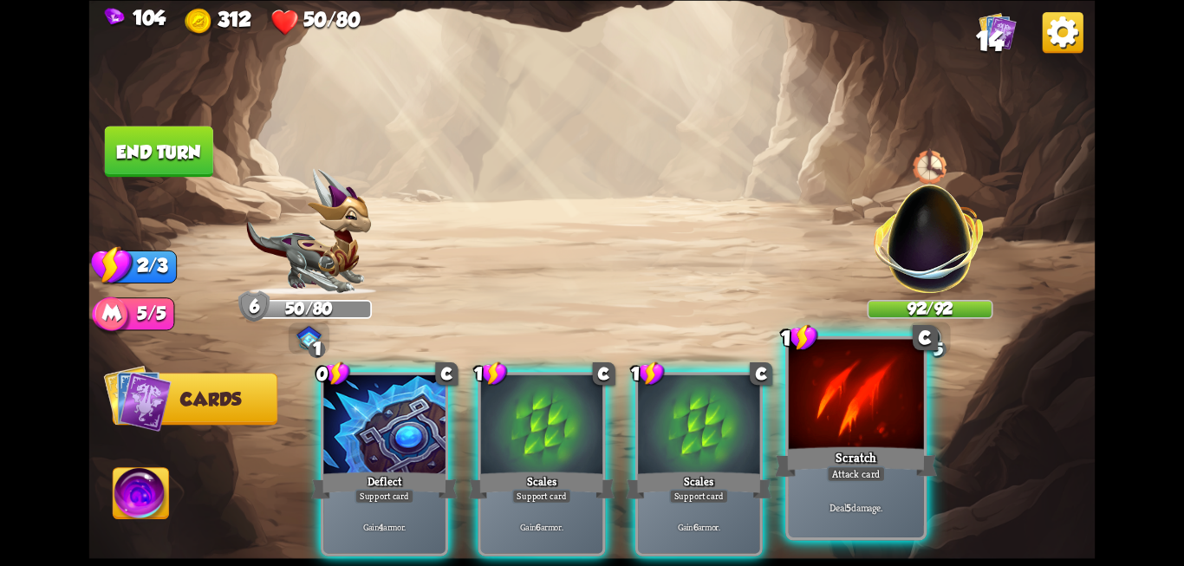
click at [812, 471] on div "Scratch" at bounding box center [856, 462] width 162 height 36
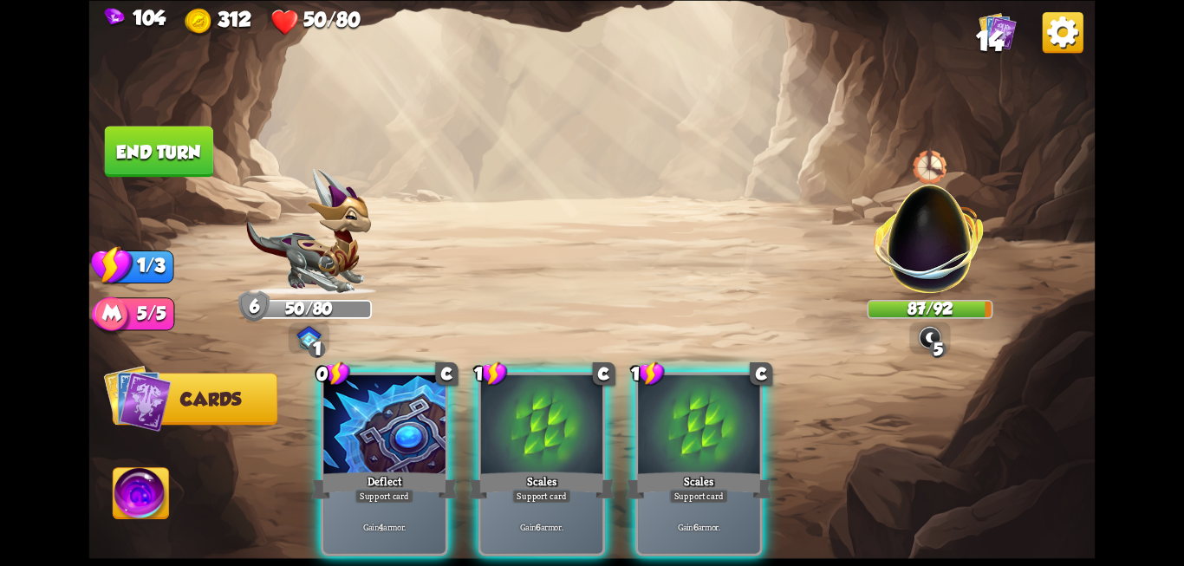
click at [187, 146] on button "End turn" at bounding box center [159, 151] width 108 height 51
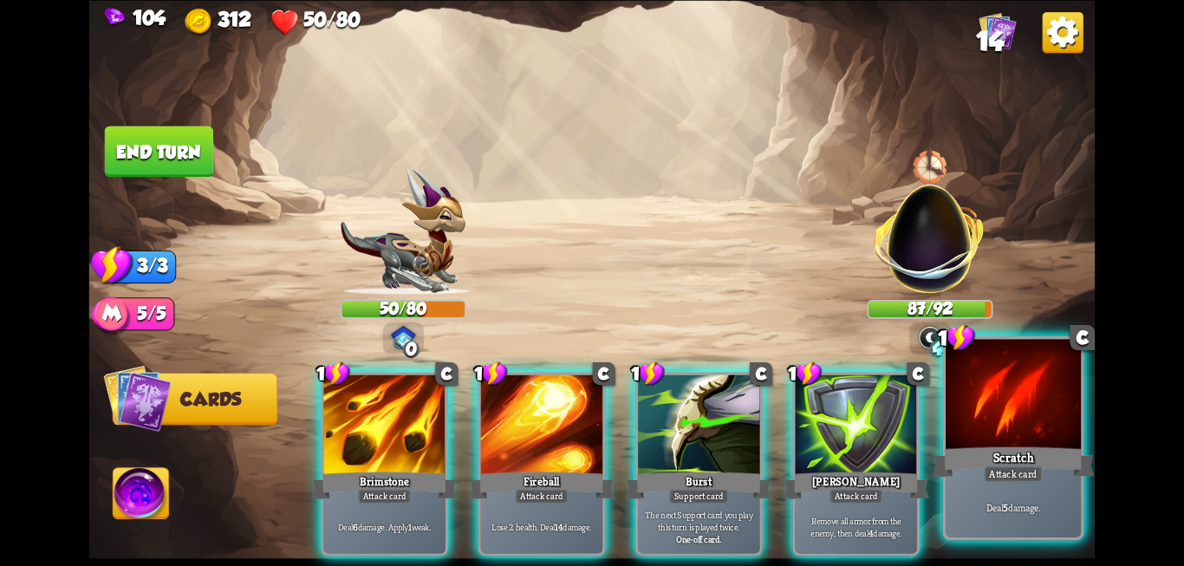
click at [1044, 486] on div "Deal 5 damage." at bounding box center [1012, 506] width 135 height 59
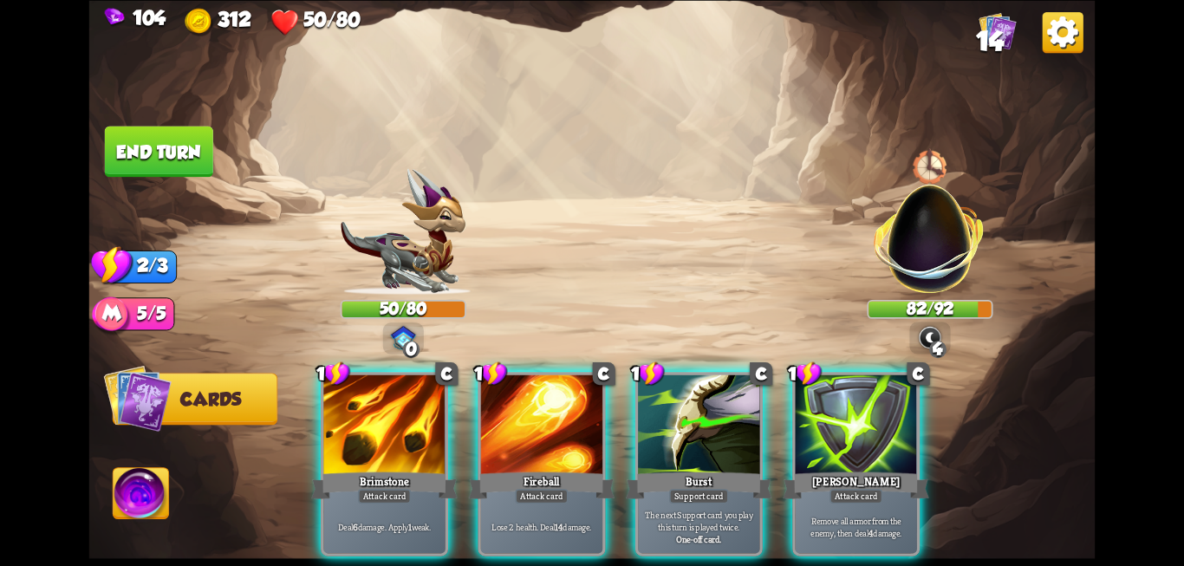
click at [156, 161] on button "End turn" at bounding box center [159, 151] width 108 height 51
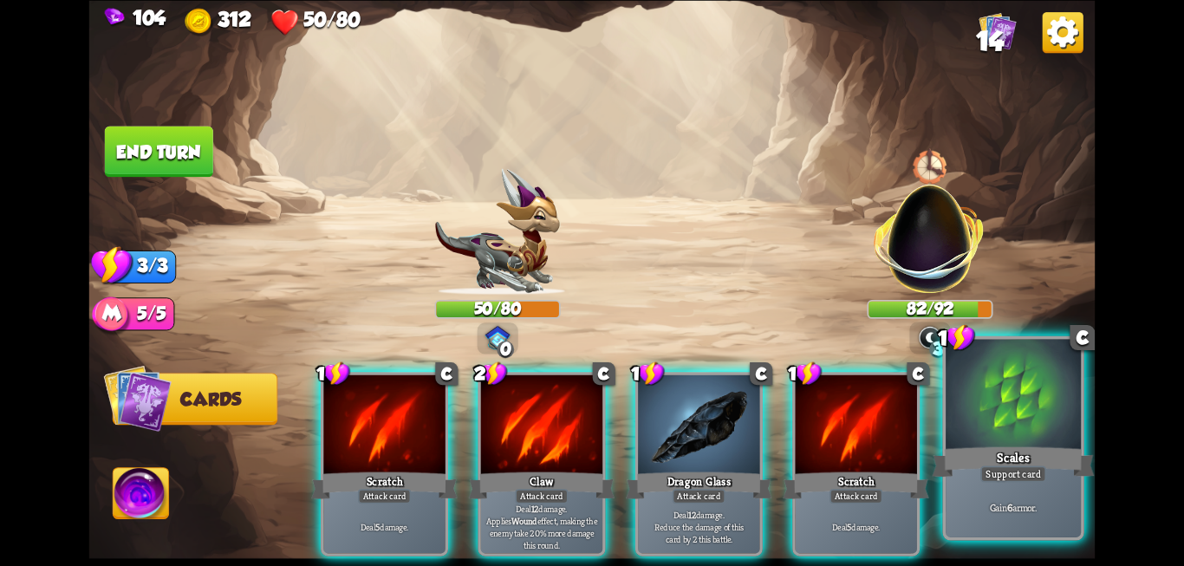
click at [1020, 432] on div at bounding box center [1012, 396] width 135 height 114
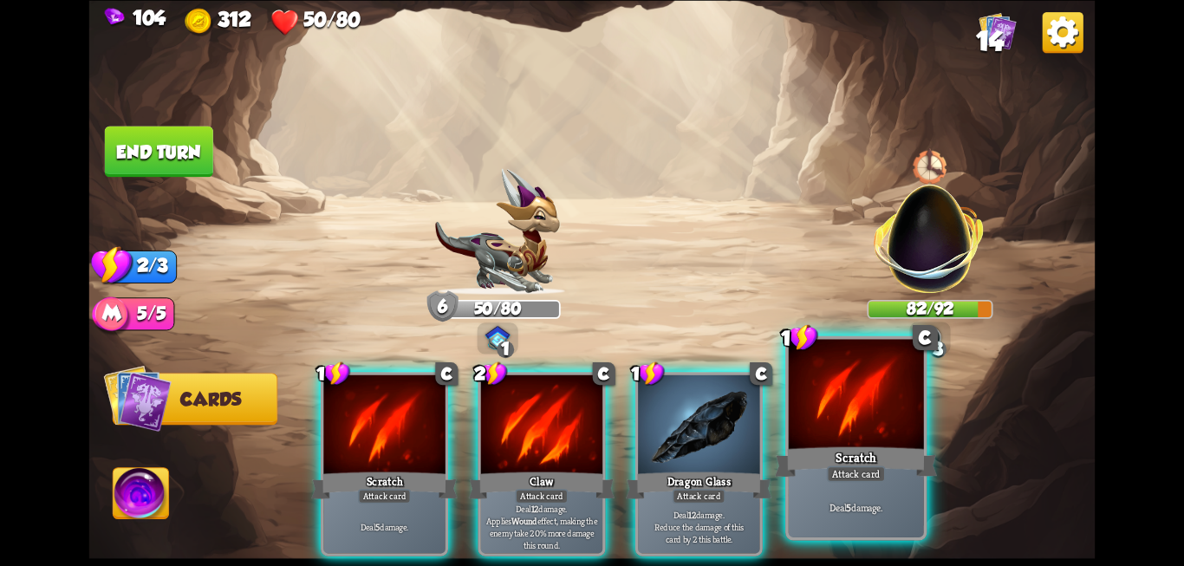
click at [882, 425] on div at bounding box center [856, 396] width 135 height 114
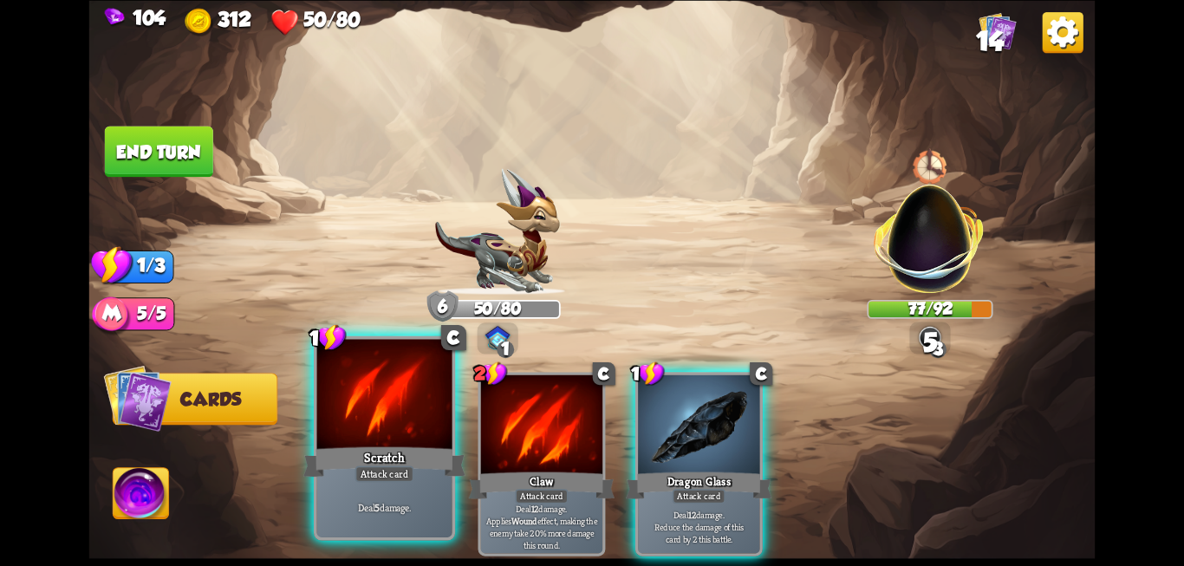
click at [339, 478] on div "Scratch" at bounding box center [384, 462] width 162 height 36
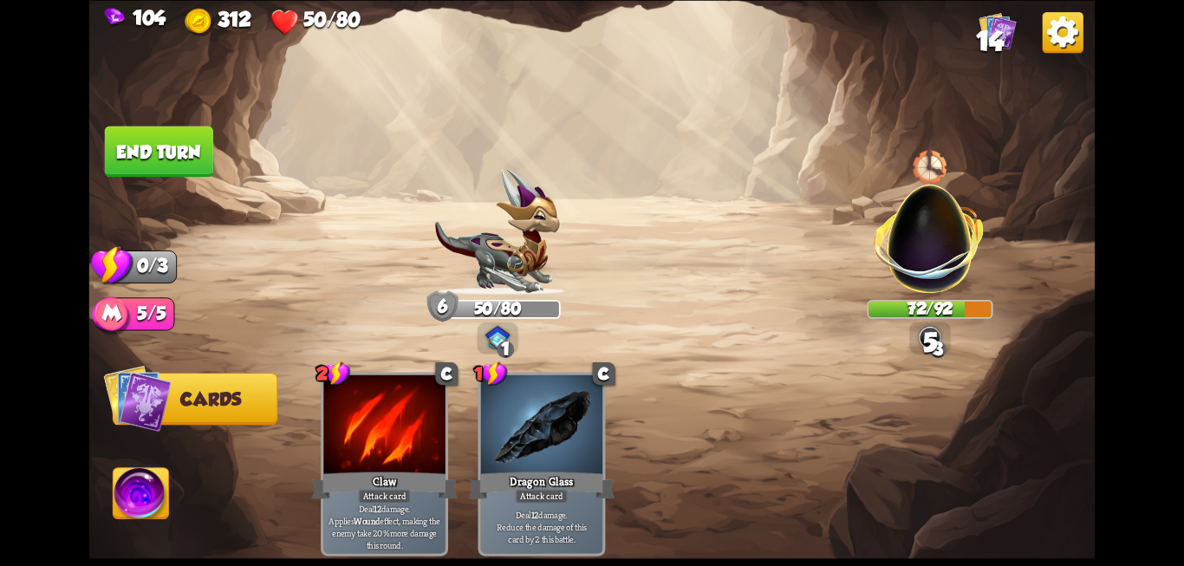
click at [172, 169] on button "End turn" at bounding box center [159, 151] width 108 height 51
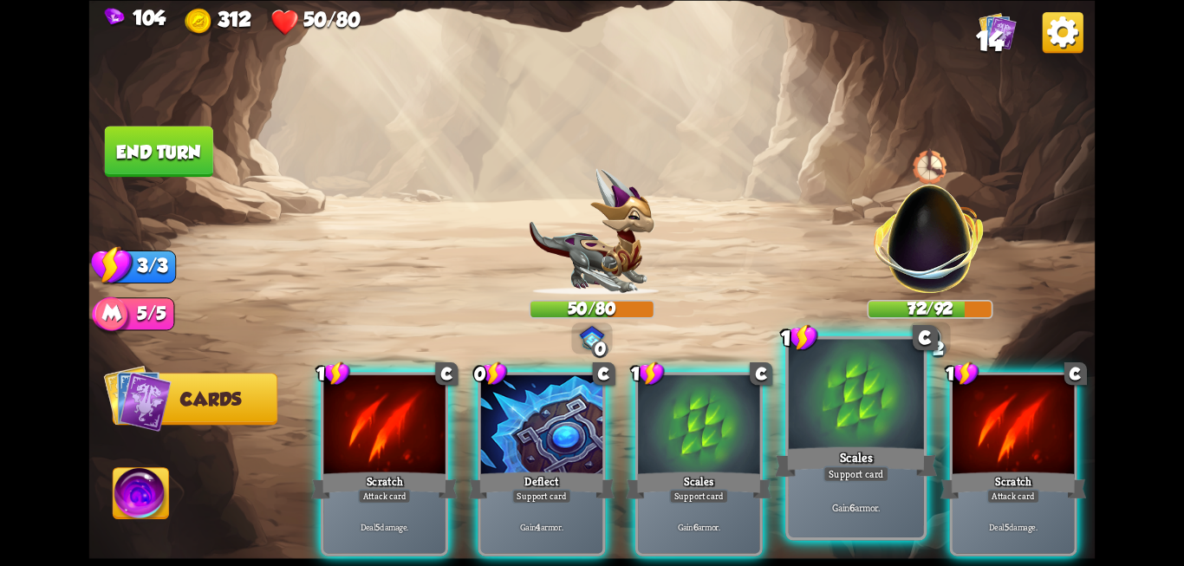
click at [800, 372] on div at bounding box center [856, 396] width 135 height 114
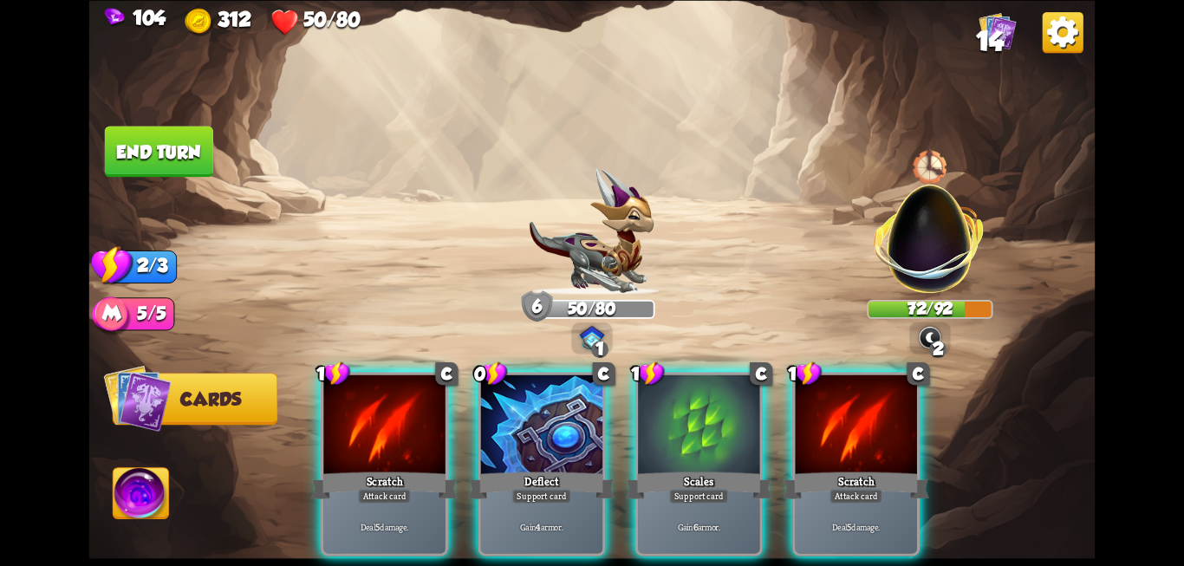
click at [304, 465] on div "1 C Scratch Attack card Deal 5 damage. 0 C Deflect Support card Gain 4 armor. 1…" at bounding box center [692, 440] width 805 height 251
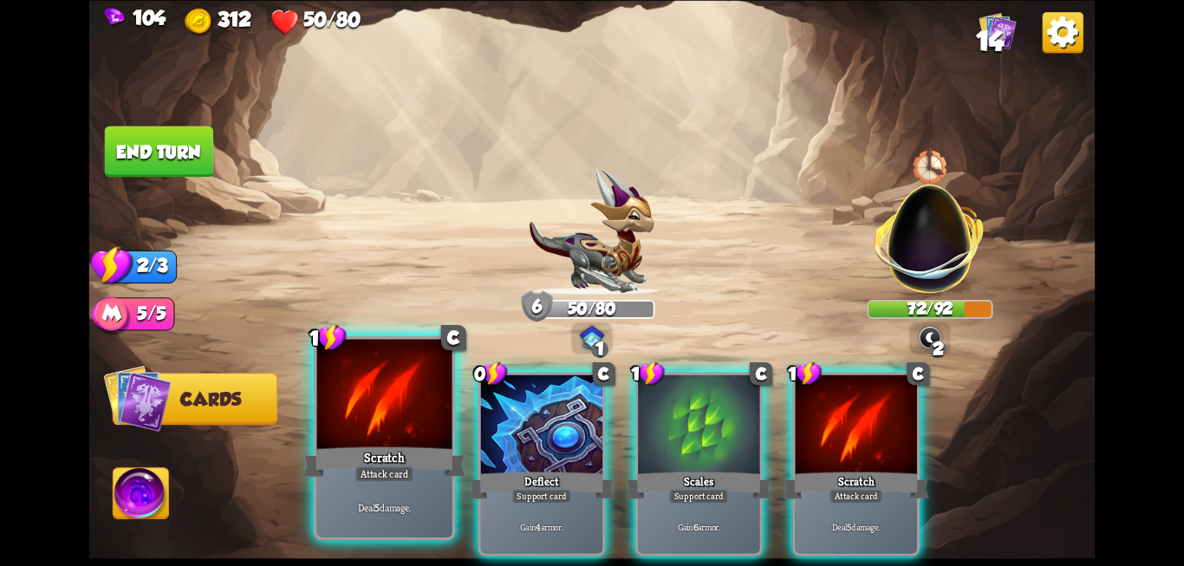
click at [373, 464] on div "Scratch" at bounding box center [384, 462] width 162 height 36
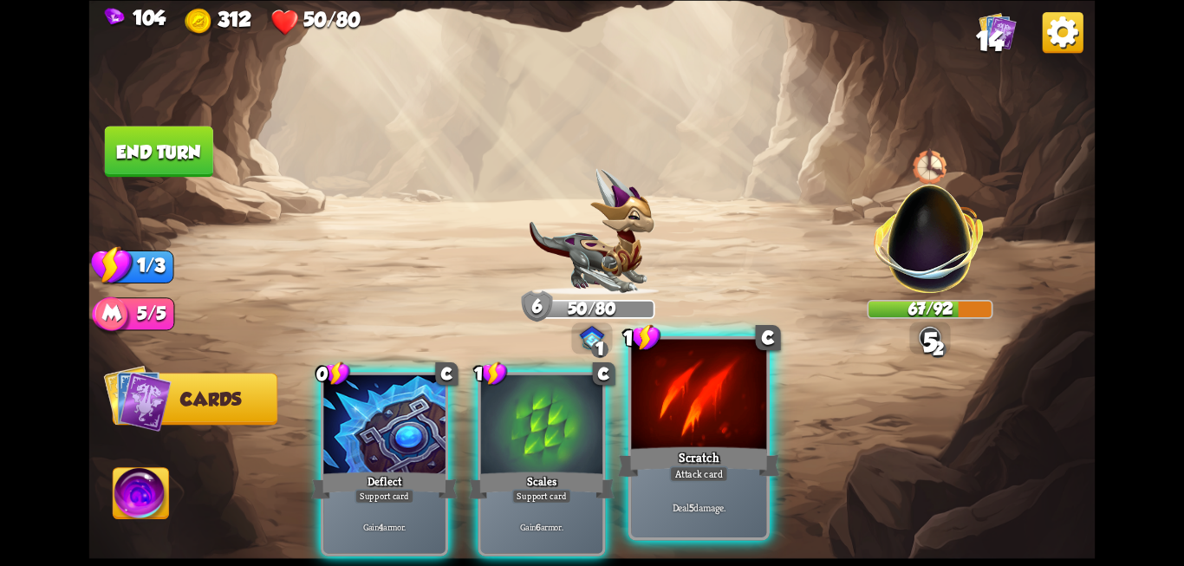
click at [726, 452] on div "Scratch" at bounding box center [699, 462] width 162 height 36
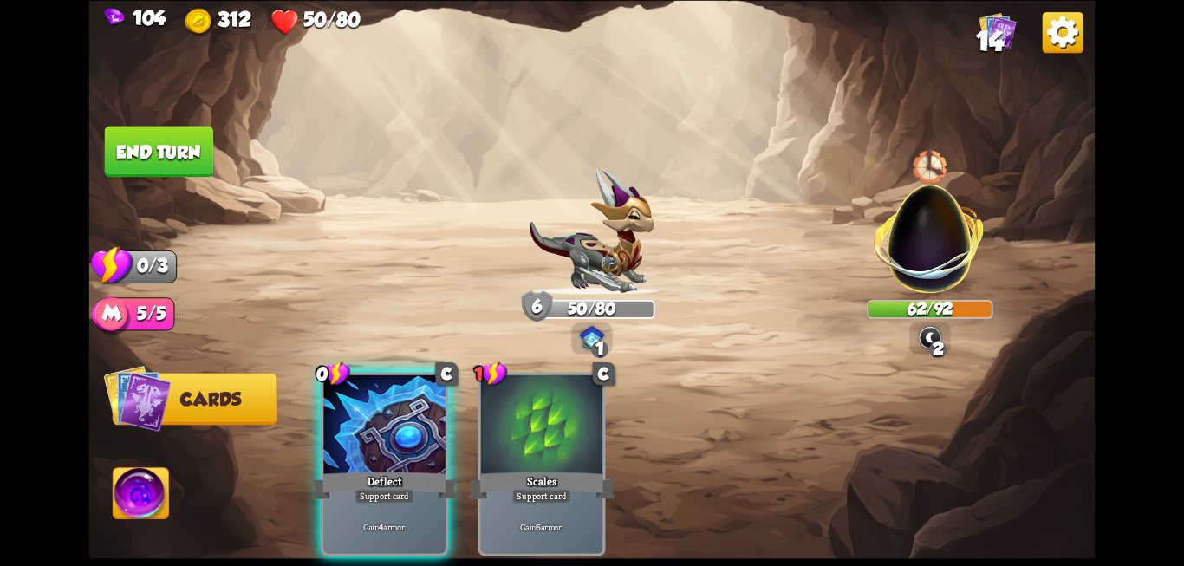
click at [151, 151] on button "End turn" at bounding box center [159, 151] width 108 height 51
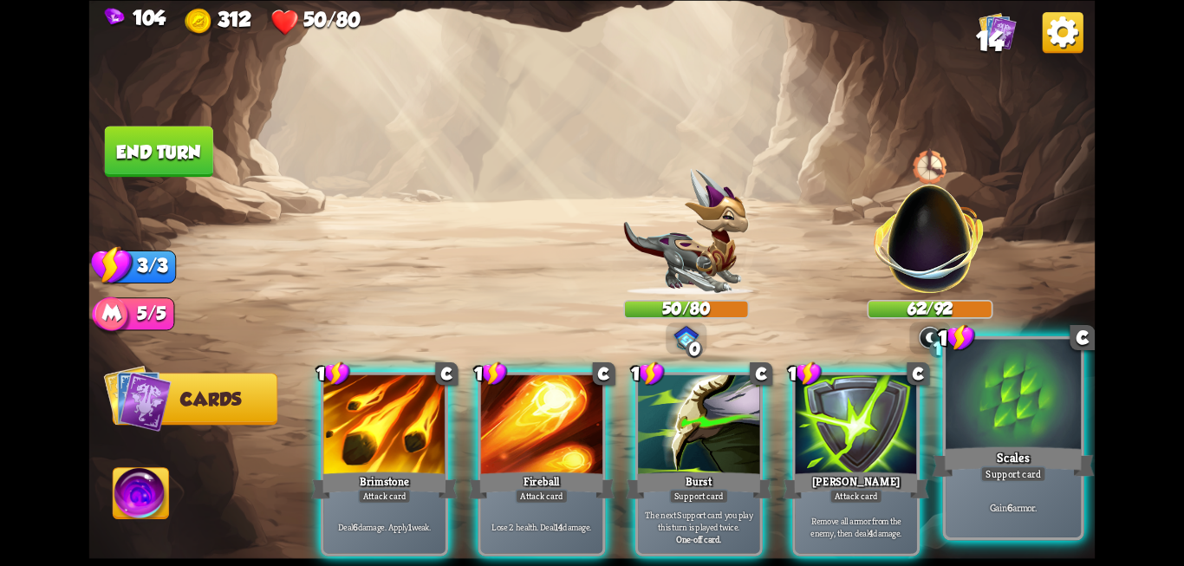
click at [1030, 442] on div at bounding box center [1012, 396] width 135 height 114
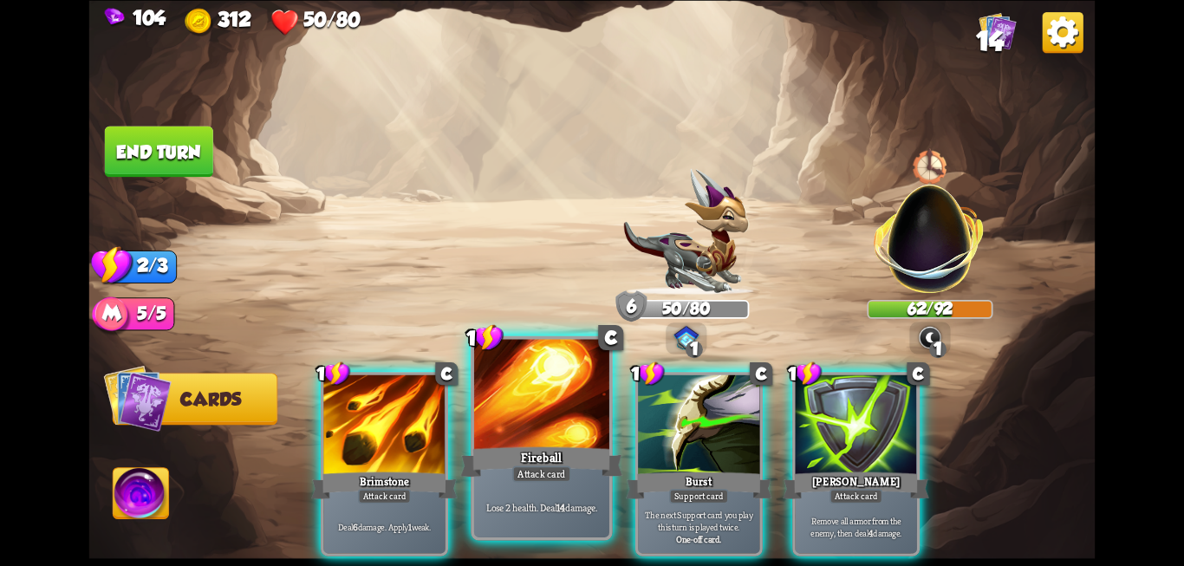
click at [528, 409] on div at bounding box center [541, 396] width 135 height 114
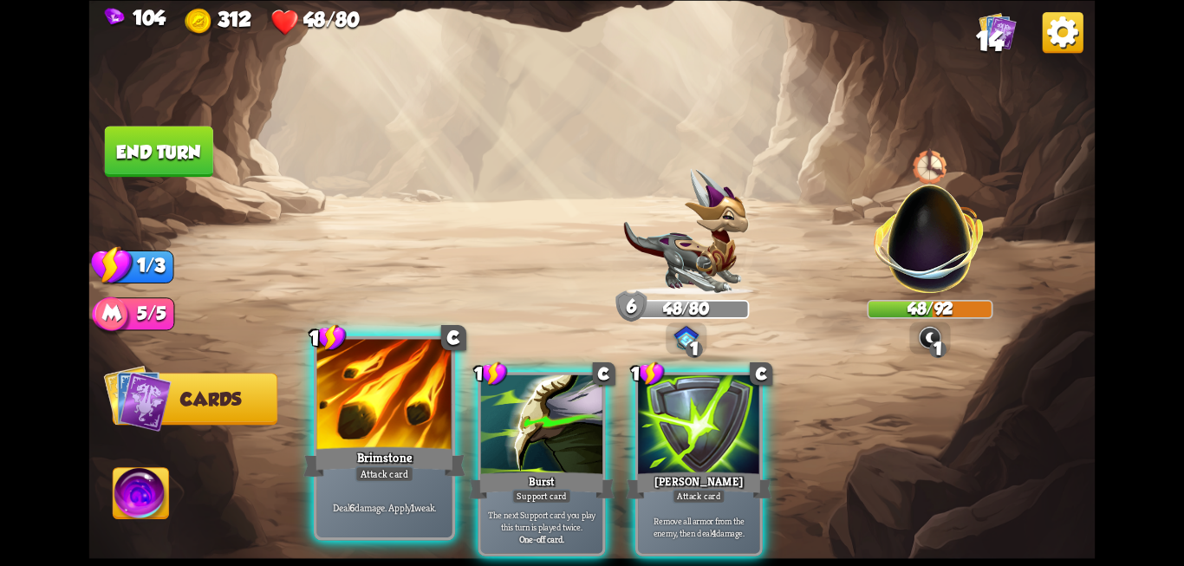
click at [401, 412] on div at bounding box center [384, 396] width 135 height 114
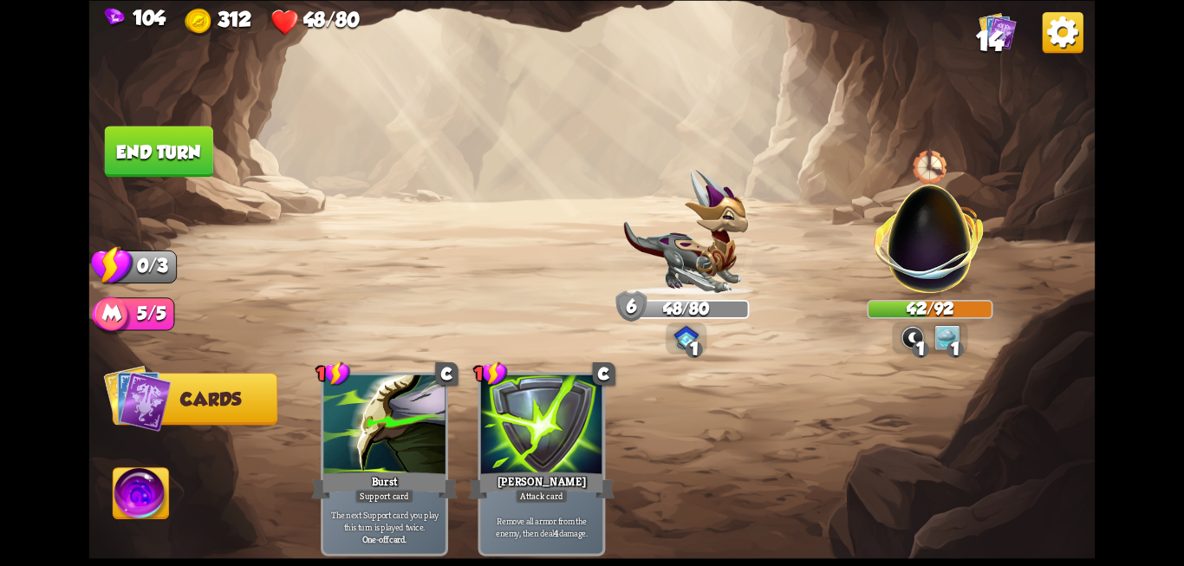
click at [131, 175] on button "End turn" at bounding box center [159, 151] width 108 height 51
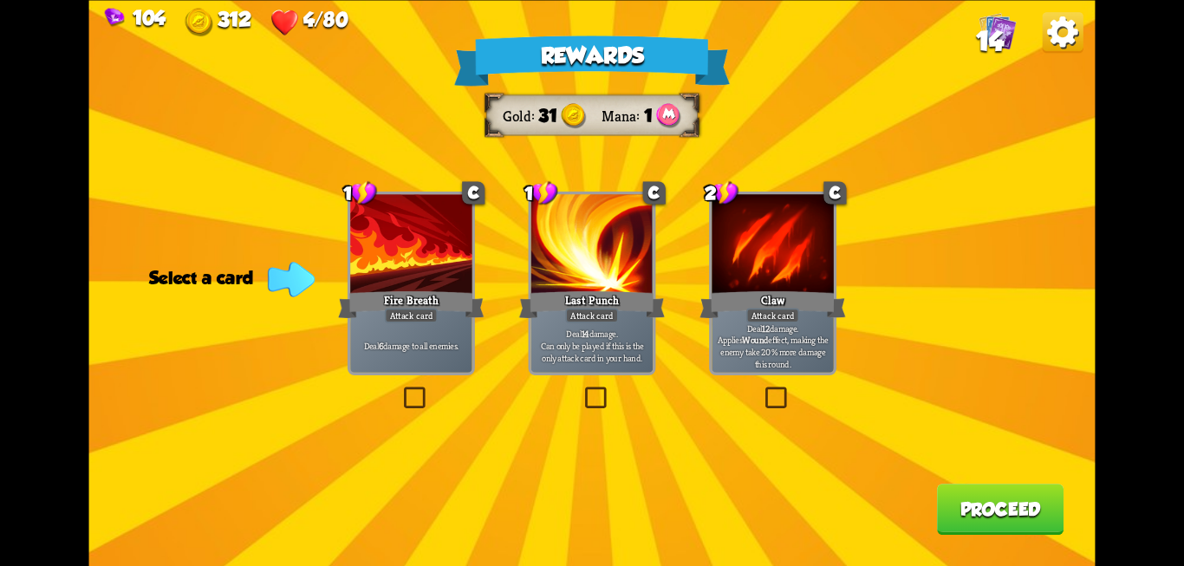
click at [581, 389] on label at bounding box center [581, 389] width 0 height 0
click at [0, 0] on input "checkbox" at bounding box center [0, 0] width 0 height 0
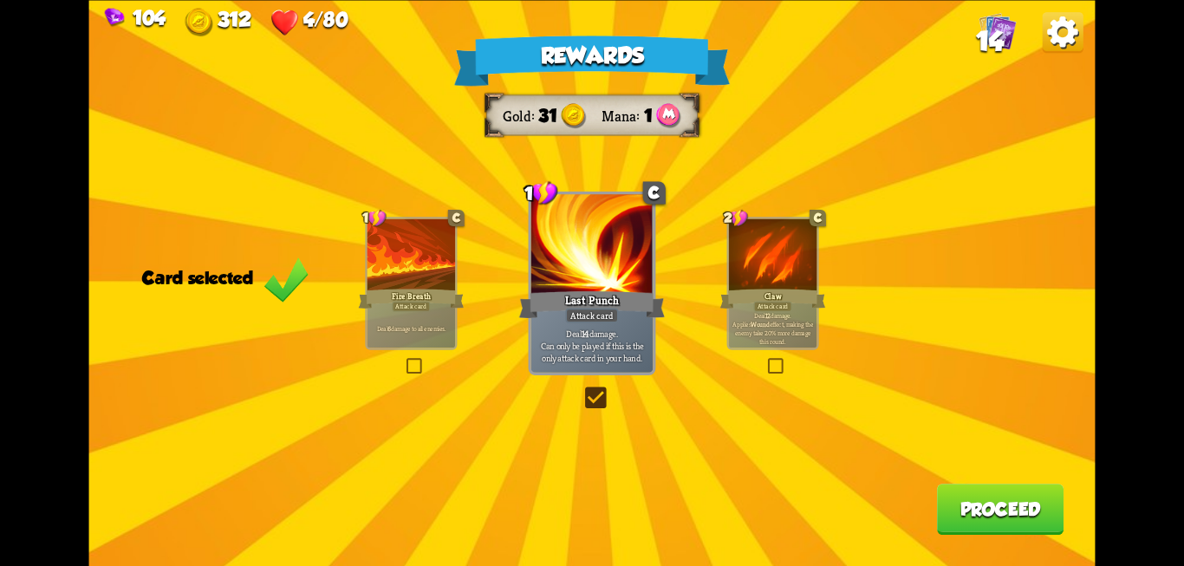
click at [1022, 516] on button "Proceed" at bounding box center [1000, 509] width 127 height 51
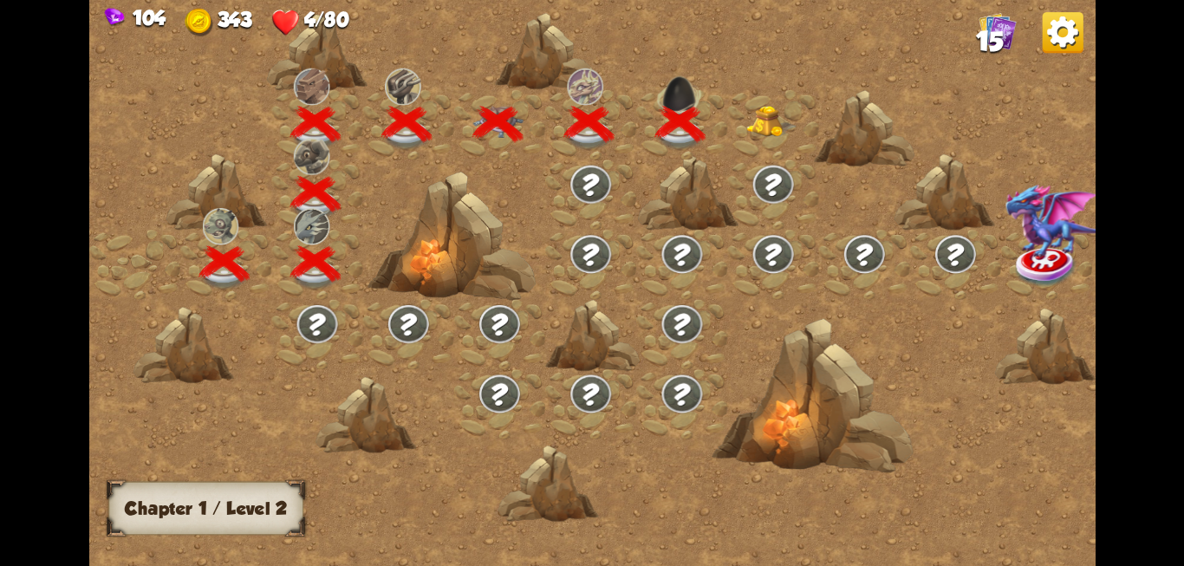
click at [764, 123] on img at bounding box center [771, 120] width 50 height 31
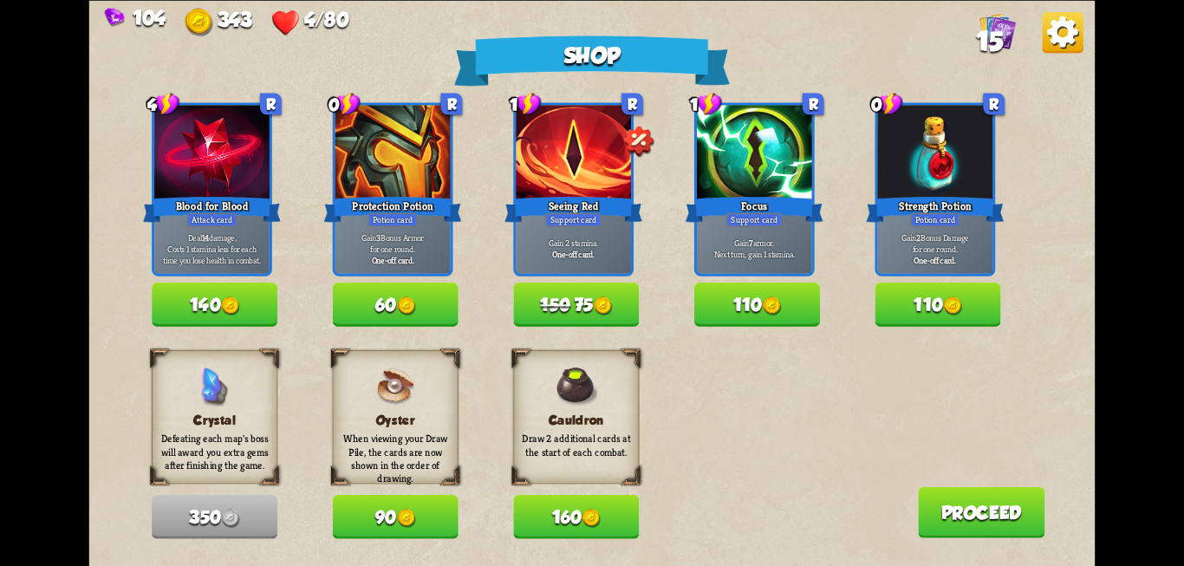
click at [224, 302] on img at bounding box center [230, 305] width 19 height 19
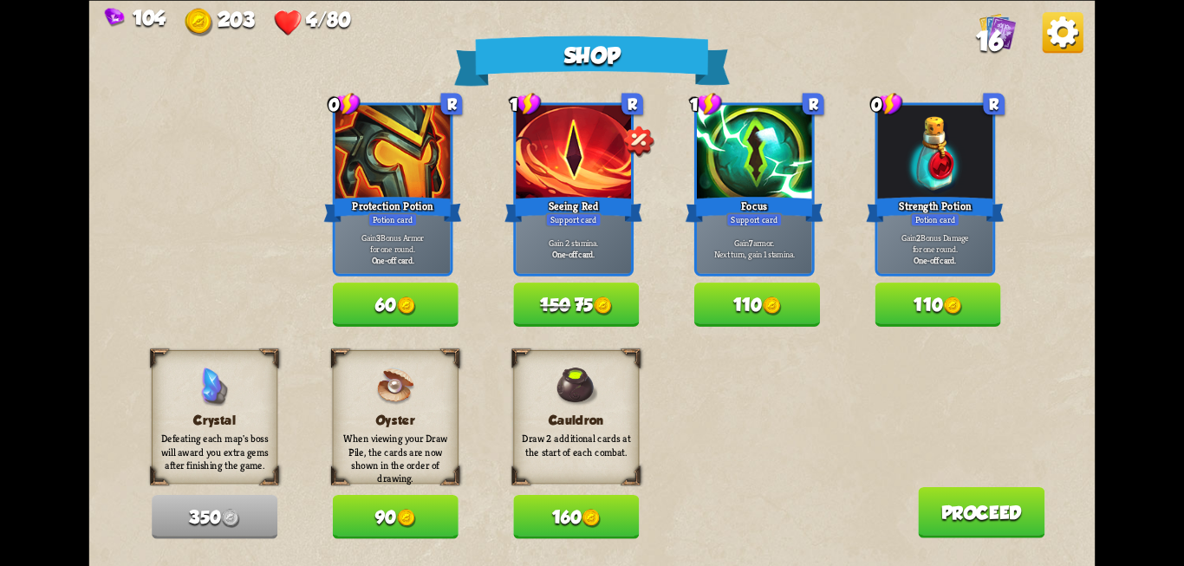
click at [959, 510] on button "Proceed" at bounding box center [981, 511] width 127 height 51
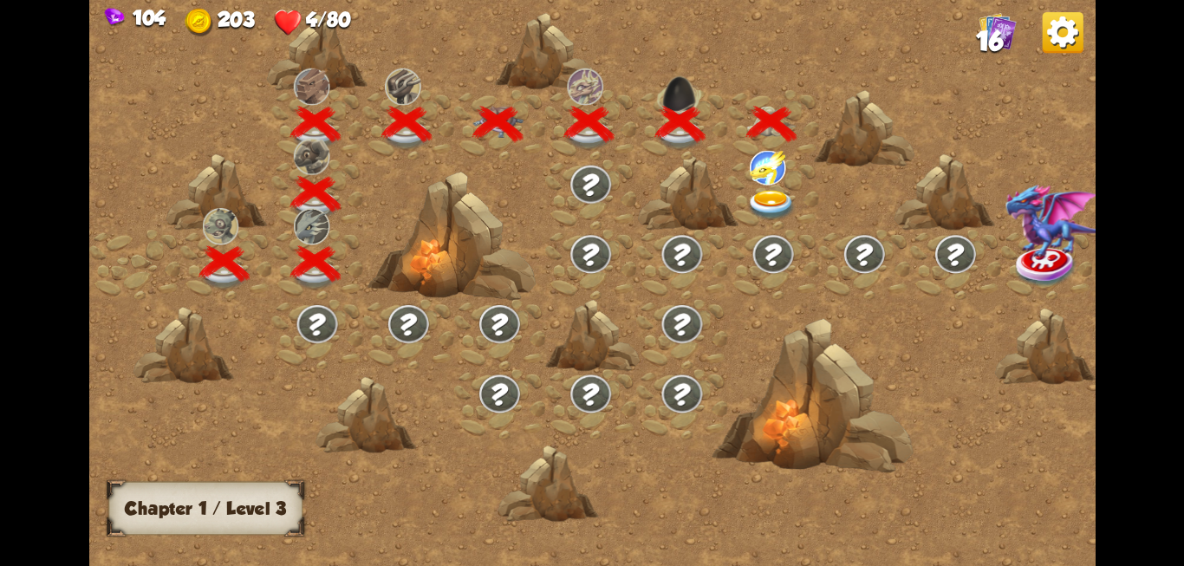
click at [770, 196] on img at bounding box center [771, 205] width 50 height 30
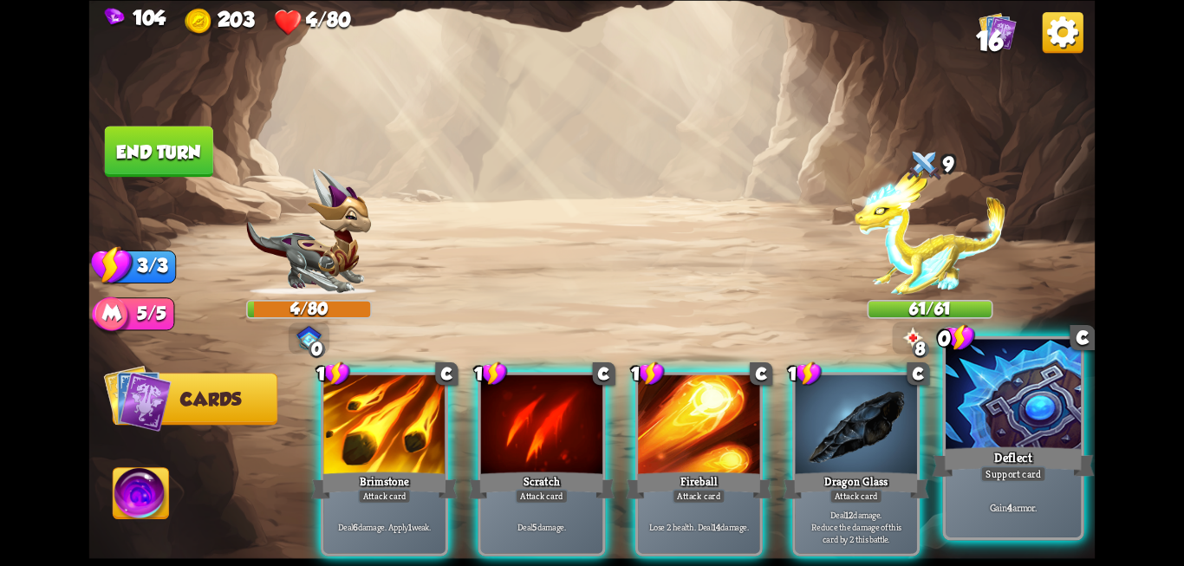
click at [1026, 451] on div "Deflect" at bounding box center [1013, 462] width 162 height 36
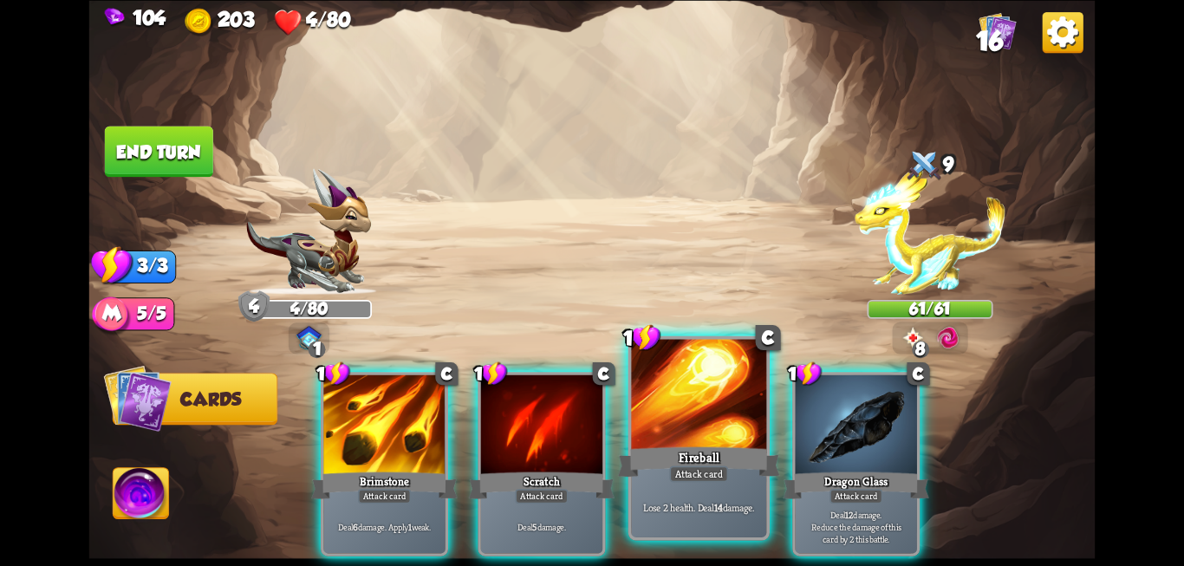
click at [714, 447] on div "Fireball" at bounding box center [699, 462] width 162 height 36
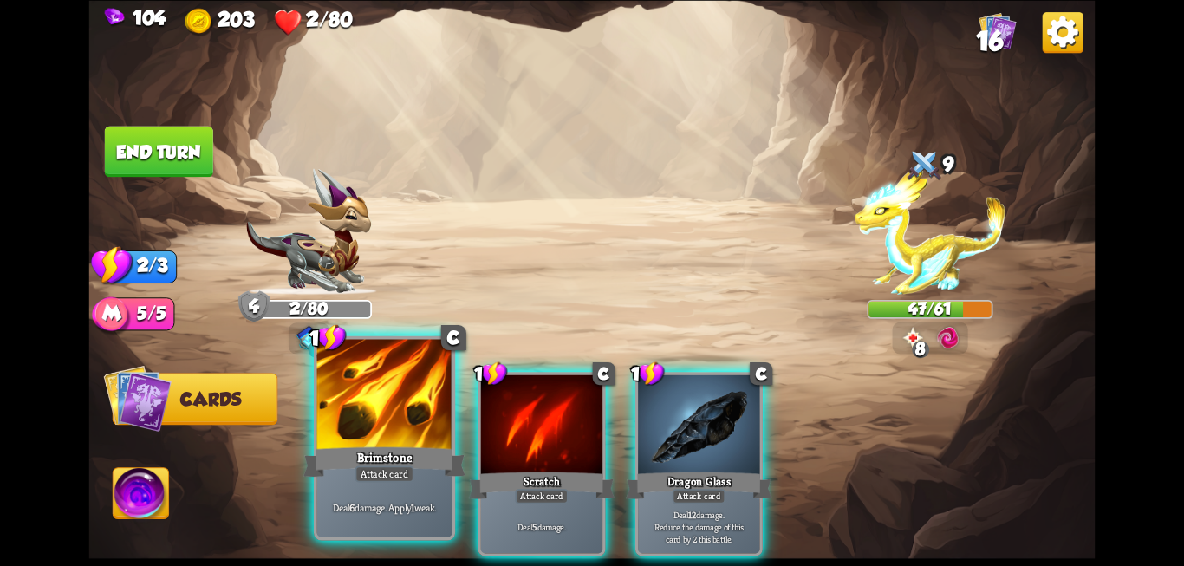
click at [385, 479] on div "Attack card" at bounding box center [384, 473] width 59 height 16
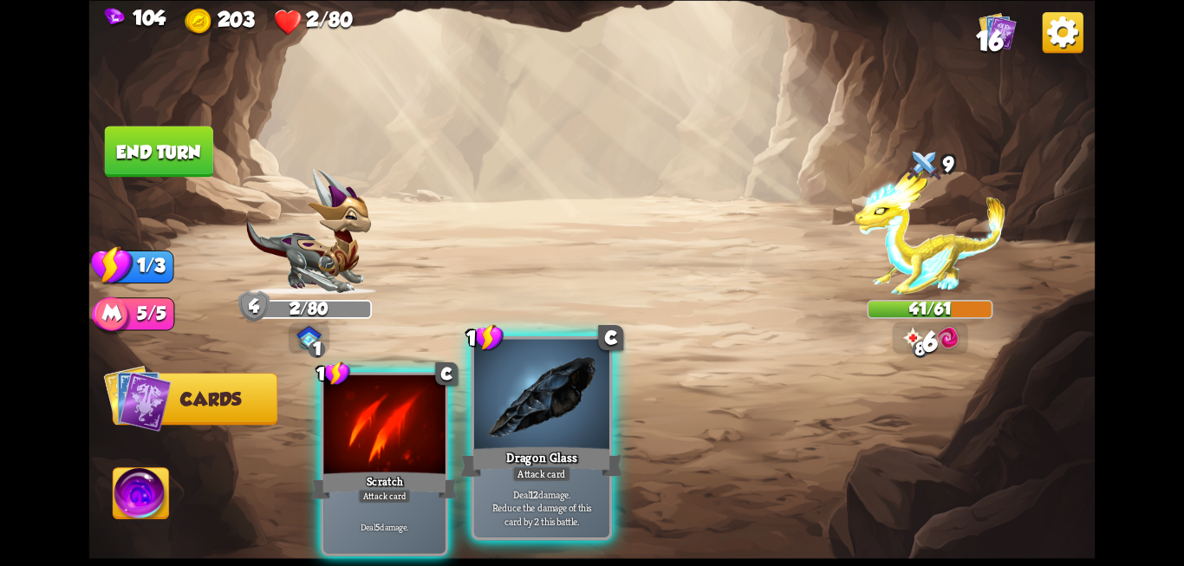
click at [513, 432] on div at bounding box center [541, 396] width 135 height 114
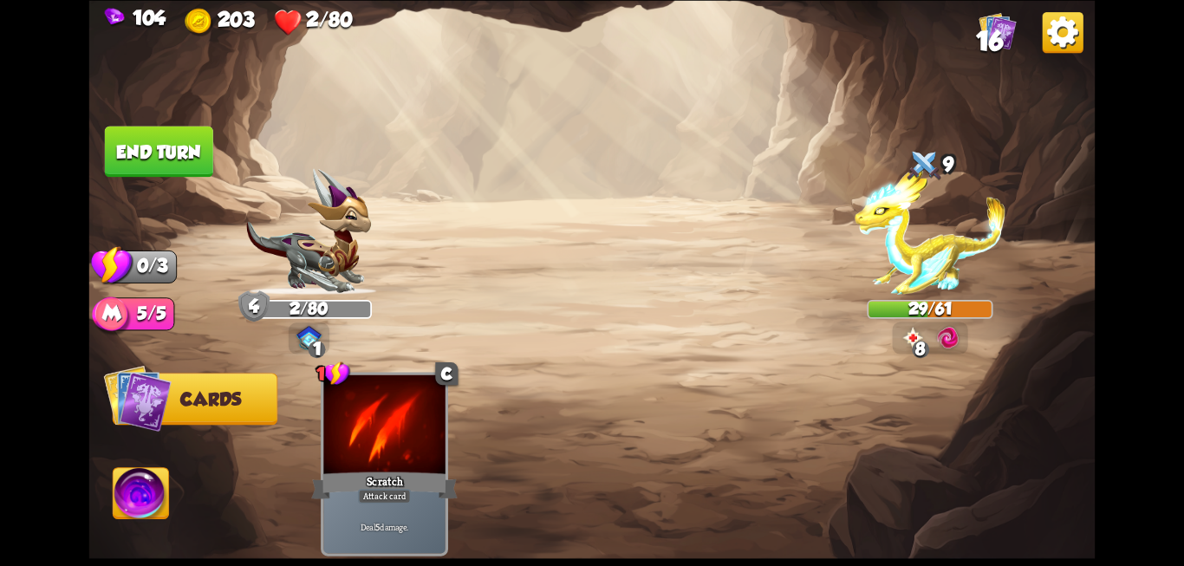
click at [184, 144] on button "End turn" at bounding box center [159, 151] width 108 height 51
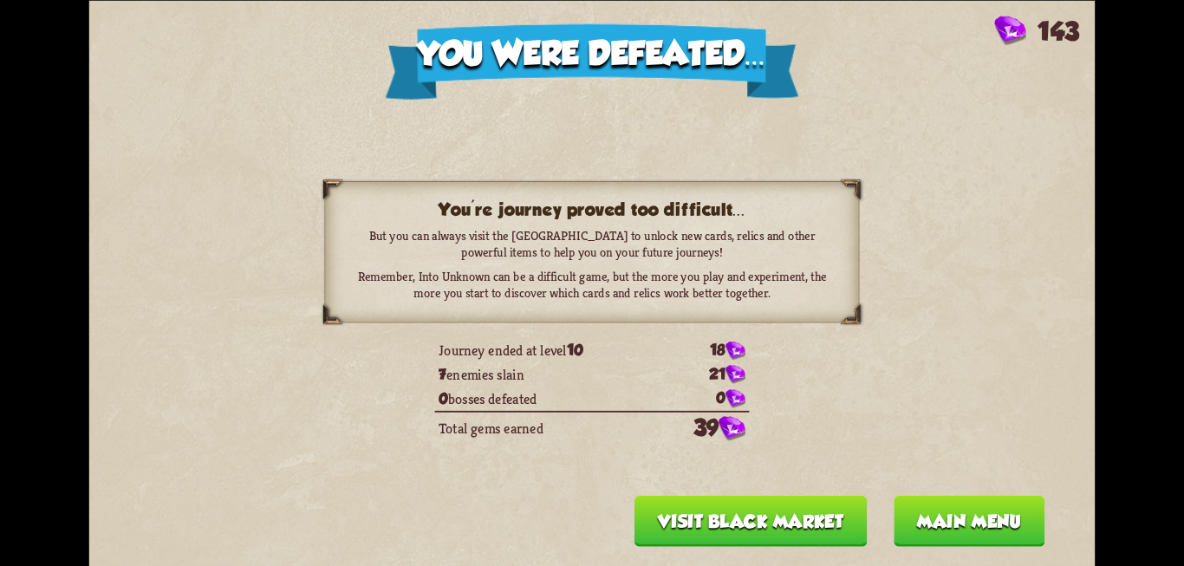
click at [754, 529] on button "Visit Black Market" at bounding box center [750, 520] width 232 height 51
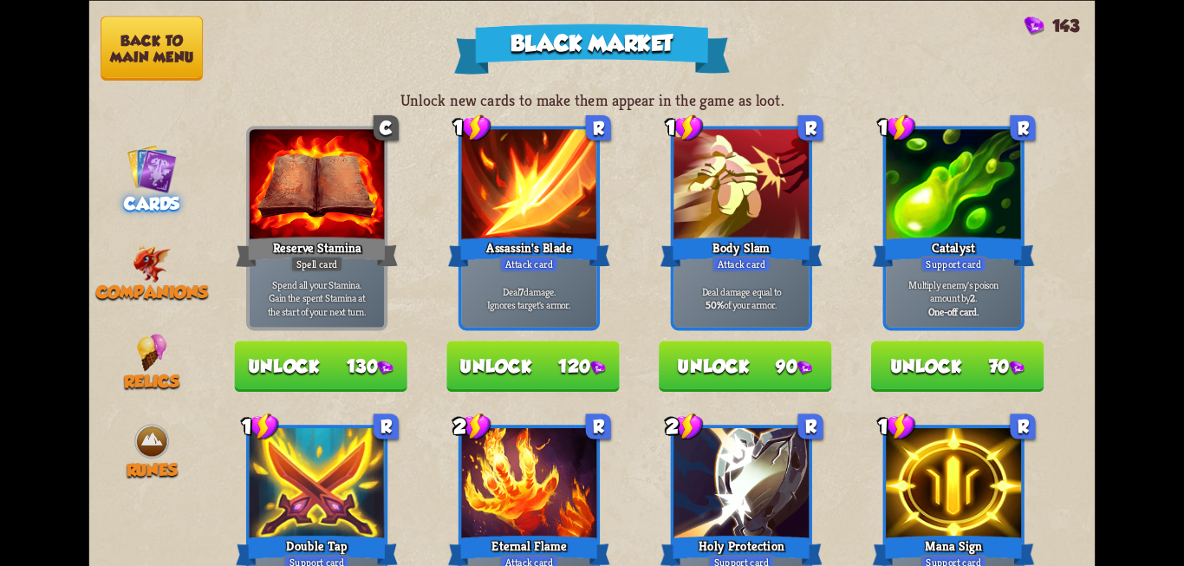
drag, startPoint x: 717, startPoint y: 487, endPoint x: 683, endPoint y: 319, distance: 171.5
drag, startPoint x: 736, startPoint y: 447, endPoint x: 727, endPoint y: 169, distance: 278.3
drag, startPoint x: 726, startPoint y: 214, endPoint x: 740, endPoint y: 82, distance: 132.4
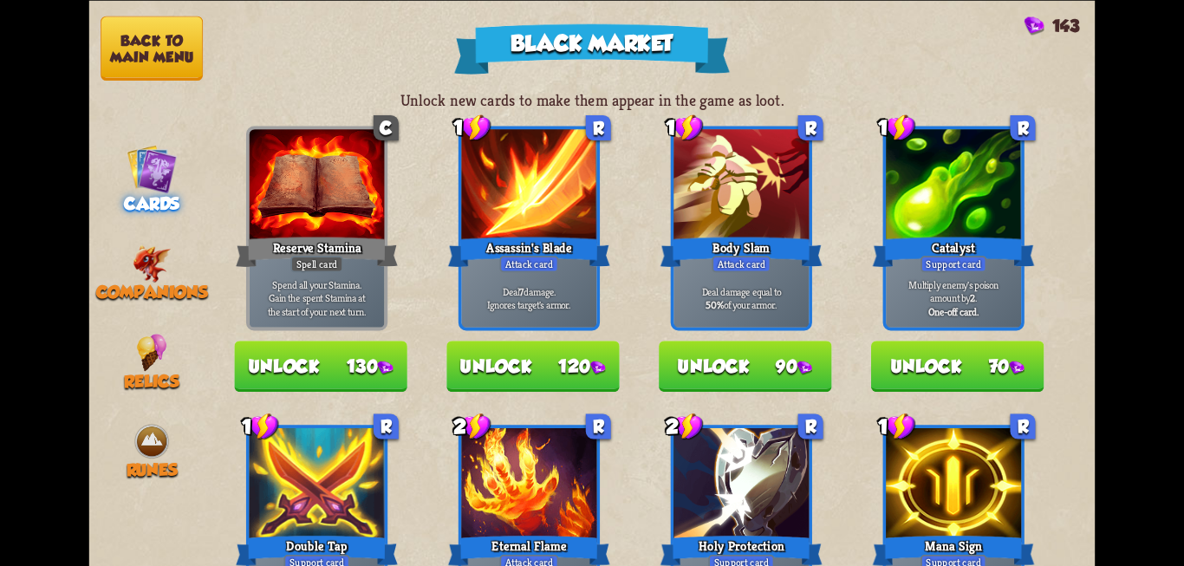
click at [740, 82] on div "Unlock new cards to make them appear in the game as loot. C Reserve Stamina Spe…" at bounding box center [655, 283] width 880 height 566
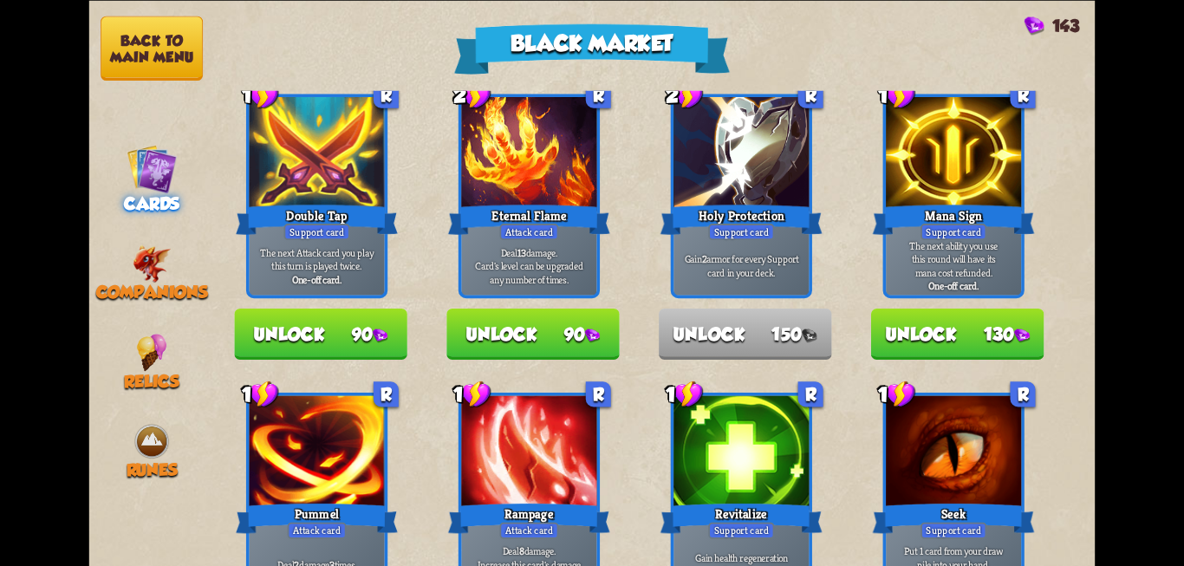
scroll to position [211, 0]
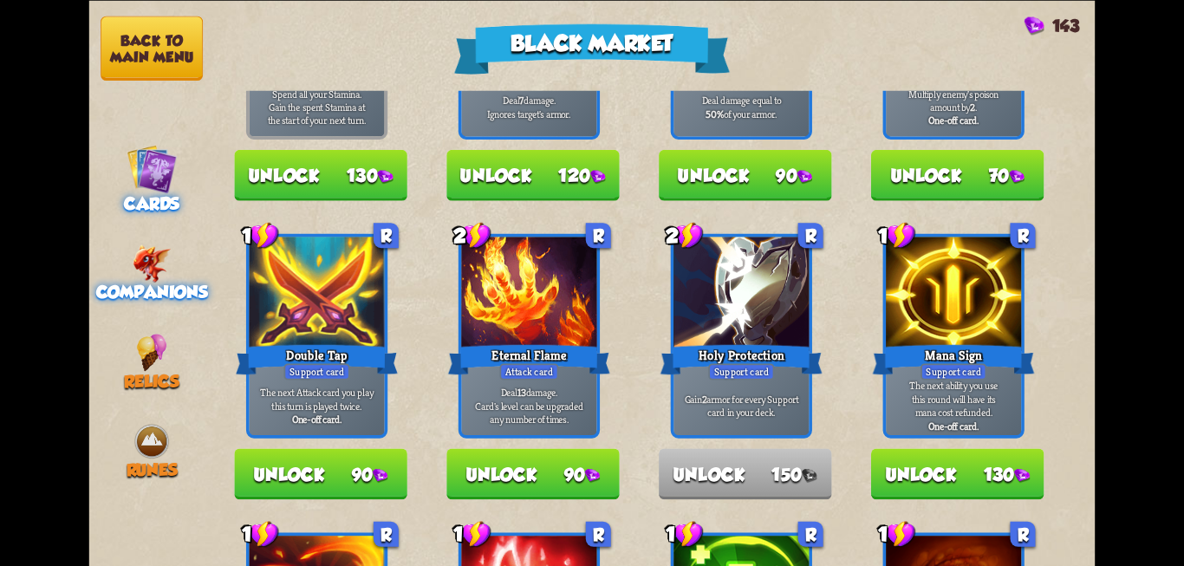
click at [152, 298] on span "Companions" at bounding box center [152, 292] width 112 height 20
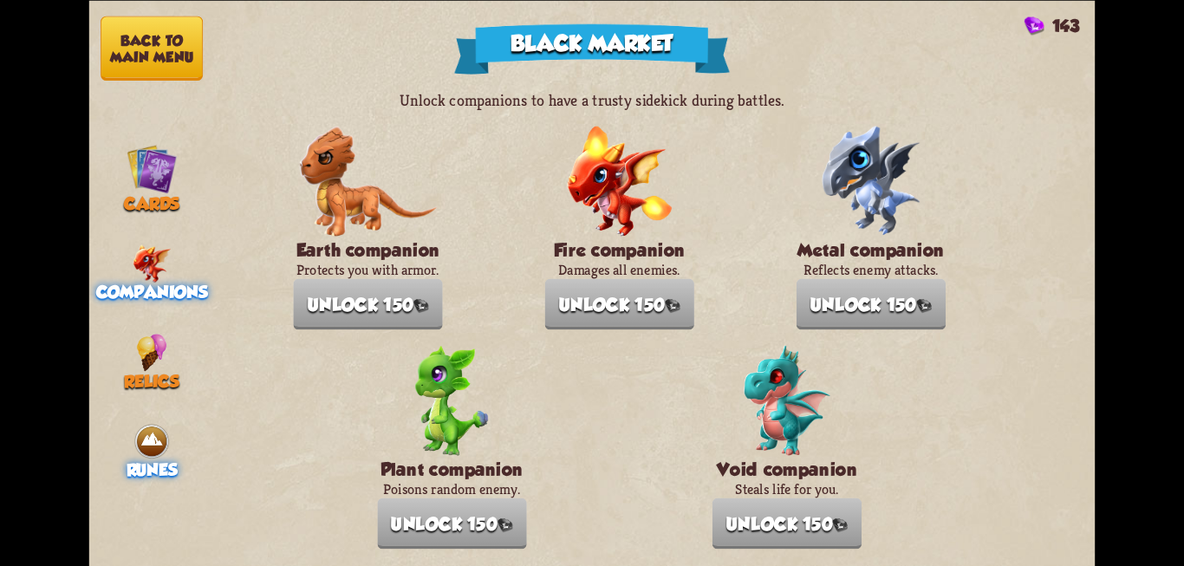
click at [158, 468] on span "Runes" at bounding box center [152, 470] width 51 height 20
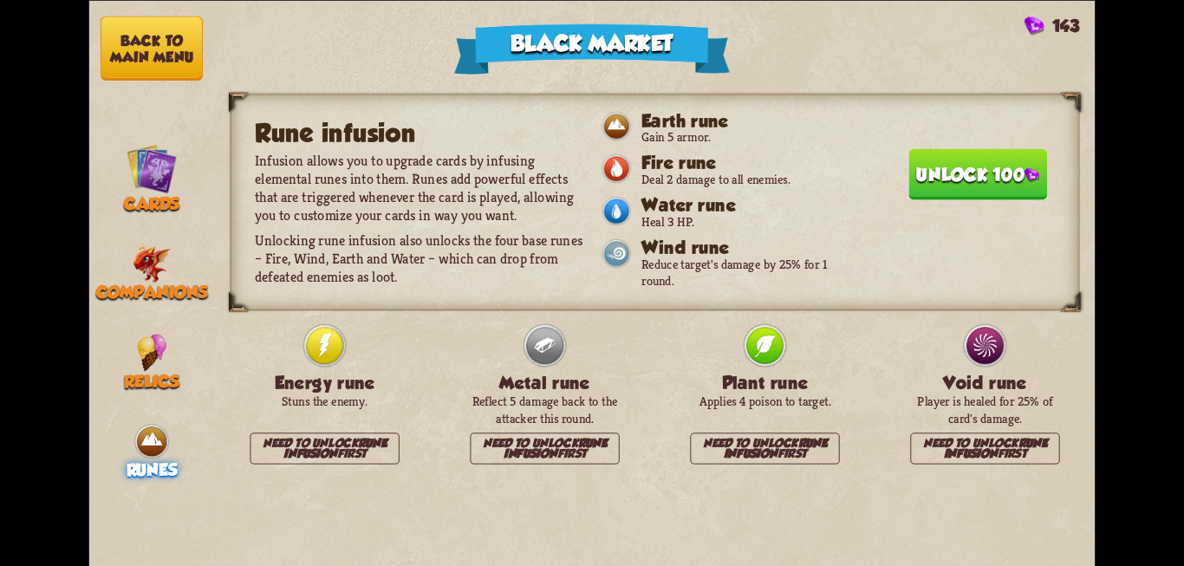
click at [777, 444] on p "Need to unlock Rune infusion first" at bounding box center [764, 447] width 149 height 31
click at [161, 274] on img at bounding box center [152, 263] width 38 height 38
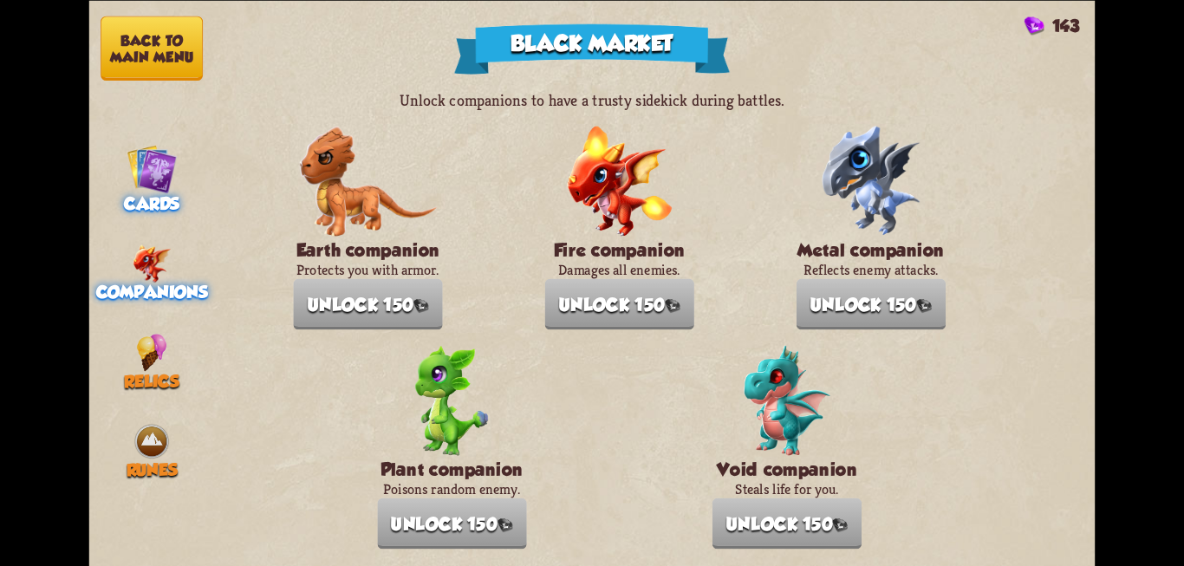
click at [150, 210] on span "Cards" at bounding box center [151, 203] width 55 height 20
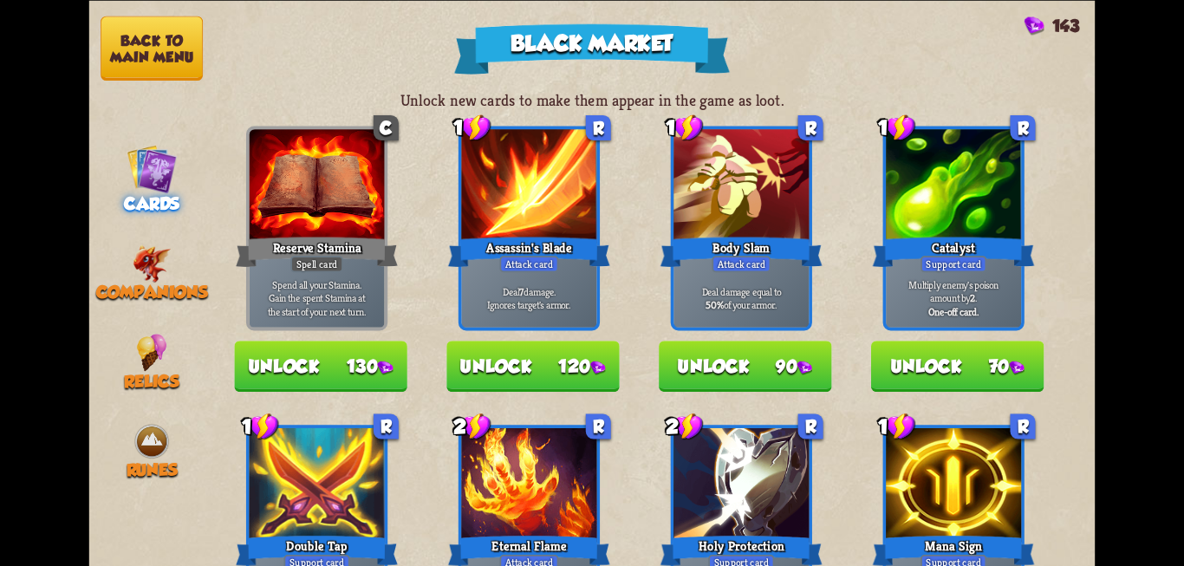
drag, startPoint x: 636, startPoint y: 446, endPoint x: 630, endPoint y: 255, distance: 191.6
drag, startPoint x: 630, startPoint y: 255, endPoint x: 598, endPoint y: 144, distance: 115.5
drag, startPoint x: 479, startPoint y: 419, endPoint x: 518, endPoint y: 464, distance: 59.6
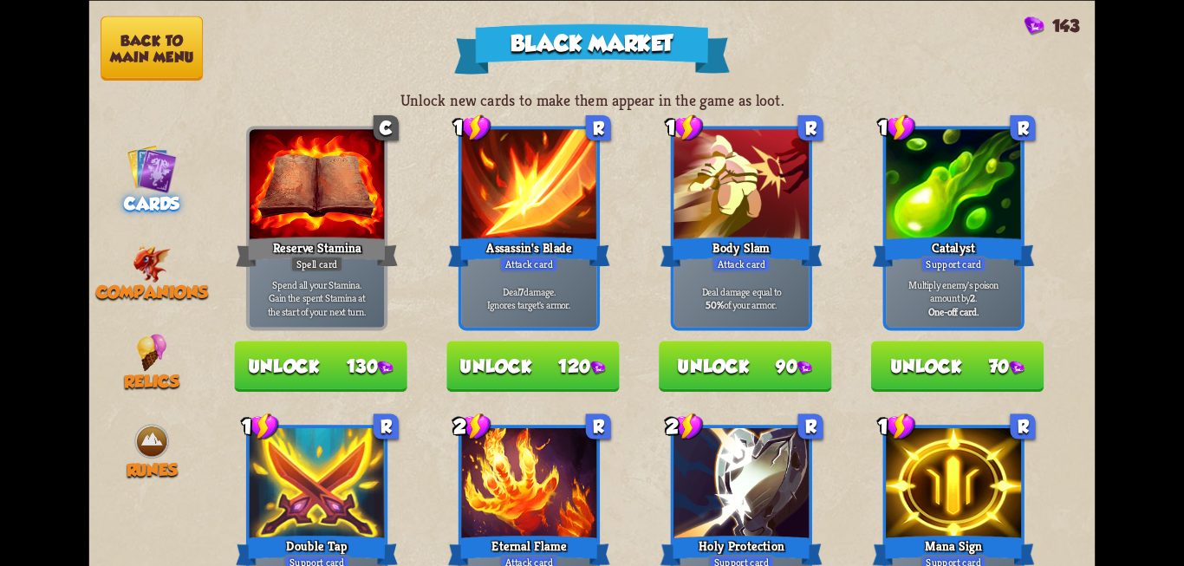
click at [518, 464] on div "2 R Eternal Flame Attack card Deal 13 damage. Card's level can be upgraded any …" at bounding box center [528, 527] width 141 height 205
click at [555, 471] on div at bounding box center [528, 484] width 135 height 114
drag, startPoint x: 555, startPoint y: 473, endPoint x: 569, endPoint y: 356, distance: 117.8
drag, startPoint x: 1078, startPoint y: 126, endPoint x: 1087, endPoint y: 173, distance: 48.4
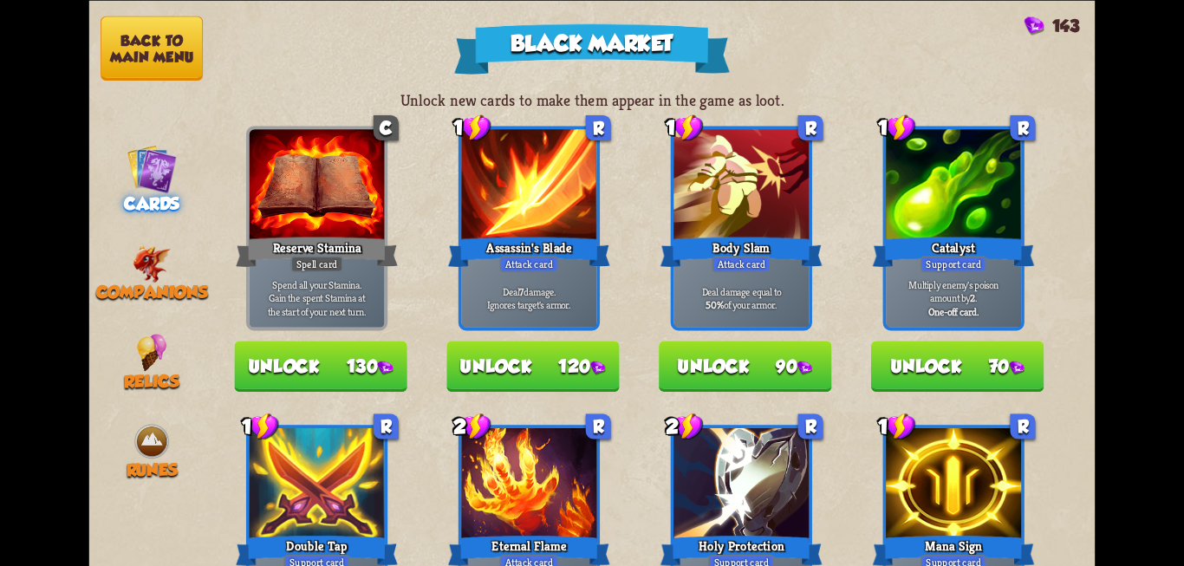
click at [1087, 173] on div "Unlock new cards to make them appear in the game as loot. C Reserve Stamina Spe…" at bounding box center [655, 328] width 880 height 476
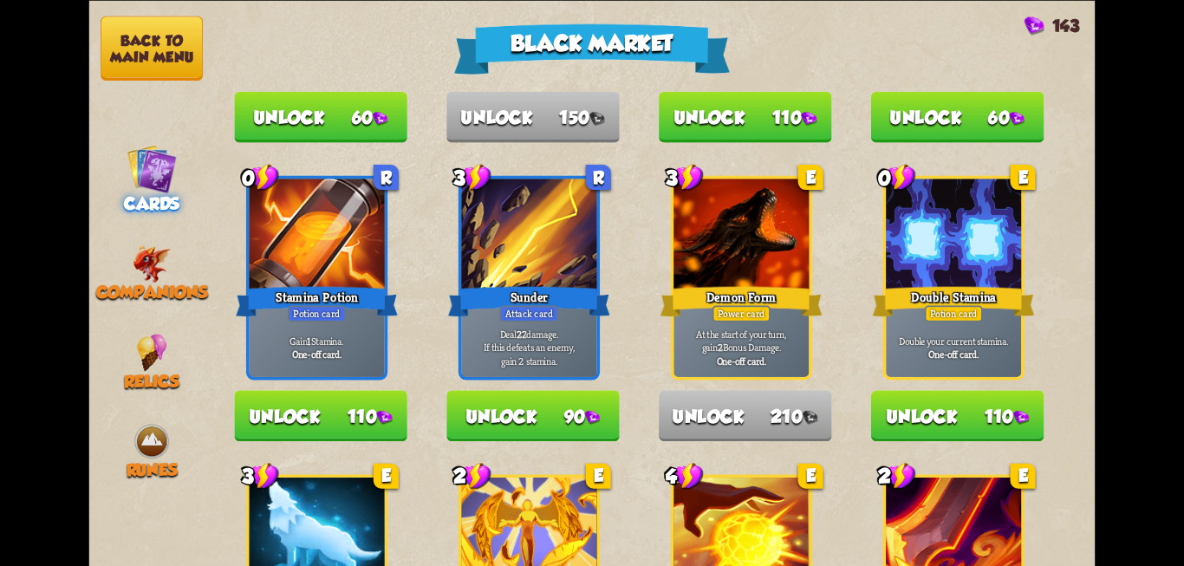
scroll to position [950, 0]
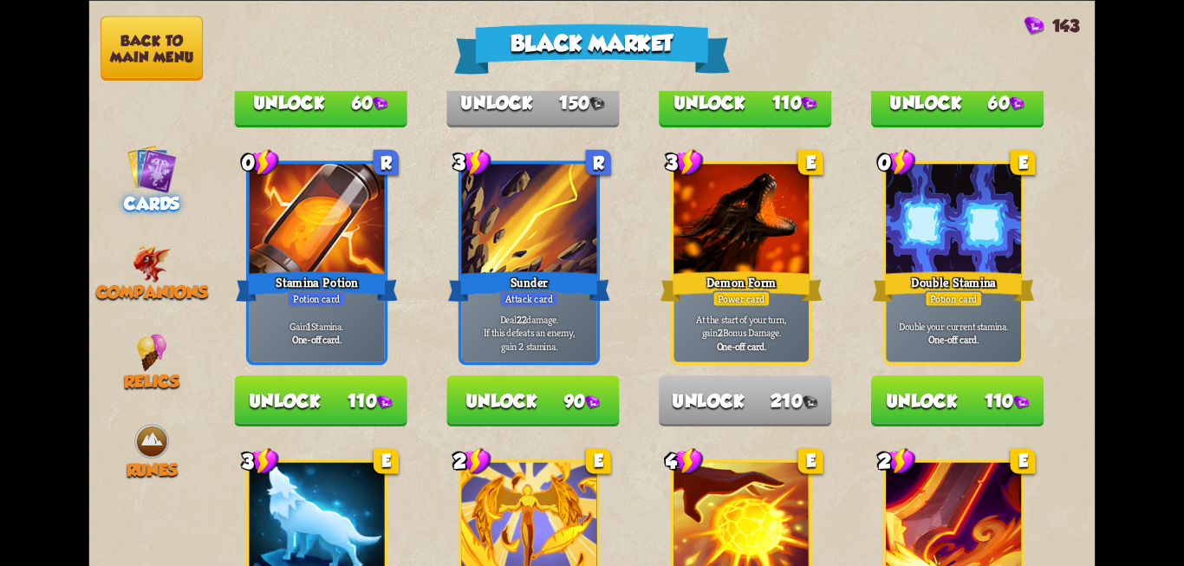
click at [495, 409] on button "Unlock 90" at bounding box center [532, 400] width 173 height 51
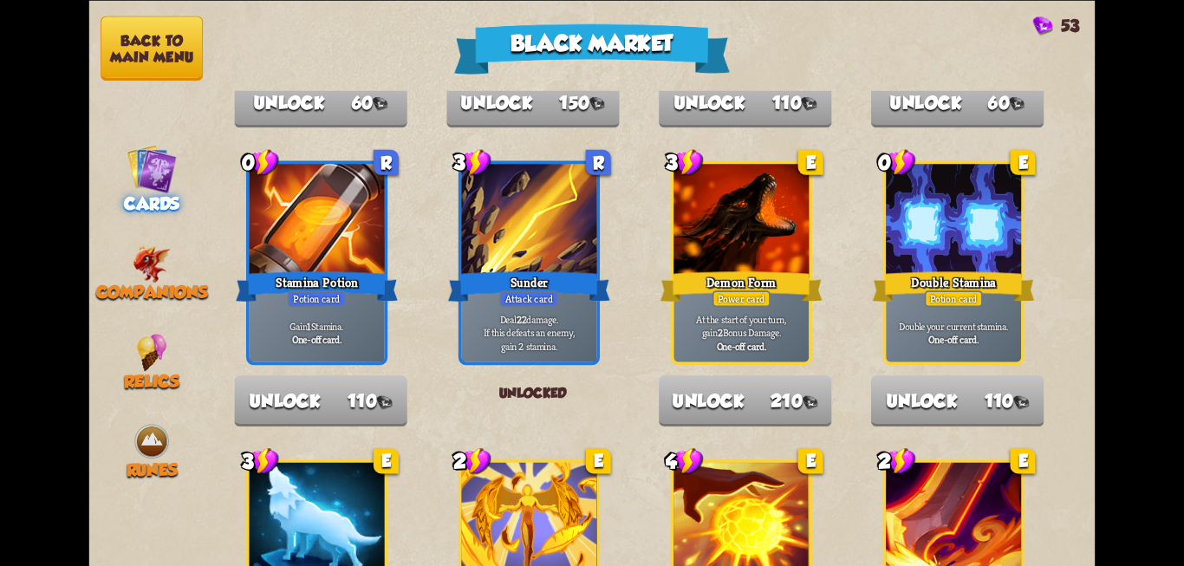
click at [139, 170] on img at bounding box center [152, 168] width 50 height 50
click at [134, 263] on img at bounding box center [152, 263] width 38 height 38
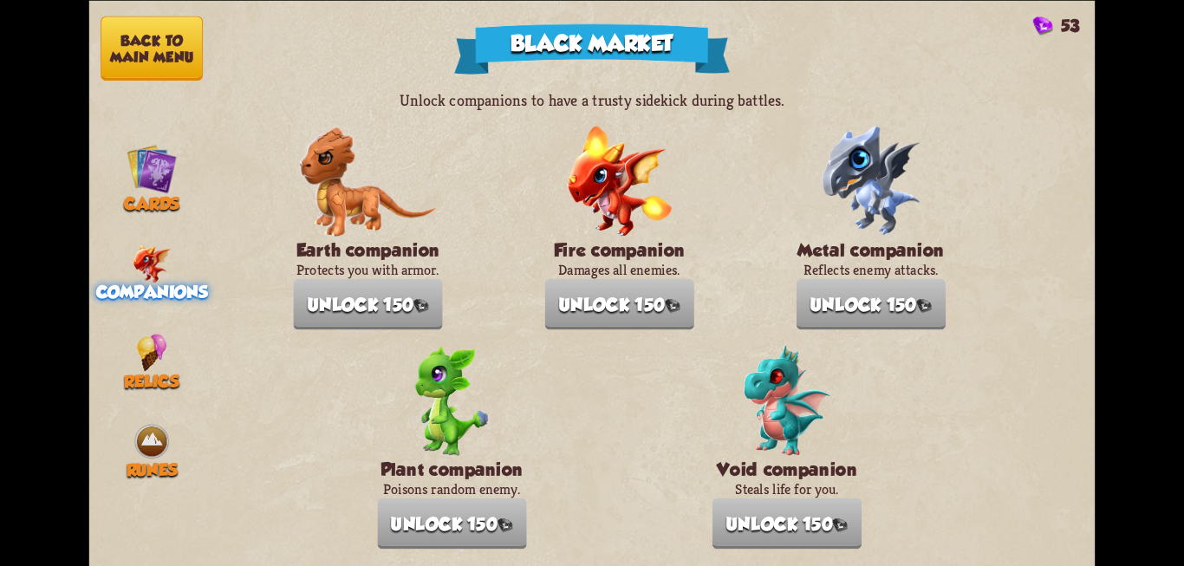
click at [129, 41] on button "Back to main menu" at bounding box center [152, 48] width 102 height 64
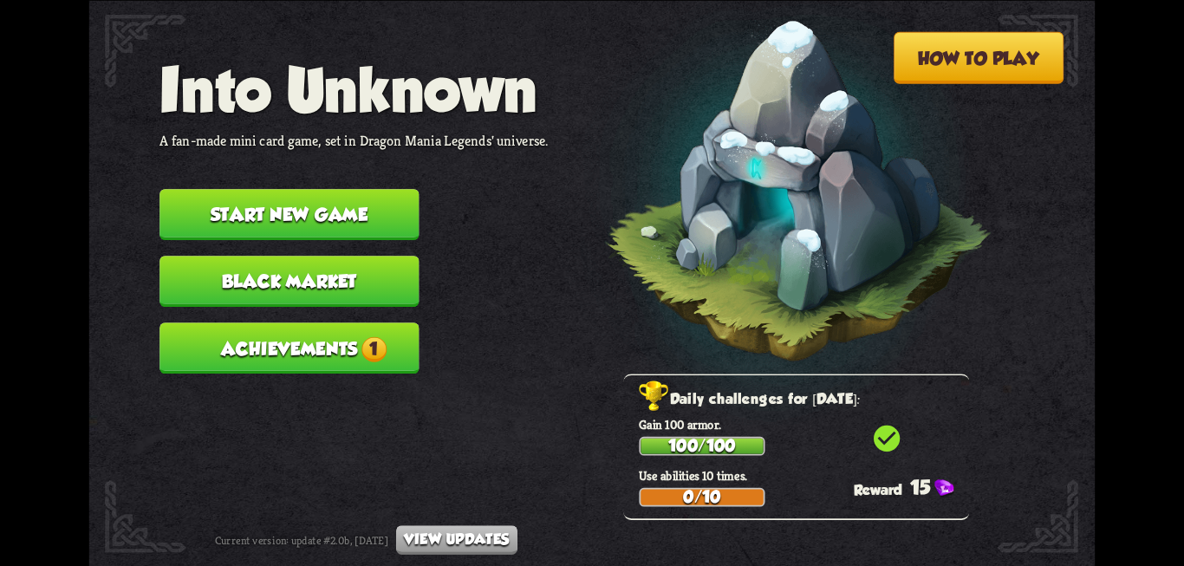
click at [910, 483] on div "15" at bounding box center [911, 486] width 115 height 23
click at [349, 213] on button "Start new game" at bounding box center [288, 214] width 259 height 51
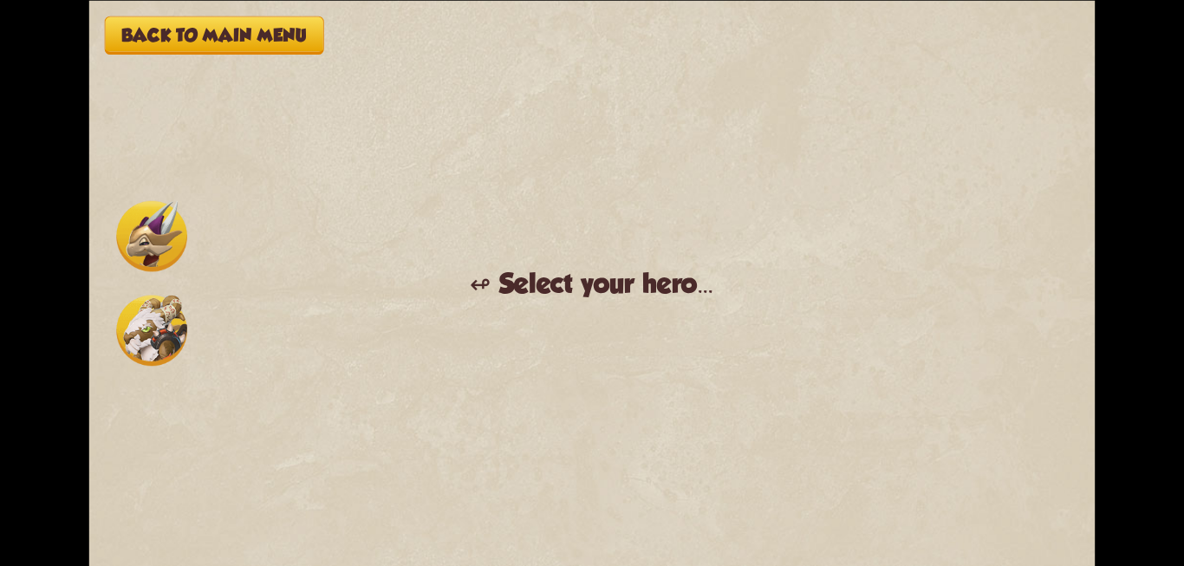
click at [170, 327] on img at bounding box center [151, 330] width 71 height 71
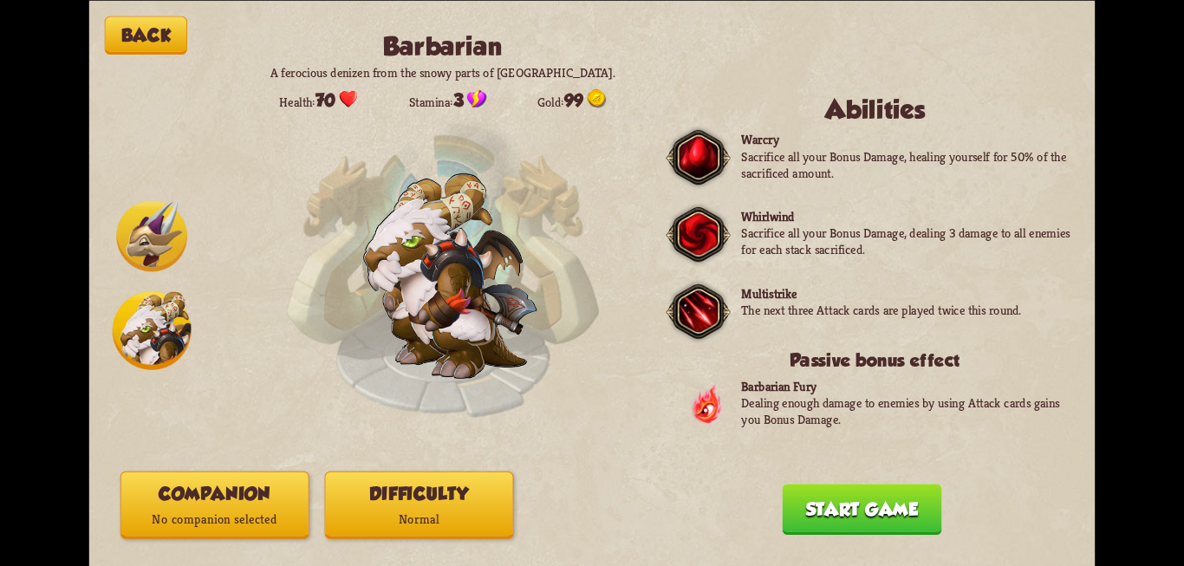
click at [136, 231] on img at bounding box center [151, 235] width 71 height 71
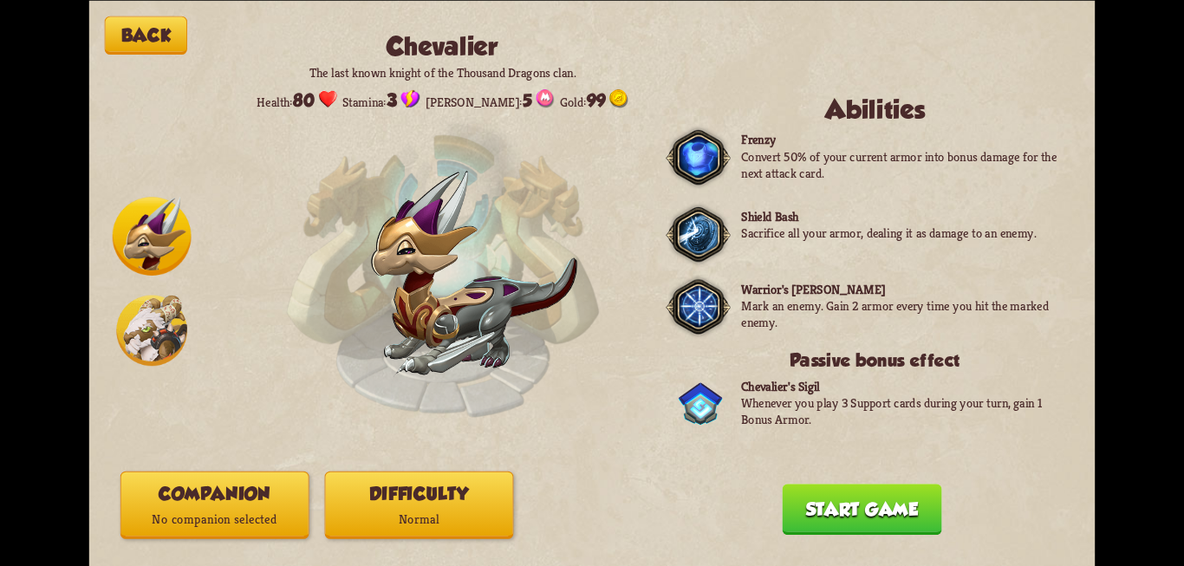
click at [137, 324] on img at bounding box center [151, 330] width 71 height 71
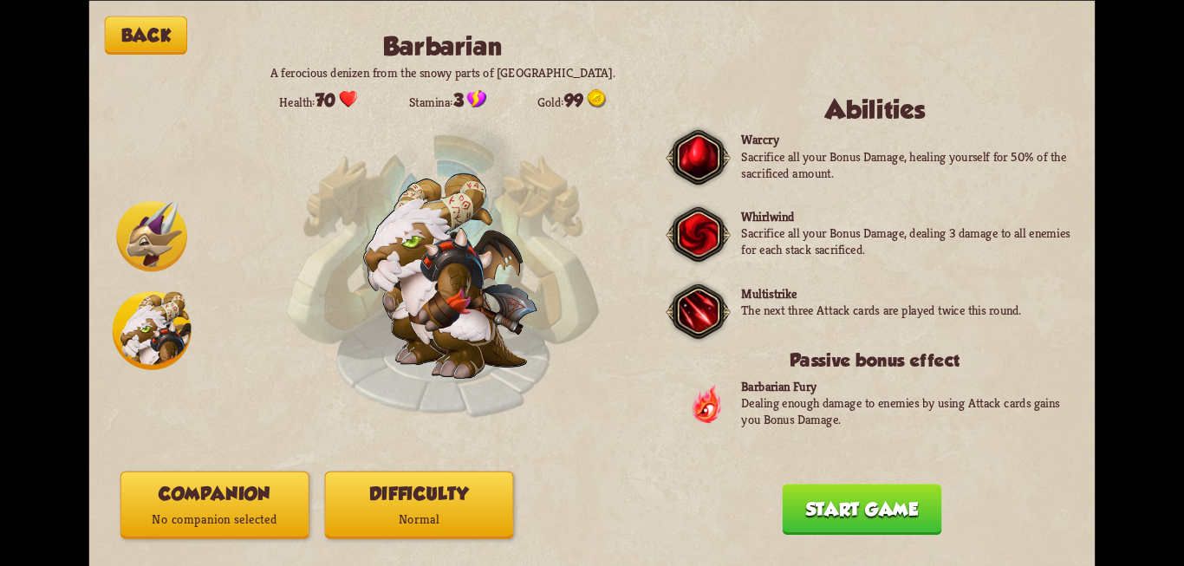
click at [138, 253] on img at bounding box center [151, 235] width 71 height 71
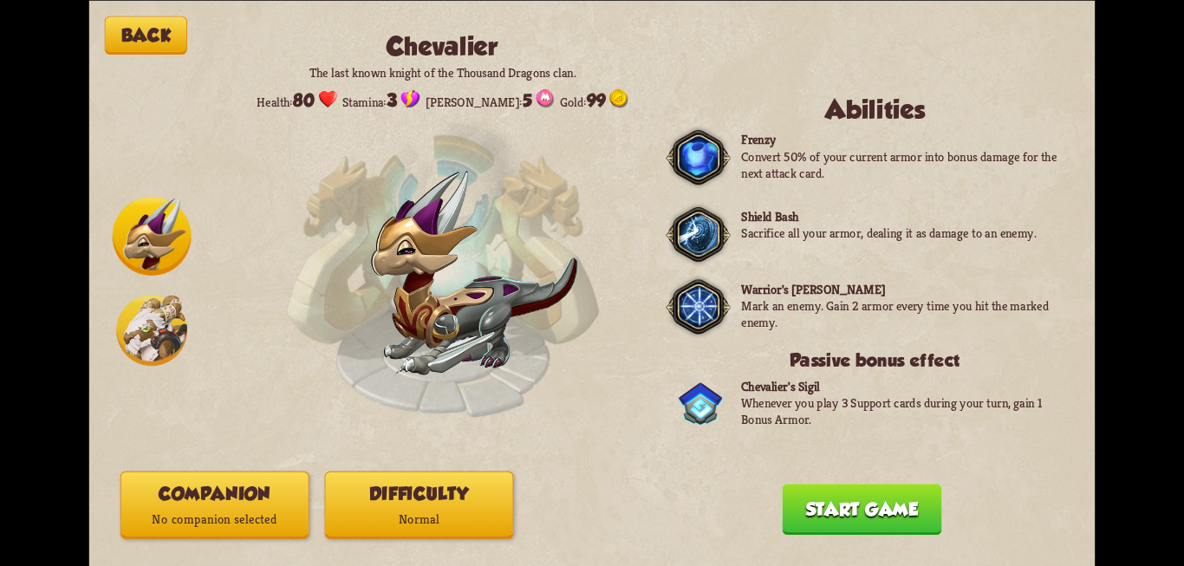
click at [154, 318] on img at bounding box center [151, 330] width 71 height 71
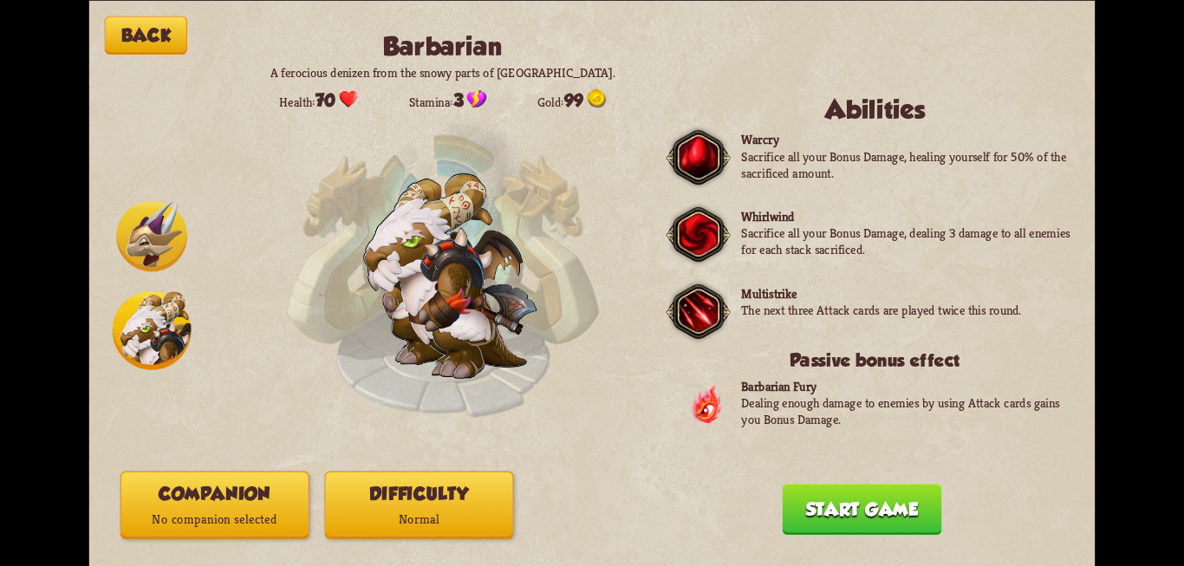
click at [159, 252] on img at bounding box center [151, 235] width 71 height 71
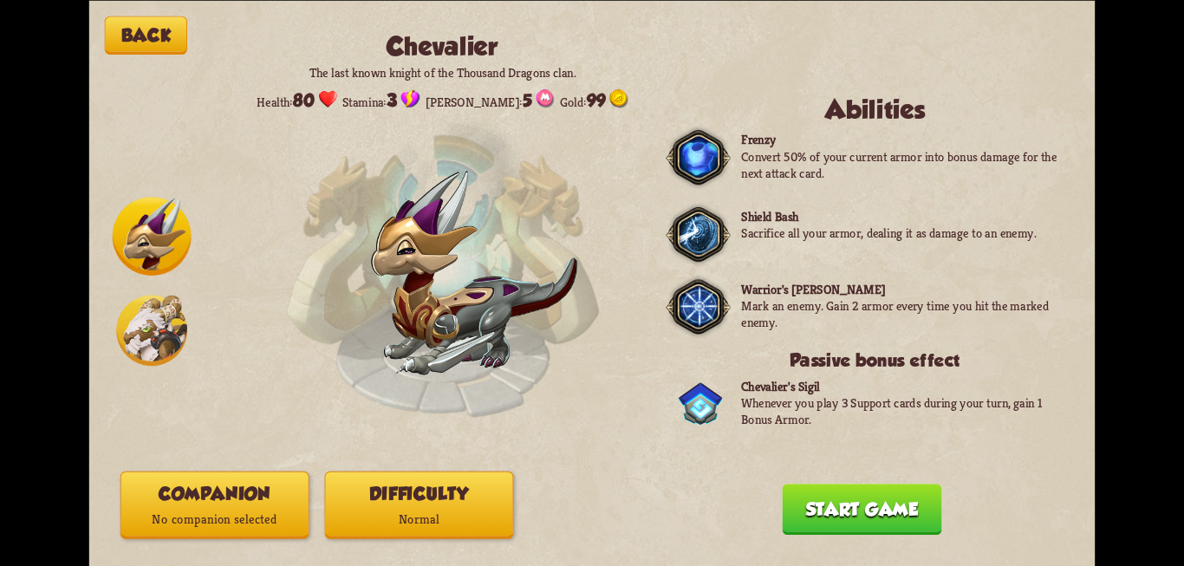
click at [447, 510] on p "Normal" at bounding box center [419, 518] width 187 height 25
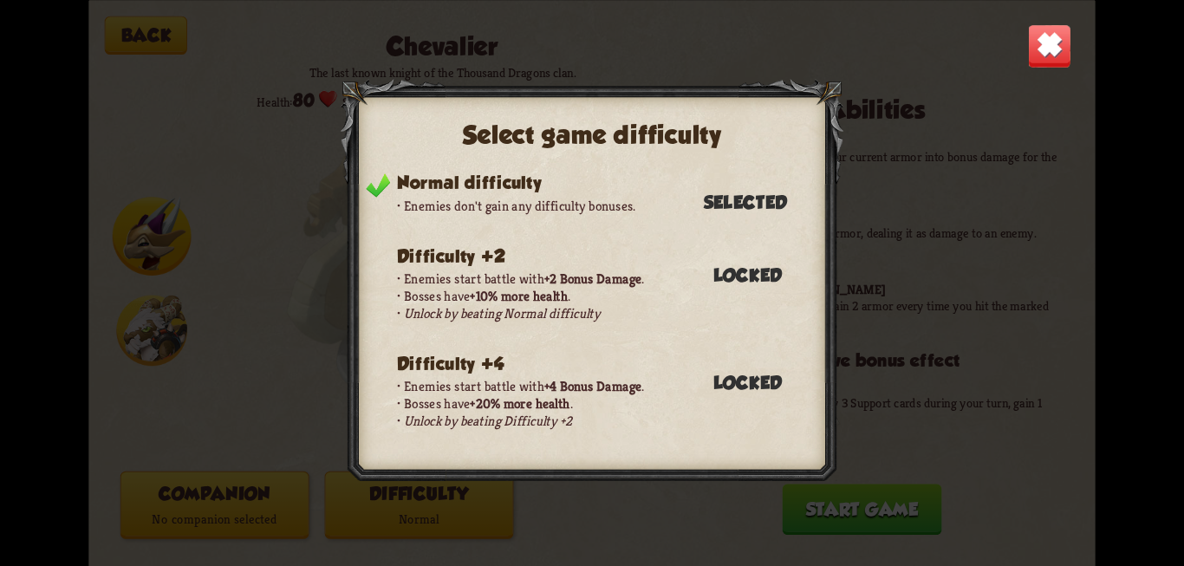
click at [815, 279] on div "Select game difficulty Normal difficulty Enemies don't gain any difficulty bonu…" at bounding box center [592, 283] width 503 height 409
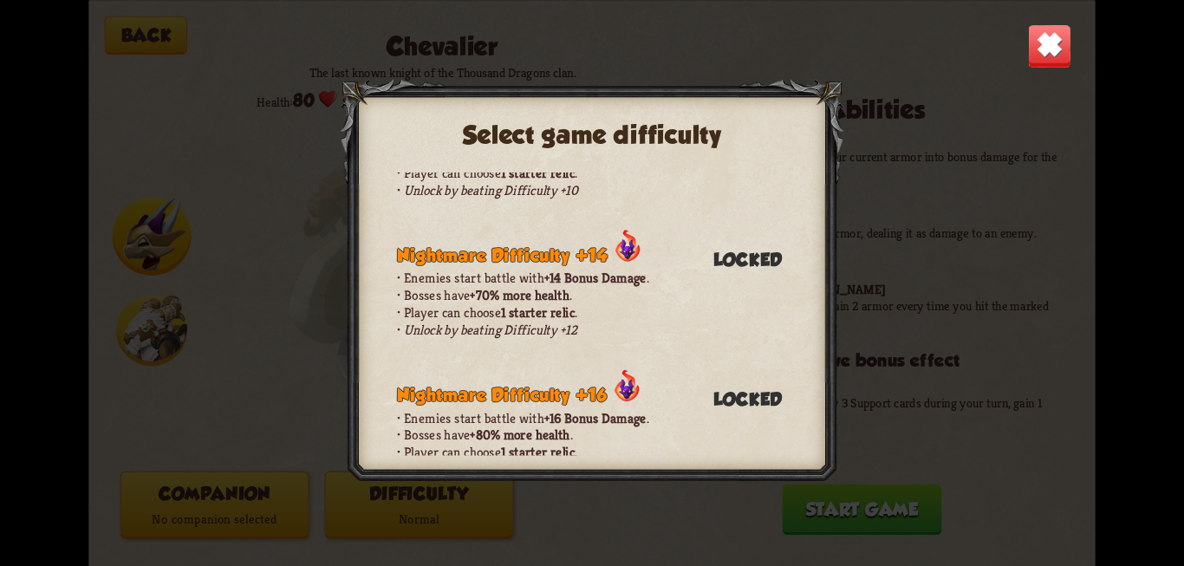
scroll to position [0, 0]
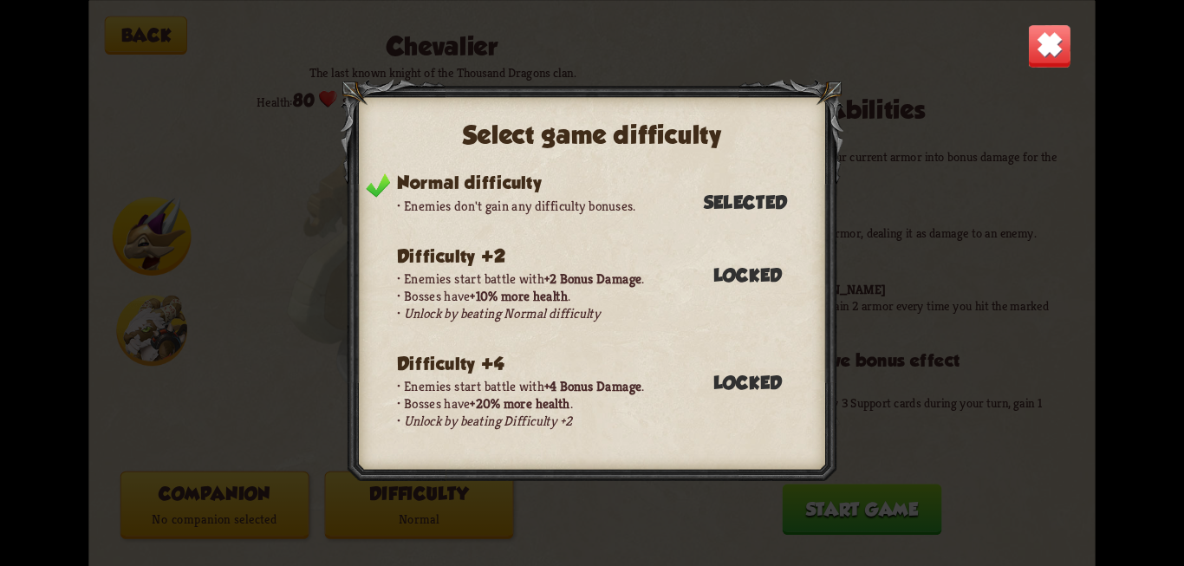
click at [265, 260] on div "Select game difficulty Normal difficulty Enemies don't gain any difficulty bonu…" at bounding box center [592, 283] width 1006 height 566
click at [1042, 39] on img at bounding box center [1049, 45] width 44 height 44
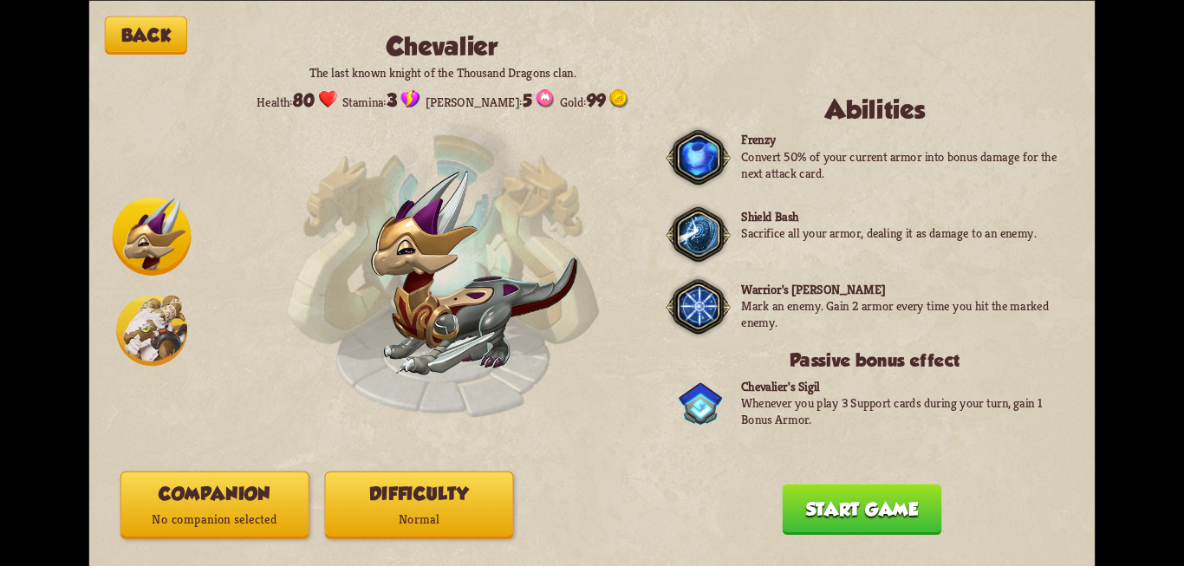
click at [856, 520] on button "Start game" at bounding box center [861, 509] width 159 height 51
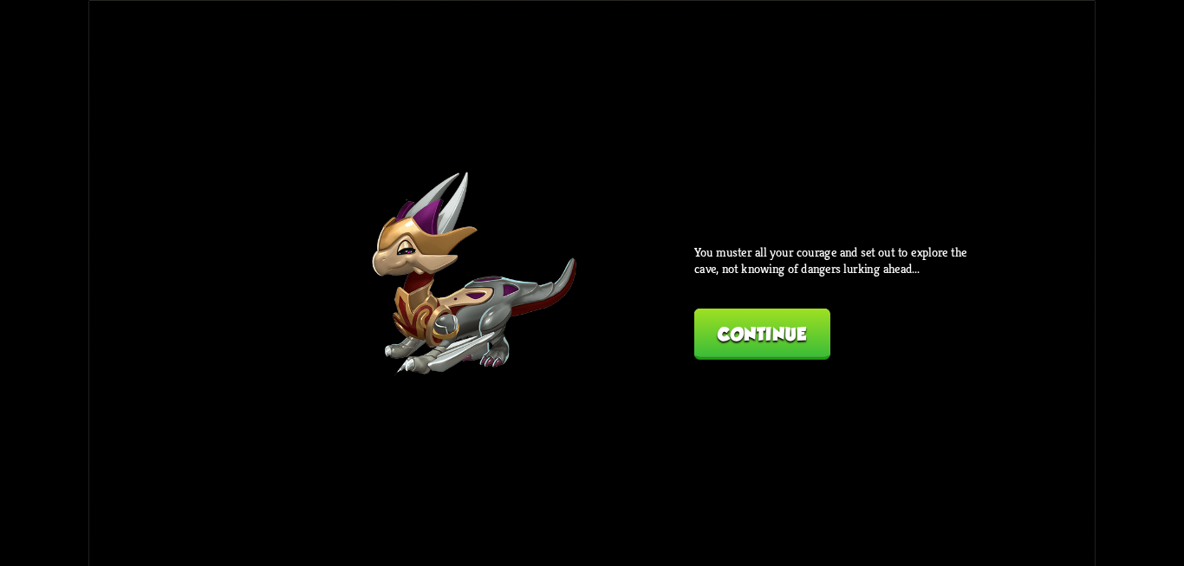
click at [796, 329] on button "Continue" at bounding box center [762, 333] width 136 height 51
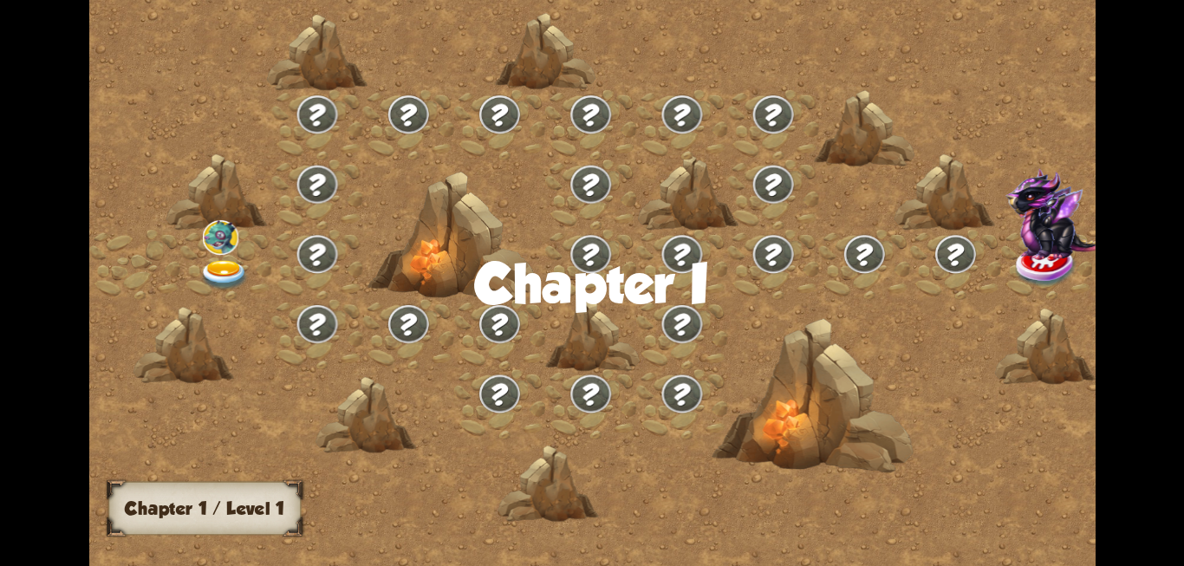
click at [222, 272] on img at bounding box center [224, 274] width 50 height 30
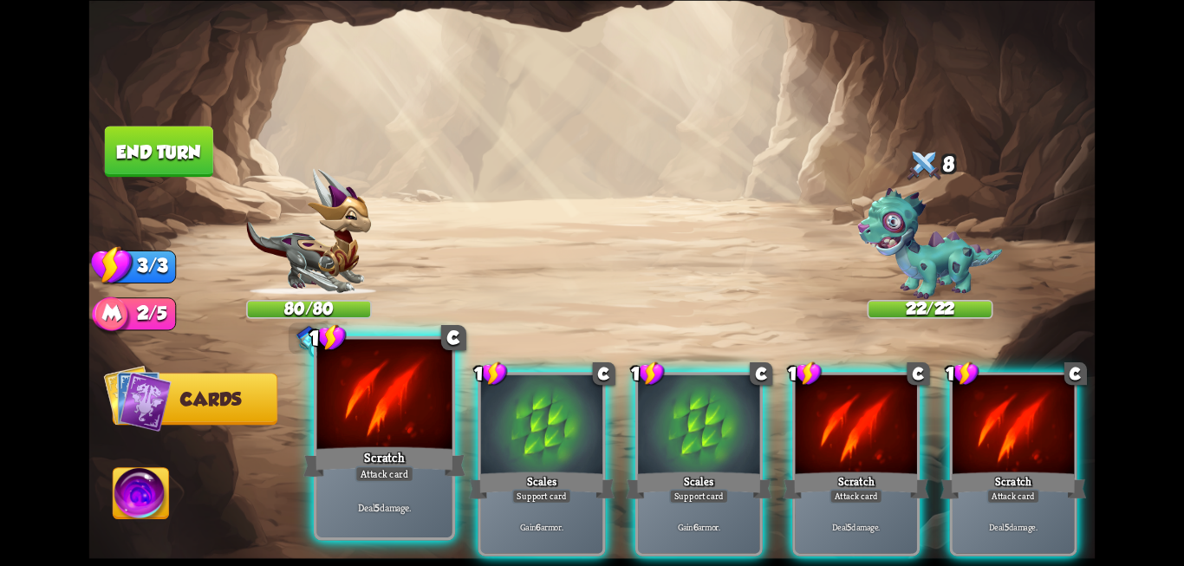
click at [393, 461] on div "Scratch" at bounding box center [384, 462] width 162 height 36
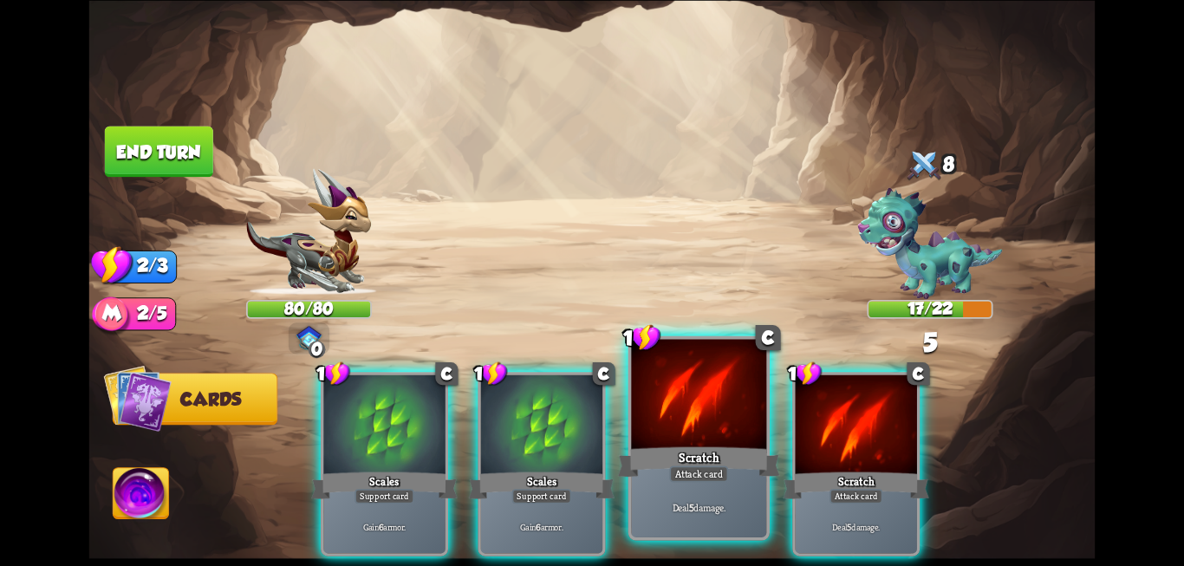
click at [685, 477] on div "Attack card" at bounding box center [698, 473] width 59 height 16
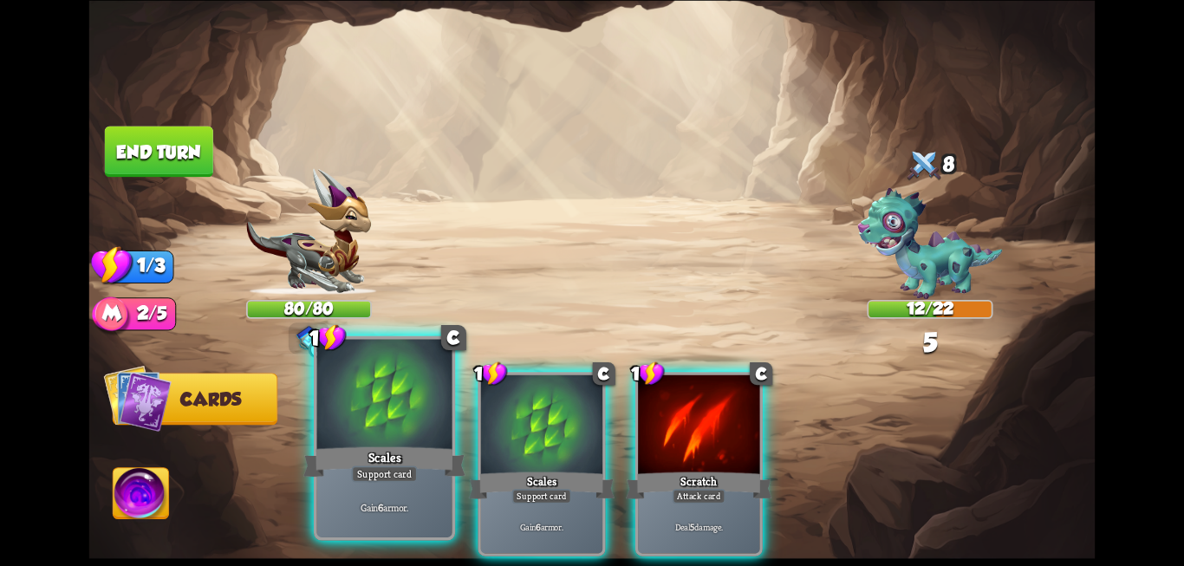
click at [389, 466] on div "Support card" at bounding box center [384, 473] width 66 height 16
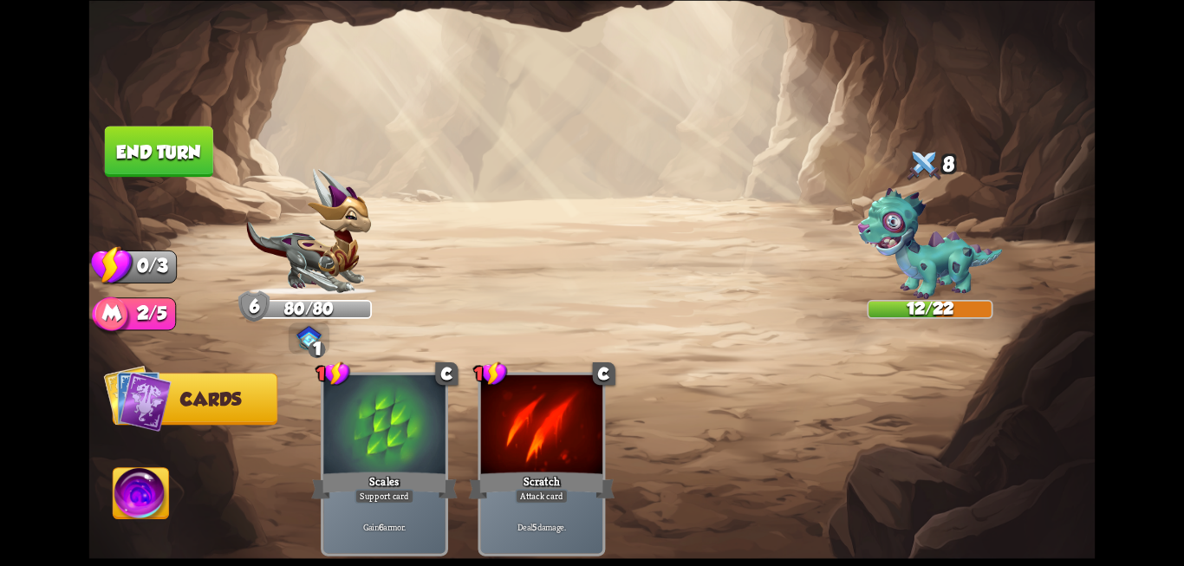
click at [164, 140] on button "End turn" at bounding box center [159, 151] width 108 height 51
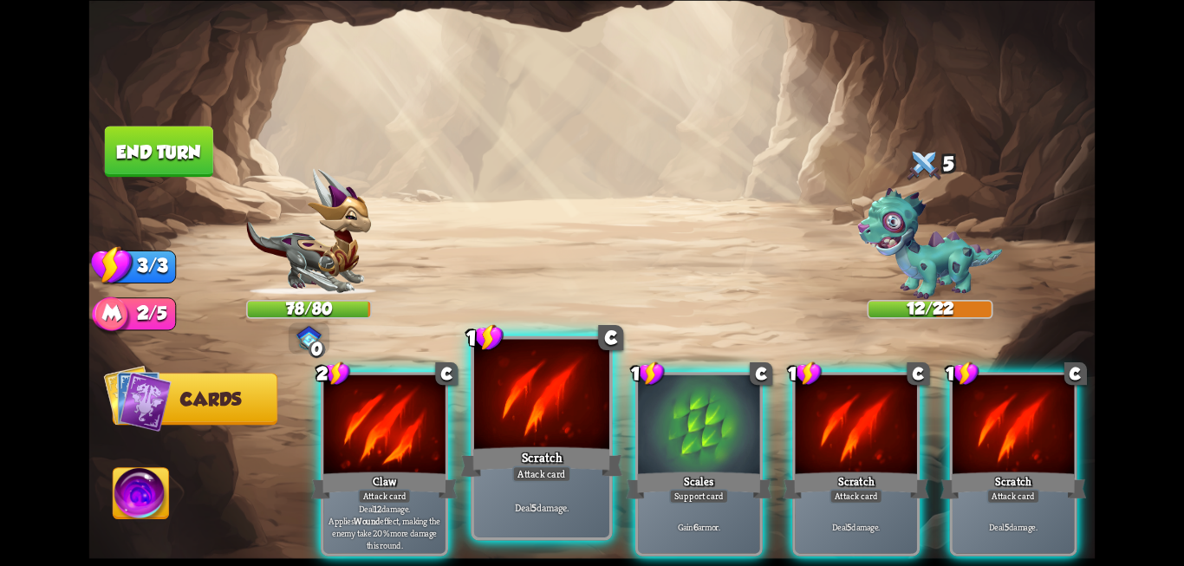
click at [536, 453] on div "Scratch" at bounding box center [541, 462] width 162 height 36
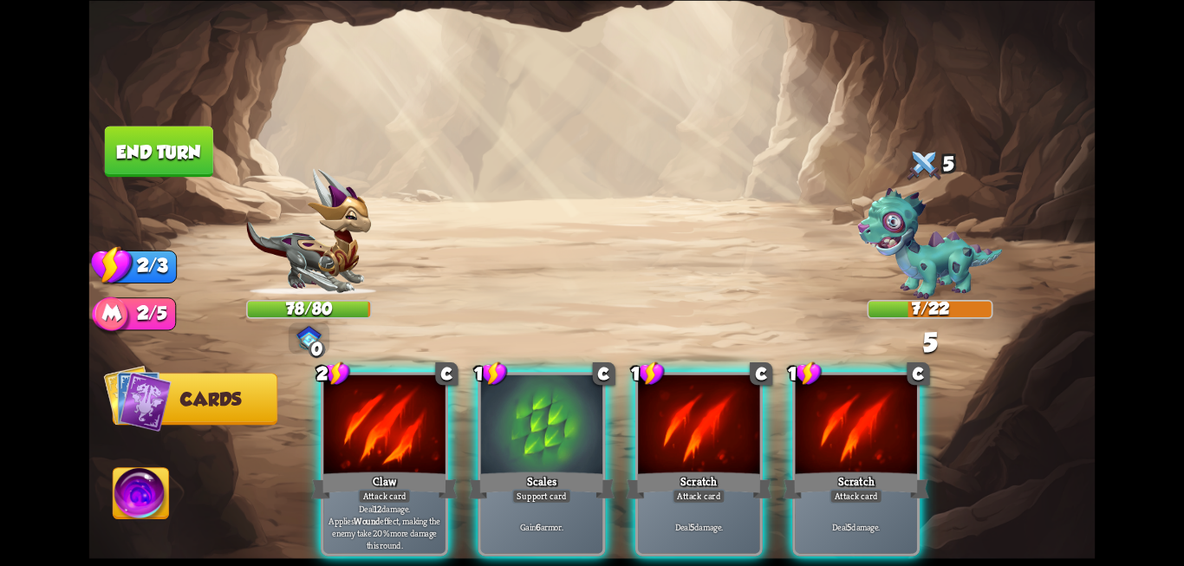
click at [536, 469] on div "Scales" at bounding box center [542, 485] width 146 height 33
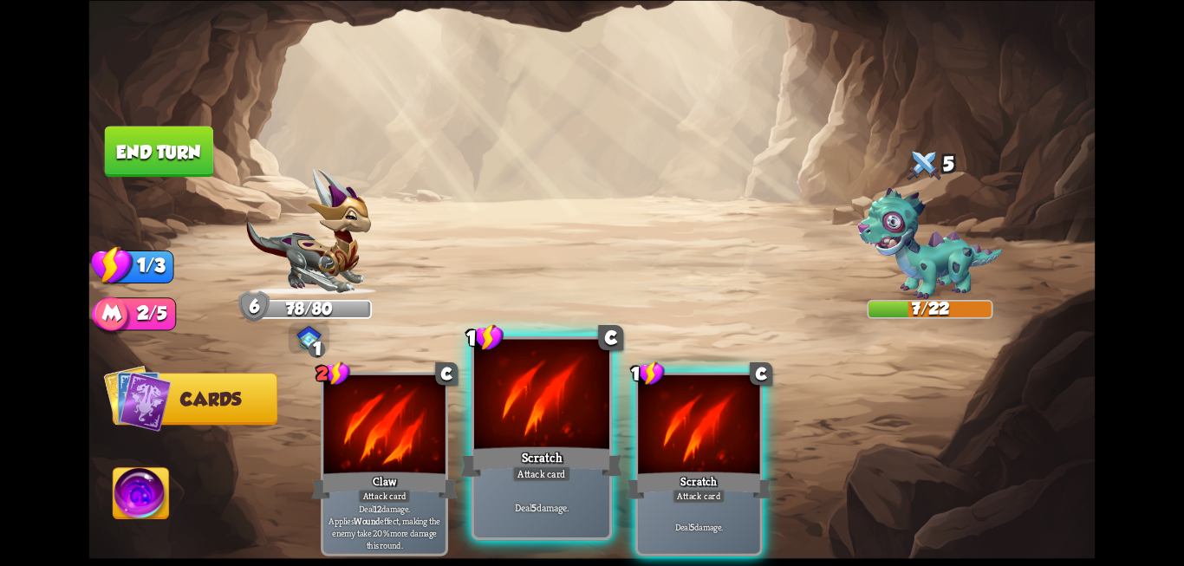
click at [541, 464] on div "Scratch" at bounding box center [541, 462] width 162 height 36
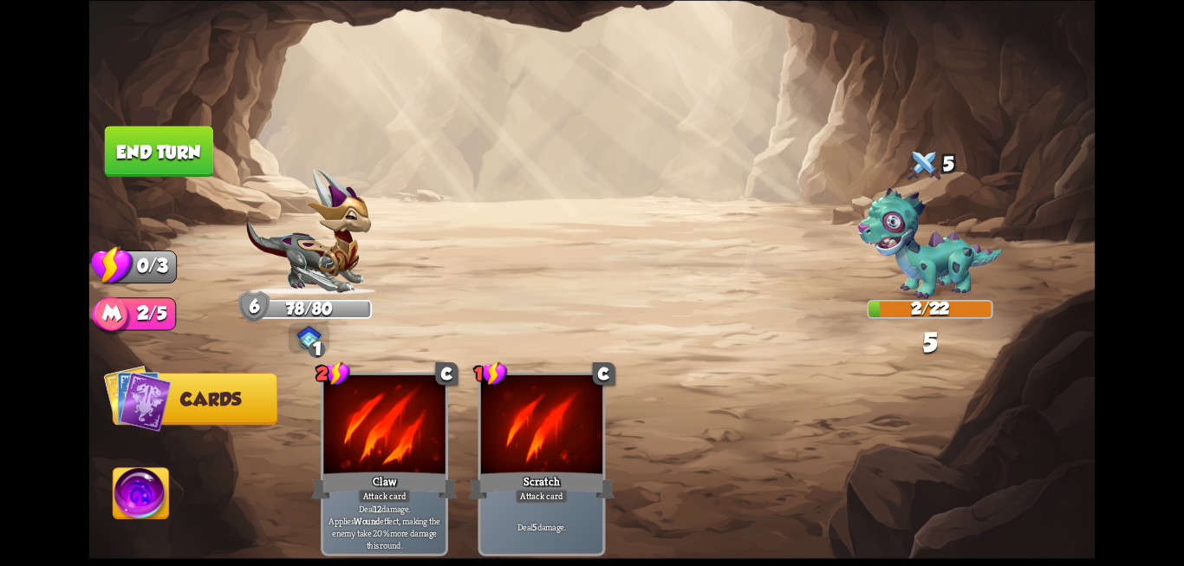
click at [168, 172] on button "End turn" at bounding box center [159, 151] width 108 height 51
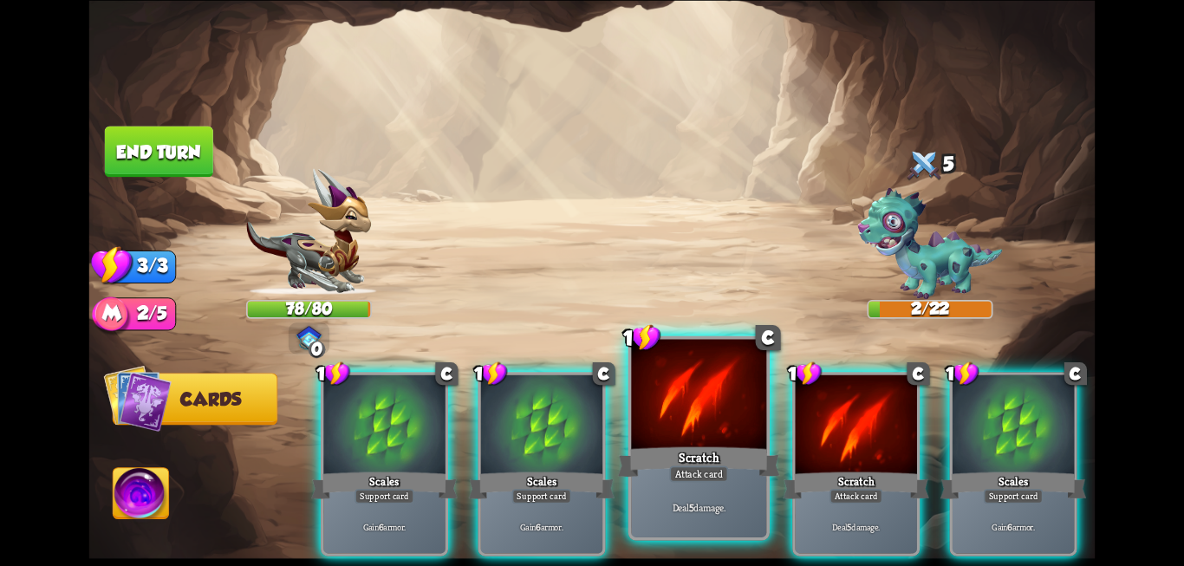
click at [656, 453] on div "Scratch" at bounding box center [699, 462] width 162 height 36
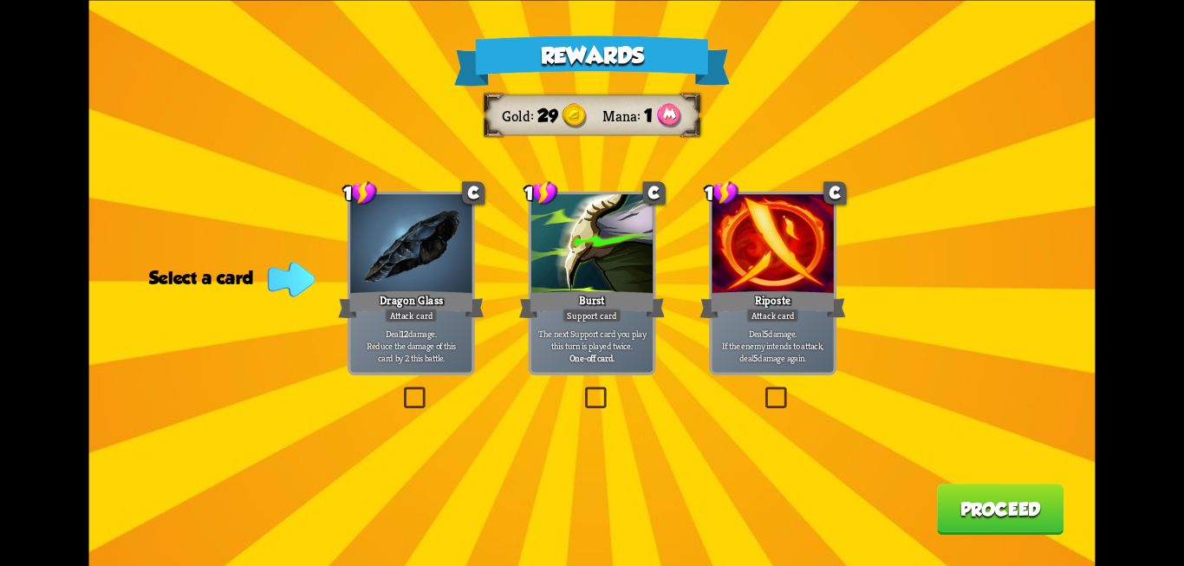
click at [400, 389] on label at bounding box center [400, 389] width 0 height 0
click at [0, 0] on input "checkbox" at bounding box center [0, 0] width 0 height 0
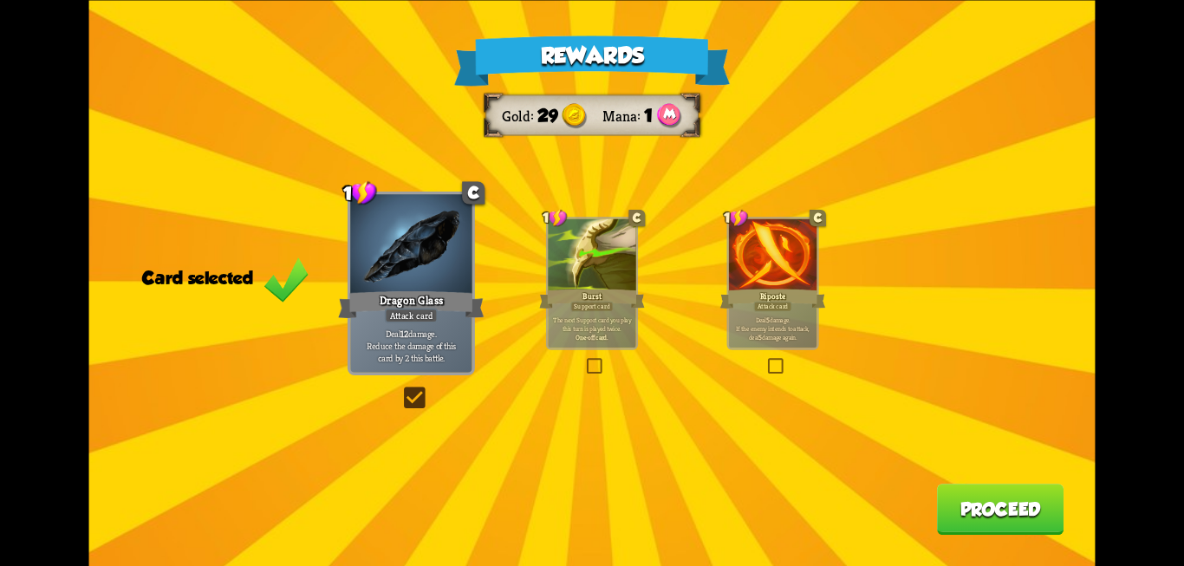
click at [984, 545] on div "Rewards Gold 29 Mana 1 Card selected 1 C Dragon Glass Attack card Deal 12 damag…" at bounding box center [592, 283] width 1006 height 566
click at [985, 516] on button "Proceed" at bounding box center [1000, 509] width 127 height 51
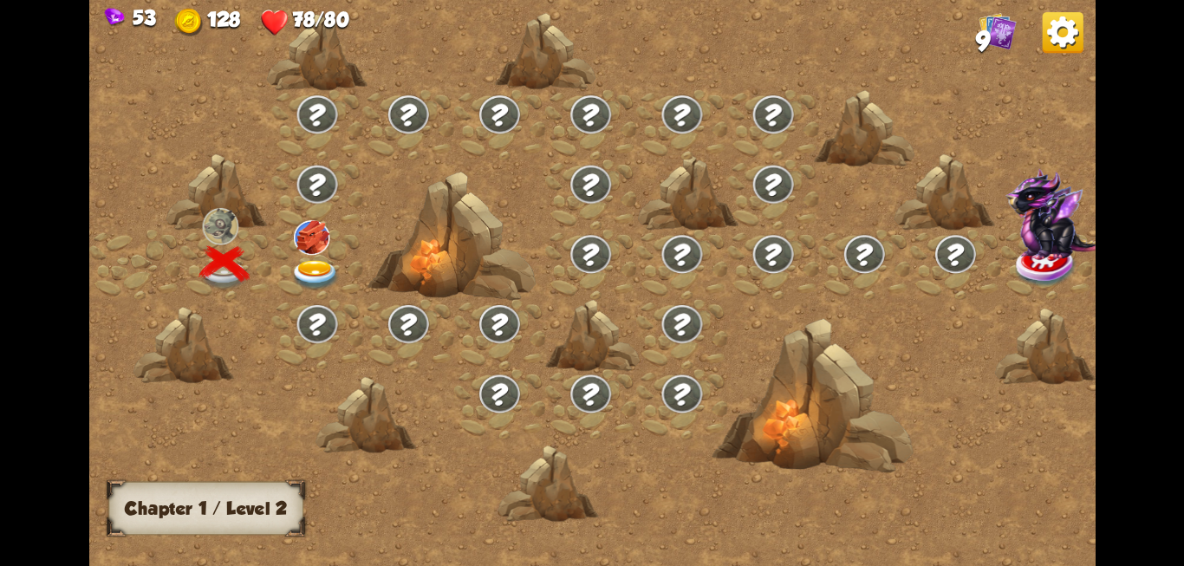
click at [314, 259] on img at bounding box center [315, 274] width 50 height 30
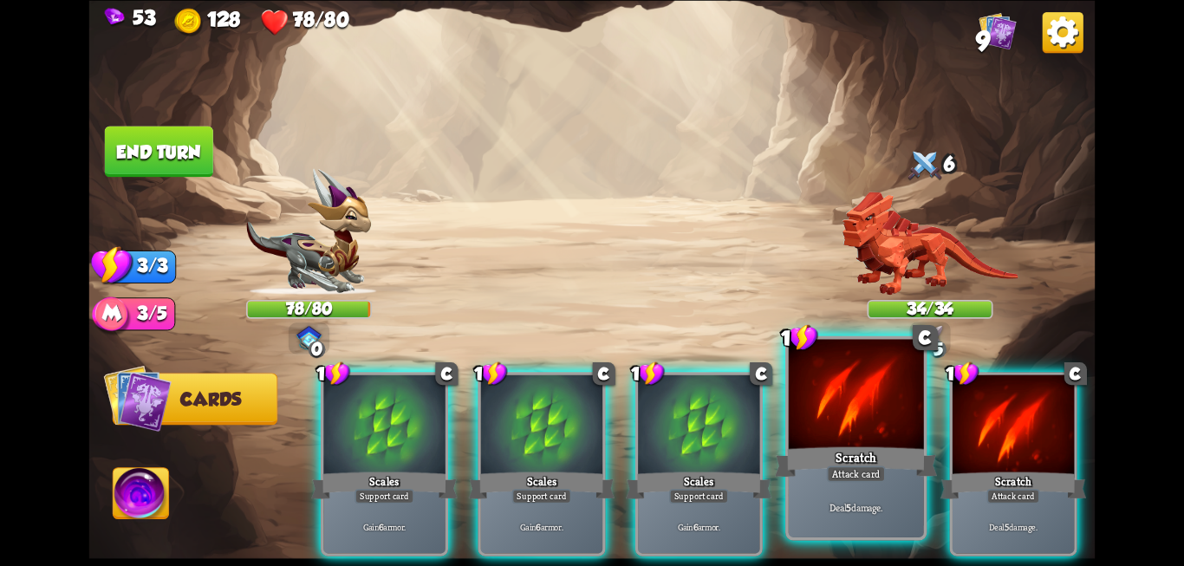
click at [830, 445] on div "Scratch" at bounding box center [856, 462] width 162 height 36
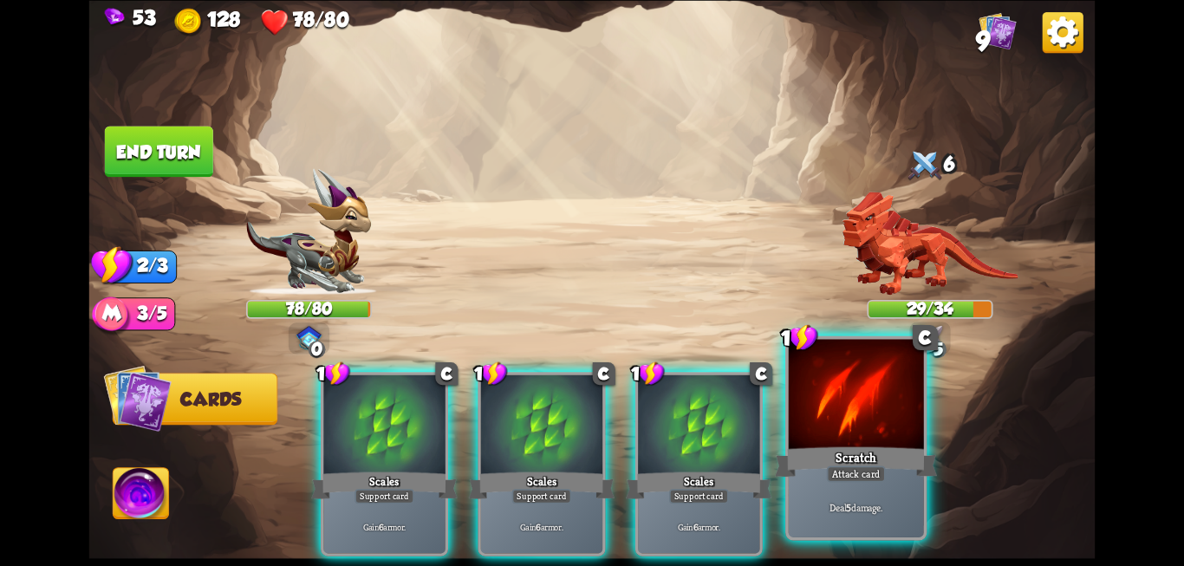
click at [843, 464] on div "Scratch" at bounding box center [856, 462] width 162 height 36
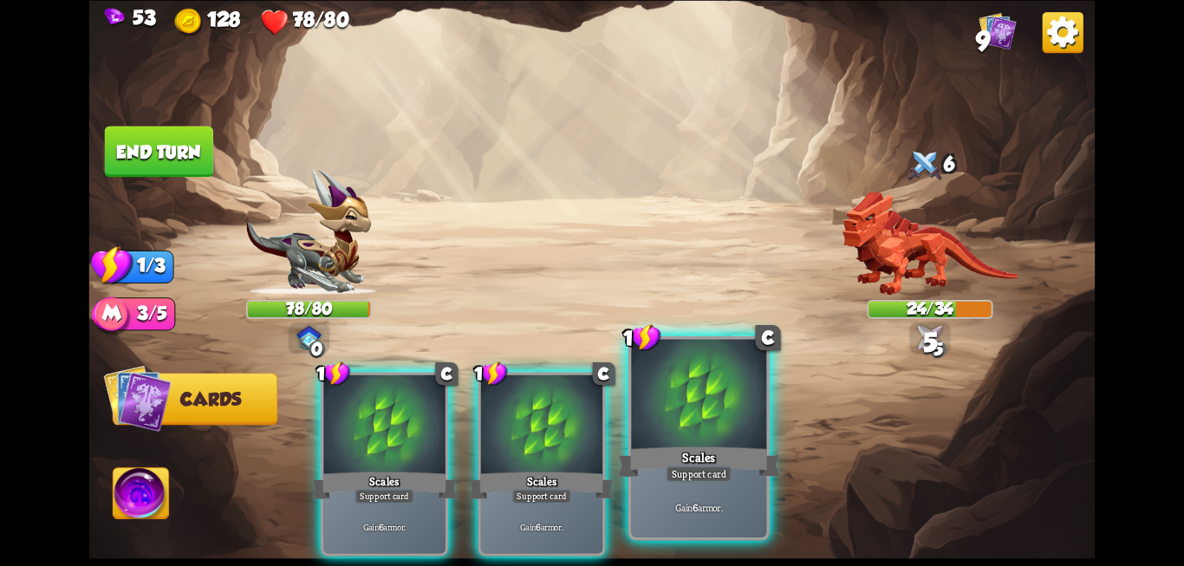
click at [701, 459] on div "Scales" at bounding box center [699, 462] width 162 height 36
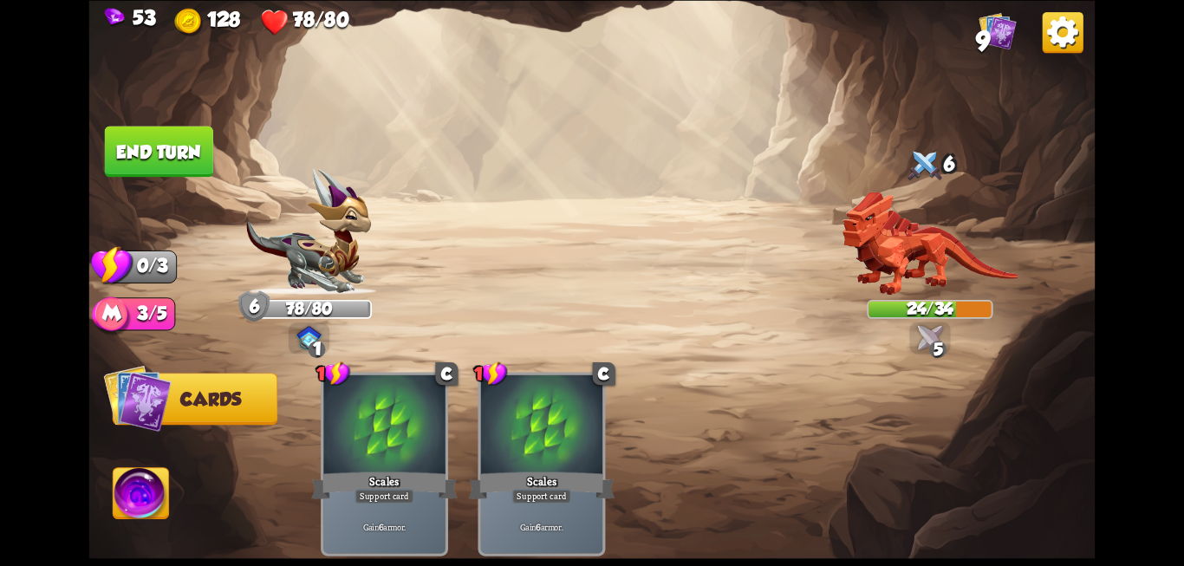
click at [168, 146] on button "End turn" at bounding box center [159, 151] width 108 height 51
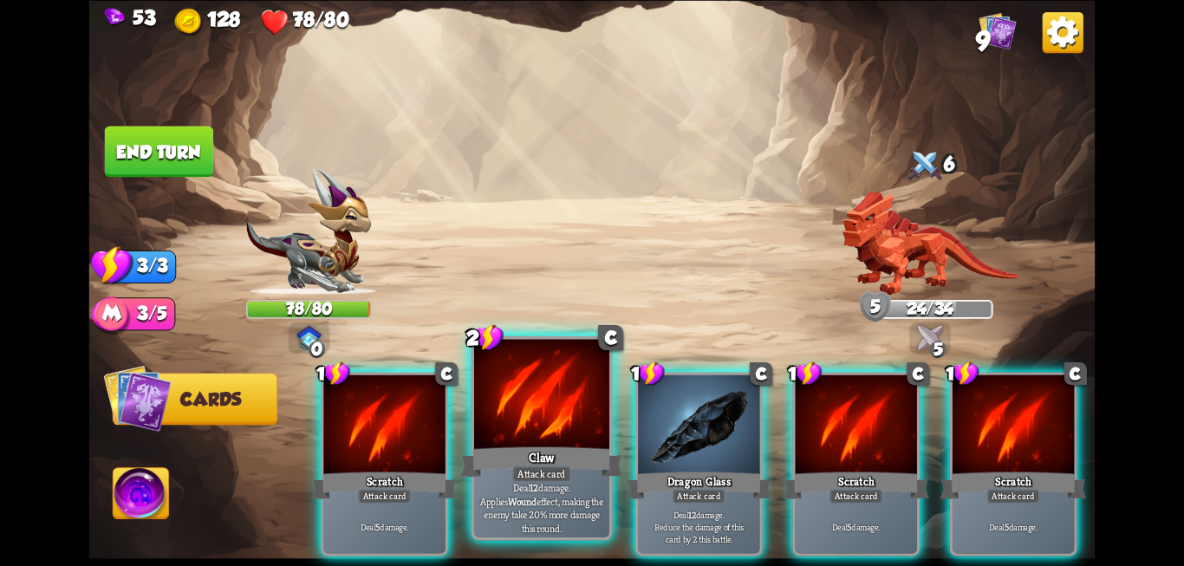
click at [516, 492] on p "Deal 12 damage. Applies Wound effect, making the enemy take 20% more damage thi…" at bounding box center [541, 508] width 128 height 54
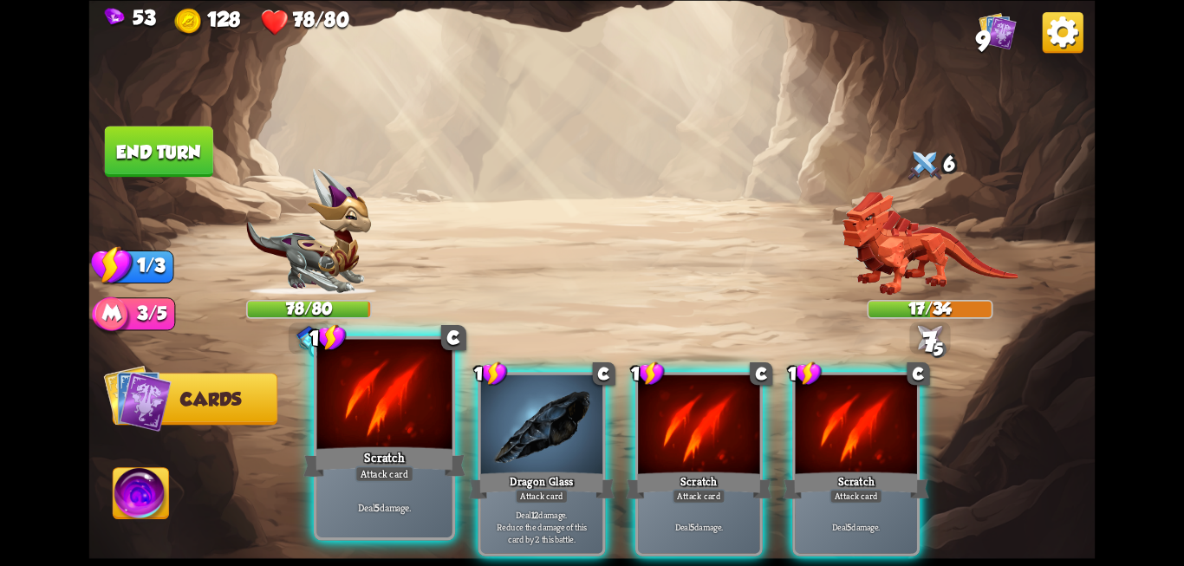
click at [368, 523] on div "Deal 5 damage." at bounding box center [384, 506] width 135 height 59
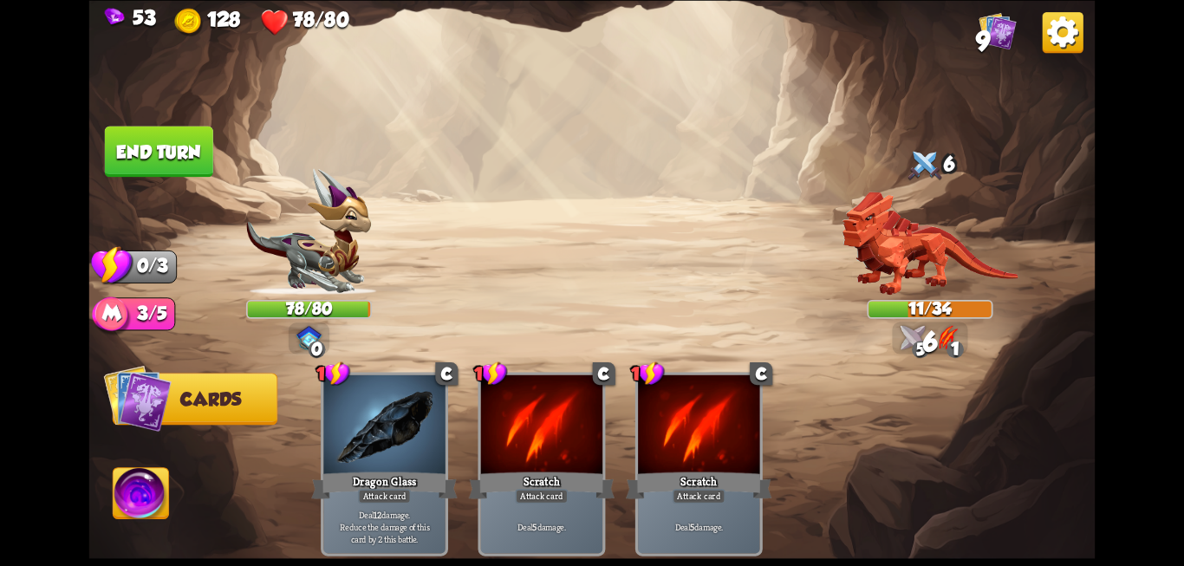
click at [180, 171] on button "End turn" at bounding box center [159, 151] width 108 height 51
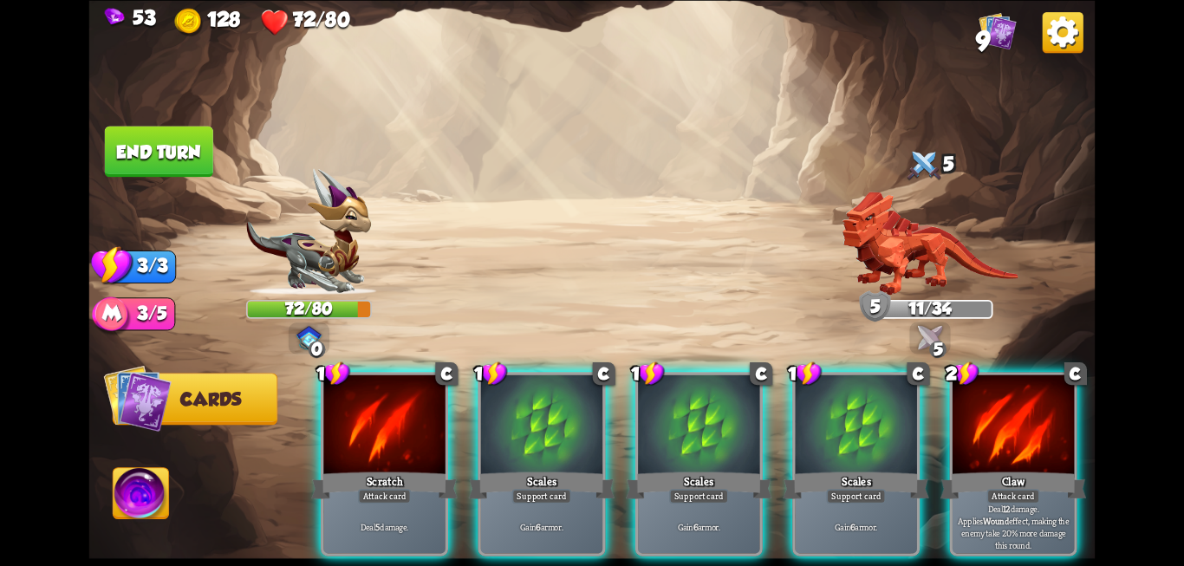
click at [428, 434] on div at bounding box center [383, 425] width 121 height 102
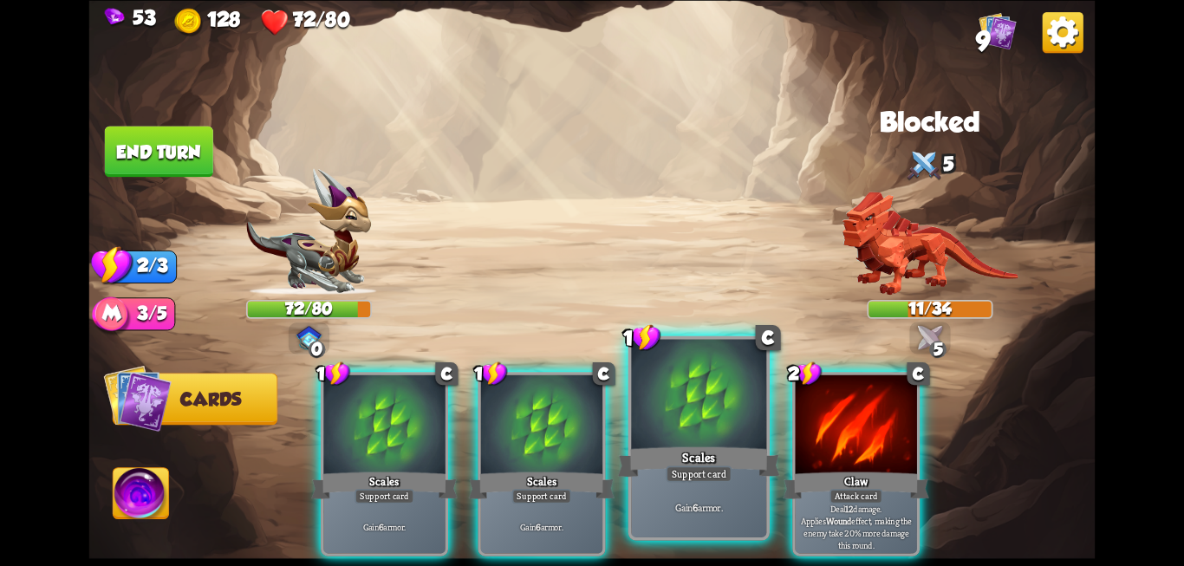
click at [657, 478] on div "Scales" at bounding box center [699, 462] width 162 height 36
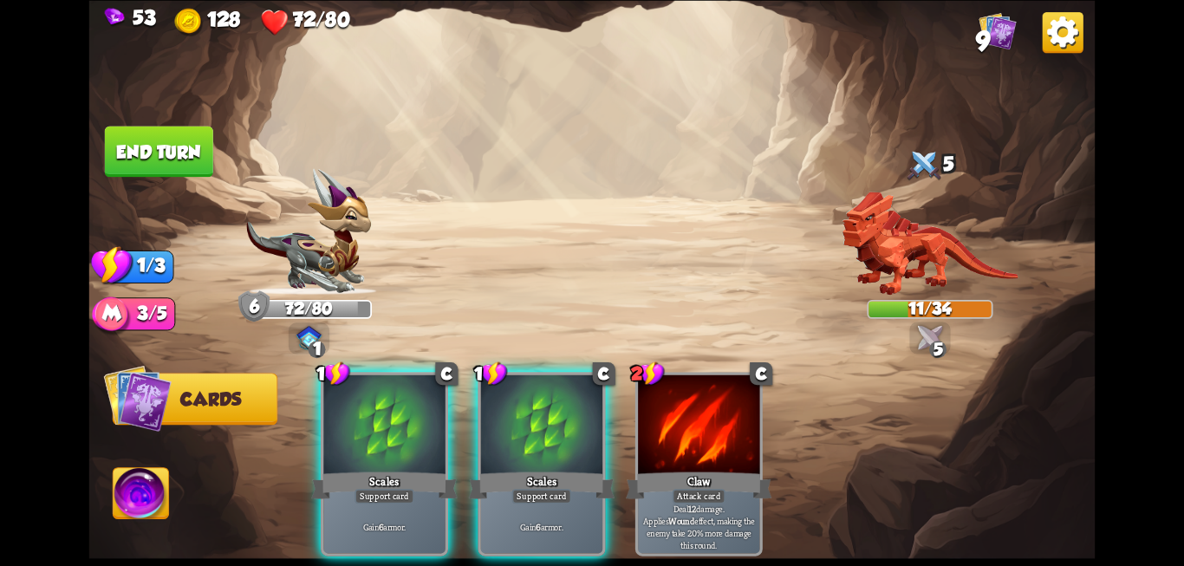
click at [149, 149] on button "End turn" at bounding box center [159, 151] width 108 height 51
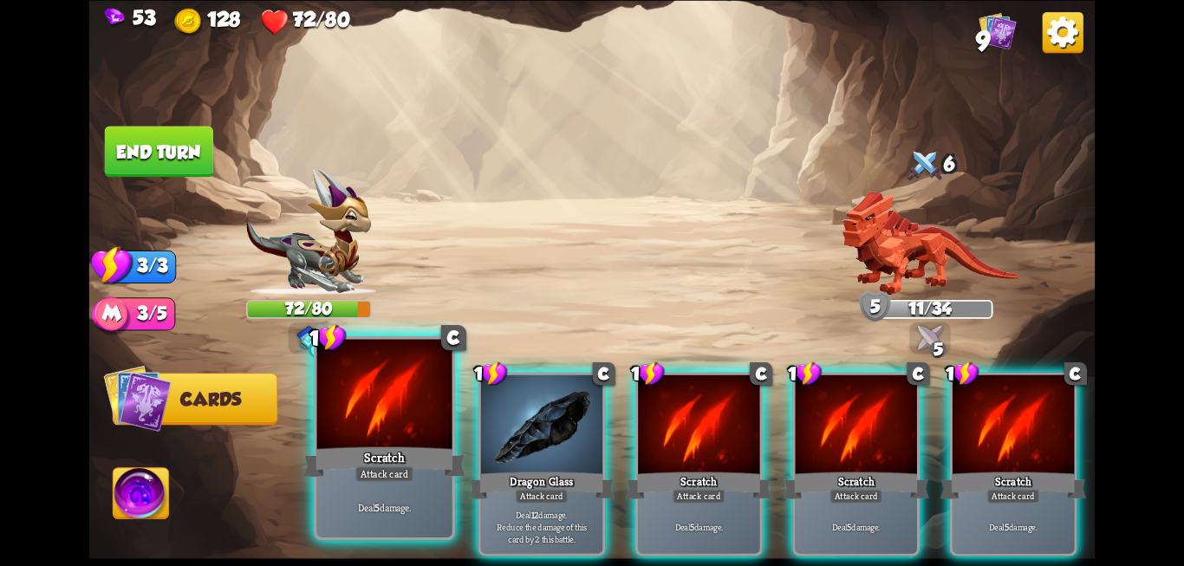
click at [374, 441] on div at bounding box center [384, 396] width 135 height 114
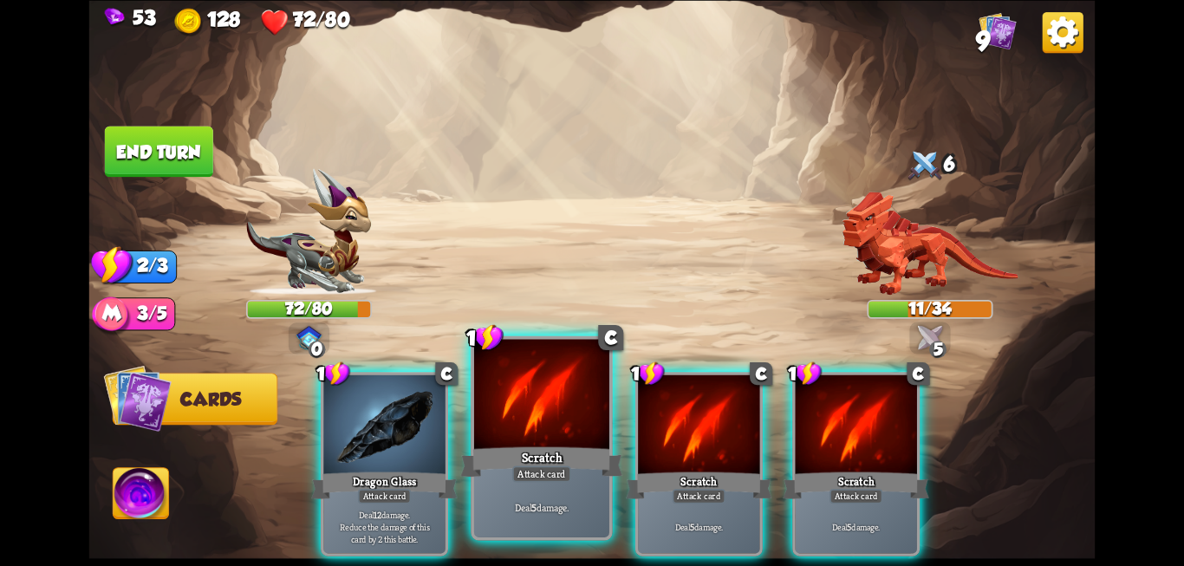
click at [562, 474] on div "Attack card" at bounding box center [541, 473] width 59 height 16
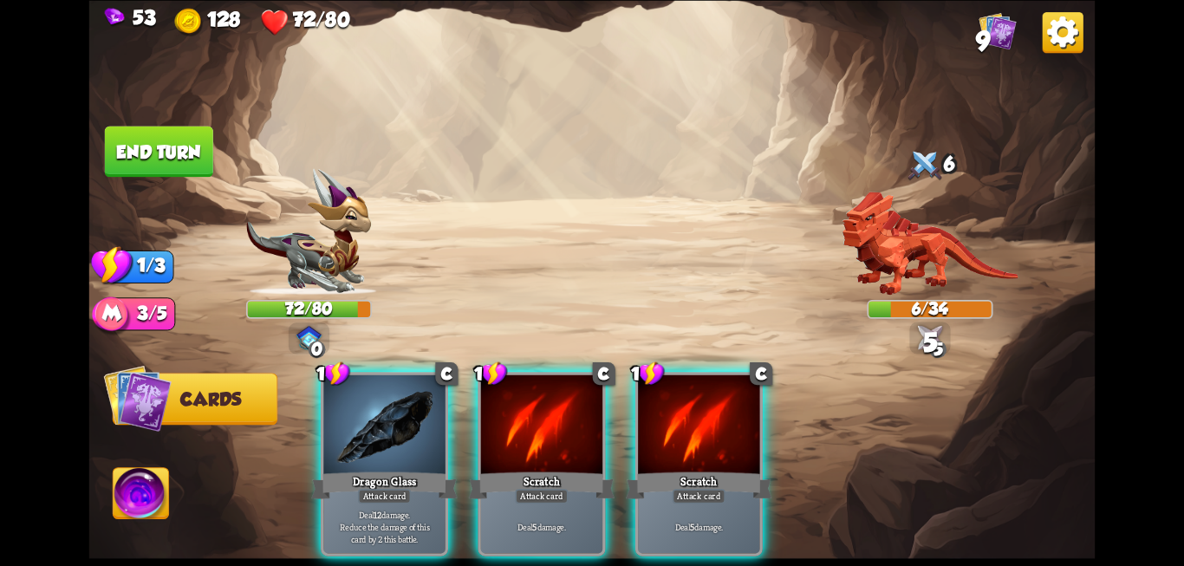
click at [562, 489] on div "Attack card" at bounding box center [541, 496] width 53 height 15
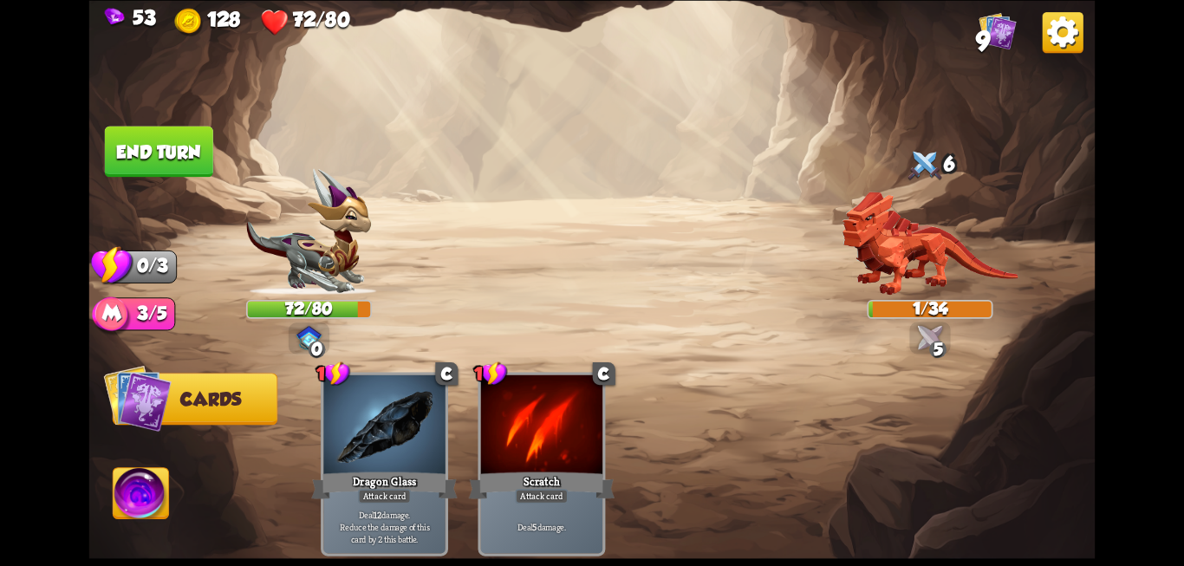
click at [163, 169] on button "End turn" at bounding box center [159, 151] width 108 height 51
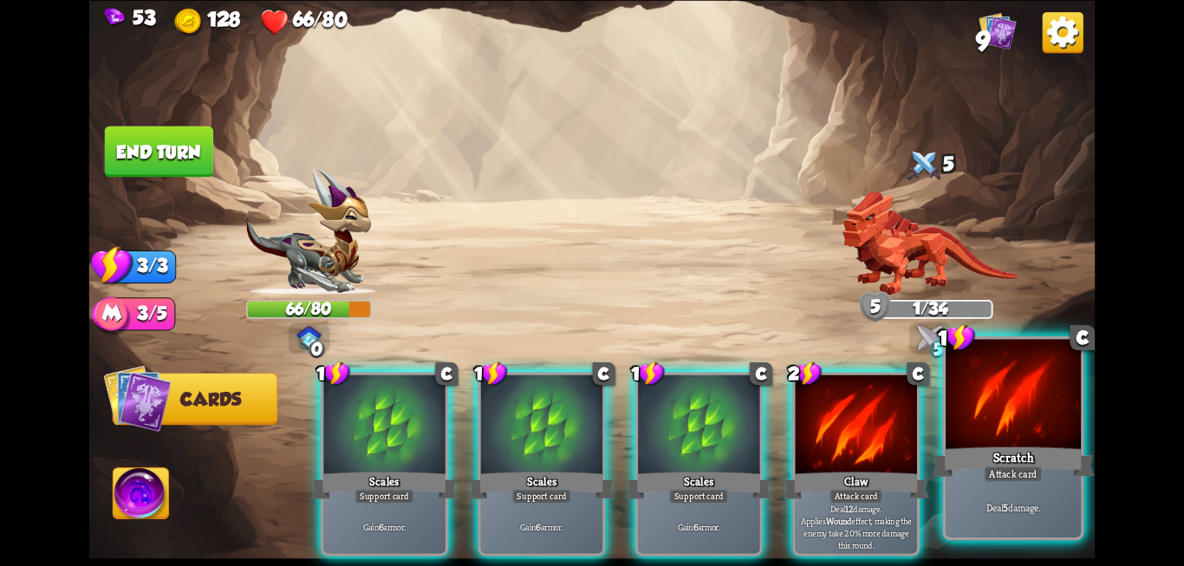
click at [1017, 424] on div at bounding box center [1012, 396] width 135 height 114
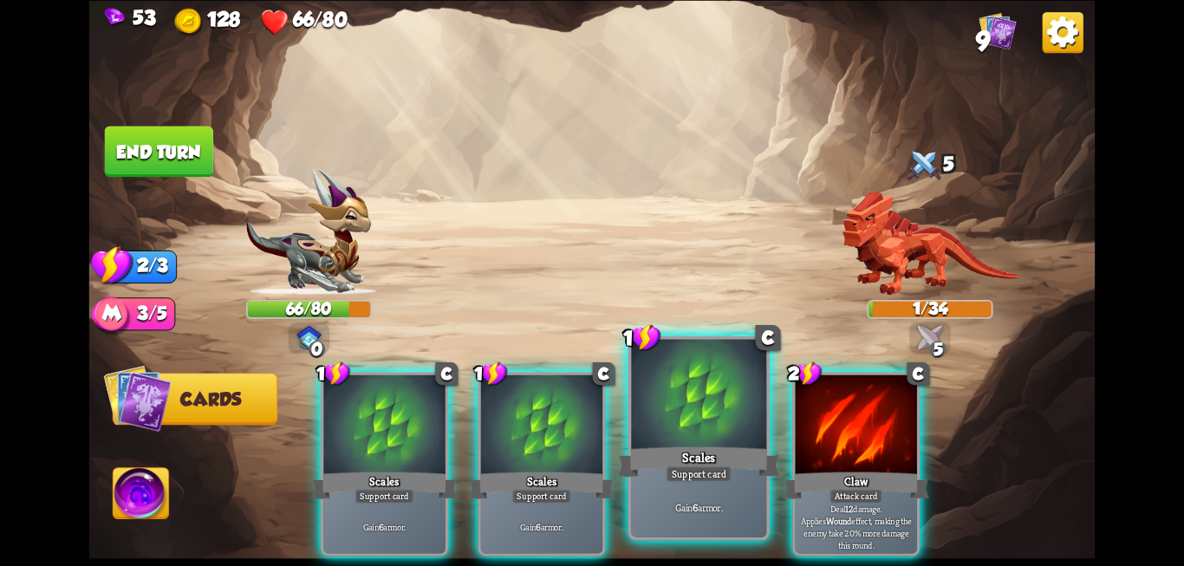
click at [709, 460] on div "Scales" at bounding box center [699, 462] width 162 height 36
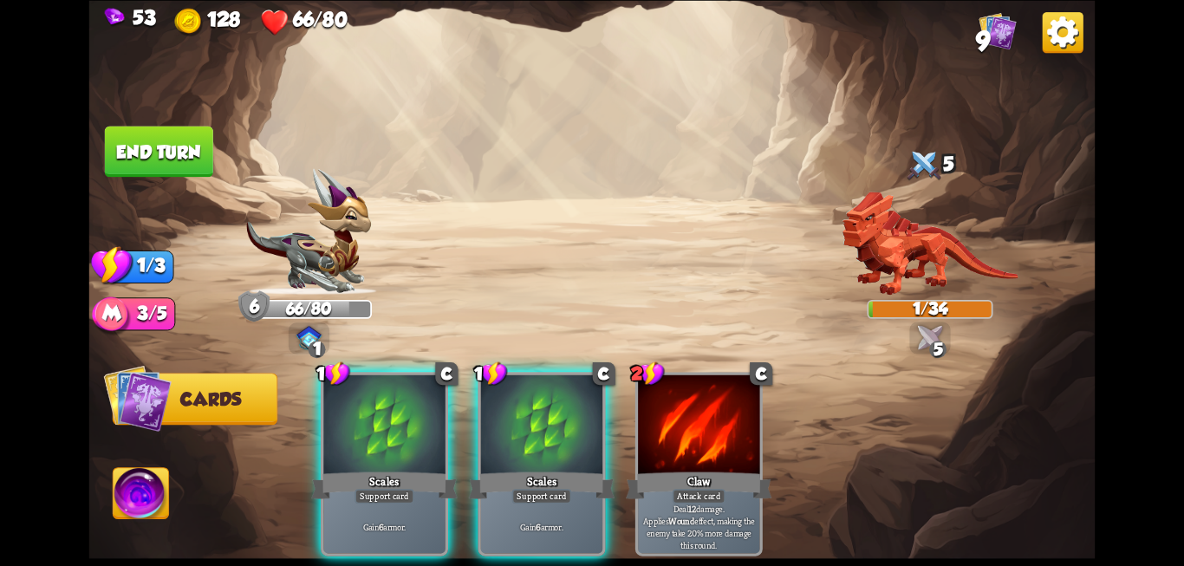
click at [171, 167] on button "End turn" at bounding box center [159, 151] width 108 height 51
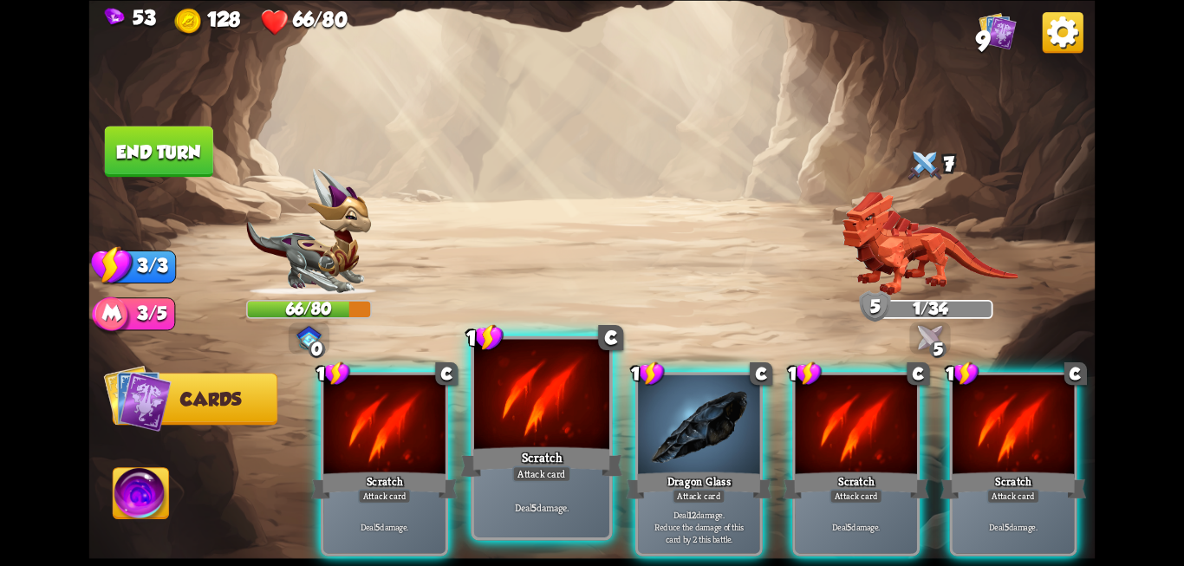
click at [516, 405] on div at bounding box center [541, 396] width 135 height 114
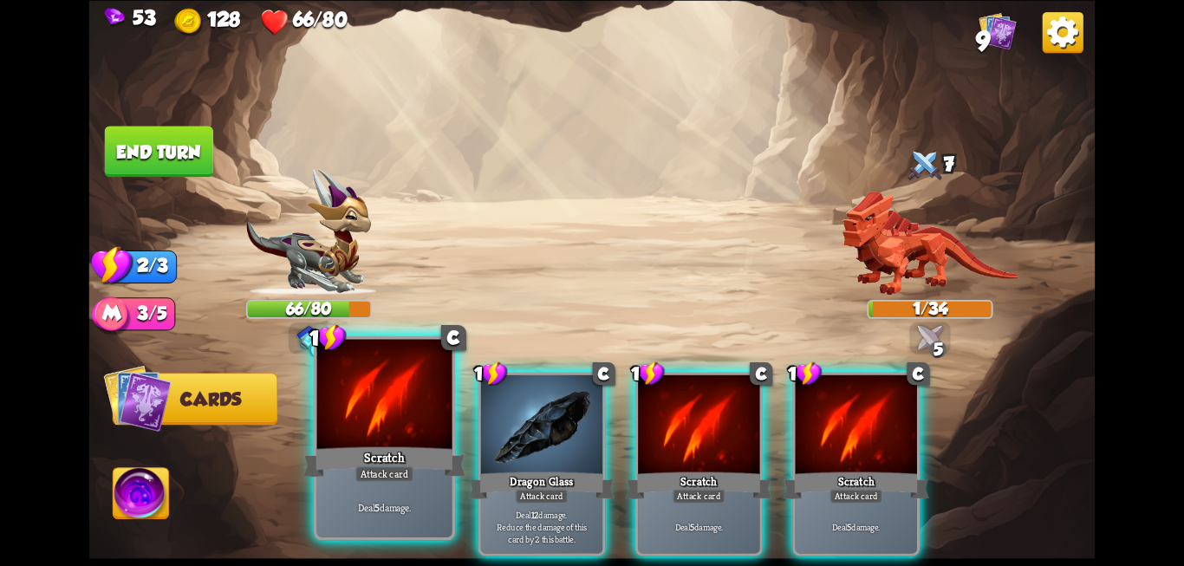
click at [398, 434] on div at bounding box center [384, 396] width 135 height 114
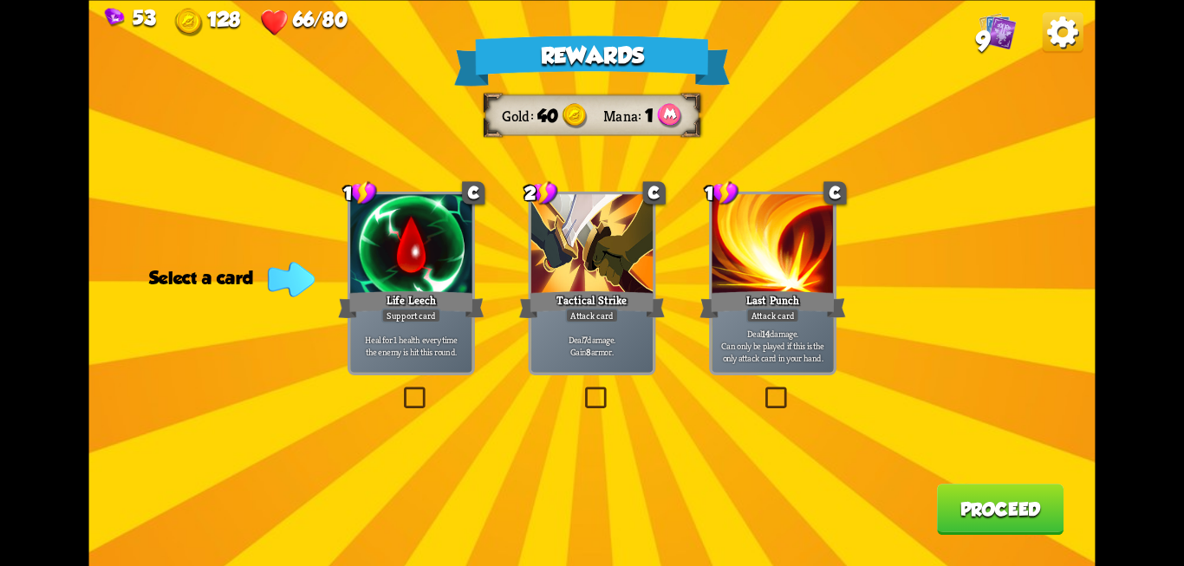
click at [762, 389] on label at bounding box center [762, 389] width 0 height 0
click at [0, 0] on input "checkbox" at bounding box center [0, 0] width 0 height 0
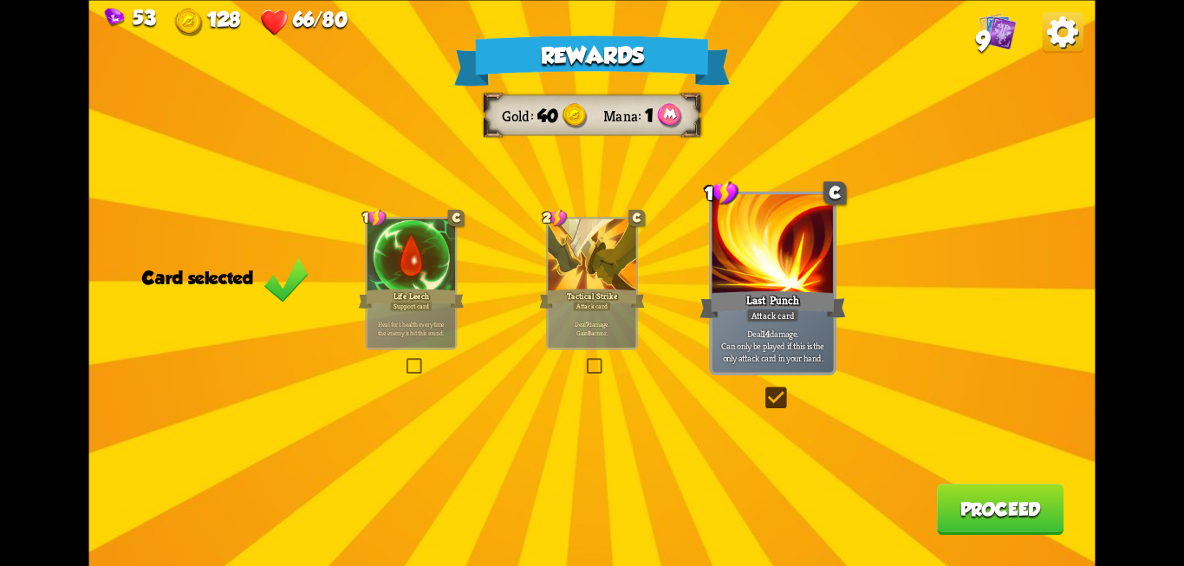
click at [945, 512] on button "Proceed" at bounding box center [1000, 509] width 127 height 51
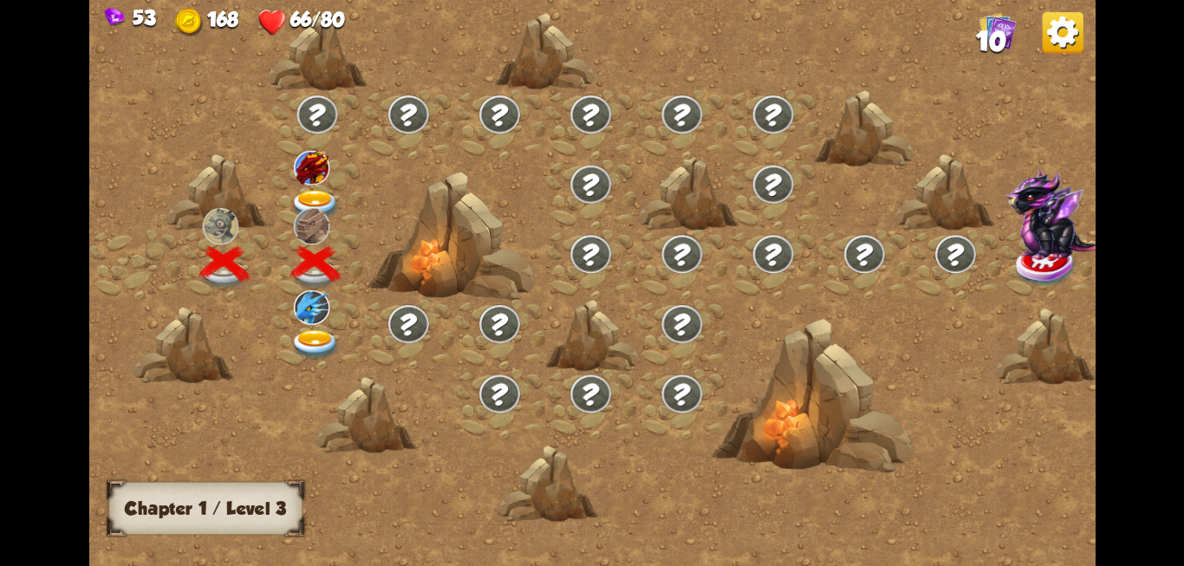
click at [308, 342] on img at bounding box center [315, 344] width 50 height 30
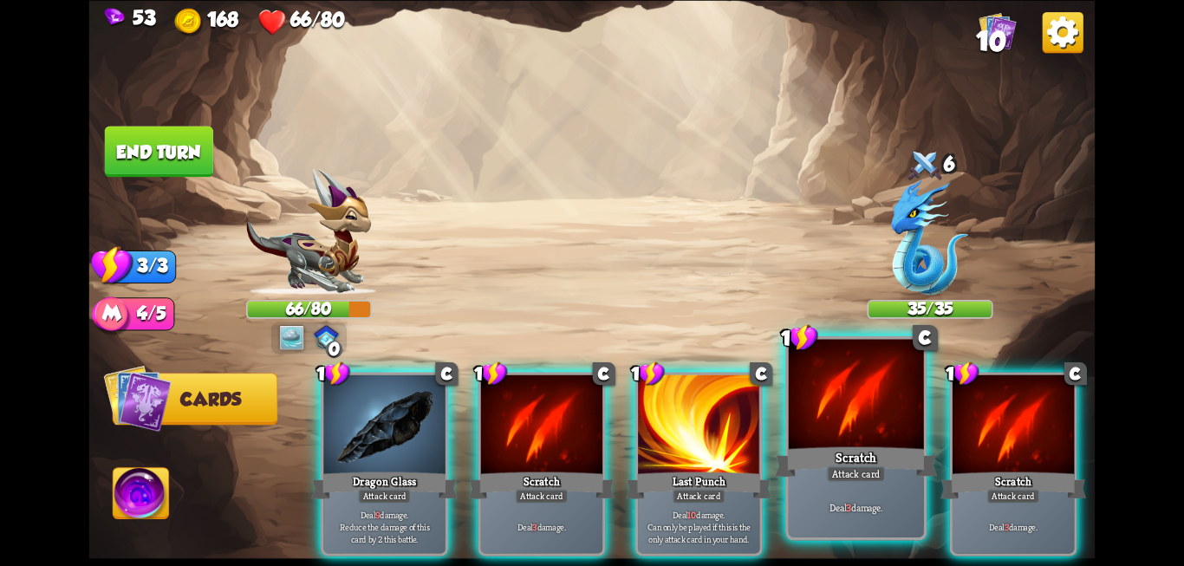
click at [832, 490] on div "Deal 3 damage." at bounding box center [856, 506] width 135 height 59
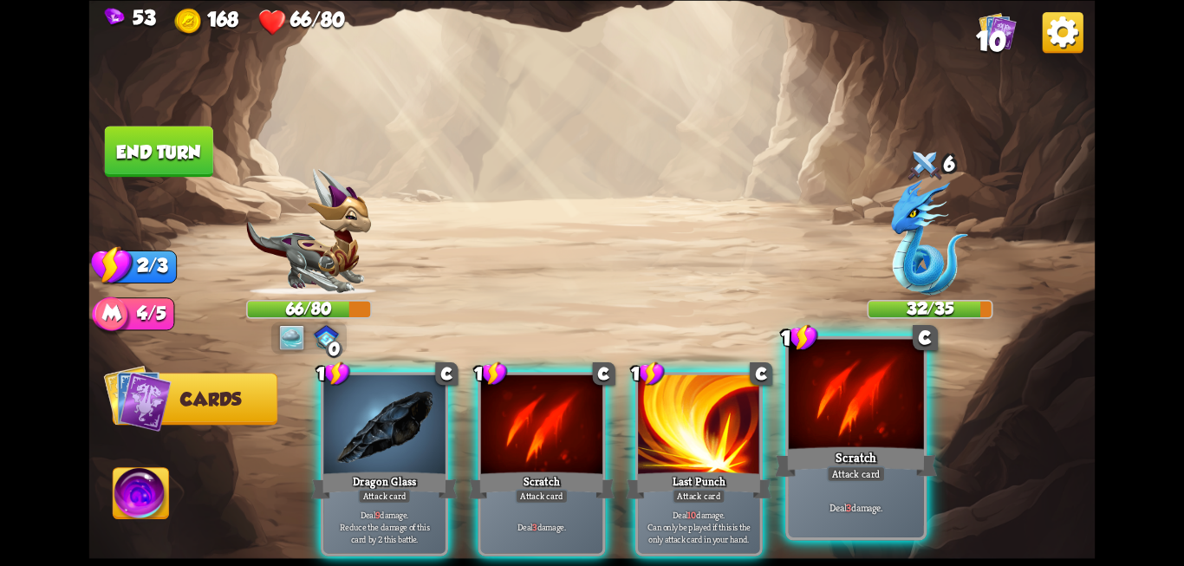
click at [852, 472] on div "Attack card" at bounding box center [856, 473] width 59 height 16
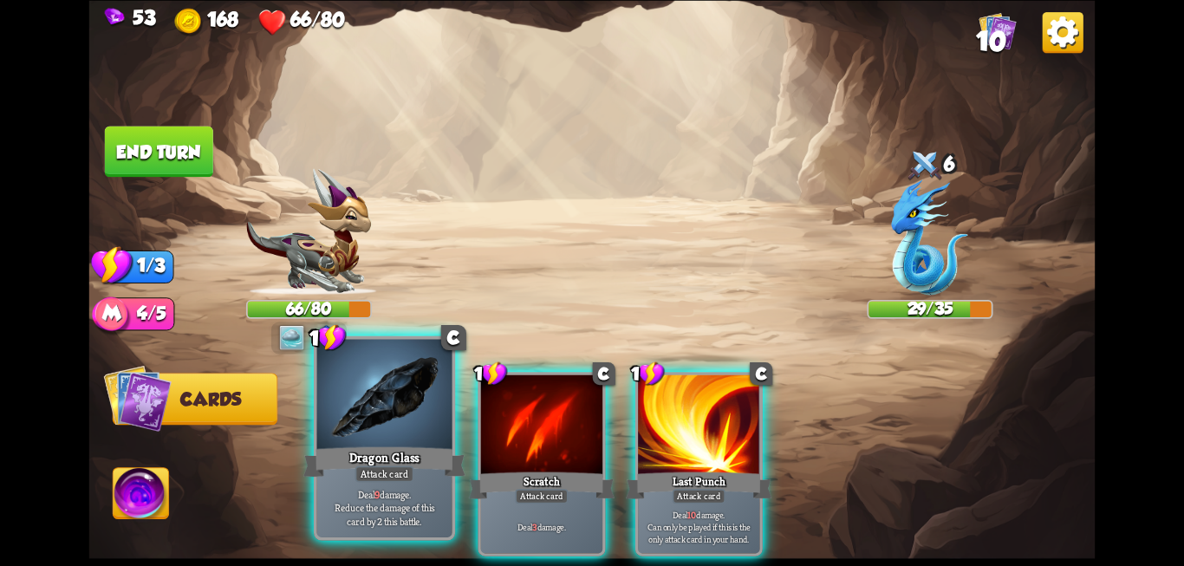
click at [367, 496] on p "Deal 9 damage. Reduce the damage of this card by 2 this battle." at bounding box center [384, 507] width 128 height 40
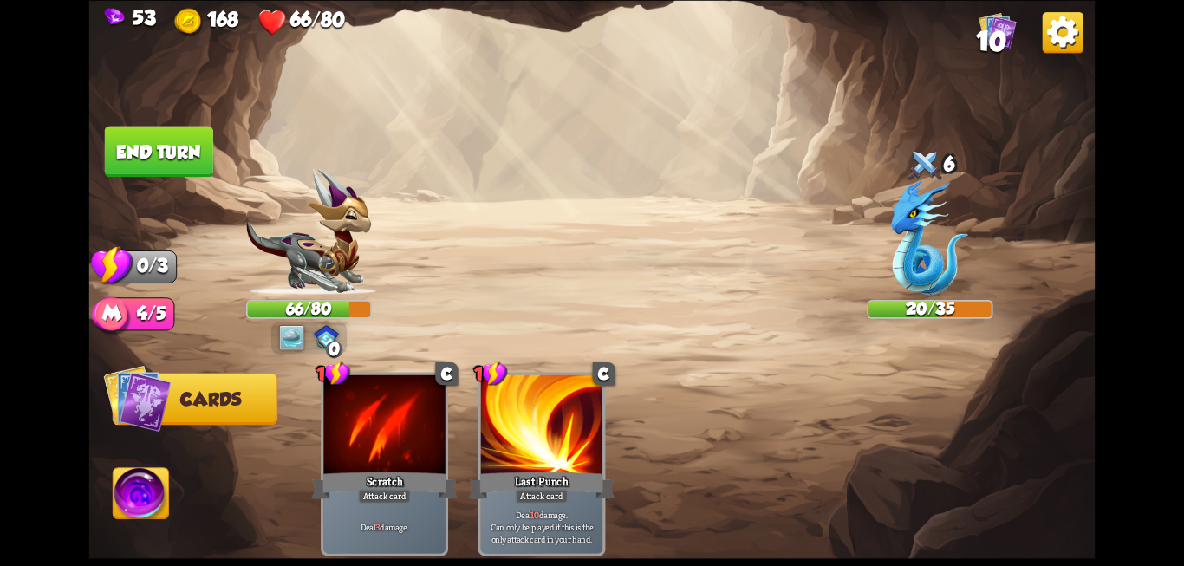
click at [180, 168] on button "End turn" at bounding box center [159, 151] width 108 height 51
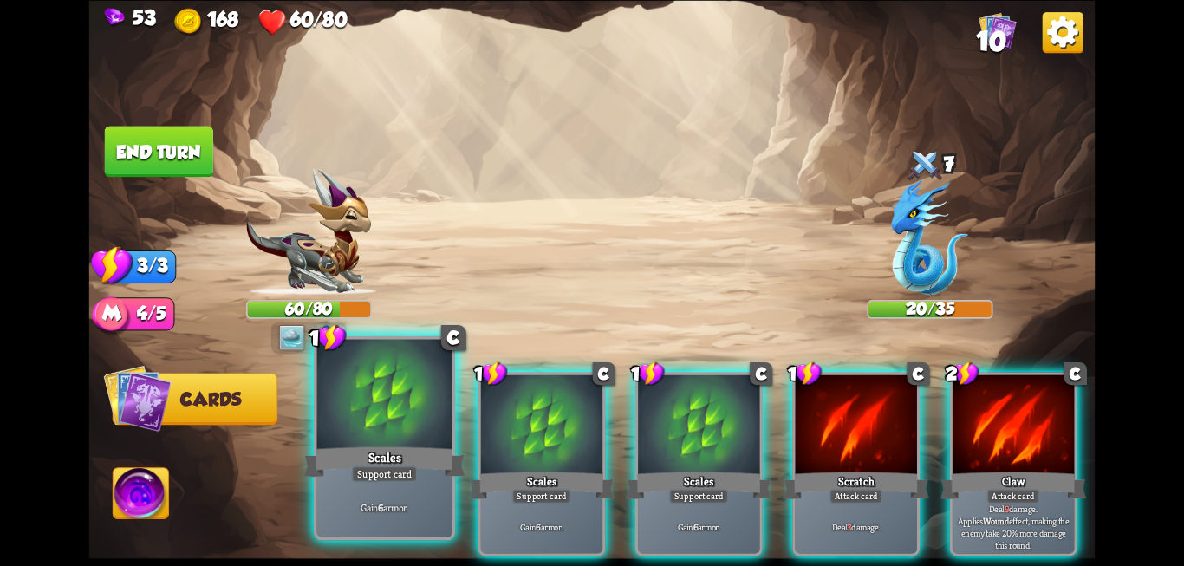
click at [404, 441] on div at bounding box center [384, 396] width 135 height 114
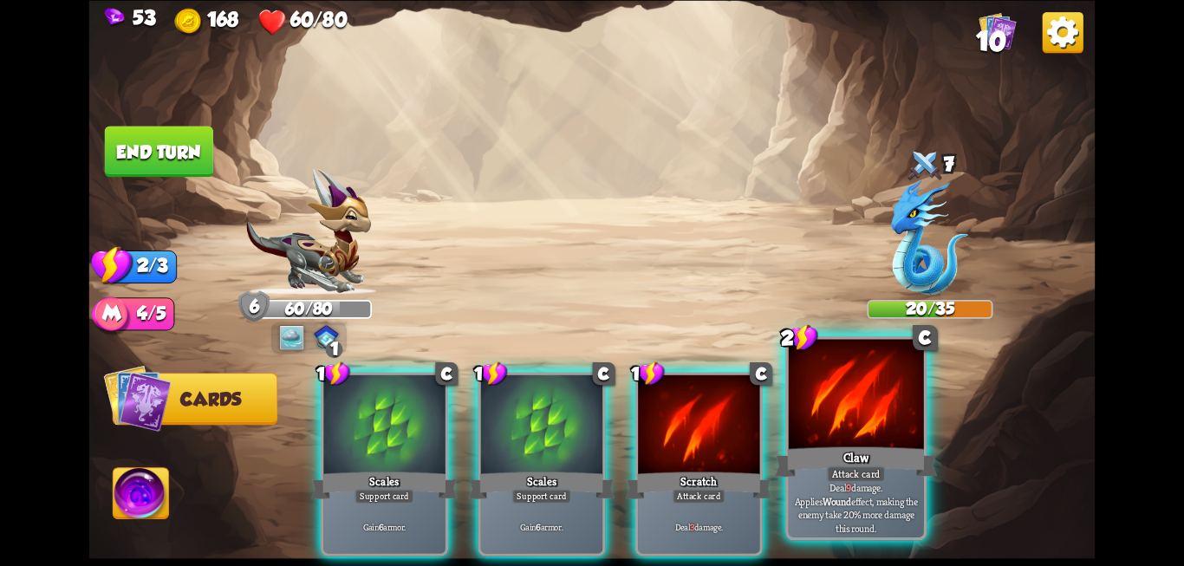
click at [862, 399] on div at bounding box center [856, 396] width 135 height 114
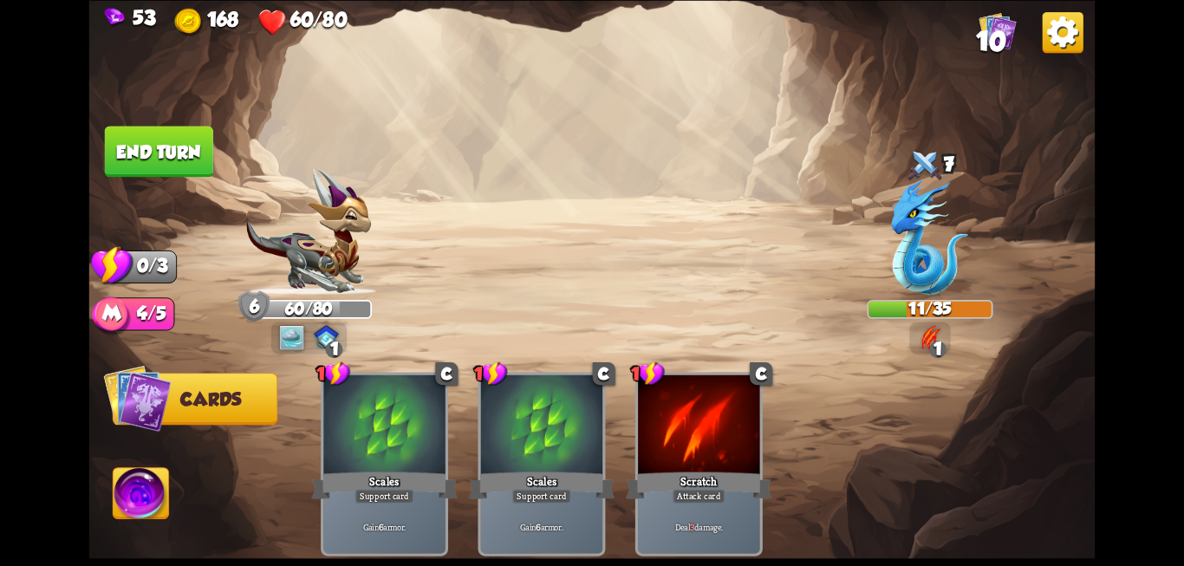
click at [169, 156] on button "End turn" at bounding box center [159, 151] width 108 height 51
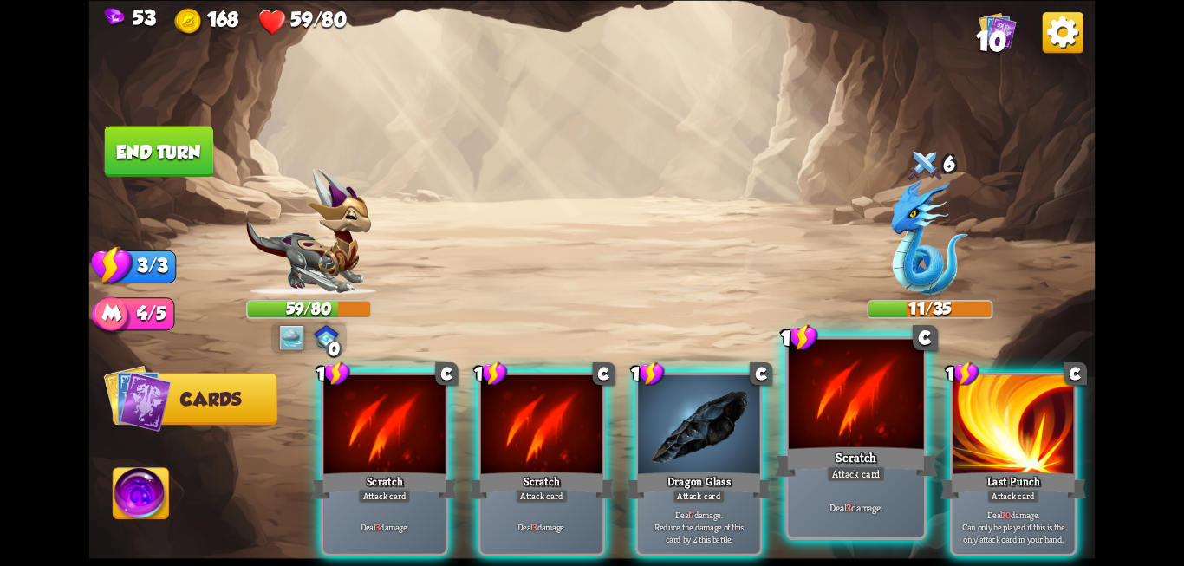
click at [833, 448] on div "Scratch" at bounding box center [856, 462] width 162 height 36
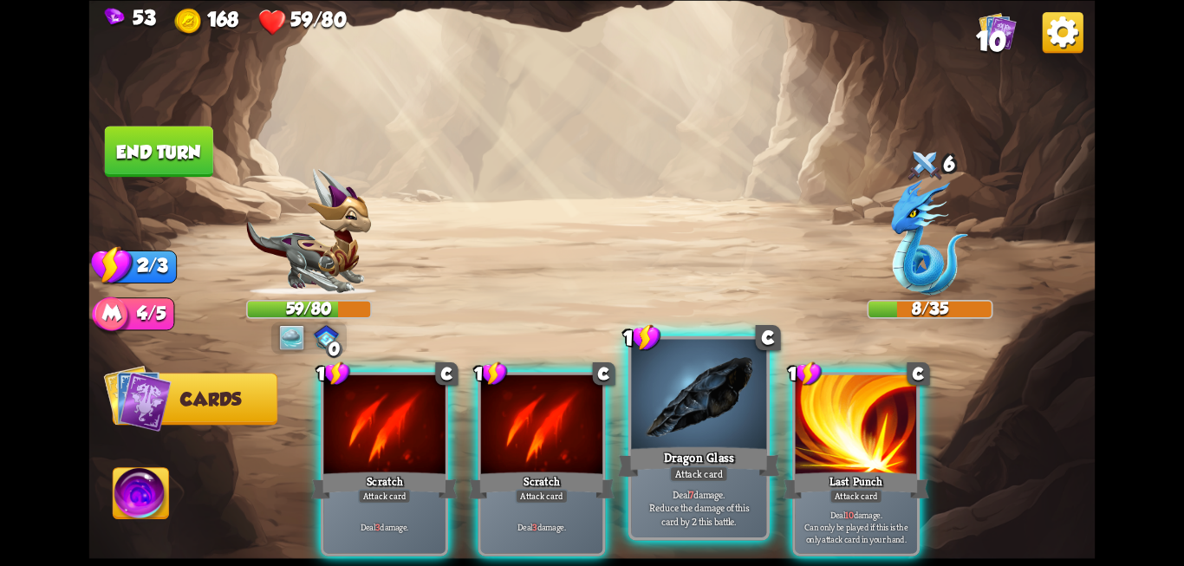
click at [668, 514] on p "Deal 7 damage. Reduce the damage of this card by 2 this battle." at bounding box center [698, 507] width 128 height 40
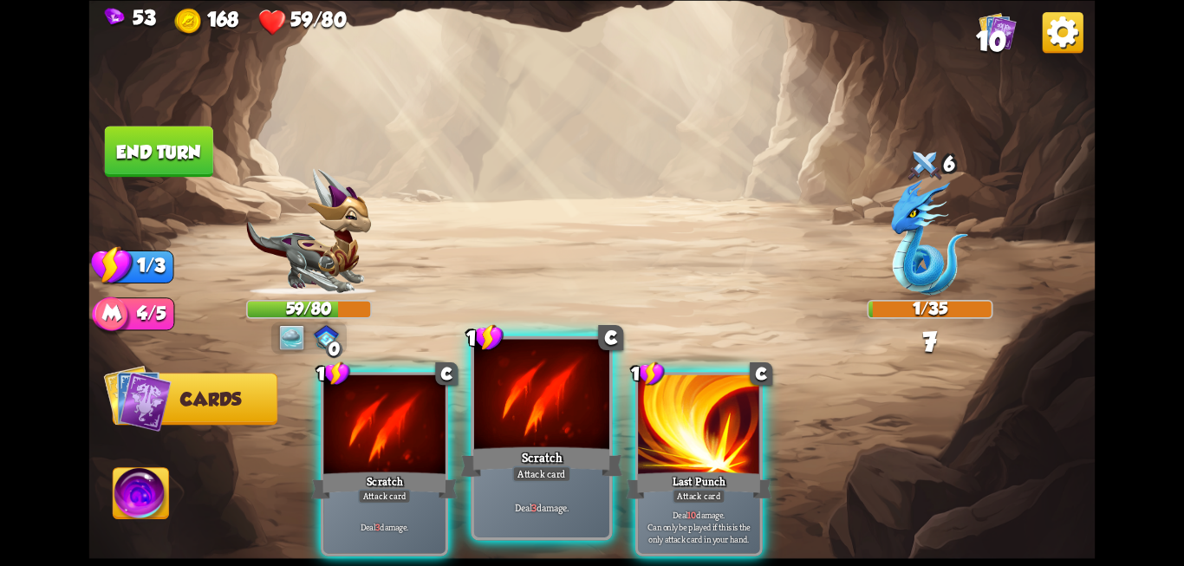
click at [526, 475] on div "Attack card" at bounding box center [541, 473] width 59 height 16
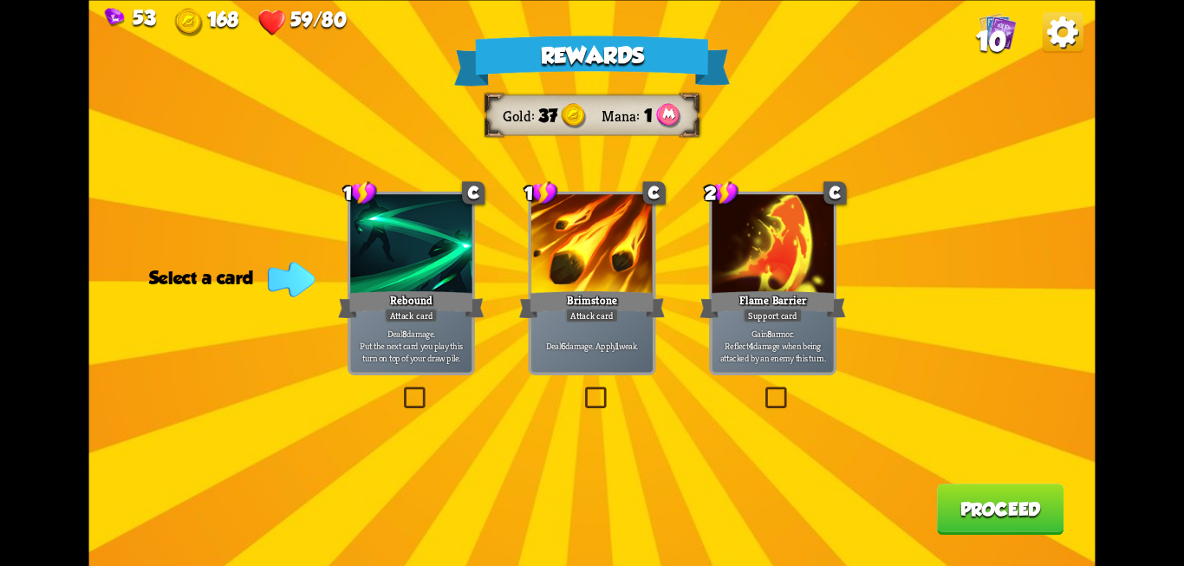
click at [762, 389] on label at bounding box center [762, 389] width 0 height 0
click at [0, 0] on input "checkbox" at bounding box center [0, 0] width 0 height 0
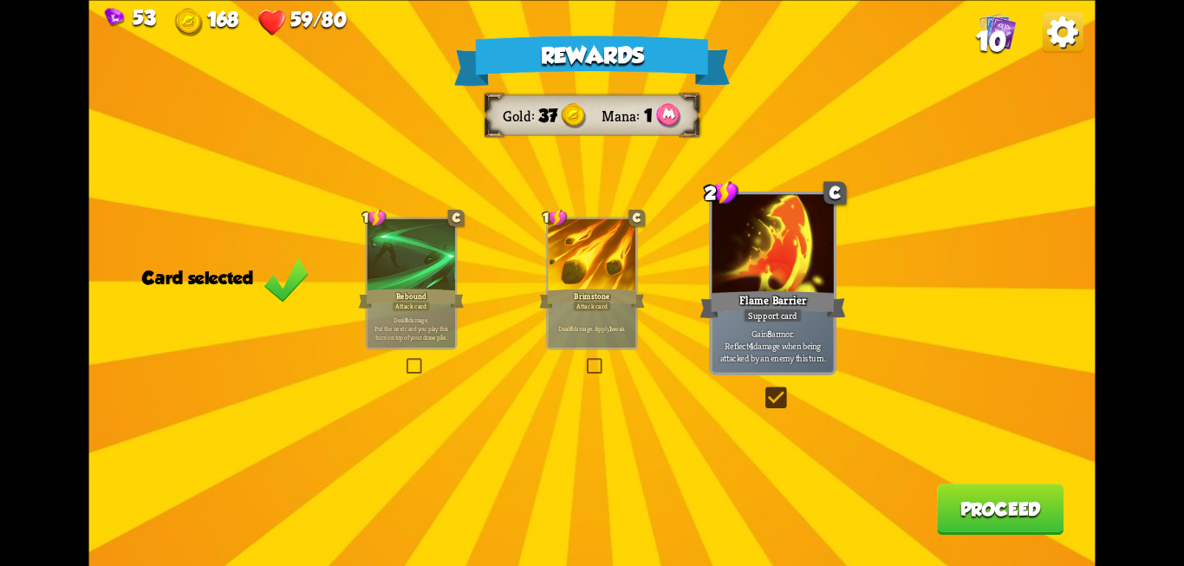
click at [1004, 518] on button "Proceed" at bounding box center [1000, 509] width 127 height 51
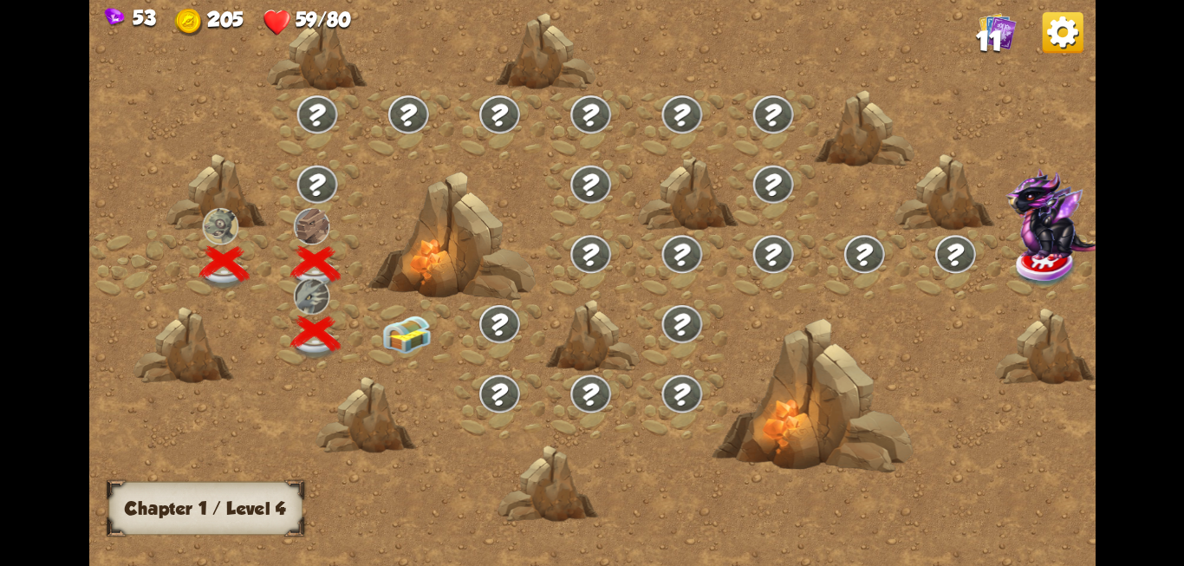
click at [396, 332] on img at bounding box center [406, 334] width 50 height 38
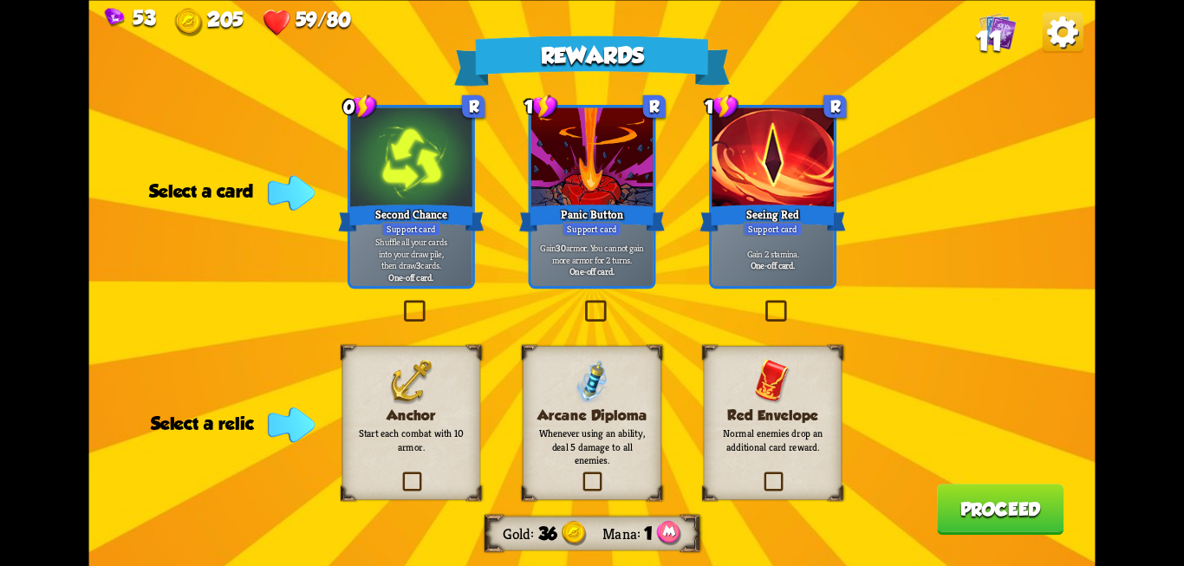
click at [399, 474] on label at bounding box center [399, 474] width 0 height 0
click at [0, 0] on input "checkbox" at bounding box center [0, 0] width 0 height 0
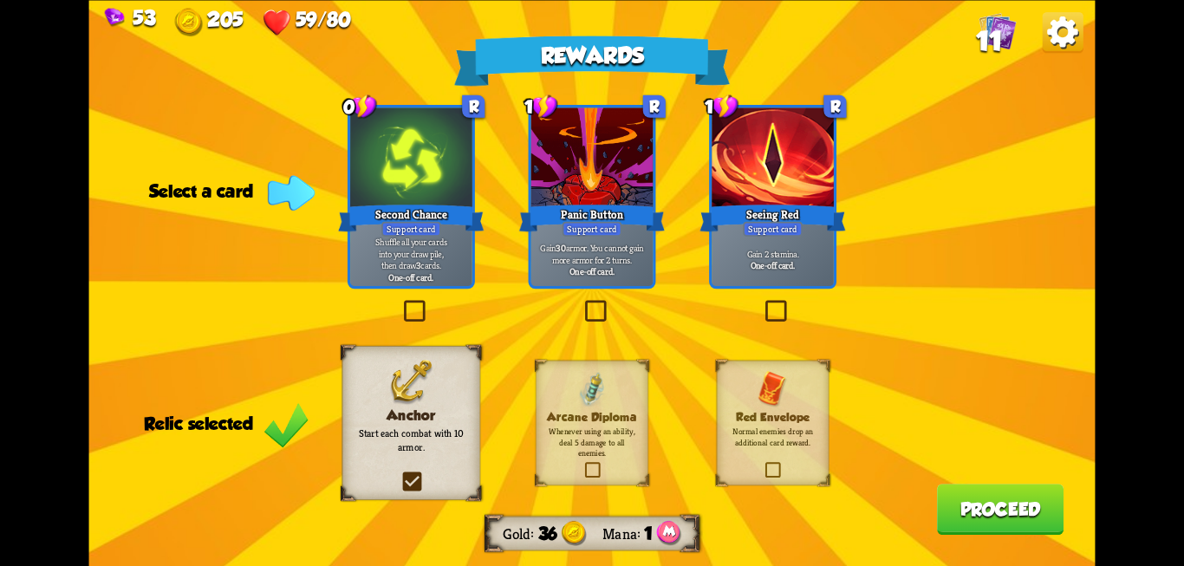
click at [581, 302] on label at bounding box center [581, 302] width 0 height 0
click at [0, 0] on input "checkbox" at bounding box center [0, 0] width 0 height 0
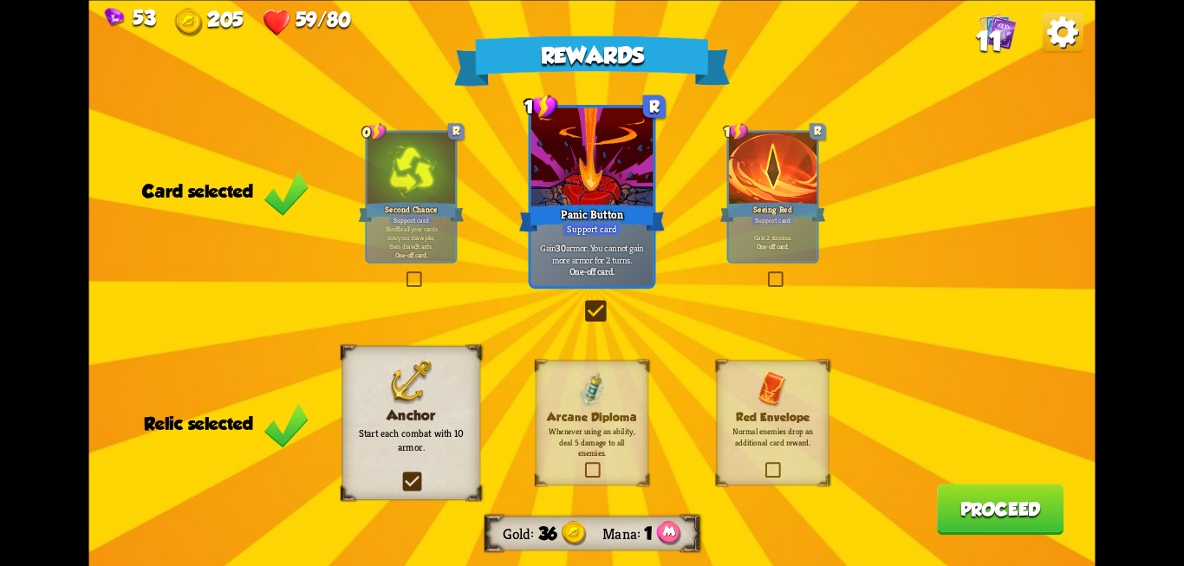
click at [1022, 507] on button "Proceed" at bounding box center [1000, 509] width 127 height 51
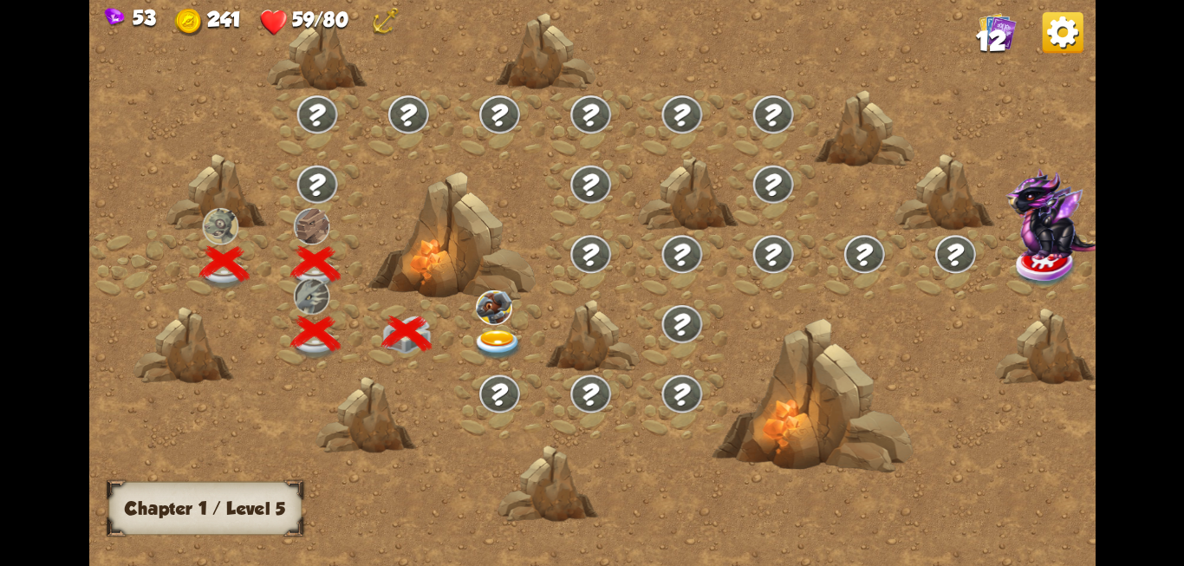
click at [496, 329] on img at bounding box center [497, 344] width 50 height 30
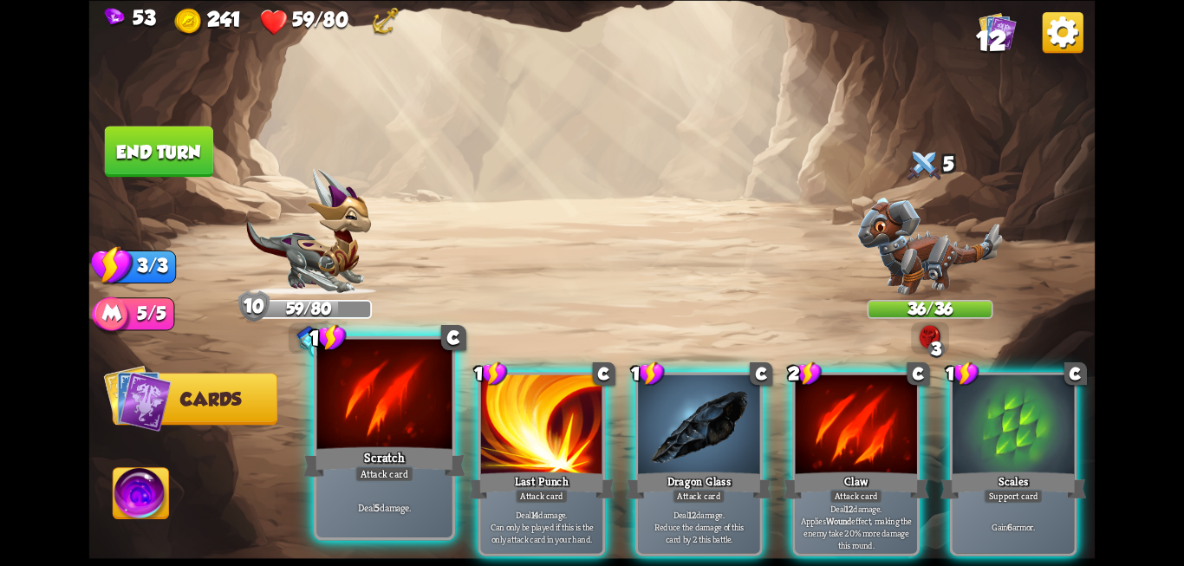
click at [389, 410] on div at bounding box center [384, 396] width 135 height 114
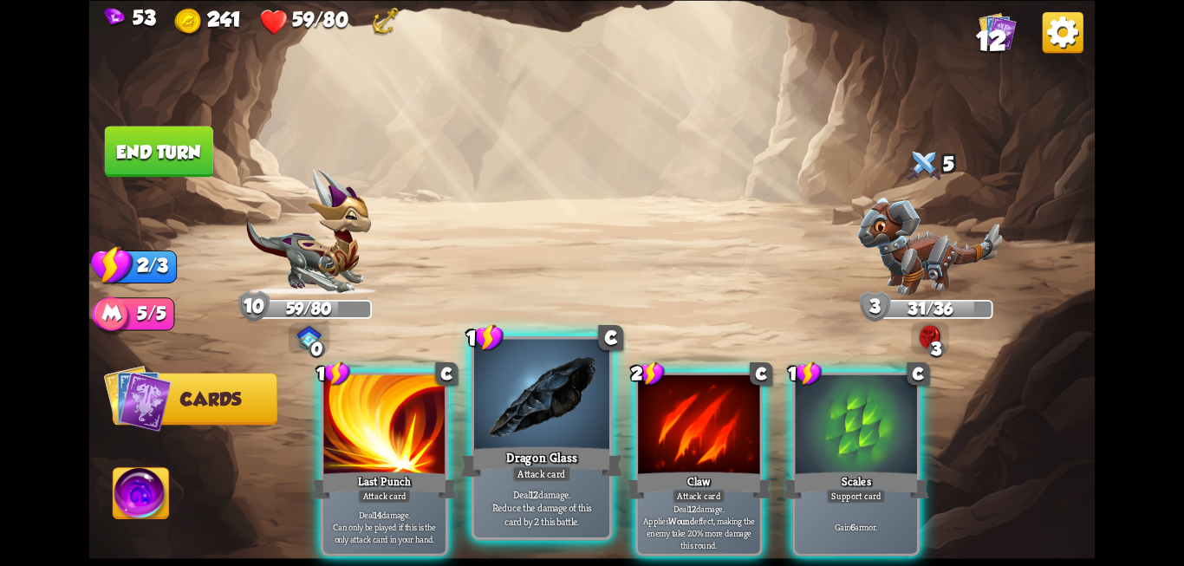
click at [517, 453] on div "Dragon Glass" at bounding box center [541, 462] width 162 height 36
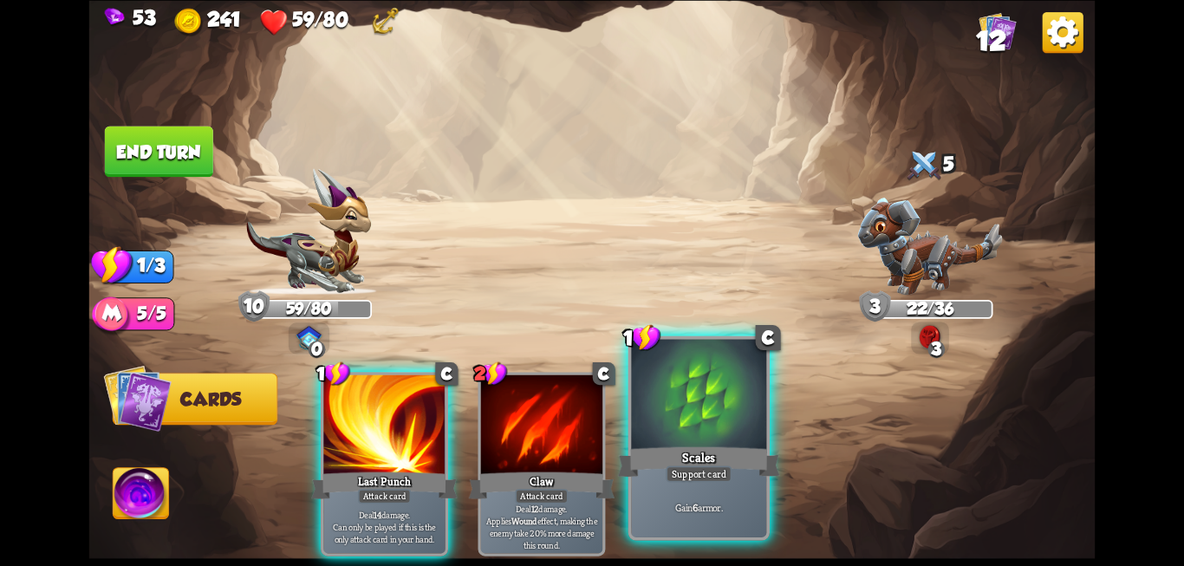
click at [684, 430] on div at bounding box center [698, 396] width 135 height 114
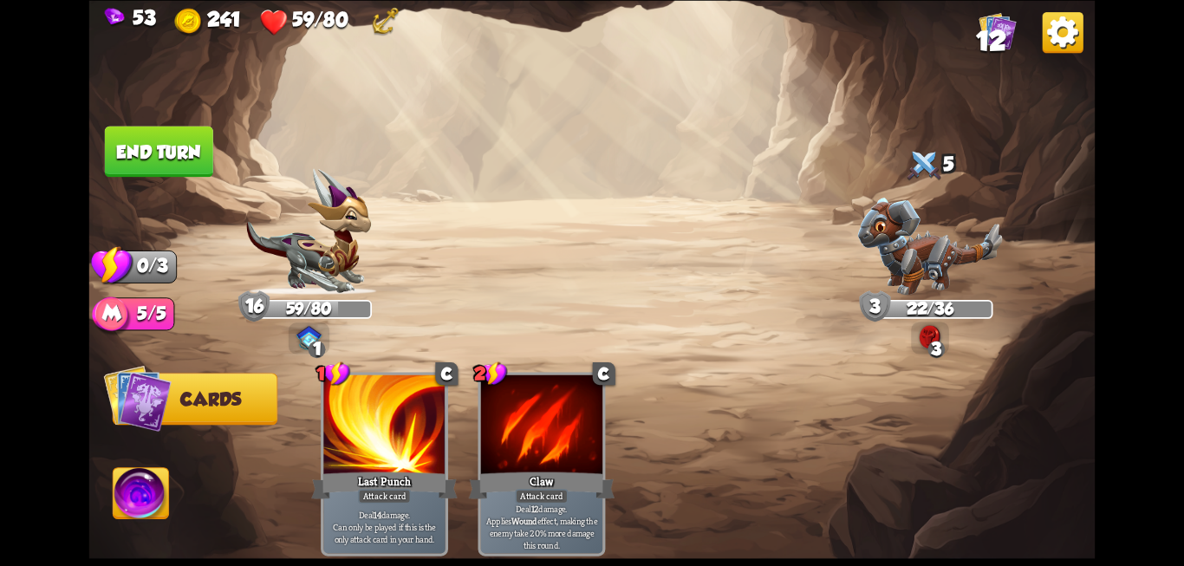
click at [185, 147] on button "End turn" at bounding box center [159, 151] width 108 height 51
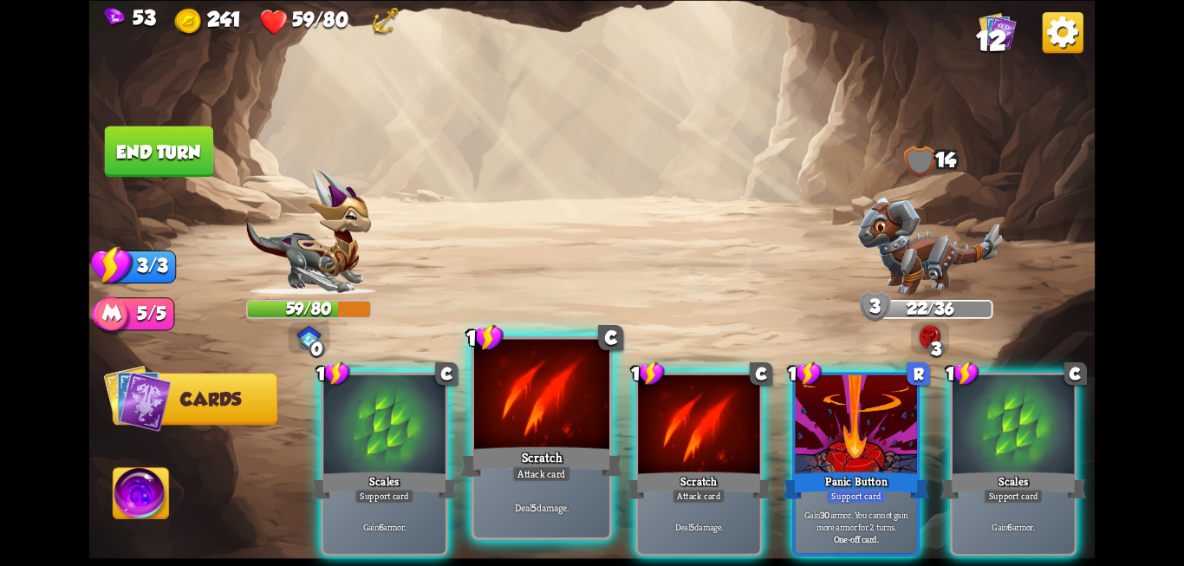
click at [537, 446] on div "Scratch" at bounding box center [541, 462] width 162 height 36
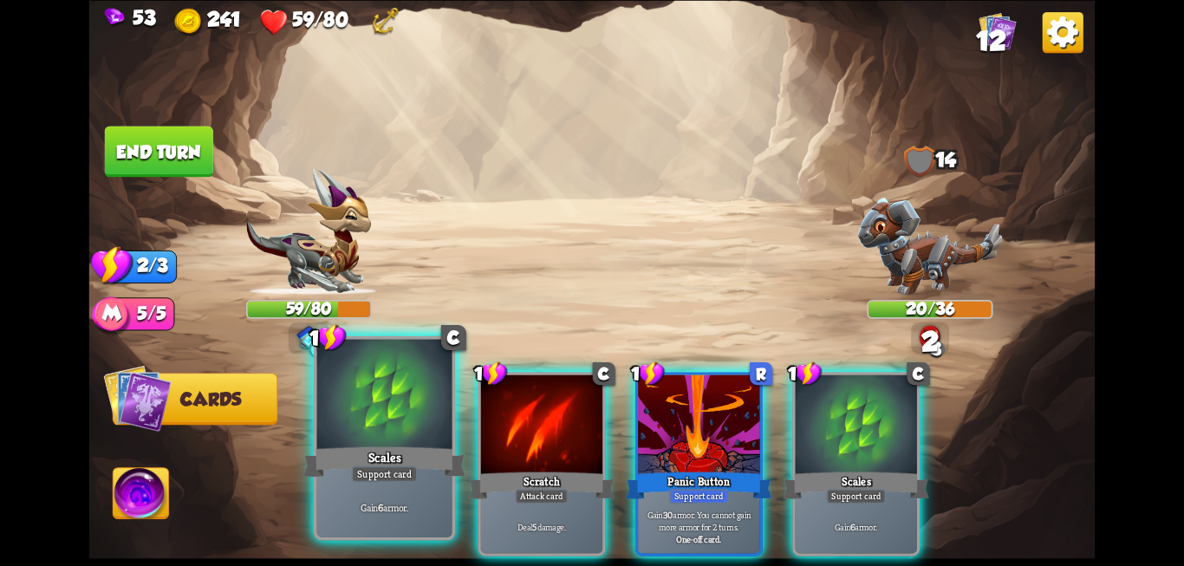
click at [391, 469] on div "Support card" at bounding box center [384, 473] width 66 height 16
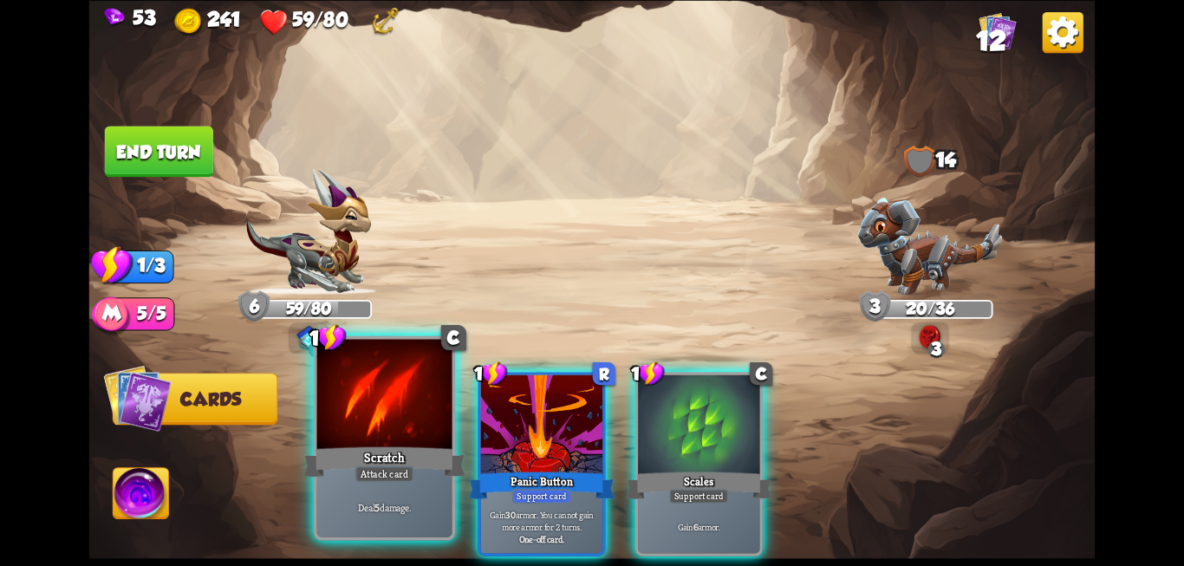
click at [384, 458] on div "Scratch" at bounding box center [384, 462] width 162 height 36
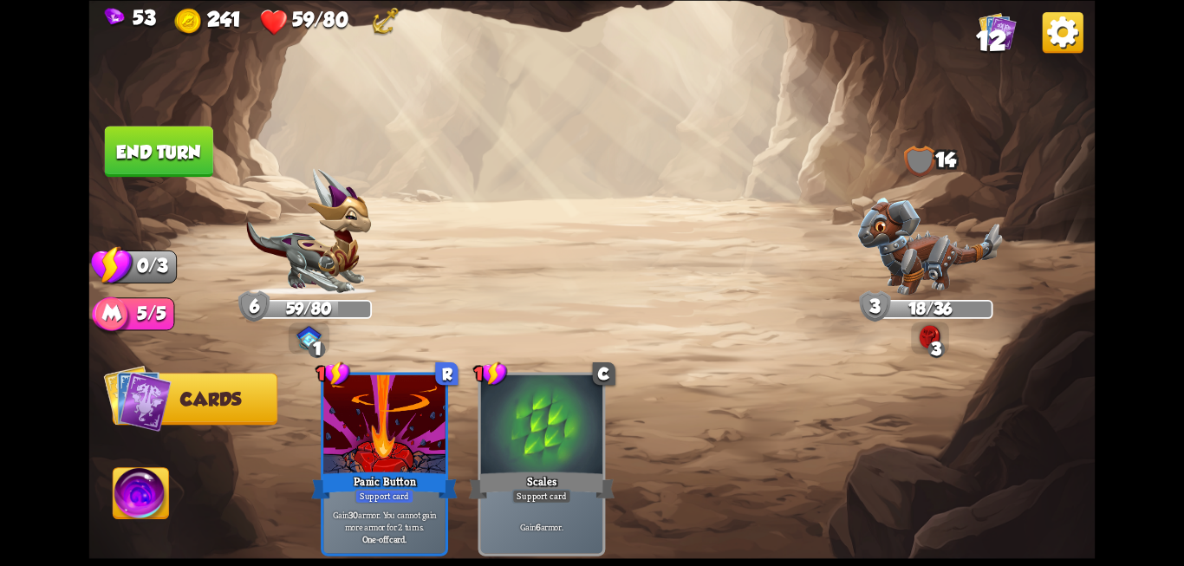
click at [153, 170] on button "End turn" at bounding box center [159, 151] width 108 height 51
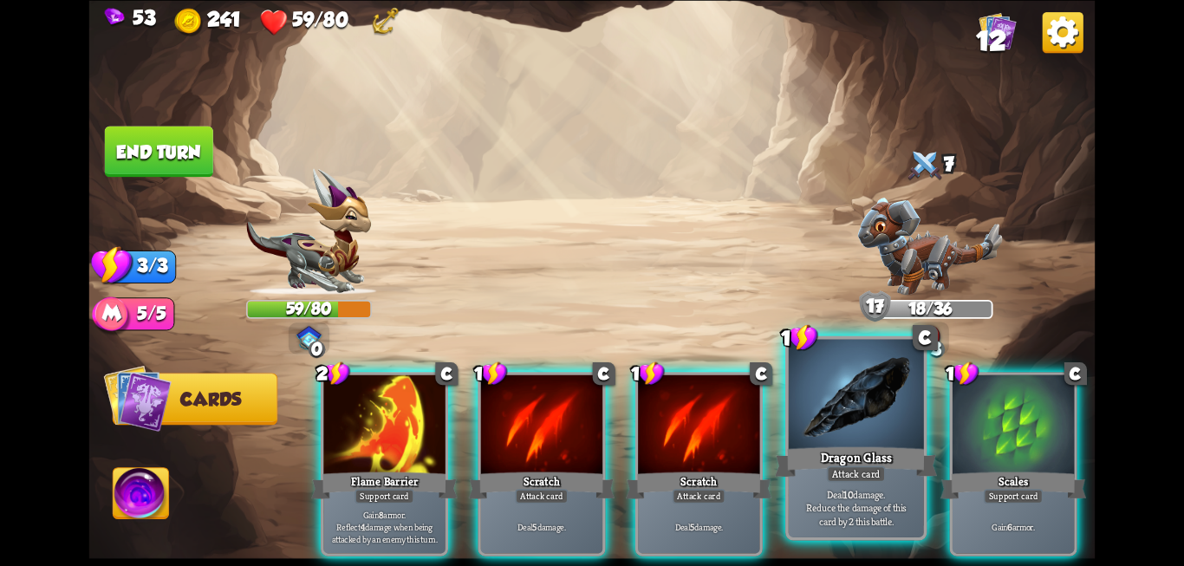
click at [810, 436] on div at bounding box center [856, 396] width 135 height 114
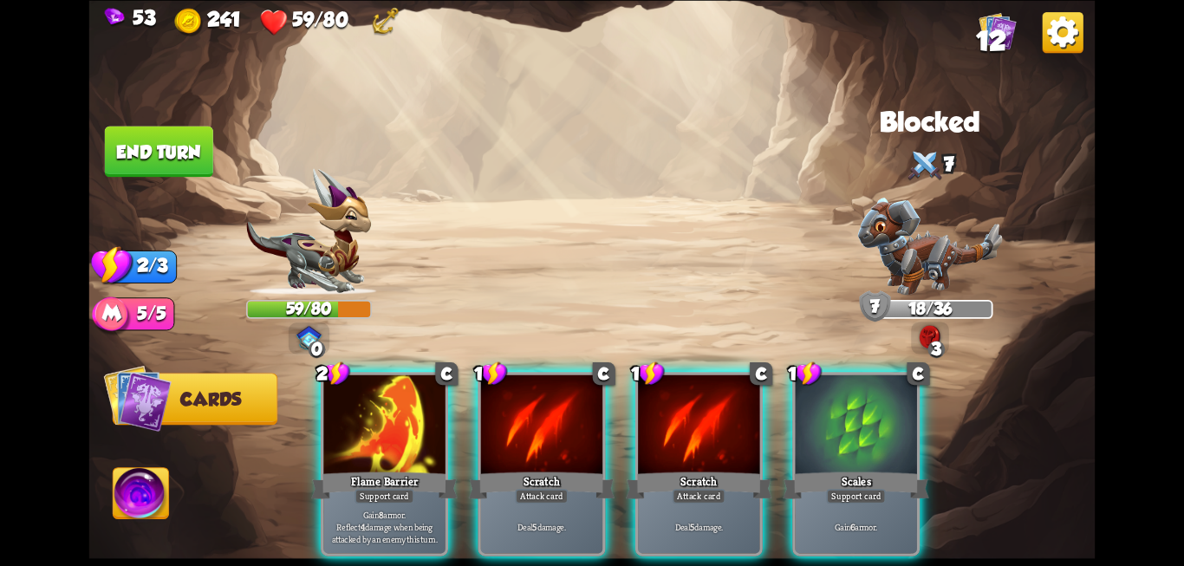
click at [810, 436] on div at bounding box center [855, 425] width 121 height 102
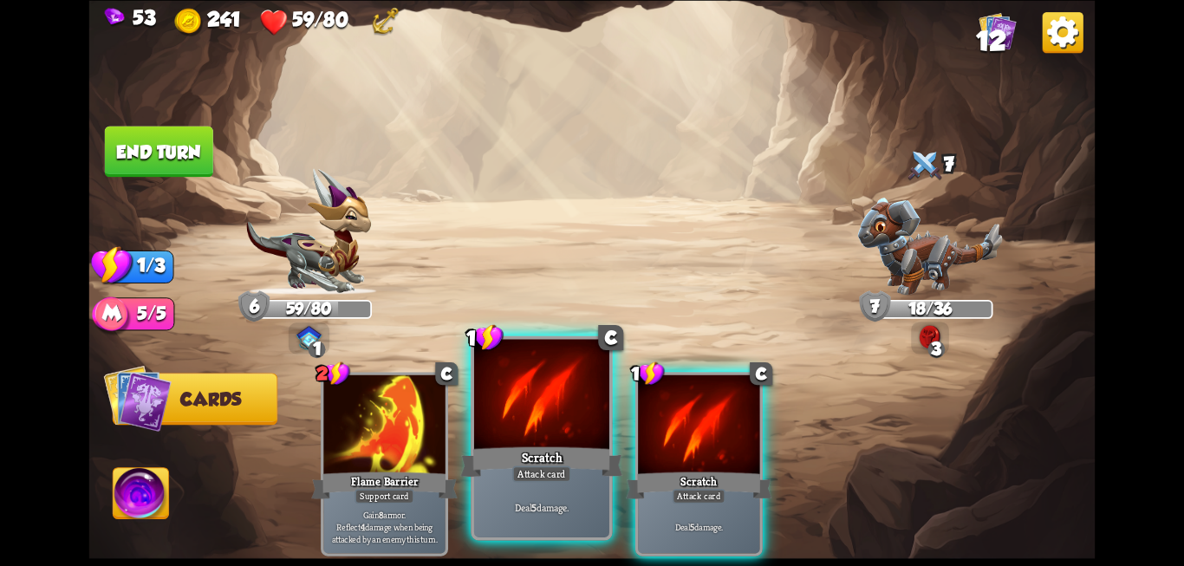
click at [519, 486] on div "Deal 5 damage." at bounding box center [541, 506] width 135 height 59
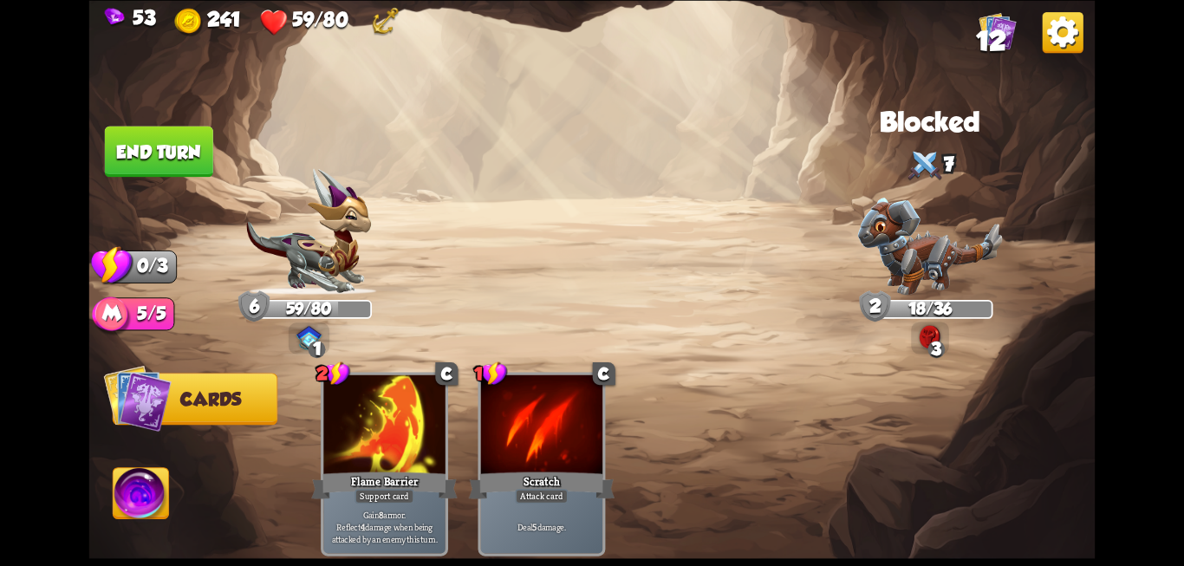
click at [155, 158] on button "End turn" at bounding box center [159, 151] width 108 height 51
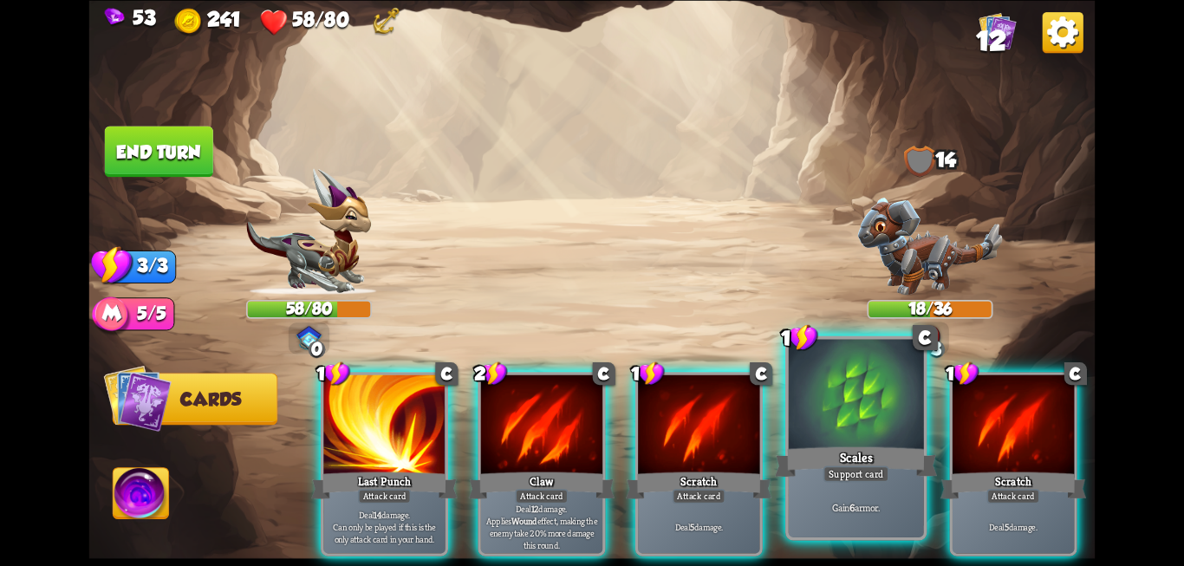
click at [815, 425] on div at bounding box center [856, 396] width 135 height 114
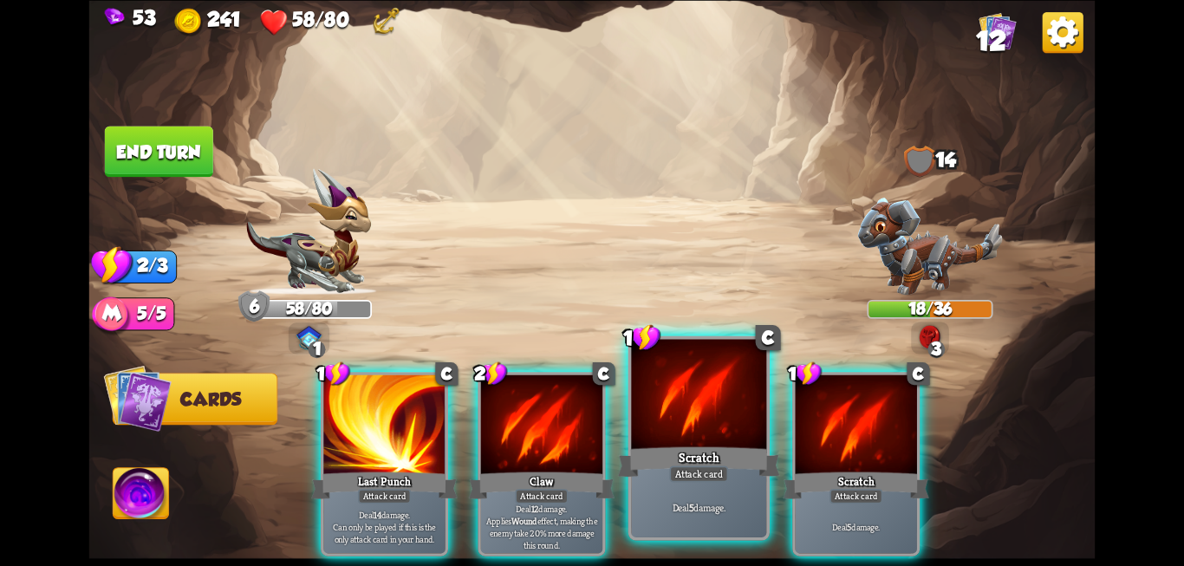
click at [679, 438] on div at bounding box center [698, 396] width 135 height 114
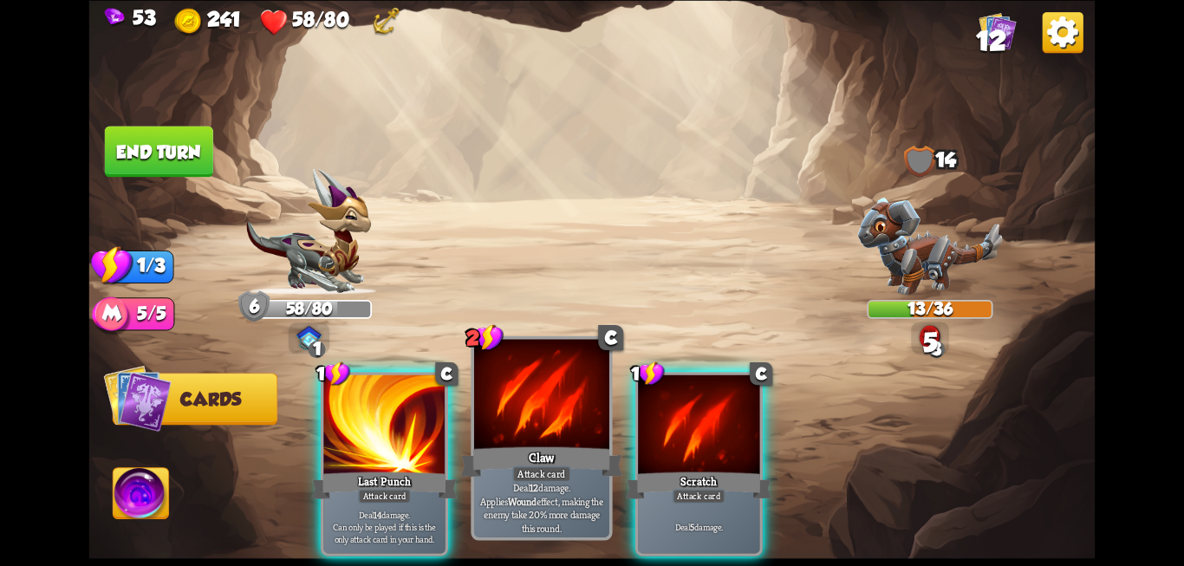
click at [568, 458] on div "Claw" at bounding box center [541, 462] width 162 height 36
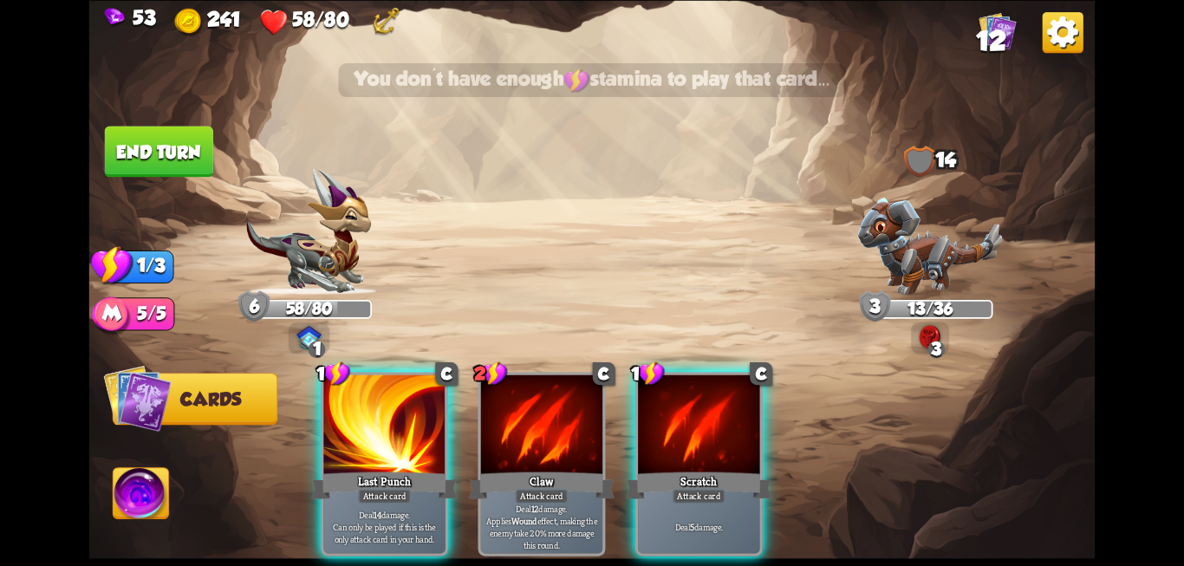
click at [201, 146] on button "End turn" at bounding box center [159, 152] width 110 height 52
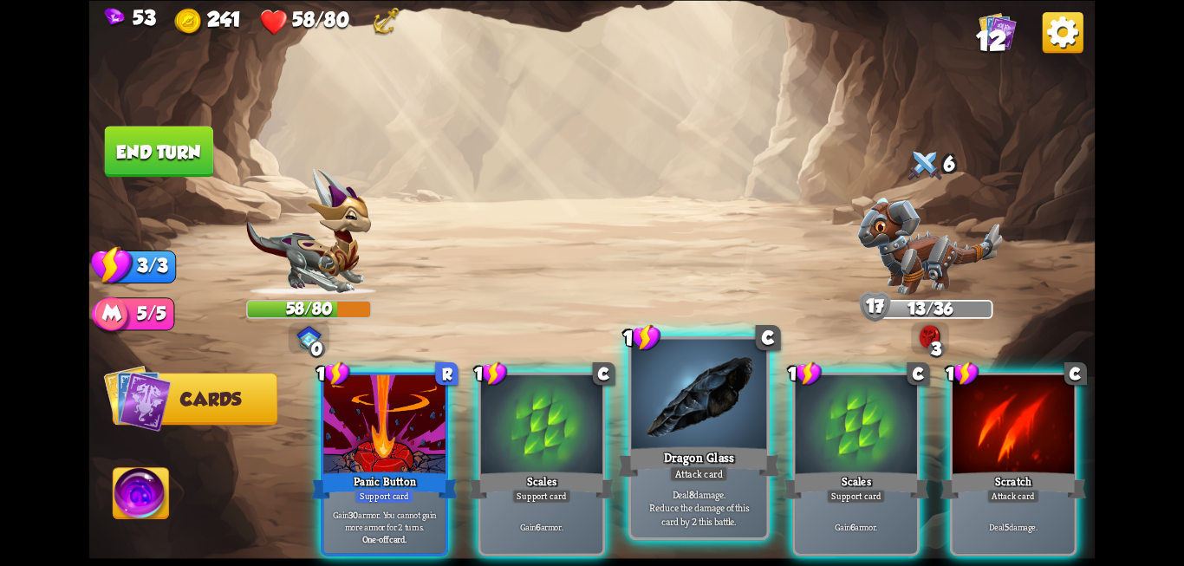
click at [699, 427] on div at bounding box center [698, 396] width 135 height 114
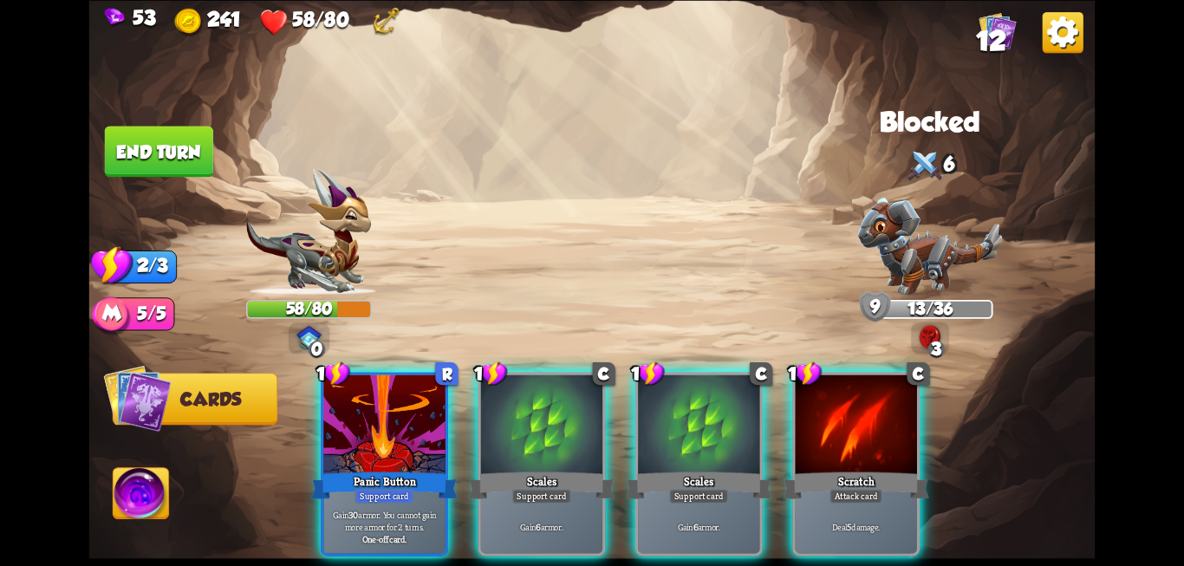
click at [699, 427] on div at bounding box center [698, 425] width 121 height 102
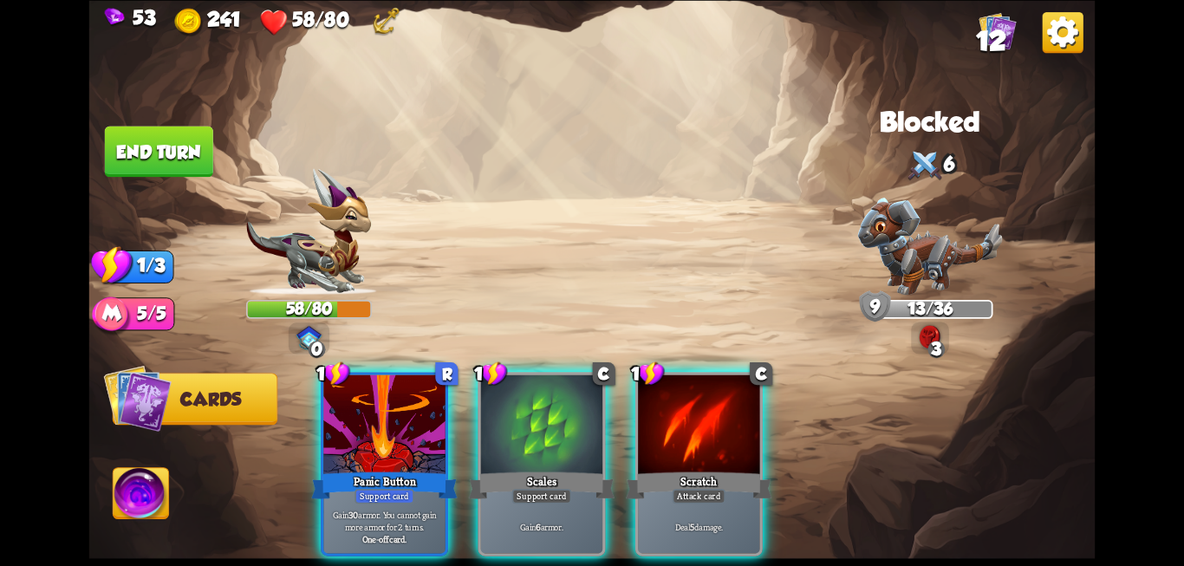
click at [699, 427] on div at bounding box center [698, 425] width 121 height 102
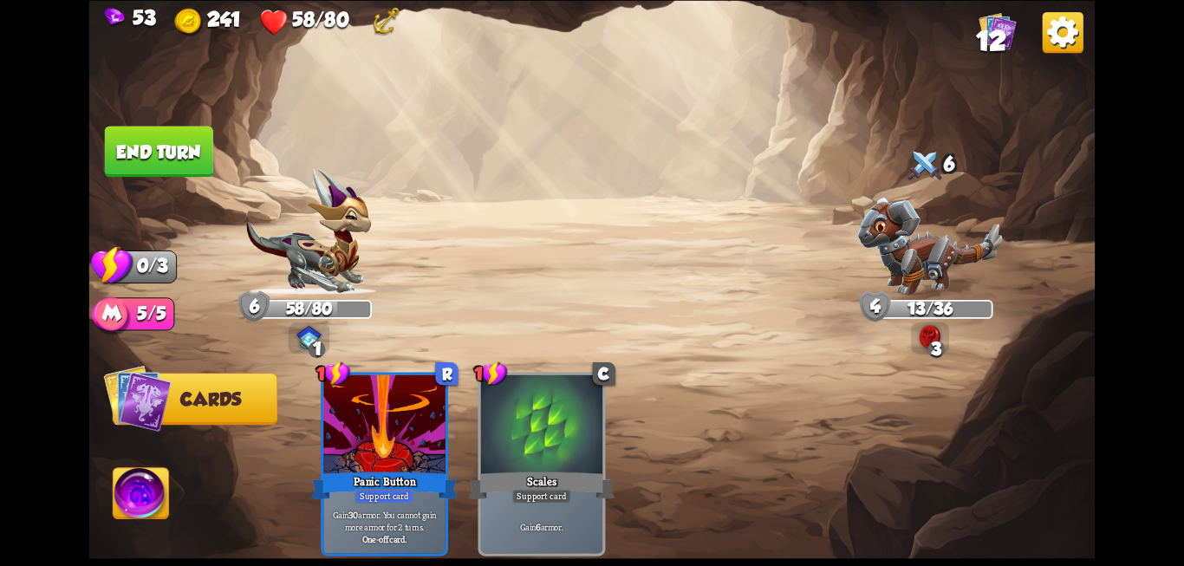
click at [163, 170] on button "End turn" at bounding box center [159, 151] width 108 height 51
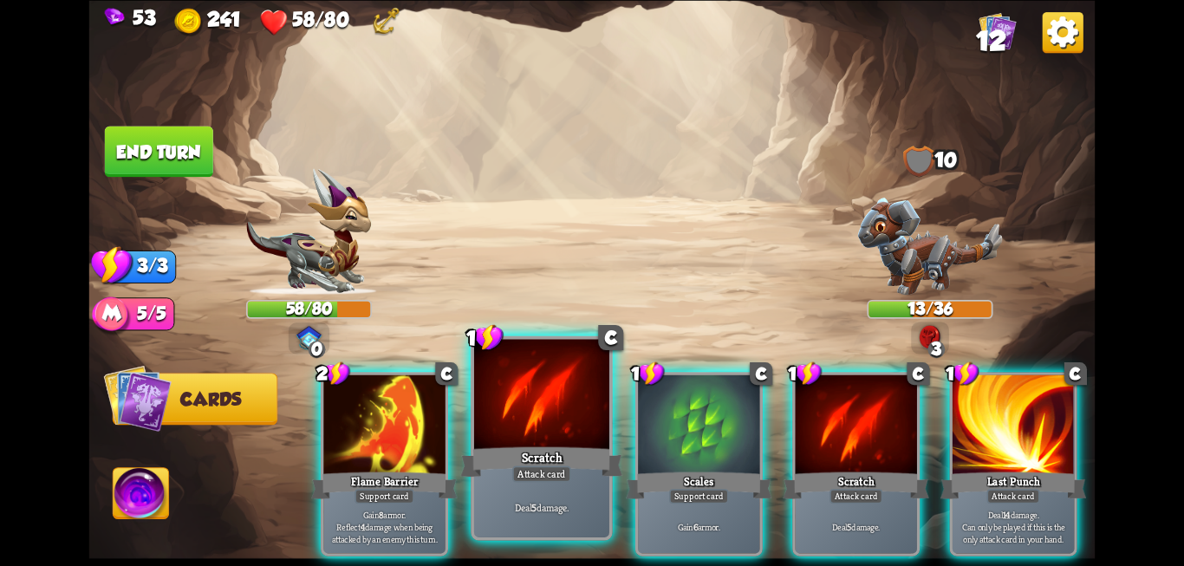
click at [577, 499] on div "Deal 5 damage." at bounding box center [541, 506] width 135 height 59
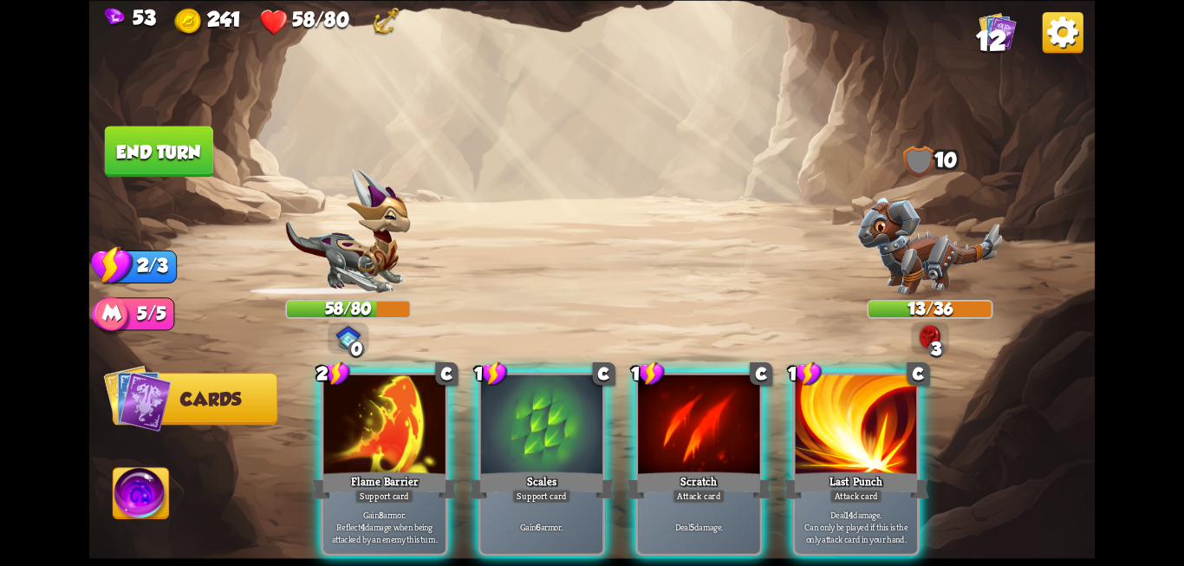
click at [577, 500] on div "Gain 6 armor." at bounding box center [541, 526] width 121 height 53
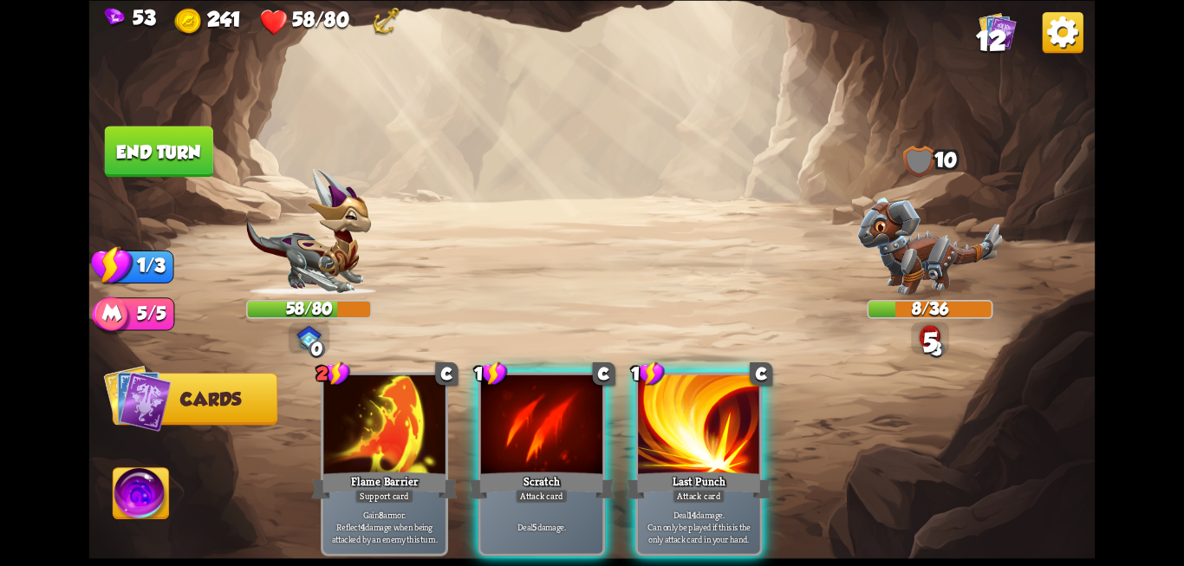
click at [577, 500] on div "Deal 5 damage." at bounding box center [541, 526] width 121 height 53
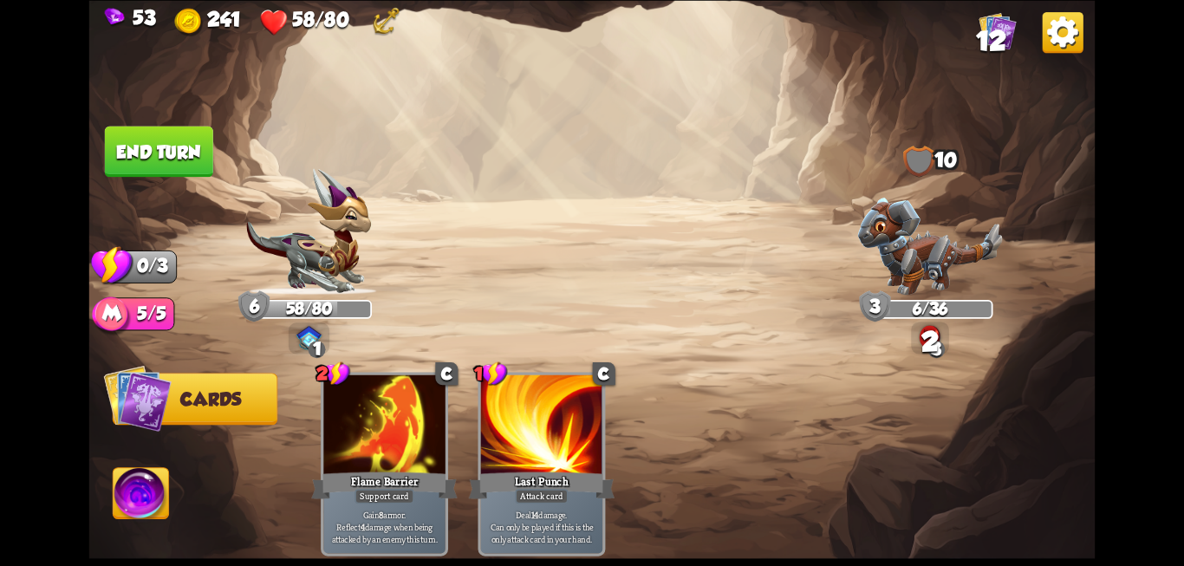
click at [186, 182] on img at bounding box center [592, 283] width 1006 height 566
click at [166, 149] on button "End turn" at bounding box center [159, 151] width 108 height 51
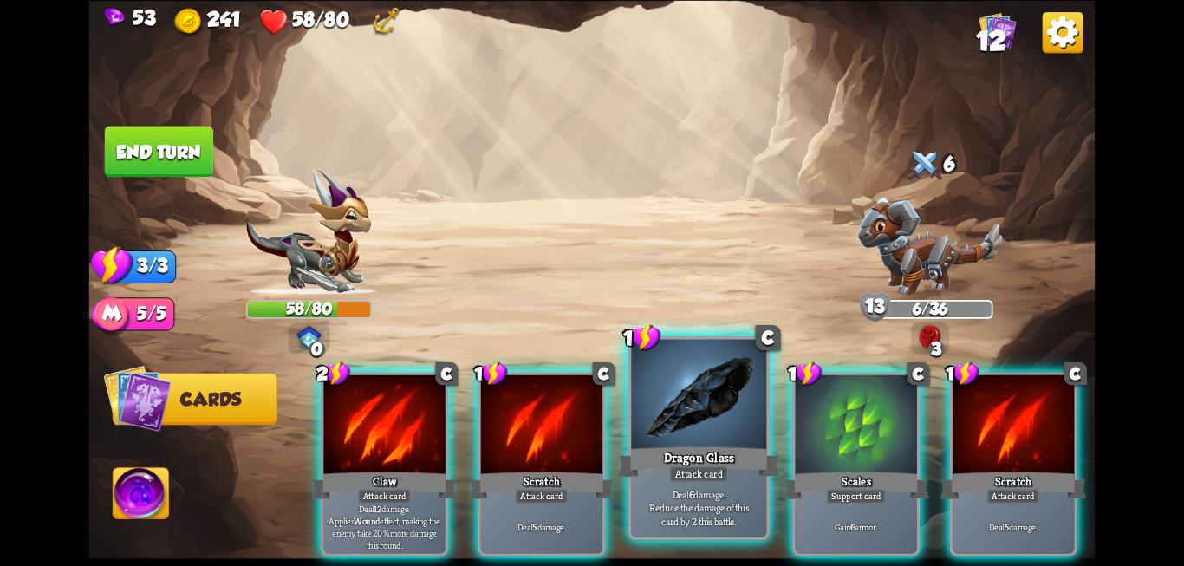
click at [702, 425] on div at bounding box center [698, 396] width 135 height 114
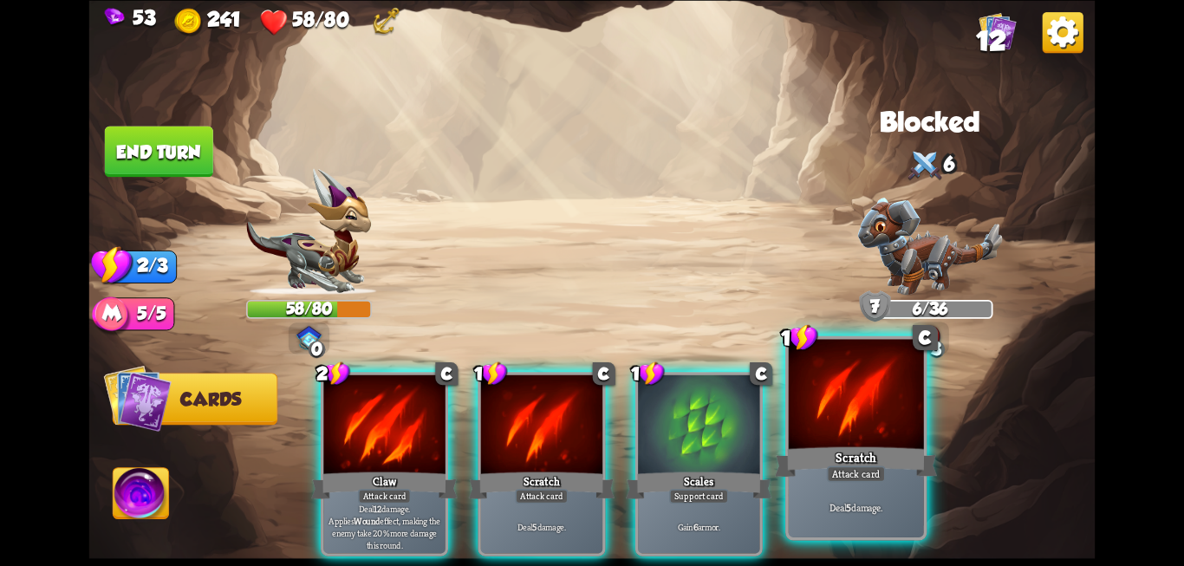
click at [866, 438] on div at bounding box center [856, 396] width 135 height 114
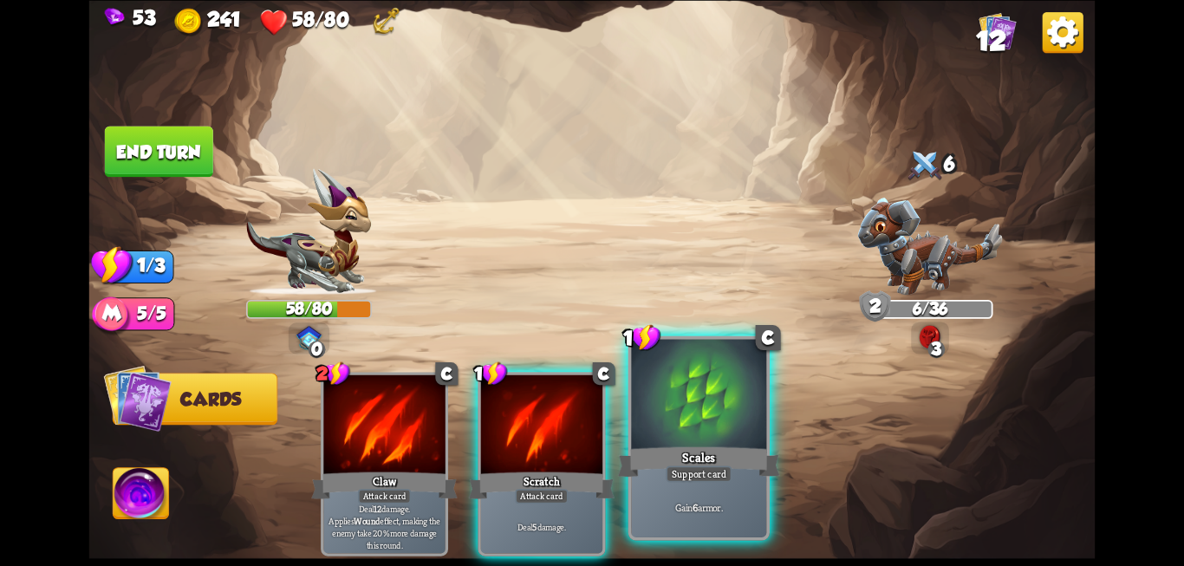
click at [739, 452] on div "Scales" at bounding box center [699, 462] width 162 height 36
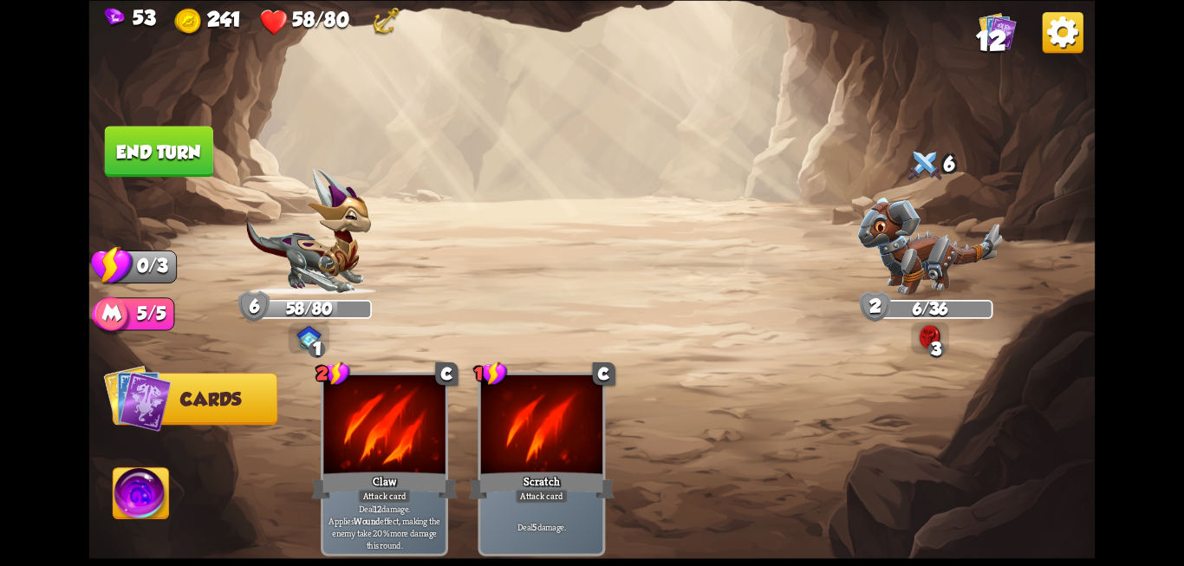
click at [154, 166] on button "End turn" at bounding box center [159, 151] width 108 height 51
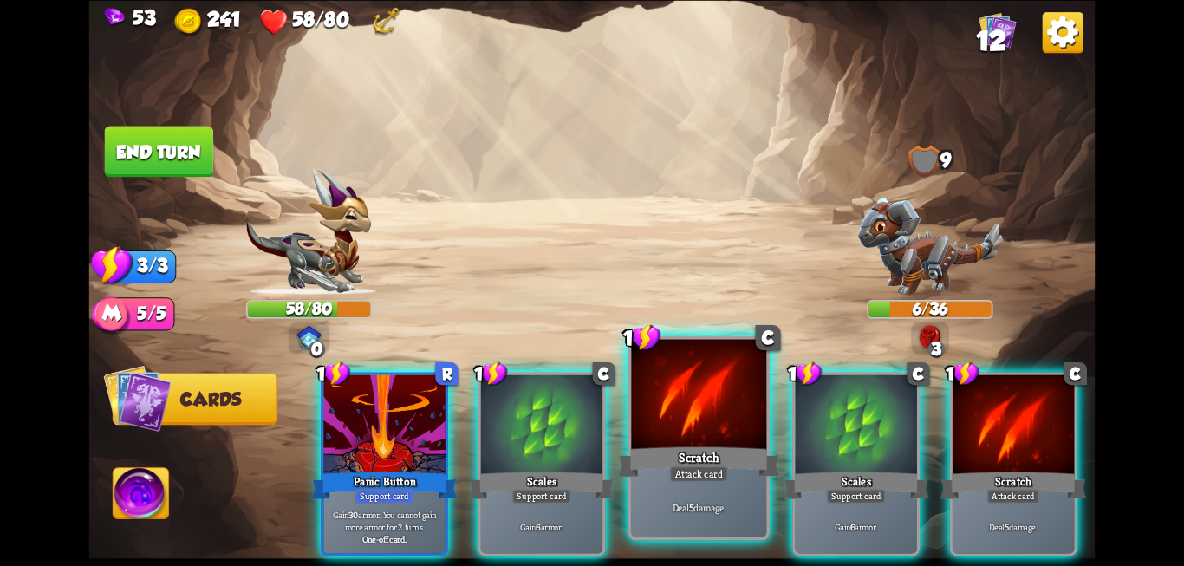
click at [681, 441] on div at bounding box center [698, 396] width 135 height 114
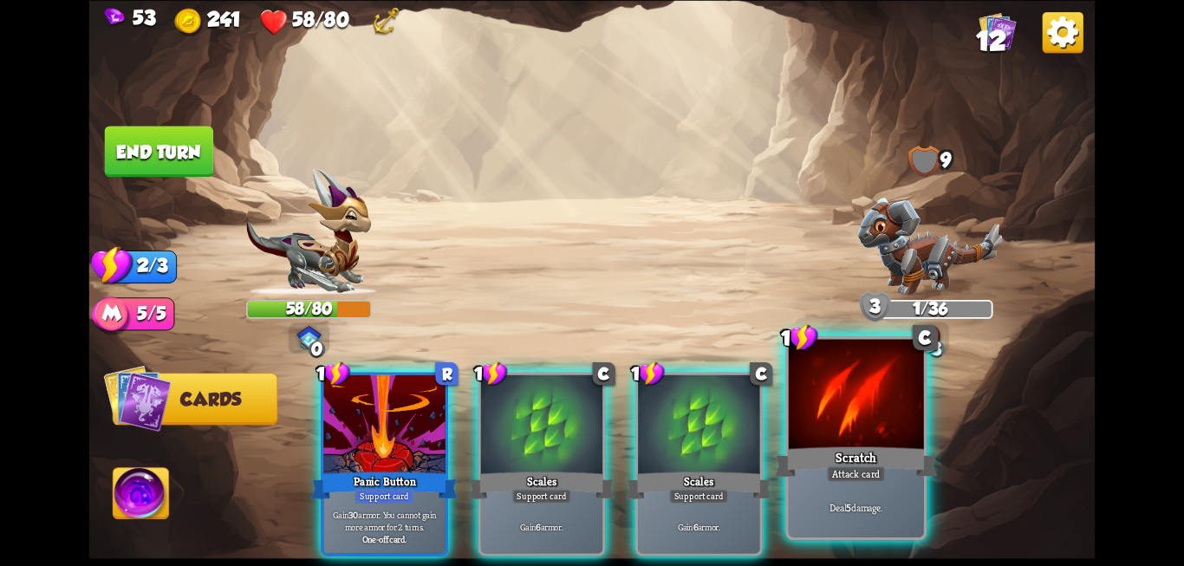
click at [803, 470] on div "Scratch" at bounding box center [856, 462] width 162 height 36
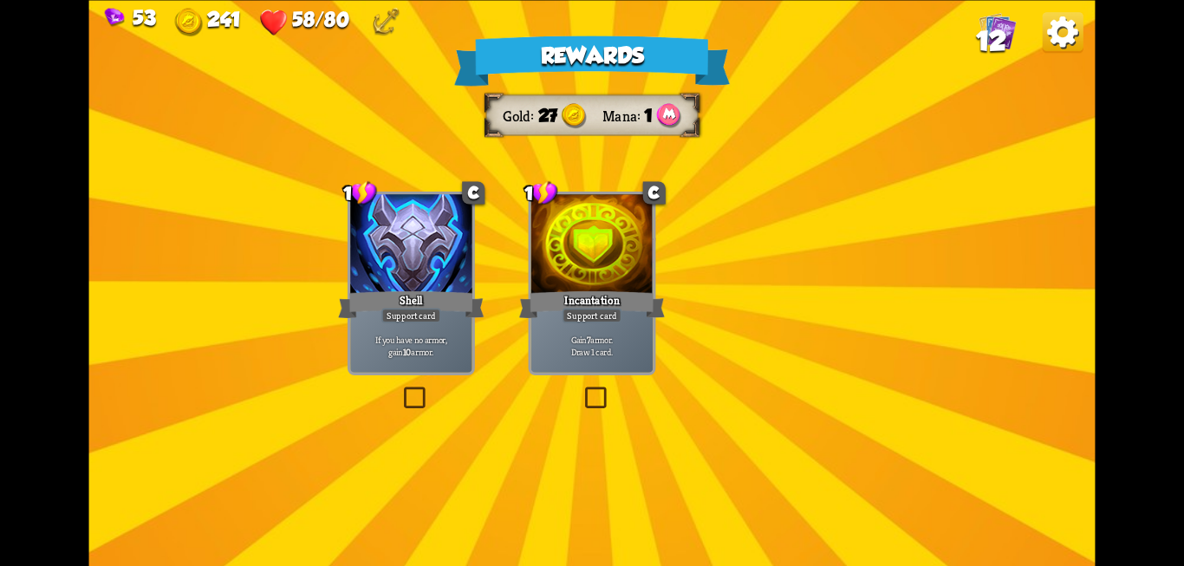
click at [763, 448] on div "Rewards Gold 27 Mana 1 Select a card 1 C Shell Support card If you have no armo…" at bounding box center [592, 283] width 1006 height 566
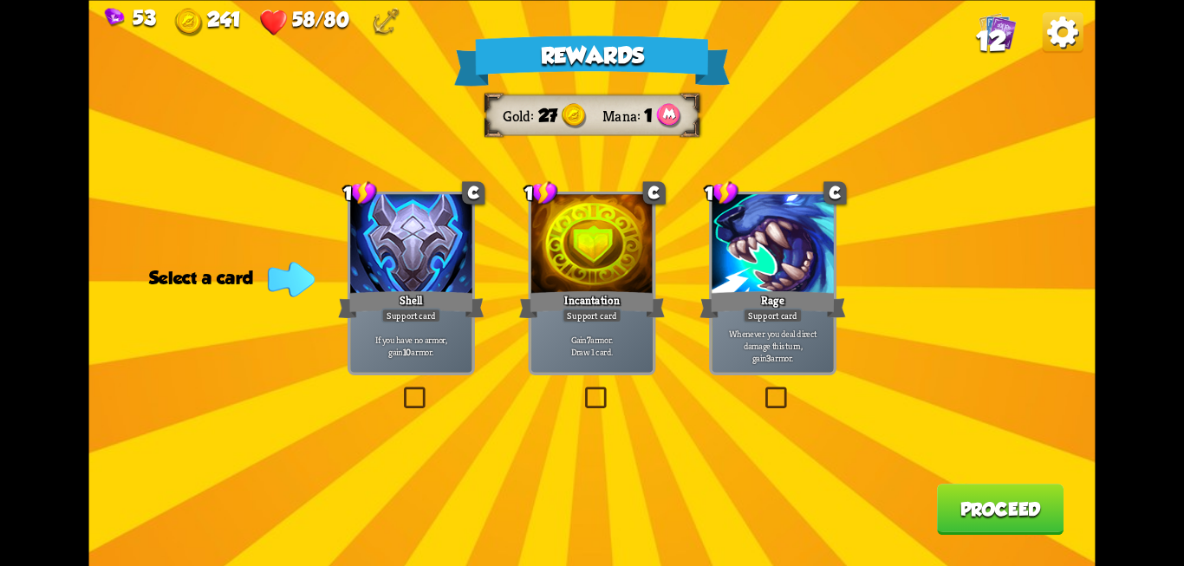
click at [400, 389] on label at bounding box center [400, 389] width 0 height 0
click at [0, 0] on input "checkbox" at bounding box center [0, 0] width 0 height 0
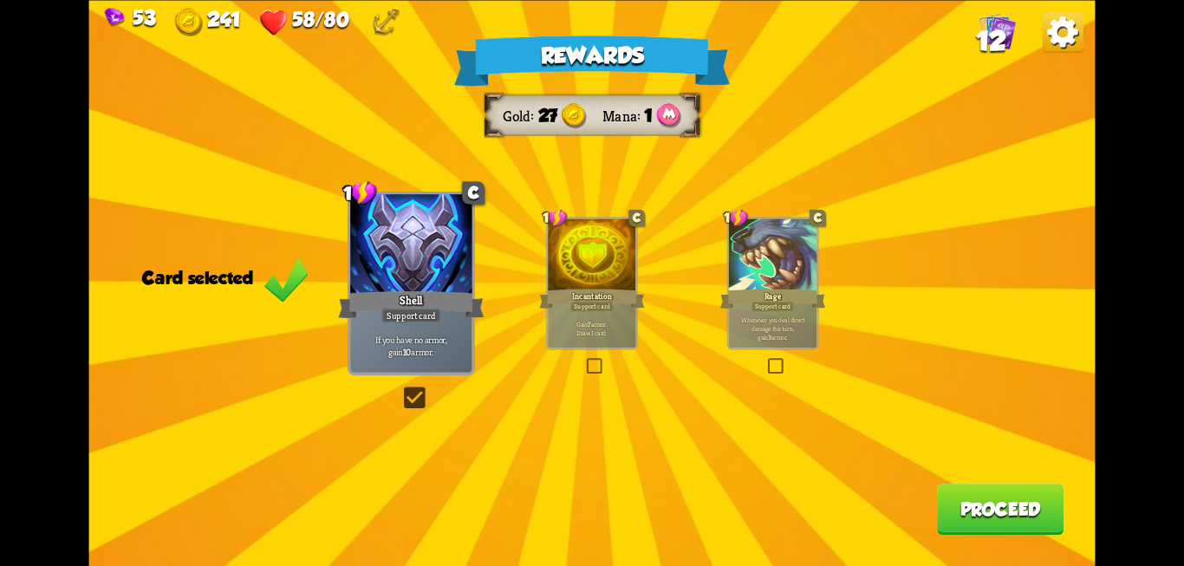
click at [951, 516] on button "Proceed" at bounding box center [1000, 509] width 127 height 51
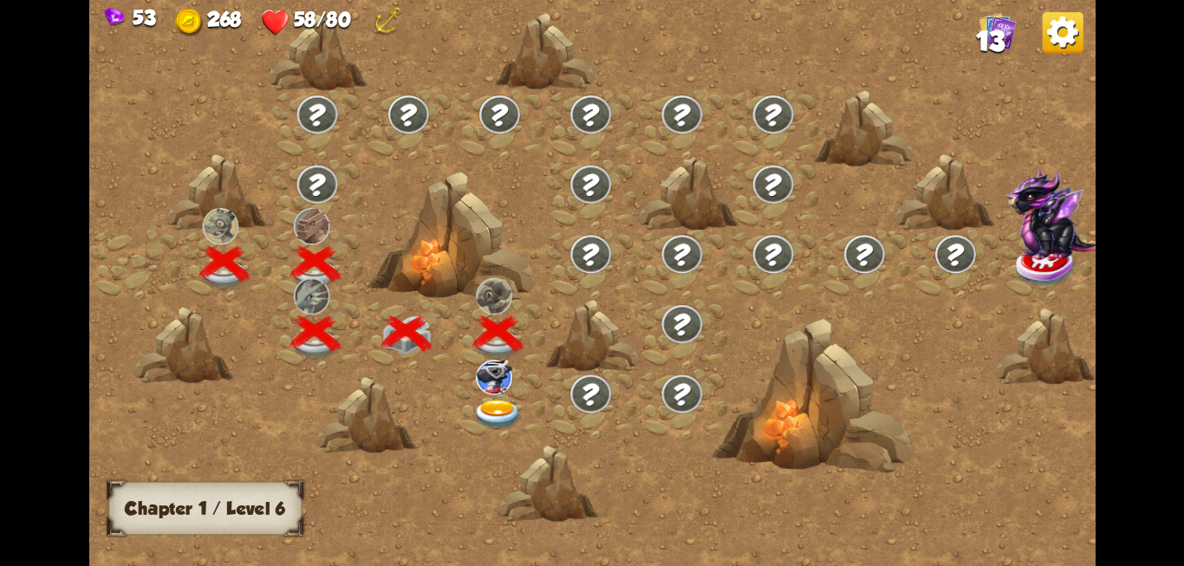
click at [510, 406] on img at bounding box center [497, 414] width 50 height 30
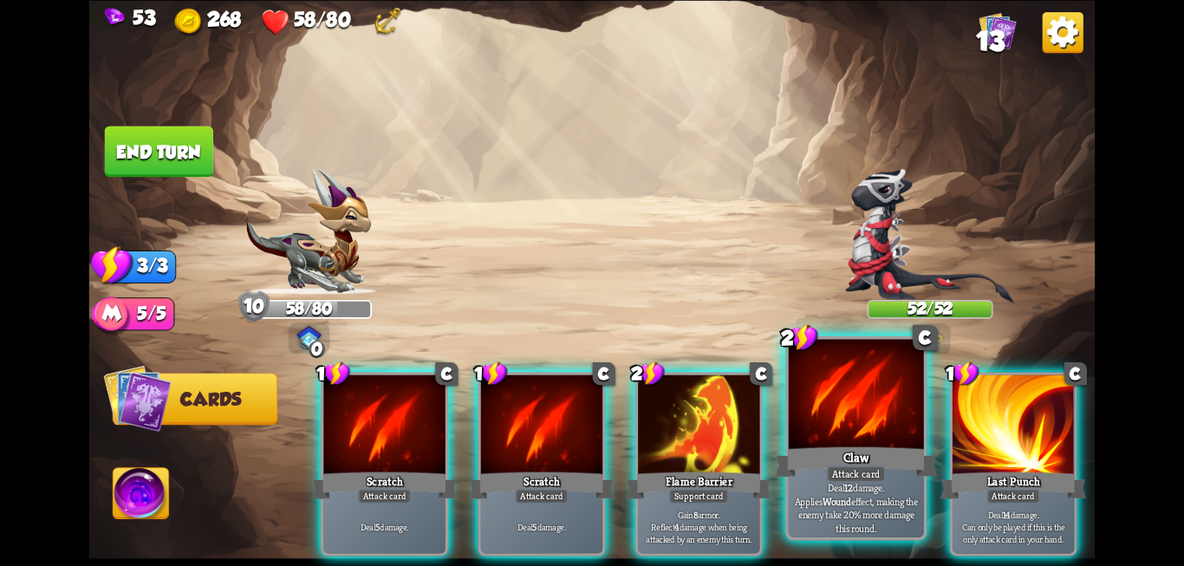
click at [857, 476] on div "Attack card" at bounding box center [856, 473] width 59 height 16
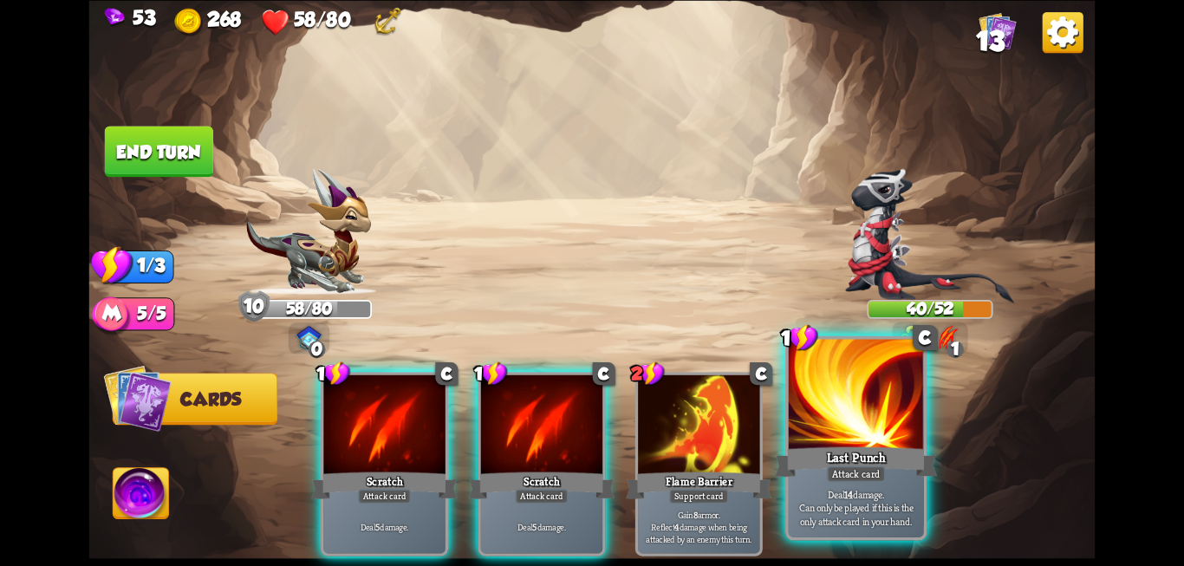
click at [818, 499] on p "Deal 14 damage. Can only be played if this is the only attack card in your hand." at bounding box center [856, 507] width 128 height 40
click at [821, 402] on div at bounding box center [856, 396] width 135 height 114
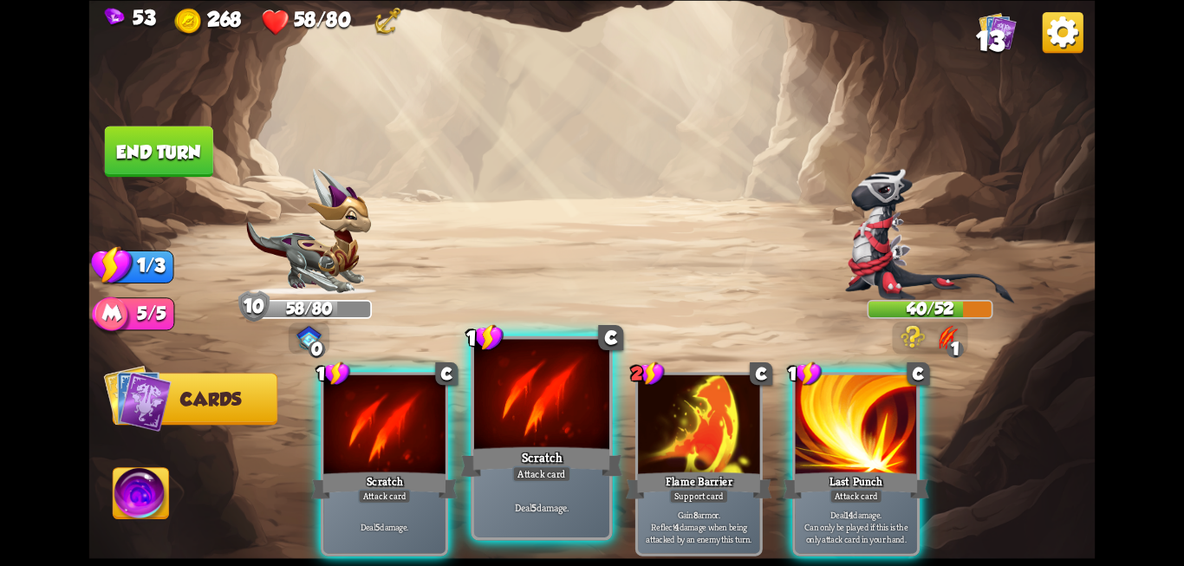
click at [568, 438] on div at bounding box center [541, 396] width 135 height 114
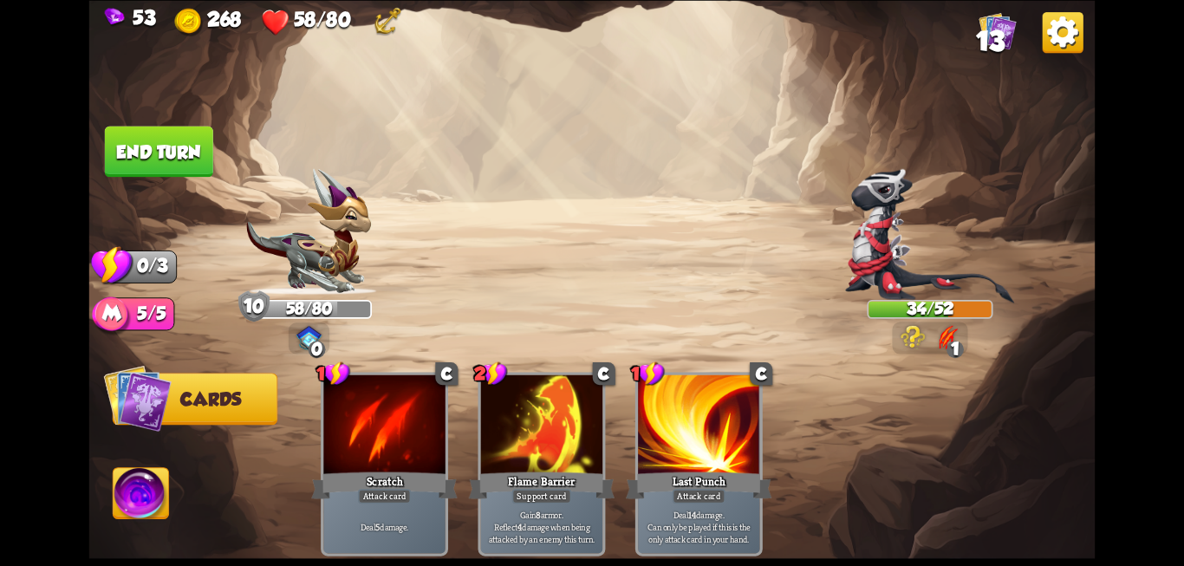
click at [183, 145] on button "End turn" at bounding box center [159, 151] width 108 height 51
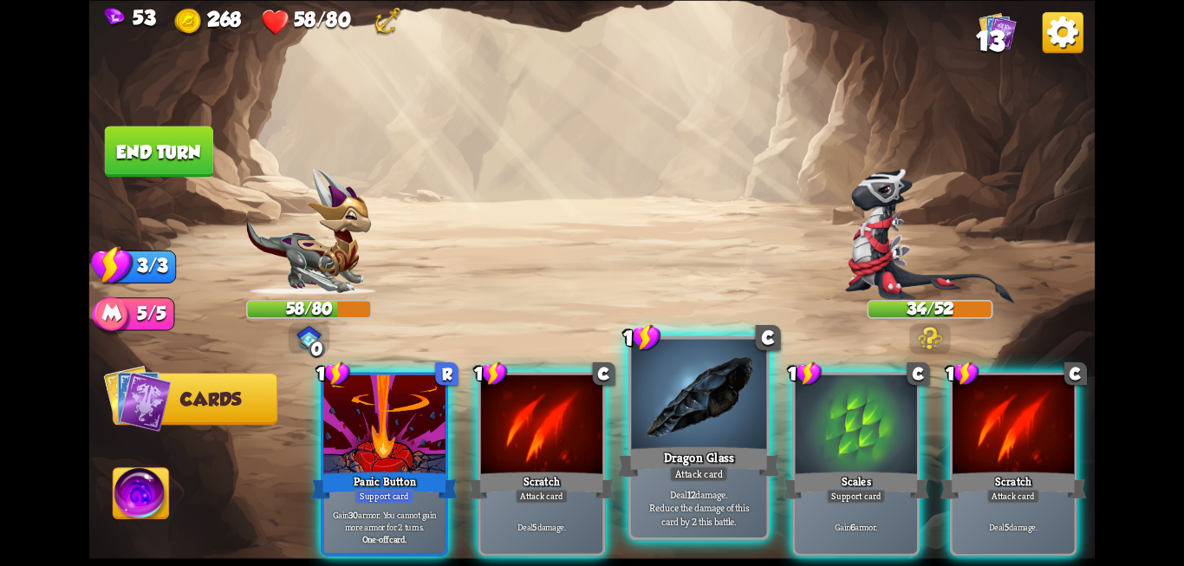
click at [699, 428] on div at bounding box center [698, 396] width 135 height 114
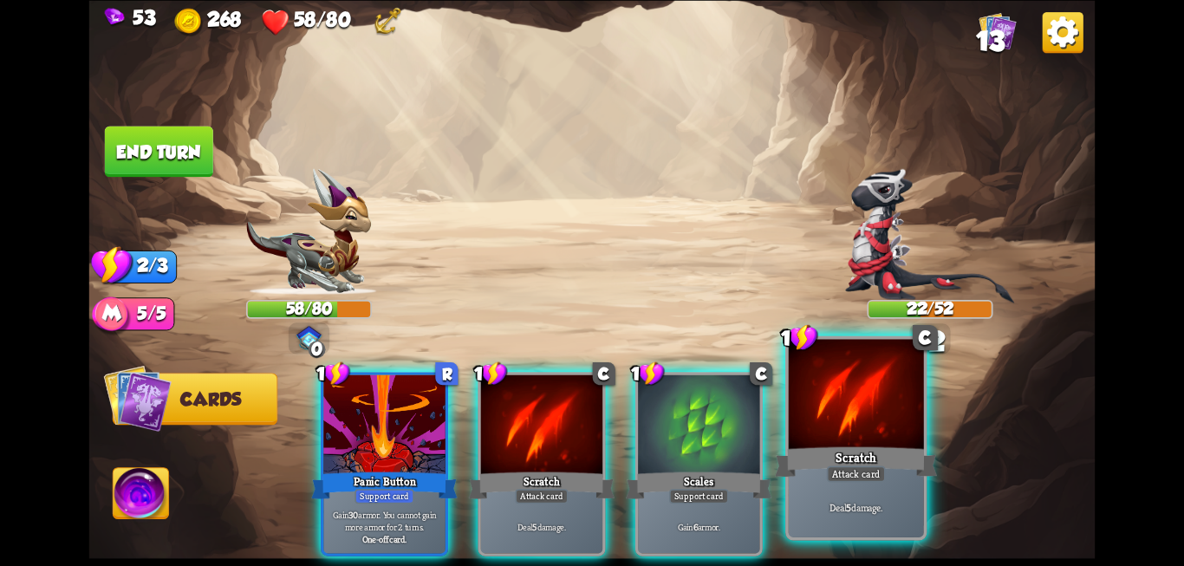
click at [866, 436] on div at bounding box center [856, 396] width 135 height 114
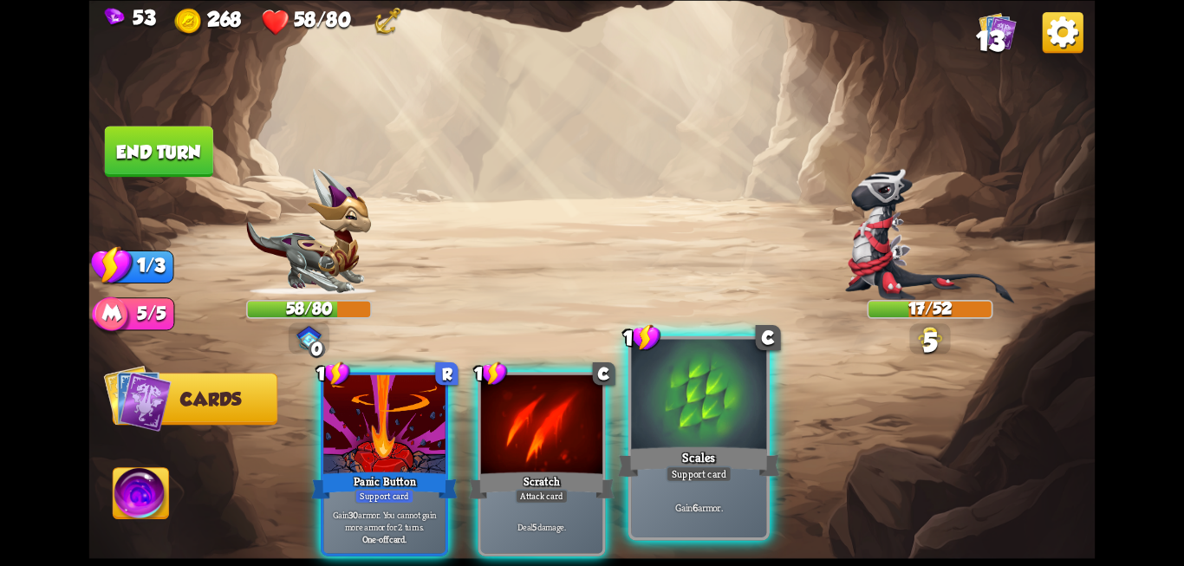
click at [659, 472] on div "Scales" at bounding box center [699, 462] width 162 height 36
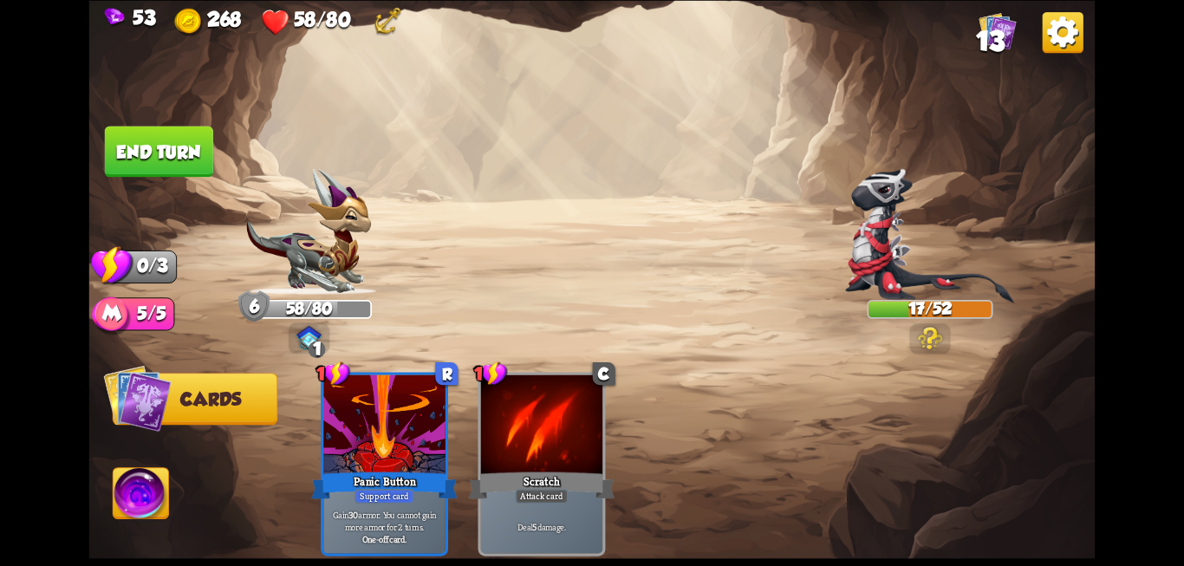
click at [123, 133] on button "End turn" at bounding box center [159, 151] width 108 height 51
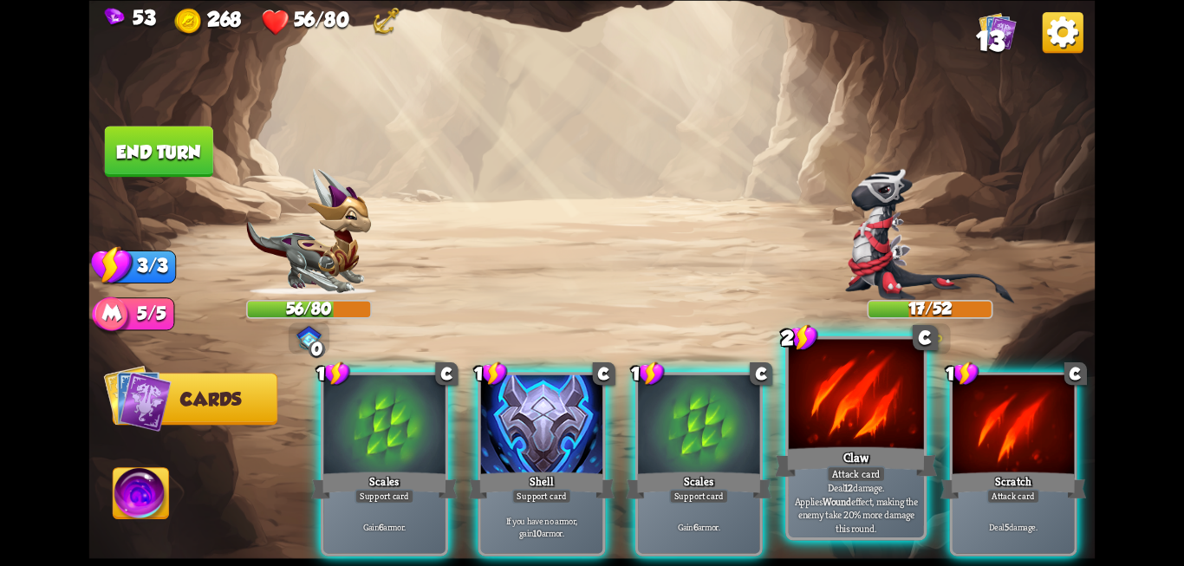
click at [870, 392] on div at bounding box center [856, 396] width 135 height 114
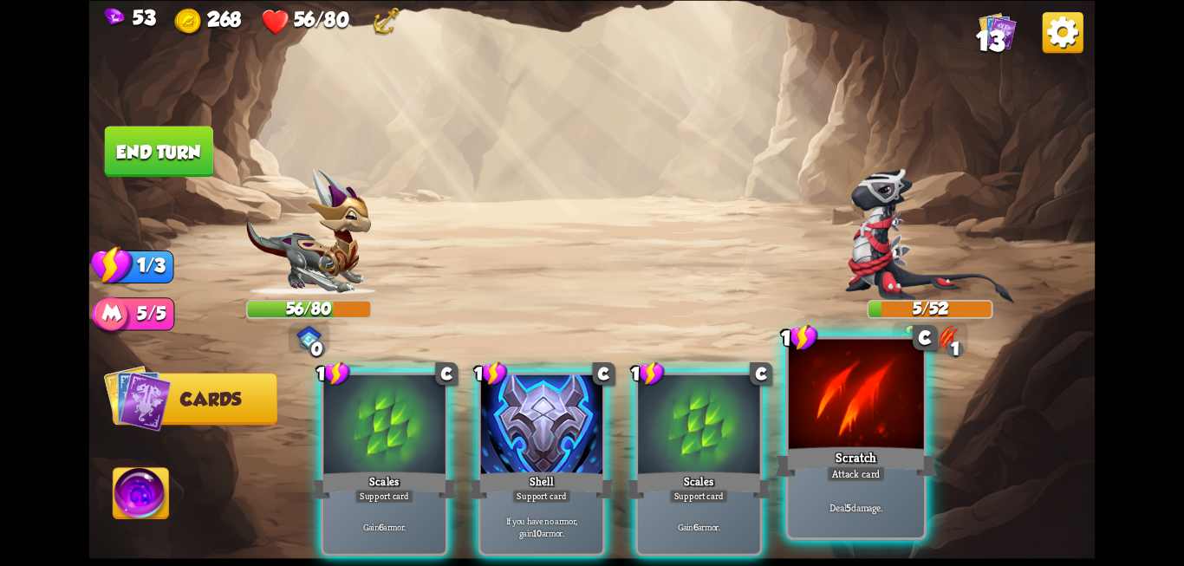
click at [856, 393] on div at bounding box center [856, 396] width 135 height 114
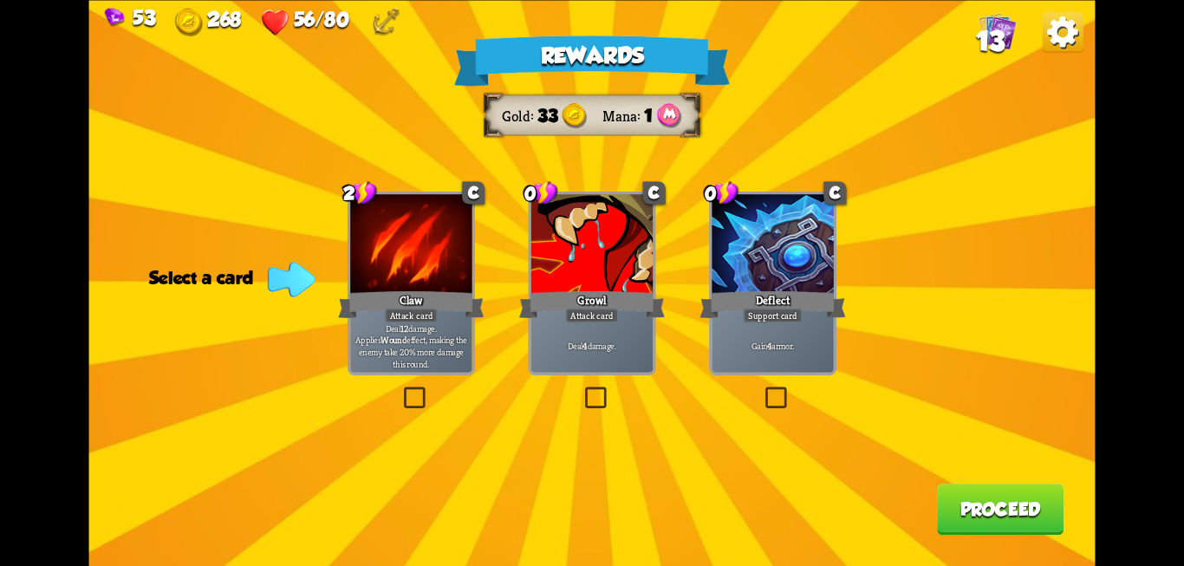
click at [400, 389] on label at bounding box center [400, 389] width 0 height 0
click at [0, 0] on input "checkbox" at bounding box center [0, 0] width 0 height 0
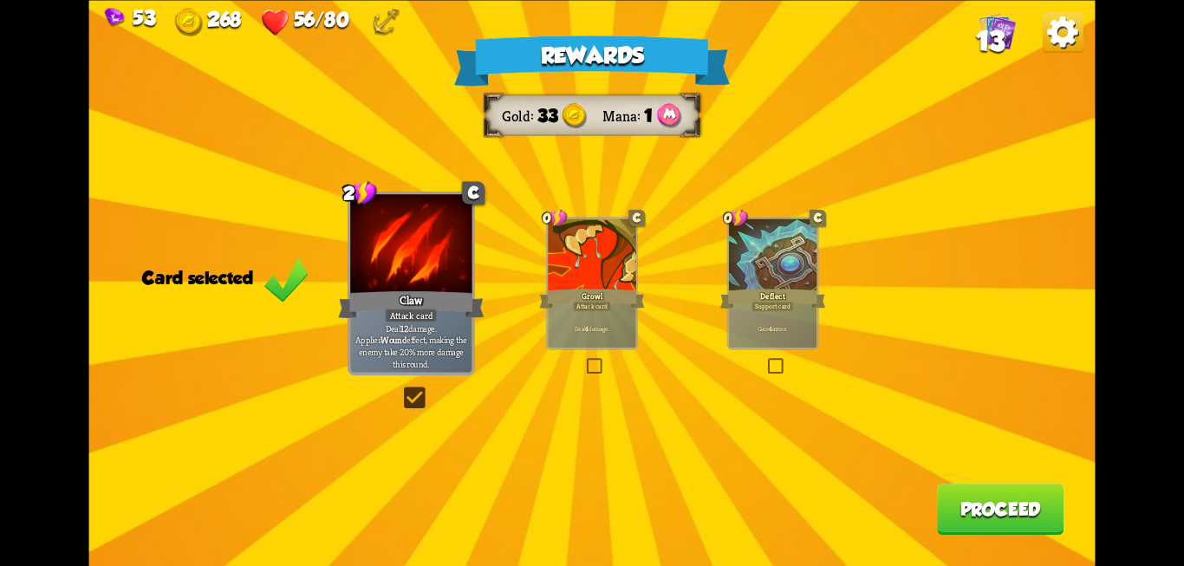
click at [1001, 516] on button "Proceed" at bounding box center [1000, 509] width 127 height 51
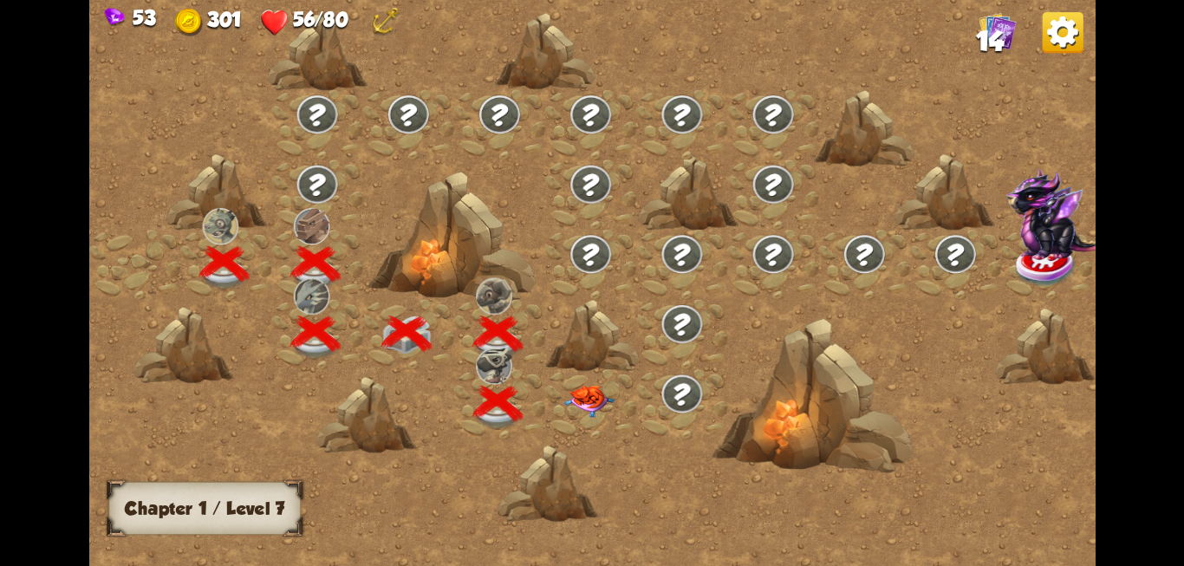
click at [581, 394] on img at bounding box center [588, 401] width 50 height 32
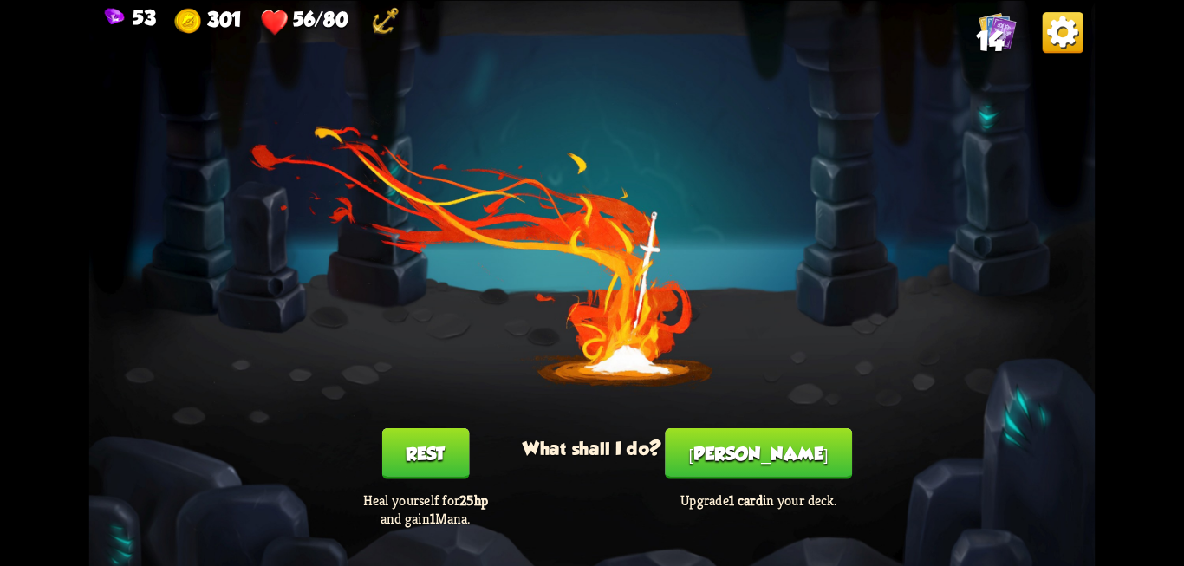
click at [440, 452] on button "Rest" at bounding box center [425, 452] width 88 height 51
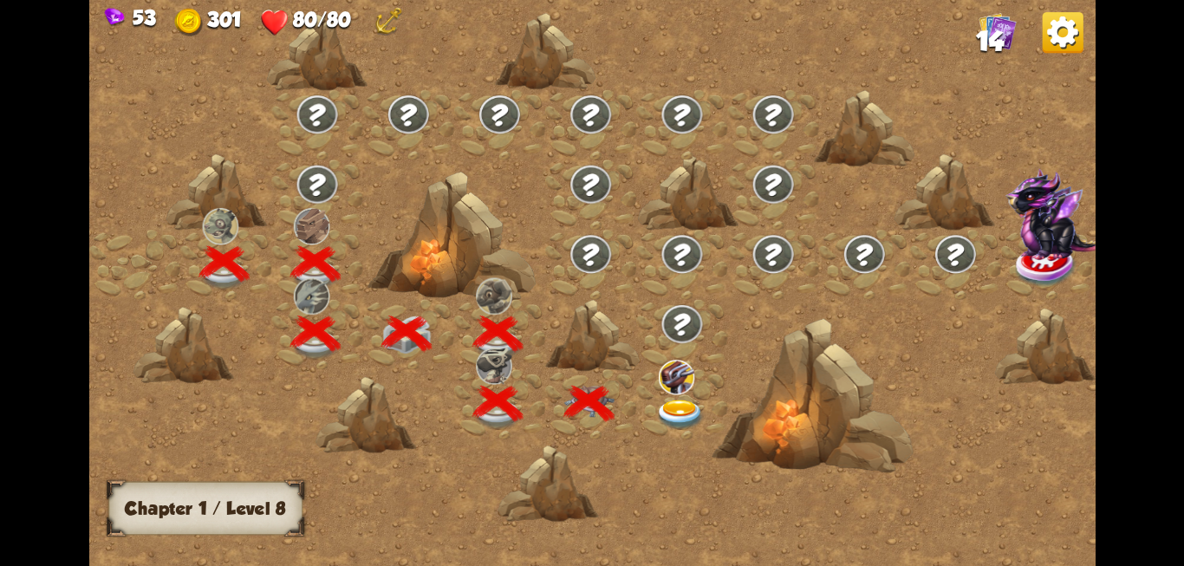
click at [675, 411] on img at bounding box center [680, 414] width 50 height 30
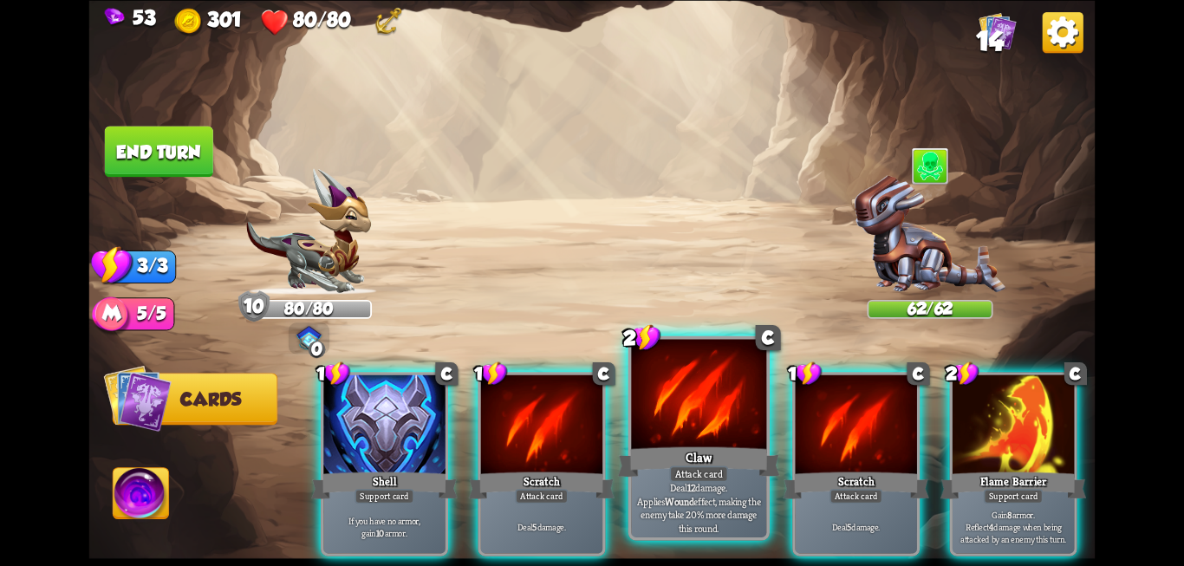
click at [689, 436] on div at bounding box center [698, 396] width 135 height 114
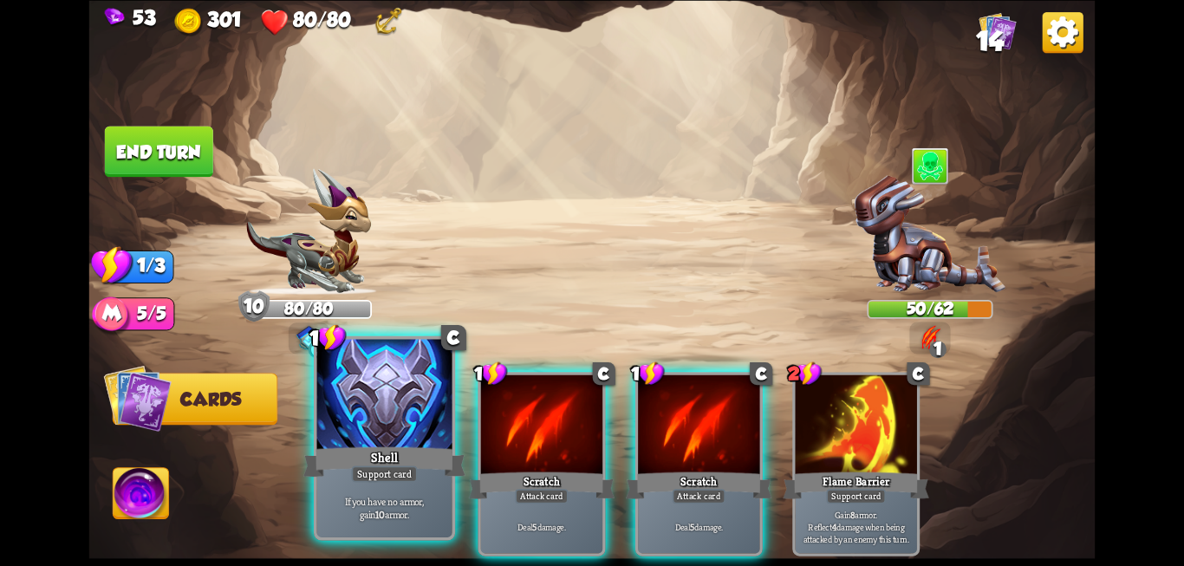
click at [396, 462] on div "Shell" at bounding box center [384, 462] width 162 height 36
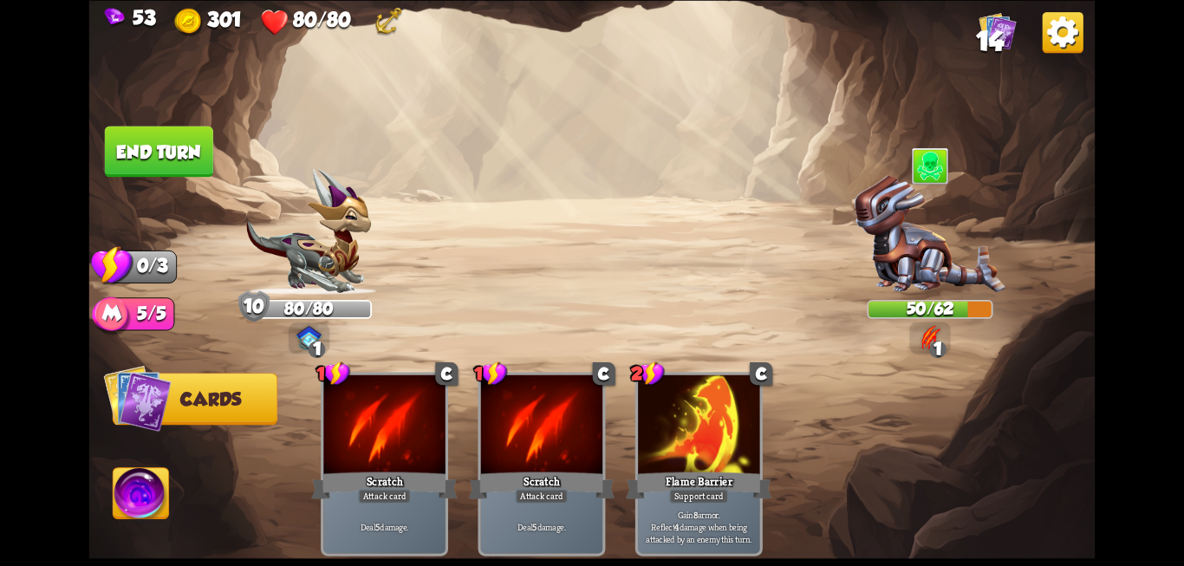
click at [153, 151] on button "End turn" at bounding box center [159, 151] width 108 height 51
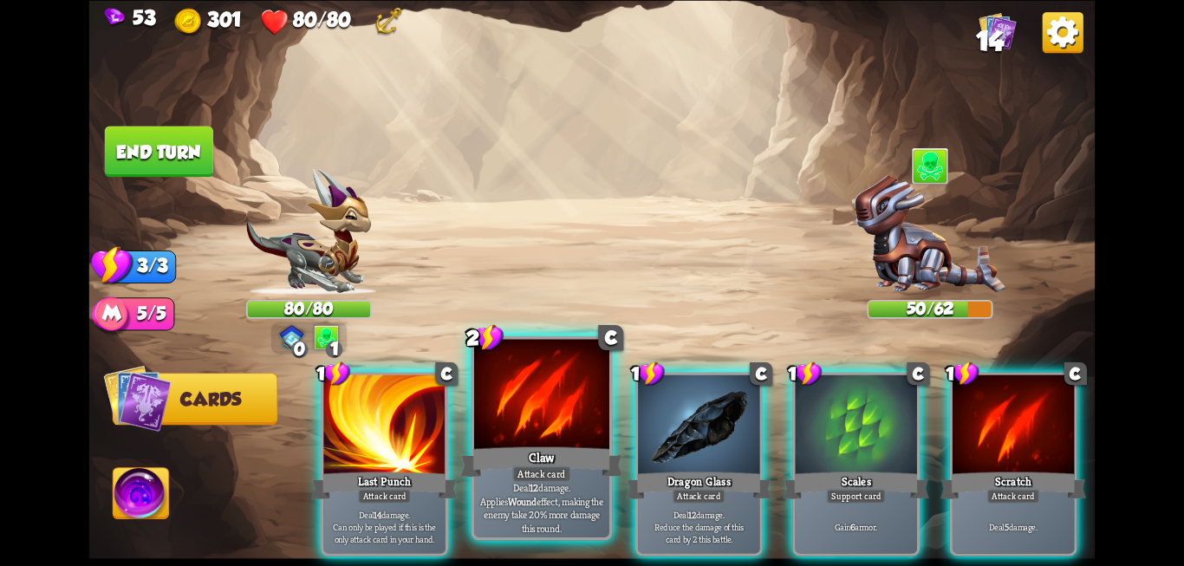
click at [519, 450] on div "Claw" at bounding box center [541, 462] width 162 height 36
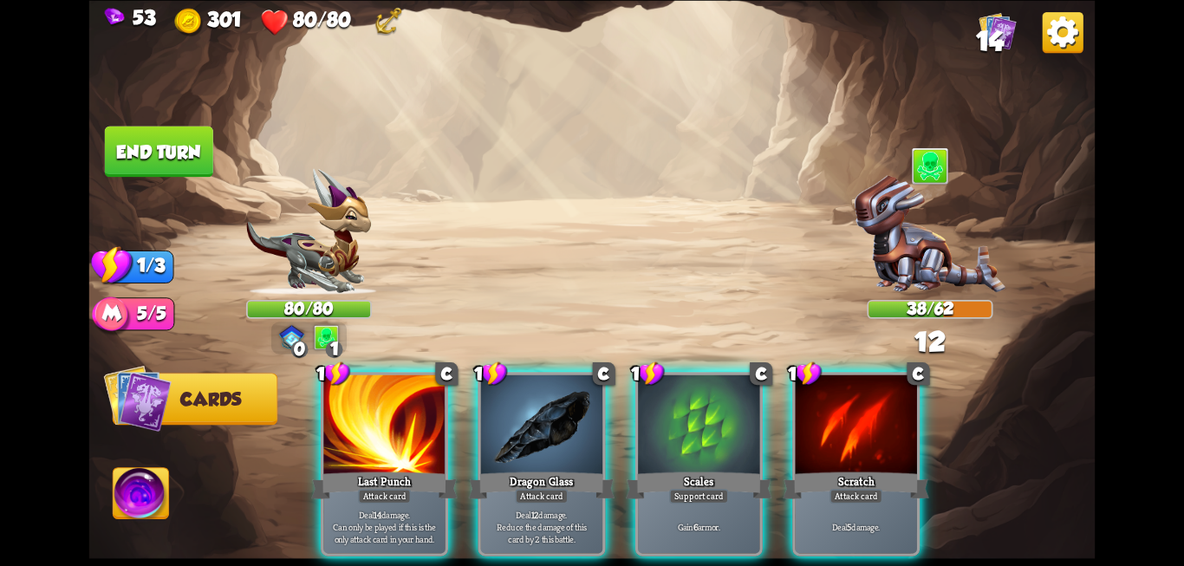
click at [519, 469] on div "Dragon Glass" at bounding box center [542, 485] width 146 height 33
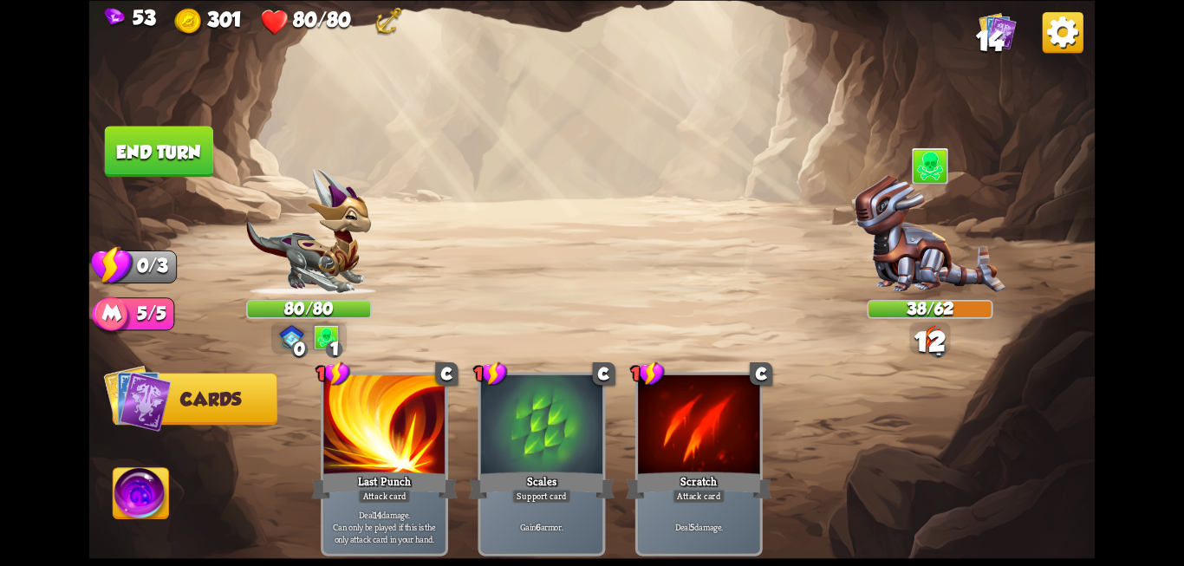
click at [519, 469] on div "Scales" at bounding box center [542, 485] width 146 height 33
click at [182, 157] on button "End turn" at bounding box center [159, 151] width 108 height 51
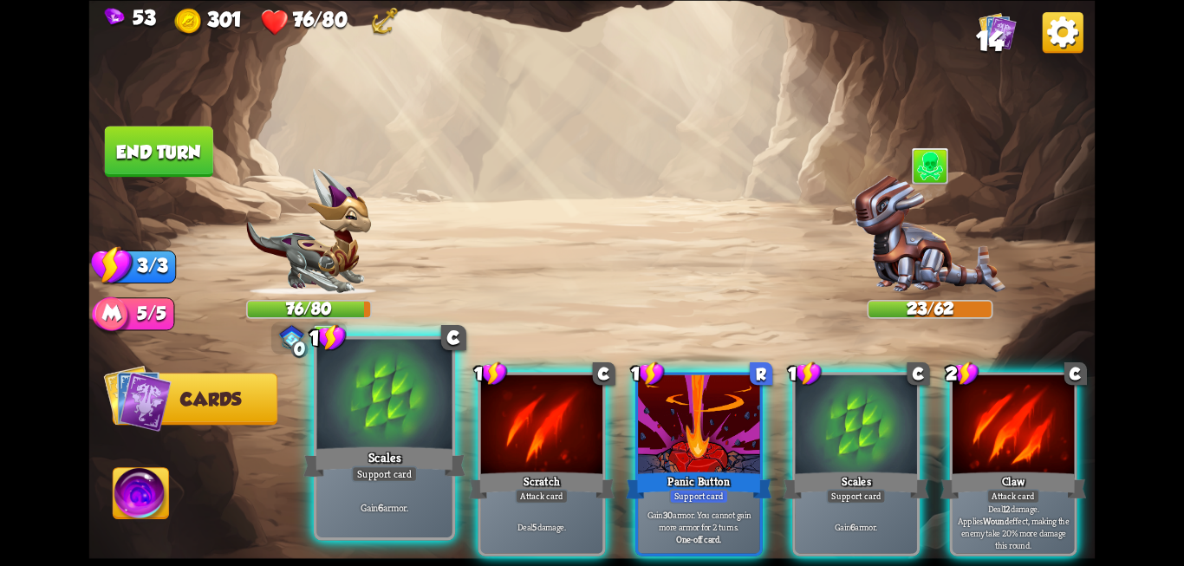
click at [378, 402] on div at bounding box center [384, 396] width 135 height 114
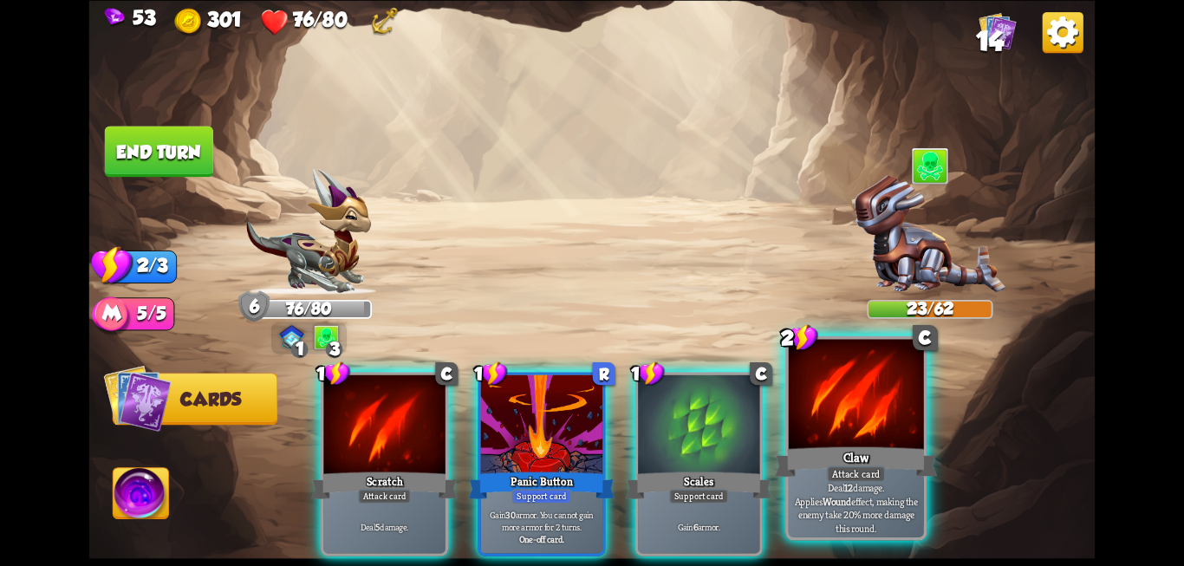
click at [841, 407] on div at bounding box center [856, 396] width 135 height 114
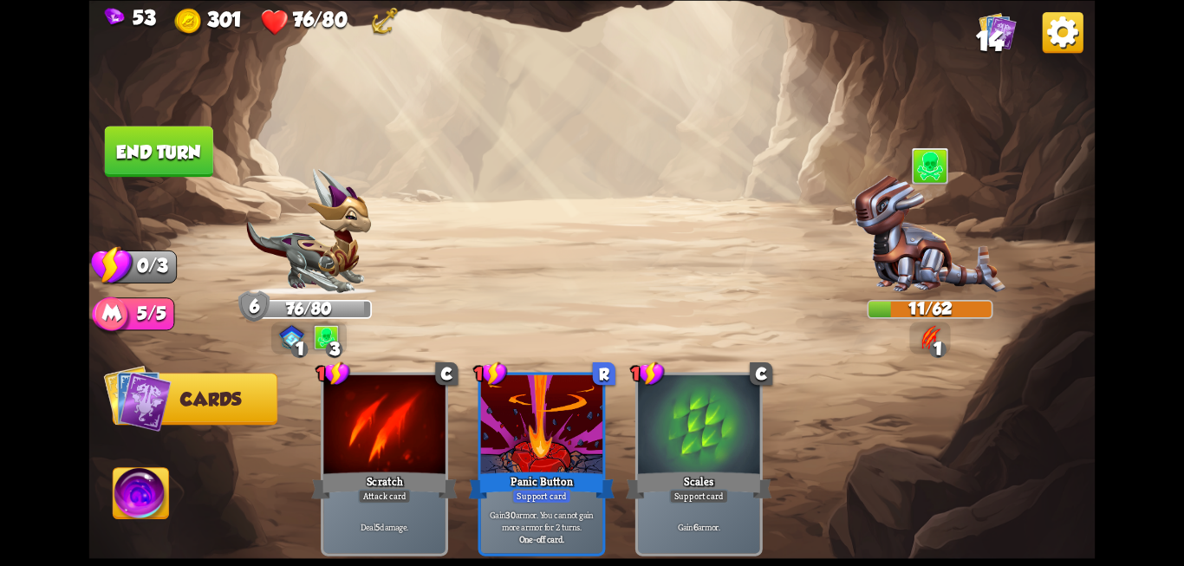
click at [150, 165] on button "End turn" at bounding box center [159, 151] width 108 height 51
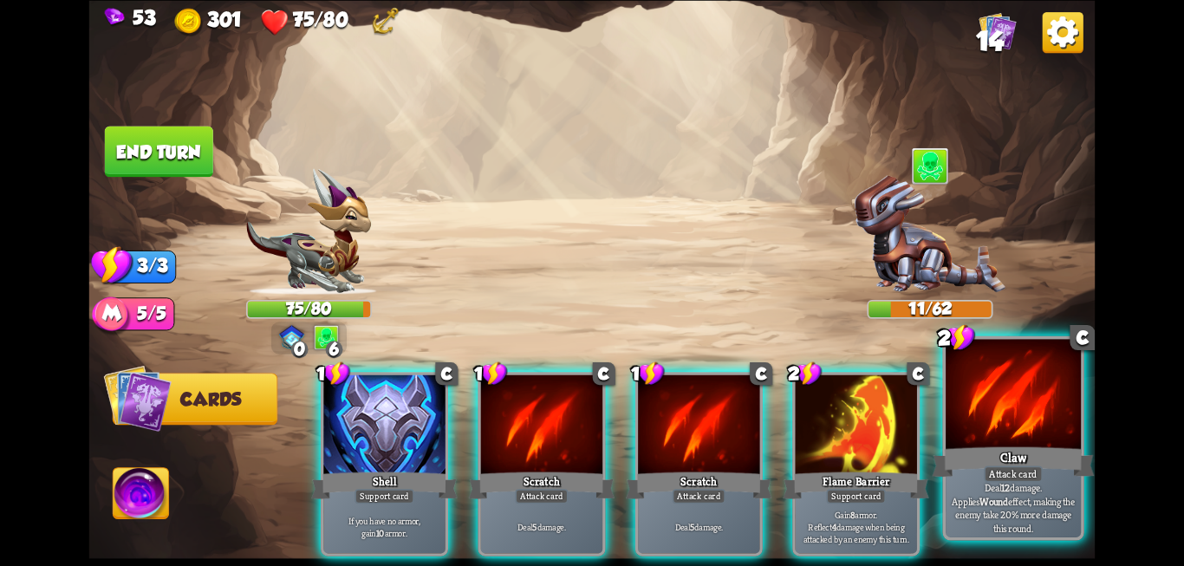
click at [983, 406] on div at bounding box center [1012, 396] width 135 height 114
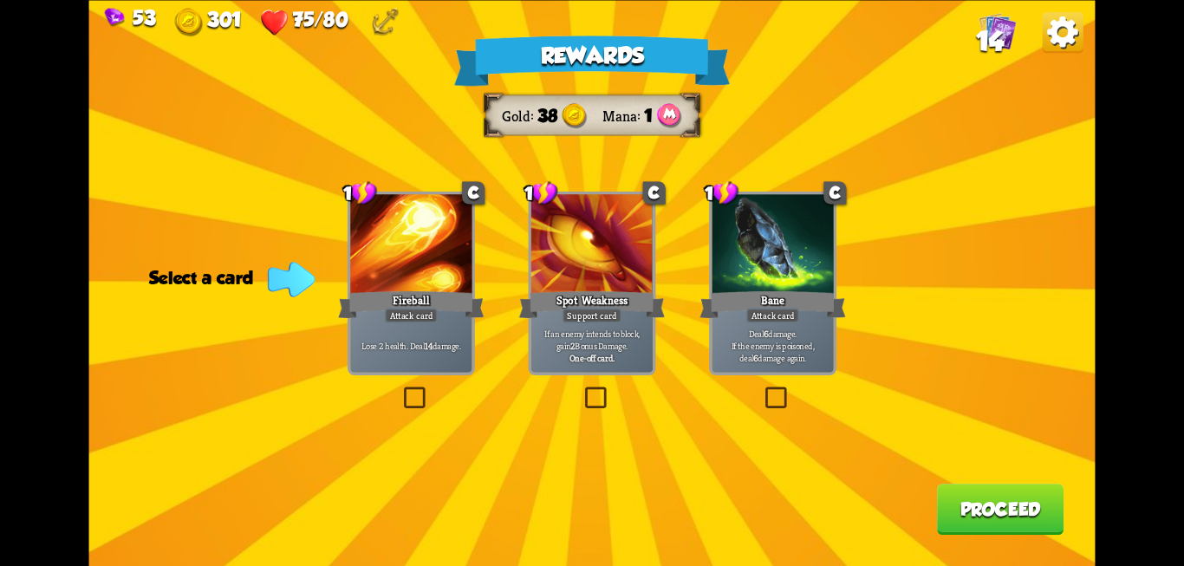
click at [400, 389] on label at bounding box center [400, 389] width 0 height 0
click at [0, 0] on input "checkbox" at bounding box center [0, 0] width 0 height 0
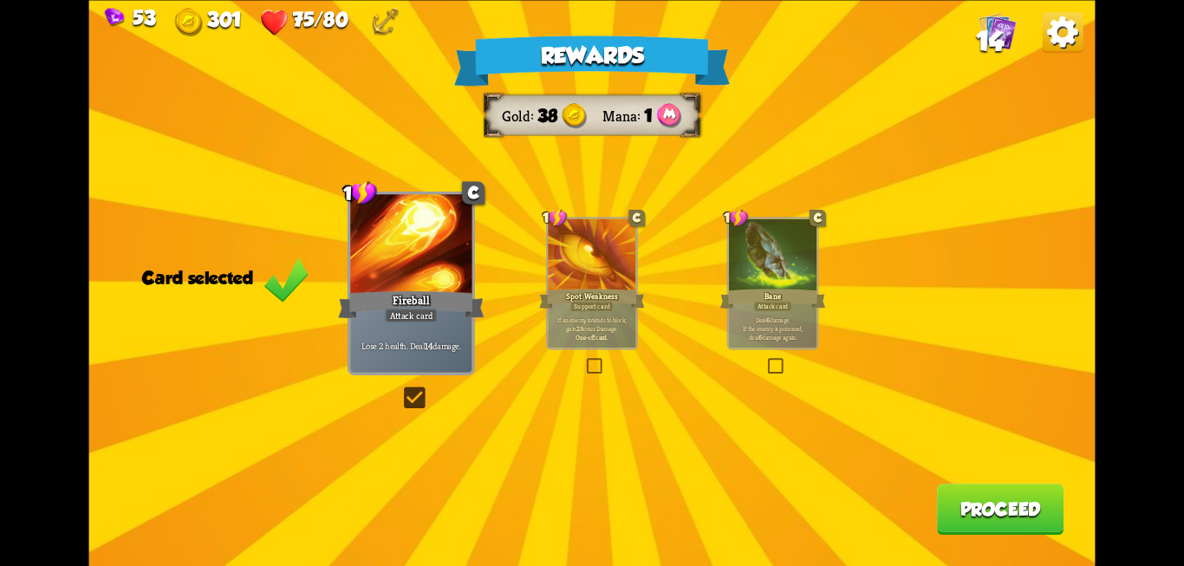
click at [1035, 506] on button "Proceed" at bounding box center [1000, 509] width 127 height 51
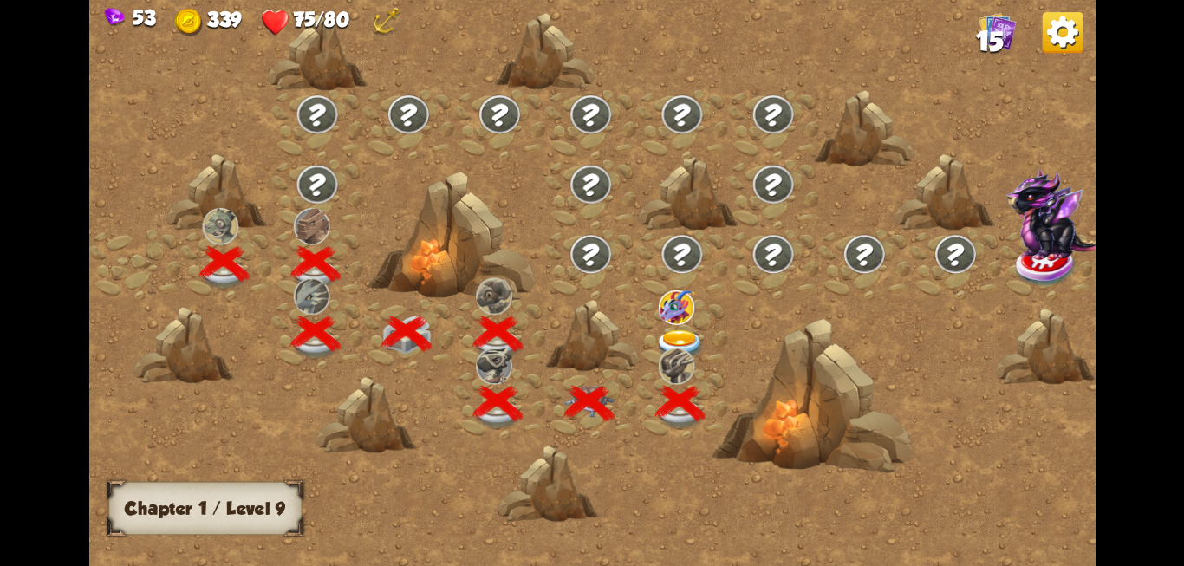
click at [675, 332] on img at bounding box center [680, 344] width 50 height 30
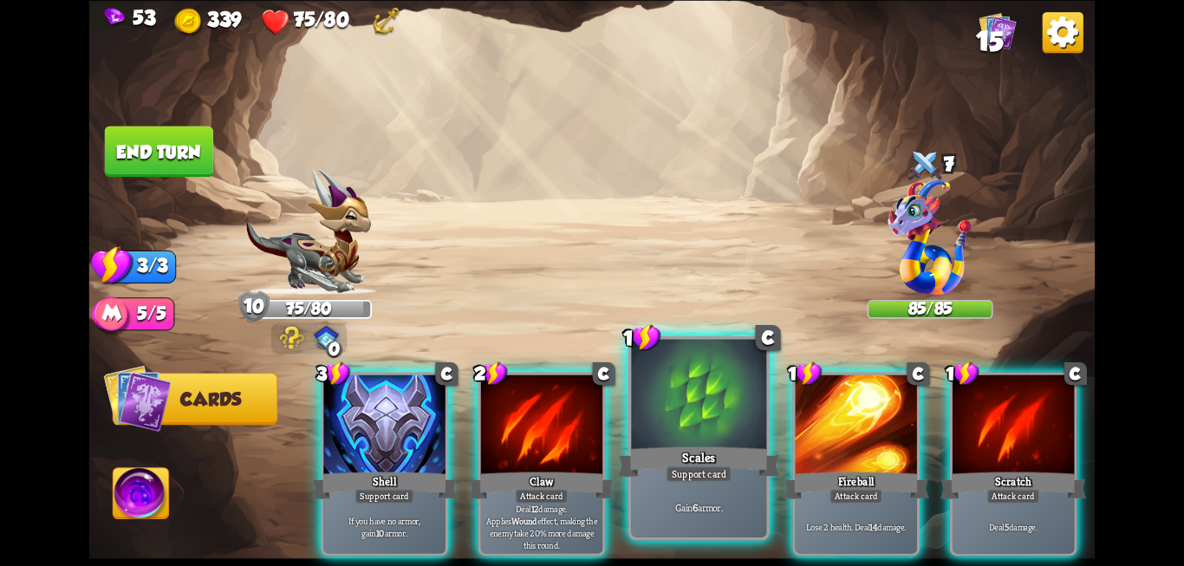
click at [702, 479] on div "Support card" at bounding box center [699, 473] width 66 height 16
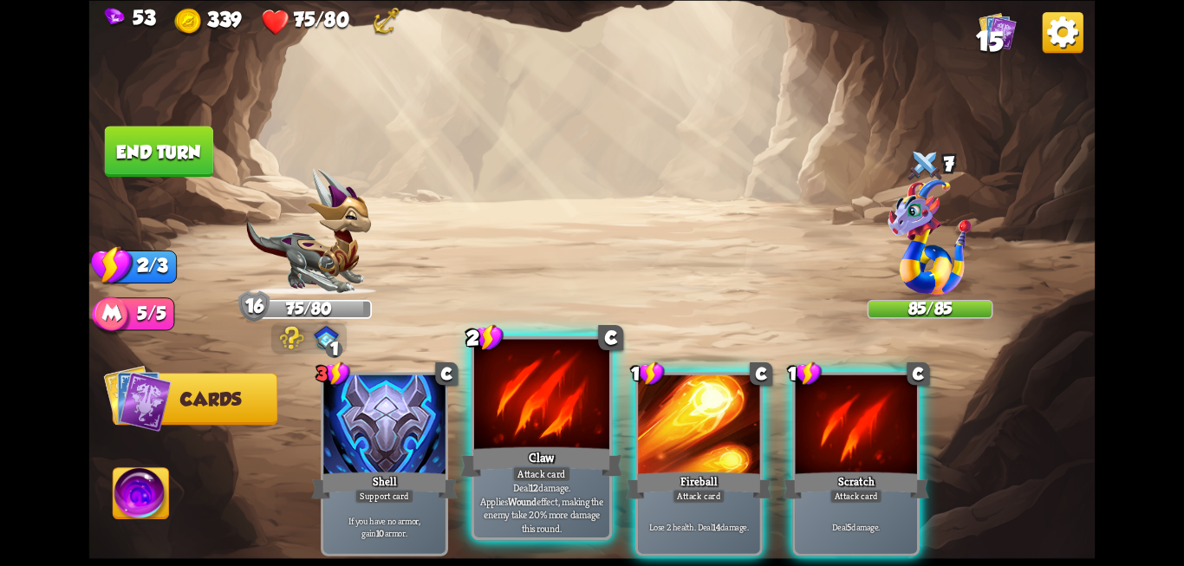
click at [516, 449] on div "Claw" at bounding box center [541, 462] width 162 height 36
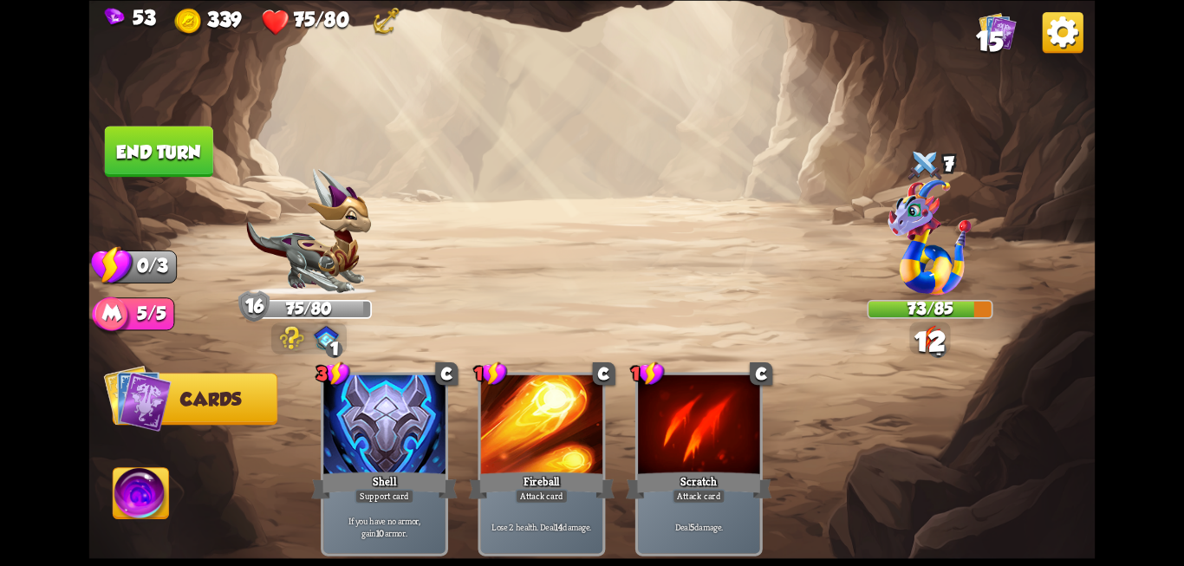
click at [200, 166] on button "End turn" at bounding box center [159, 151] width 108 height 51
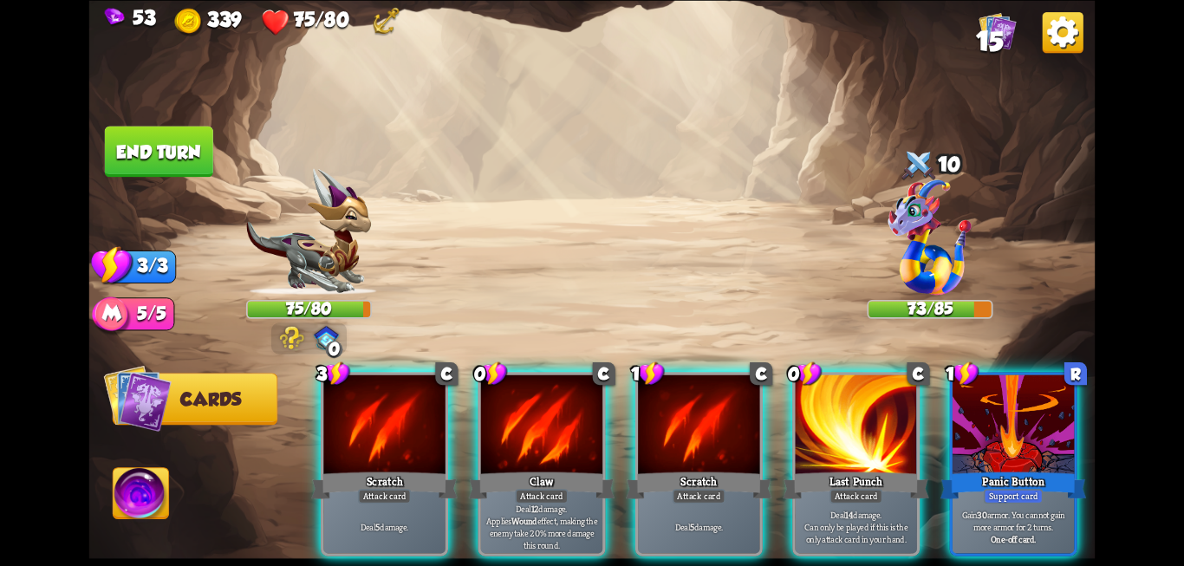
click at [289, 341] on img at bounding box center [291, 337] width 25 height 23
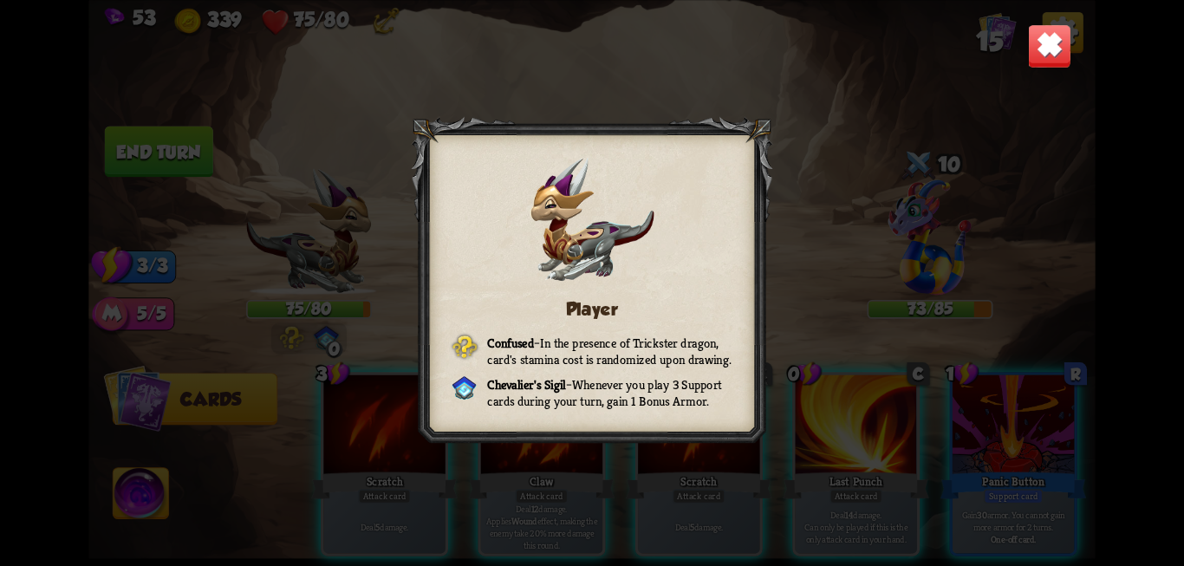
click at [1050, 51] on img at bounding box center [1049, 45] width 44 height 44
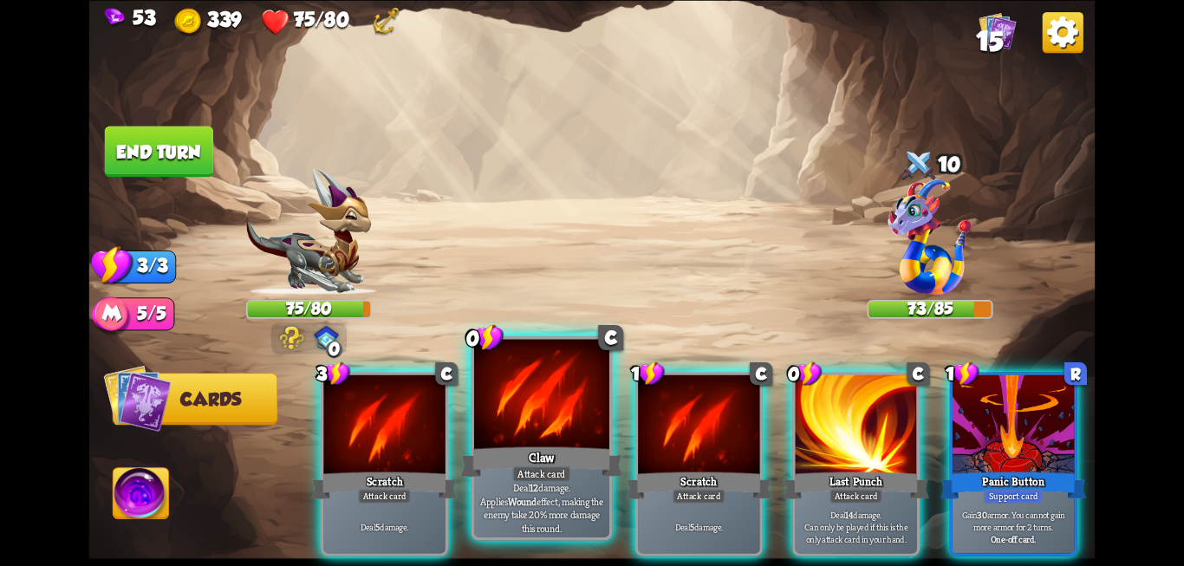
click at [533, 493] on p "Deal 12 damage. Applies Wound effect, making the enemy take 20% more damage thi…" at bounding box center [541, 508] width 128 height 54
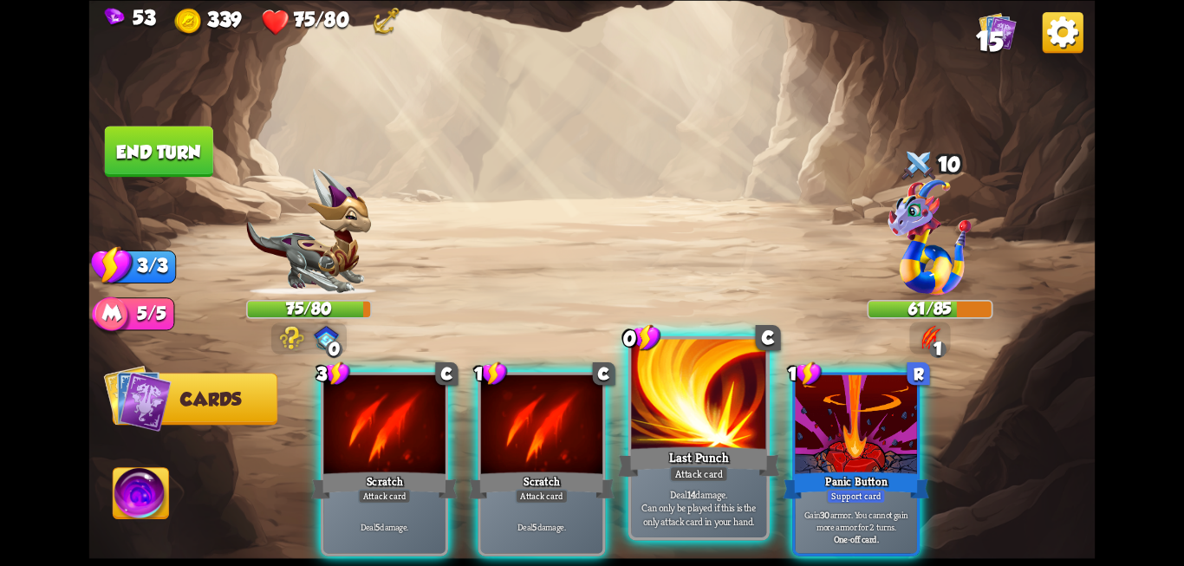
click at [679, 513] on span "Can only be played if this is the only attack card in your hand." at bounding box center [698, 514] width 128 height 27
click at [660, 374] on div at bounding box center [698, 396] width 135 height 114
click at [696, 404] on div at bounding box center [698, 396] width 135 height 114
click at [682, 464] on div "Last Punch" at bounding box center [699, 462] width 162 height 36
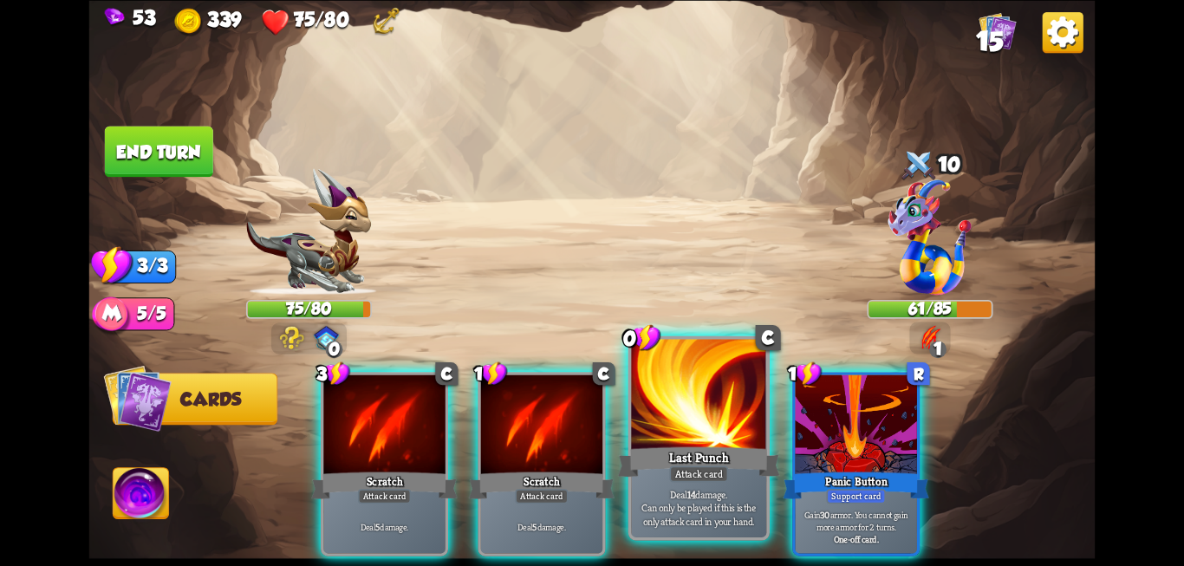
click at [682, 464] on div "Last Punch" at bounding box center [699, 462] width 162 height 36
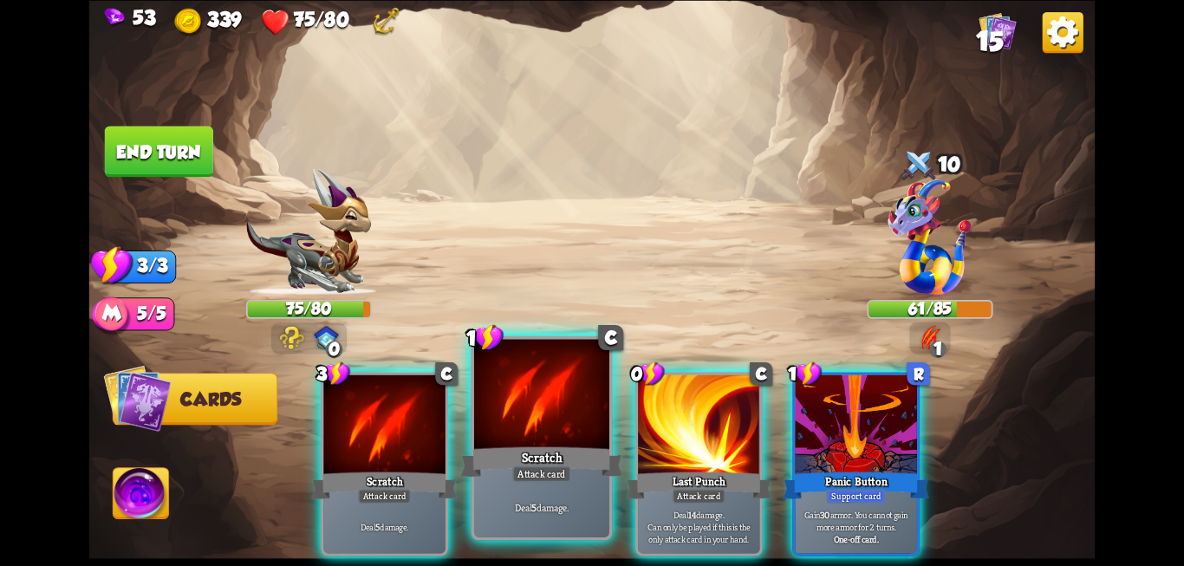
click at [548, 494] on div "Deal 5 damage." at bounding box center [541, 506] width 135 height 59
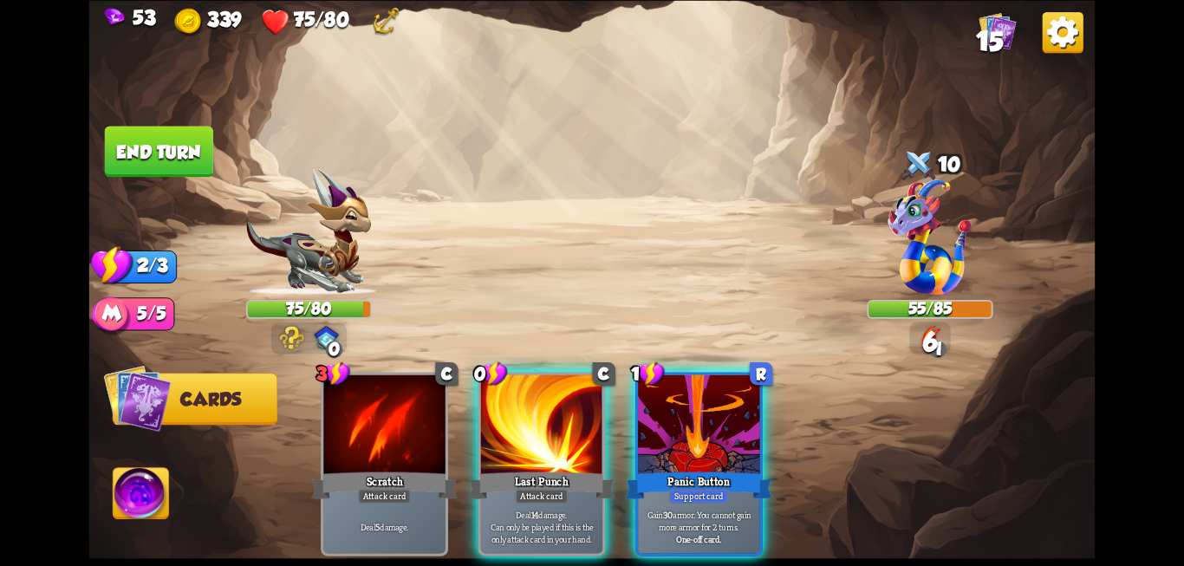
click at [127, 160] on button "End turn" at bounding box center [159, 151] width 108 height 51
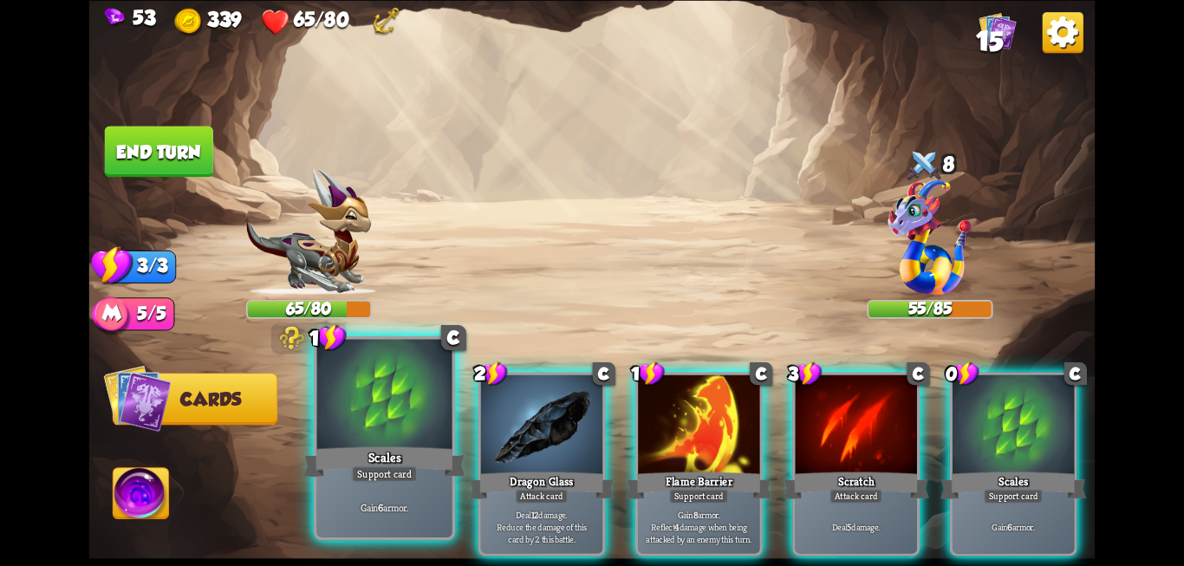
click at [369, 490] on div "Gain 6 armor." at bounding box center [384, 506] width 135 height 59
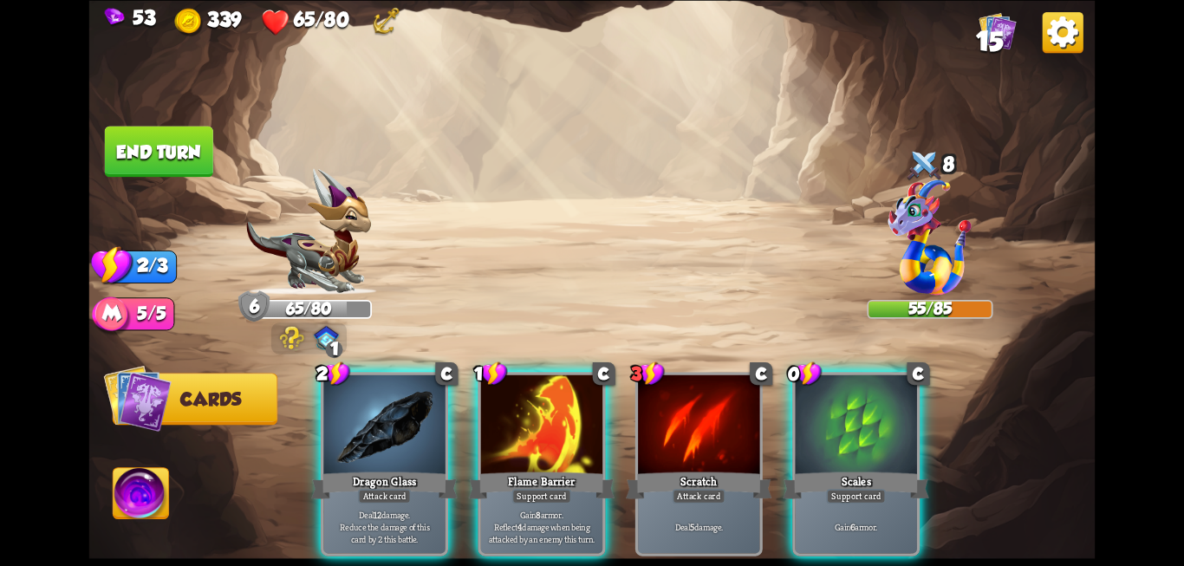
click at [369, 509] on p "Deal 12 damage. Reduce the damage of this card by 2 this battle." at bounding box center [384, 527] width 115 height 36
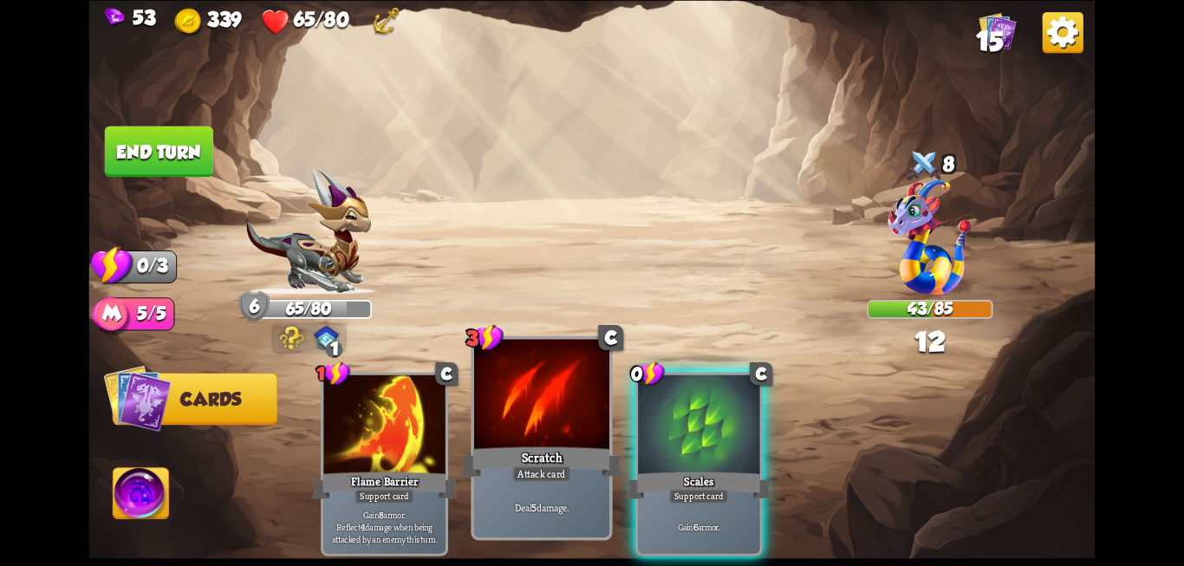
click at [524, 466] on div "Attack card" at bounding box center [541, 473] width 59 height 16
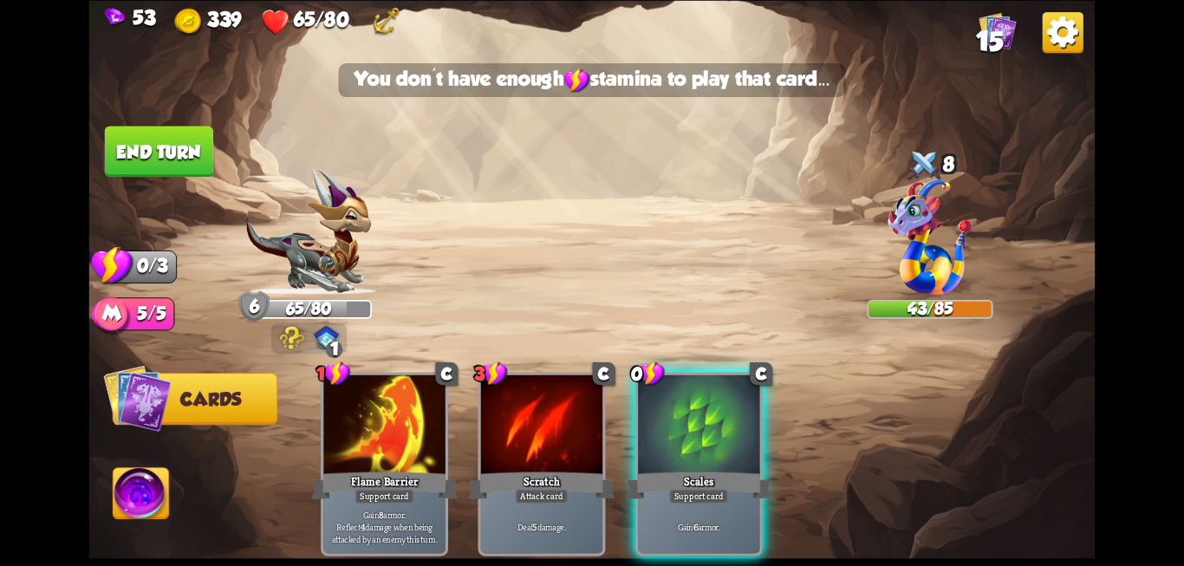
click at [193, 180] on img at bounding box center [592, 283] width 1006 height 566
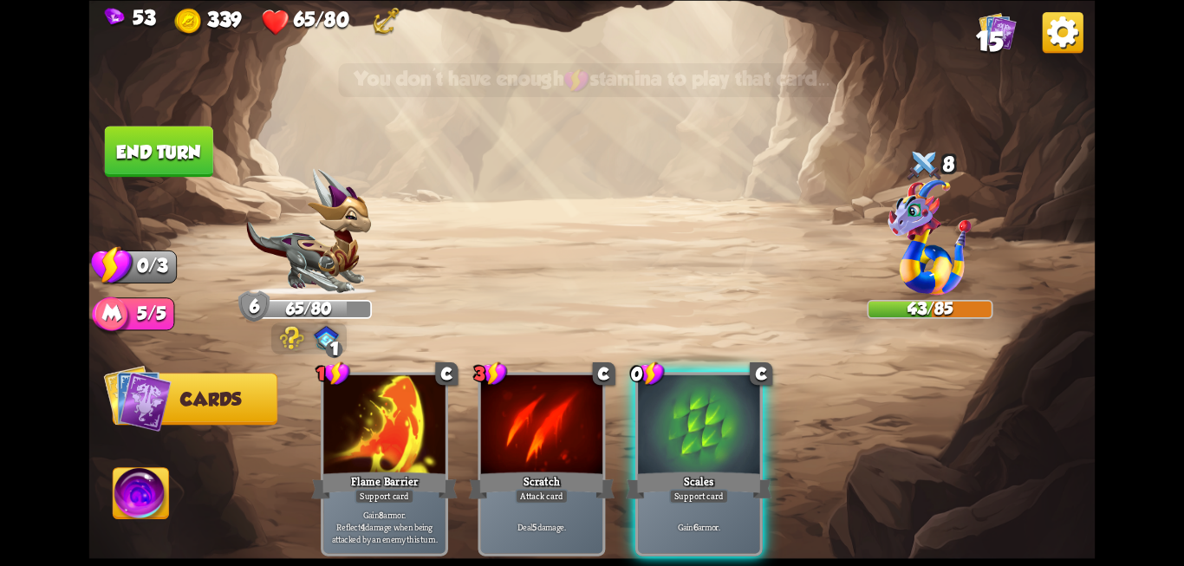
click at [183, 170] on button "End turn" at bounding box center [159, 151] width 108 height 51
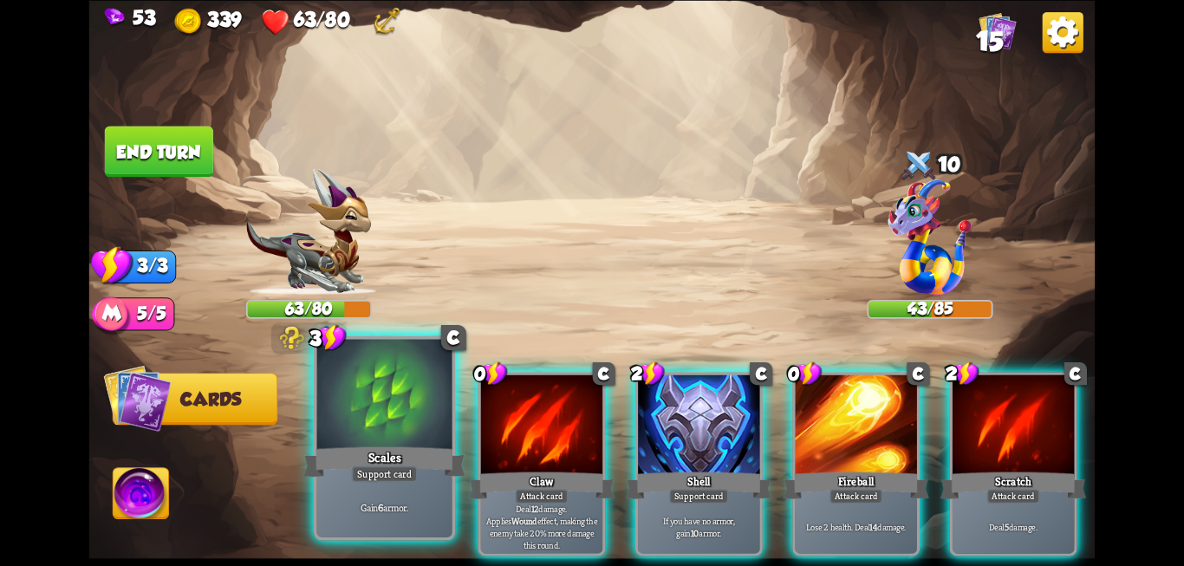
click at [364, 421] on div at bounding box center [384, 396] width 135 height 114
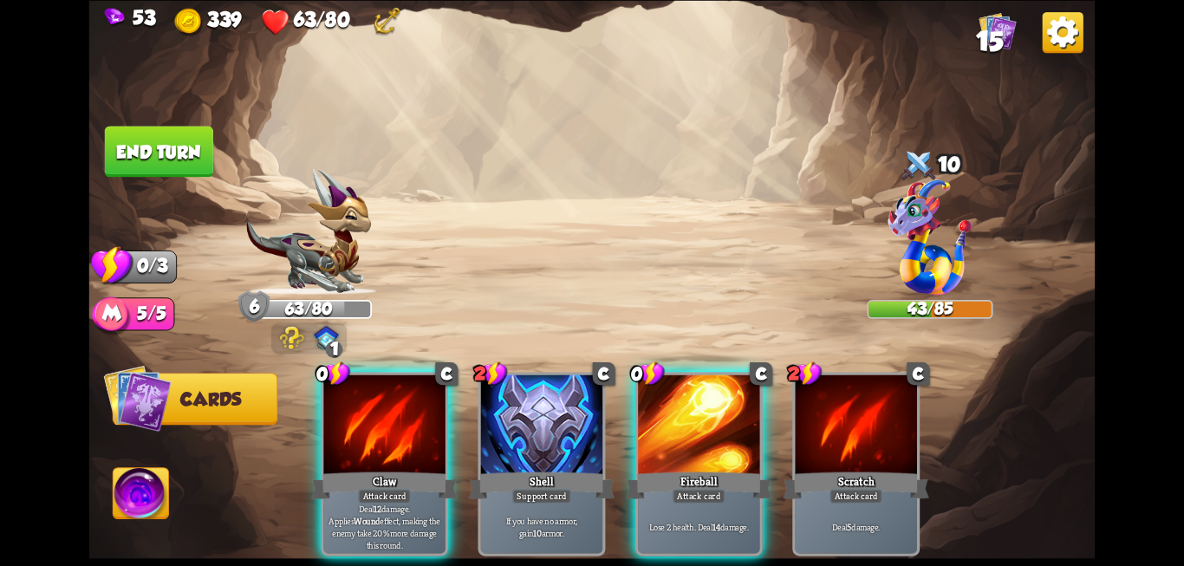
click at [163, 146] on button "End turn" at bounding box center [159, 151] width 108 height 51
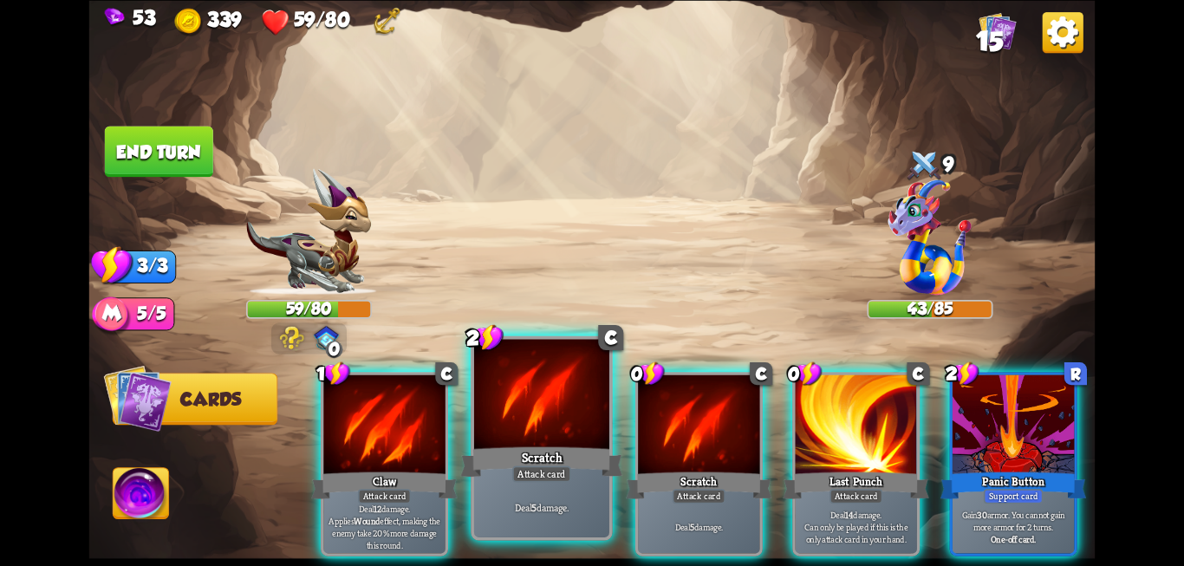
click at [512, 522] on div "Deal 5 damage." at bounding box center [541, 506] width 135 height 59
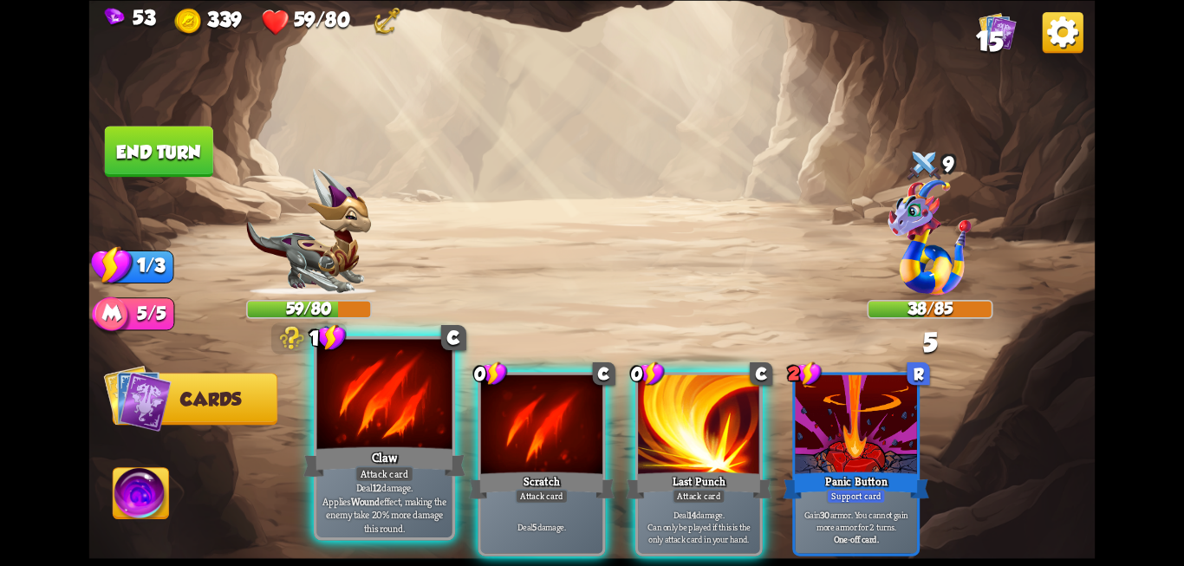
click at [362, 450] on div "Claw" at bounding box center [384, 462] width 162 height 36
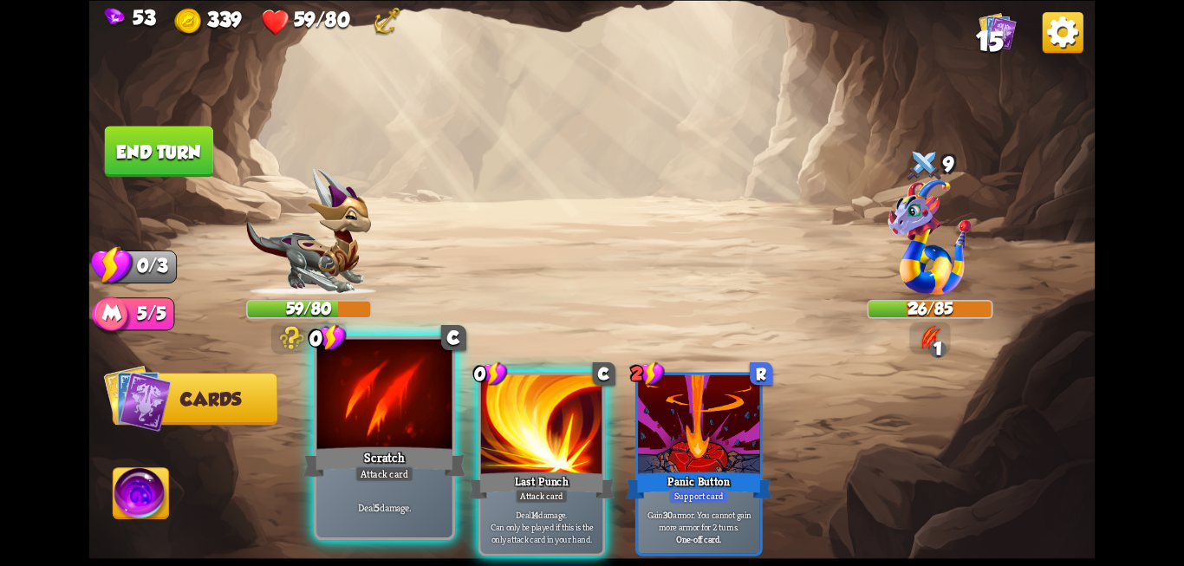
click at [363, 449] on div "Scratch" at bounding box center [384, 462] width 162 height 36
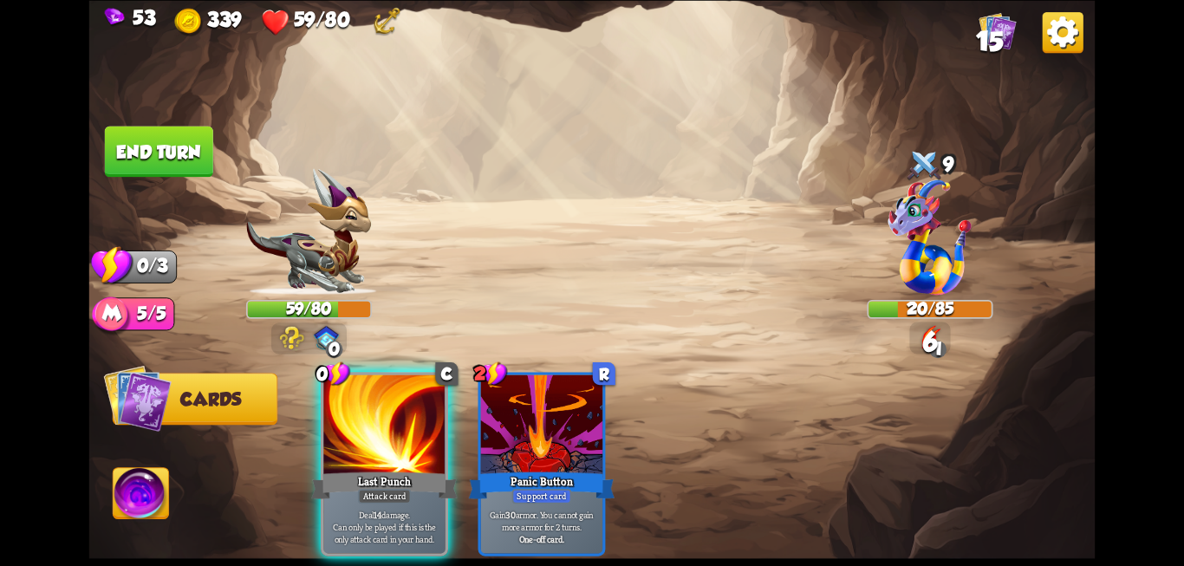
click at [363, 469] on div "Last Punch" at bounding box center [384, 485] width 146 height 33
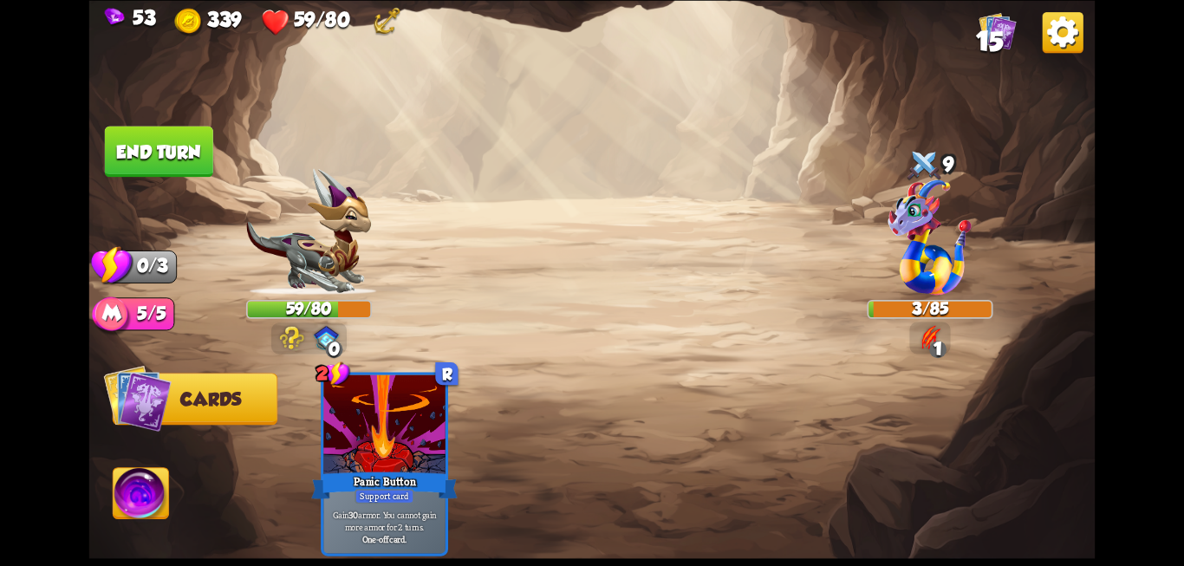
click at [119, 145] on button "End turn" at bounding box center [159, 151] width 108 height 51
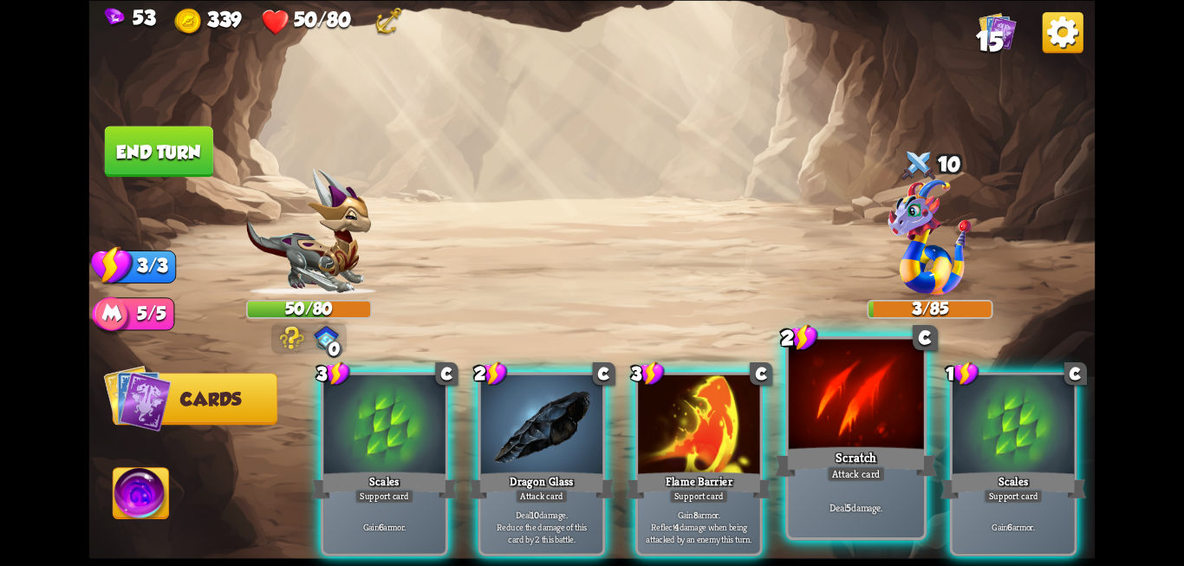
click at [813, 424] on div at bounding box center [856, 396] width 135 height 114
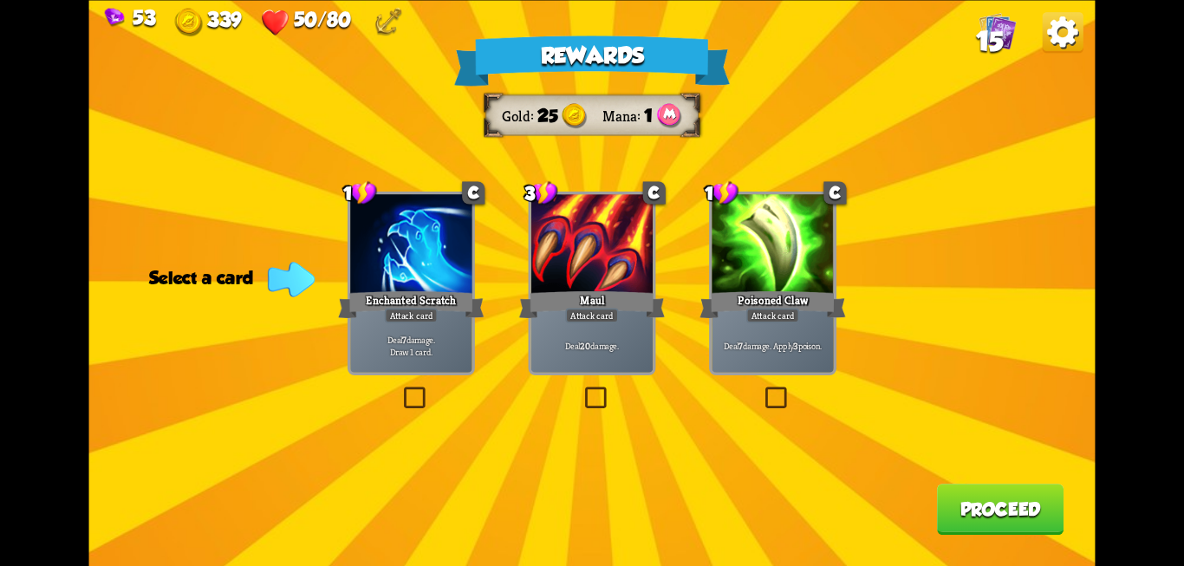
click at [400, 389] on label at bounding box center [400, 389] width 0 height 0
click at [0, 0] on input "checkbox" at bounding box center [0, 0] width 0 height 0
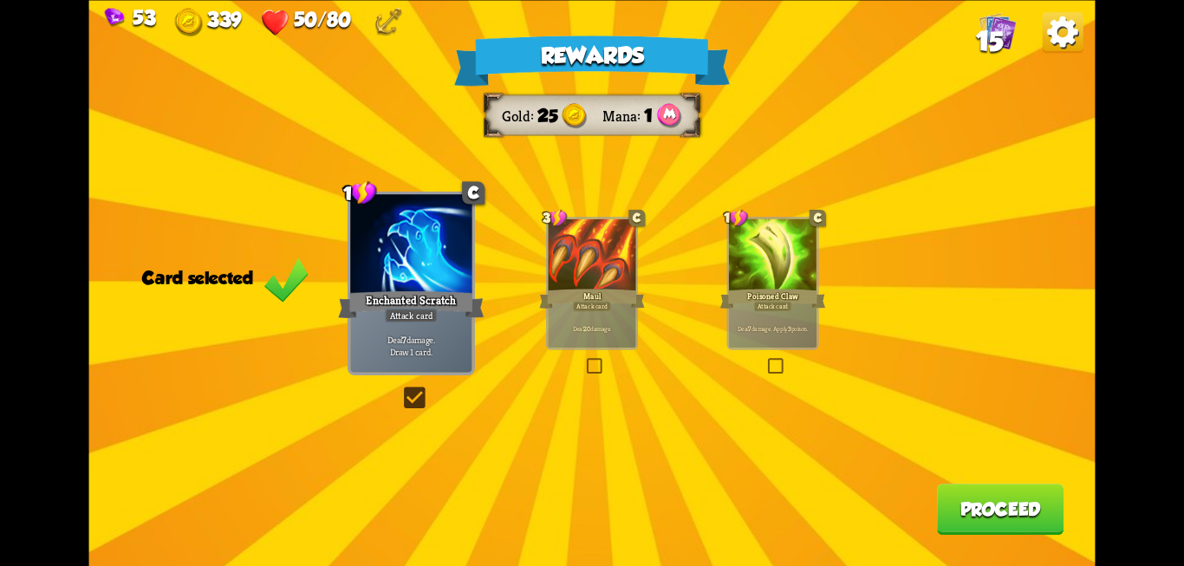
click at [1009, 508] on button "Proceed" at bounding box center [1000, 509] width 127 height 51
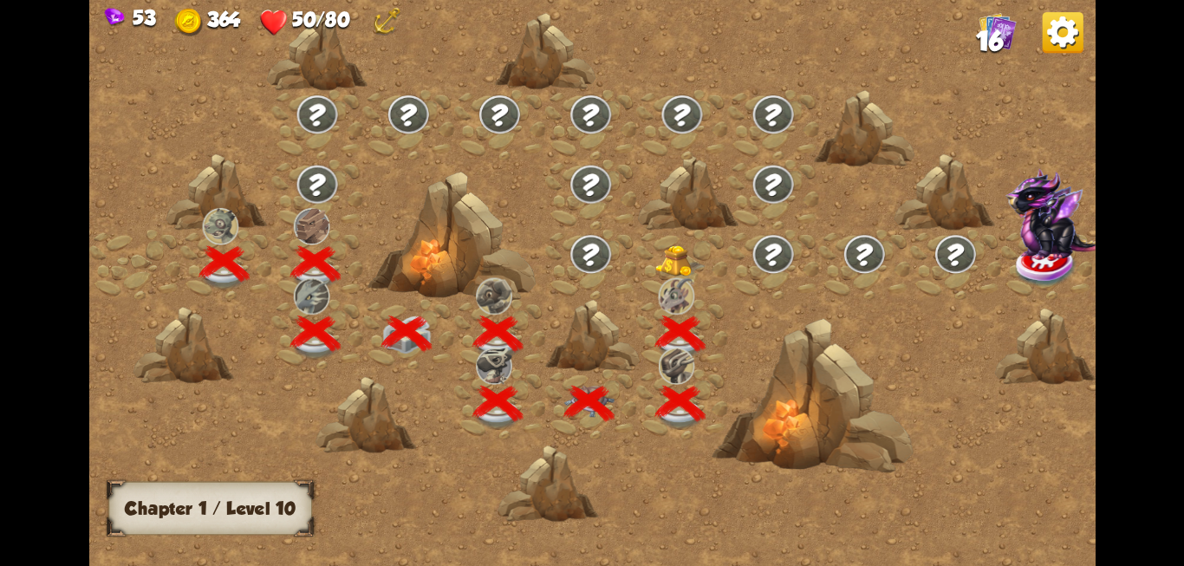
click at [681, 265] on img at bounding box center [680, 259] width 50 height 31
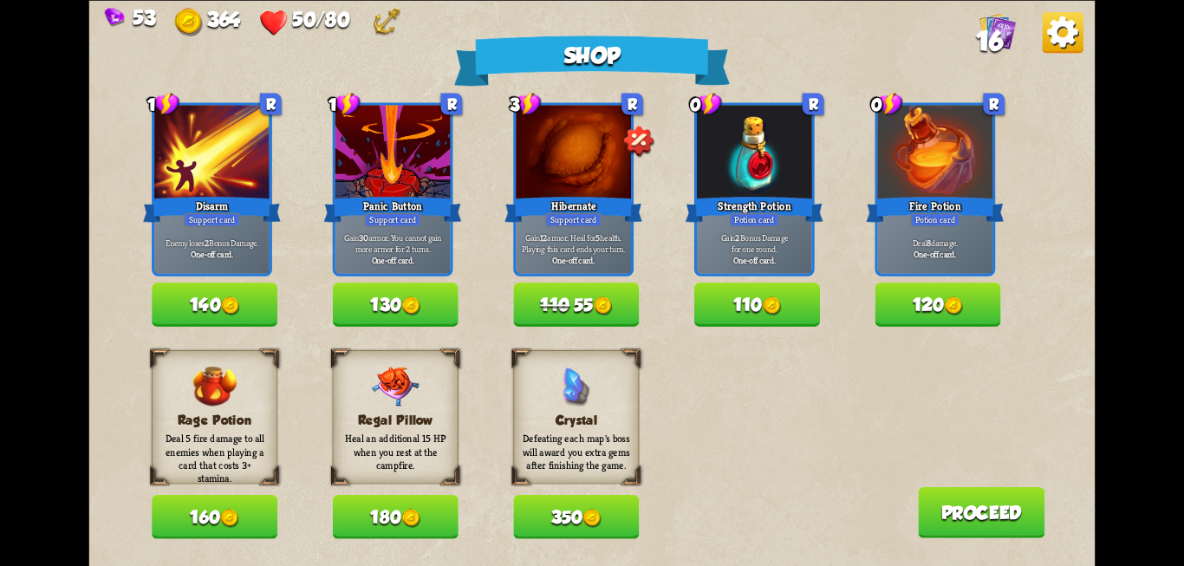
click at [389, 422] on h3 "Regal Pillow" at bounding box center [395, 419] width 108 height 15
click at [947, 503] on button "Proceed" at bounding box center [981, 511] width 127 height 51
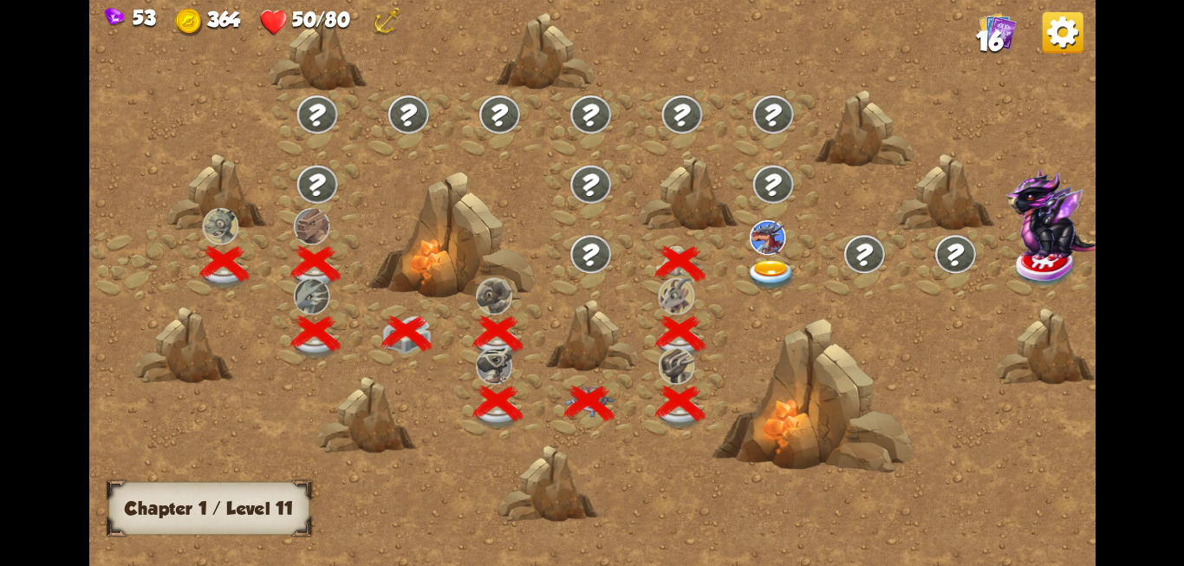
scroll to position [0, 263]
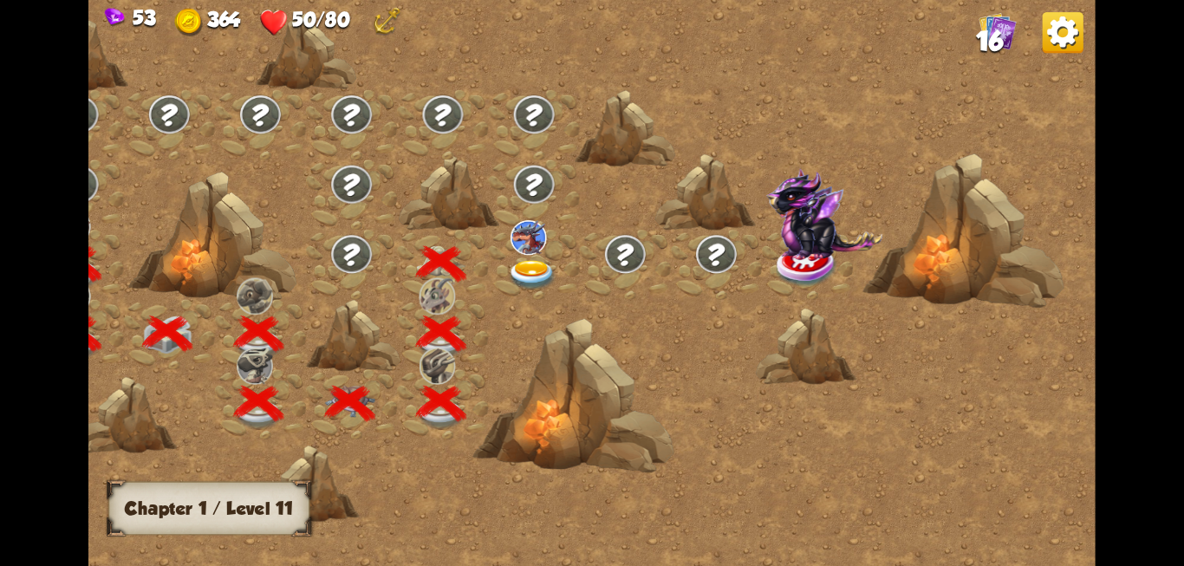
click at [540, 269] on img at bounding box center [532, 274] width 50 height 30
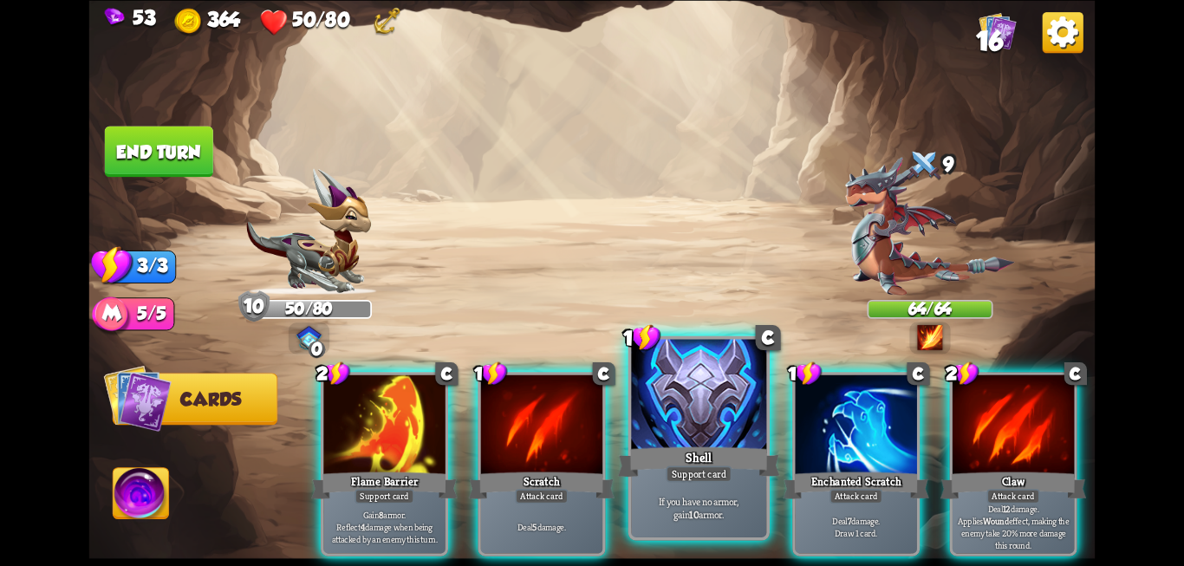
click at [672, 382] on div at bounding box center [698, 396] width 135 height 114
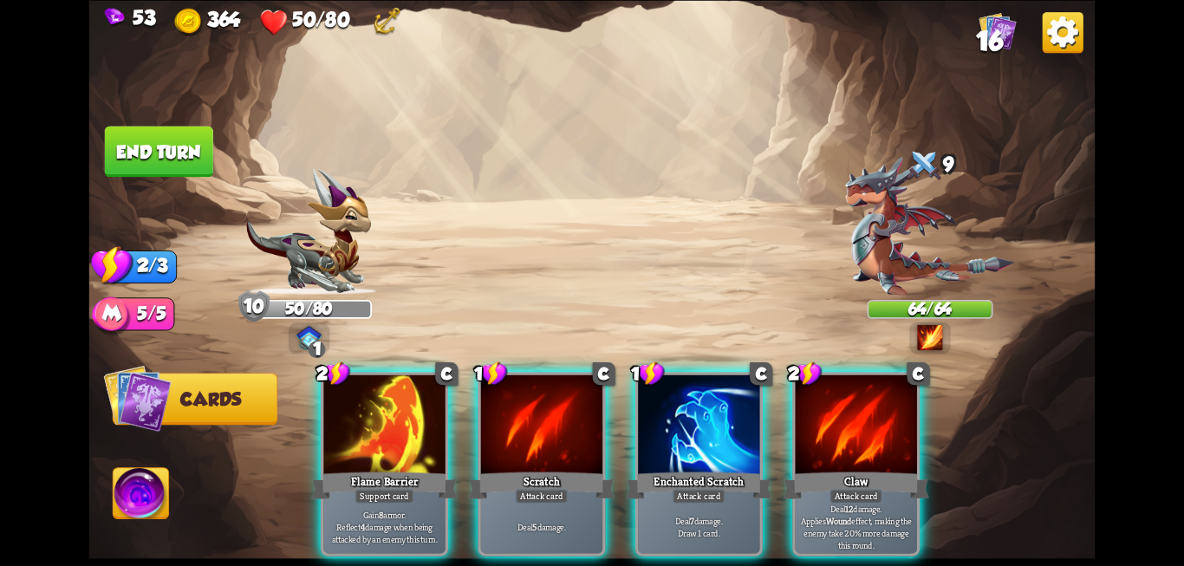
click at [672, 382] on div at bounding box center [698, 425] width 121 height 102
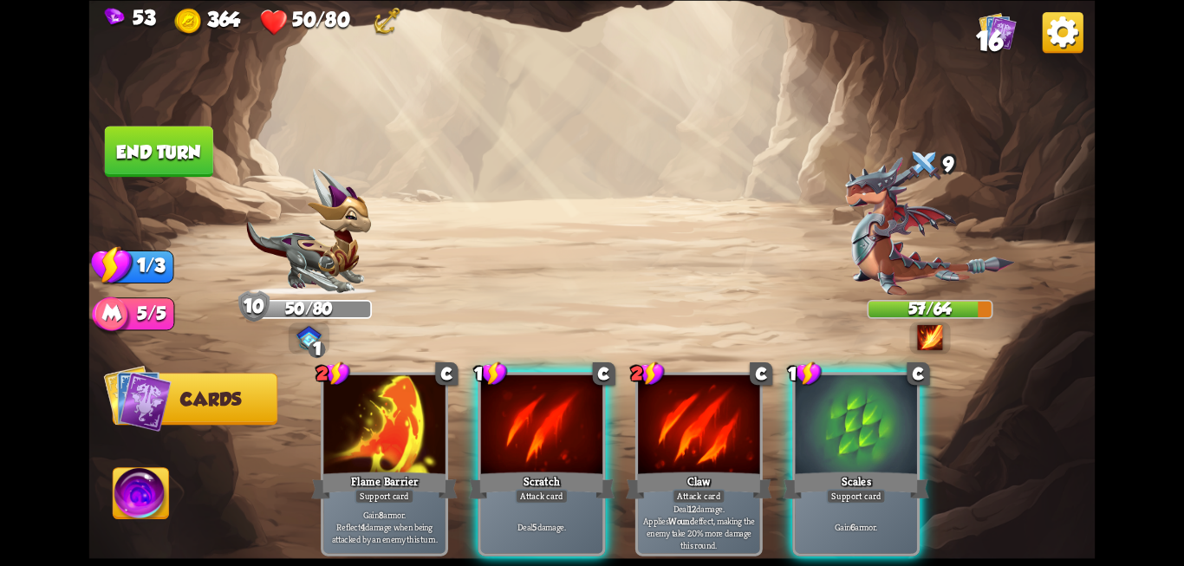
click at [672, 382] on div at bounding box center [698, 425] width 121 height 102
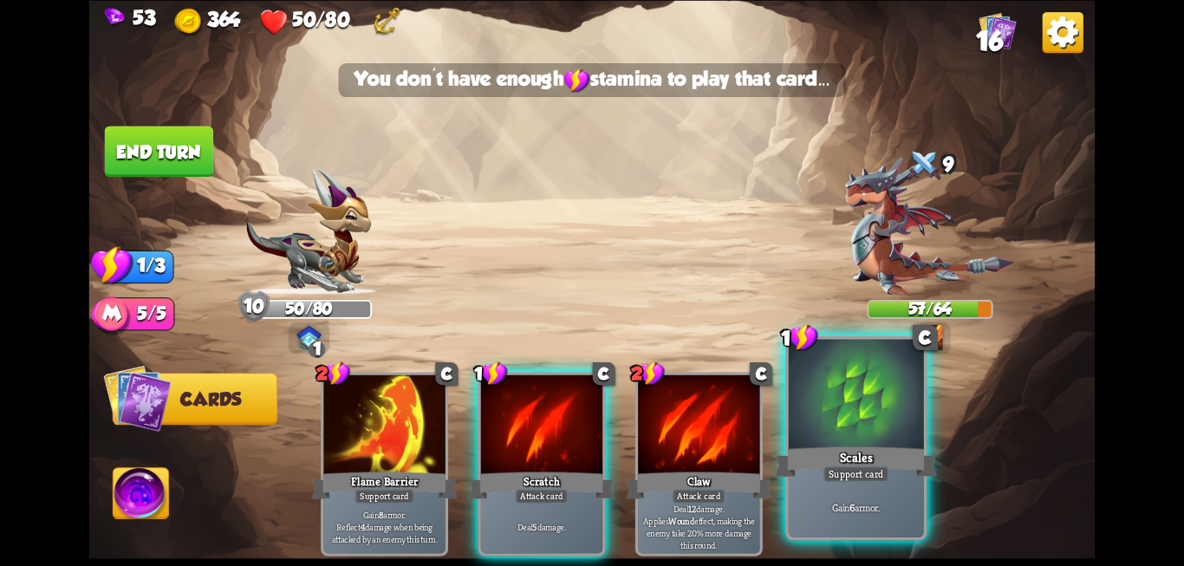
click at [810, 425] on div at bounding box center [856, 396] width 135 height 114
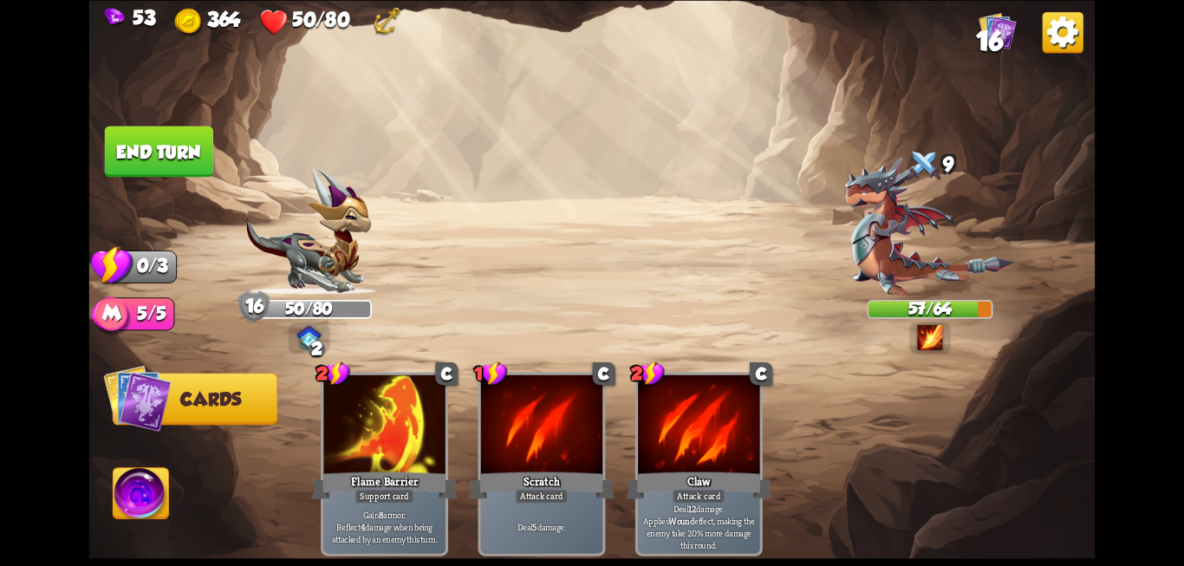
click at [153, 163] on button "End turn" at bounding box center [159, 151] width 108 height 51
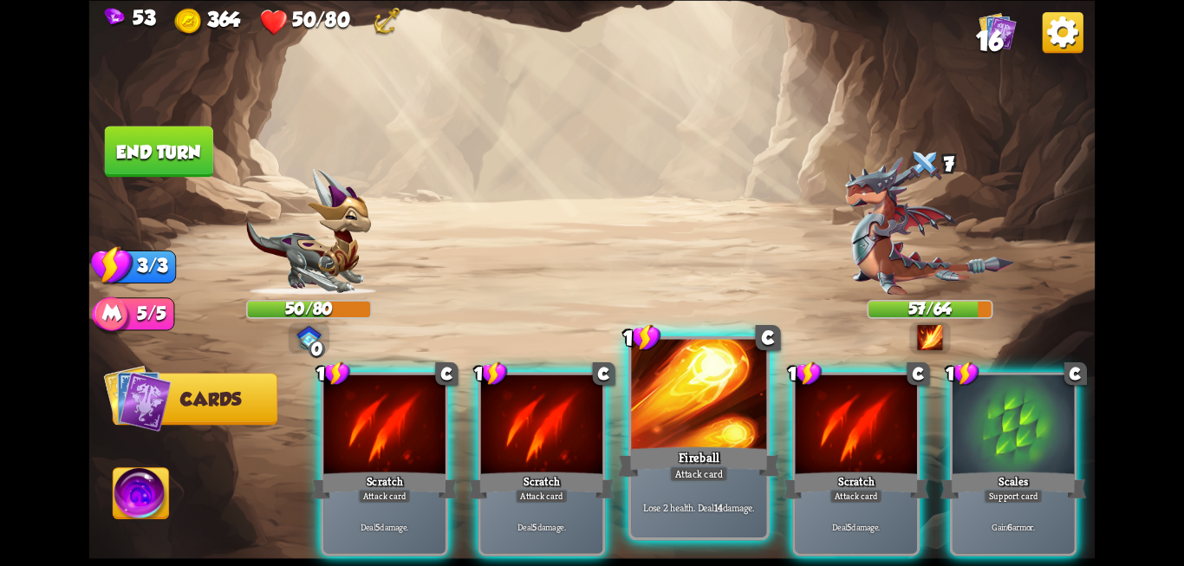
click at [708, 417] on div at bounding box center [698, 396] width 135 height 114
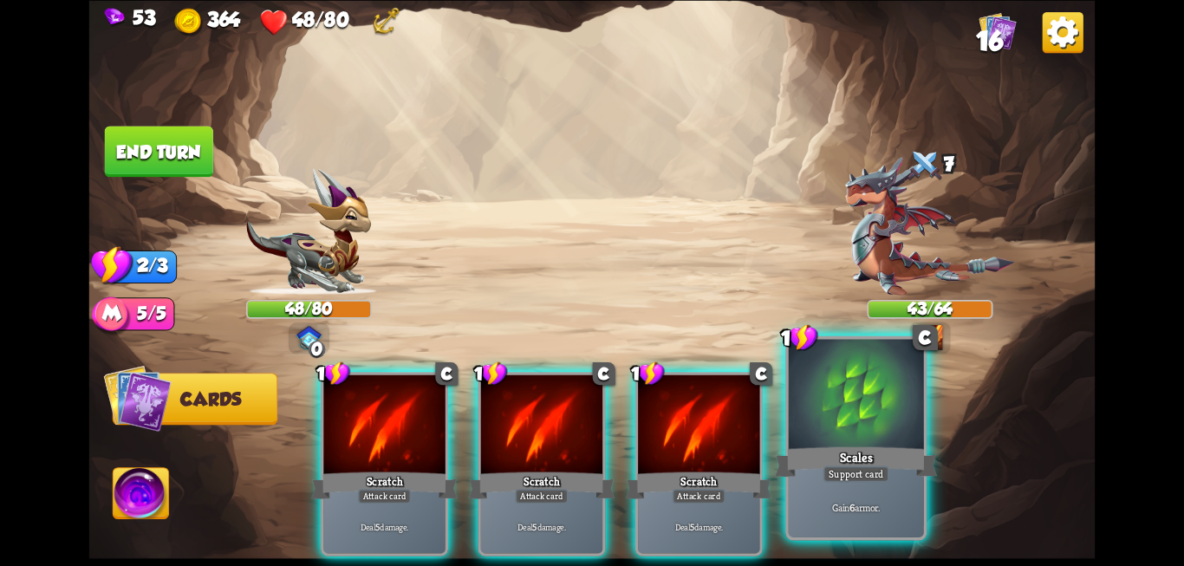
click at [872, 434] on div at bounding box center [856, 396] width 135 height 114
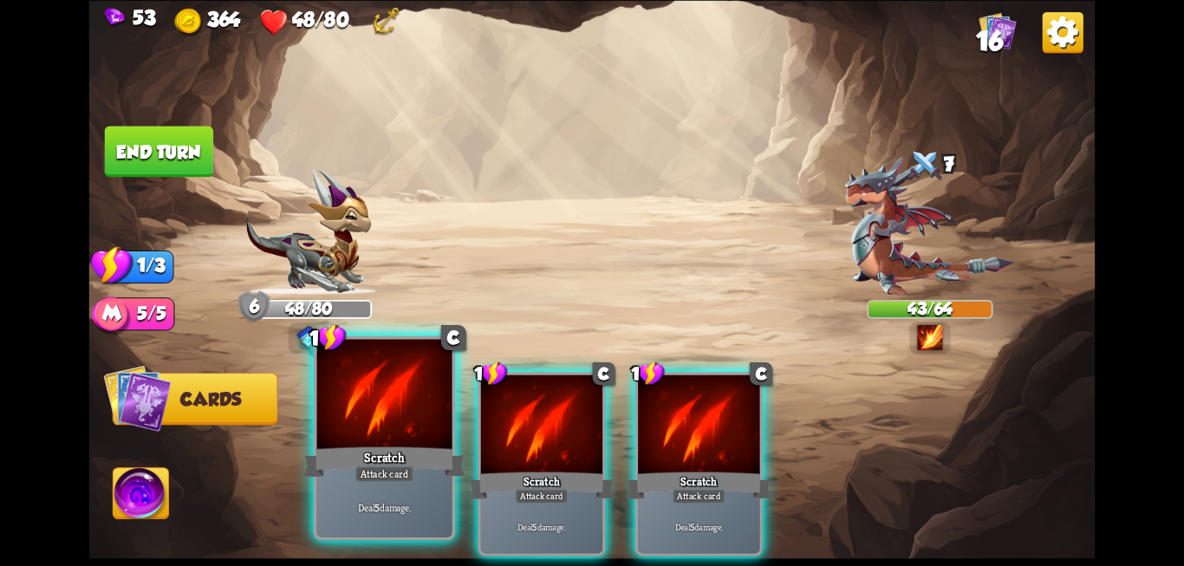
click at [419, 475] on div "Scratch" at bounding box center [384, 462] width 162 height 36
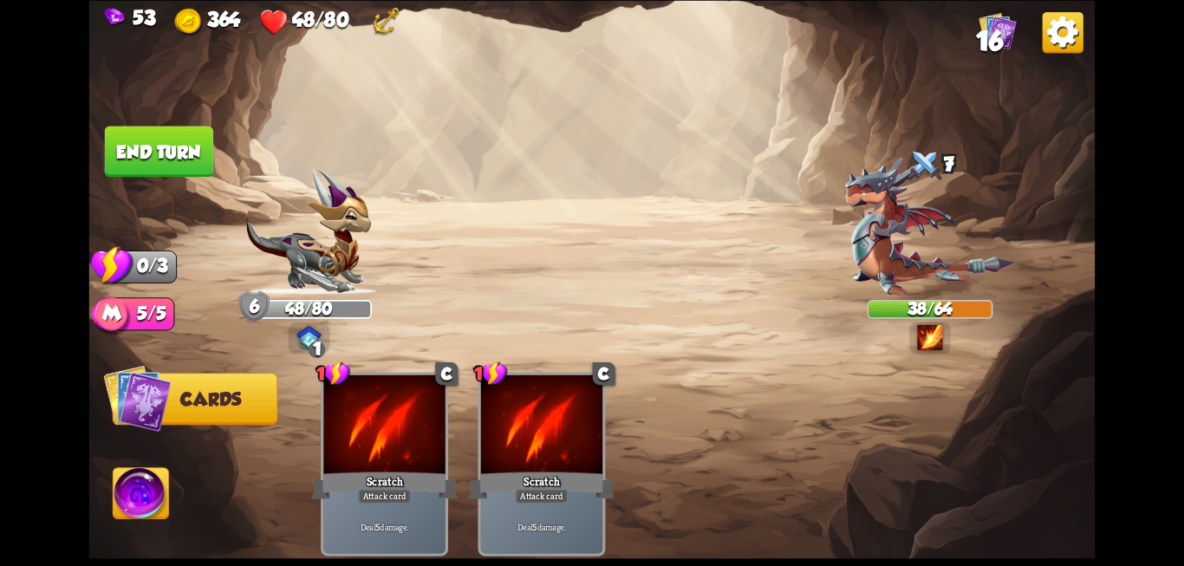
click at [180, 162] on button "End turn" at bounding box center [159, 151] width 108 height 51
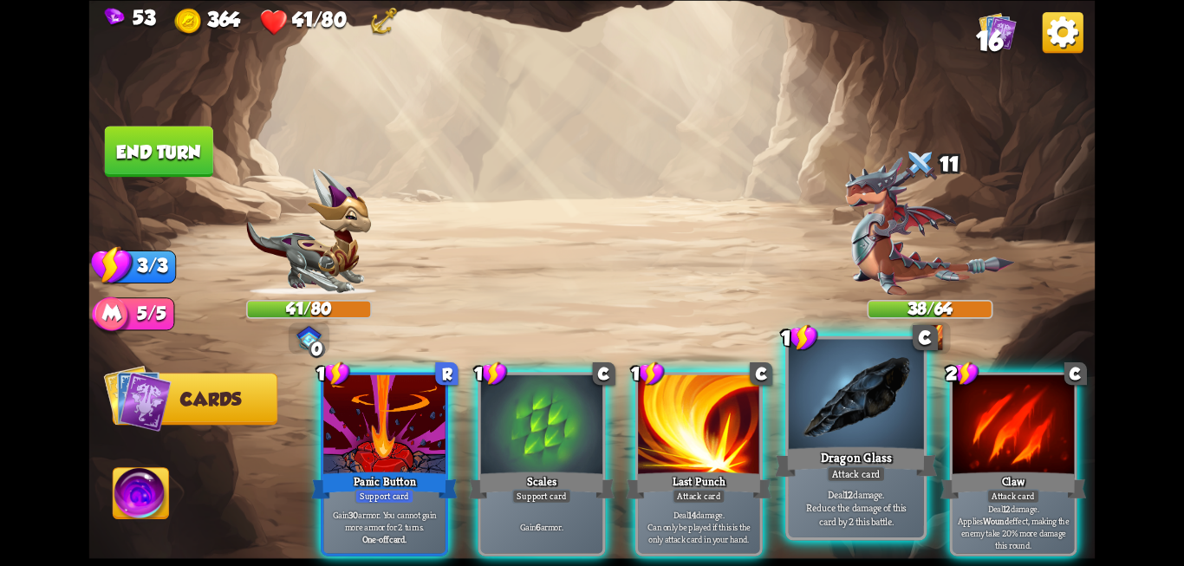
click at [871, 471] on div "Attack card" at bounding box center [856, 473] width 59 height 16
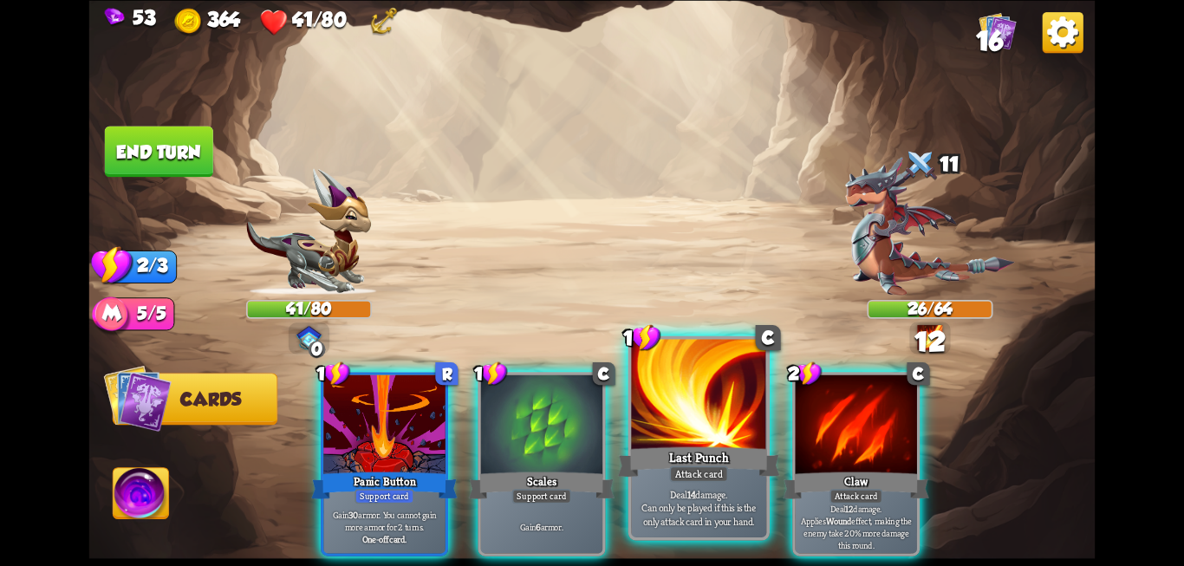
click at [711, 438] on div at bounding box center [698, 396] width 135 height 114
click at [672, 416] on div at bounding box center [698, 396] width 135 height 114
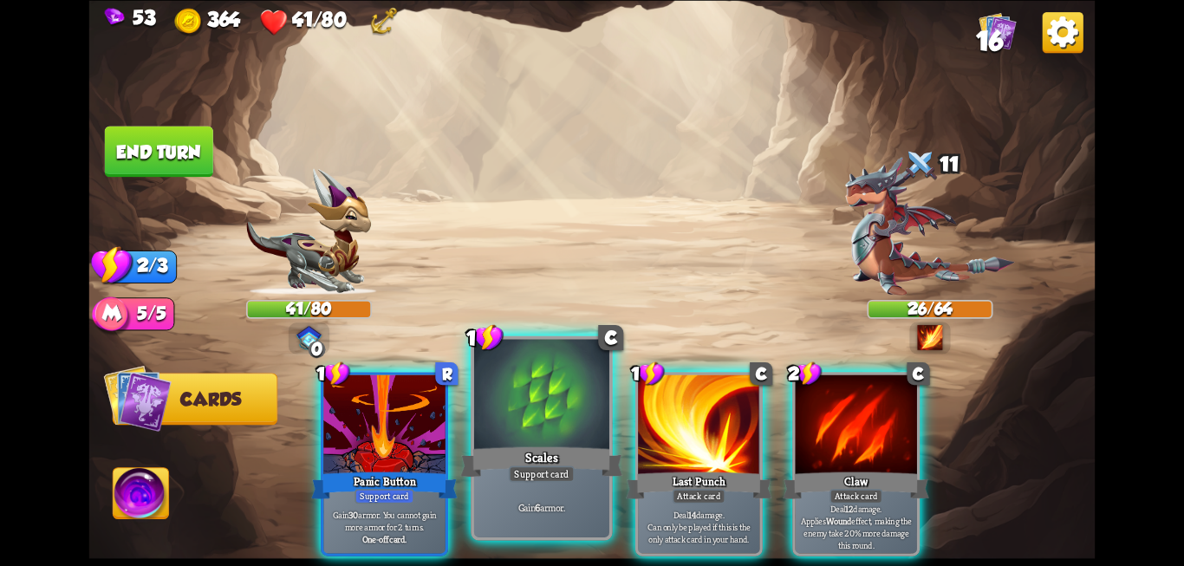
click at [538, 423] on div at bounding box center [541, 396] width 135 height 114
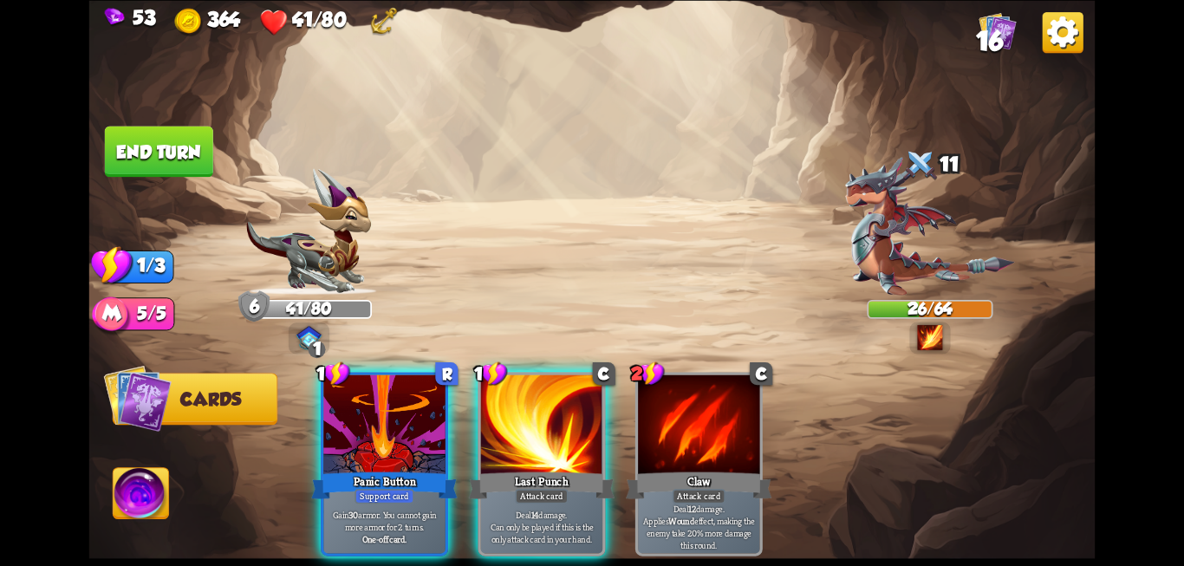
click at [538, 423] on div at bounding box center [541, 425] width 121 height 102
click at [166, 143] on button "End turn" at bounding box center [159, 151] width 108 height 51
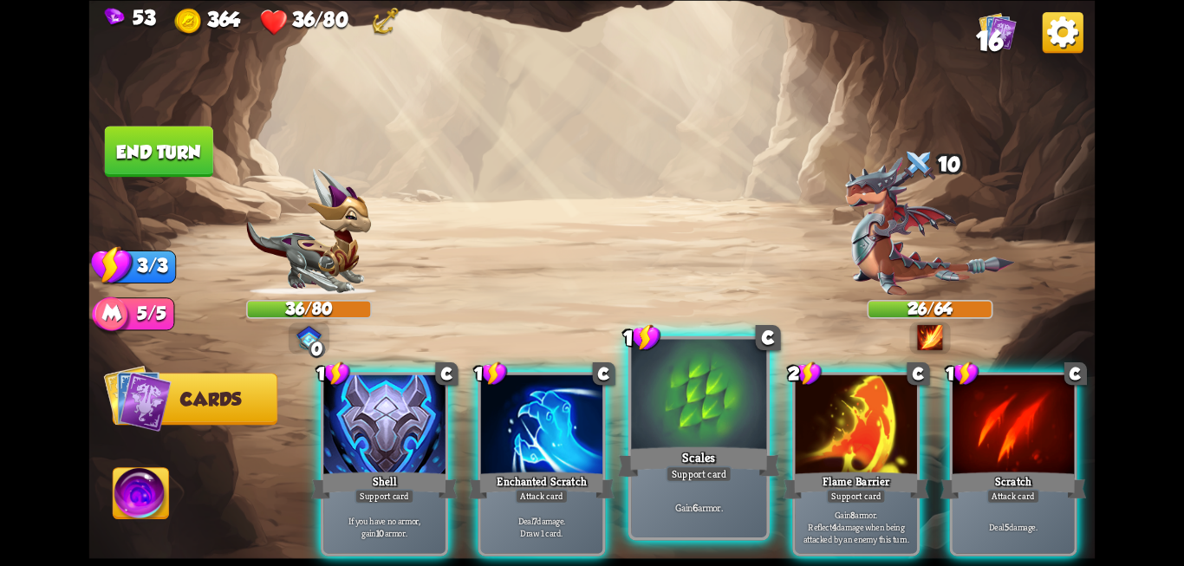
click at [704, 508] on p "Gain 6 armor." at bounding box center [698, 507] width 128 height 13
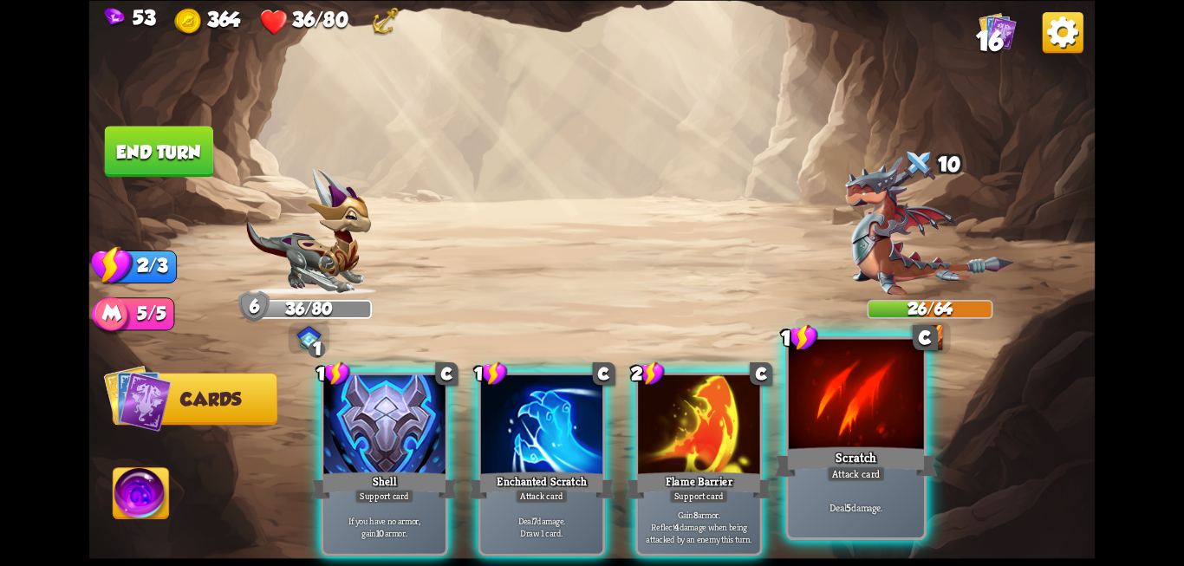
click at [923, 488] on div "Deal 5 damage." at bounding box center [856, 506] width 135 height 59
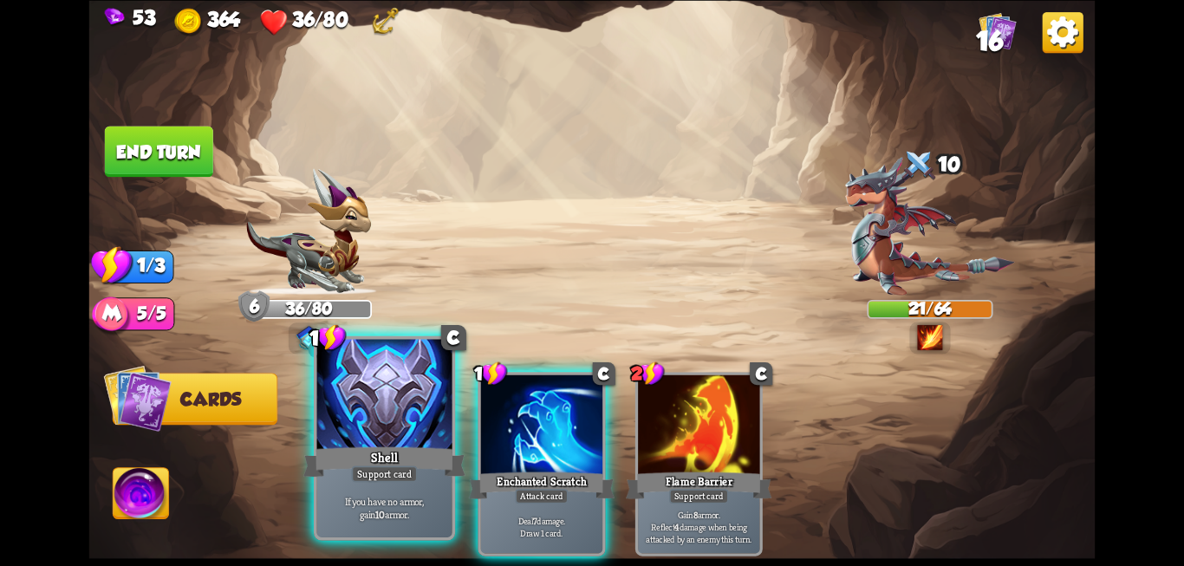
click at [387, 452] on div "Shell" at bounding box center [384, 462] width 162 height 36
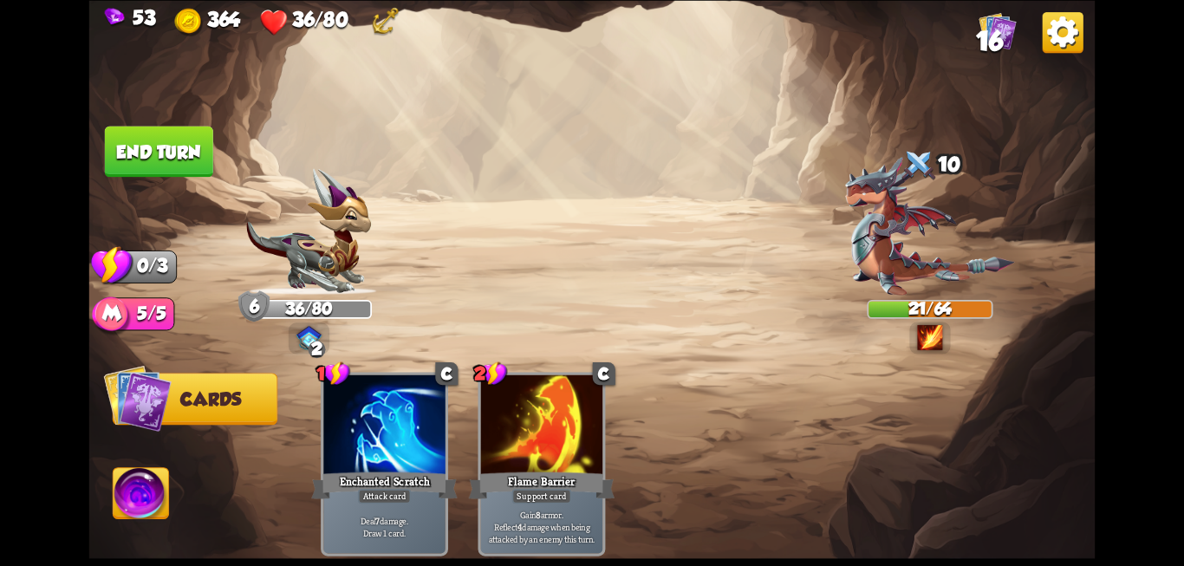
click at [142, 152] on button "End turn" at bounding box center [159, 151] width 108 height 51
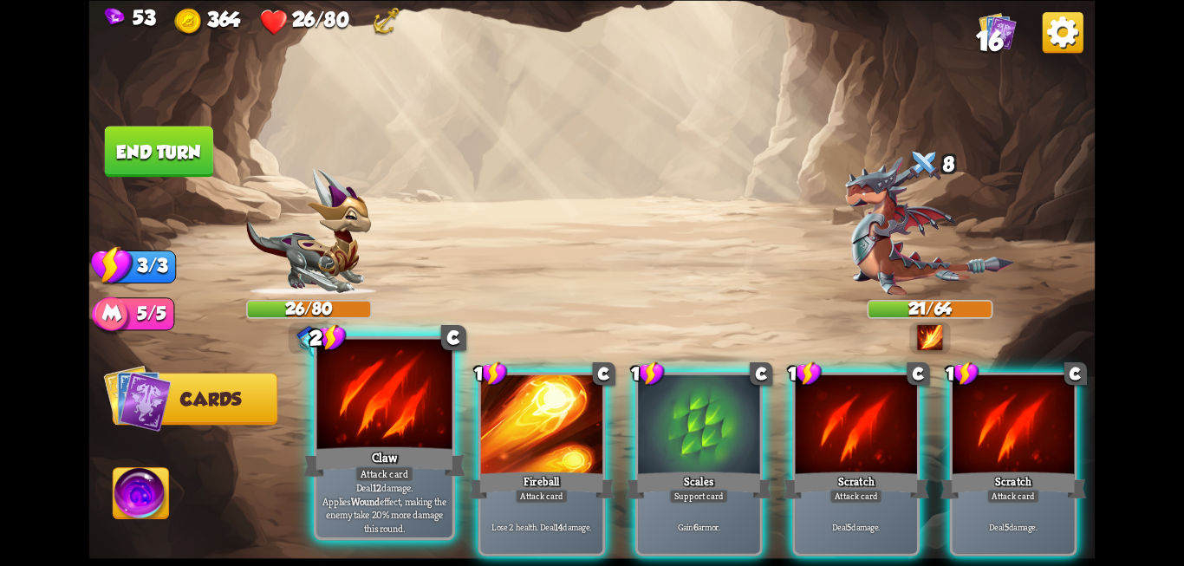
click at [417, 421] on div at bounding box center [384, 396] width 135 height 114
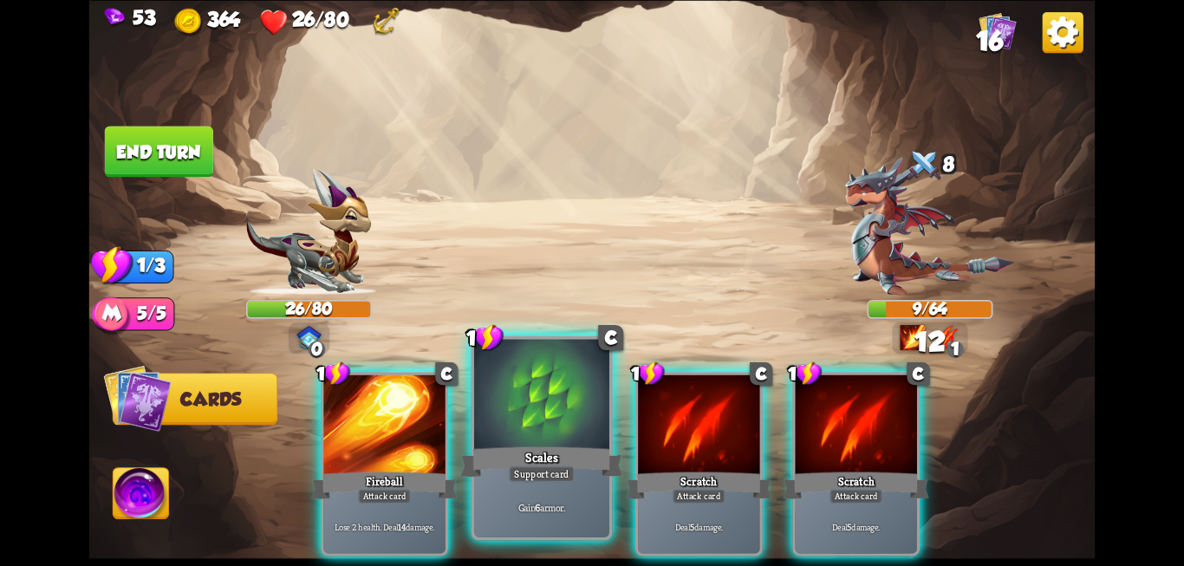
click at [535, 466] on div "Support card" at bounding box center [542, 473] width 66 height 16
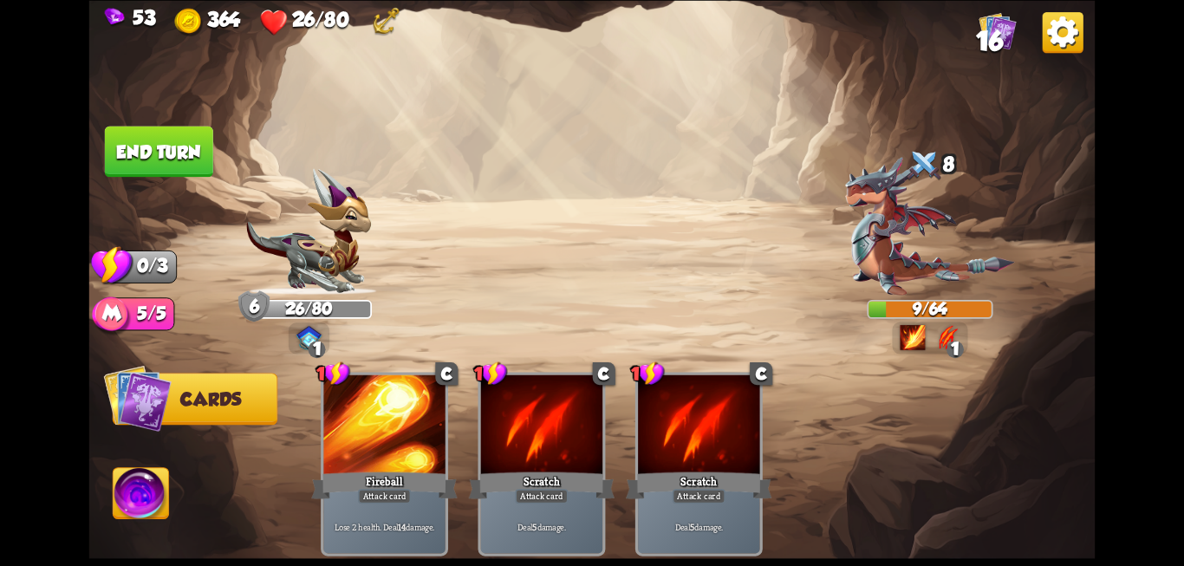
click at [535, 489] on div "Attack card" at bounding box center [541, 496] width 53 height 15
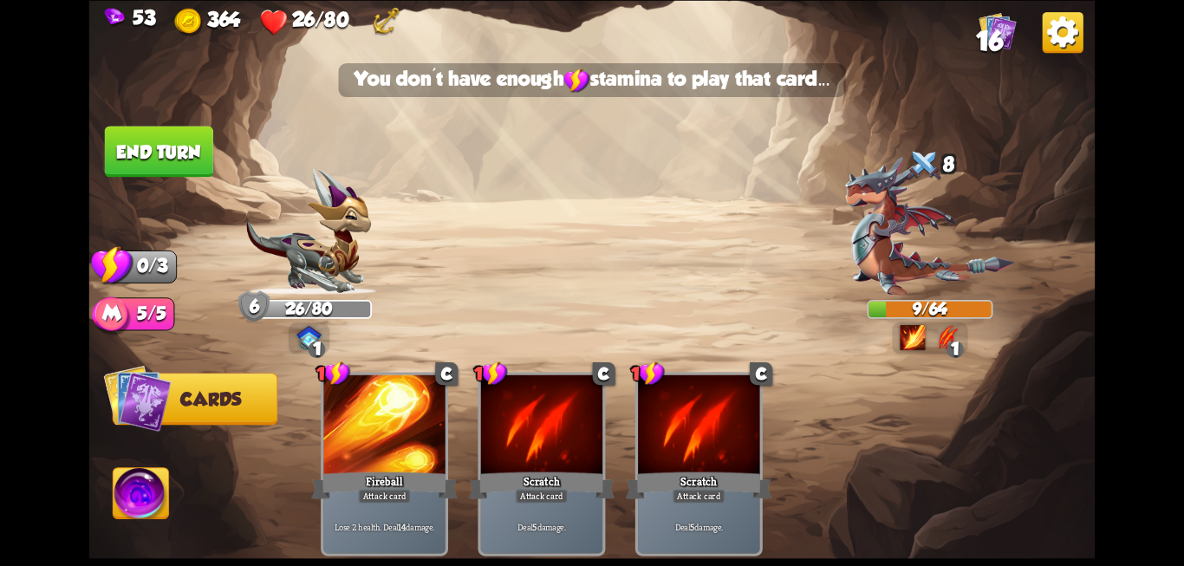
click at [167, 163] on button "End turn" at bounding box center [159, 151] width 108 height 51
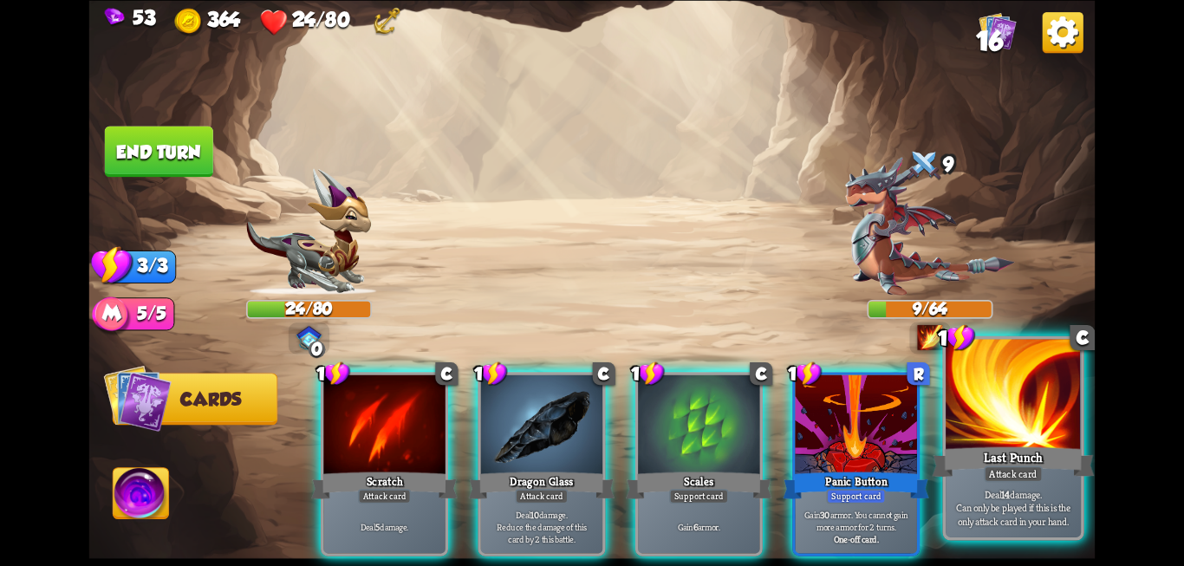
click at [999, 470] on div "Attack card" at bounding box center [1013, 473] width 59 height 16
click at [1022, 409] on div at bounding box center [1012, 396] width 135 height 114
click at [1032, 440] on div at bounding box center [1012, 396] width 135 height 114
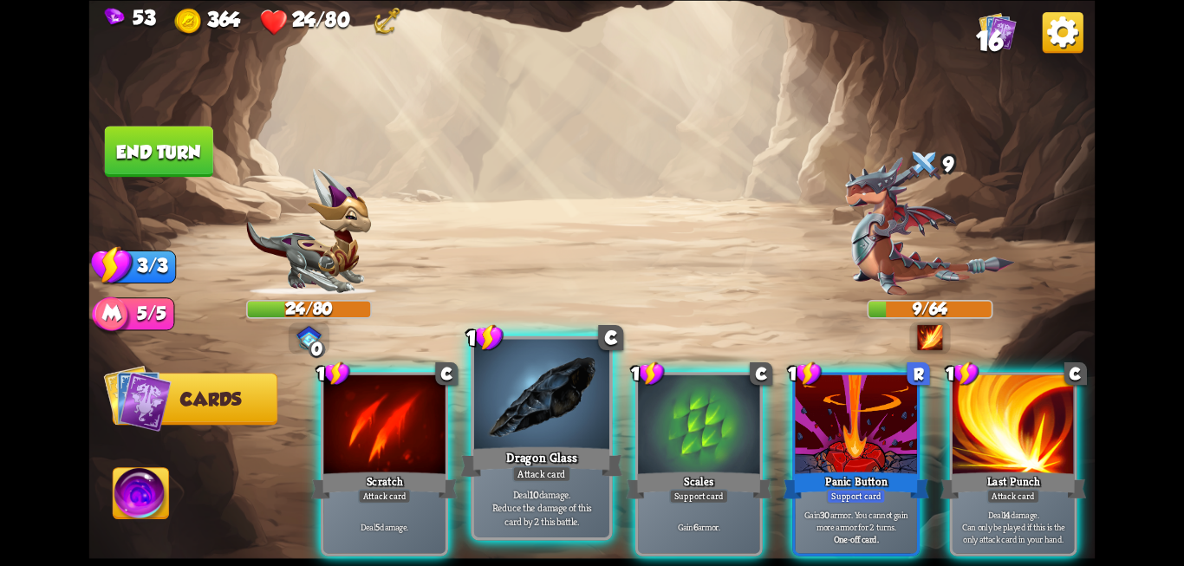
click at [565, 439] on div at bounding box center [541, 396] width 135 height 114
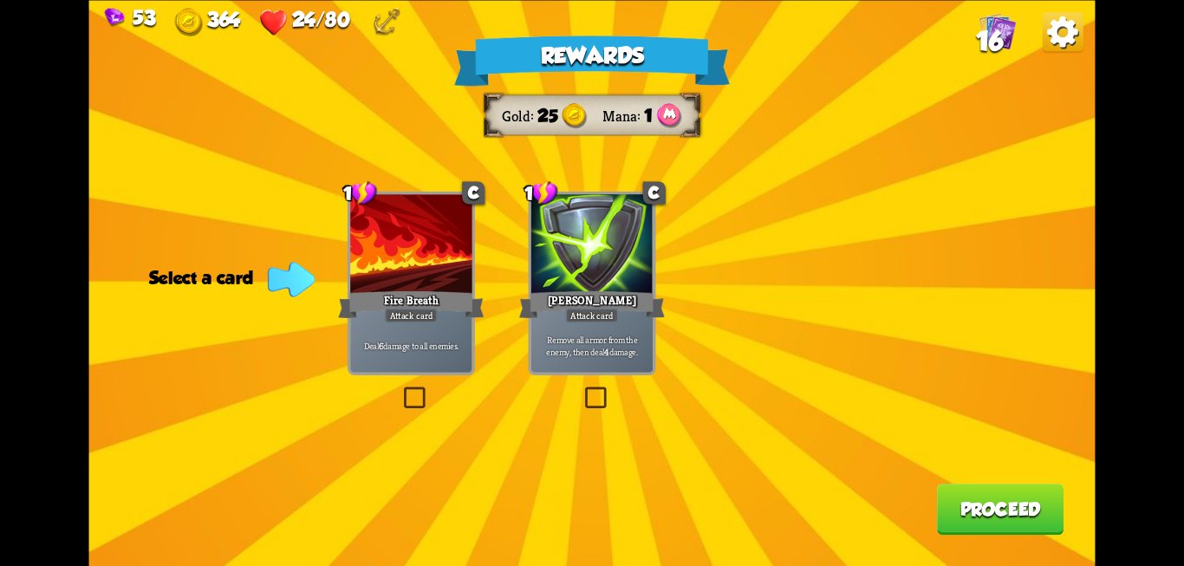
click at [400, 389] on label at bounding box center [400, 389] width 0 height 0
click at [0, 0] on input "checkbox" at bounding box center [0, 0] width 0 height 0
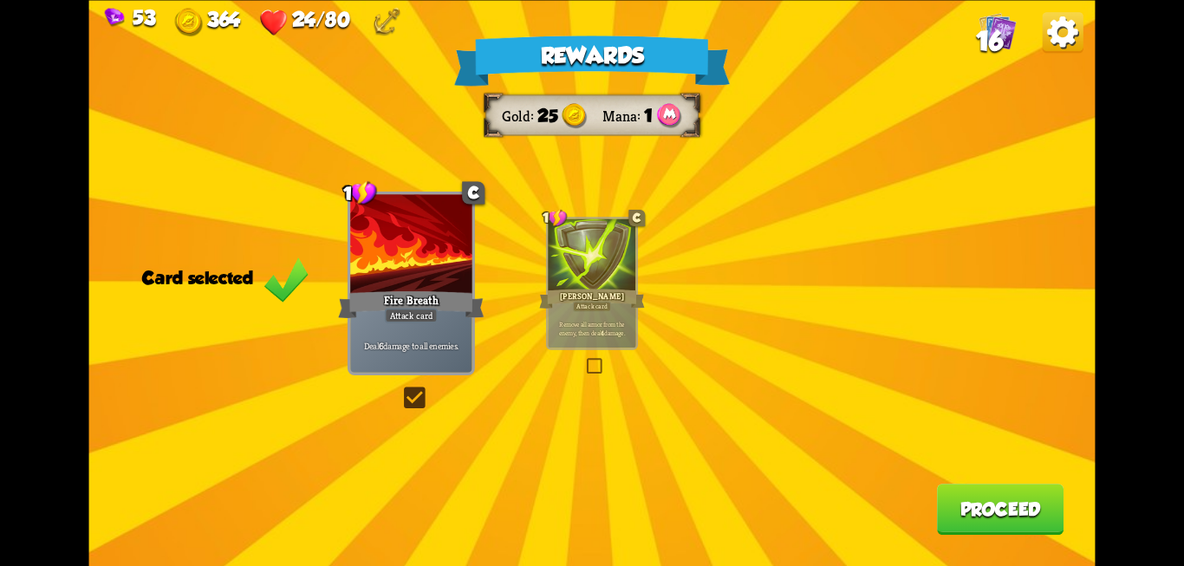
click at [970, 523] on button "Proceed" at bounding box center [1000, 509] width 127 height 51
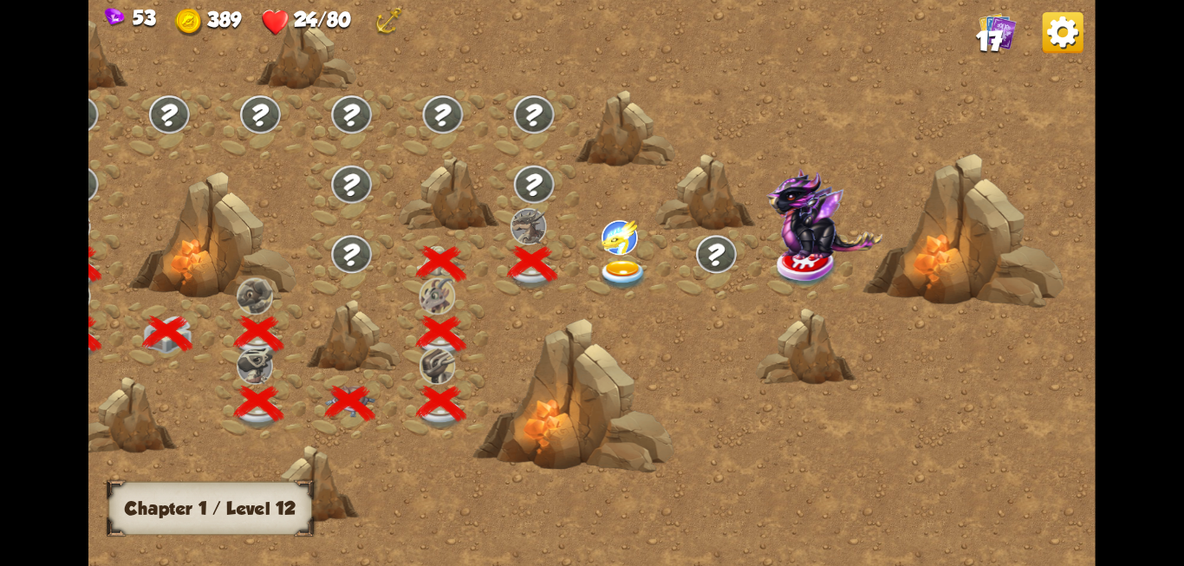
click at [620, 276] on img at bounding box center [623, 274] width 50 height 30
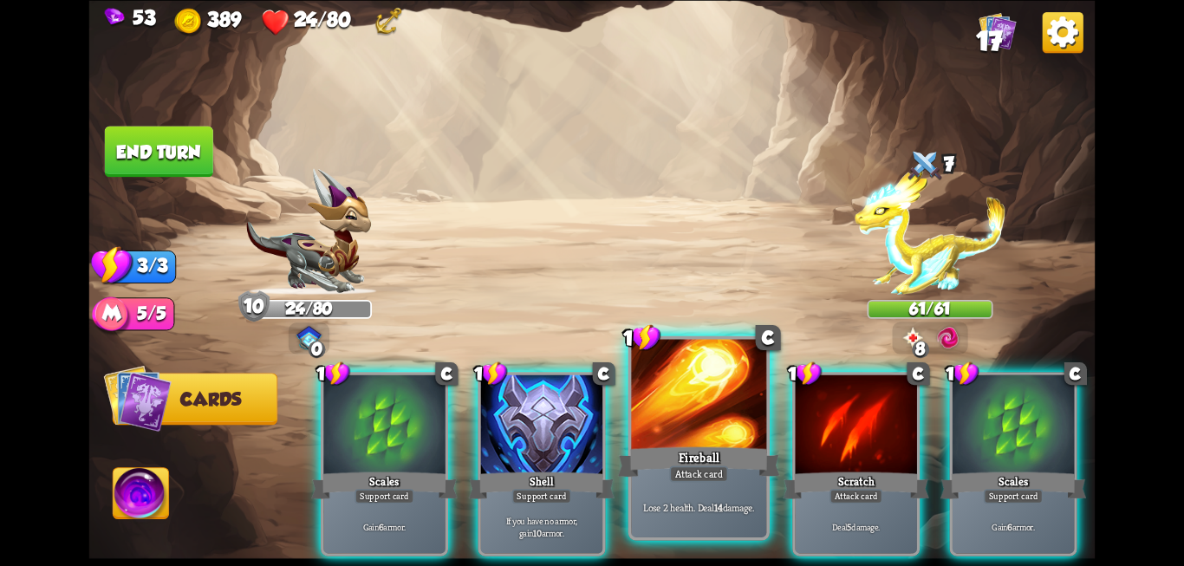
click at [674, 398] on div at bounding box center [698, 396] width 135 height 114
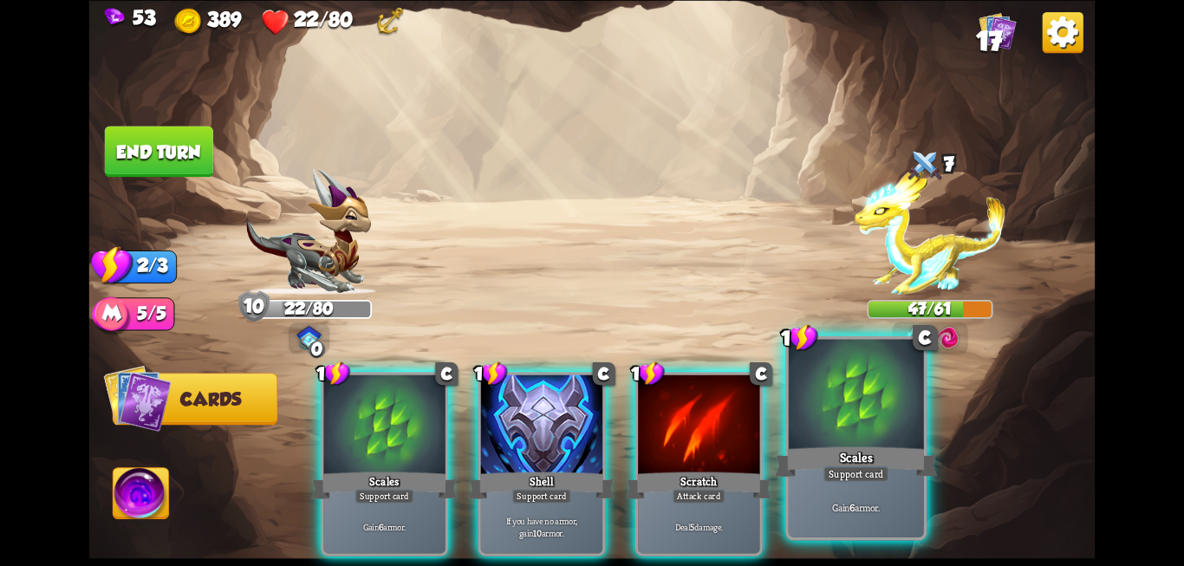
click at [873, 422] on div at bounding box center [856, 396] width 135 height 114
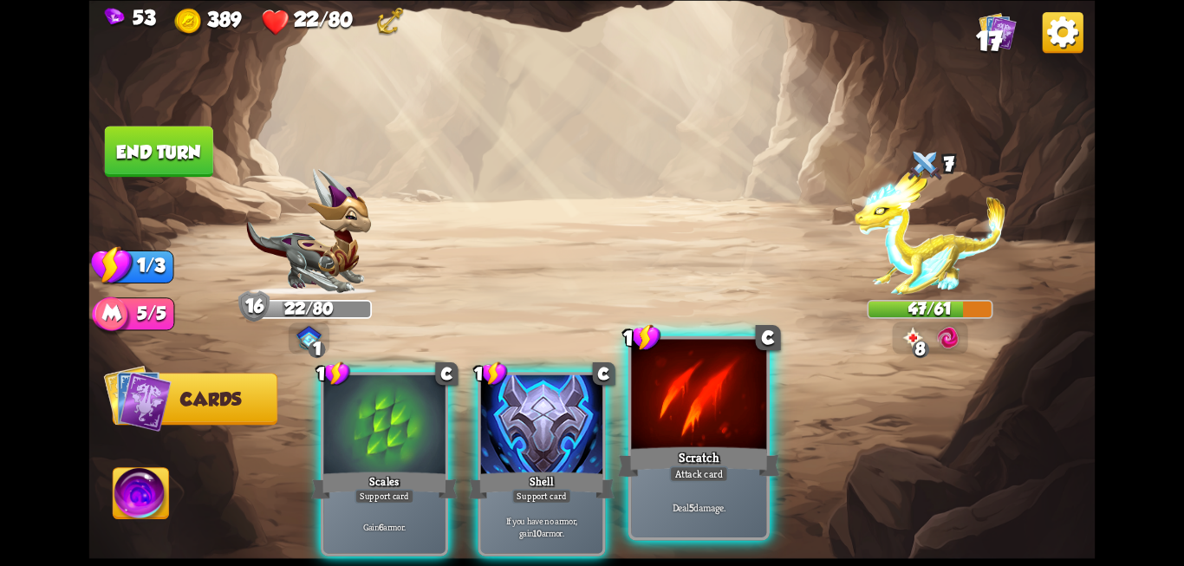
click at [704, 450] on div "Scratch" at bounding box center [699, 462] width 162 height 36
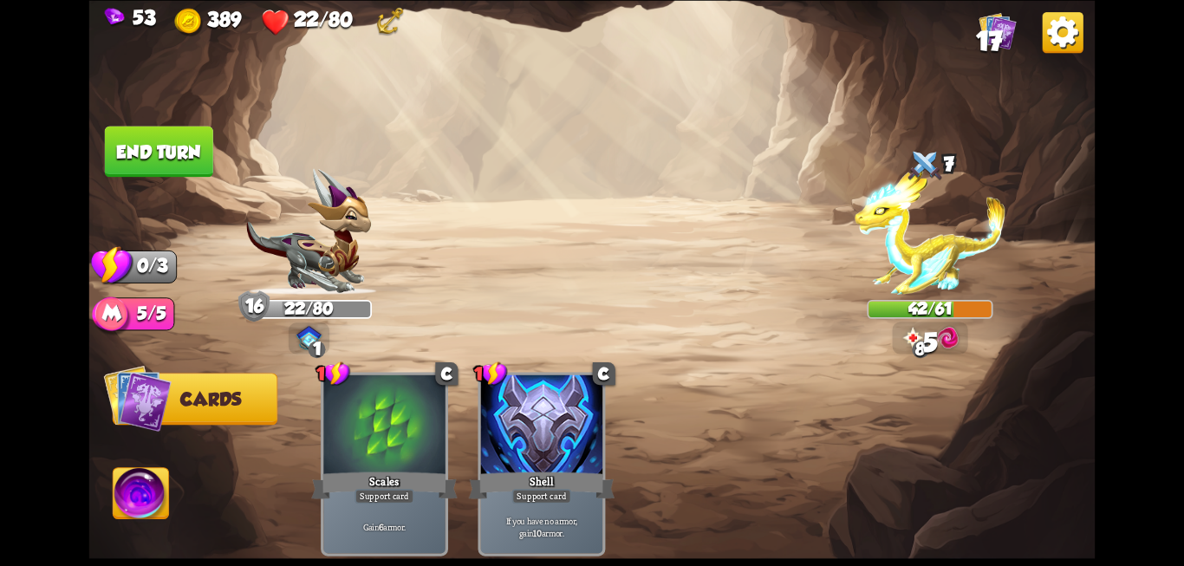
click at [190, 163] on button "End turn" at bounding box center [158, 152] width 111 height 52
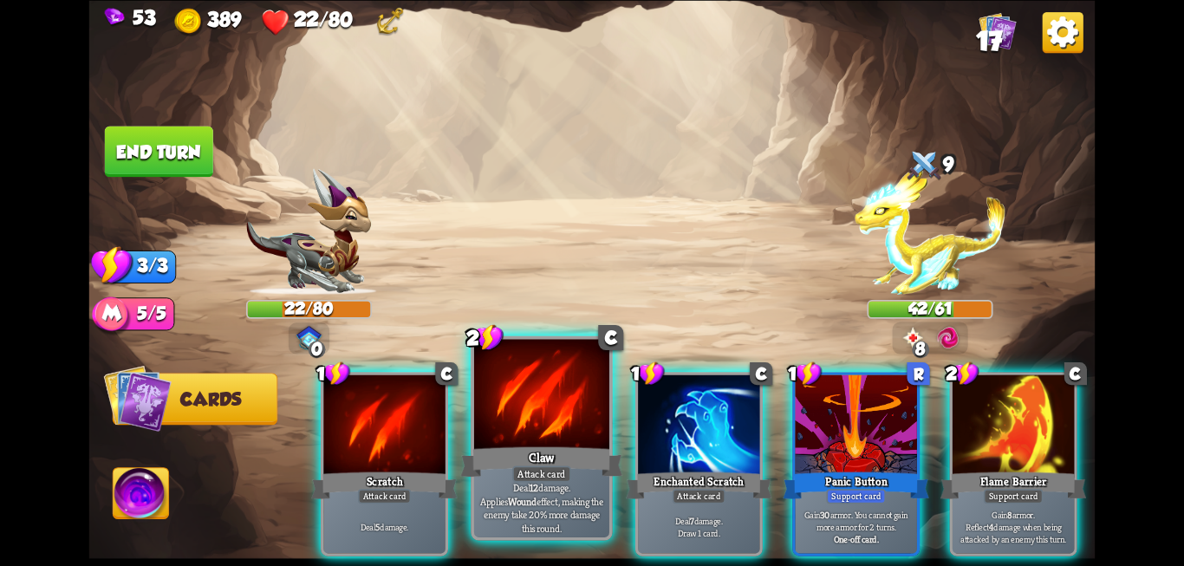
click at [572, 434] on div at bounding box center [541, 396] width 135 height 114
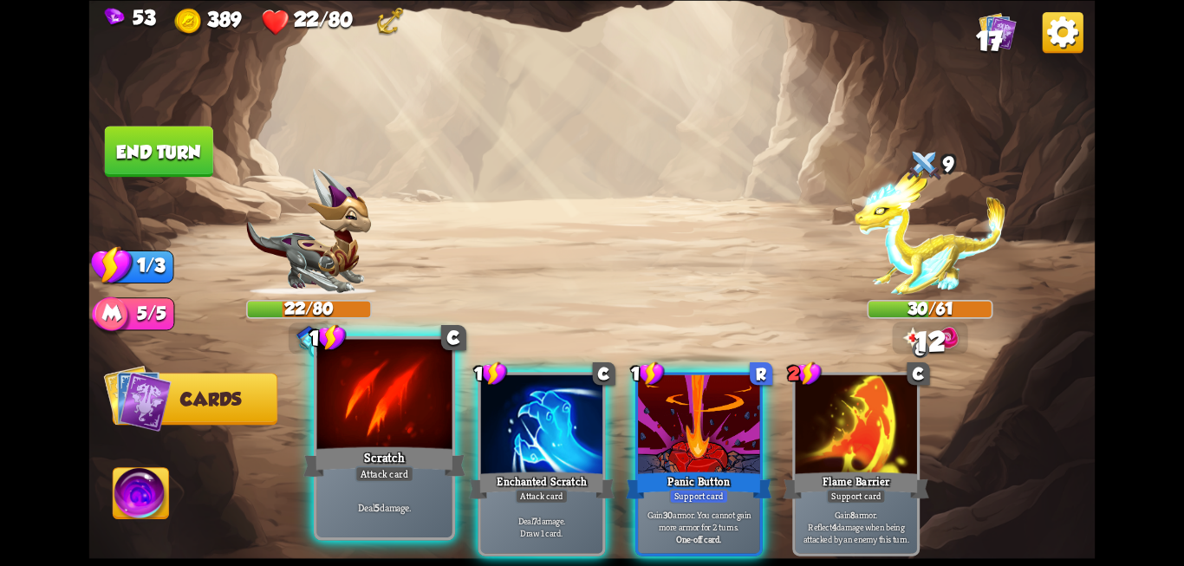
click at [438, 422] on div at bounding box center [384, 396] width 135 height 114
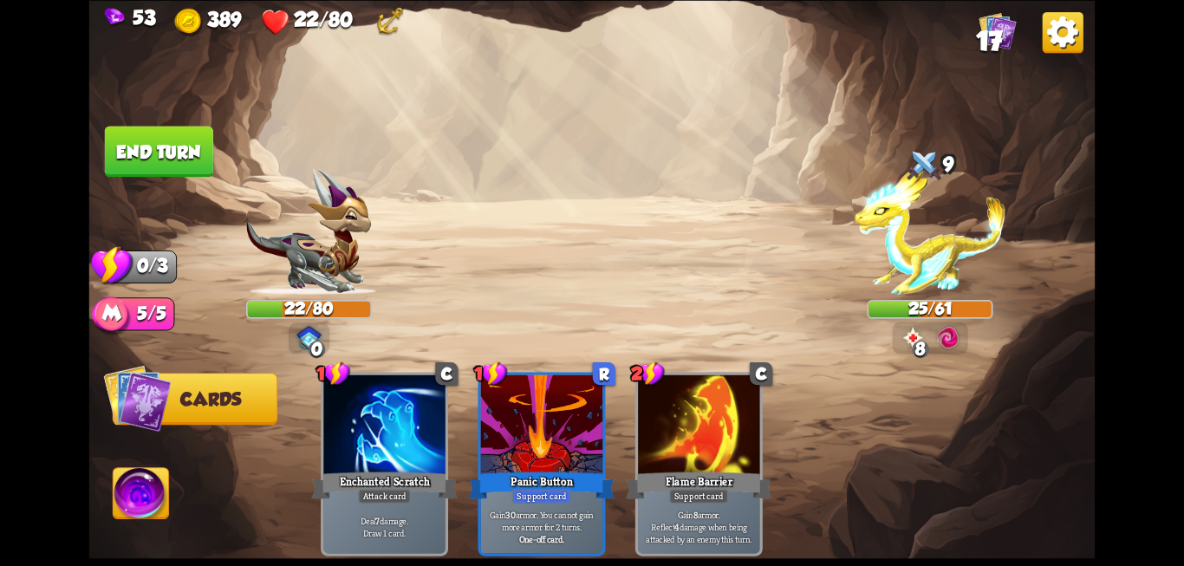
click at [126, 167] on button "End turn" at bounding box center [159, 151] width 108 height 51
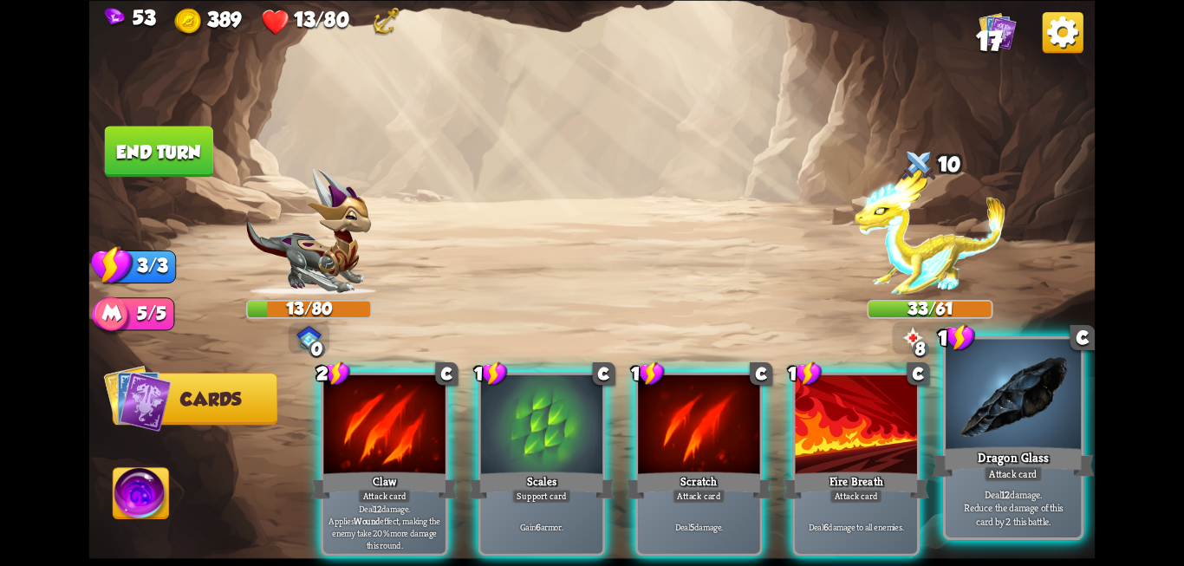
click at [1001, 463] on div "Dragon Glass" at bounding box center [1013, 462] width 162 height 36
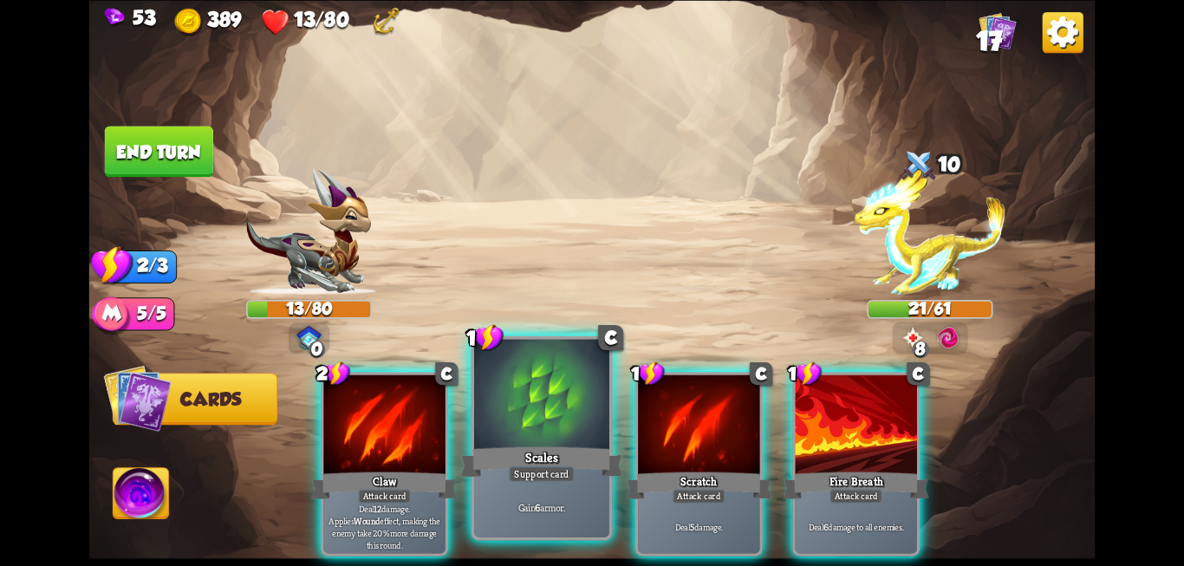
click at [497, 467] on div "Scales" at bounding box center [541, 462] width 162 height 36
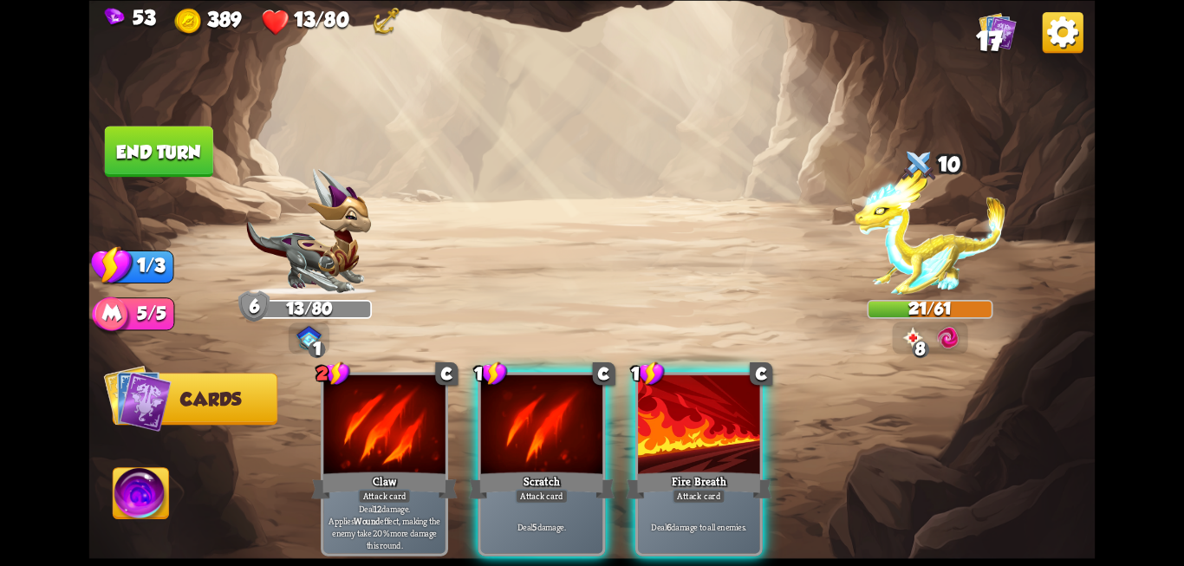
click at [497, 469] on div "Scratch" at bounding box center [542, 485] width 146 height 33
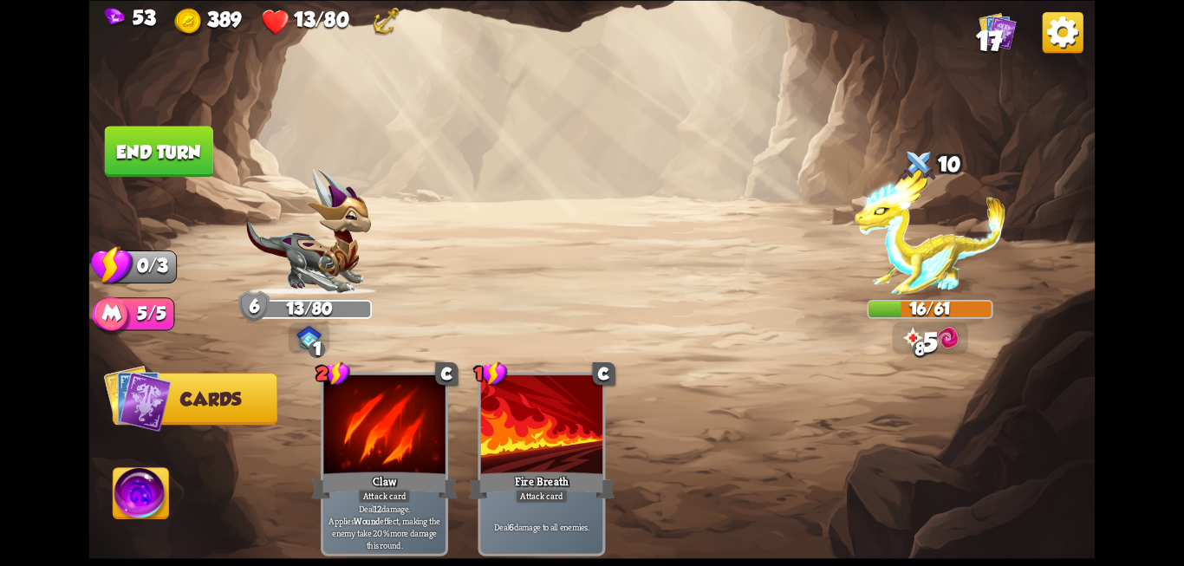
click at [497, 469] on div "Fire Breath" at bounding box center [542, 485] width 146 height 33
click at [152, 178] on img at bounding box center [592, 283] width 1006 height 566
click at [140, 159] on button "End turn" at bounding box center [159, 151] width 108 height 51
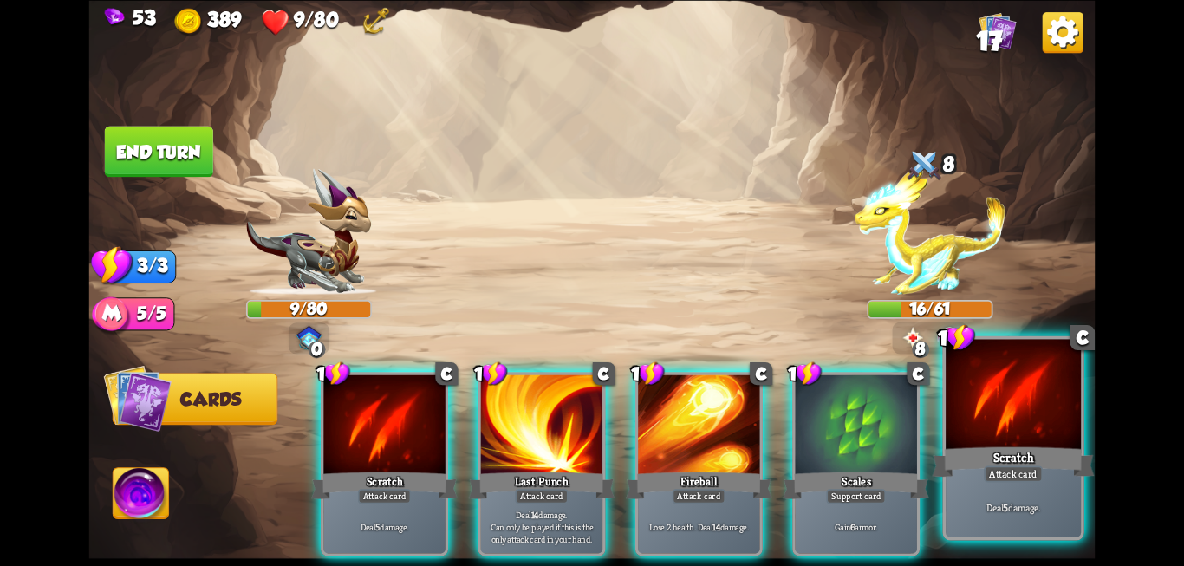
click at [979, 451] on div "Scratch" at bounding box center [1013, 462] width 162 height 36
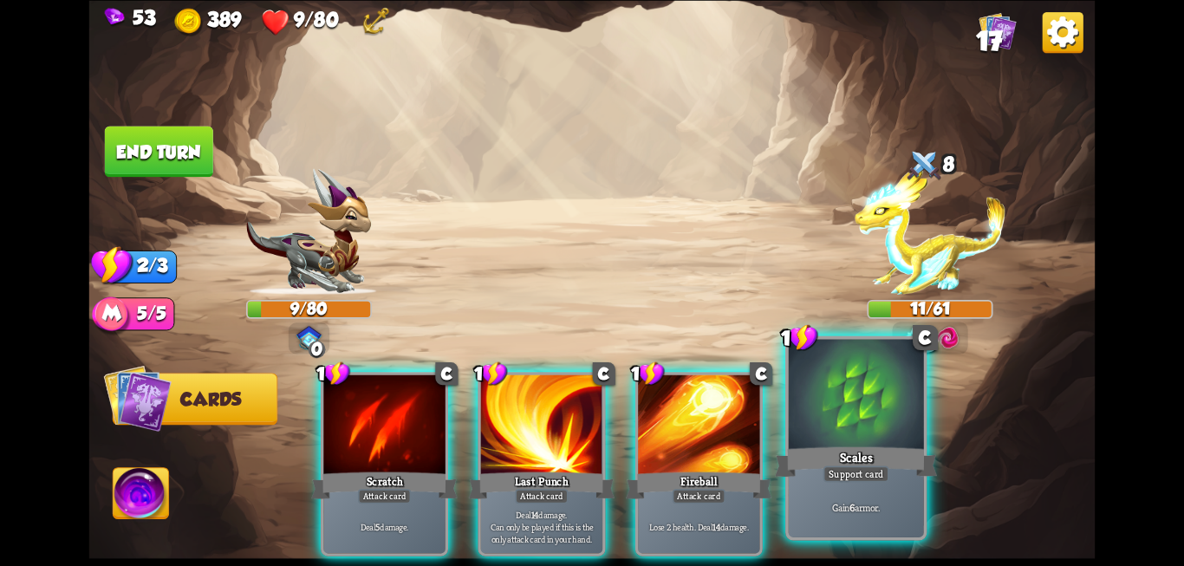
click at [882, 445] on div "Scales" at bounding box center [856, 462] width 162 height 36
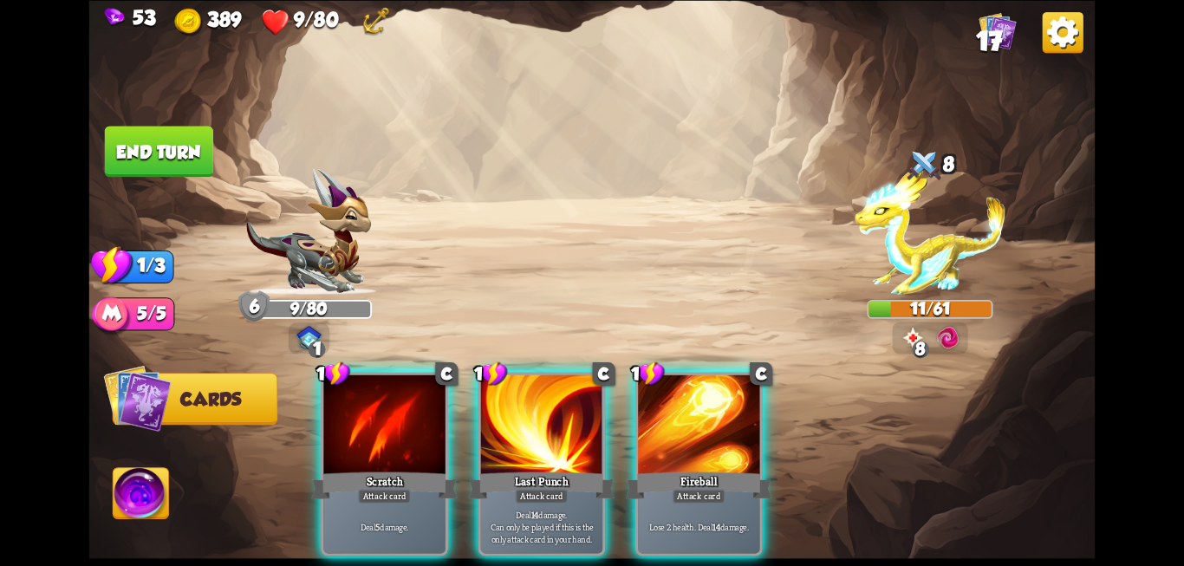
click at [186, 168] on button "End turn" at bounding box center [159, 151] width 108 height 51
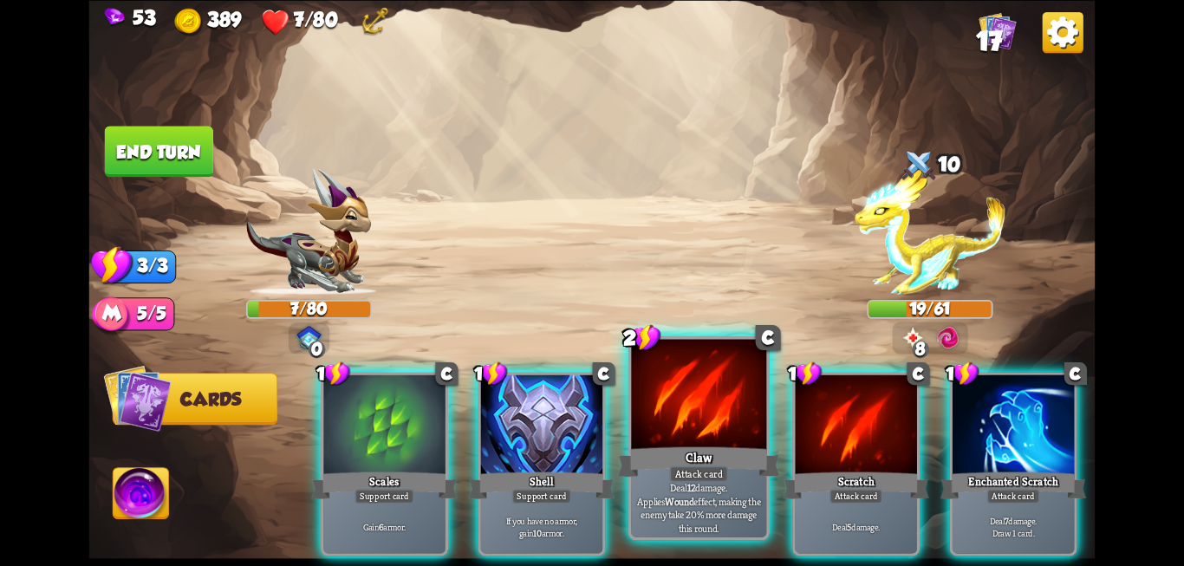
click at [718, 426] on div at bounding box center [698, 396] width 135 height 114
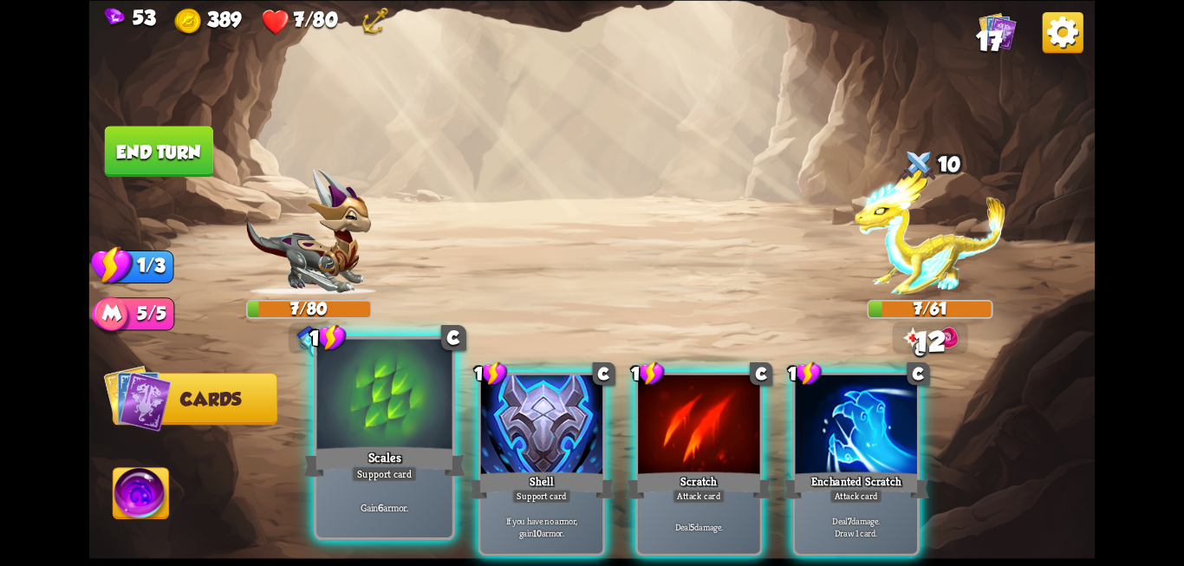
click at [357, 496] on div "Gain 6 armor." at bounding box center [384, 506] width 135 height 59
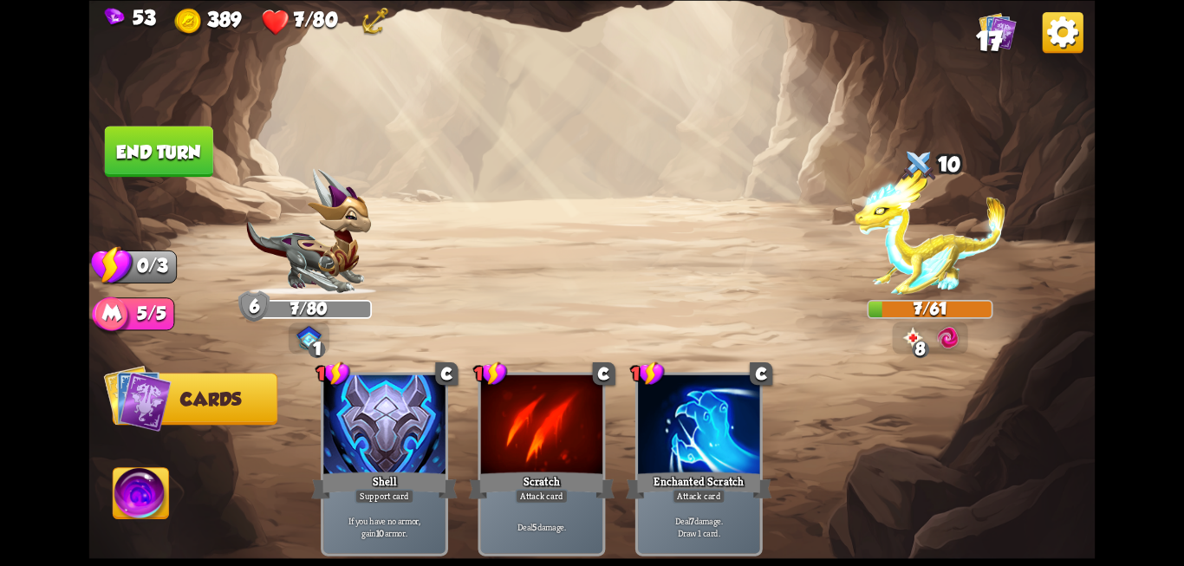
click at [145, 169] on button "End turn" at bounding box center [159, 151] width 108 height 51
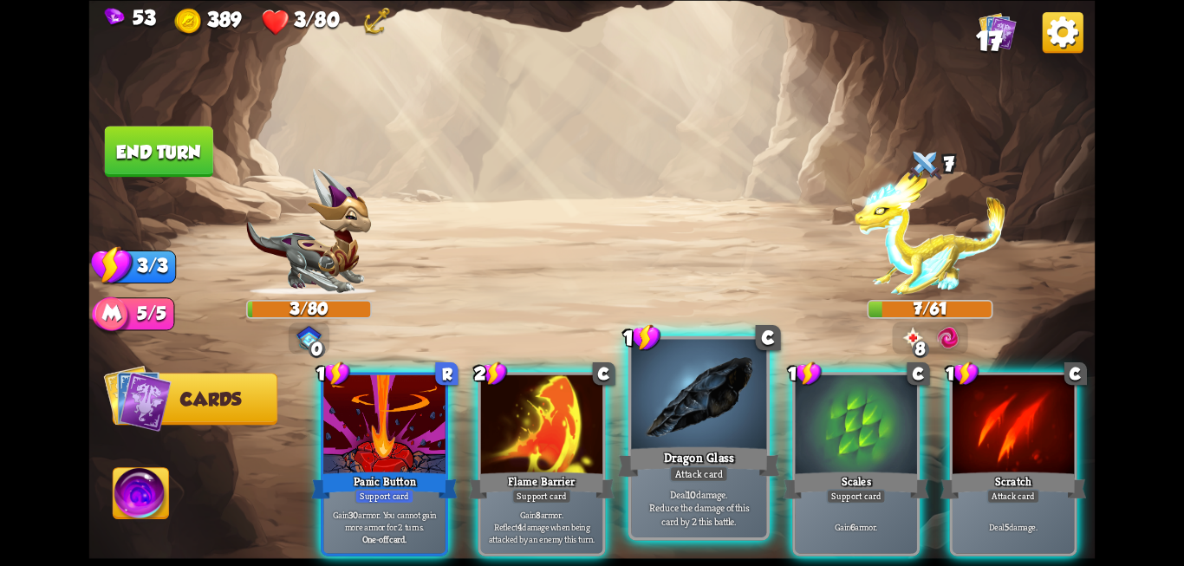
click at [705, 416] on div at bounding box center [698, 396] width 135 height 114
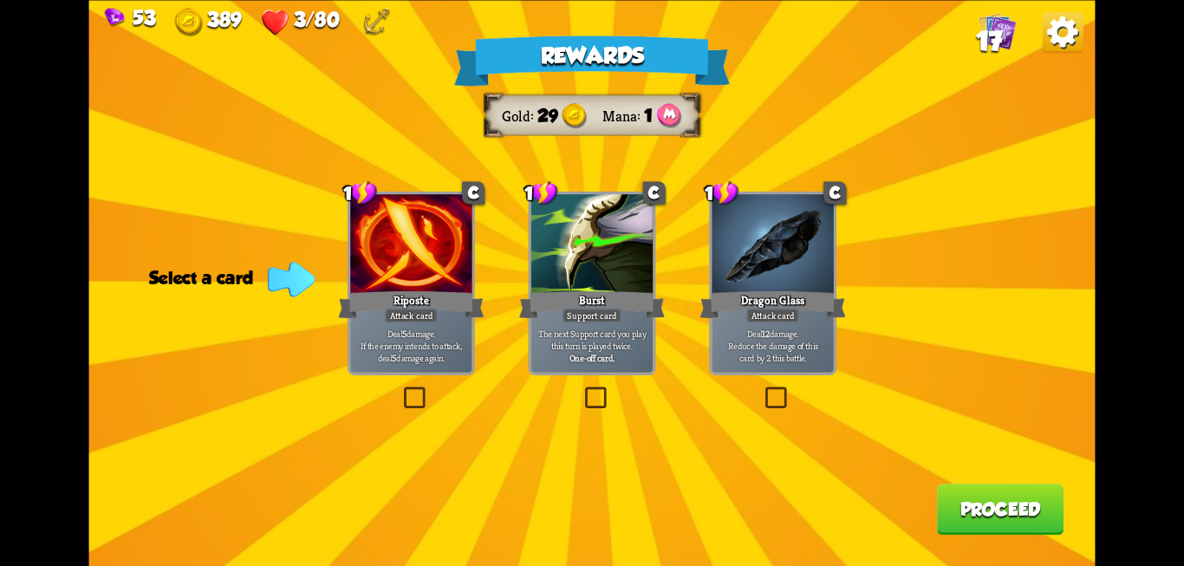
click at [762, 389] on label at bounding box center [762, 389] width 0 height 0
click at [0, 0] on input "checkbox" at bounding box center [0, 0] width 0 height 0
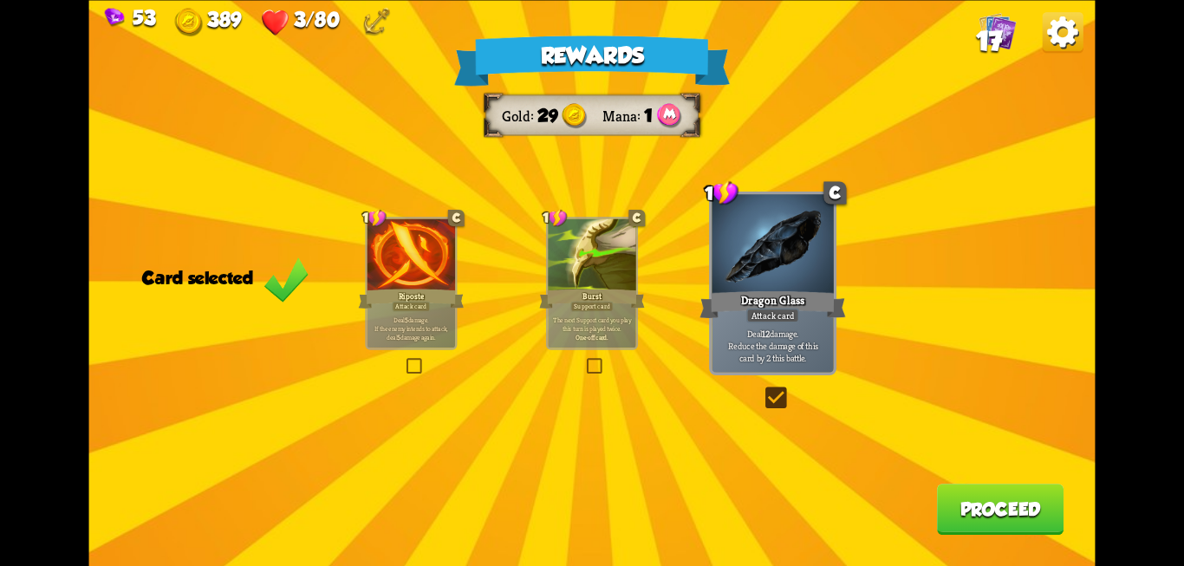
click at [953, 516] on button "Proceed" at bounding box center [1000, 509] width 127 height 51
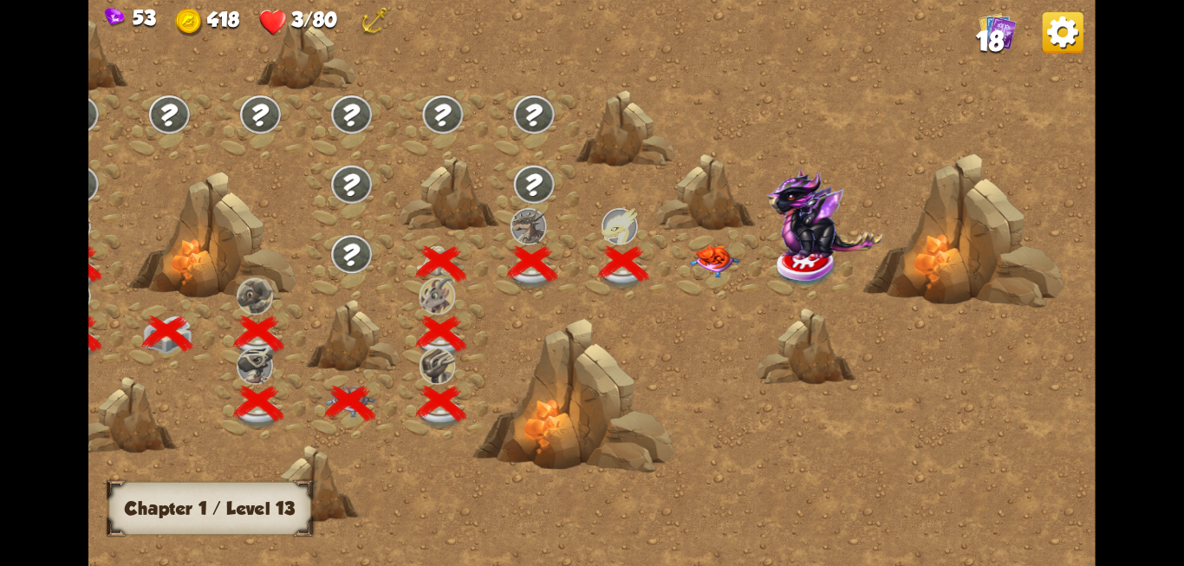
click at [710, 267] on img at bounding box center [714, 260] width 50 height 32
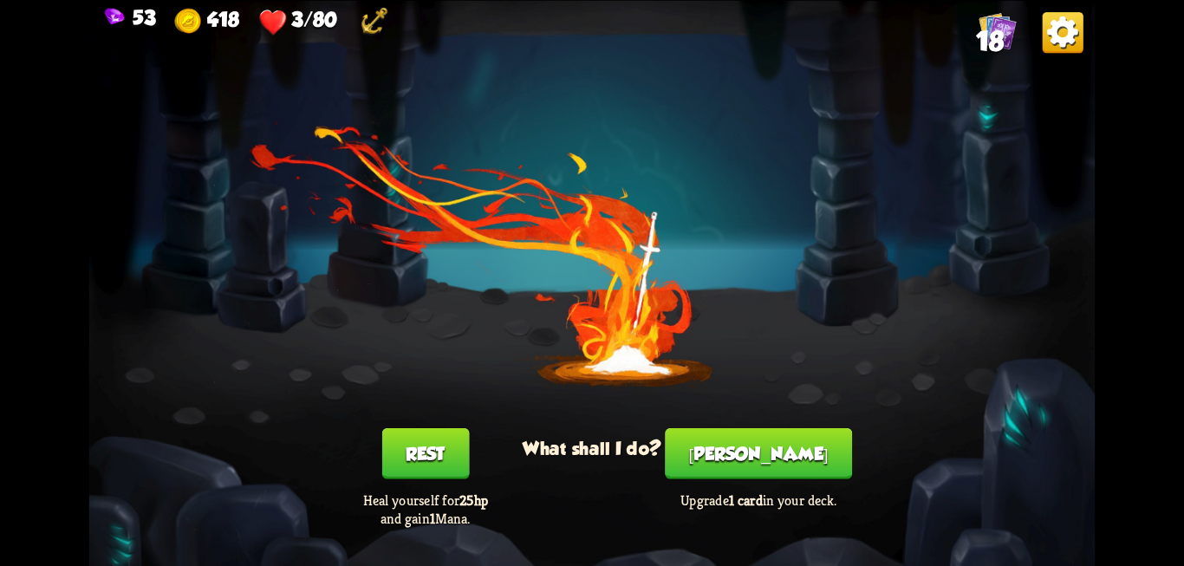
click at [710, 267] on div "You feel rested! What shall I do? Rest Heal yourself for 25hp and gain 1 Mana. …" at bounding box center [592, 283] width 1006 height 566
click at [417, 458] on button "Rest" at bounding box center [425, 452] width 88 height 51
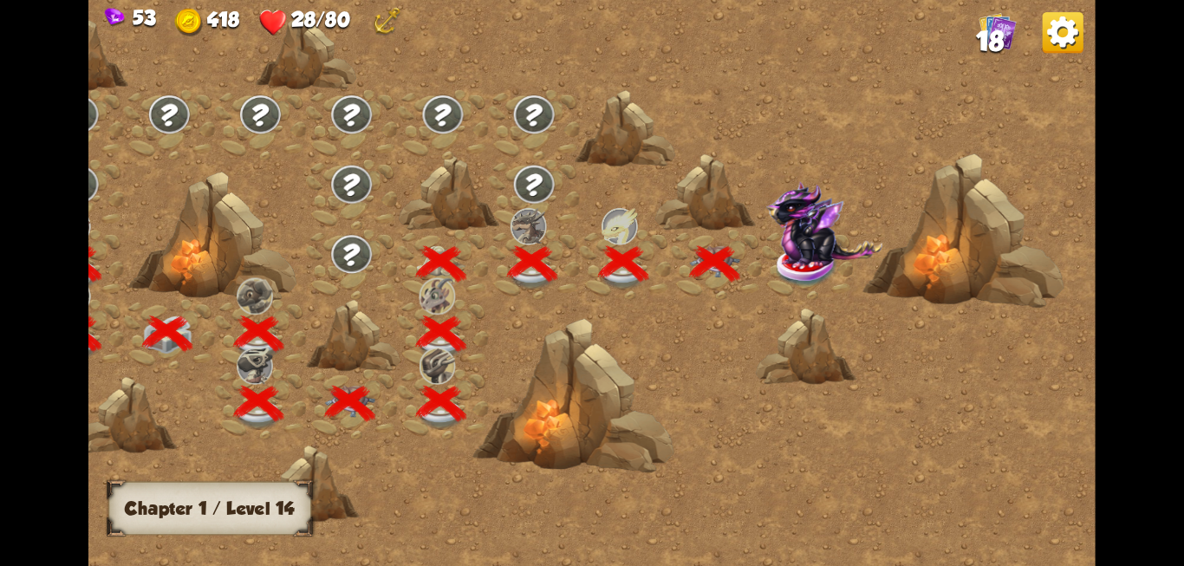
click at [803, 260] on img at bounding box center [823, 223] width 116 height 86
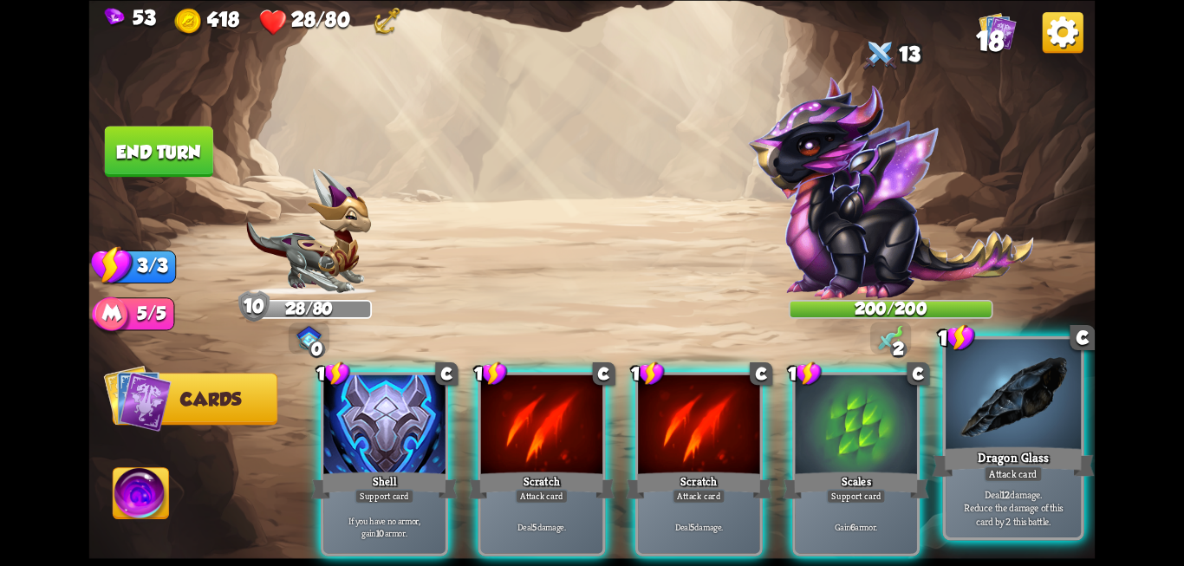
click at [1056, 458] on div "Dragon Glass" at bounding box center [1013, 462] width 162 height 36
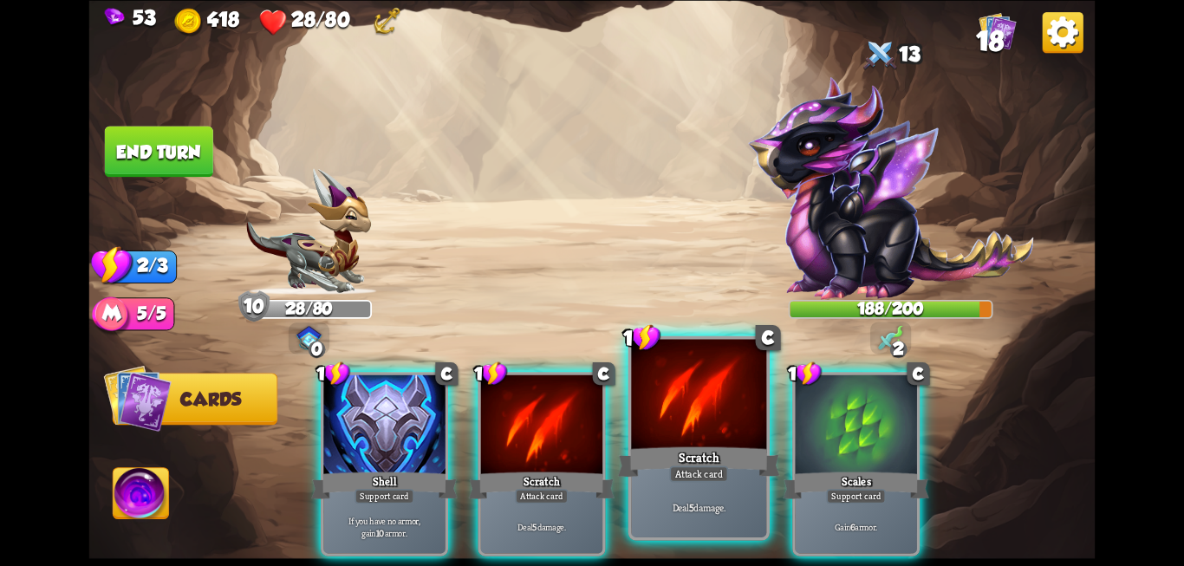
click at [721, 458] on div "Scratch" at bounding box center [699, 462] width 162 height 36
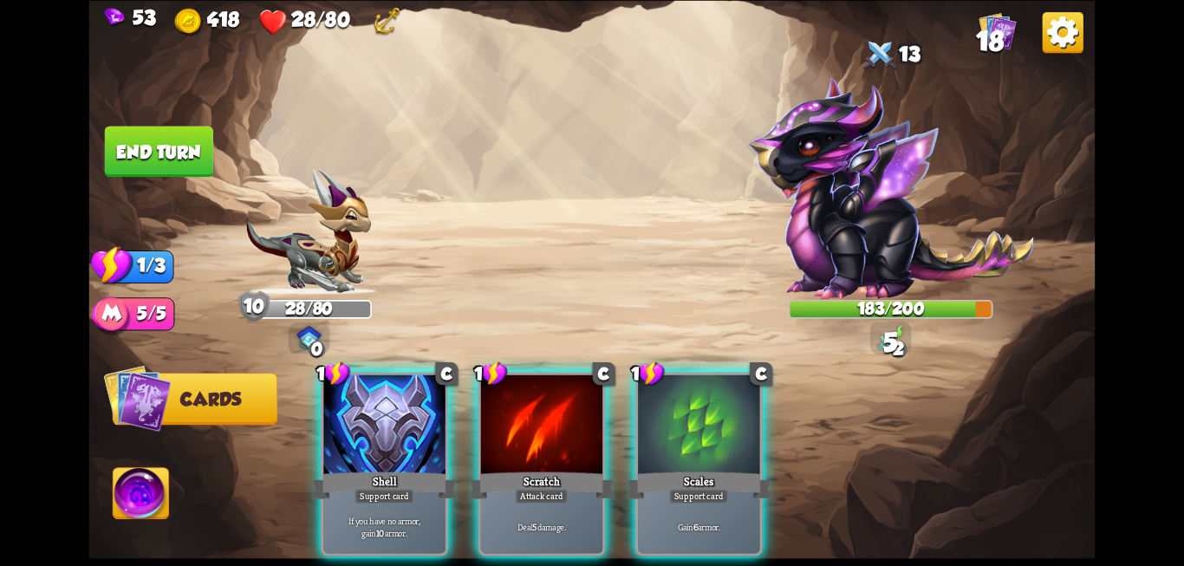
click at [721, 469] on div "Scales" at bounding box center [699, 485] width 146 height 33
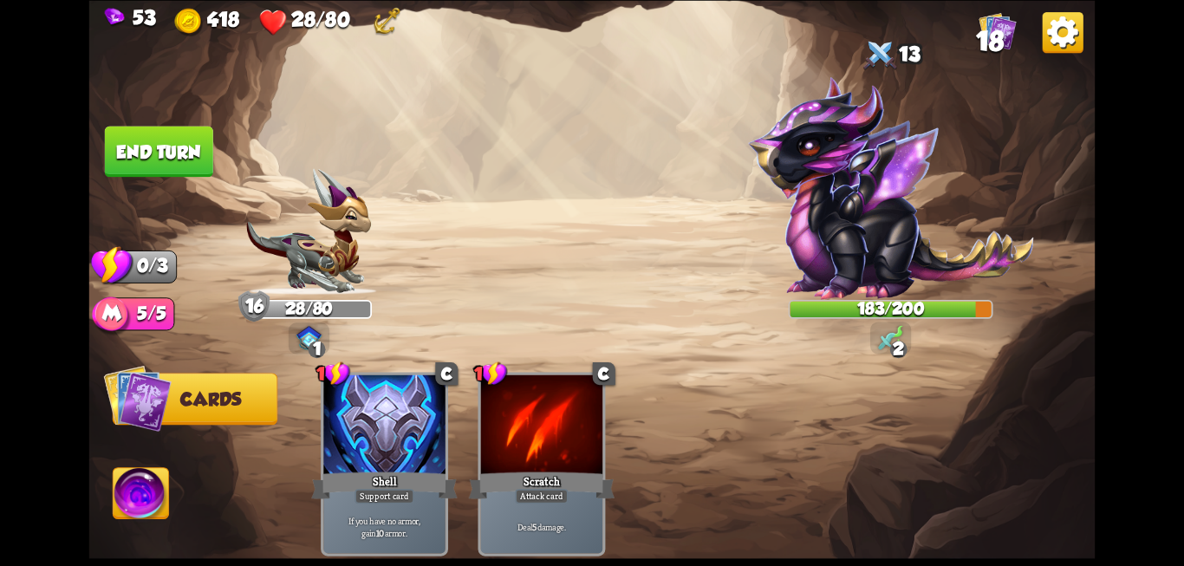
click at [136, 163] on button "End turn" at bounding box center [159, 151] width 108 height 51
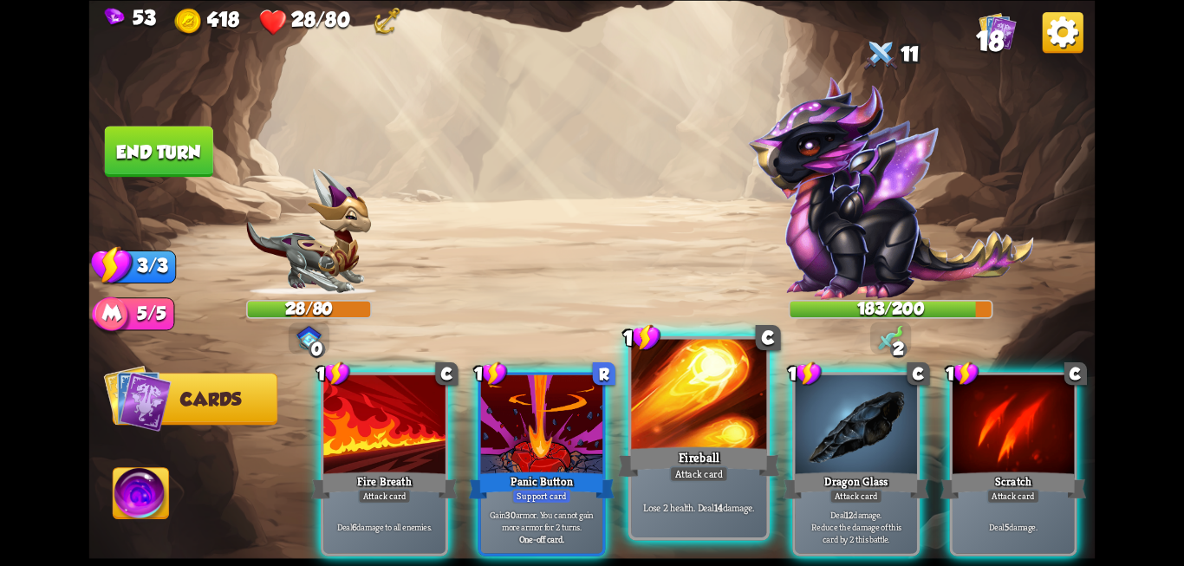
click at [663, 418] on div at bounding box center [698, 396] width 135 height 114
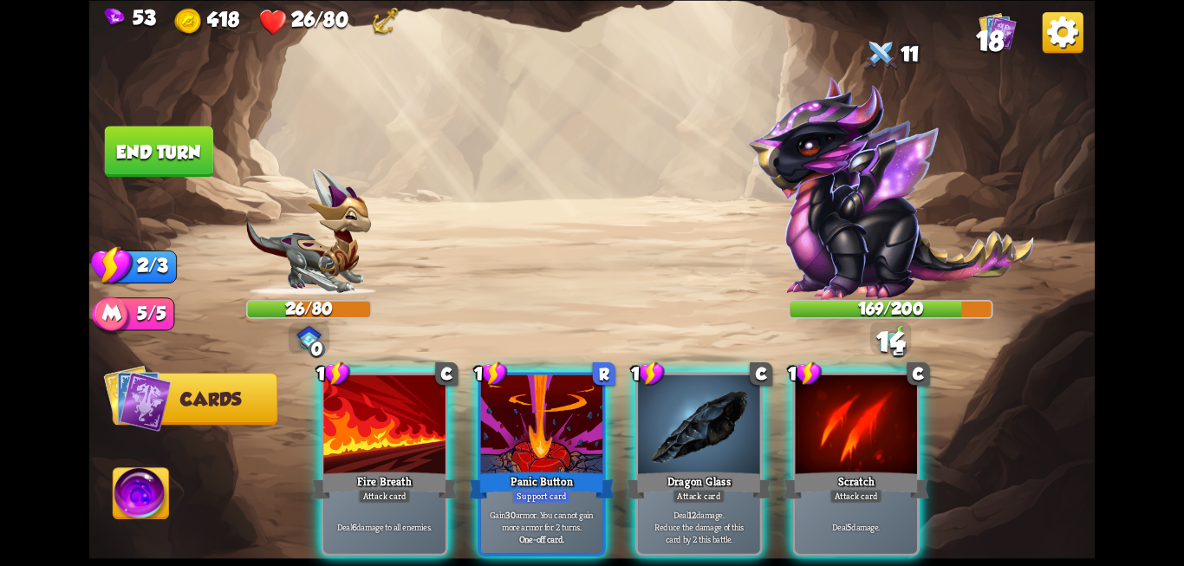
click at [663, 418] on div at bounding box center [698, 425] width 121 height 102
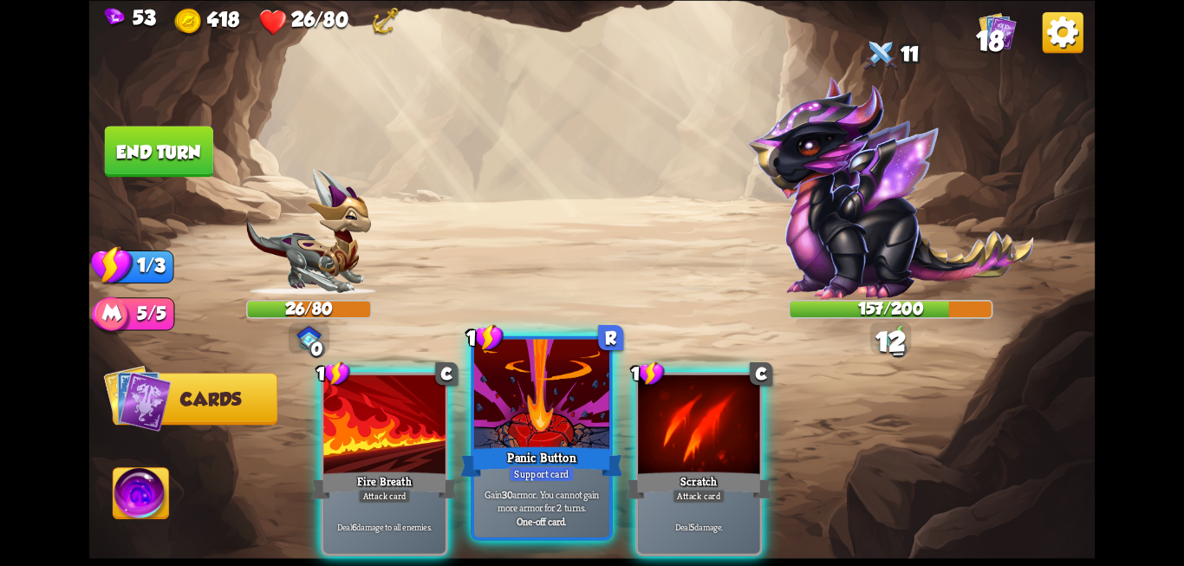
drag, startPoint x: 663, startPoint y: 418, endPoint x: 501, endPoint y: 403, distance: 162.7
click at [501, 403] on div "1 C Fire Breath Attack card Deal 6 damage to all enemies. 1 R Panic Button Supp…" at bounding box center [692, 440] width 805 height 251
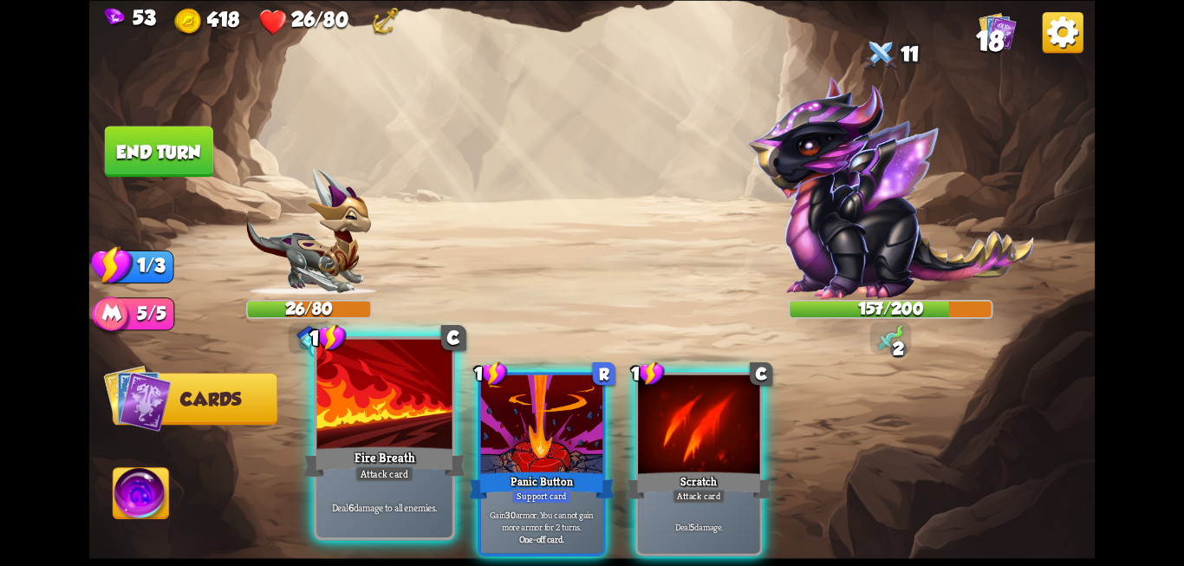
click at [422, 369] on div at bounding box center [384, 396] width 135 height 114
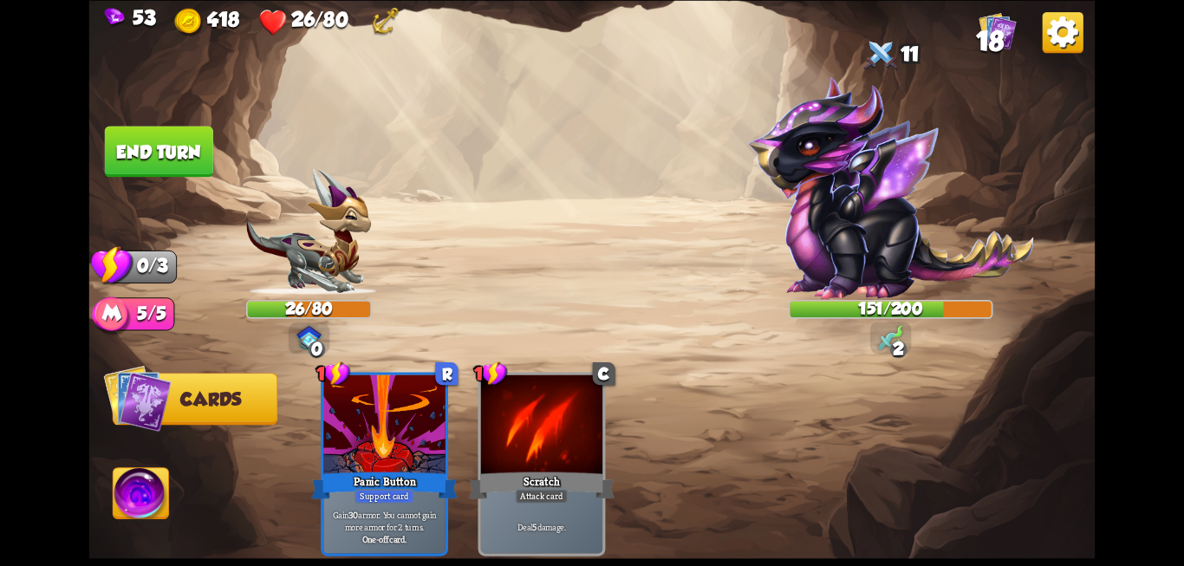
click at [185, 139] on button "End turn" at bounding box center [159, 151] width 108 height 51
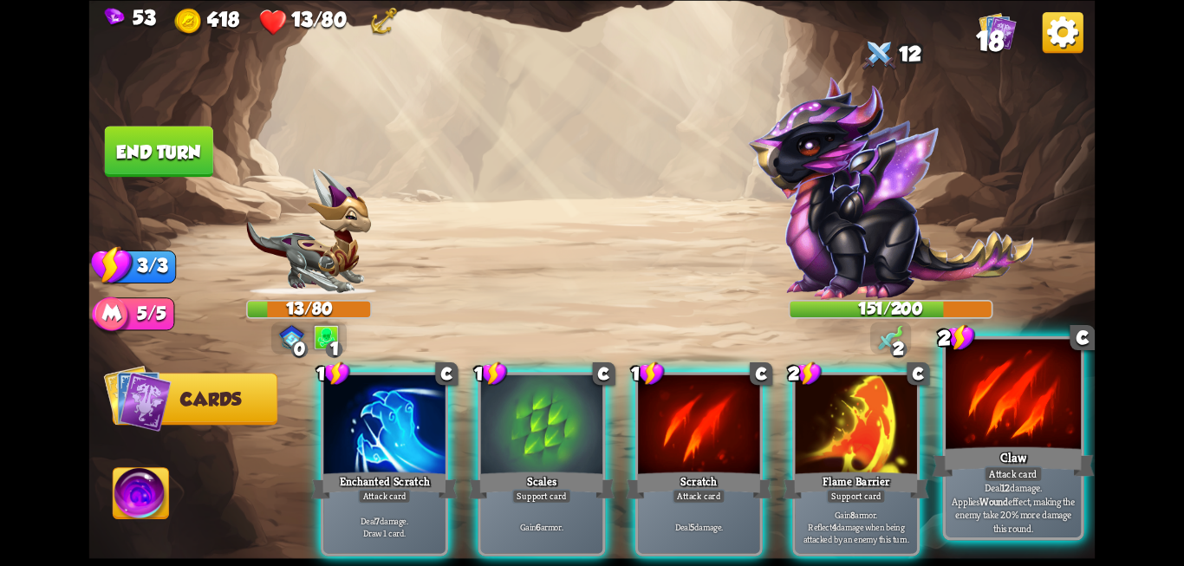
click at [1035, 452] on div "Claw" at bounding box center [1013, 462] width 162 height 36
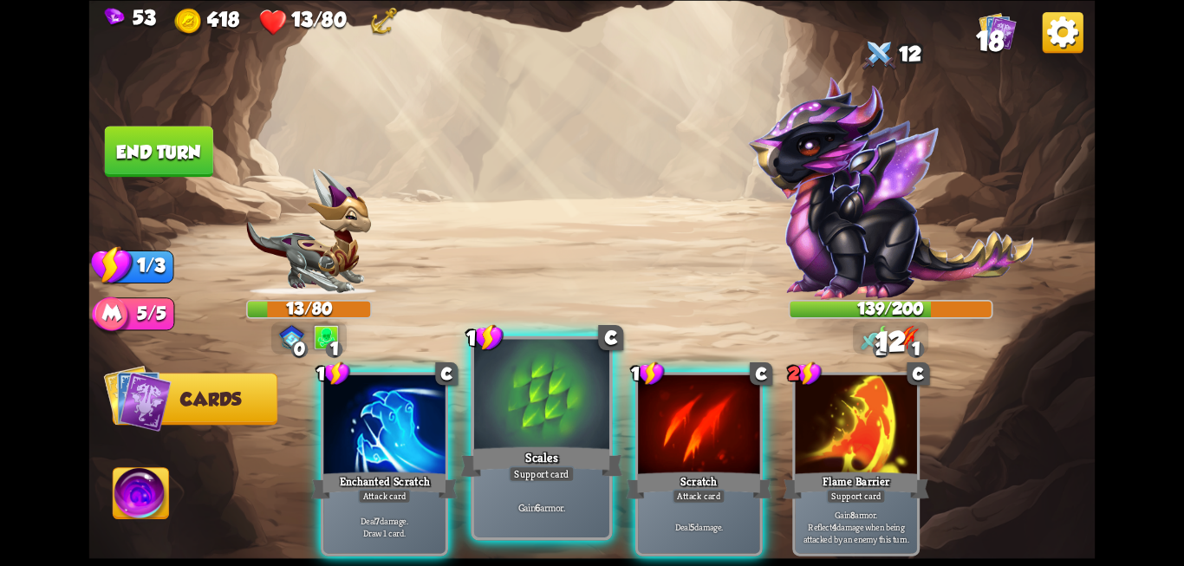
click at [556, 492] on div "Gain 6 armor." at bounding box center [541, 506] width 135 height 59
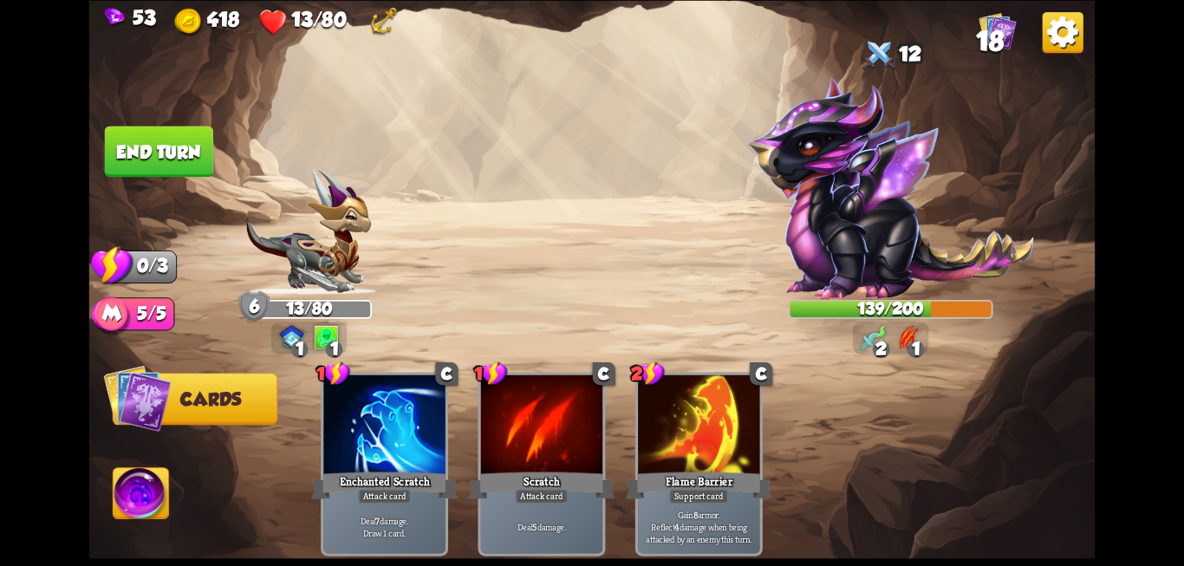
click at [175, 185] on img at bounding box center [592, 283] width 1006 height 566
click at [167, 172] on button "End turn" at bounding box center [159, 151] width 108 height 51
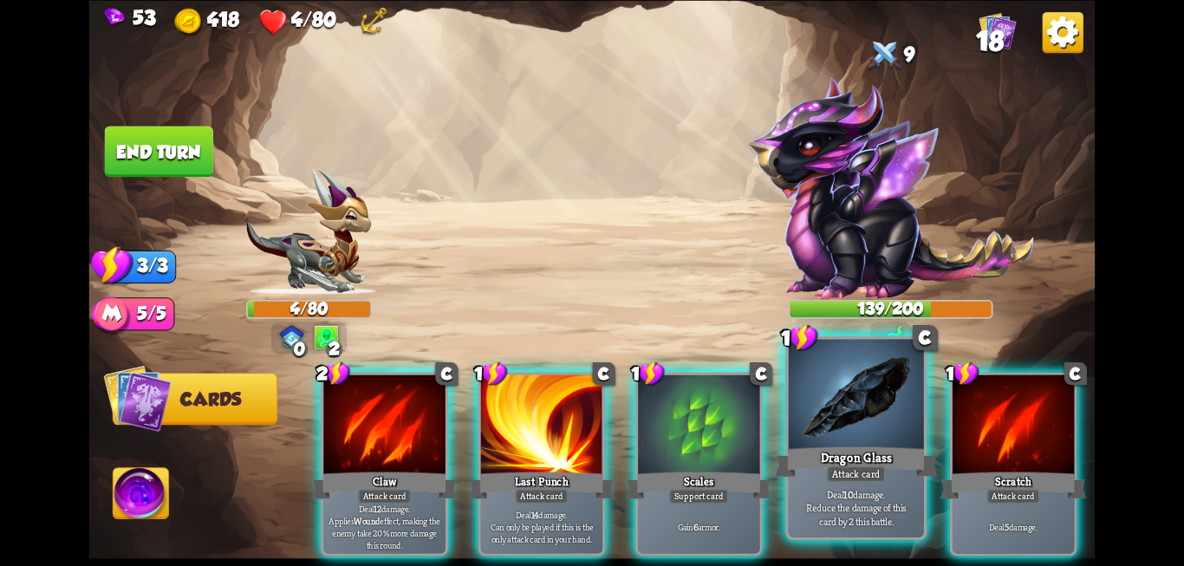
click at [826, 425] on div at bounding box center [856, 396] width 135 height 114
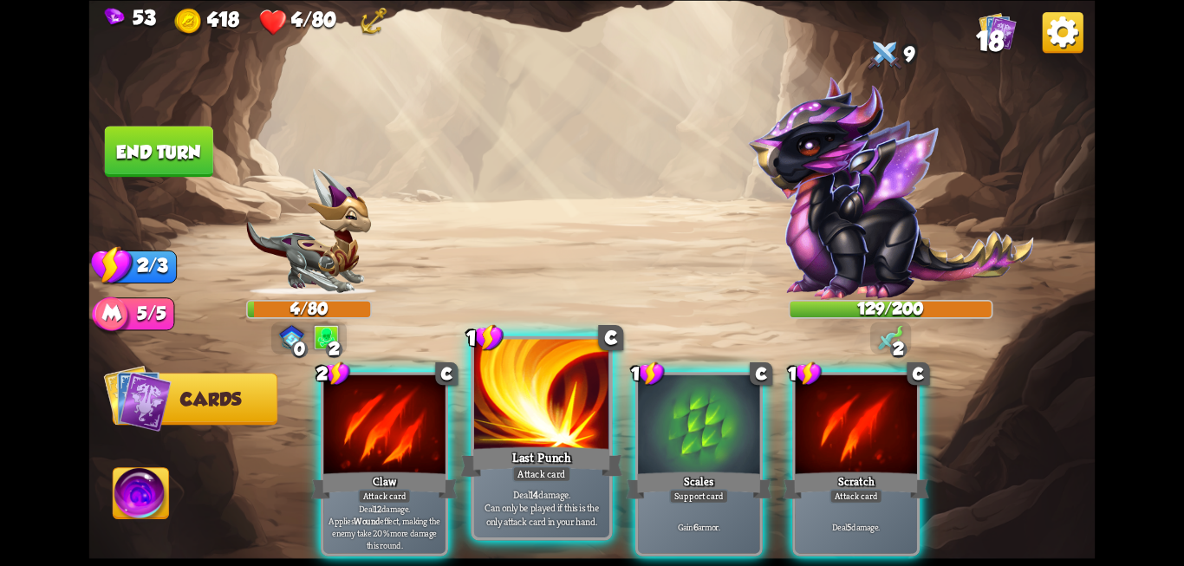
click at [542, 470] on div "Attack card" at bounding box center [541, 473] width 59 height 16
click at [536, 421] on div at bounding box center [541, 396] width 135 height 114
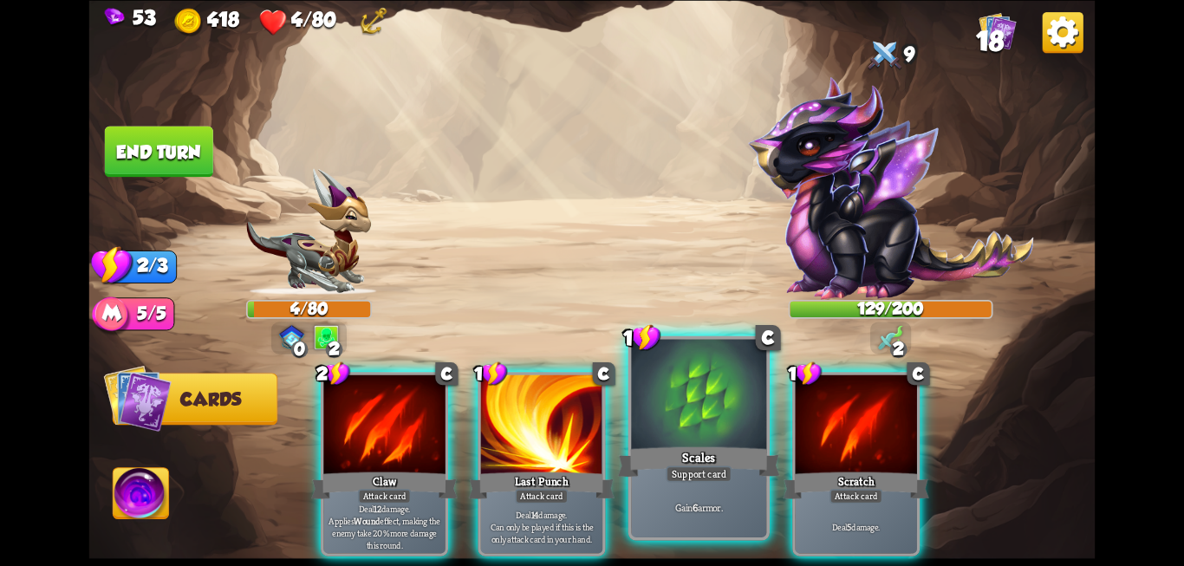
click at [691, 461] on div "Scales" at bounding box center [699, 462] width 162 height 36
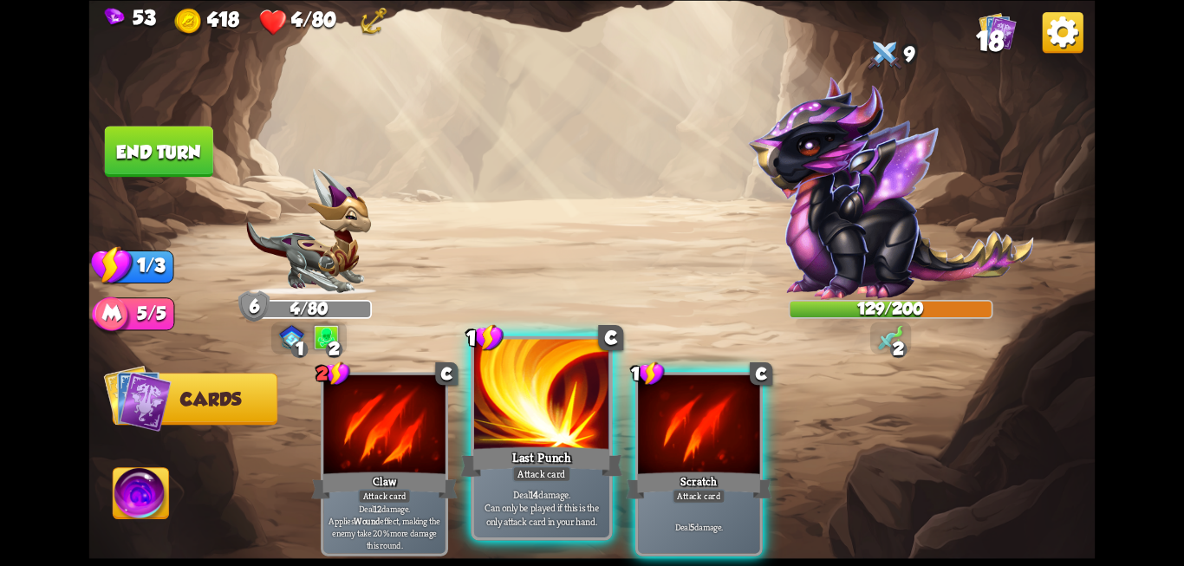
click at [560, 454] on div "Last Punch" at bounding box center [541, 462] width 162 height 36
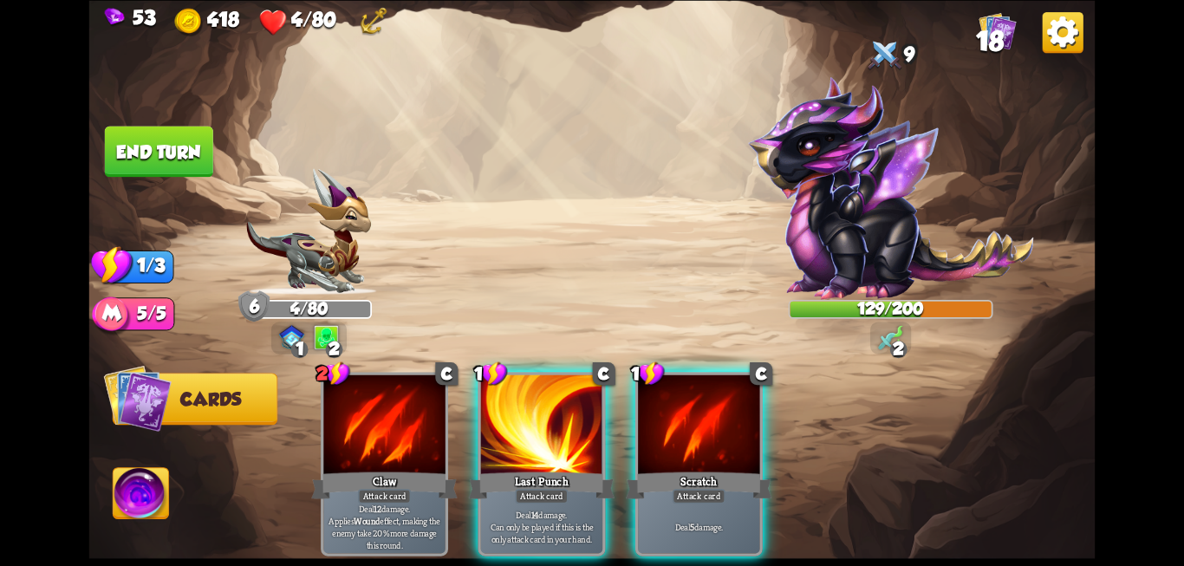
click at [145, 154] on button "End turn" at bounding box center [159, 151] width 108 height 51
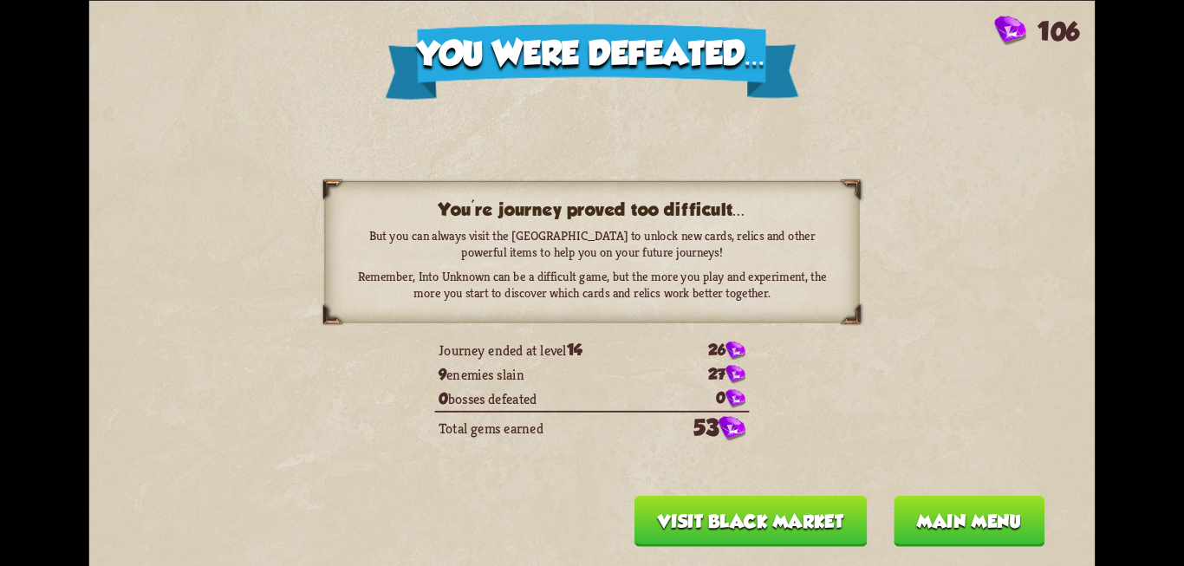
click at [962, 520] on button "Main menu" at bounding box center [969, 520] width 152 height 51
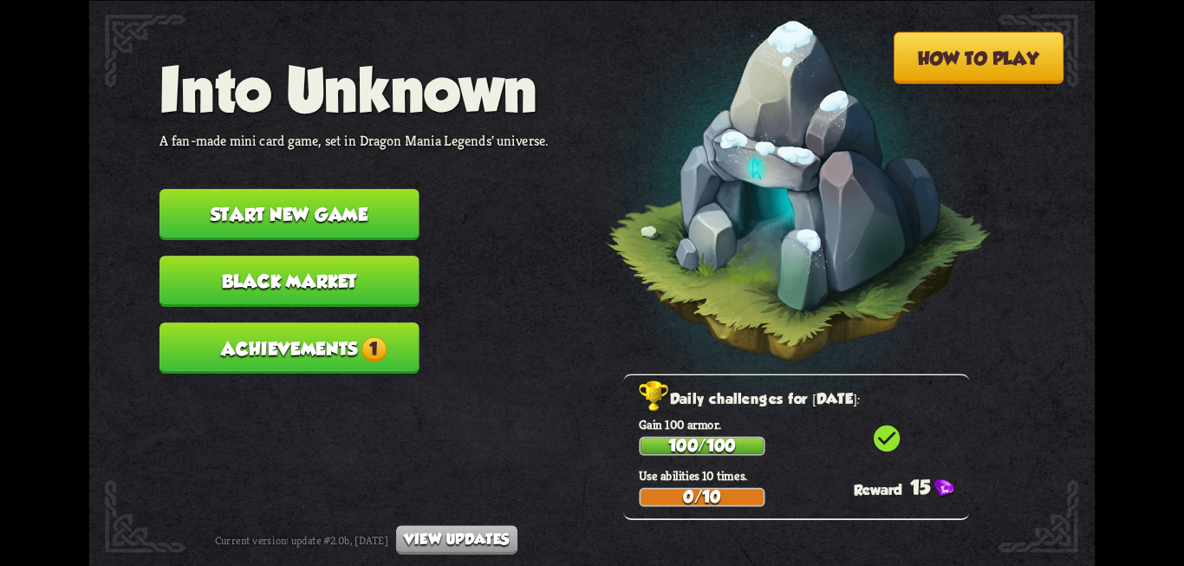
click at [888, 439] on icon "check_circle" at bounding box center [886, 437] width 31 height 31
click at [721, 510] on div "Daily challenges for [DATE]: Gain 100 armor. 100/100 check_circle Use abilities…" at bounding box center [796, 446] width 346 height 146
click at [689, 501] on div "0/10" at bounding box center [701, 497] width 122 height 16
click at [270, 342] on button "Achievements 1" at bounding box center [288, 347] width 259 height 51
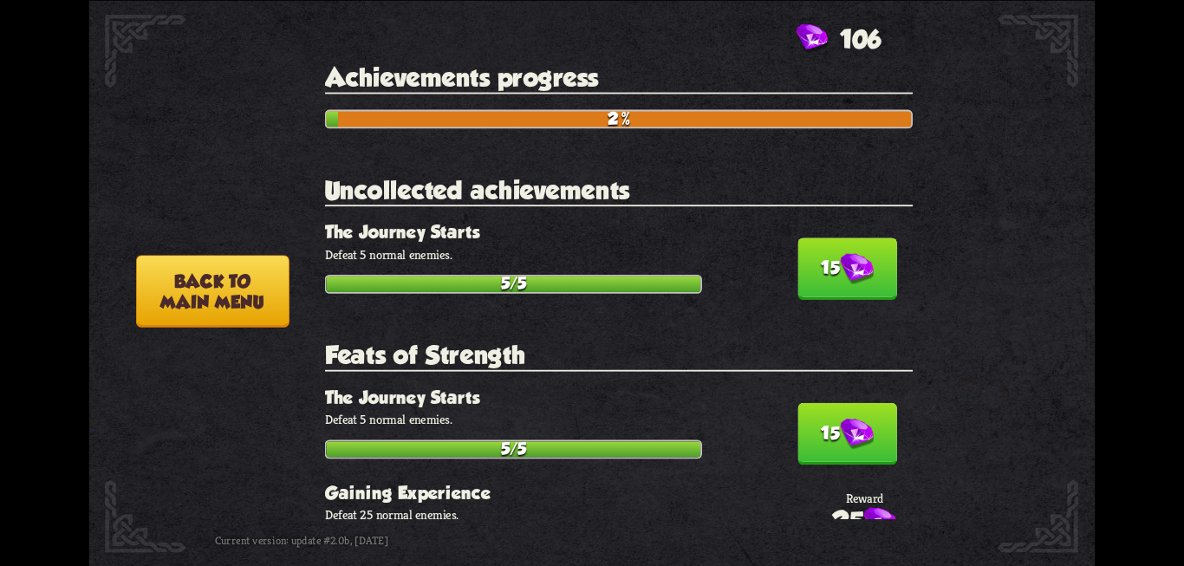
click at [827, 270] on button "15" at bounding box center [847, 268] width 100 height 62
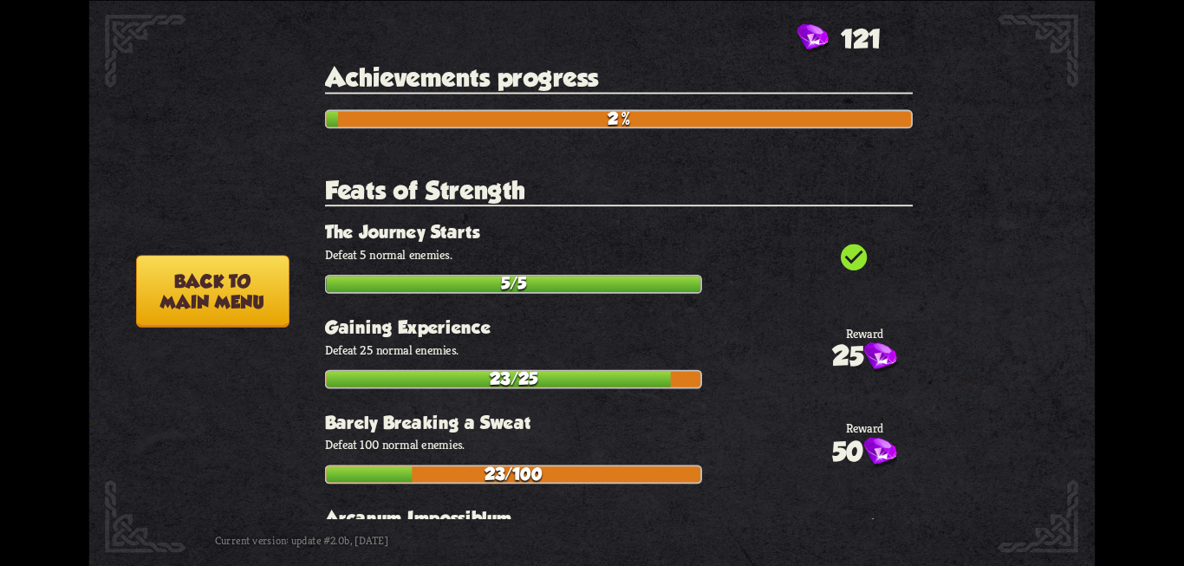
drag, startPoint x: 834, startPoint y: 349, endPoint x: 817, endPoint y: 280, distance: 71.5
click at [818, 282] on section "Feats of Strength check_circle The Journey Starts Defeat 5 normal enemies. 5/5 …" at bounding box center [619, 566] width 588 height 783
click at [814, 242] on div "check_circle The Journey Starts Defeat 5 normal enemies. 5/5" at bounding box center [619, 258] width 588 height 72
click at [259, 300] on button "Back to main menu" at bounding box center [212, 291] width 153 height 72
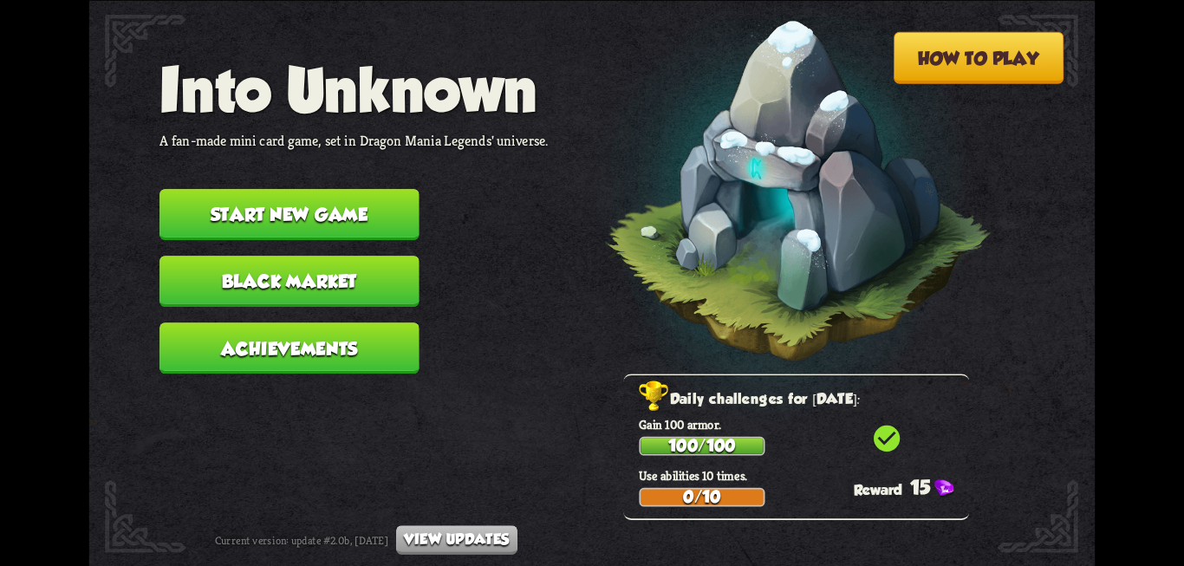
click at [272, 292] on button "Black Market" at bounding box center [288, 281] width 259 height 51
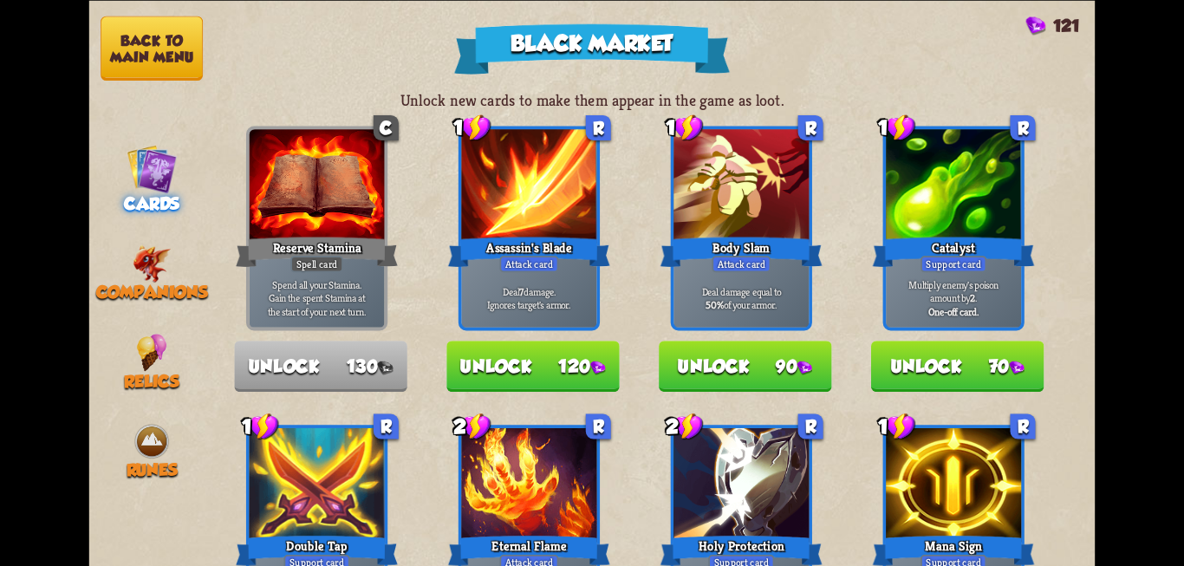
drag, startPoint x: 541, startPoint y: 432, endPoint x: 588, endPoint y: 134, distance: 301.7
drag, startPoint x: 582, startPoint y: 314, endPoint x: 587, endPoint y: 284, distance: 29.8
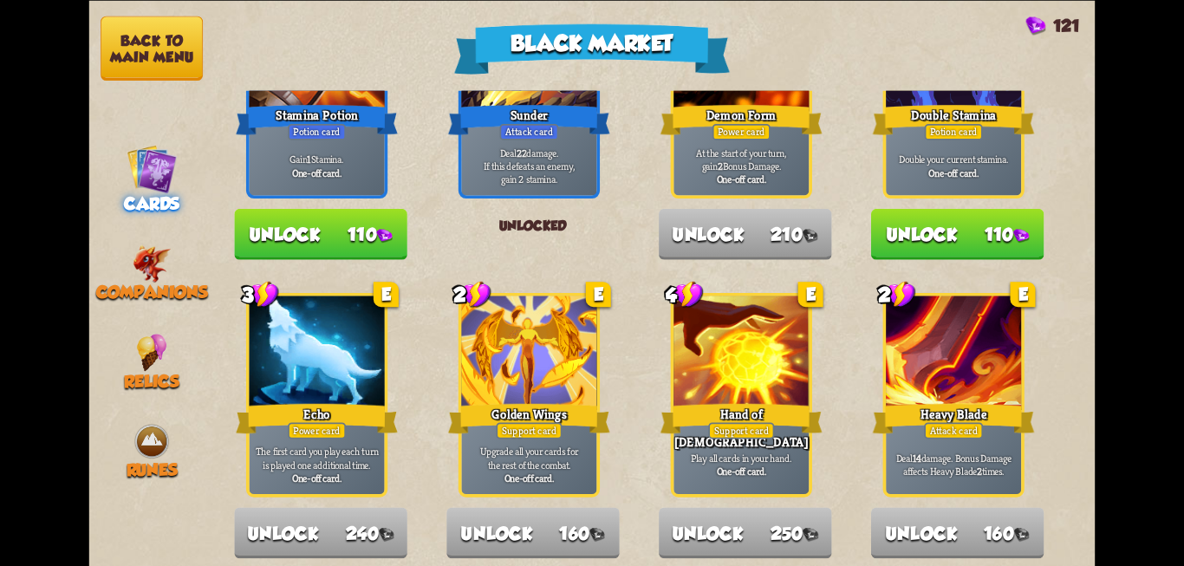
scroll to position [1218, 0]
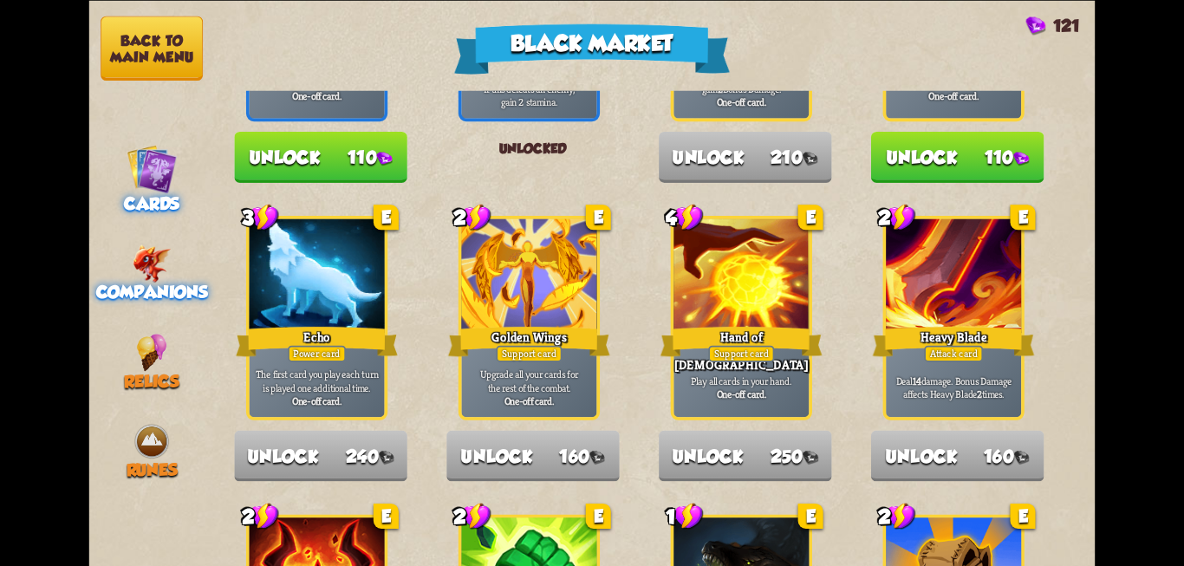
click at [156, 285] on span "Companions" at bounding box center [152, 292] width 112 height 20
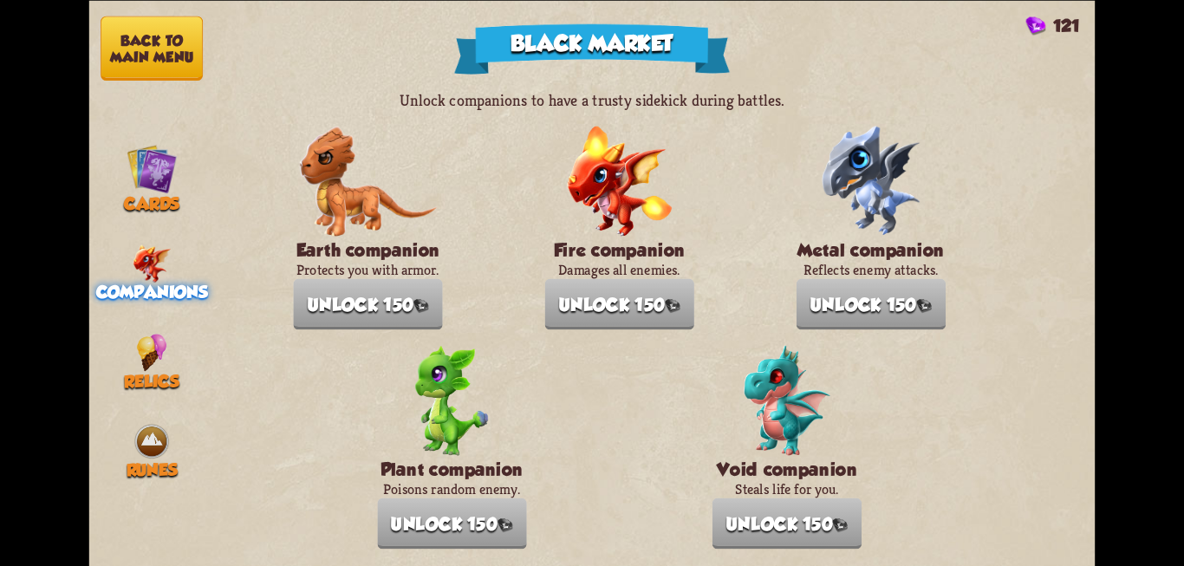
click at [149, 33] on button "Back to main menu" at bounding box center [152, 48] width 102 height 64
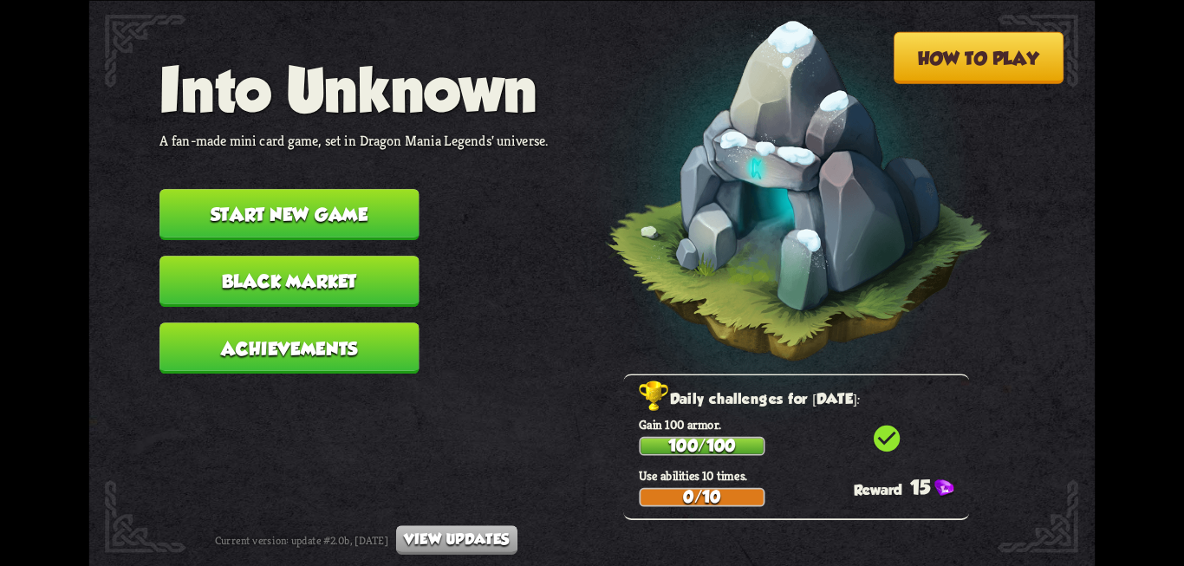
click at [258, 228] on button "Start new game" at bounding box center [288, 214] width 259 height 51
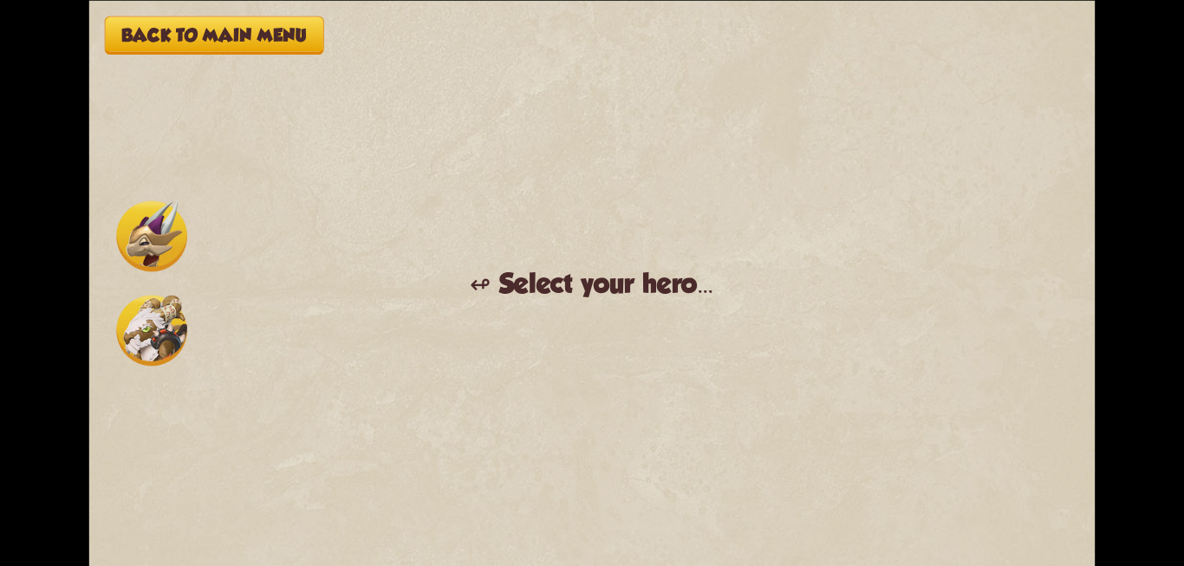
click at [137, 355] on img at bounding box center [151, 330] width 71 height 71
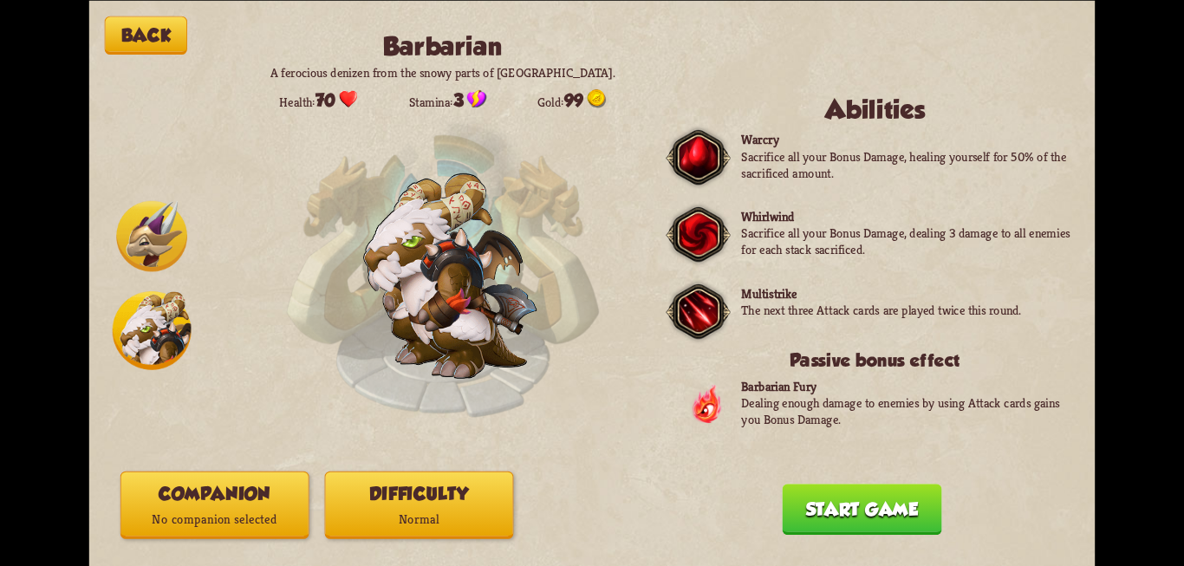
click at [809, 512] on button "Start game" at bounding box center [861, 509] width 159 height 51
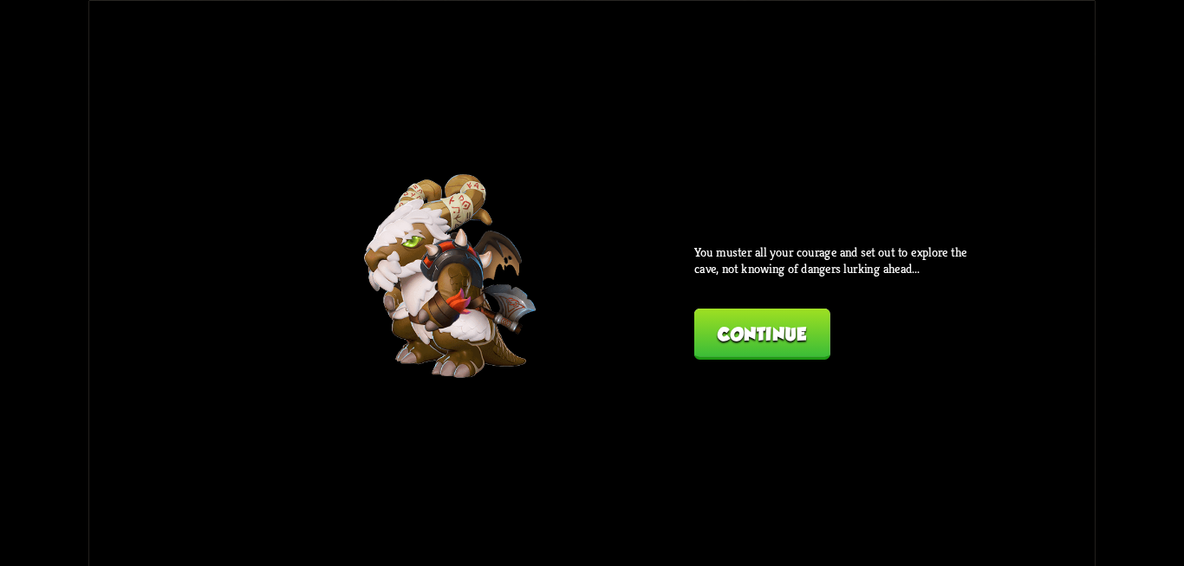
click at [732, 335] on button "Continue" at bounding box center [762, 333] width 136 height 51
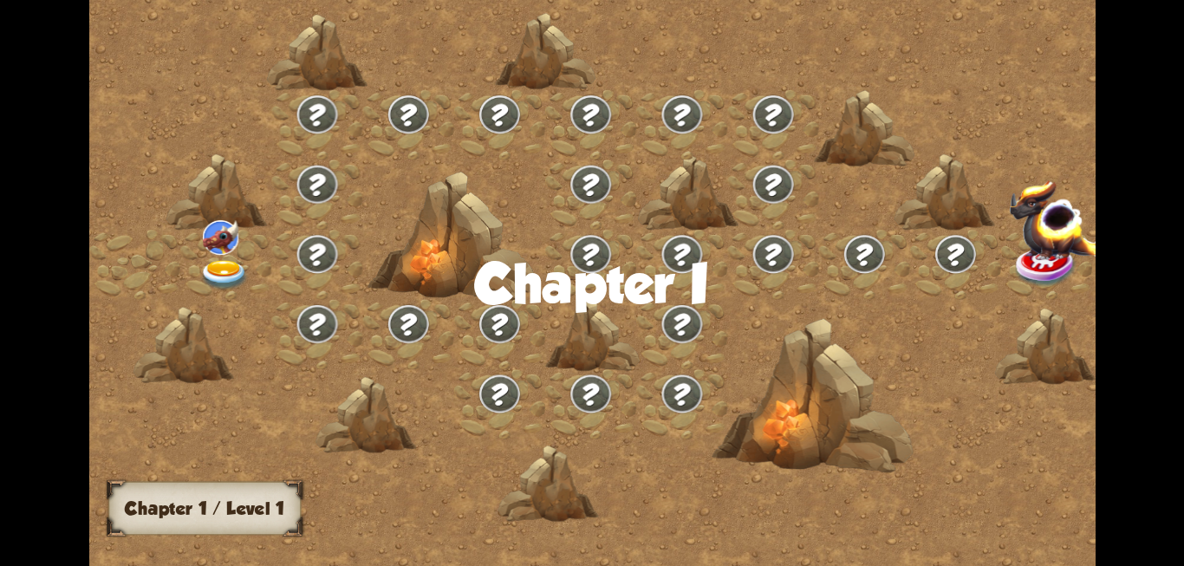
click at [227, 263] on img at bounding box center [224, 274] width 50 height 30
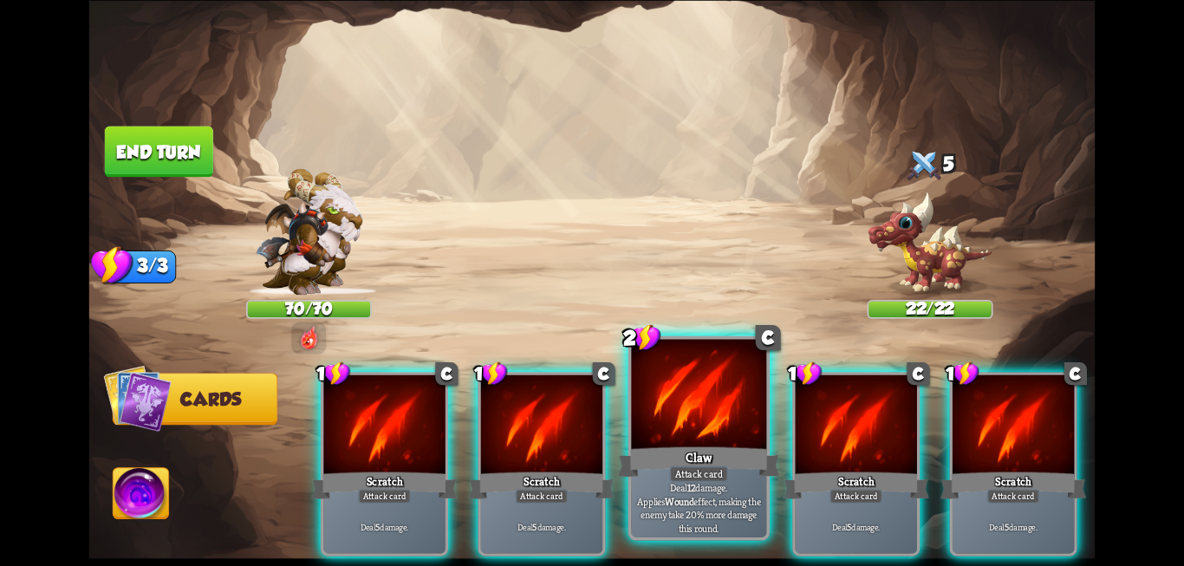
click at [693, 525] on p "Deal 12 damage. Applies Wound effect, making the enemy take 20% more damage thi…" at bounding box center [698, 508] width 128 height 54
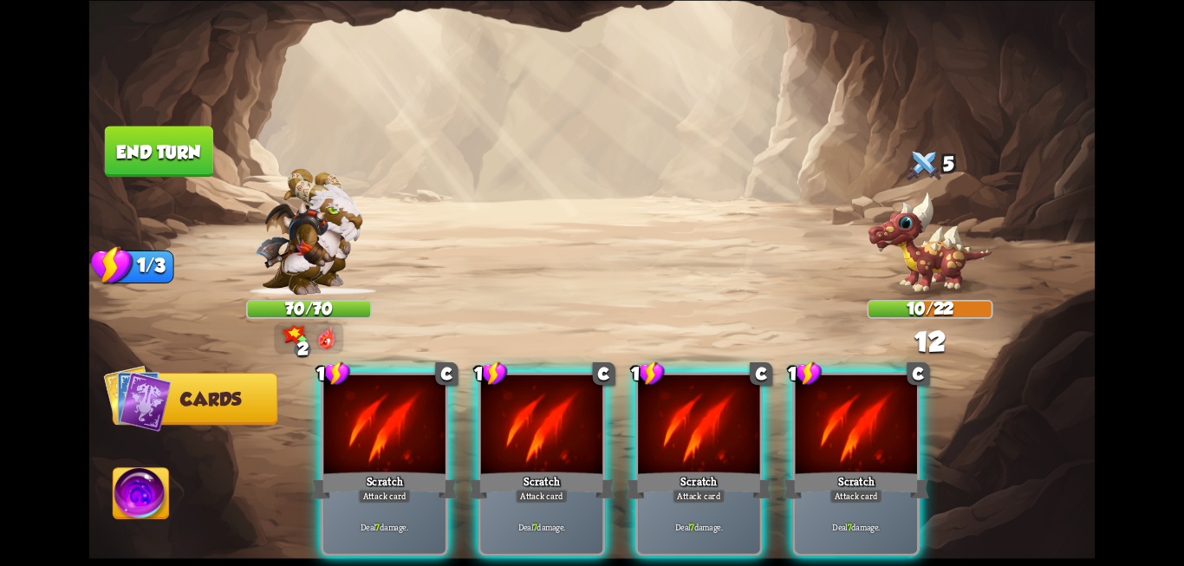
click at [693, 525] on div "Deal 7 damage." at bounding box center [698, 526] width 121 height 53
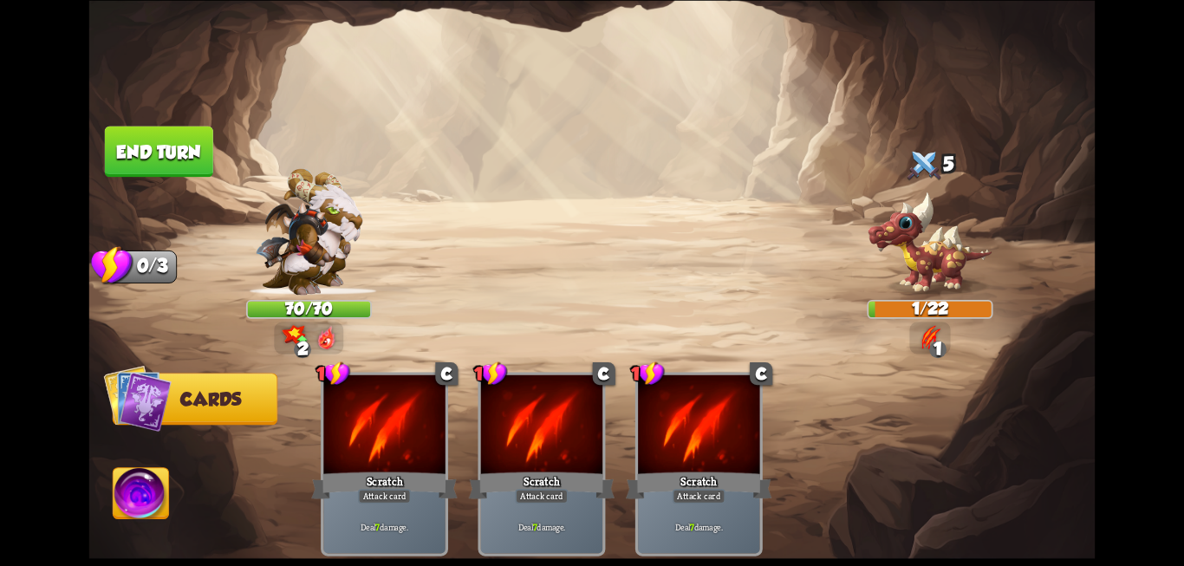
click at [176, 149] on button "End turn" at bounding box center [159, 151] width 108 height 51
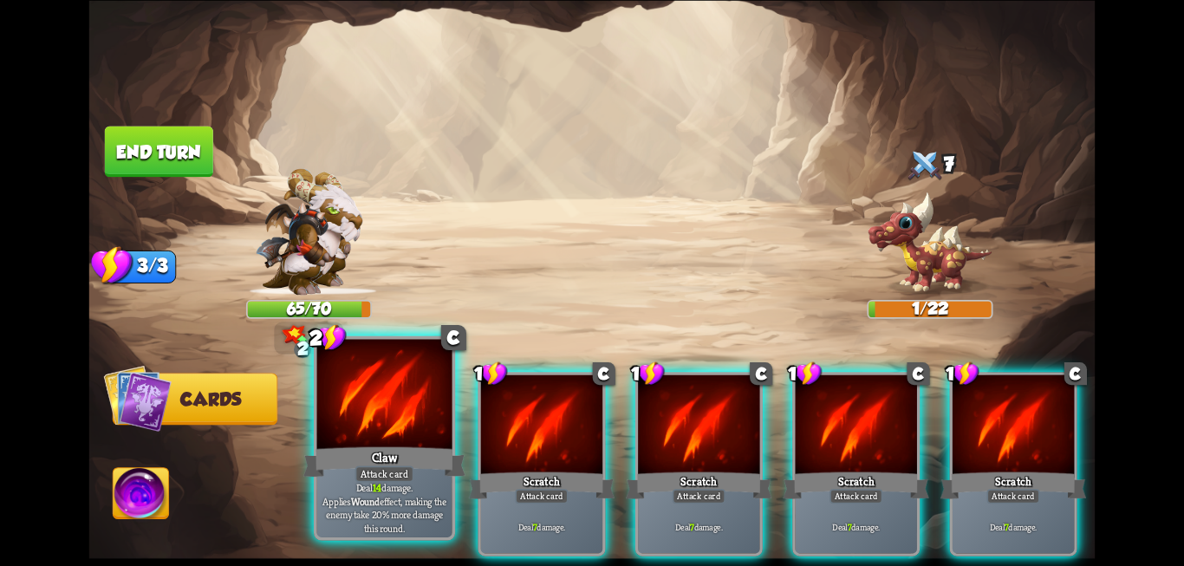
click at [360, 466] on div "Attack card" at bounding box center [384, 473] width 59 height 16
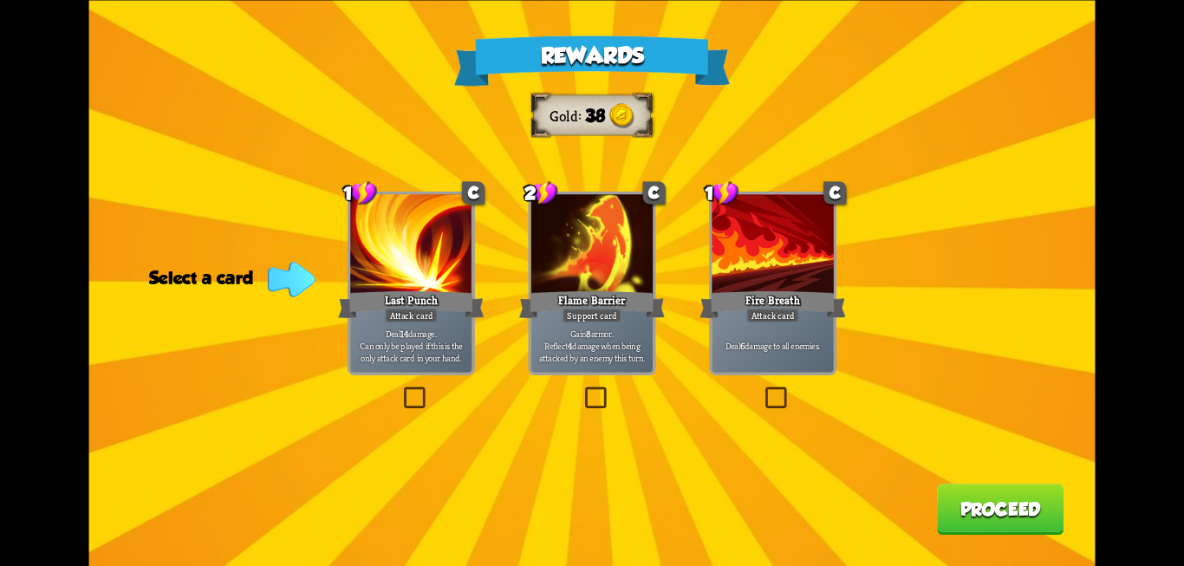
click at [400, 389] on label at bounding box center [400, 389] width 0 height 0
click at [0, 0] on input "checkbox" at bounding box center [0, 0] width 0 height 0
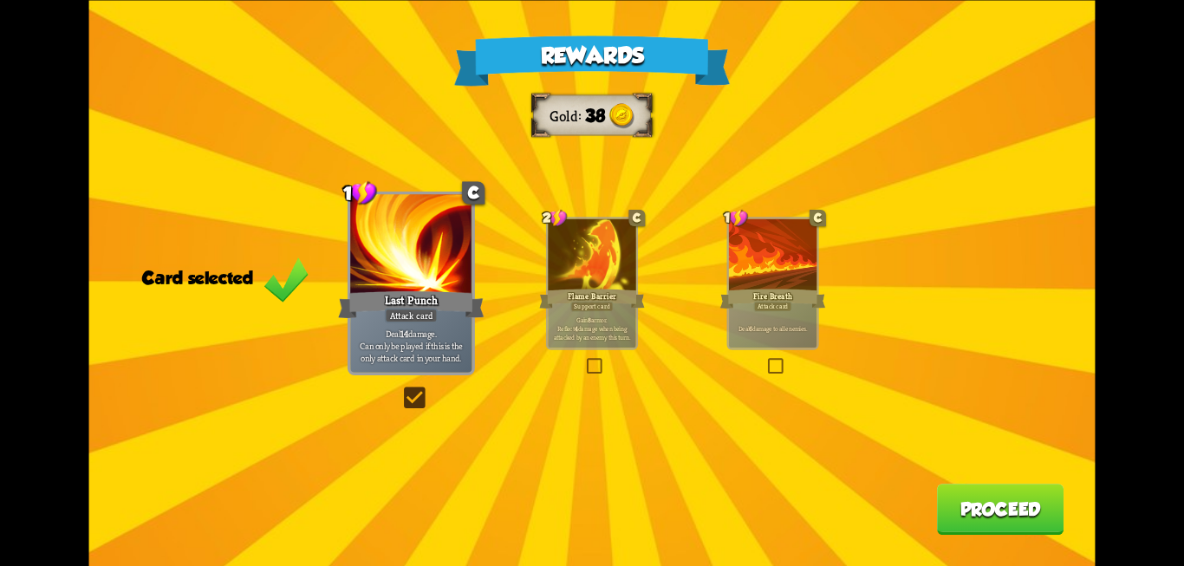
click at [1029, 491] on button "Proceed" at bounding box center [1000, 509] width 127 height 51
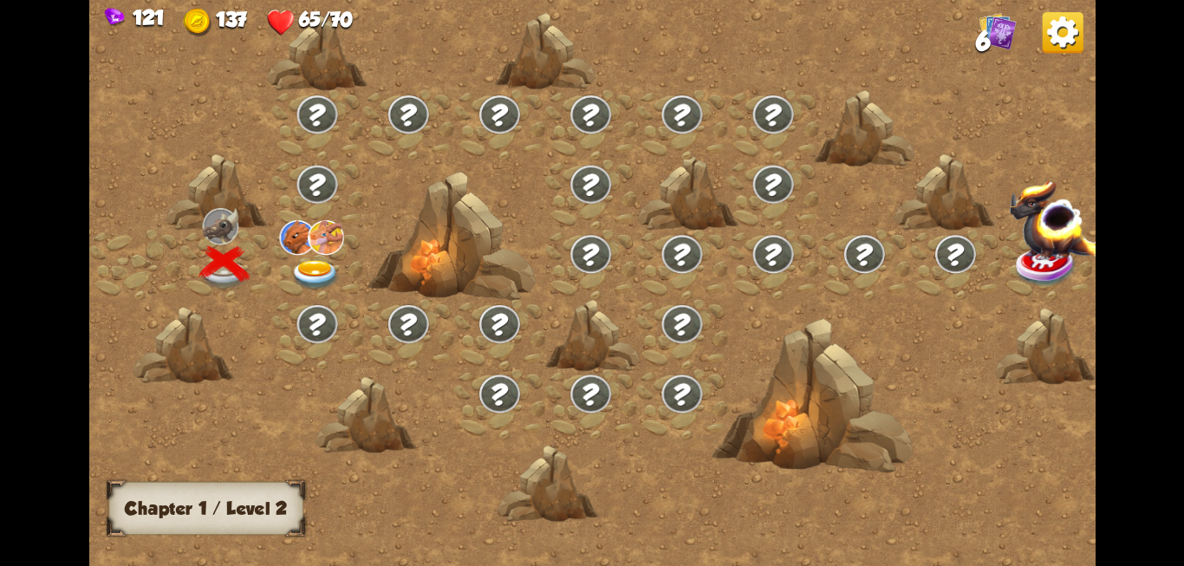
click at [308, 266] on img at bounding box center [315, 274] width 50 height 30
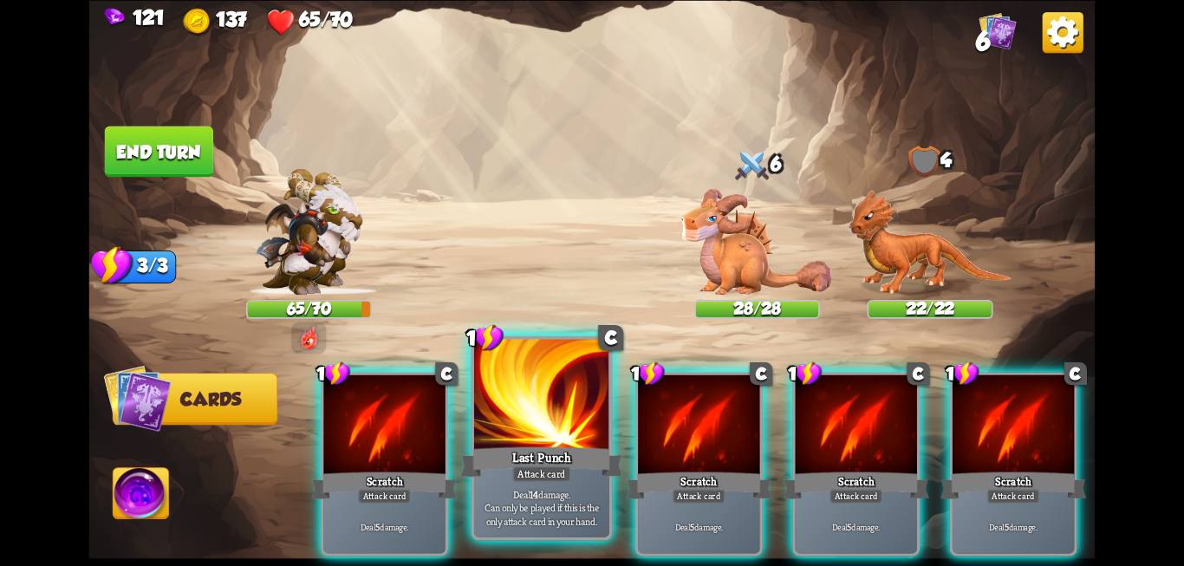
click at [542, 428] on div at bounding box center [541, 396] width 135 height 114
click at [542, 528] on span "Can only be played if this is the only attack card in your hand." at bounding box center [541, 514] width 128 height 27
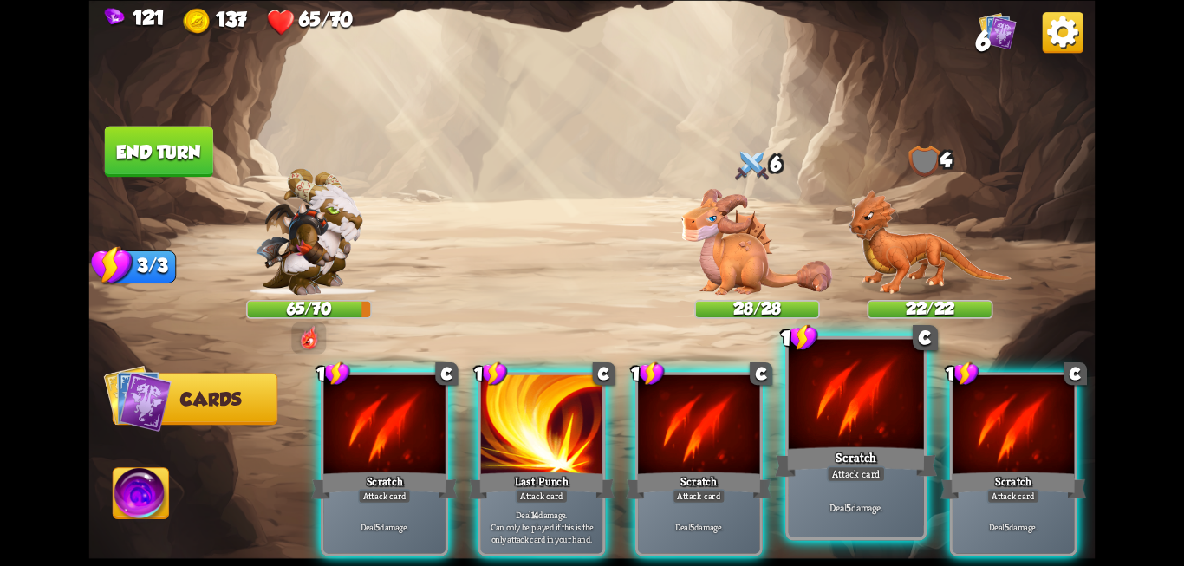
click at [816, 500] on div "Deal 5 damage." at bounding box center [856, 506] width 135 height 59
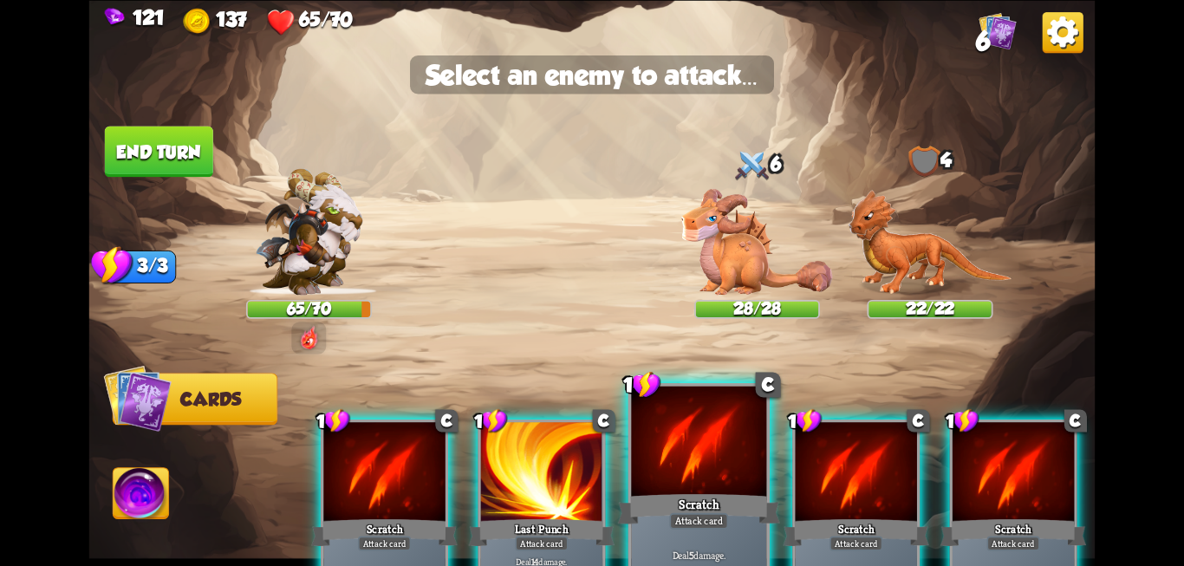
click at [668, 483] on div at bounding box center [698, 443] width 135 height 114
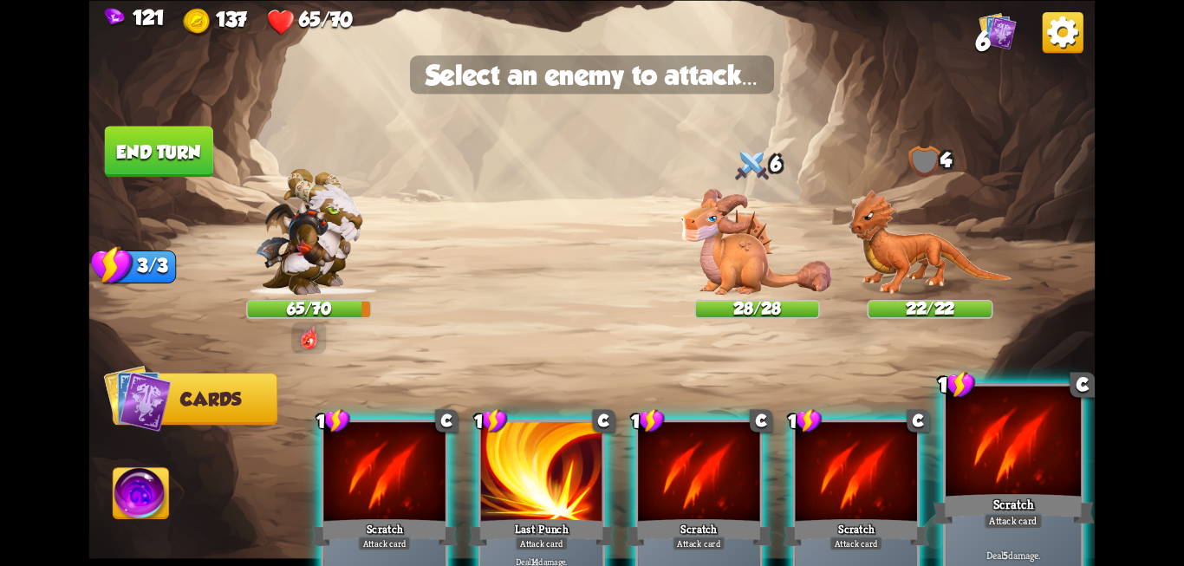
click at [1010, 475] on div at bounding box center [1012, 443] width 135 height 114
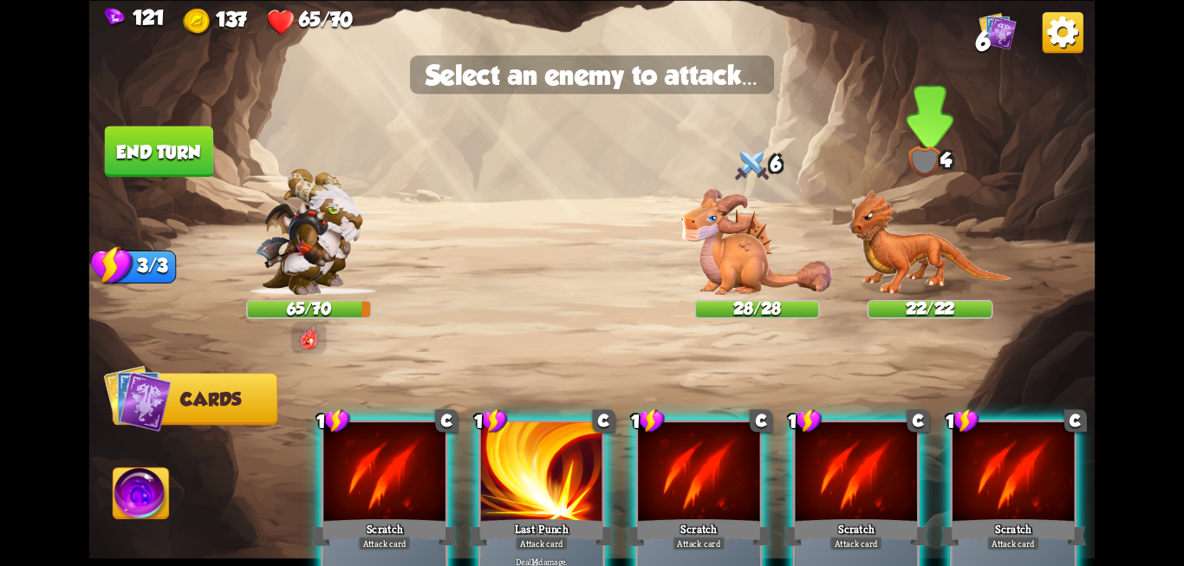
click at [908, 271] on img at bounding box center [930, 242] width 164 height 106
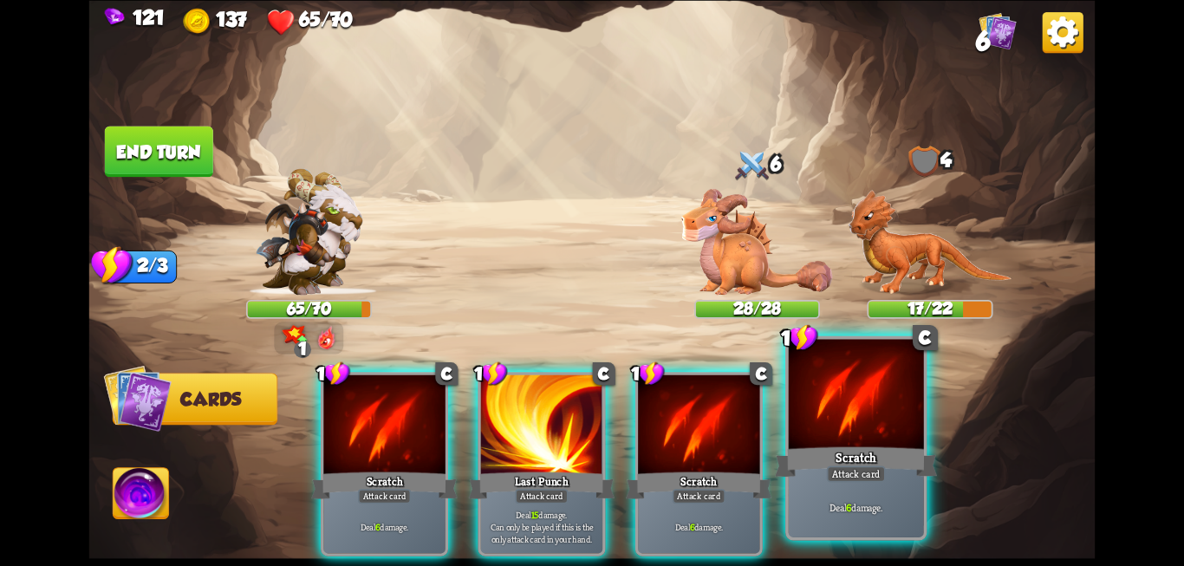
click at [848, 459] on div "Scratch" at bounding box center [856, 462] width 162 height 36
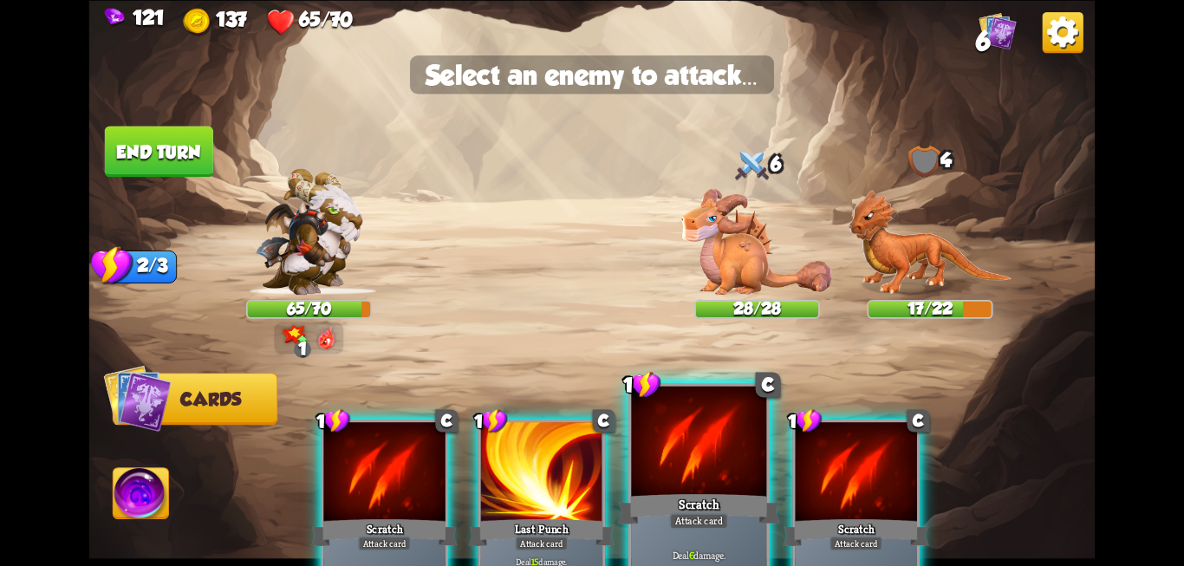
click at [728, 448] on div at bounding box center [698, 443] width 135 height 114
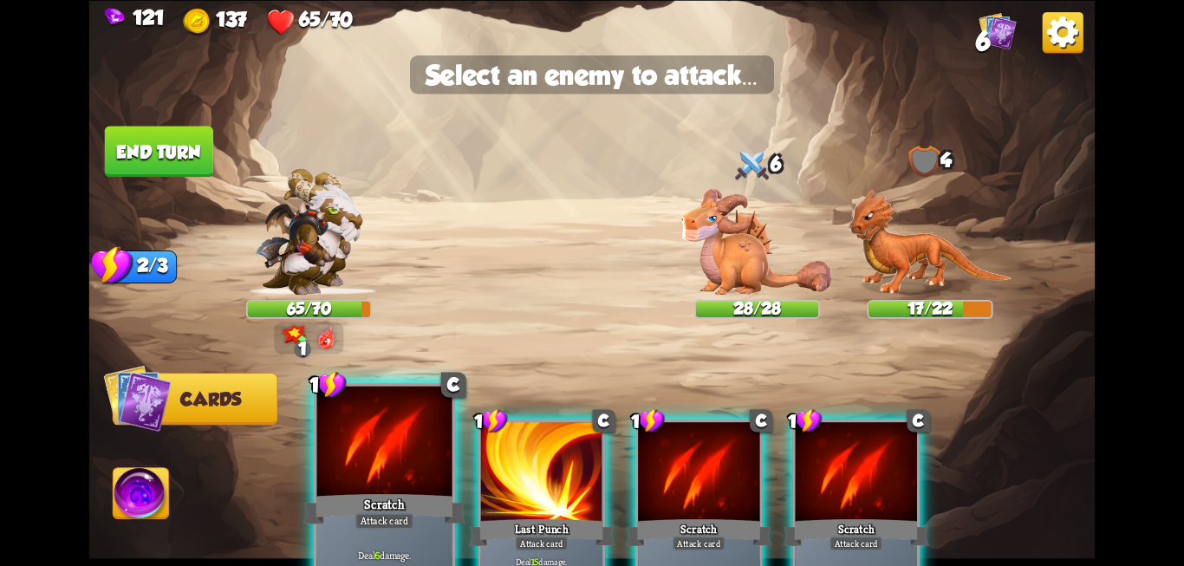
click at [347, 485] on div at bounding box center [384, 443] width 135 height 114
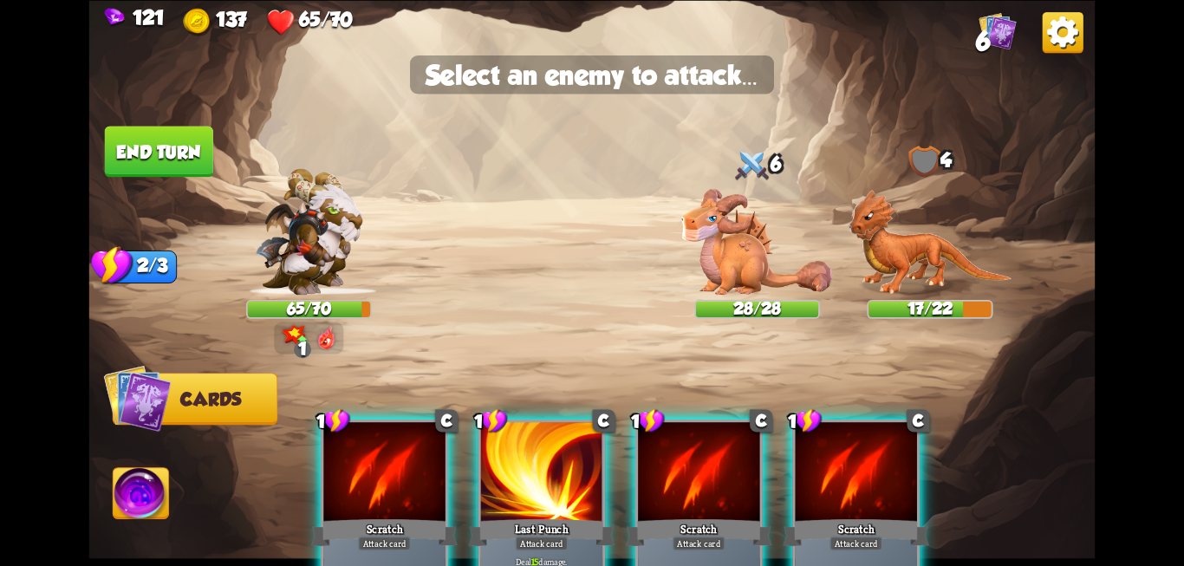
click at [163, 140] on button "End turn" at bounding box center [159, 151] width 108 height 51
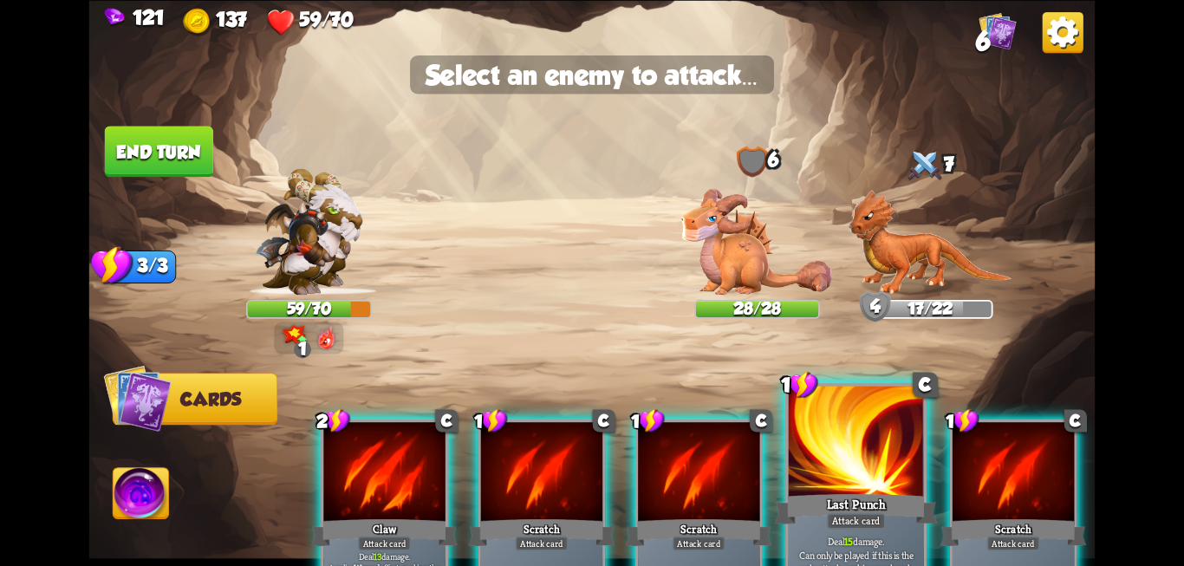
click at [786, 485] on div "1 C Last Punch Attack card Deal 15 damage. Can only be played if this is the on…" at bounding box center [855, 485] width 141 height 205
click at [860, 510] on div "Last Punch" at bounding box center [856, 508] width 162 height 36
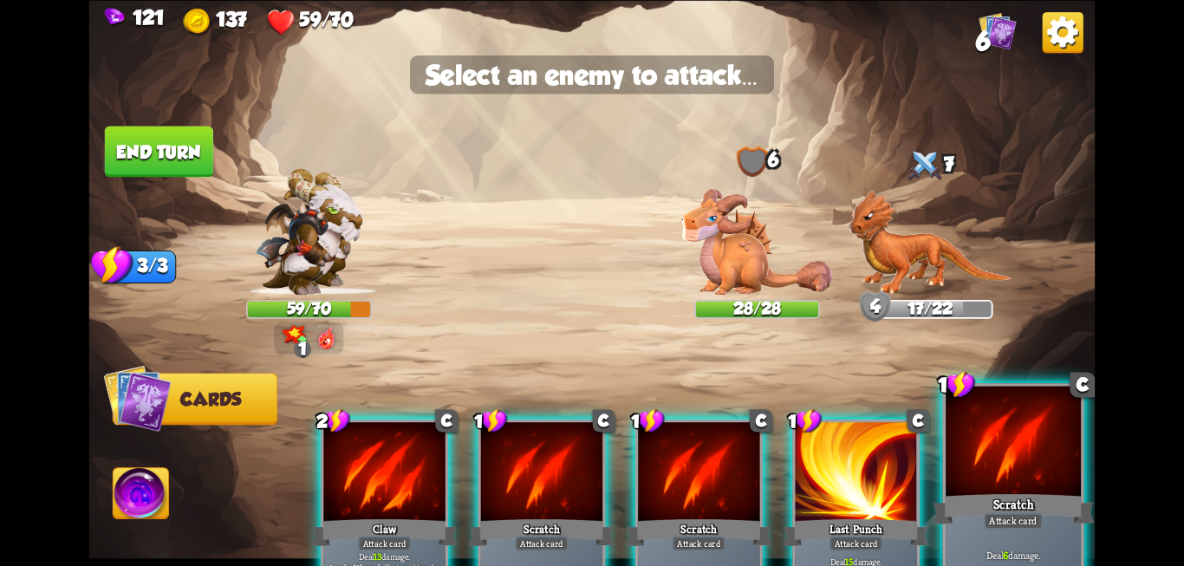
click at [977, 534] on div "Deal 6 damage." at bounding box center [1012, 554] width 135 height 59
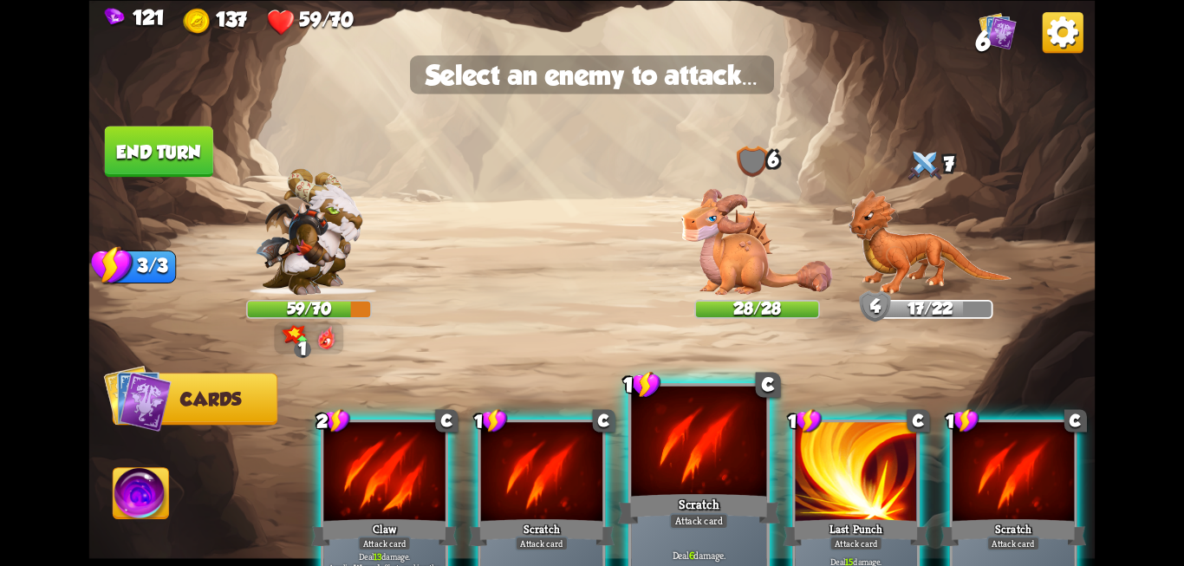
click at [737, 507] on div "Scratch" at bounding box center [699, 508] width 162 height 36
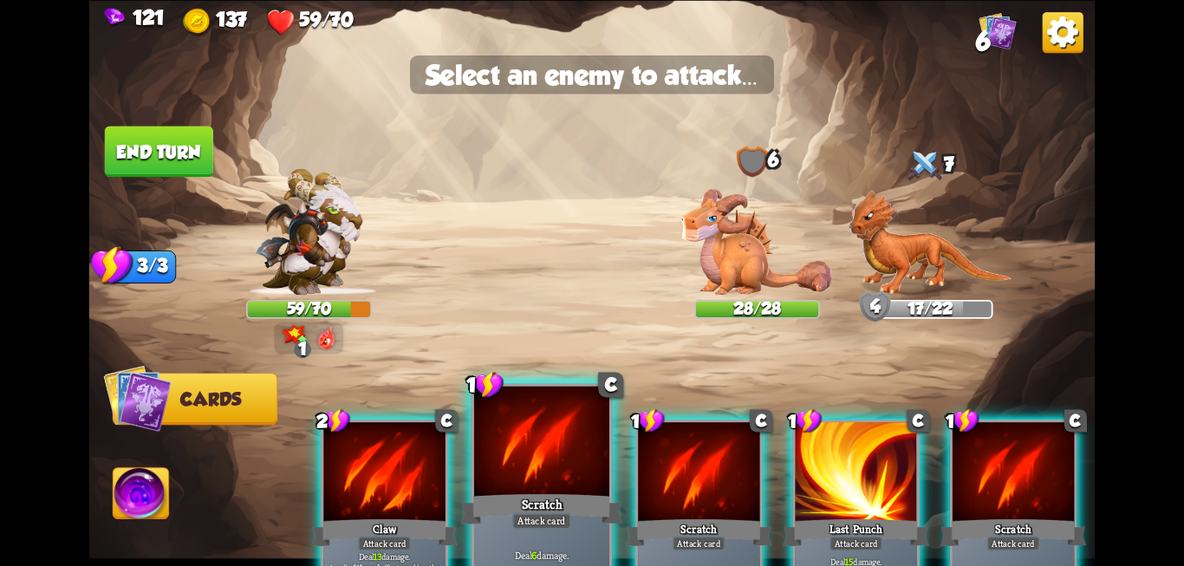
click at [513, 460] on div at bounding box center [541, 443] width 135 height 114
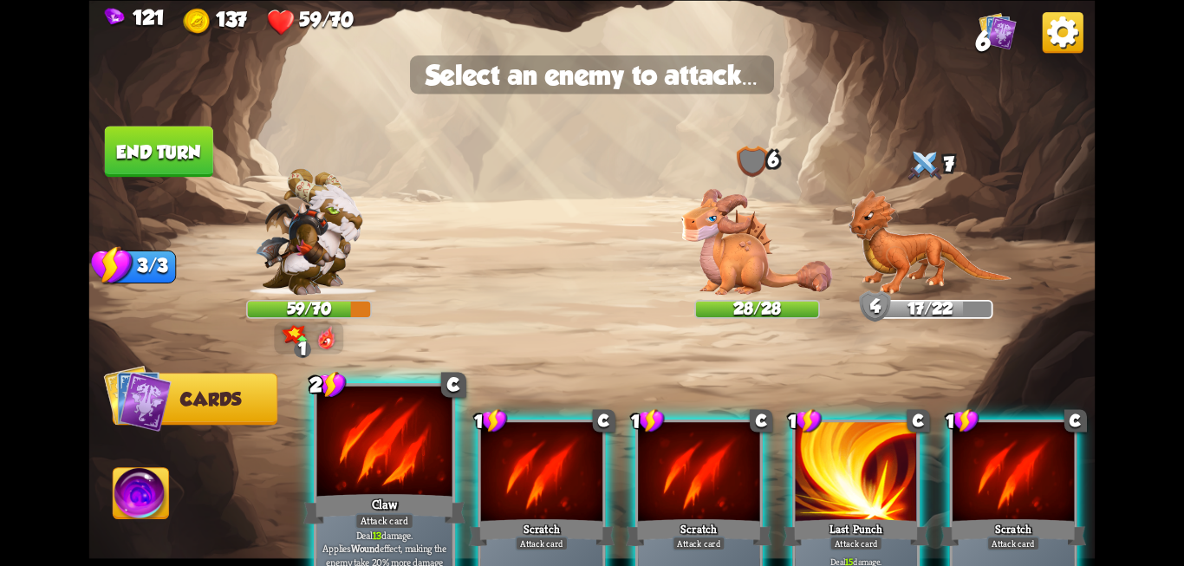
click at [428, 455] on div at bounding box center [384, 443] width 135 height 114
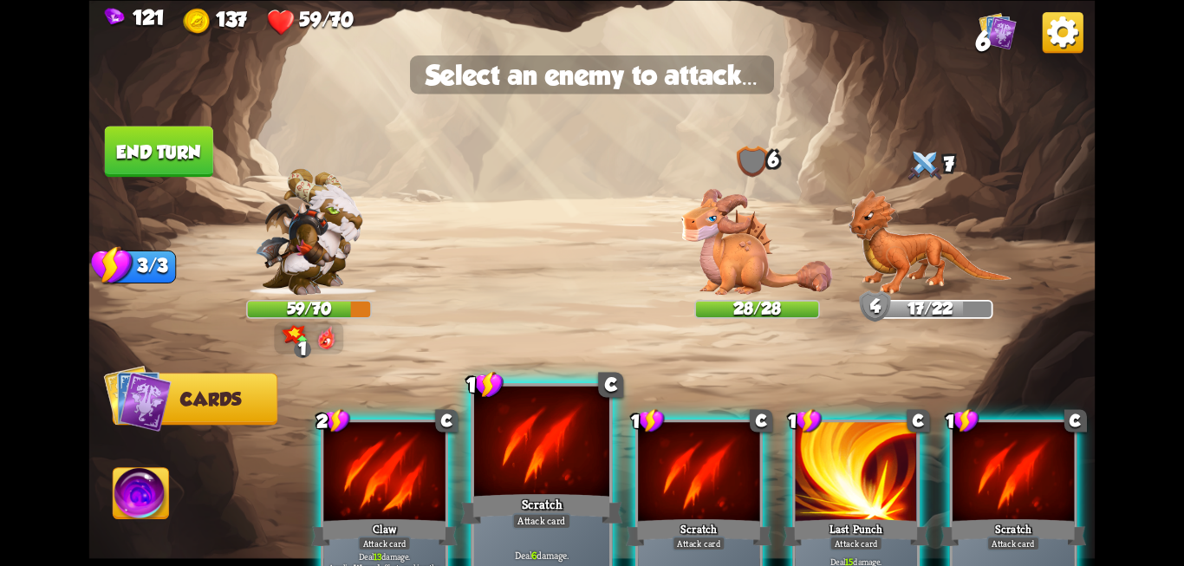
click at [521, 471] on div at bounding box center [541, 443] width 135 height 114
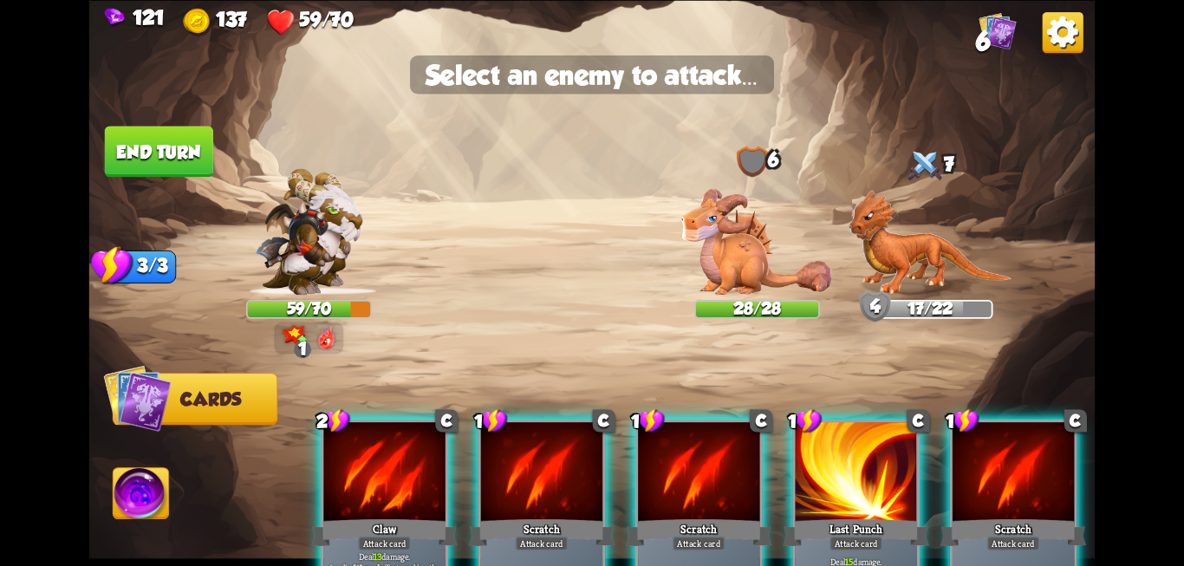
click at [521, 471] on div at bounding box center [541, 473] width 121 height 102
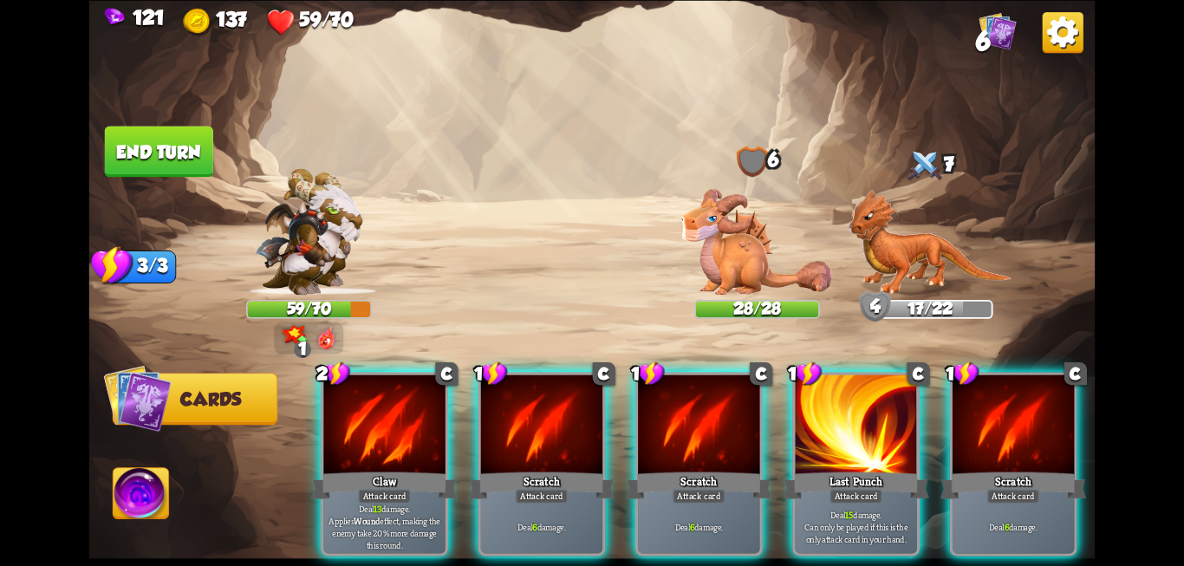
drag, startPoint x: 521, startPoint y: 471, endPoint x: 535, endPoint y: 263, distance: 209.3
click at [535, 263] on div "Select an enemy to attack... You don't have enough stamina to play that card...…" at bounding box center [592, 283] width 1006 height 566
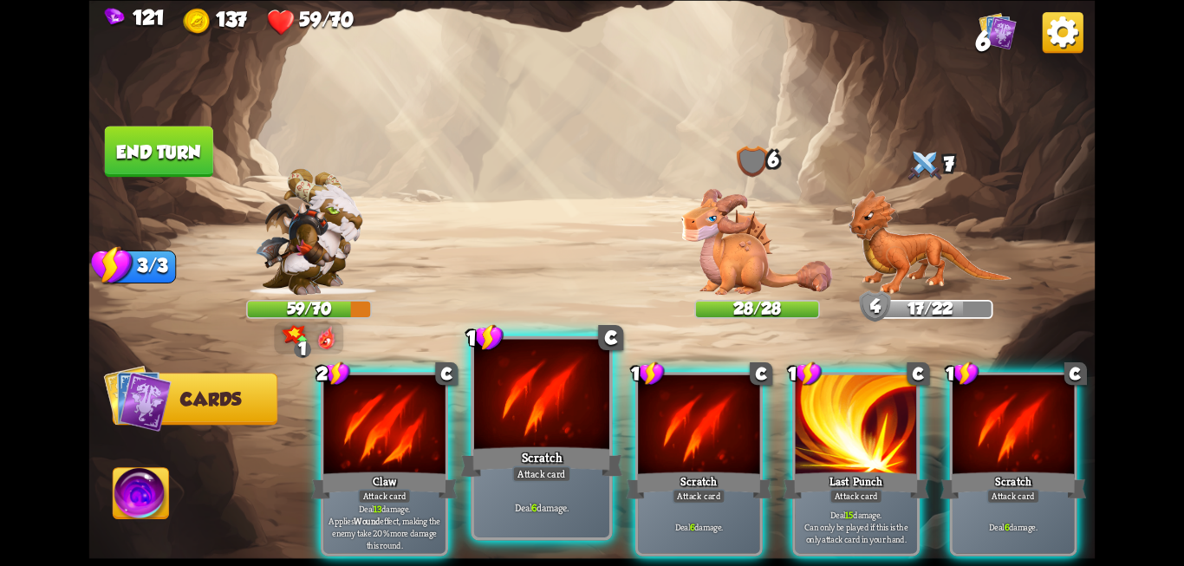
click at [557, 472] on div "Attack card" at bounding box center [541, 473] width 59 height 16
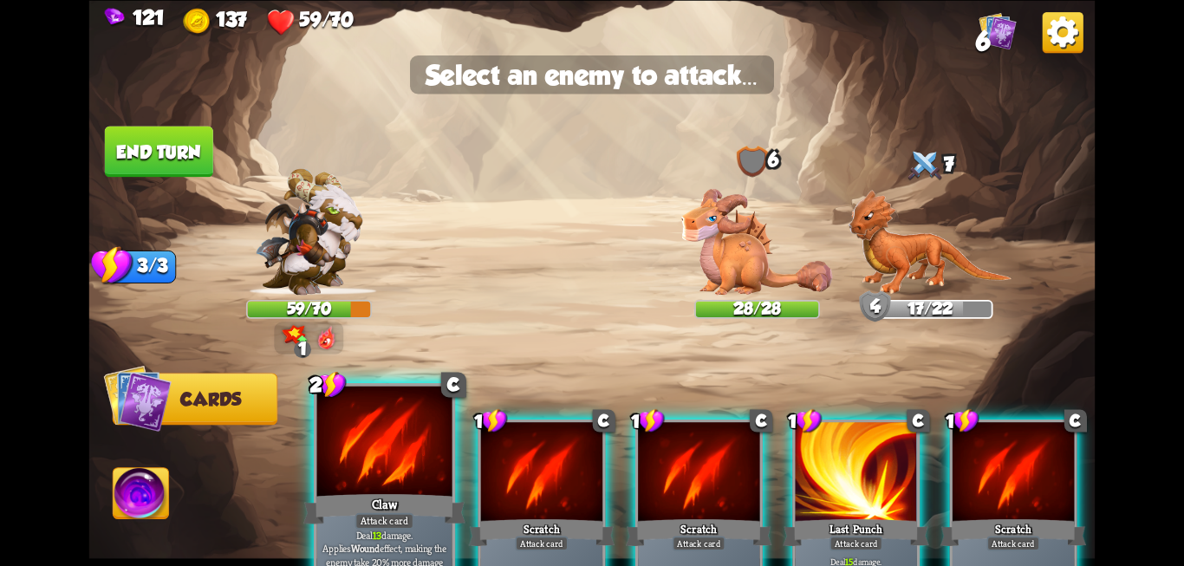
click at [360, 483] on div at bounding box center [384, 443] width 135 height 114
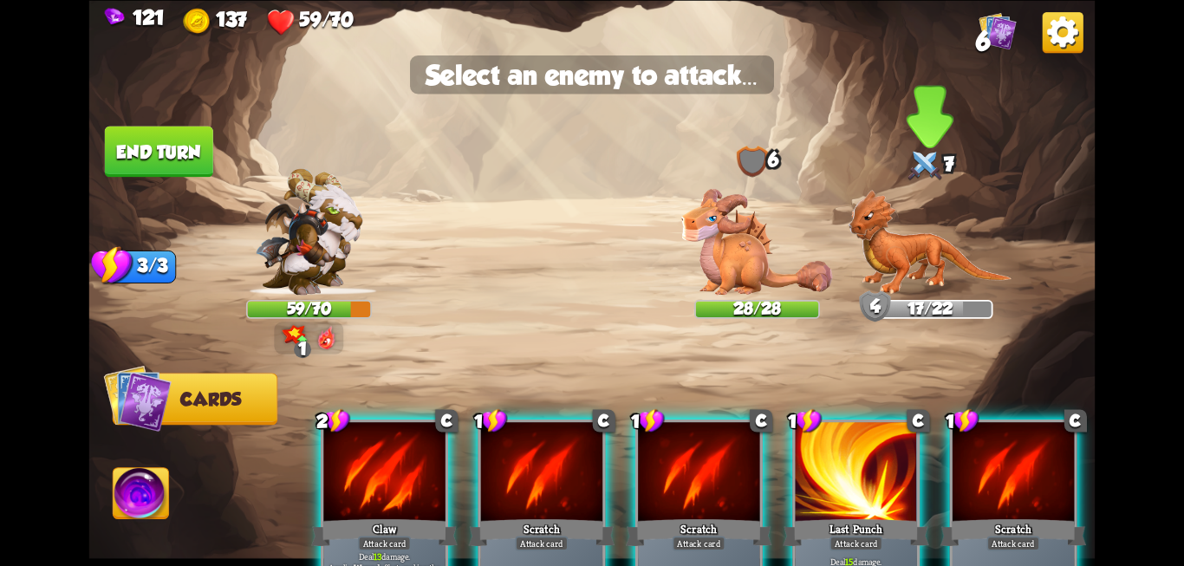
click at [904, 250] on img at bounding box center [930, 242] width 164 height 106
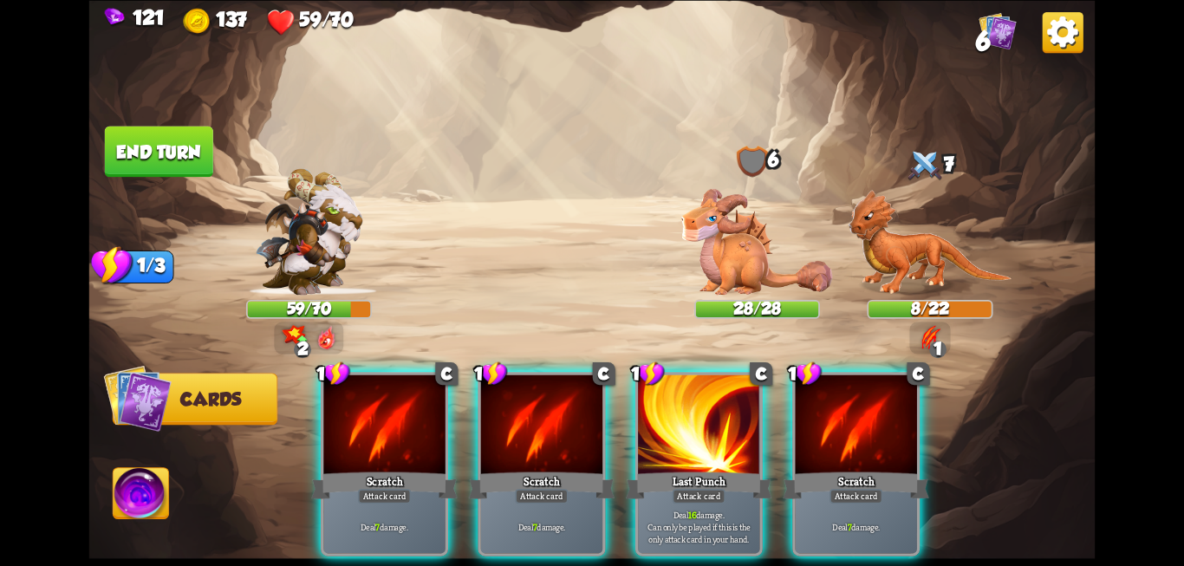
click at [1037, 293] on img at bounding box center [592, 283] width 1006 height 566
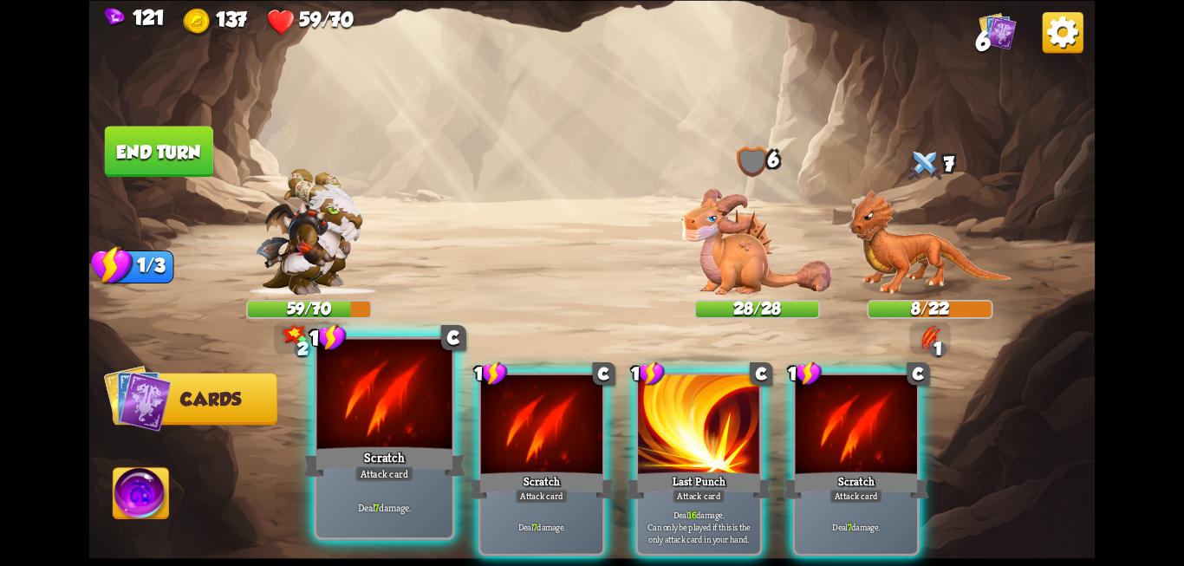
click at [387, 406] on div at bounding box center [384, 396] width 135 height 114
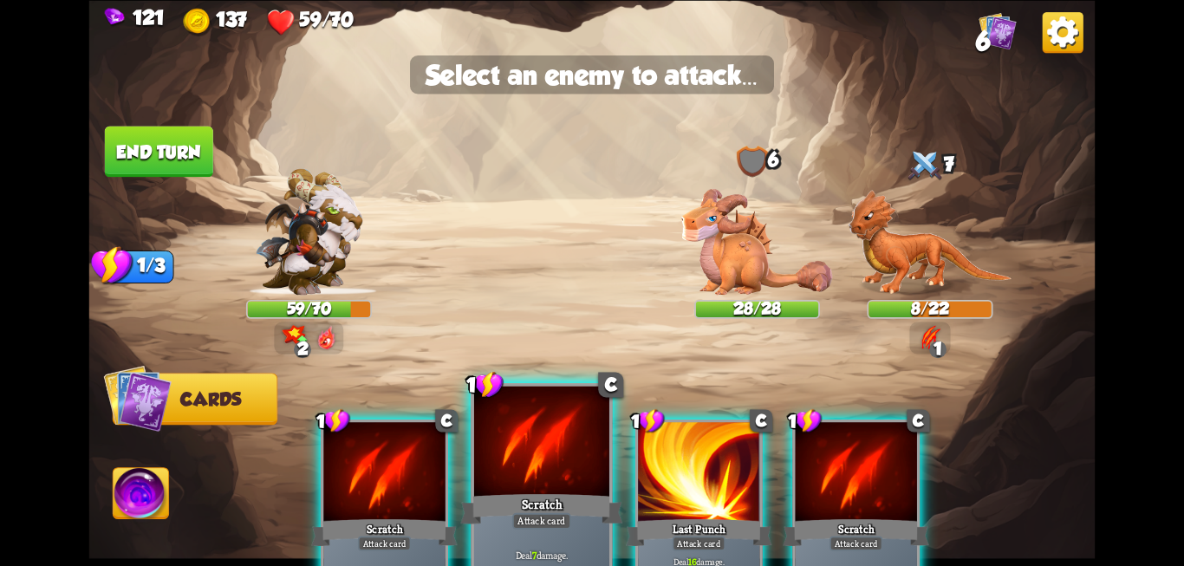
click at [519, 520] on div "Attack card" at bounding box center [541, 520] width 59 height 16
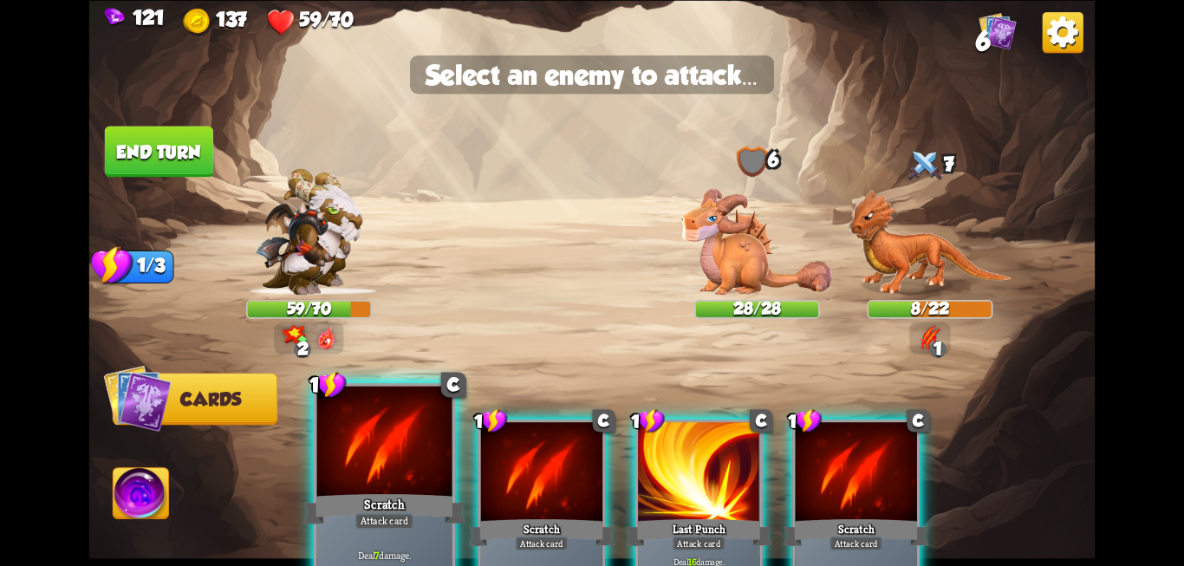
click at [373, 493] on div "Scratch" at bounding box center [384, 508] width 162 height 36
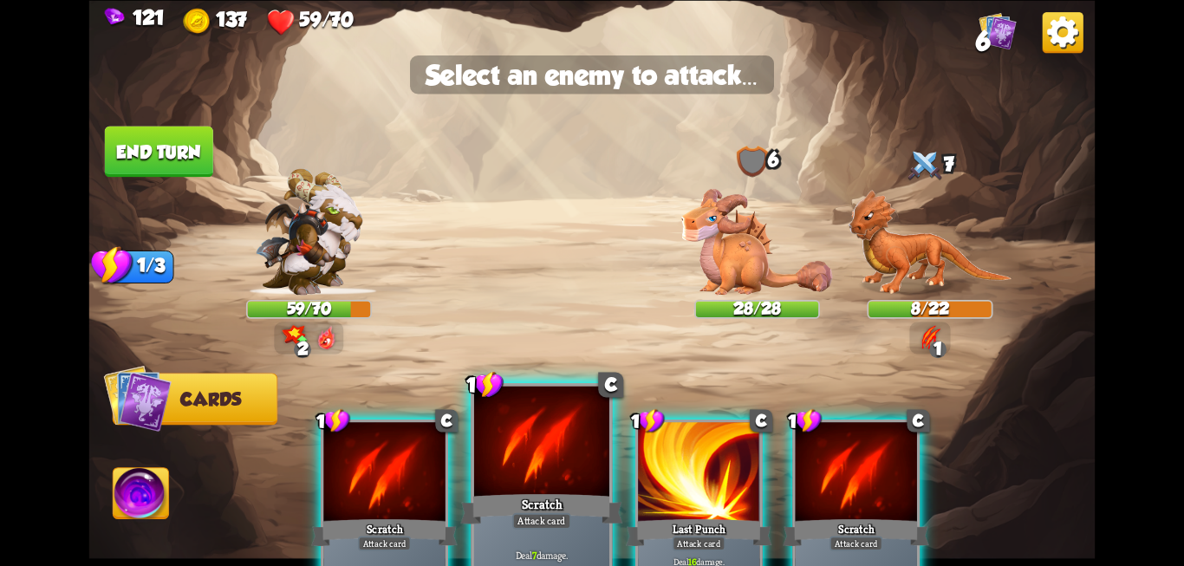
click at [505, 465] on div at bounding box center [541, 443] width 135 height 114
